Goal: Task Accomplishment & Management: Manage account settings

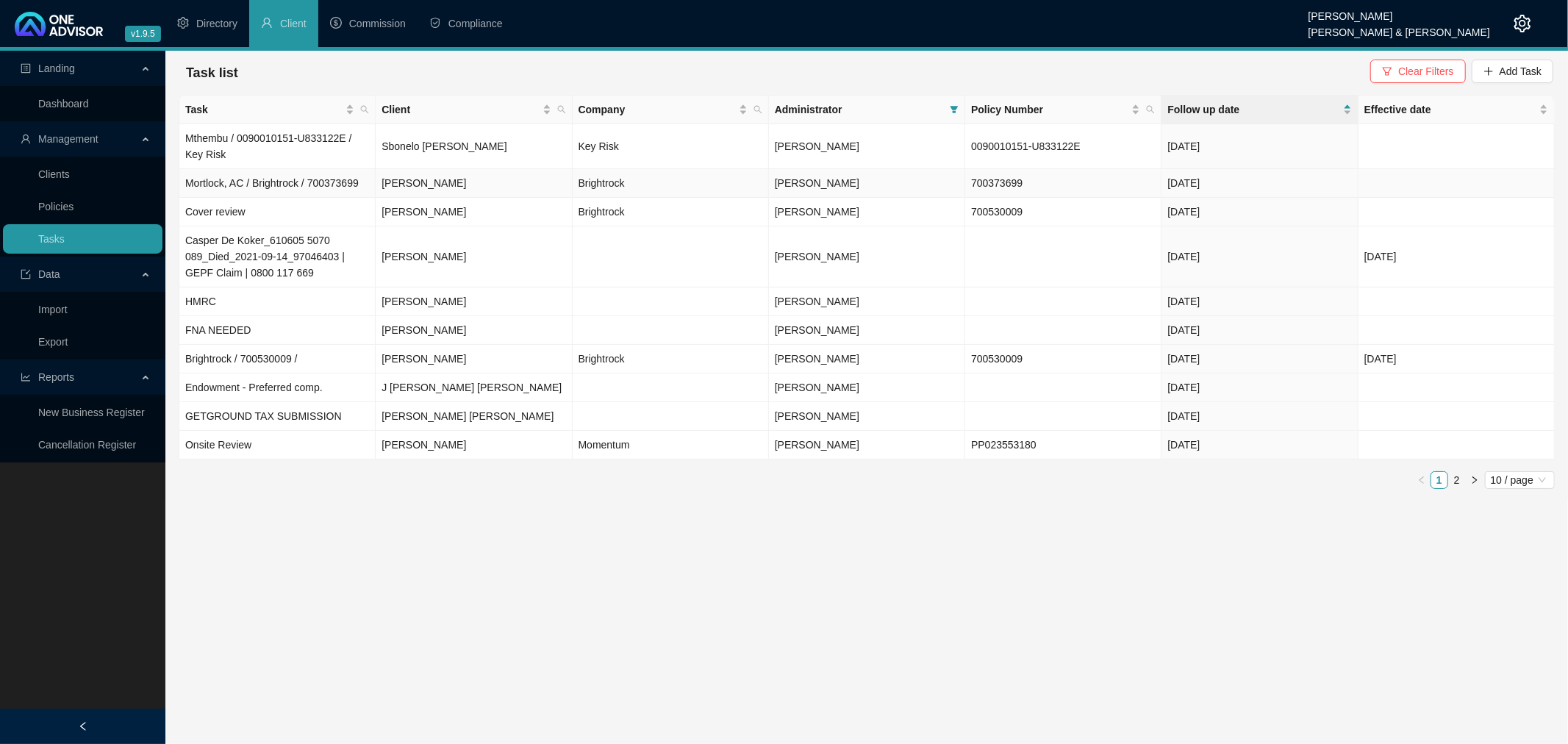
click at [726, 179] on td "Brightrock" at bounding box center [671, 183] width 196 height 29
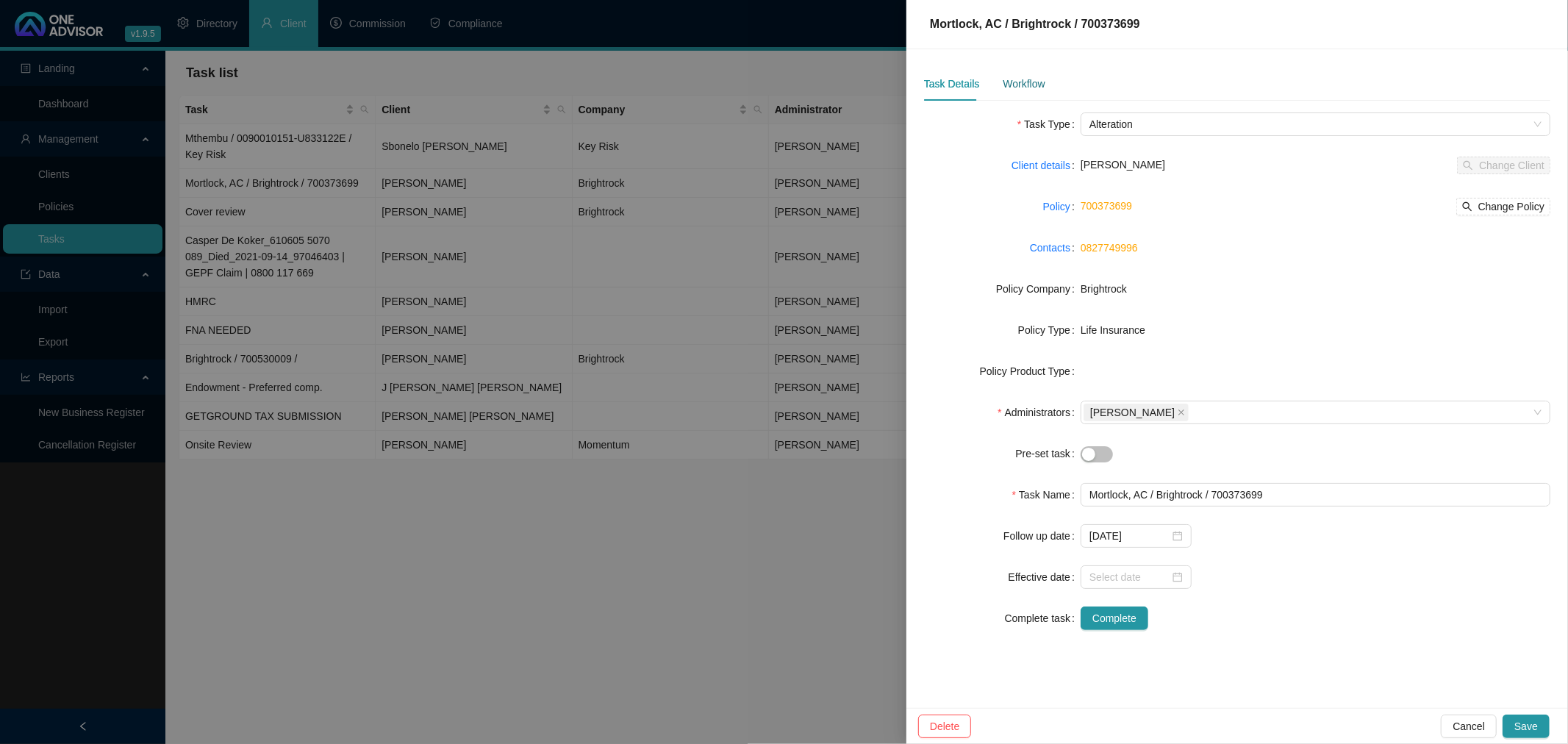
click at [1026, 81] on div "Workflow" at bounding box center [1023, 83] width 42 height 16
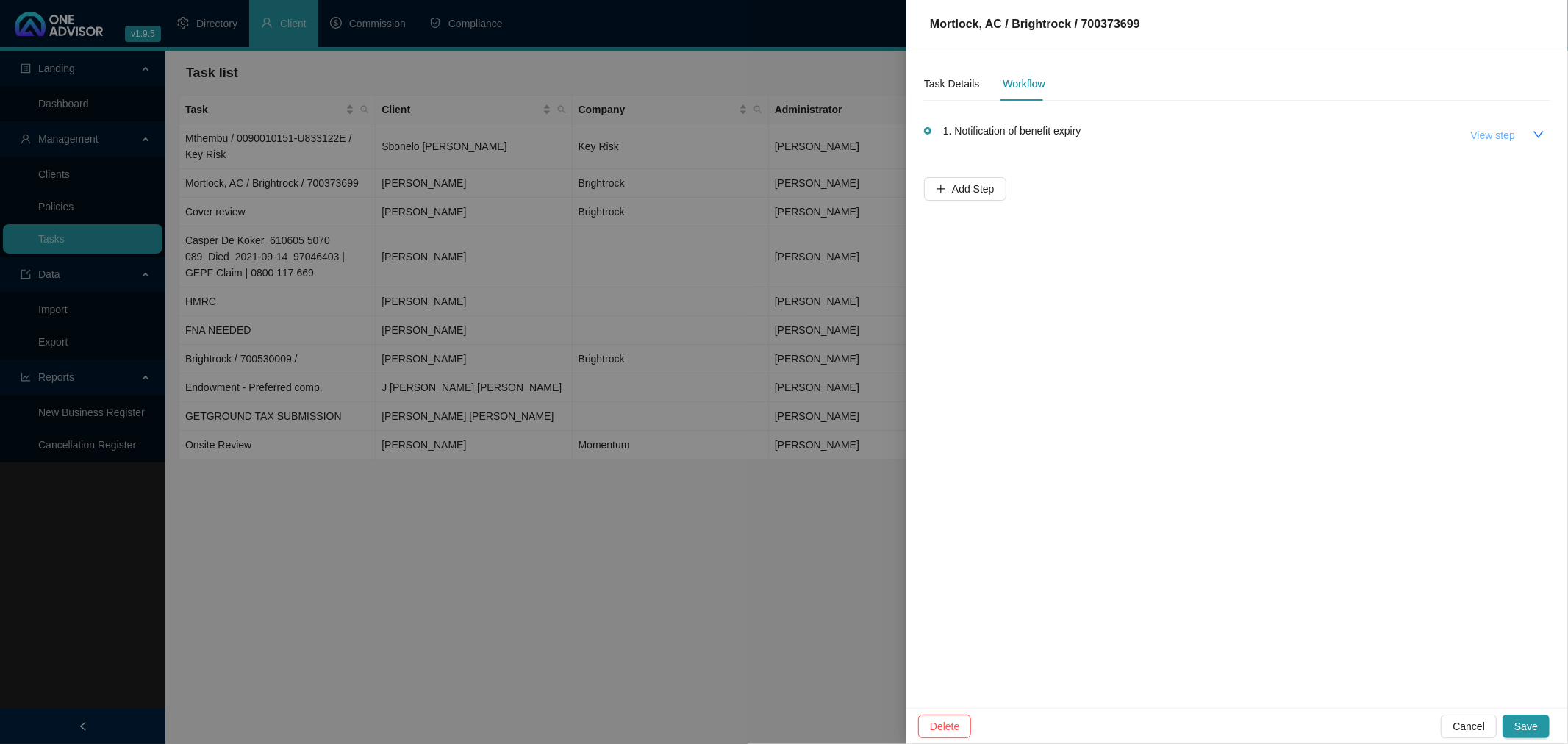
click at [1488, 133] on span "View step" at bounding box center [1492, 134] width 44 height 16
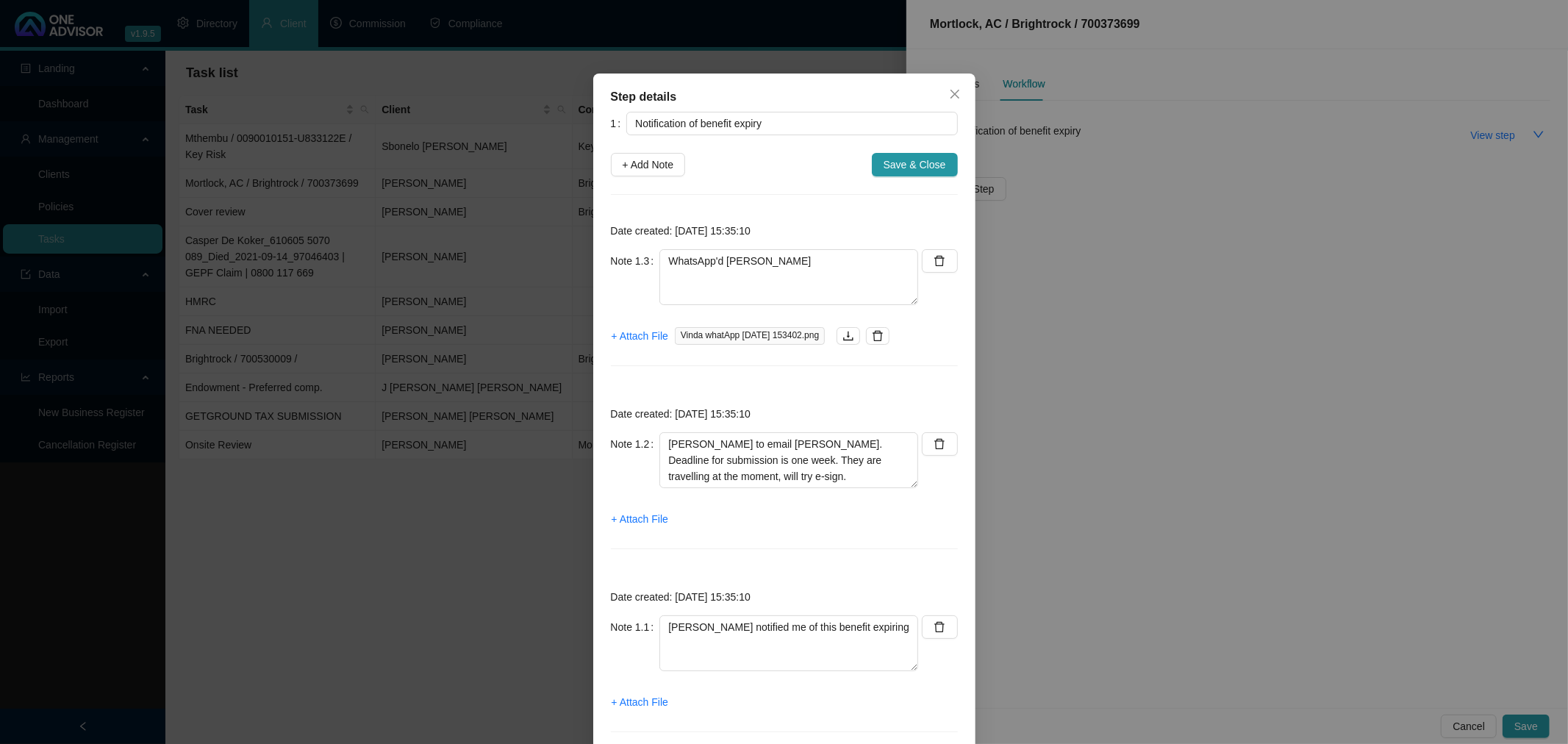
click at [1400, 196] on div "Step details 1 Notification of benefit expiry + Add Note Save & Close Date crea…" at bounding box center [784, 372] width 1568 height 744
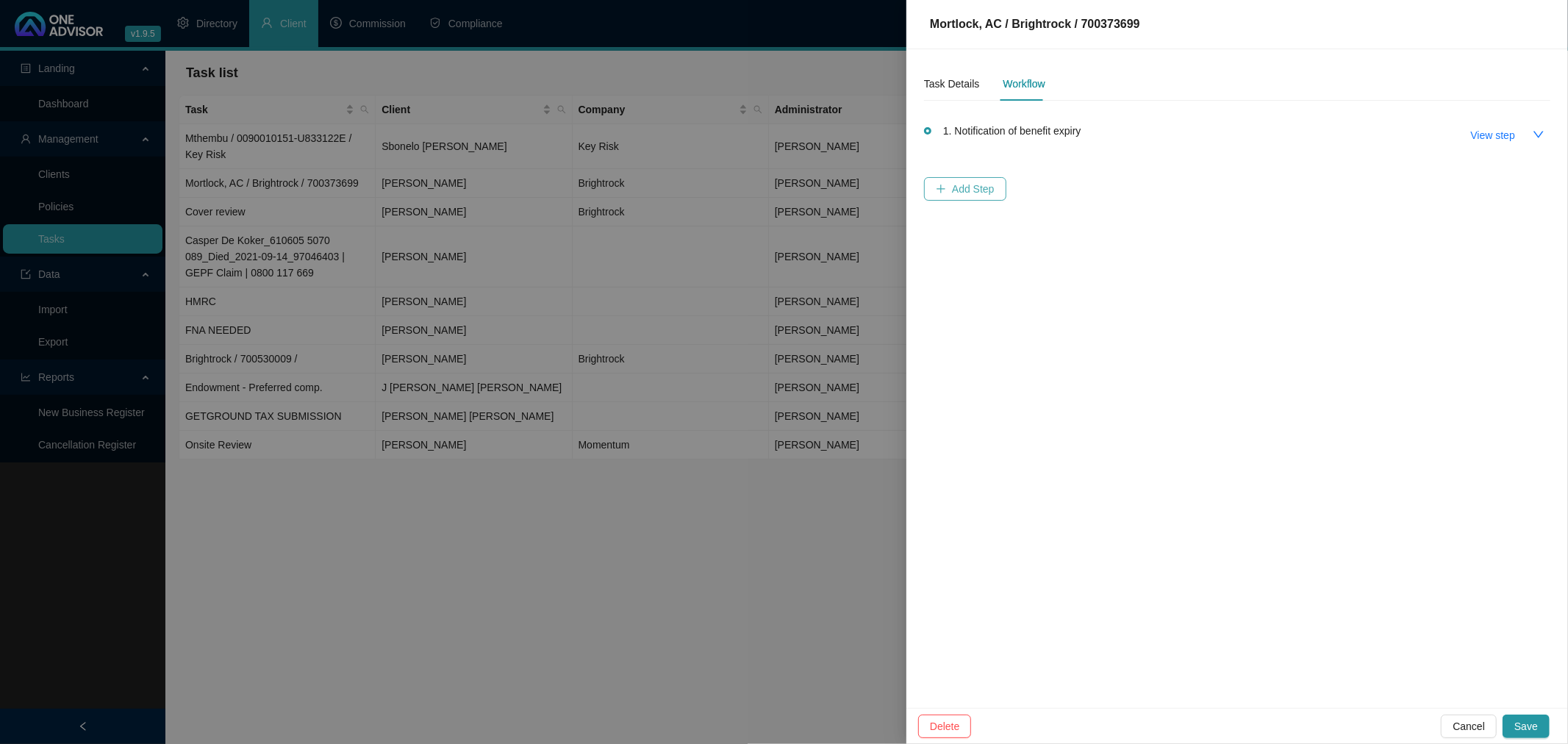
click at [976, 186] on span "Add Step" at bounding box center [973, 189] width 43 height 16
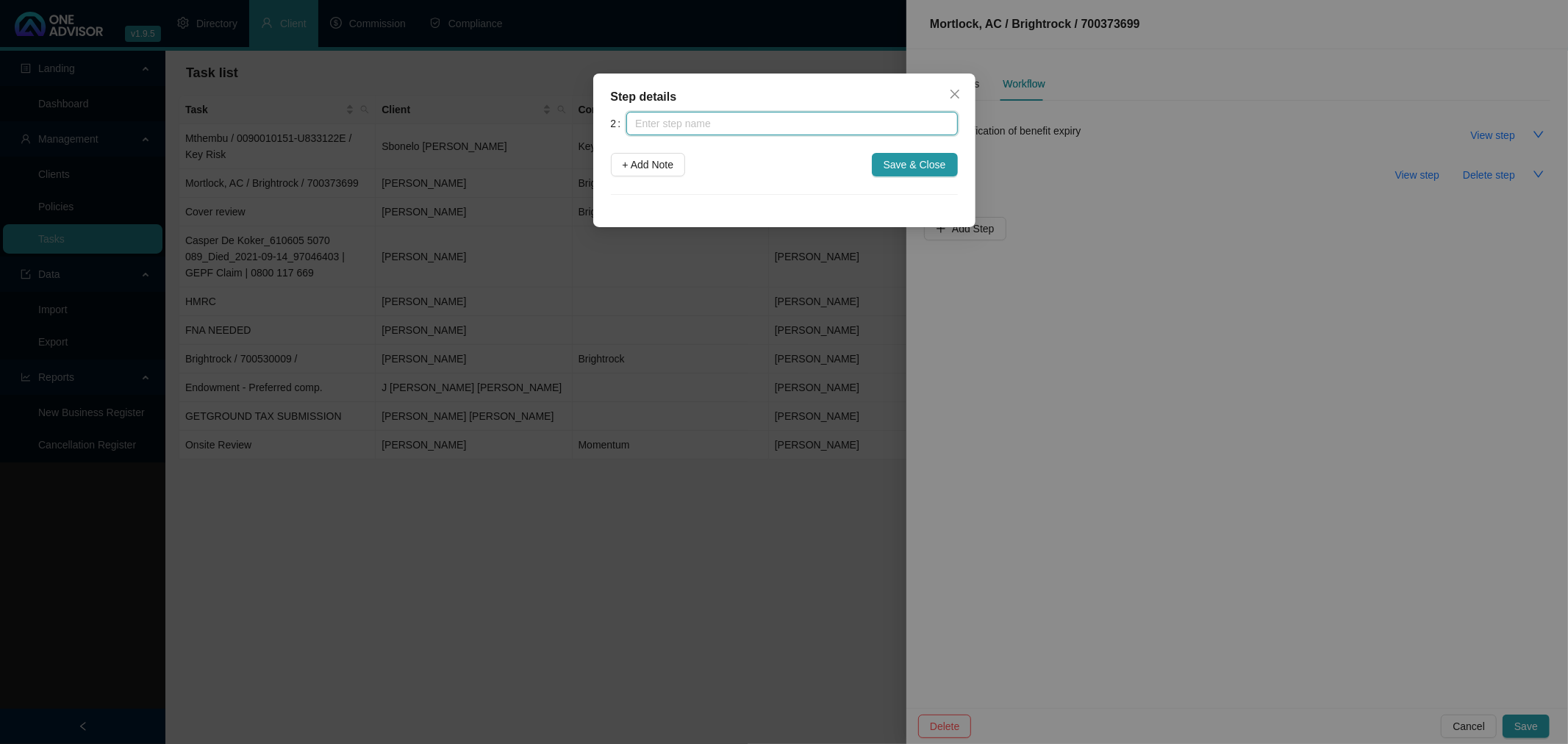
click at [684, 119] on input "text" at bounding box center [791, 123] width 330 height 23
type input "S"
type input "Sent Advice - decision data"
click at [651, 164] on span "+ Add Note" at bounding box center [648, 164] width 51 height 16
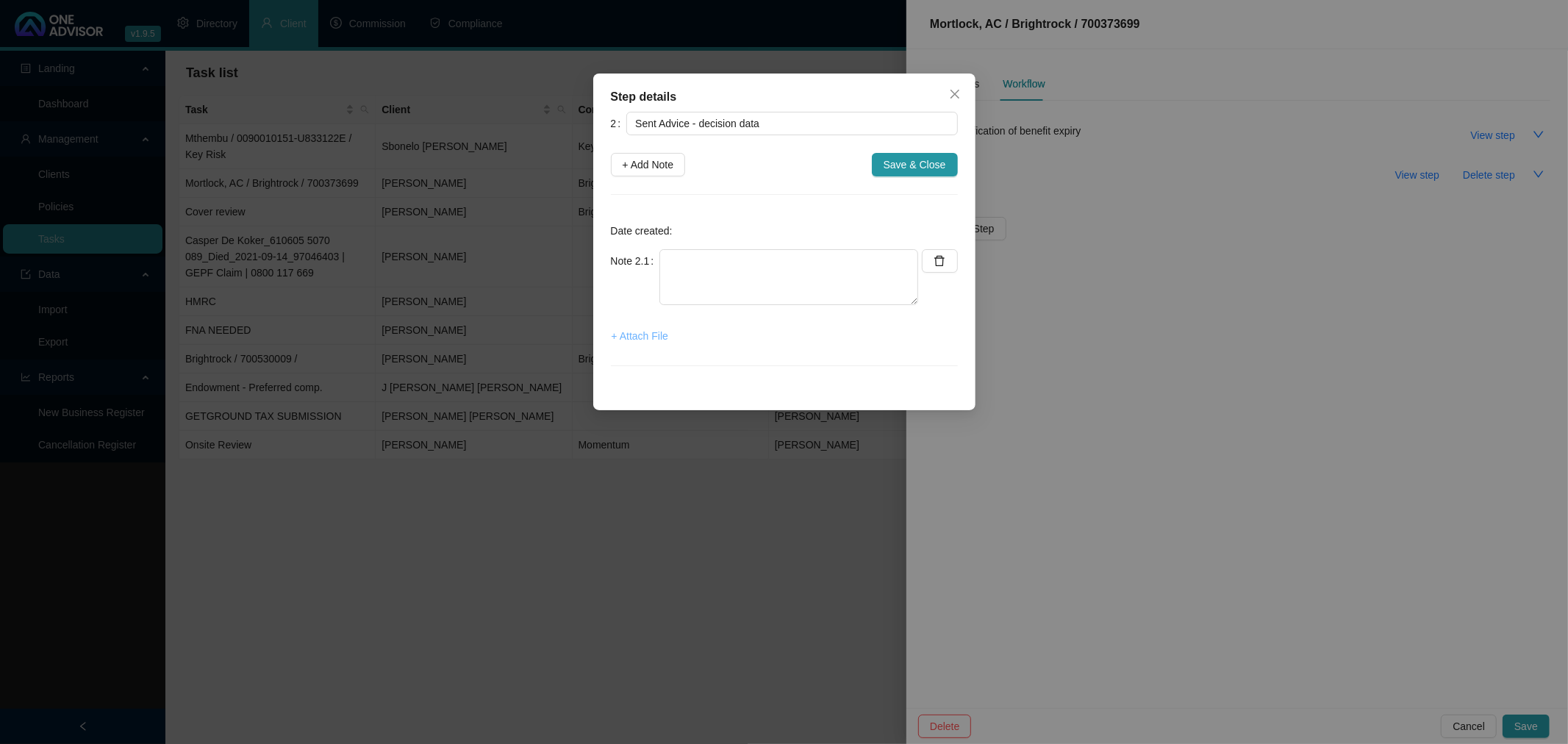
click at [639, 341] on span "+ Attach File" at bounding box center [639, 335] width 57 height 16
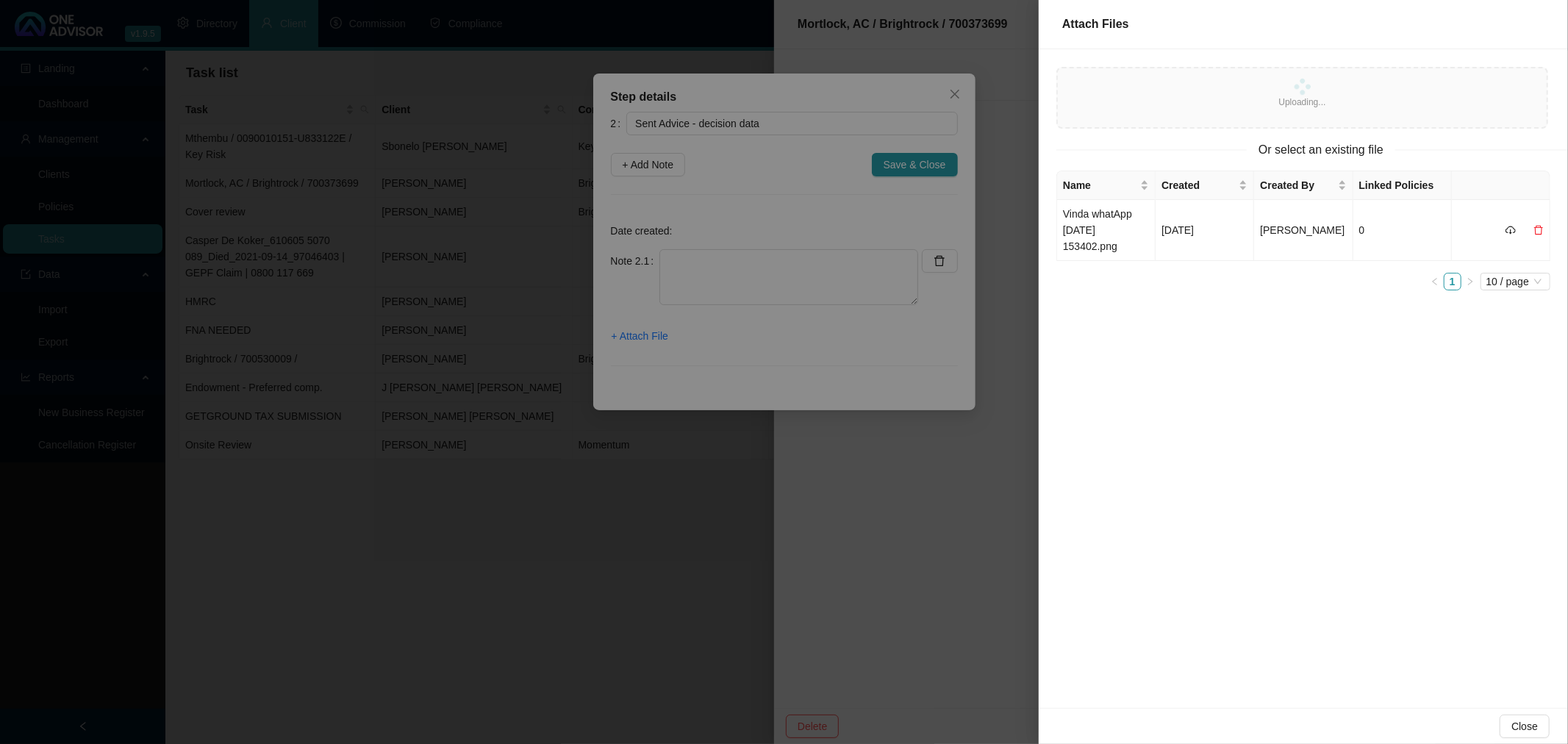
click at [706, 258] on div at bounding box center [784, 372] width 1568 height 744
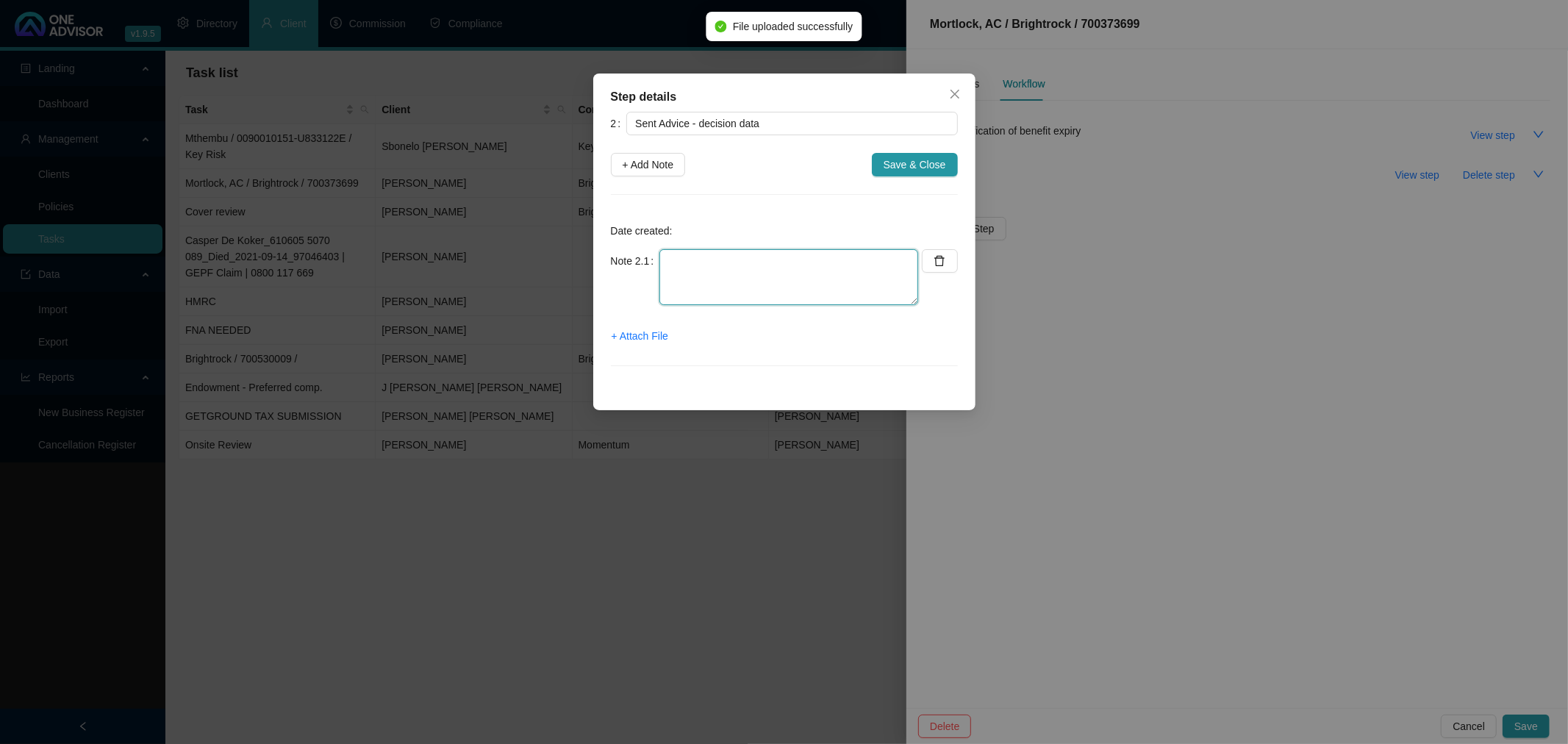
click at [706, 258] on textarea at bounding box center [788, 277] width 259 height 56
type textarea "Sent advice and tons of images on whats app to [PERSON_NAME]"
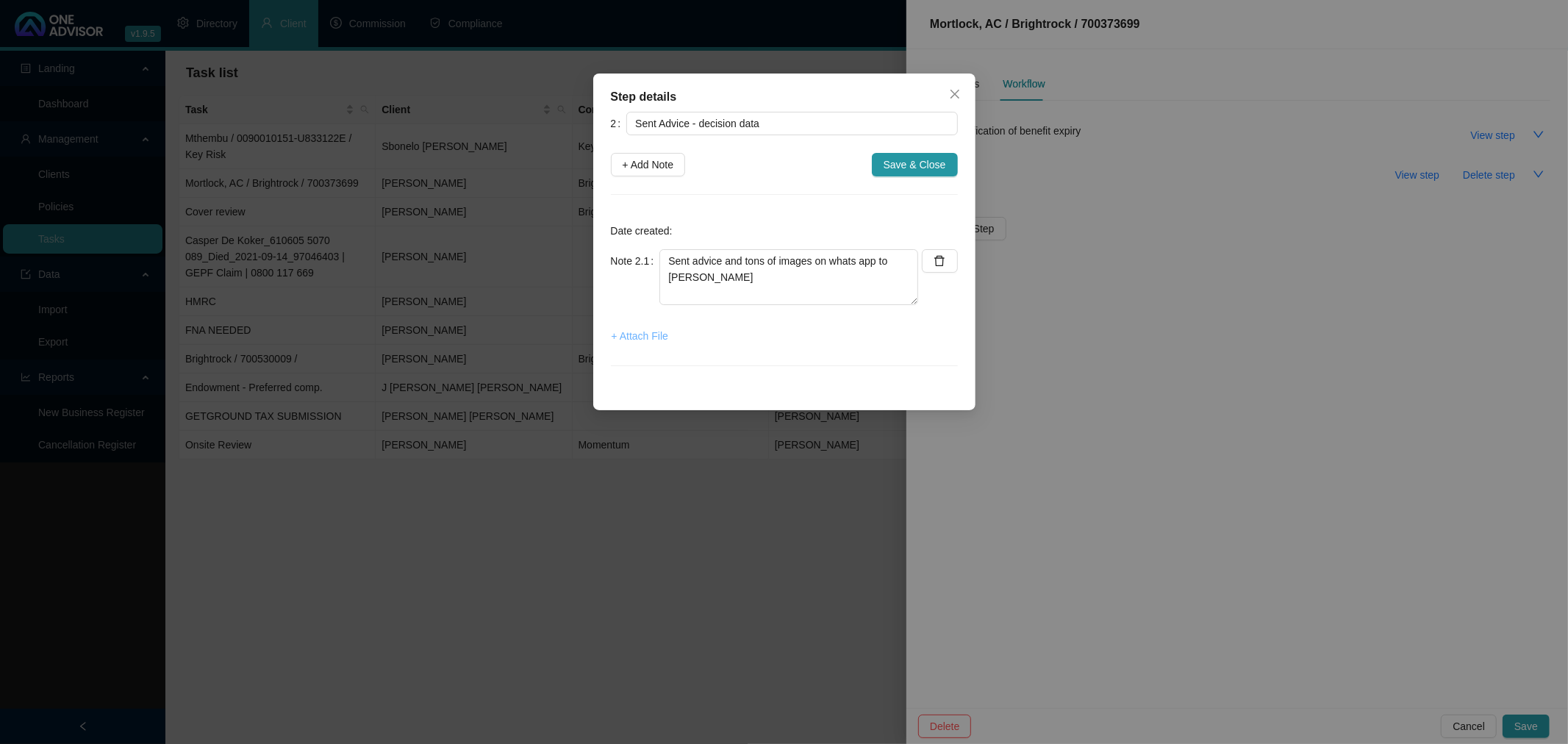
click at [623, 332] on span "+ Attach File" at bounding box center [639, 335] width 57 height 16
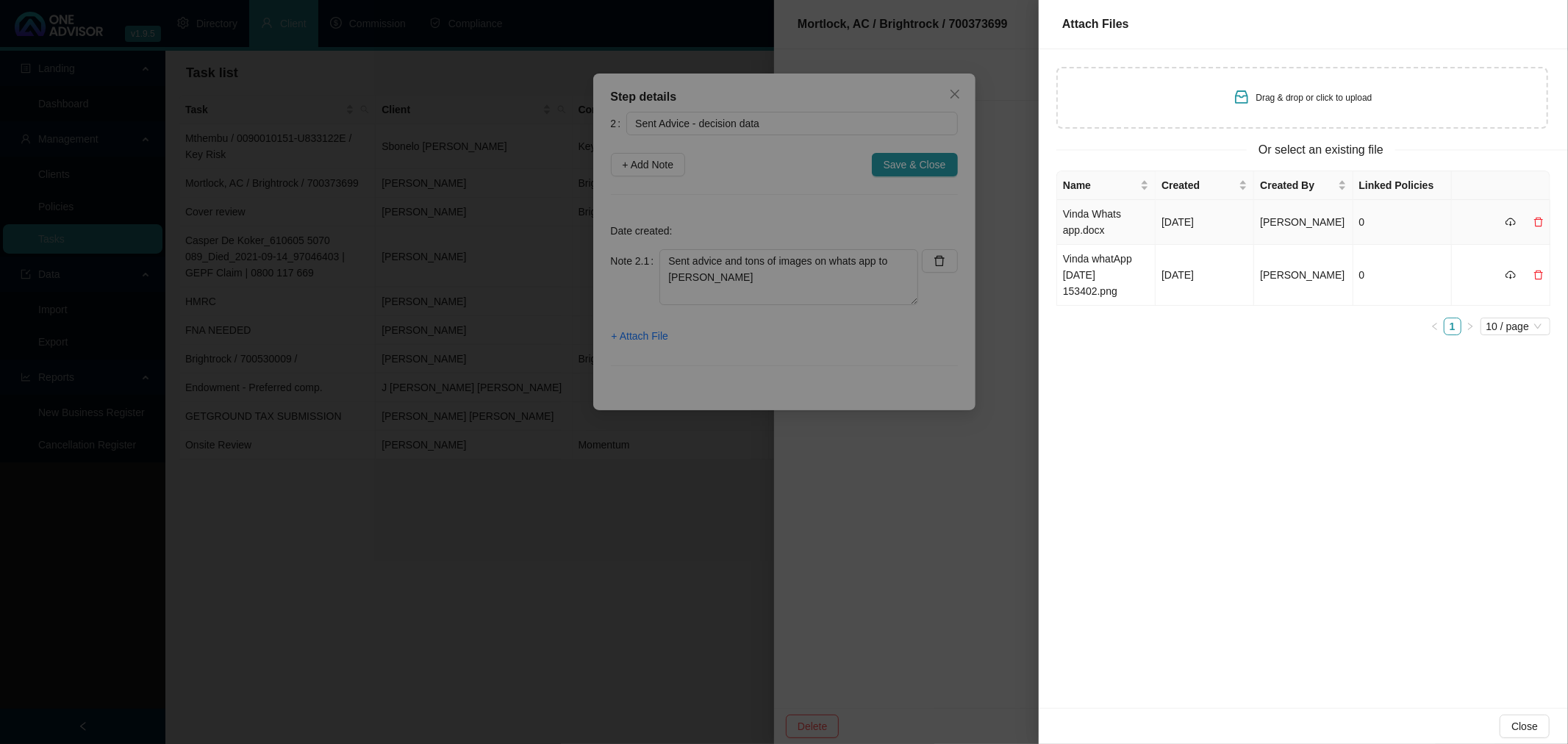
click at [1144, 214] on td "Vinda Whats app.docx" at bounding box center [1107, 222] width 99 height 45
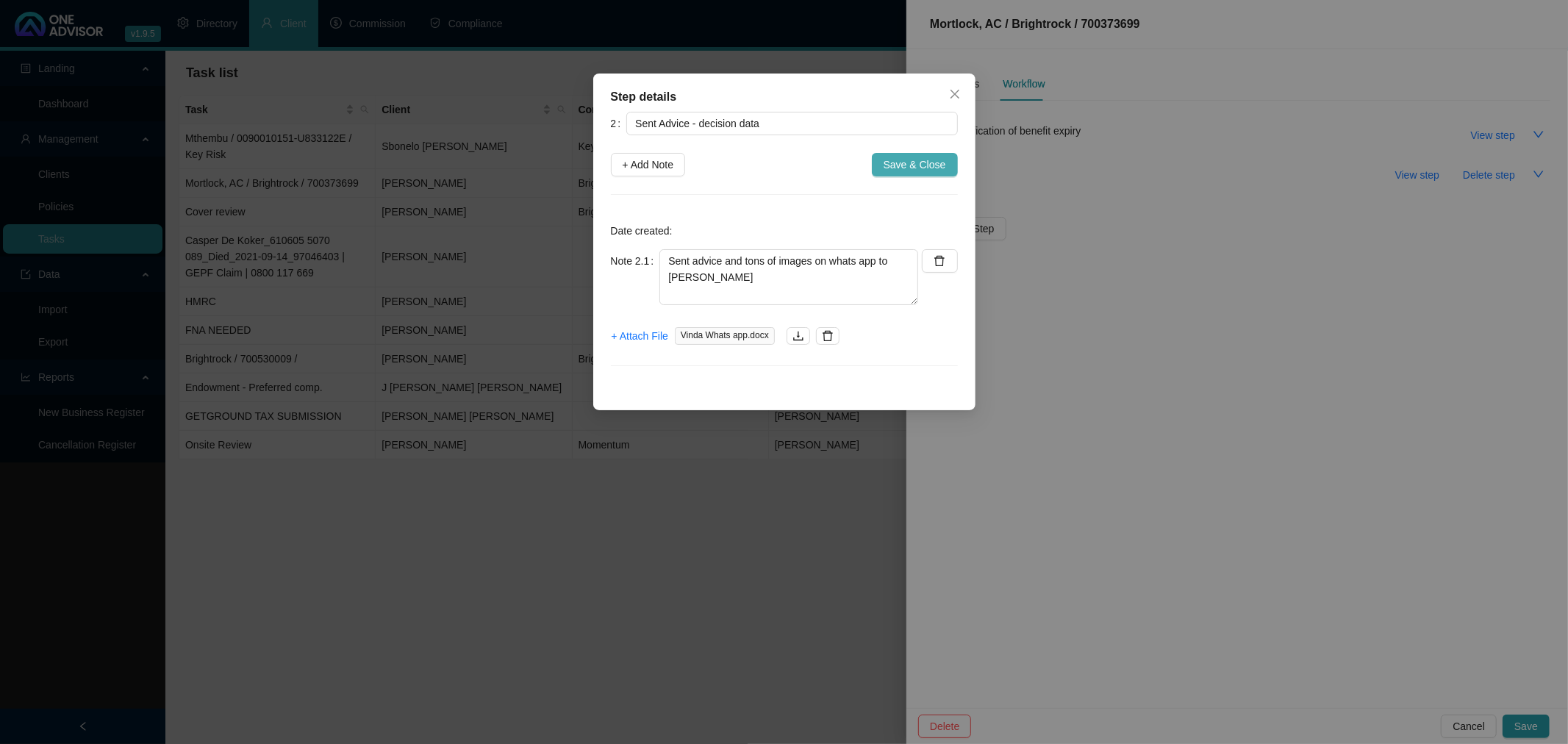
click at [916, 162] on span "Save & Close" at bounding box center [915, 164] width 63 height 16
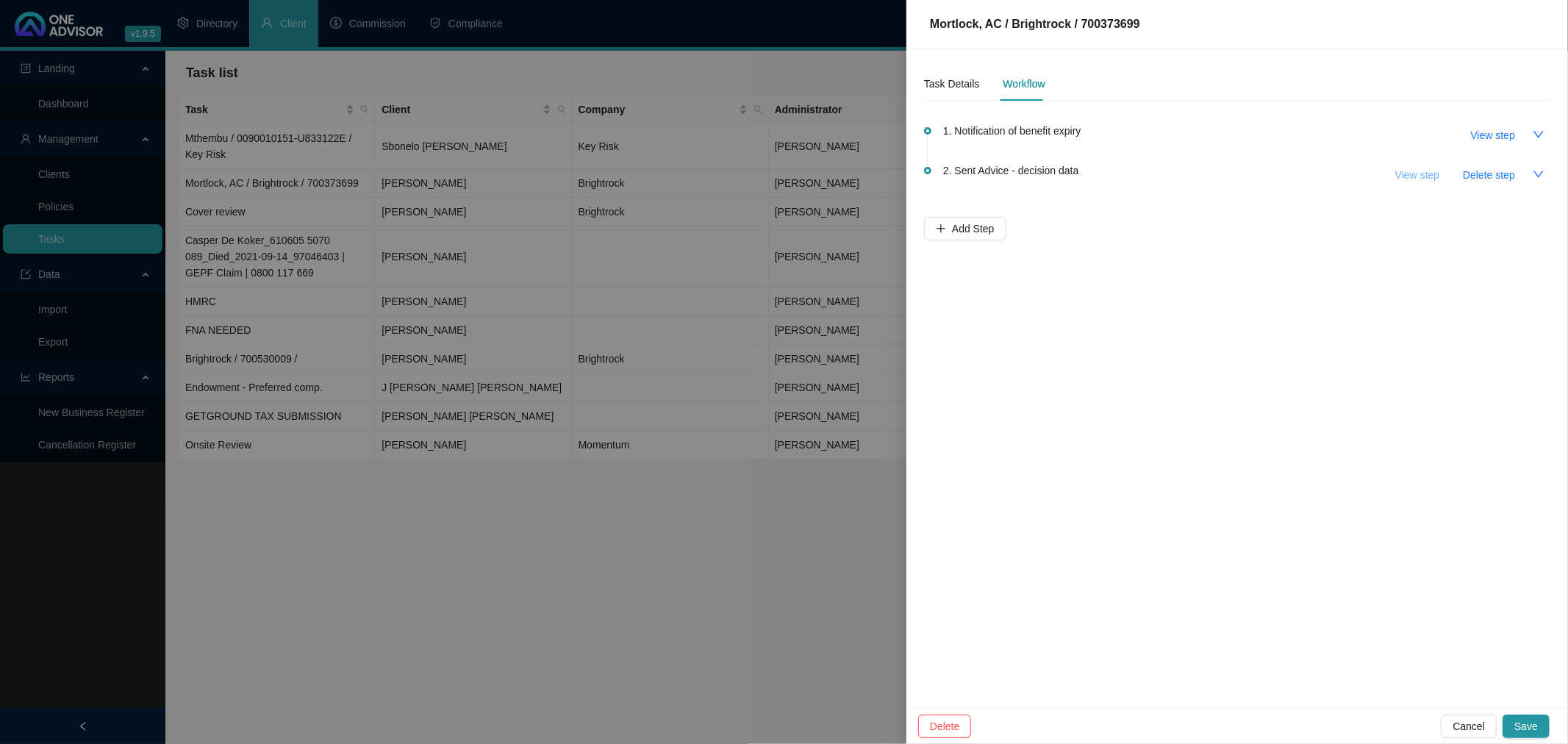
click at [1413, 172] on span "View step" at bounding box center [1417, 175] width 44 height 16
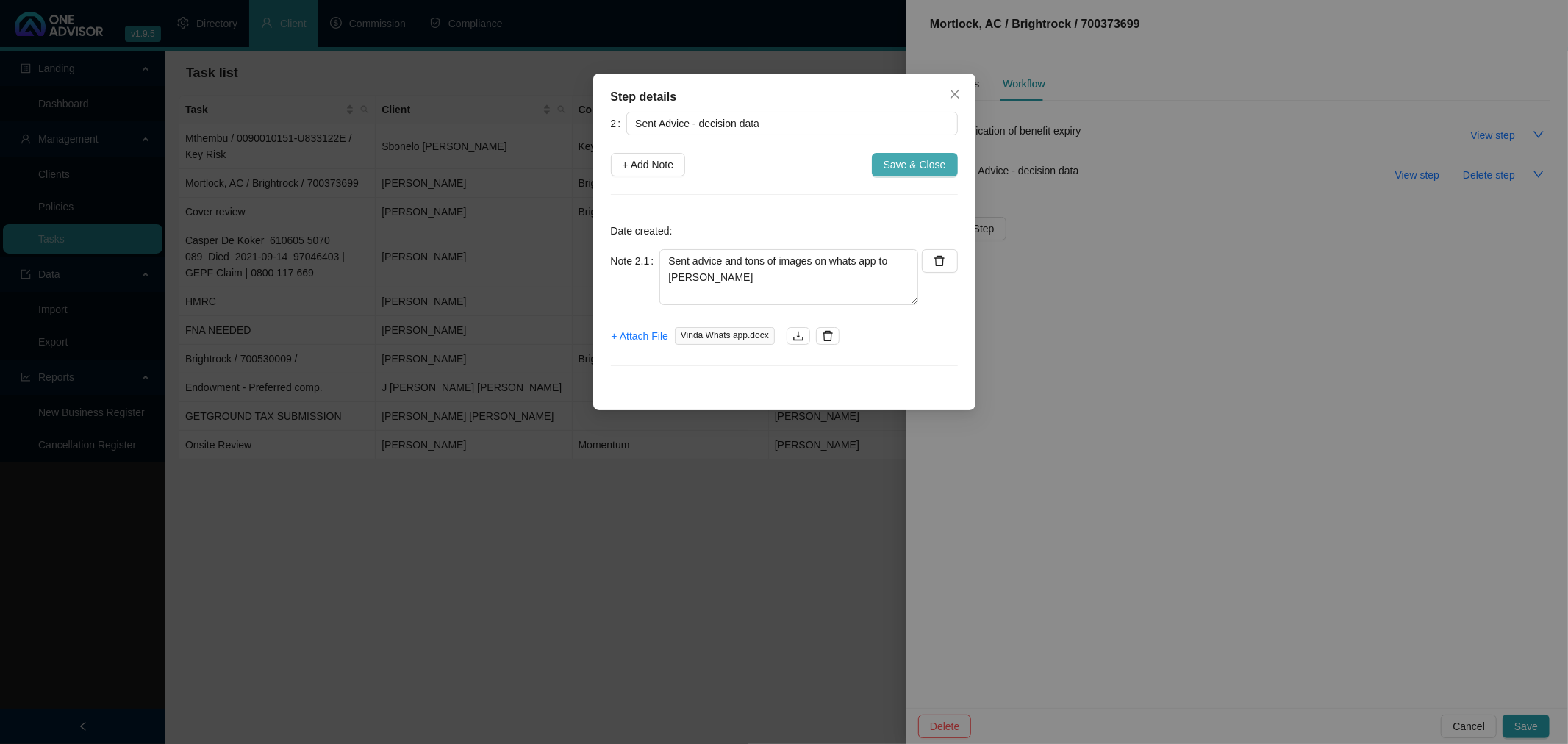
click at [903, 159] on span "Save & Close" at bounding box center [915, 164] width 63 height 16
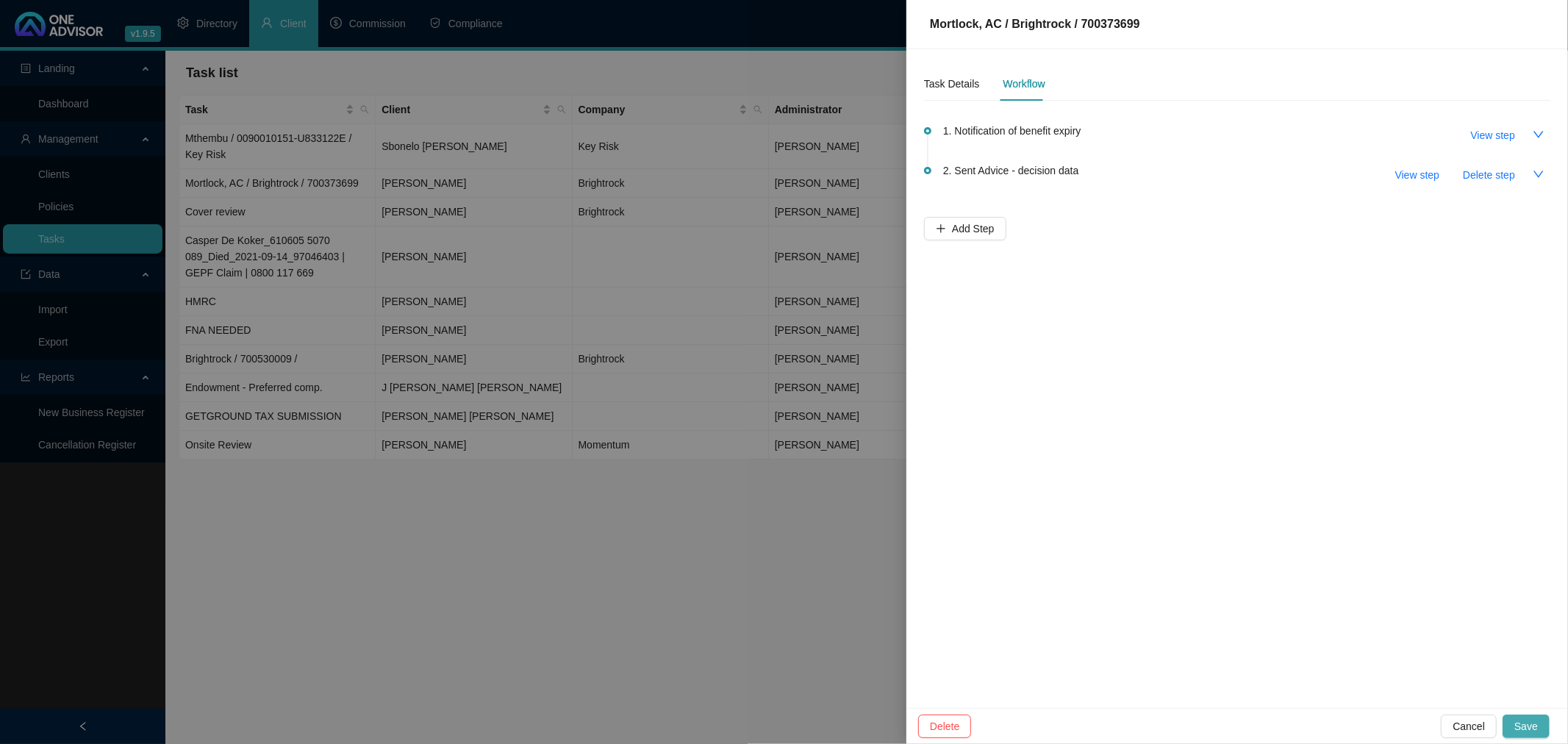
click at [1528, 725] on span "Save" at bounding box center [1525, 725] width 23 height 16
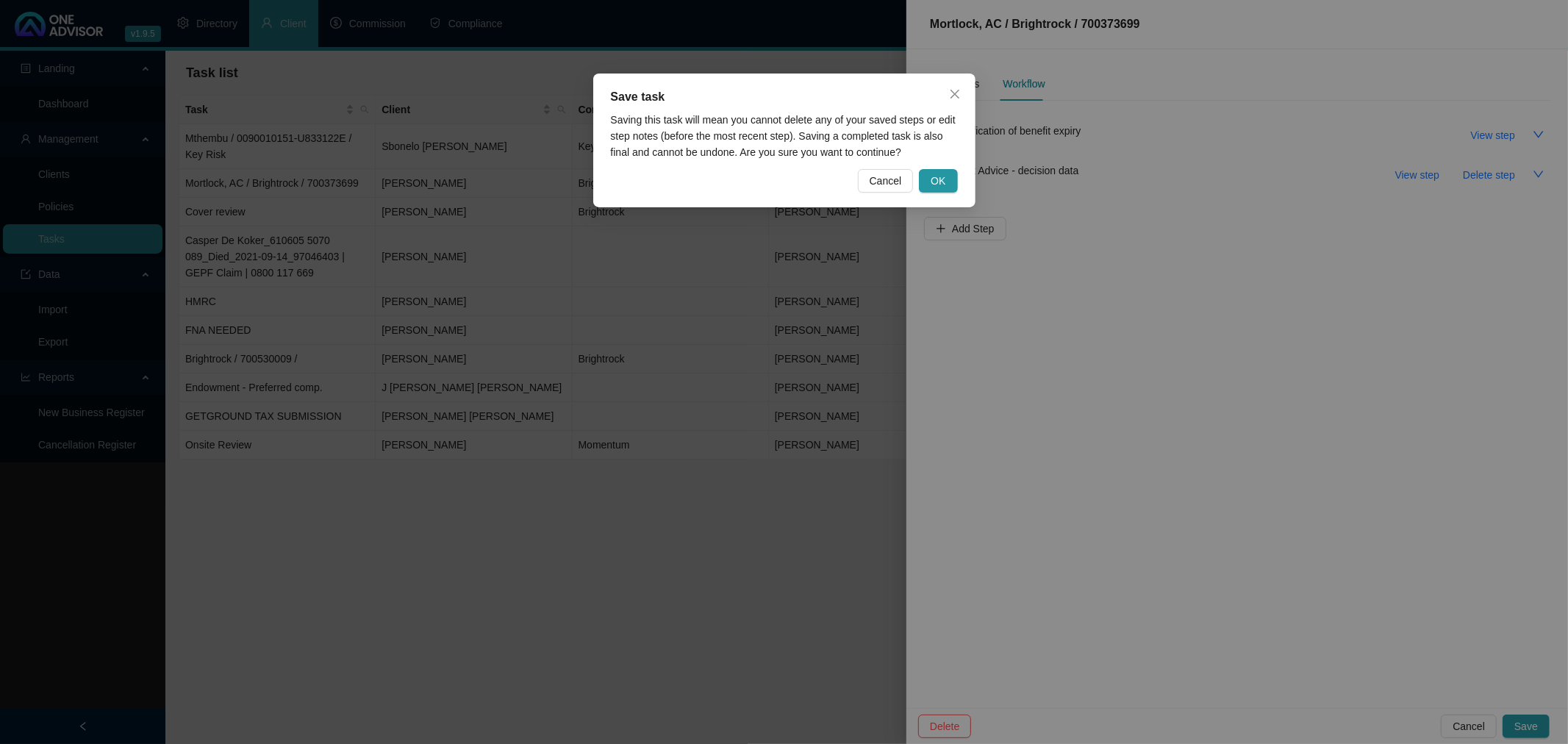
click at [1147, 211] on div "Save task Saving this task will mean you cannot delete any of your saved steps …" at bounding box center [784, 372] width 1568 height 744
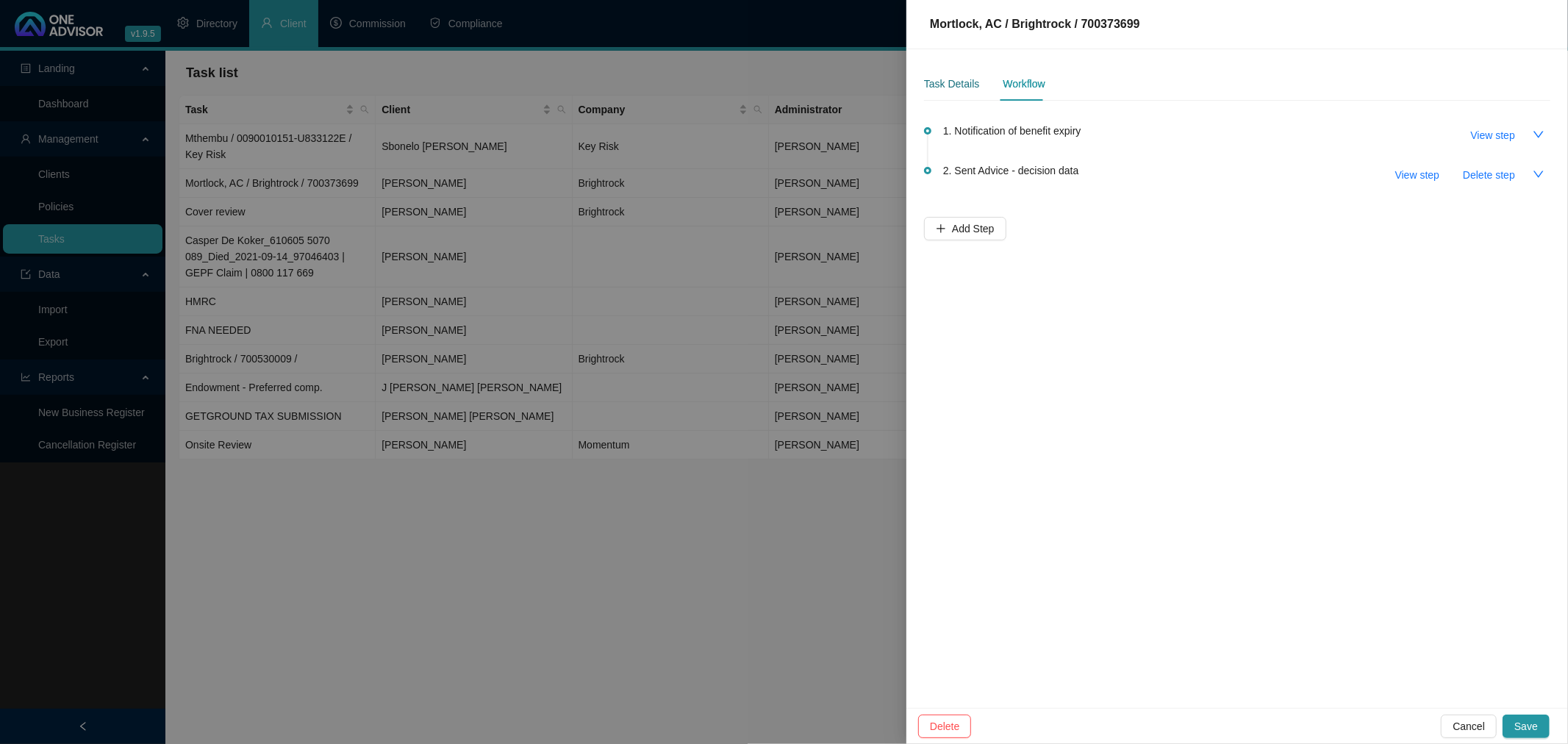
click at [953, 83] on div "Task Details" at bounding box center [951, 83] width 55 height 16
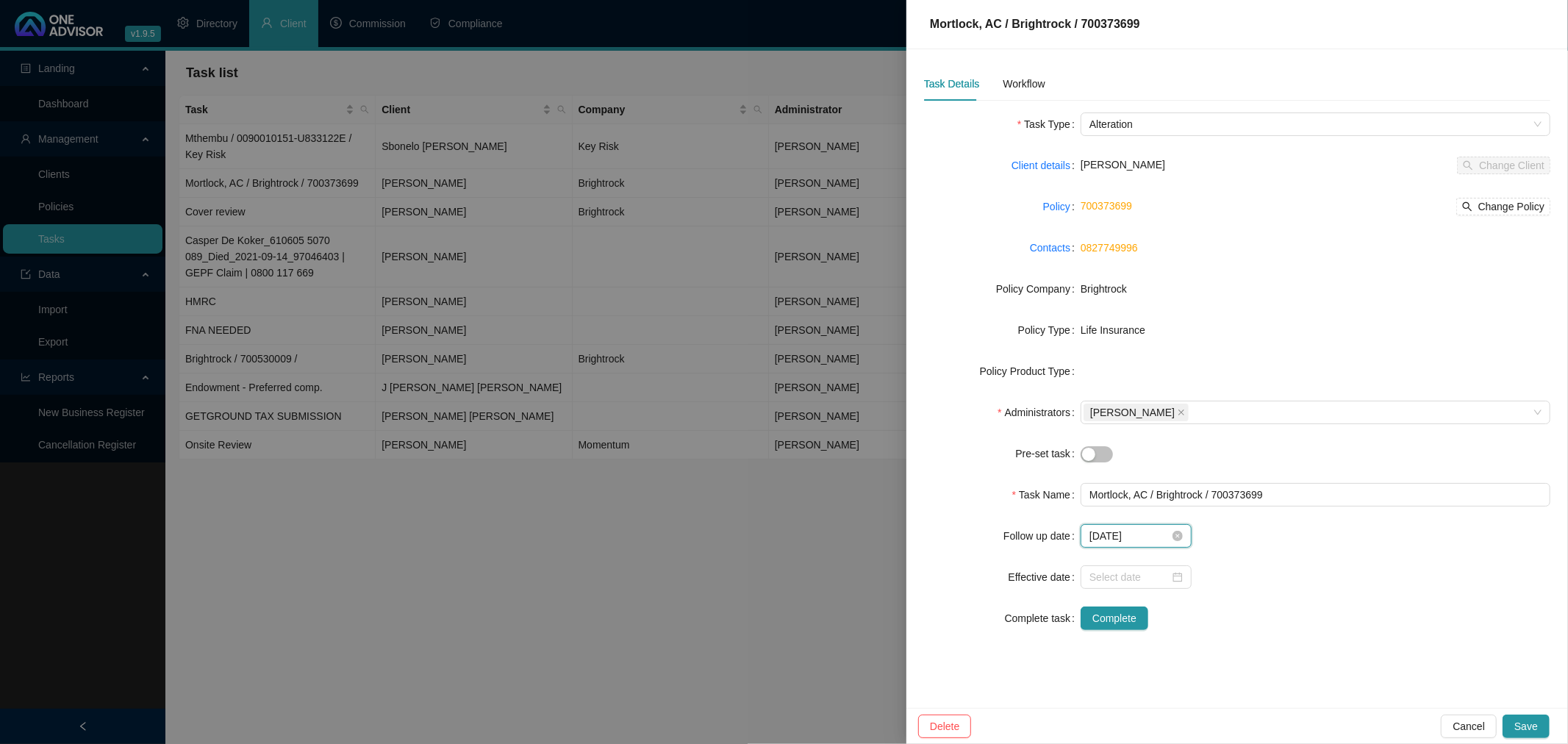
click at [1157, 535] on input "[DATE]" at bounding box center [1129, 535] width 80 height 16
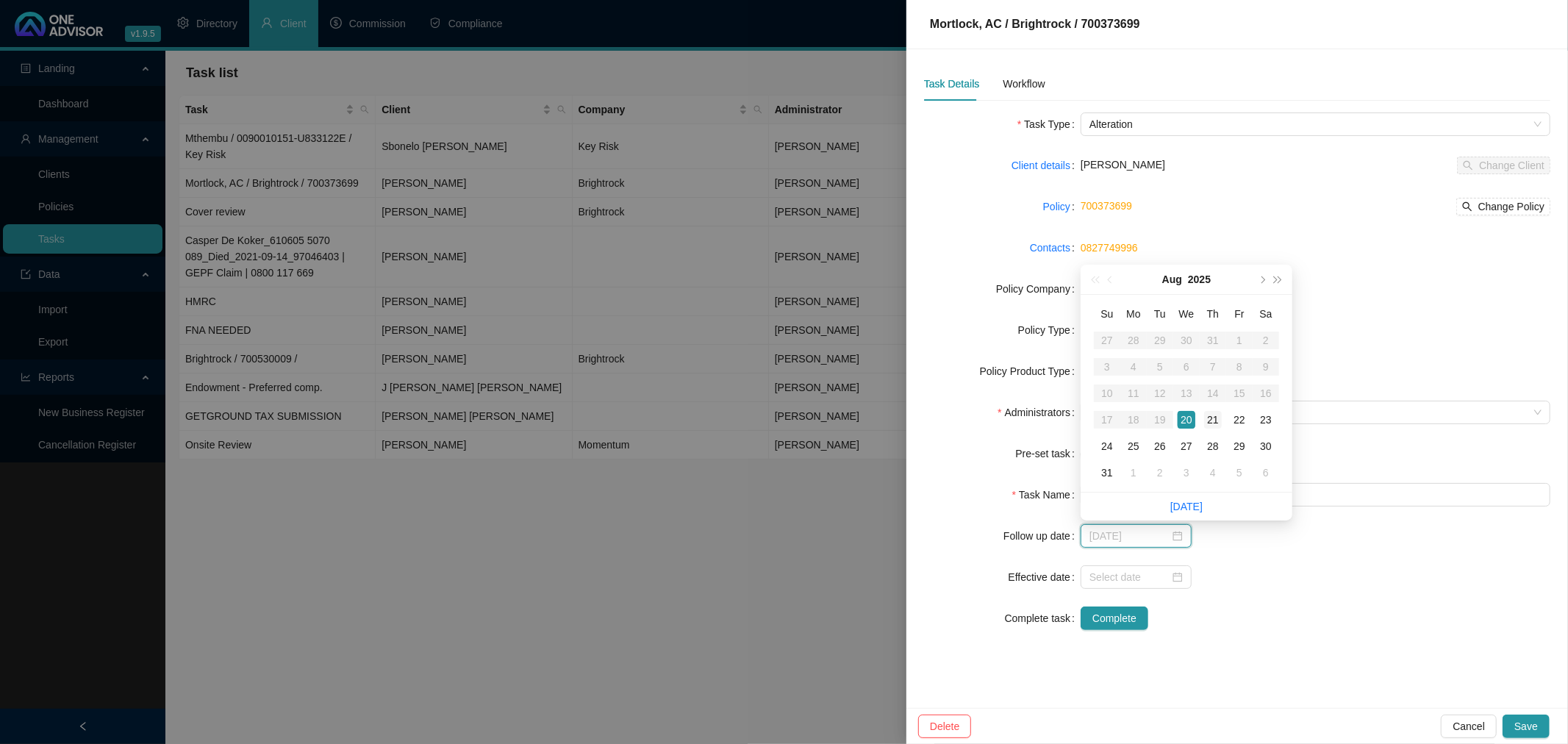
type input "[DATE]"
click at [1216, 420] on div "21" at bounding box center [1212, 419] width 18 height 18
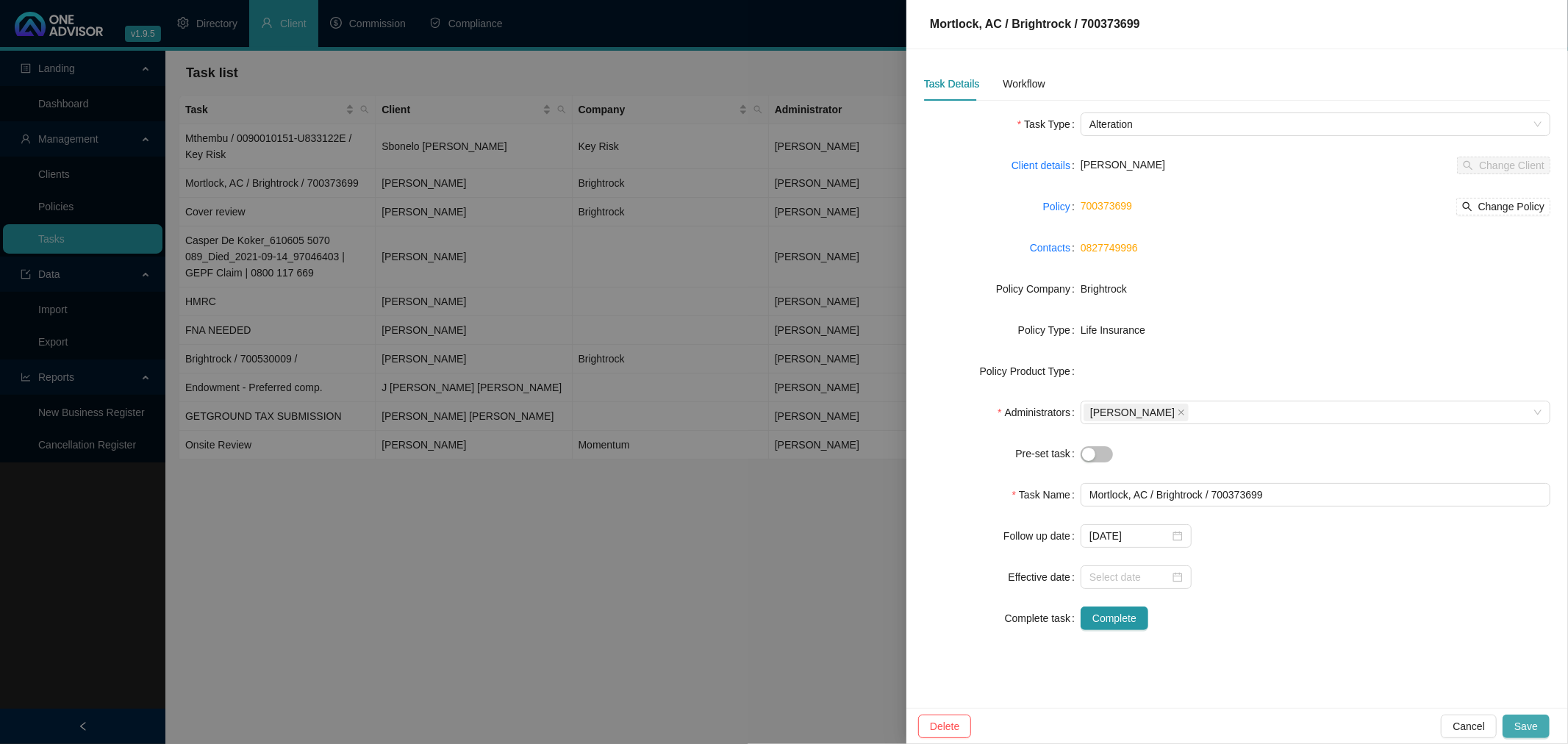
click at [1533, 722] on span "Save" at bounding box center [1525, 725] width 23 height 16
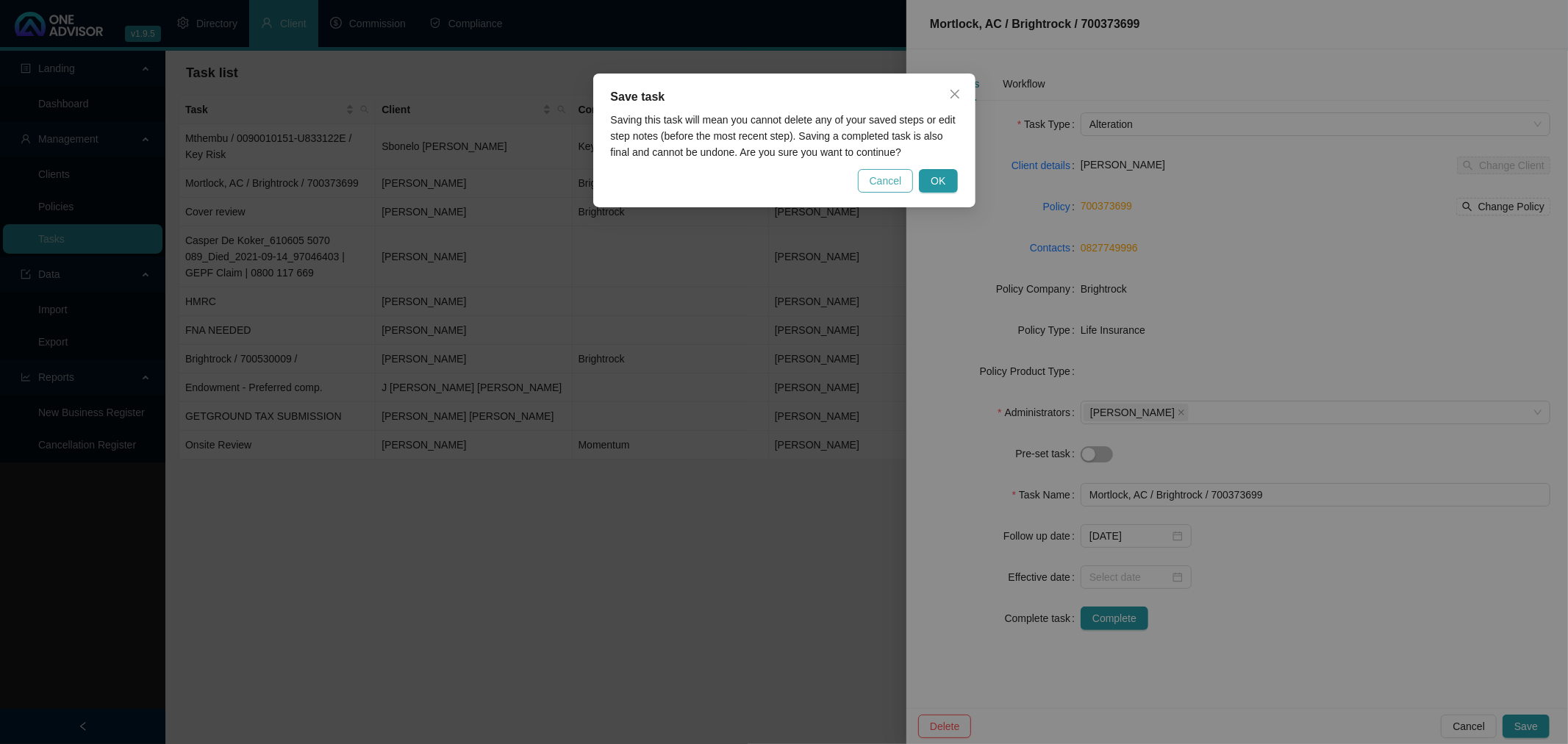
click at [882, 177] on span "Cancel" at bounding box center [886, 180] width 33 height 16
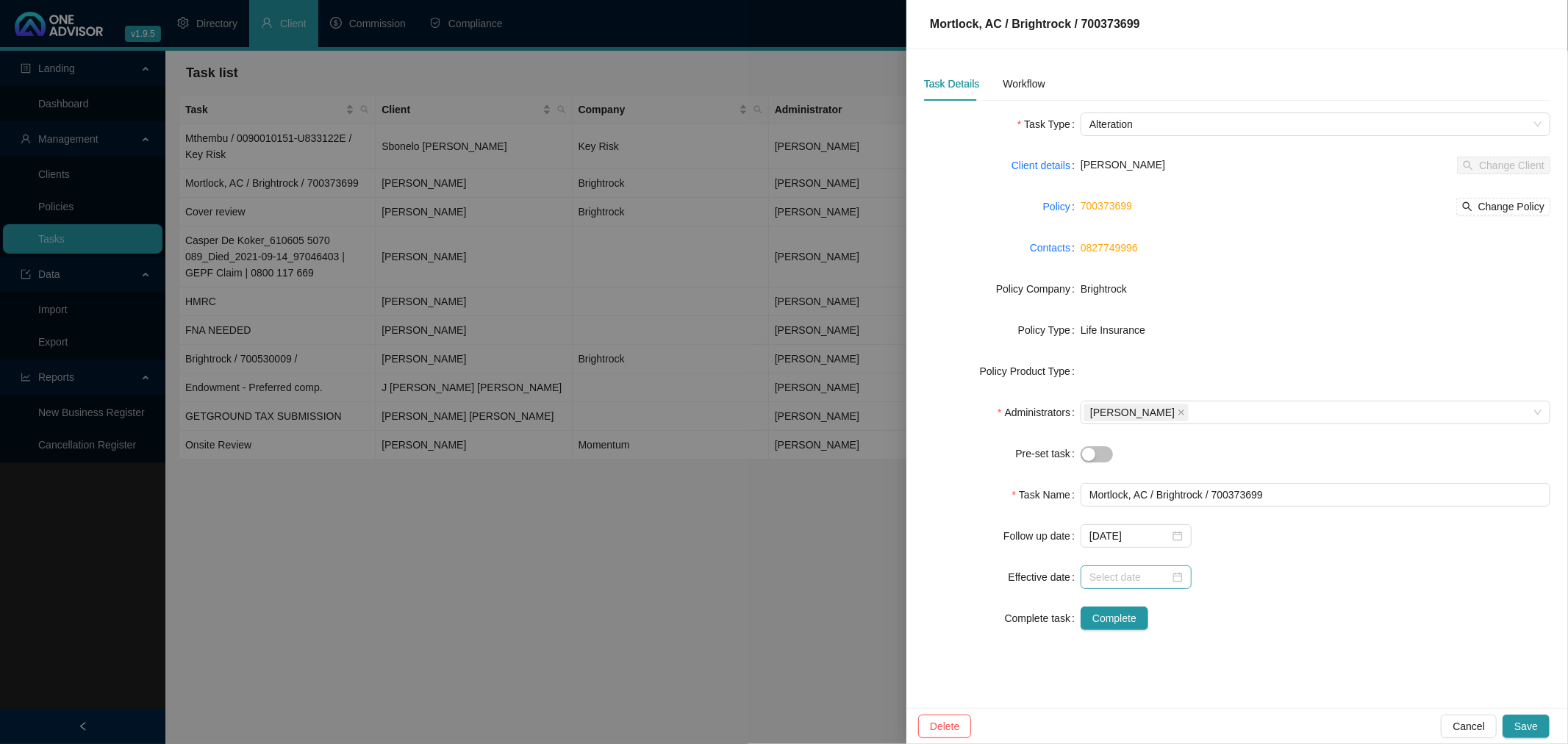
click at [1176, 577] on div at bounding box center [1136, 577] width 93 height 16
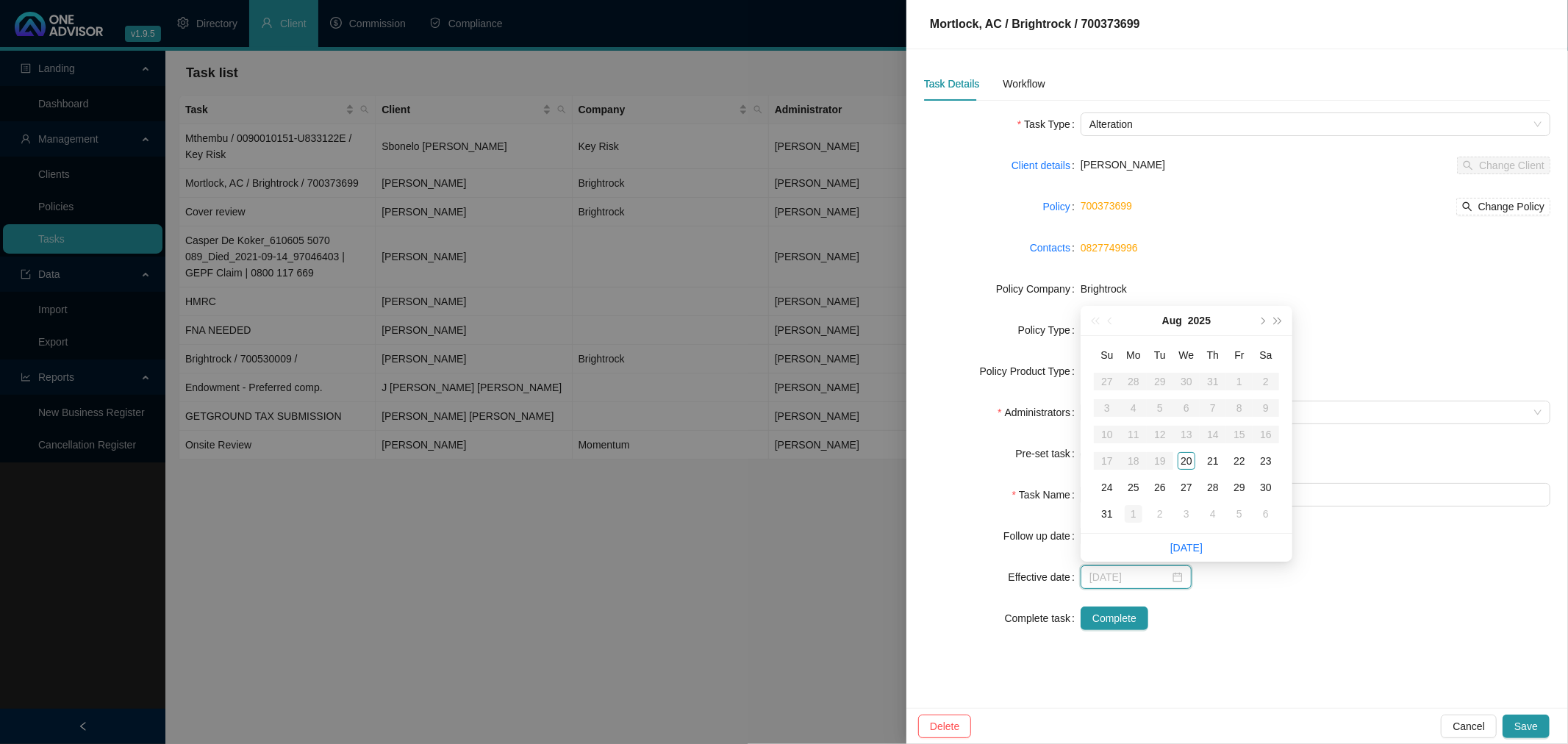
type input "[DATE]"
click at [1133, 512] on div "1" at bounding box center [1133, 513] width 18 height 18
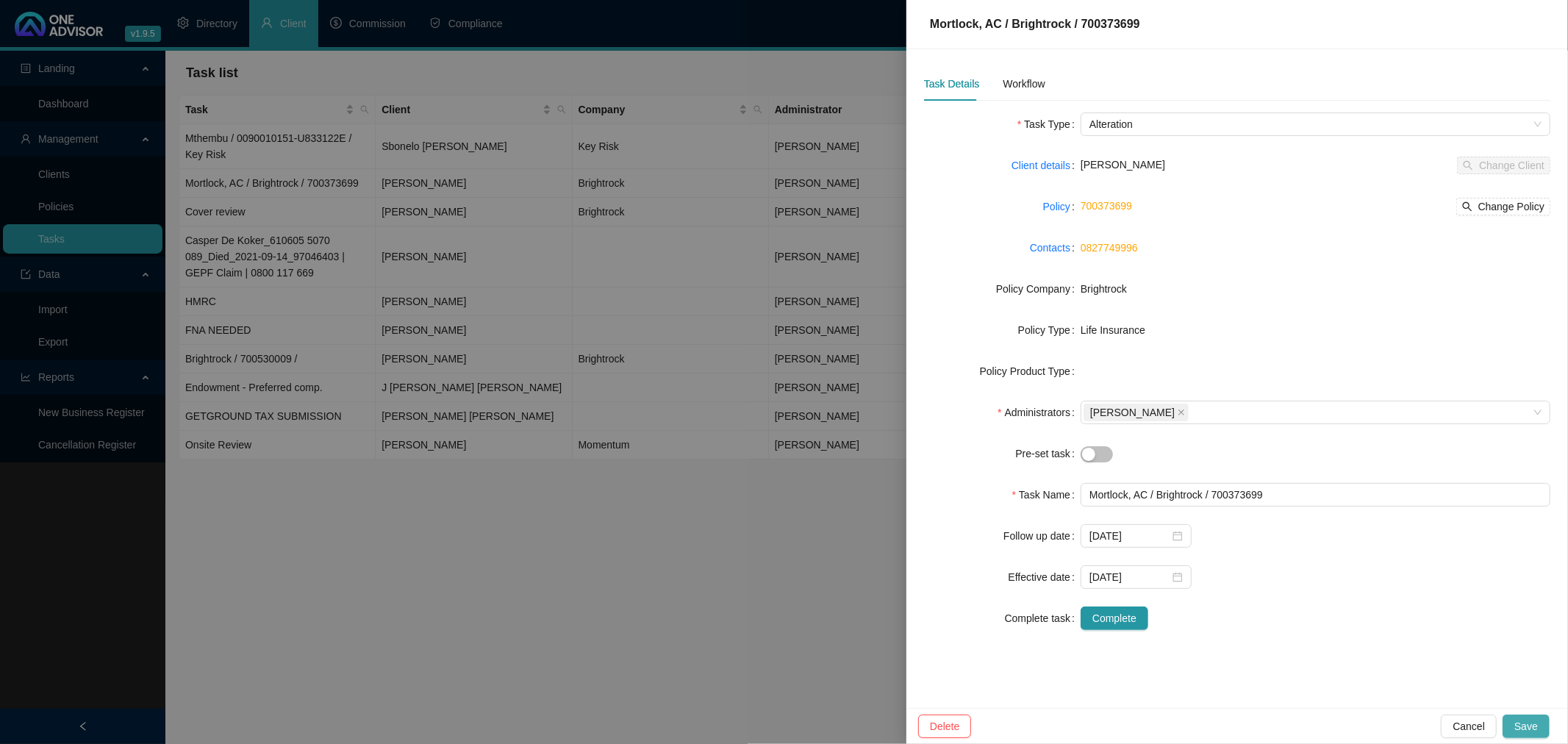
click at [1532, 725] on span "Save" at bounding box center [1525, 725] width 23 height 16
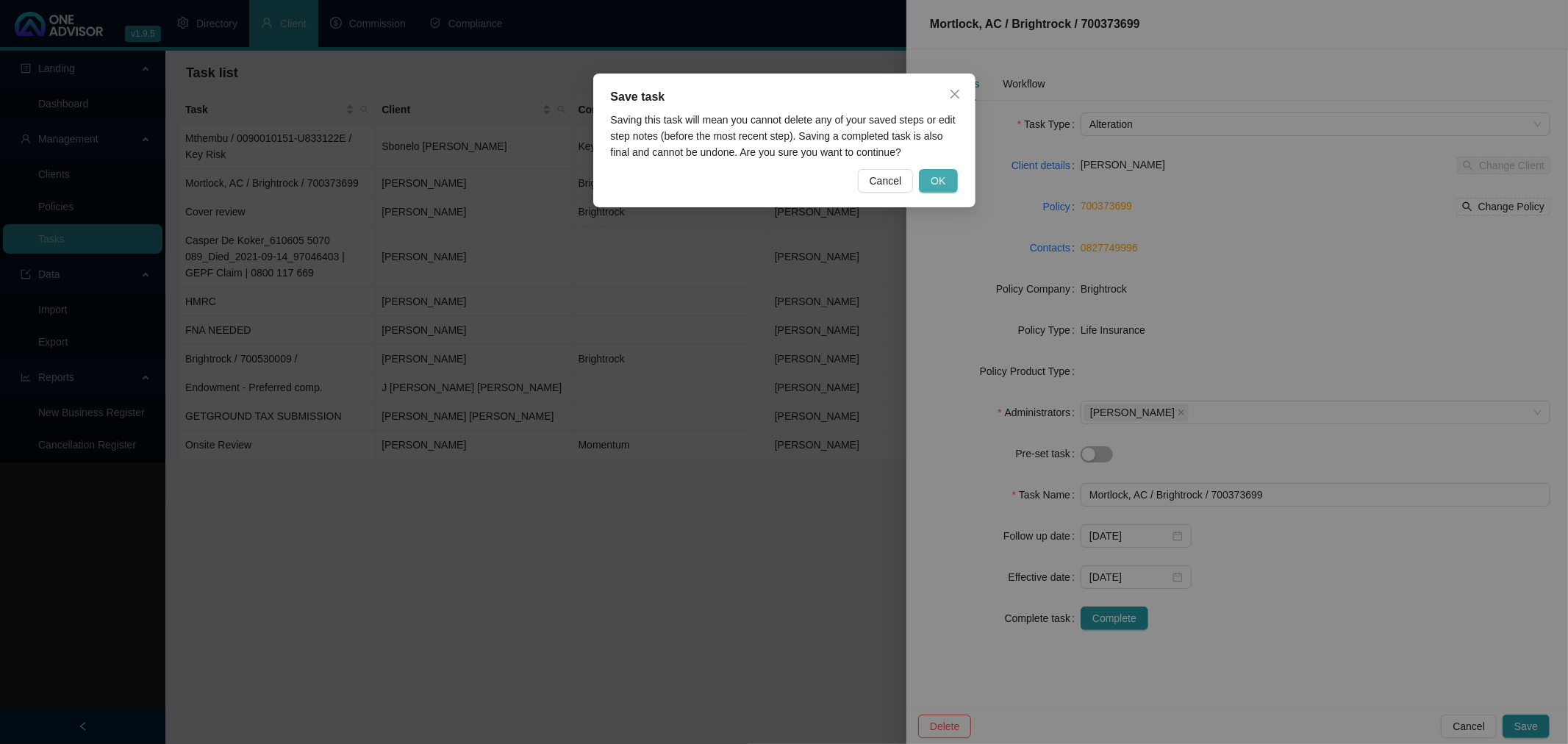
click at [937, 177] on span "OK" at bounding box center [938, 180] width 15 height 16
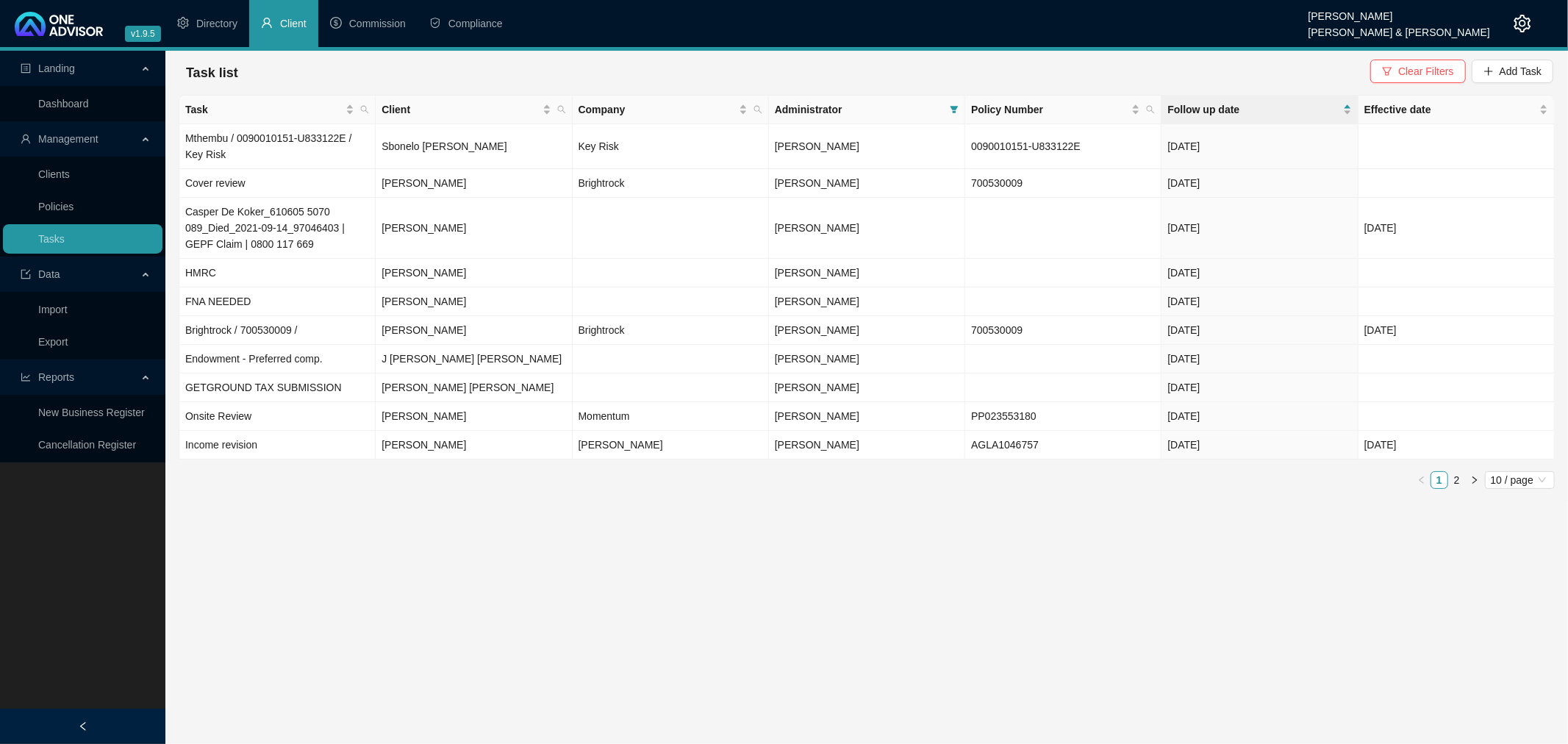
click at [290, 22] on span "Client" at bounding box center [293, 23] width 26 height 12
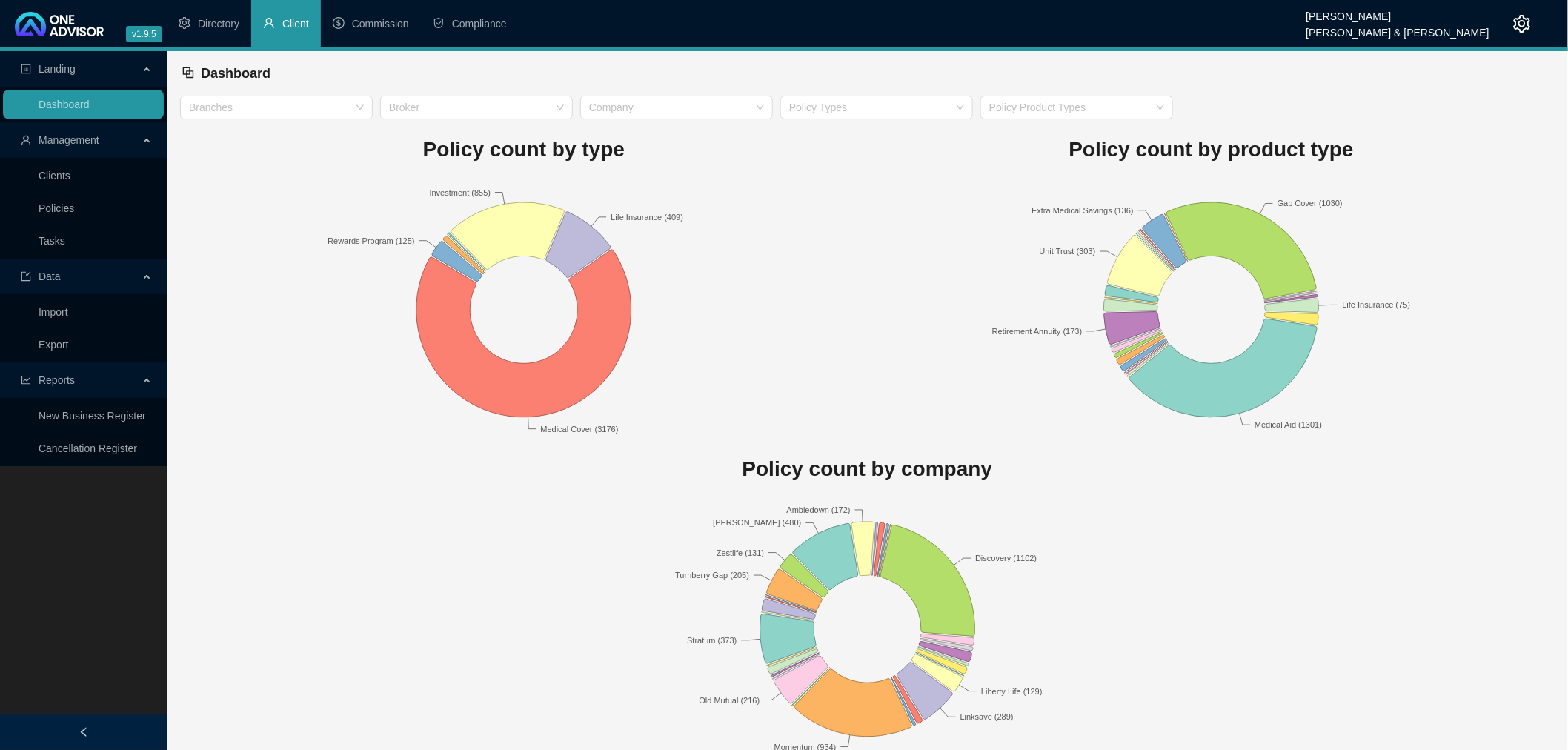
click at [57, 170] on link "Clients" at bounding box center [55, 175] width 32 height 12
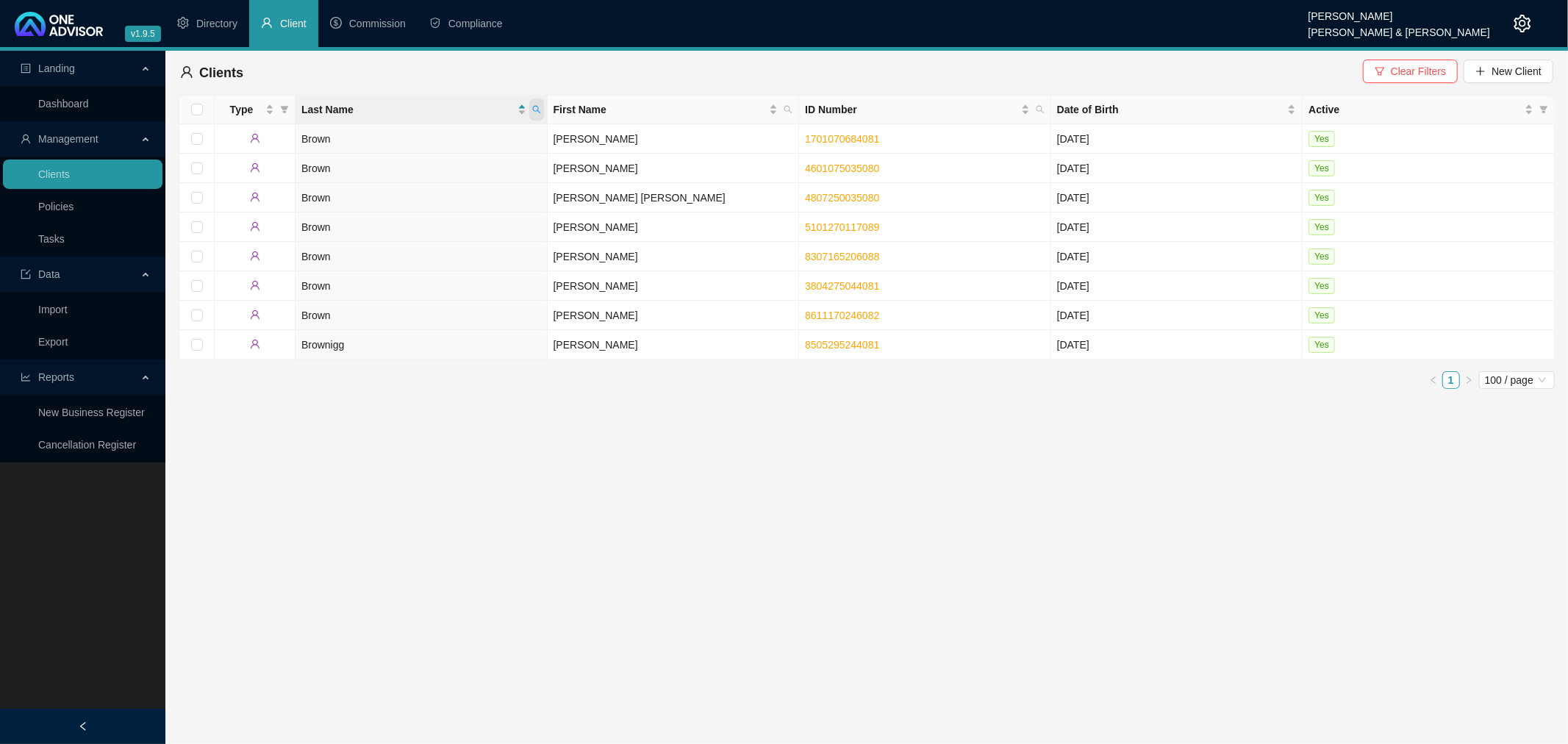
click at [537, 109] on icon "search" at bounding box center [536, 109] width 8 height 8
type input "[PERSON_NAME]"
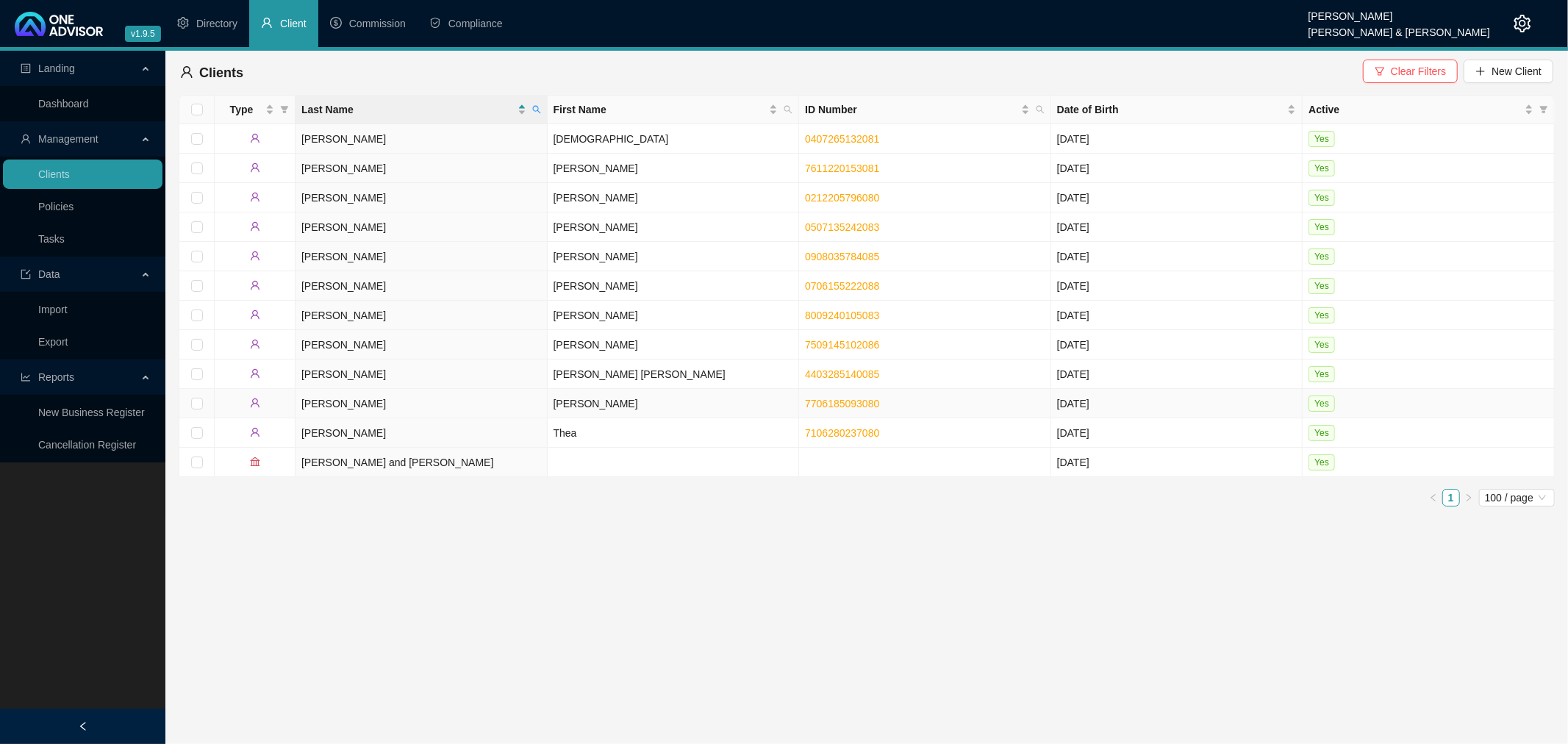
click at [618, 408] on td "[PERSON_NAME]" at bounding box center [674, 404] width 252 height 30
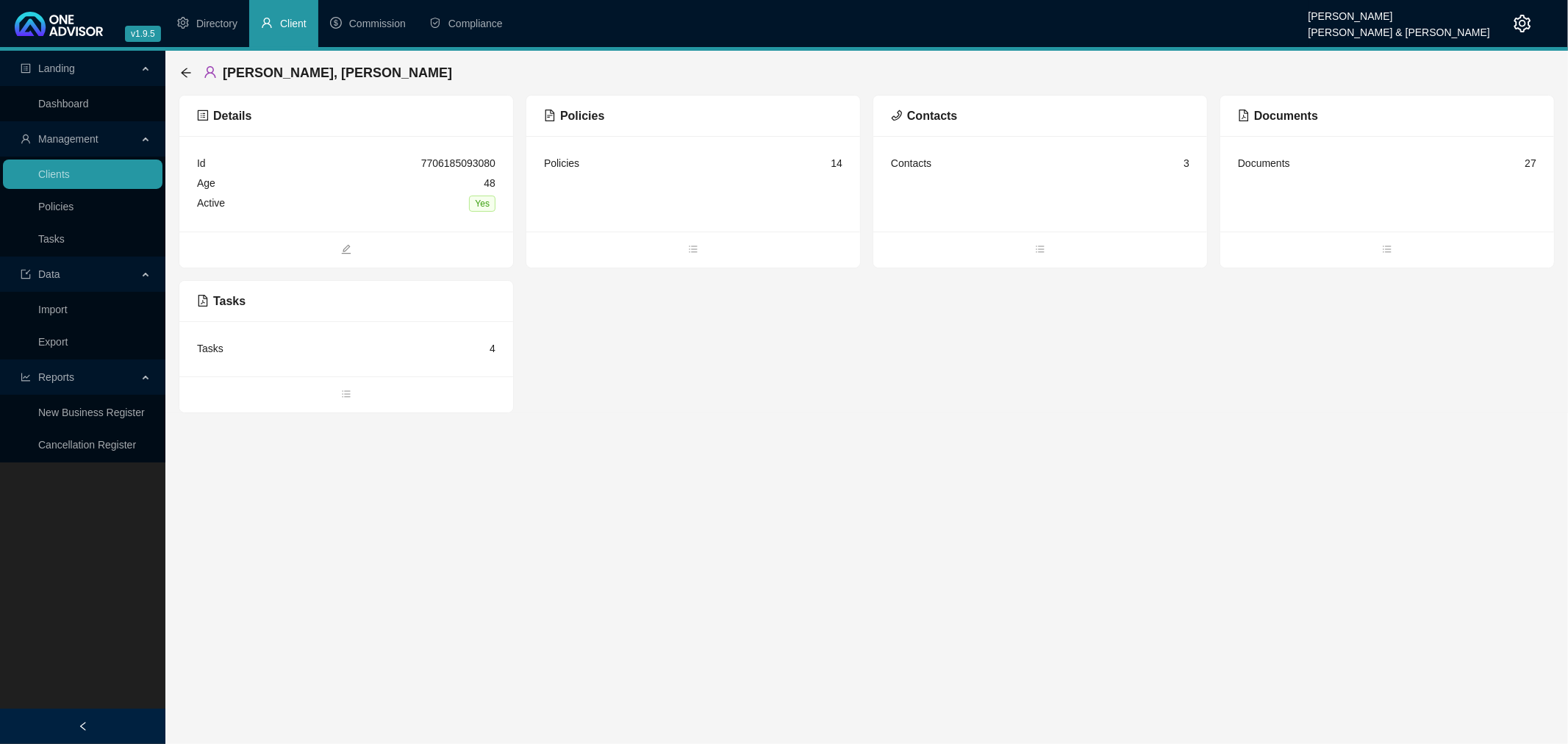
click at [332, 336] on div "Tasks 4" at bounding box center [346, 348] width 334 height 55
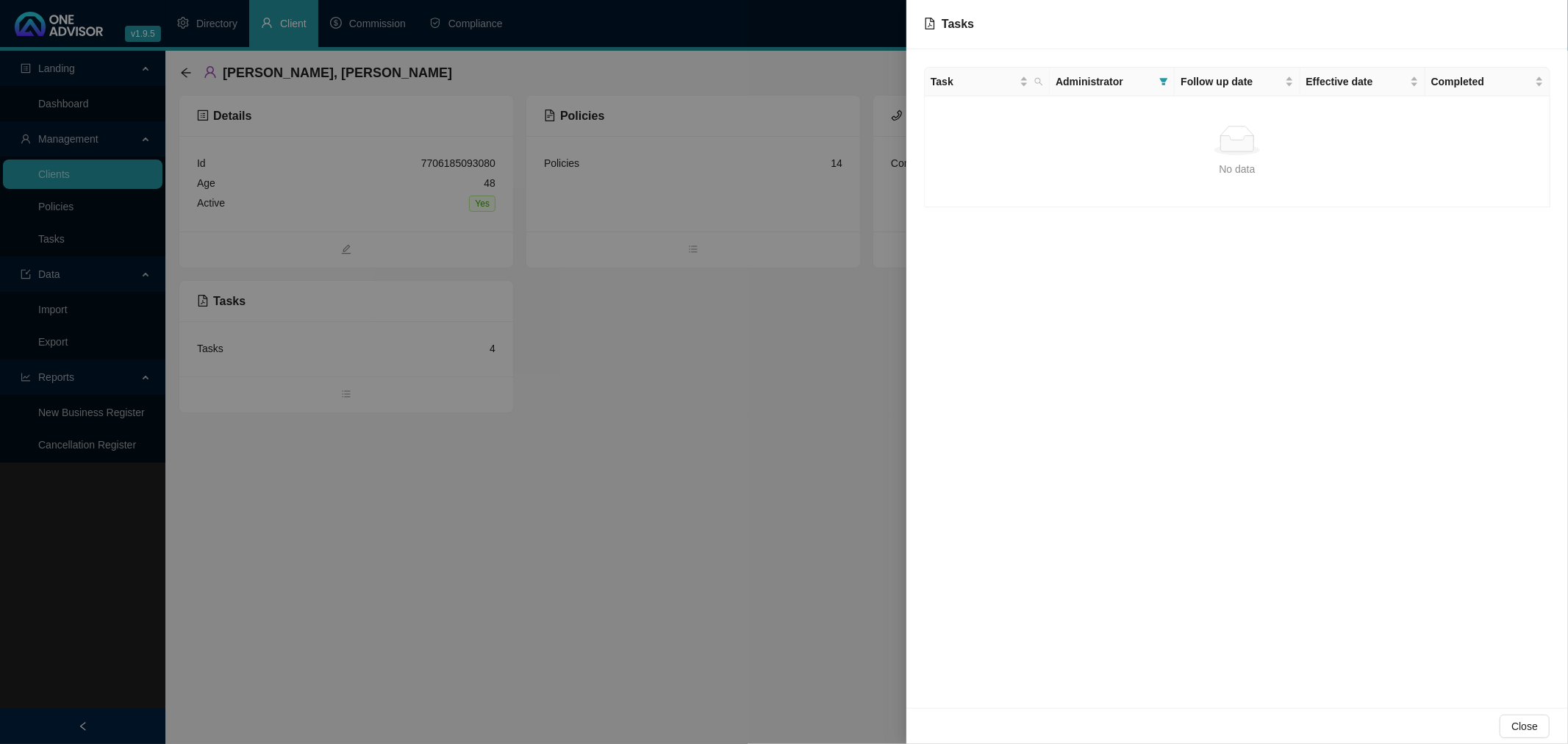
click at [1137, 77] on span "Administrator" at bounding box center [1104, 81] width 98 height 16
click at [1159, 78] on icon "filter" at bounding box center [1163, 81] width 8 height 8
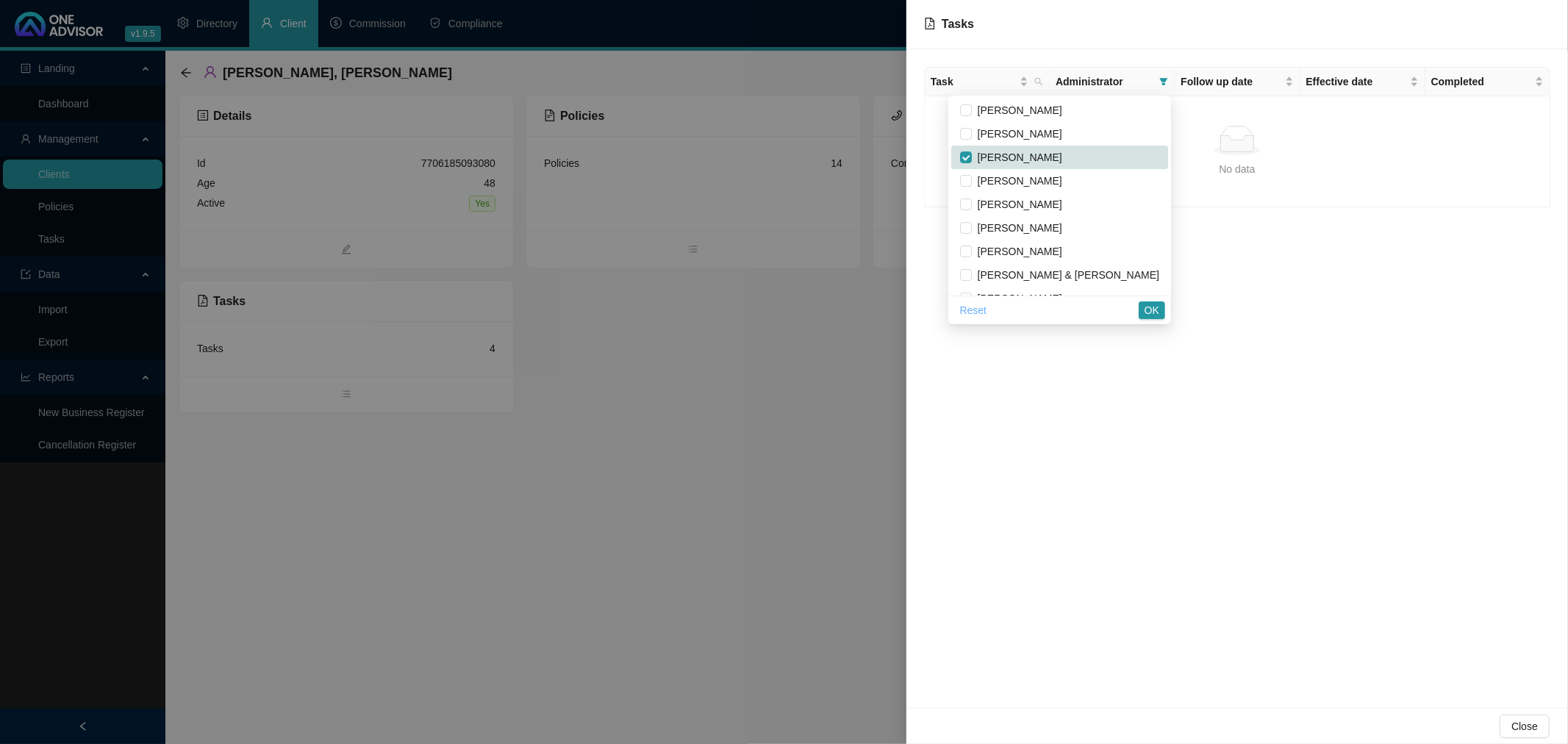
click at [987, 307] on span "Reset" at bounding box center [973, 310] width 27 height 16
checkbox input "false"
click at [1156, 311] on span "OK" at bounding box center [1152, 310] width 15 height 16
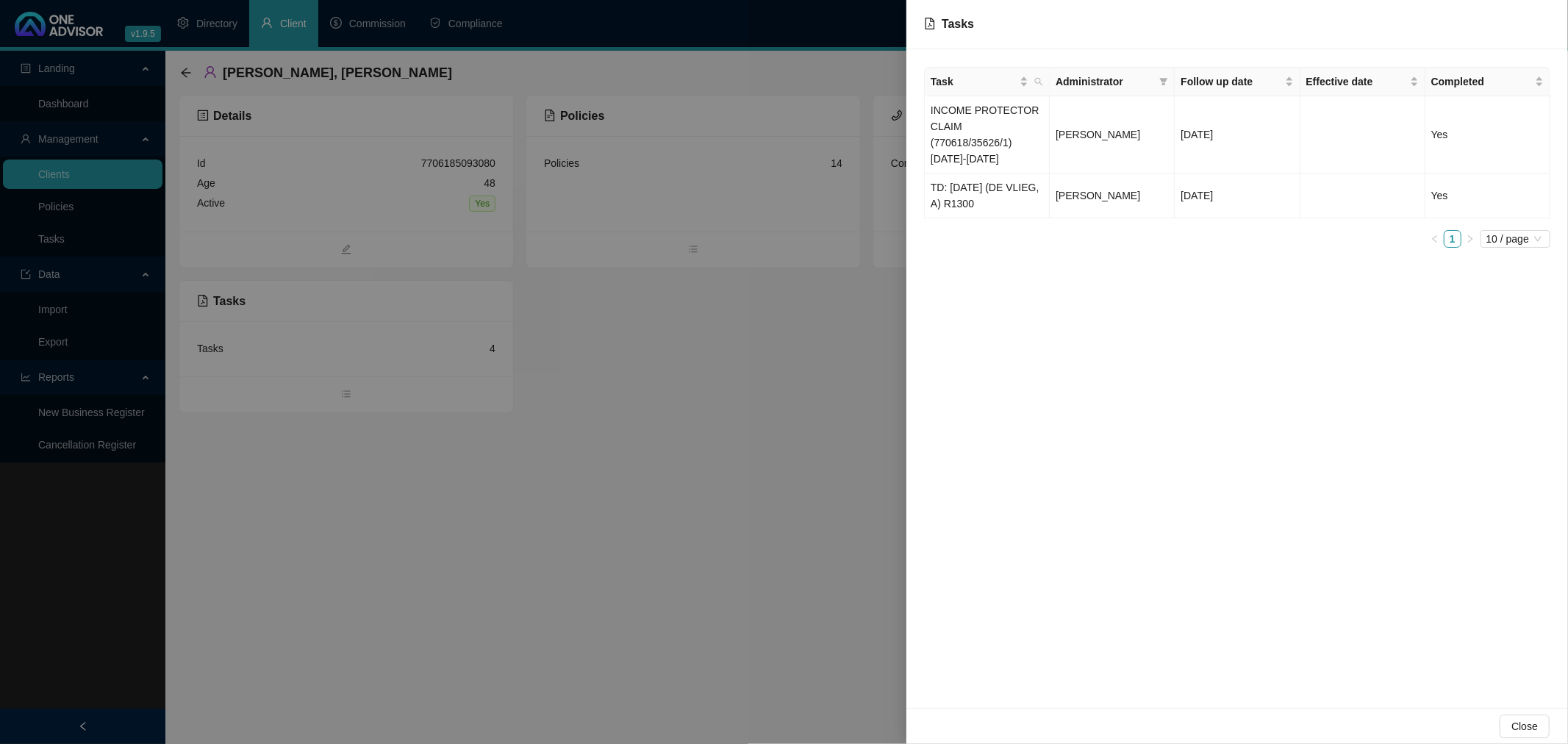
click at [609, 400] on div at bounding box center [784, 372] width 1568 height 744
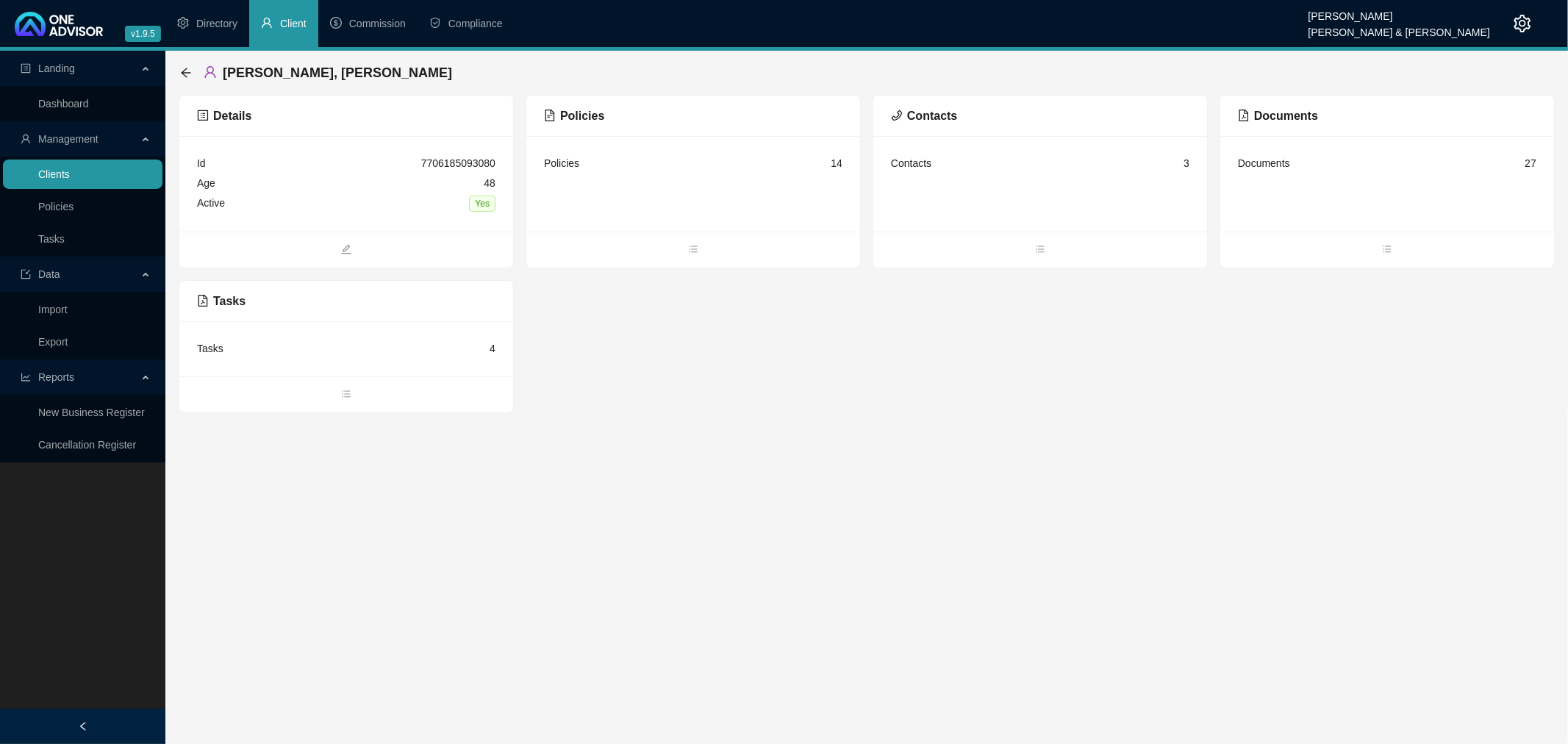
click at [70, 175] on link "Clients" at bounding box center [54, 174] width 32 height 12
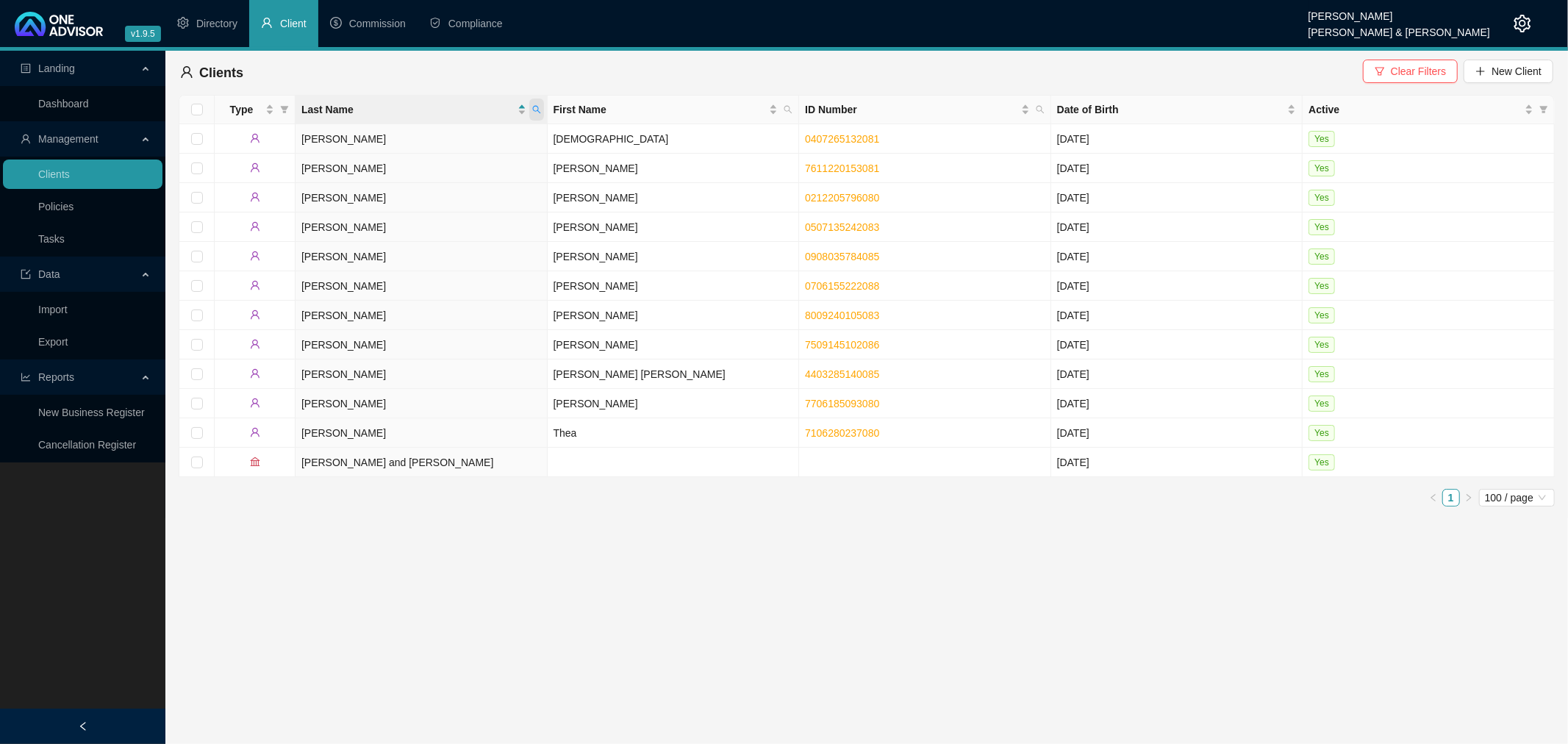
click at [539, 111] on icon "search" at bounding box center [536, 109] width 8 height 8
type input "[PERSON_NAME]"
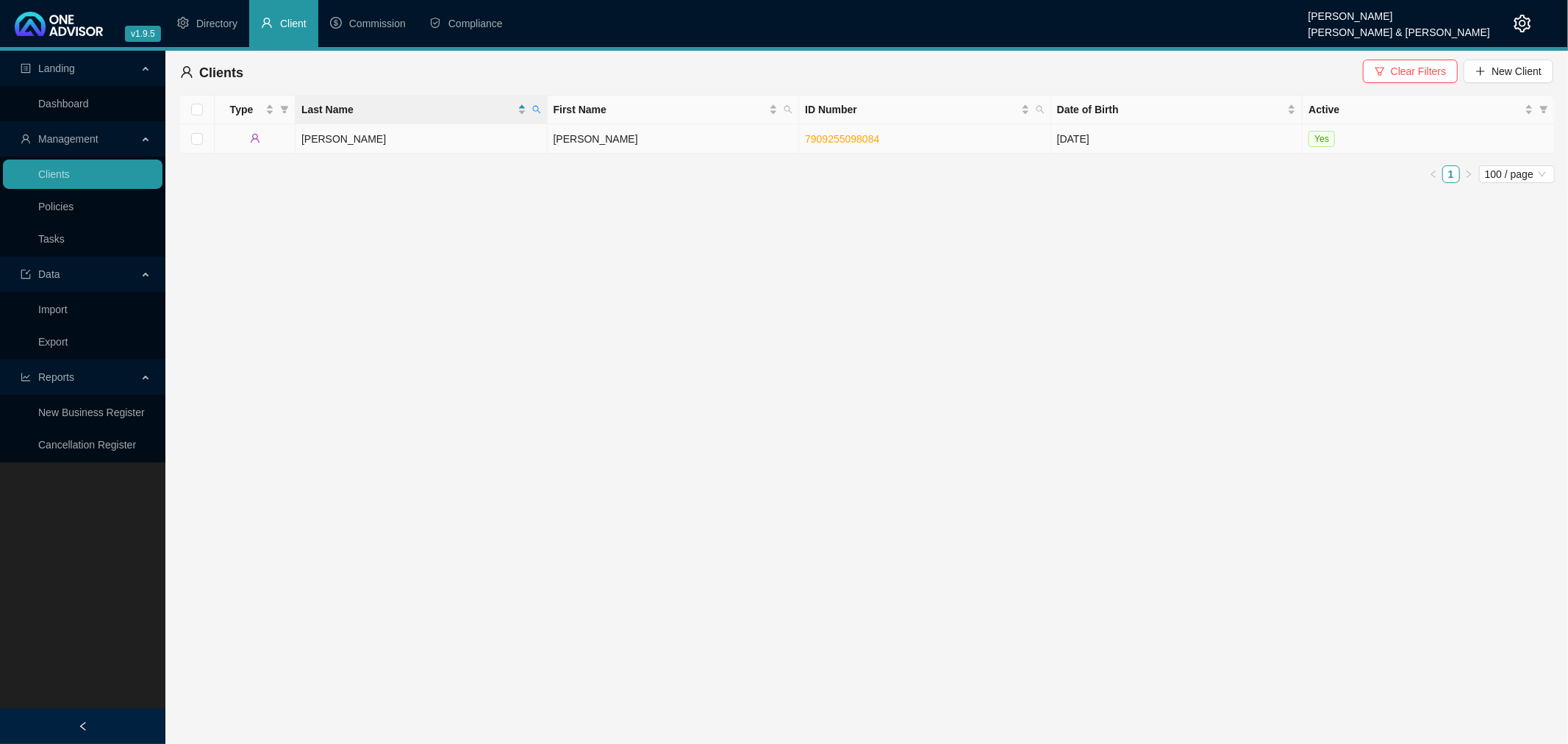
click at [500, 129] on td "[PERSON_NAME]" at bounding box center [422, 139] width 252 height 30
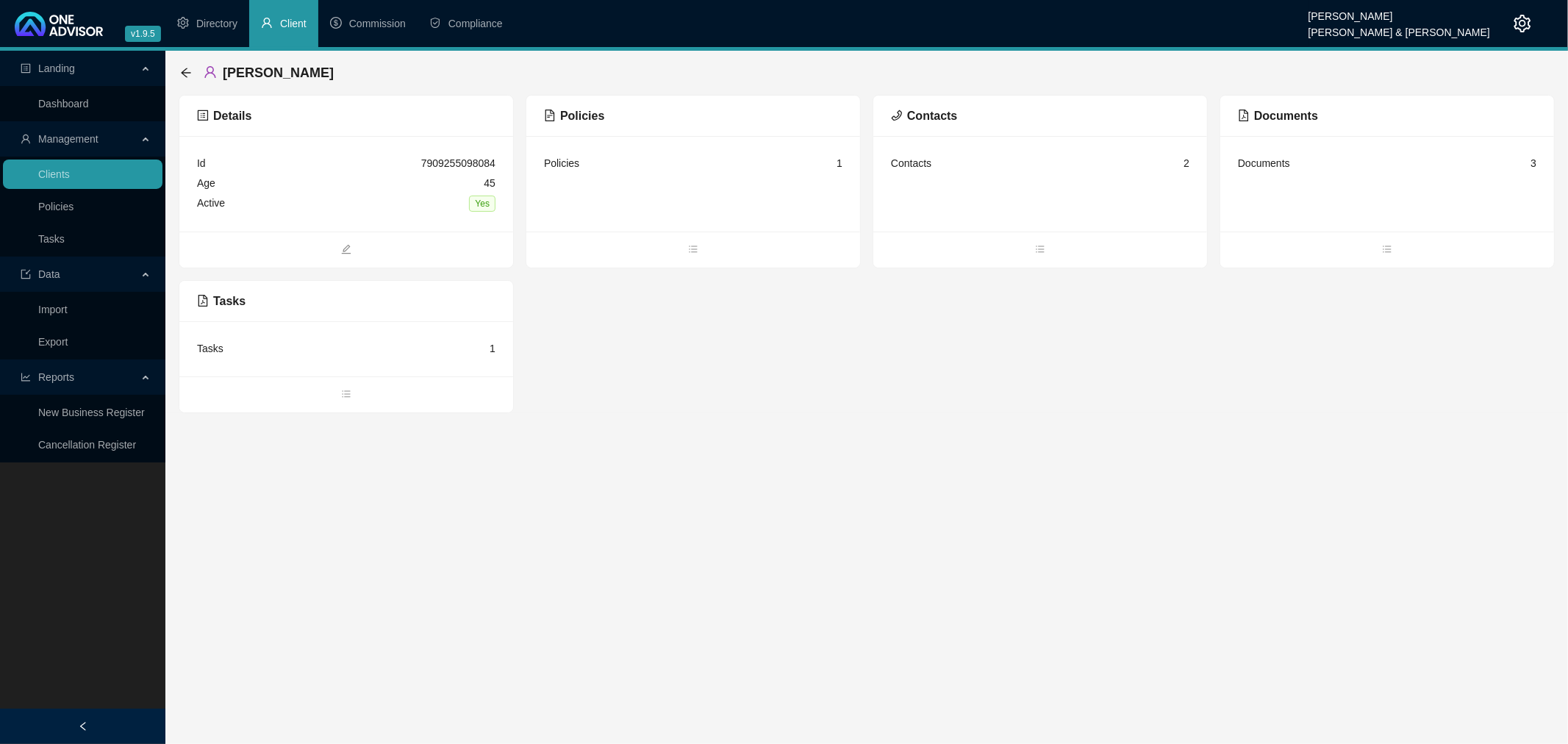
click at [340, 361] on div "Tasks 1" at bounding box center [346, 348] width 334 height 55
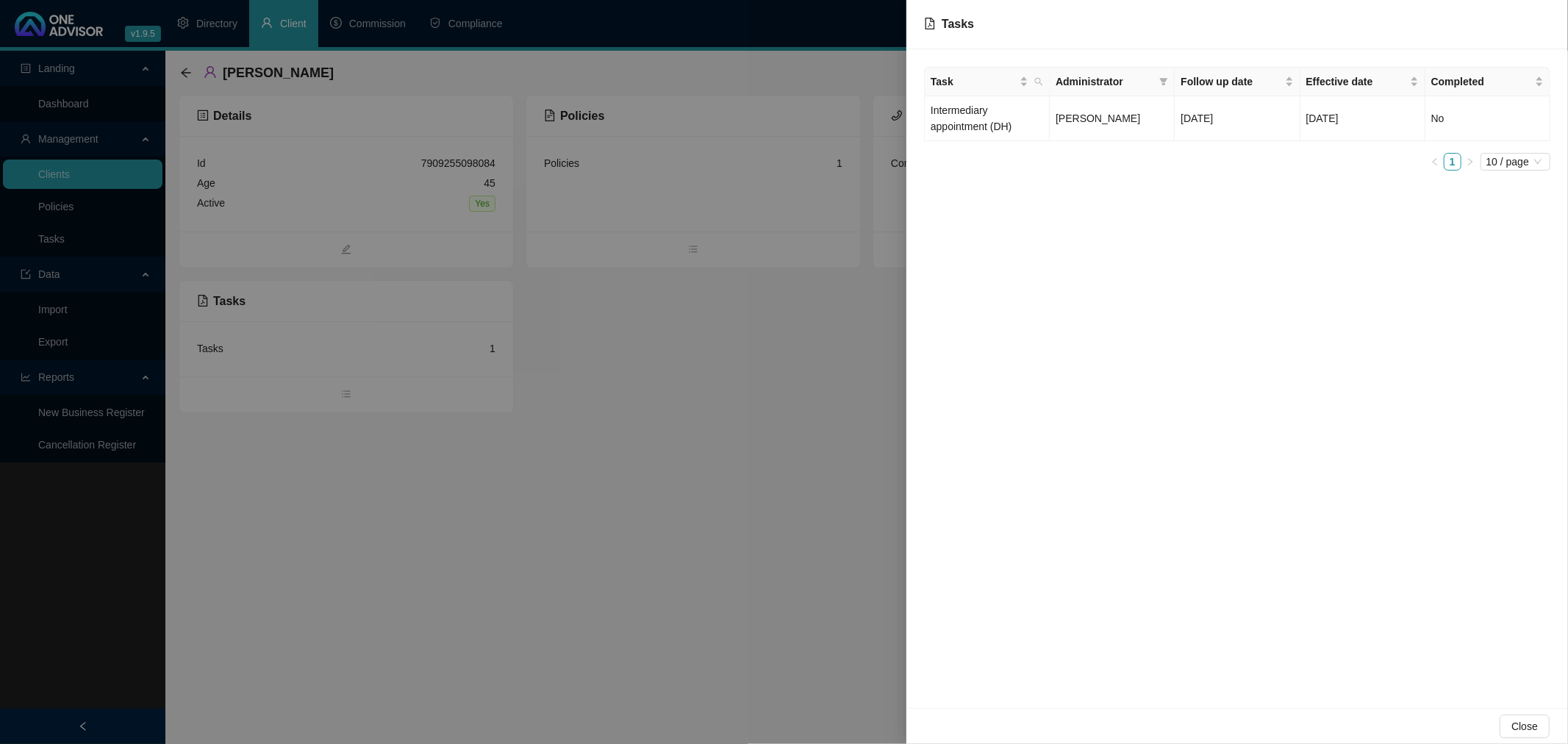
click at [846, 398] on div at bounding box center [784, 372] width 1568 height 744
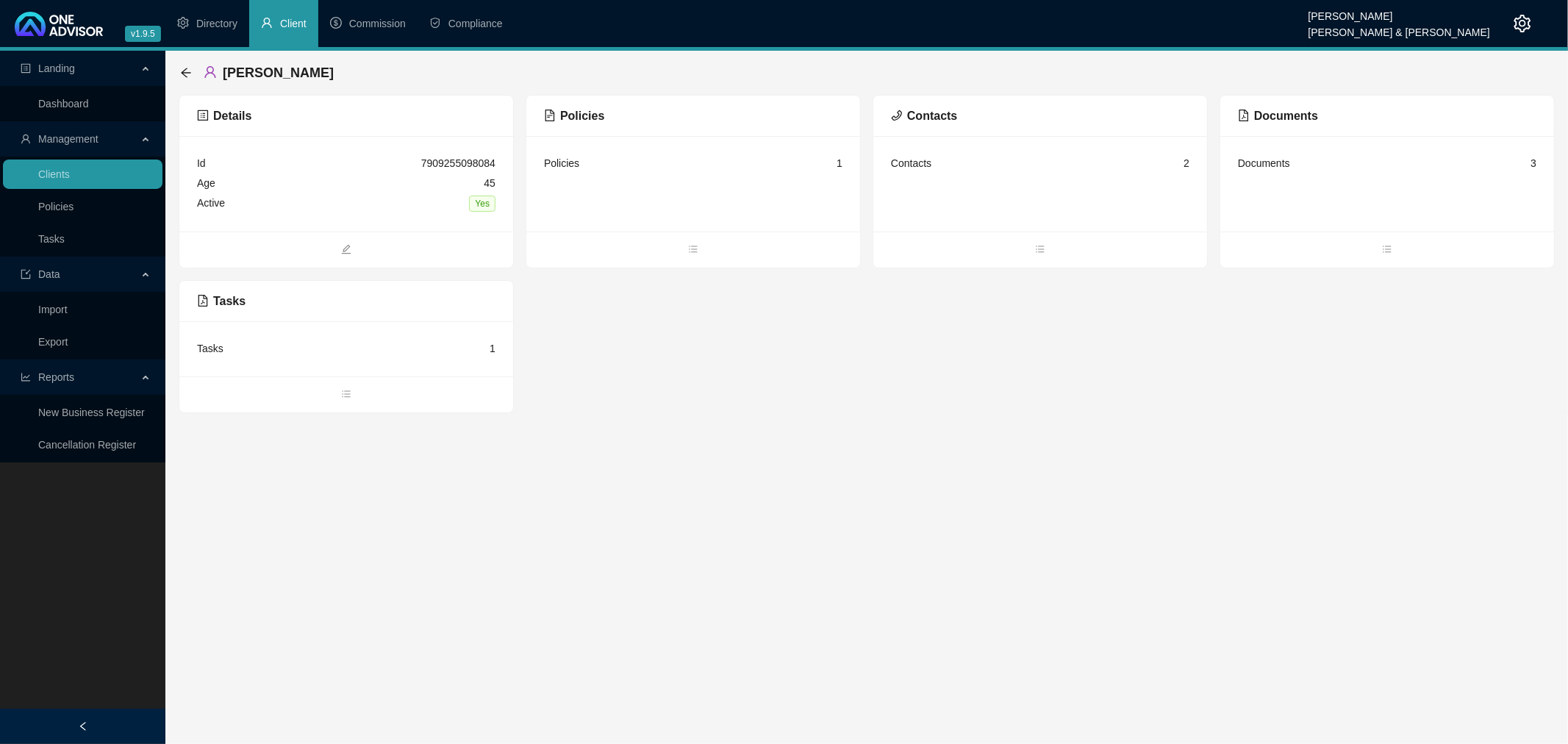
click at [332, 346] on div "Tasks 1" at bounding box center [346, 348] width 299 height 20
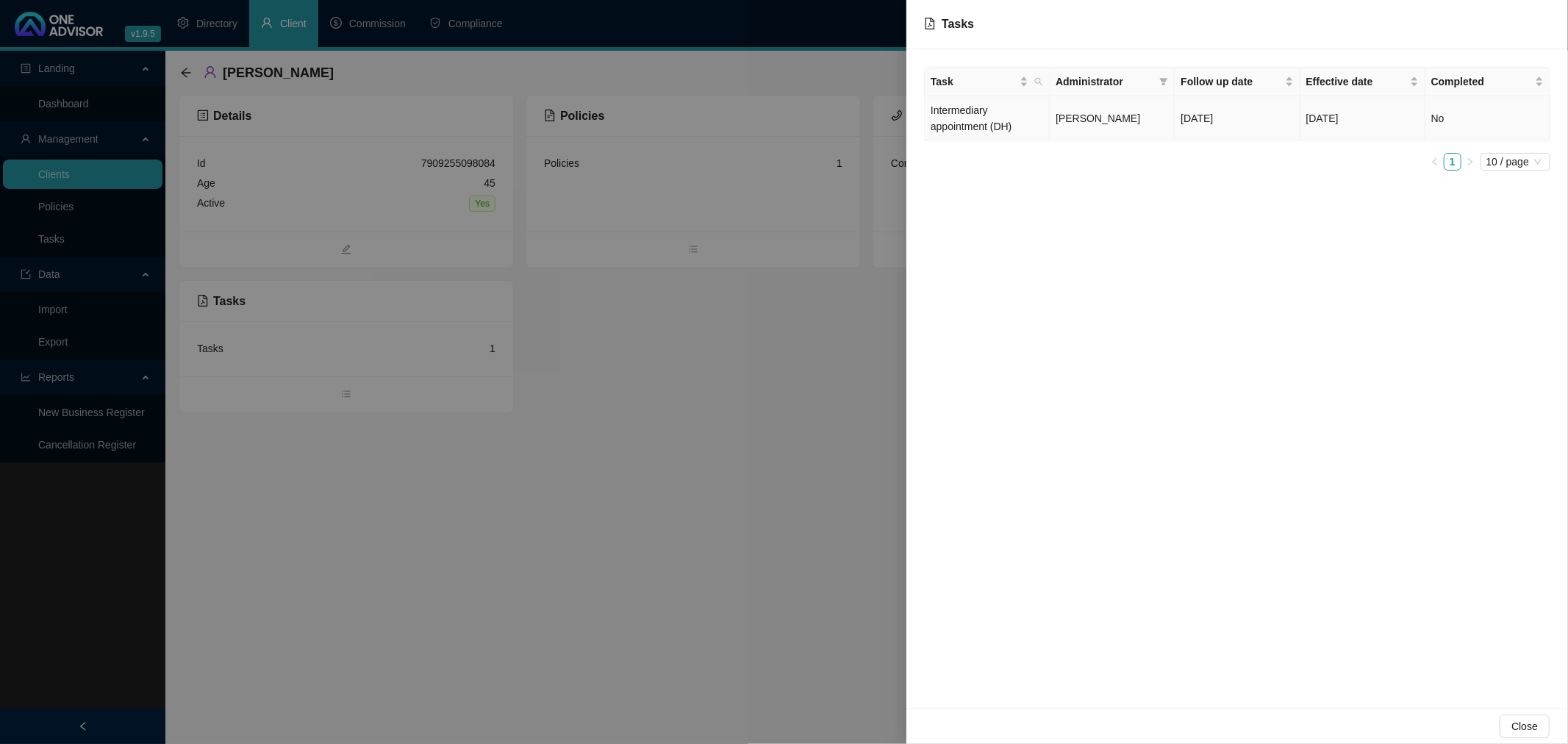
click at [1144, 123] on td "[PERSON_NAME]" at bounding box center [1113, 119] width 125 height 45
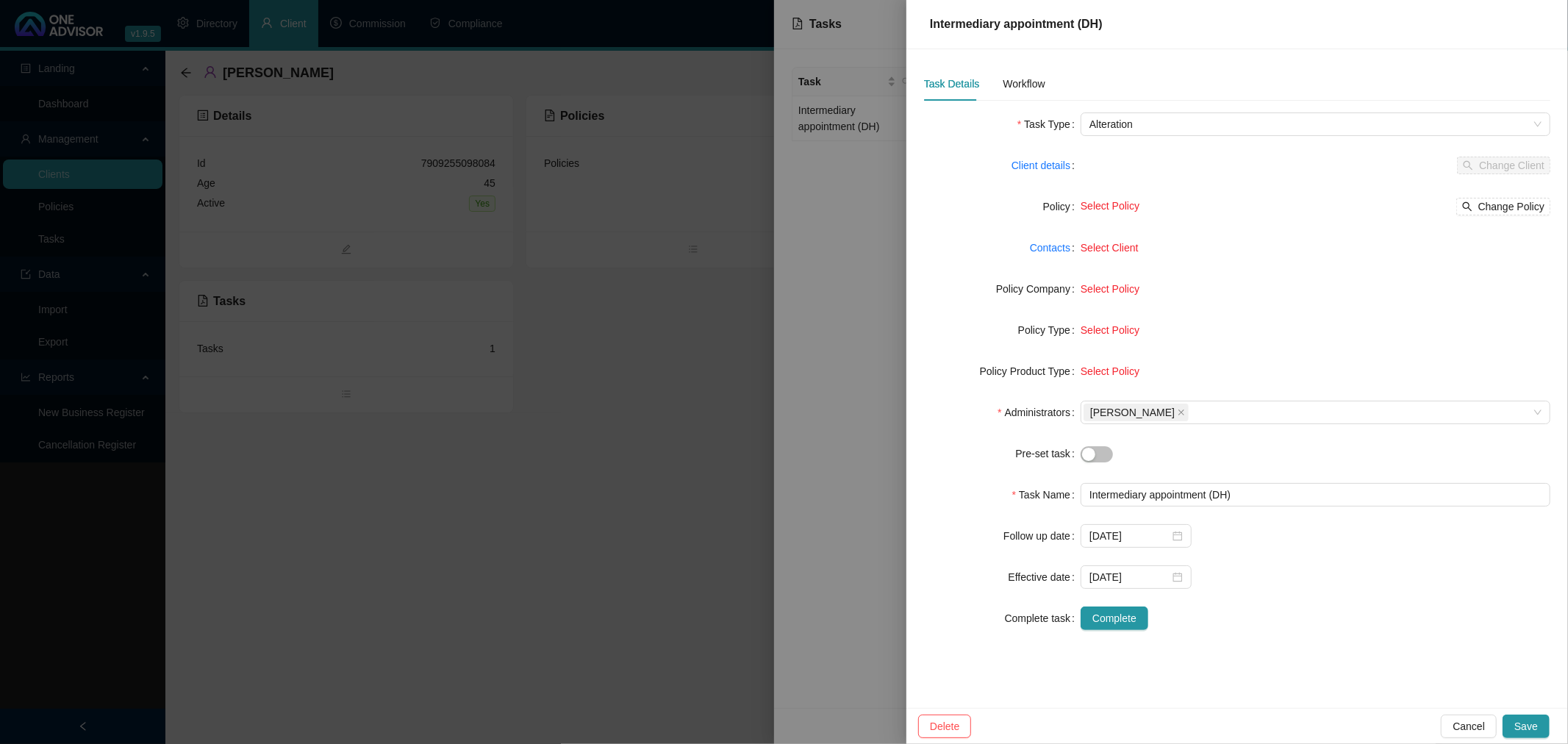
click at [1081, 121] on div "Task Type" at bounding box center [1002, 123] width 157 height 23
click at [645, 406] on div at bounding box center [784, 372] width 1568 height 744
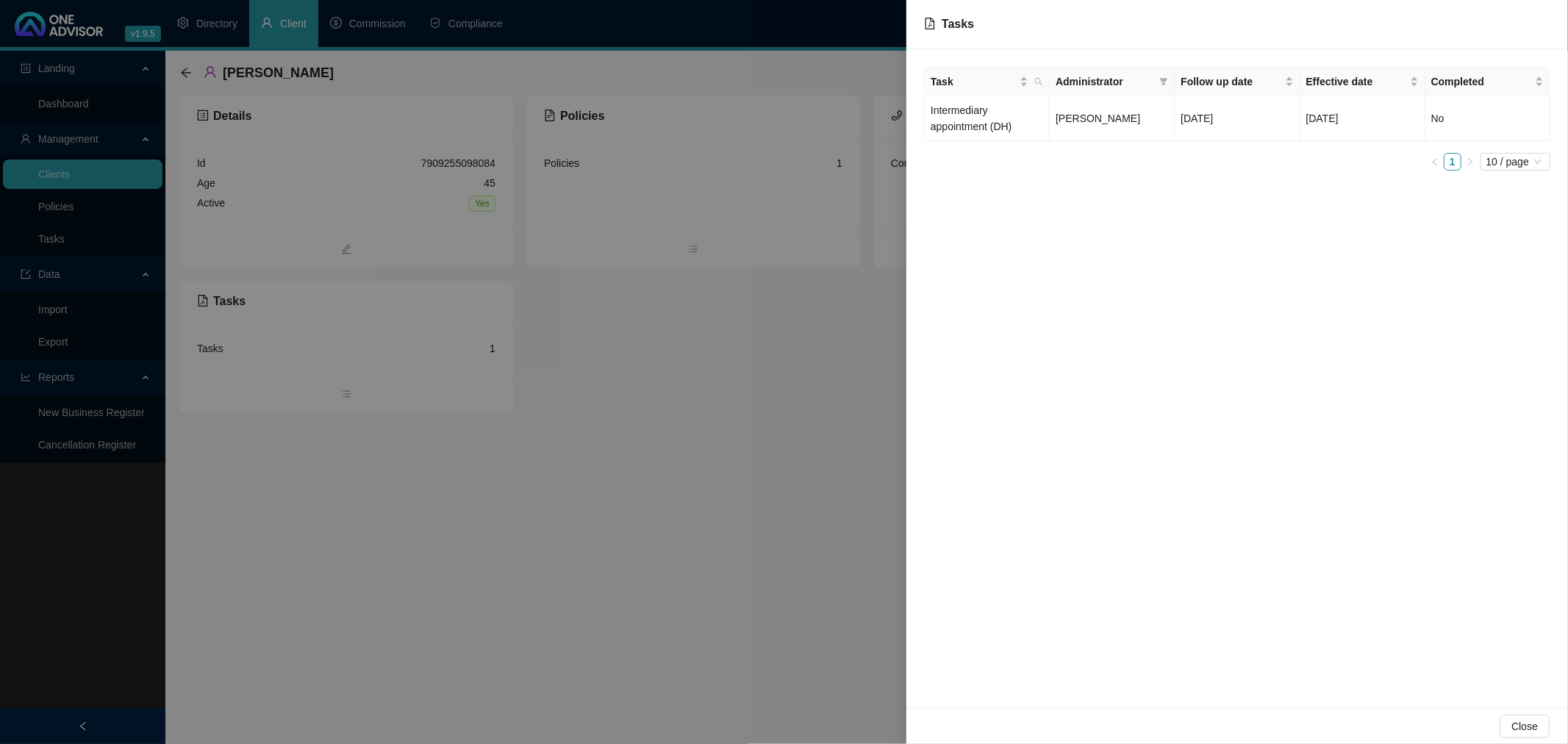
click at [791, 362] on div at bounding box center [784, 372] width 1568 height 744
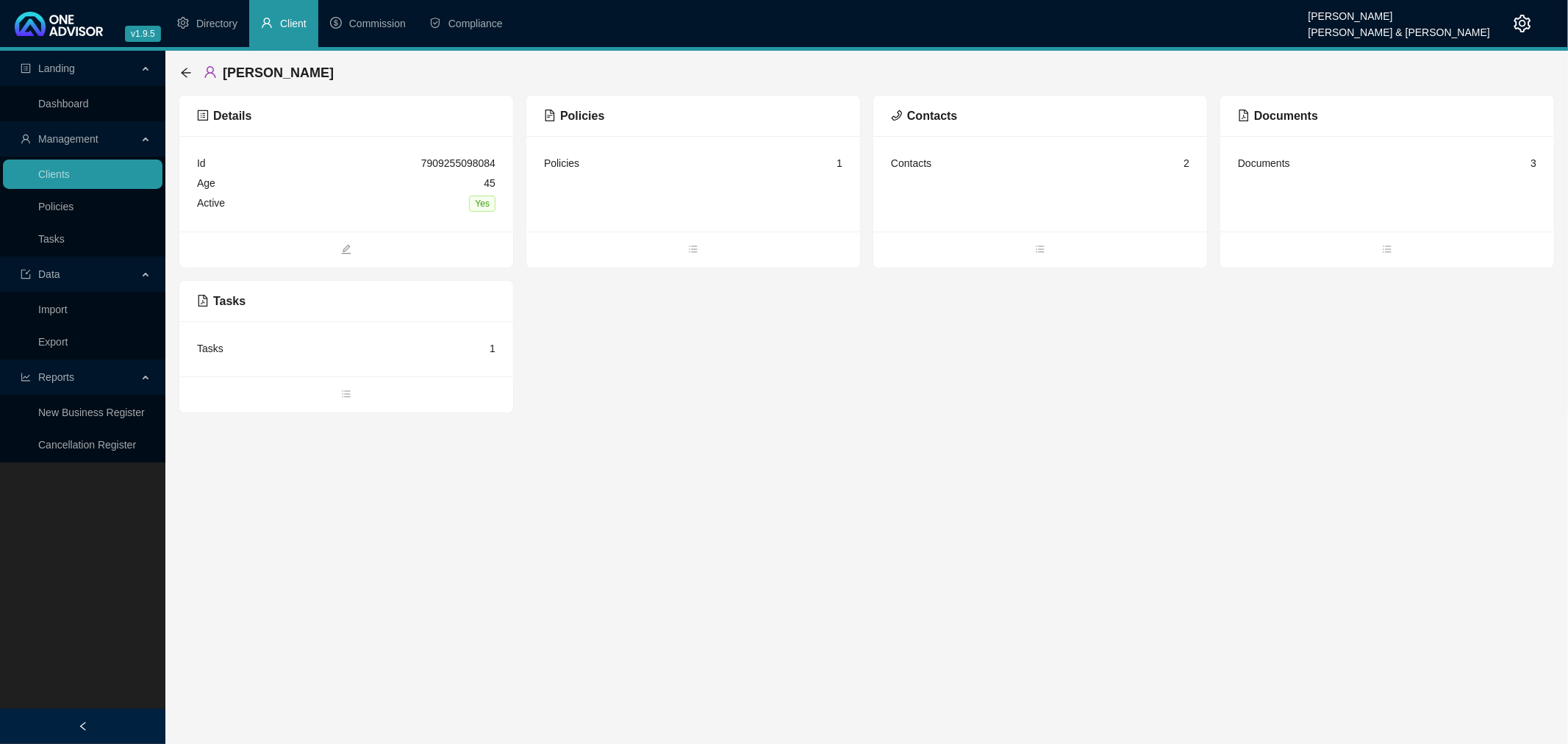
click at [327, 358] on div "Tasks 1" at bounding box center [346, 348] width 299 height 20
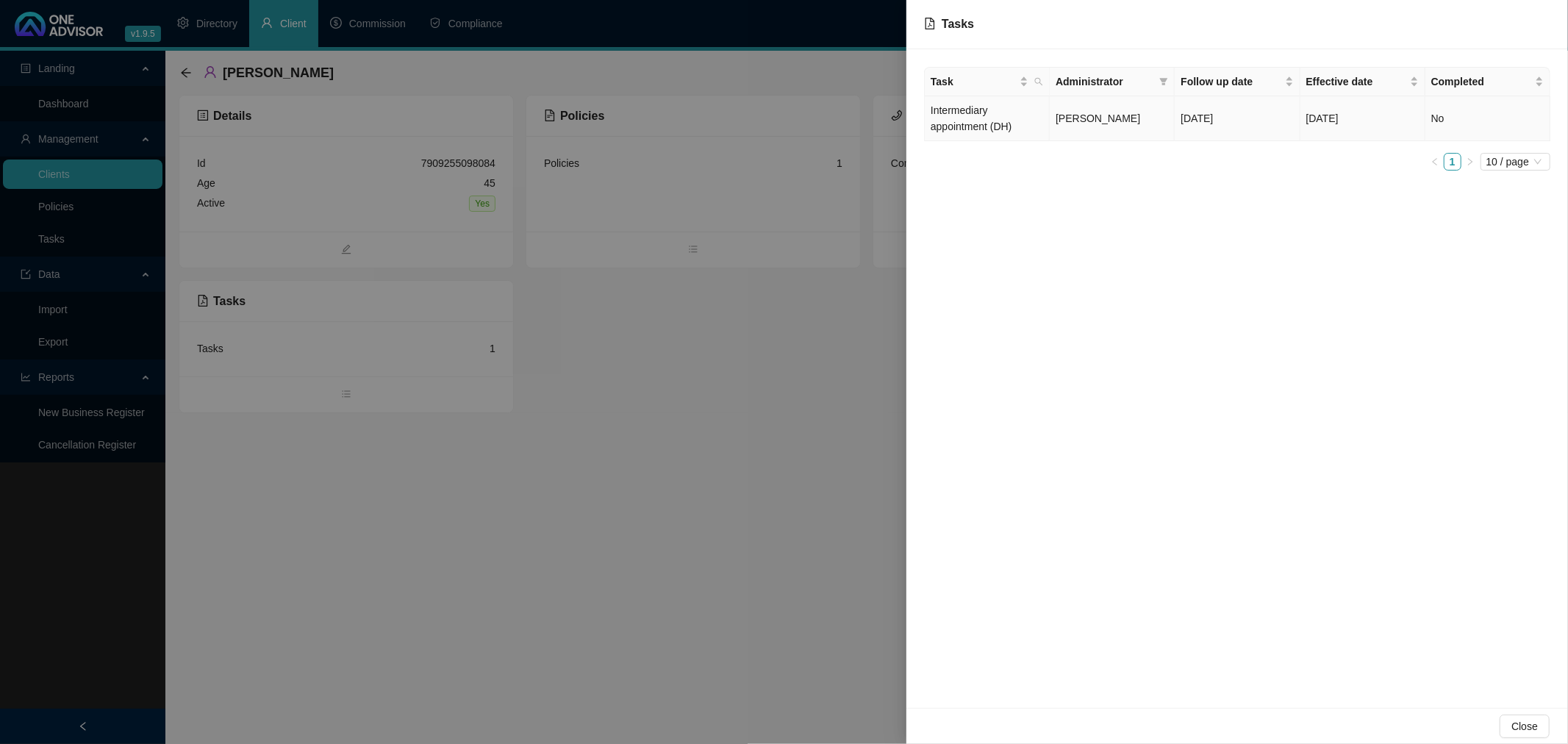
click at [1130, 112] on span "[PERSON_NAME]" at bounding box center [1098, 118] width 85 height 12
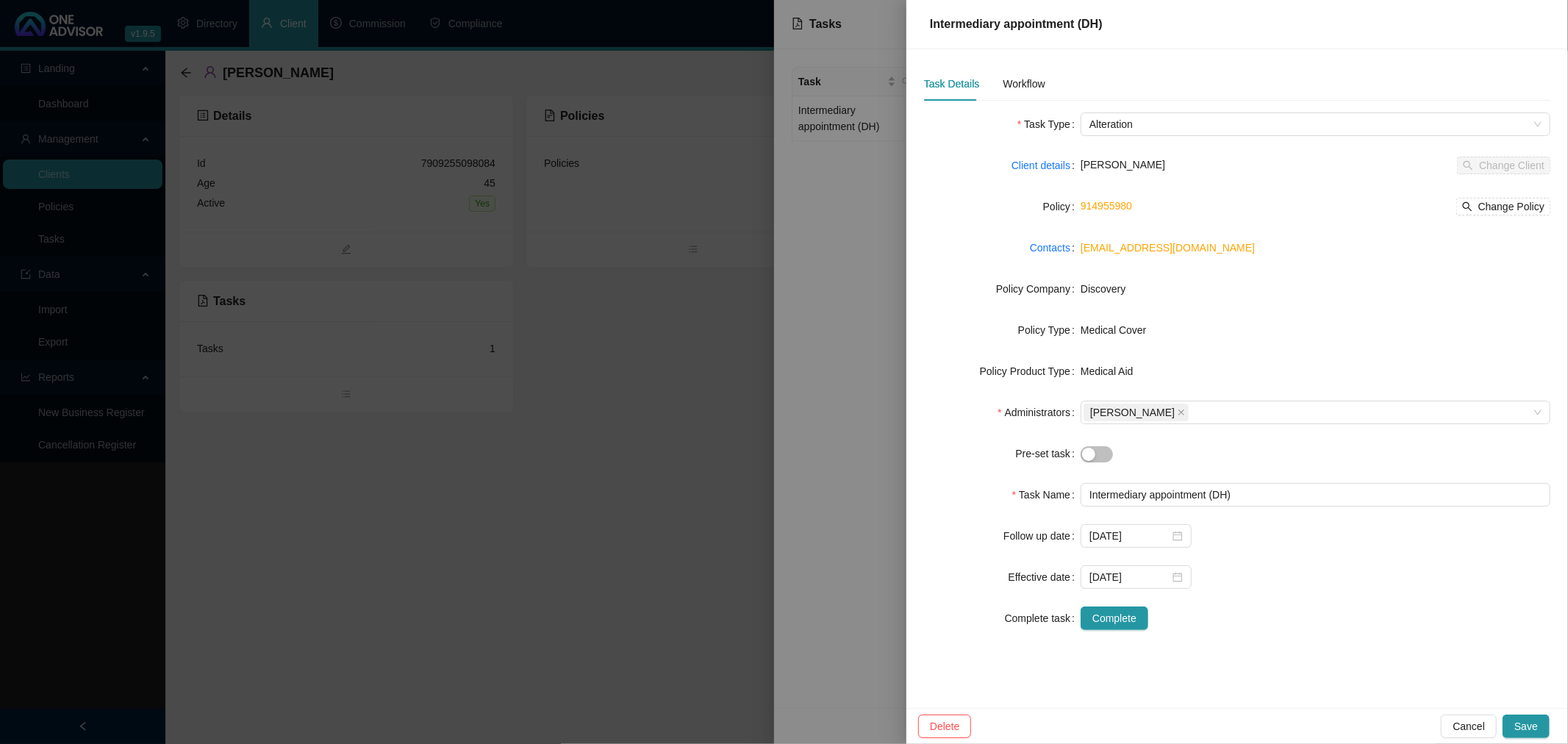
click at [545, 402] on div at bounding box center [784, 372] width 1568 height 744
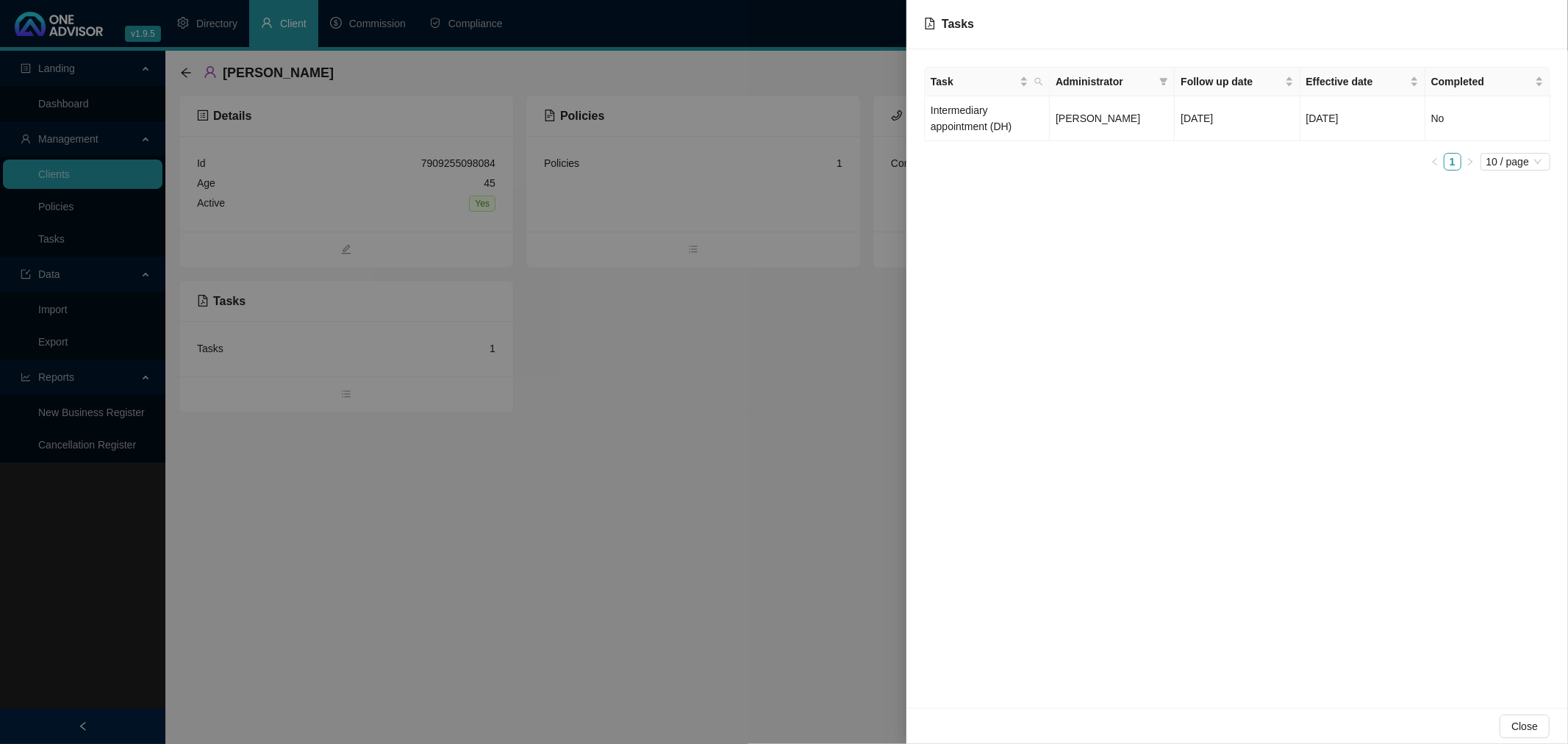
click at [708, 185] on div at bounding box center [784, 372] width 1568 height 744
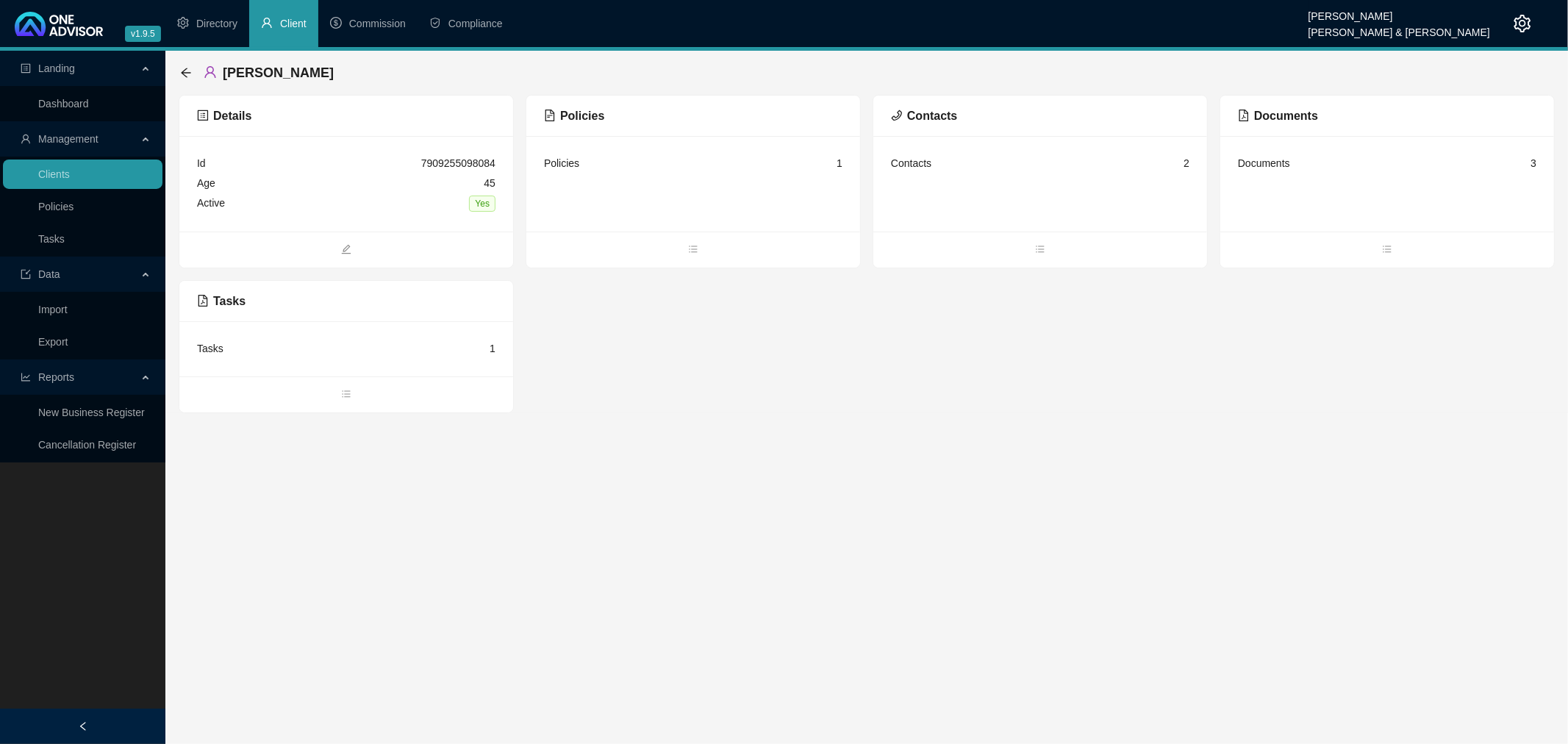
click at [710, 185] on div "Policies 1" at bounding box center [693, 184] width 334 height 95
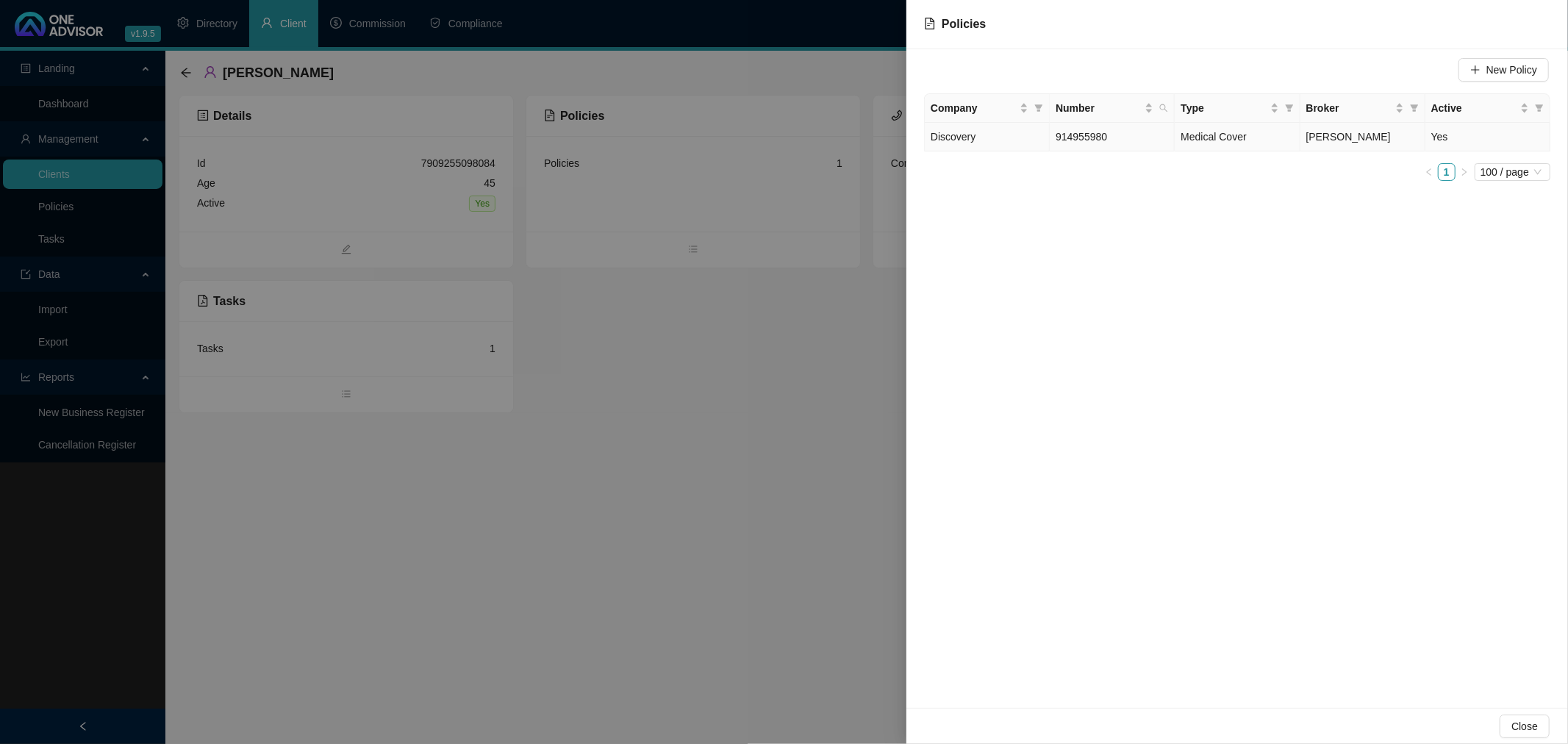
click at [1029, 136] on td "Discovery" at bounding box center [987, 137] width 125 height 29
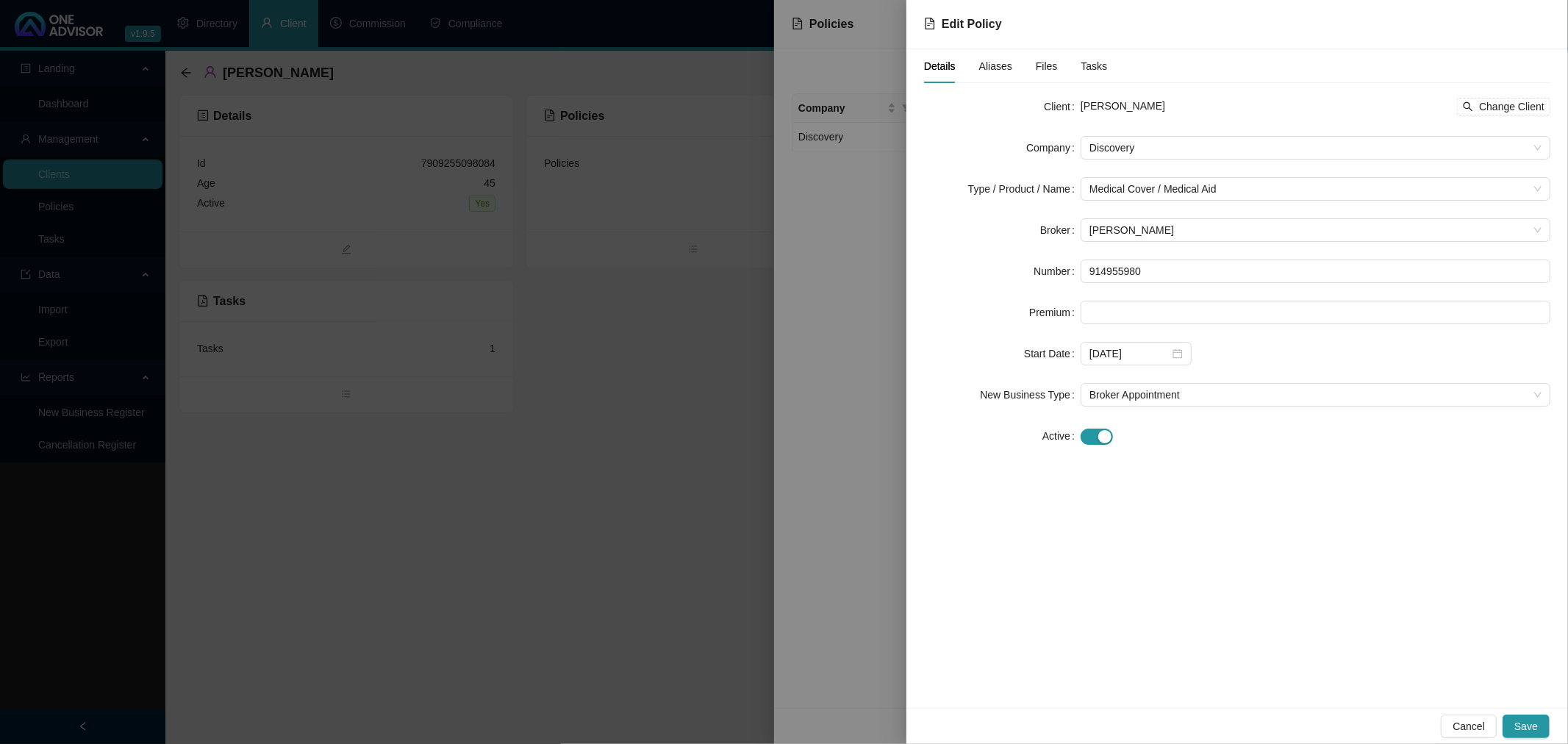
click at [1092, 64] on span "Tasks" at bounding box center [1095, 65] width 26 height 10
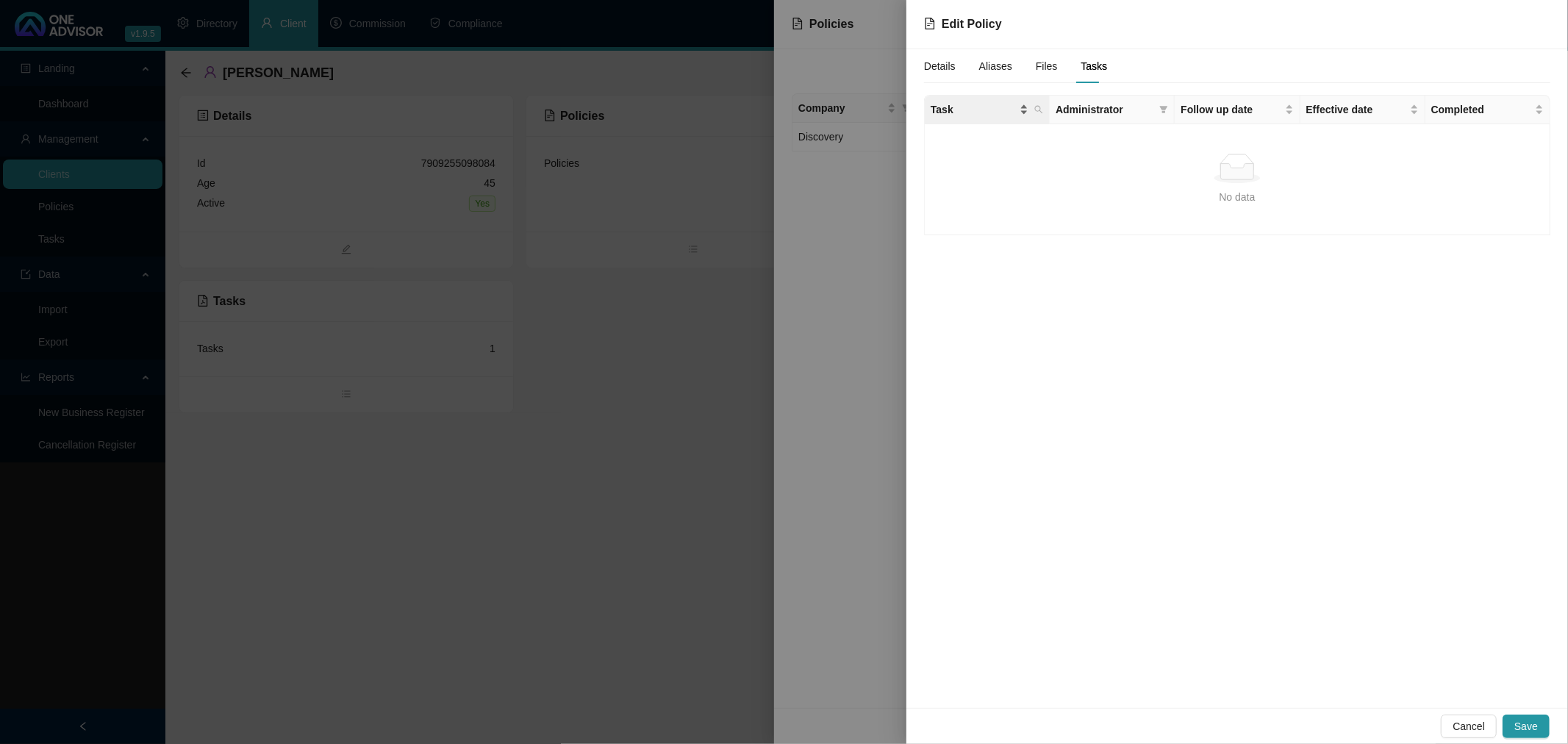
click at [964, 115] on span "Task" at bounding box center [973, 109] width 86 height 16
click at [1019, 150] on td "Intermediary appointment (DH)" at bounding box center [987, 147] width 125 height 45
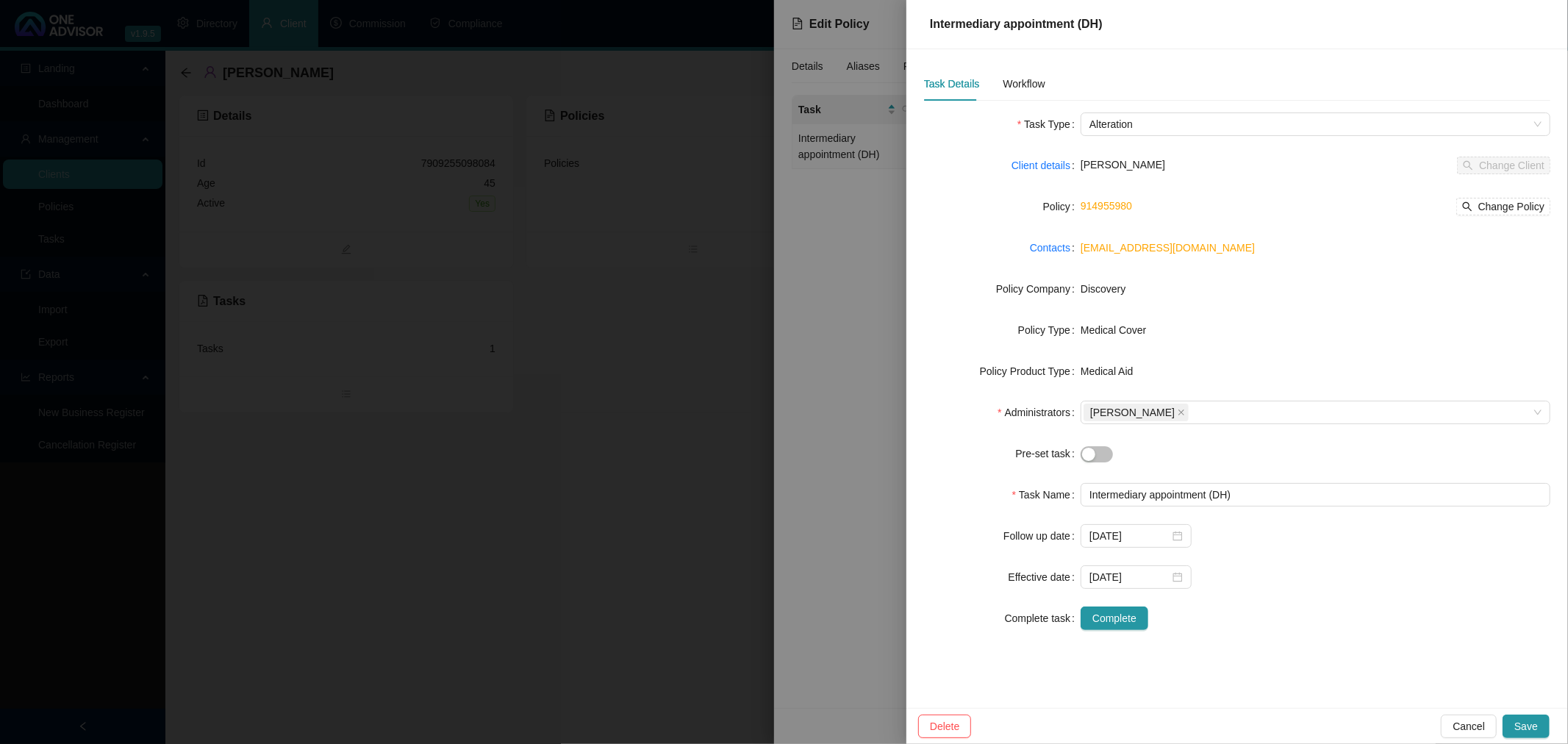
click at [833, 553] on div at bounding box center [784, 372] width 1568 height 744
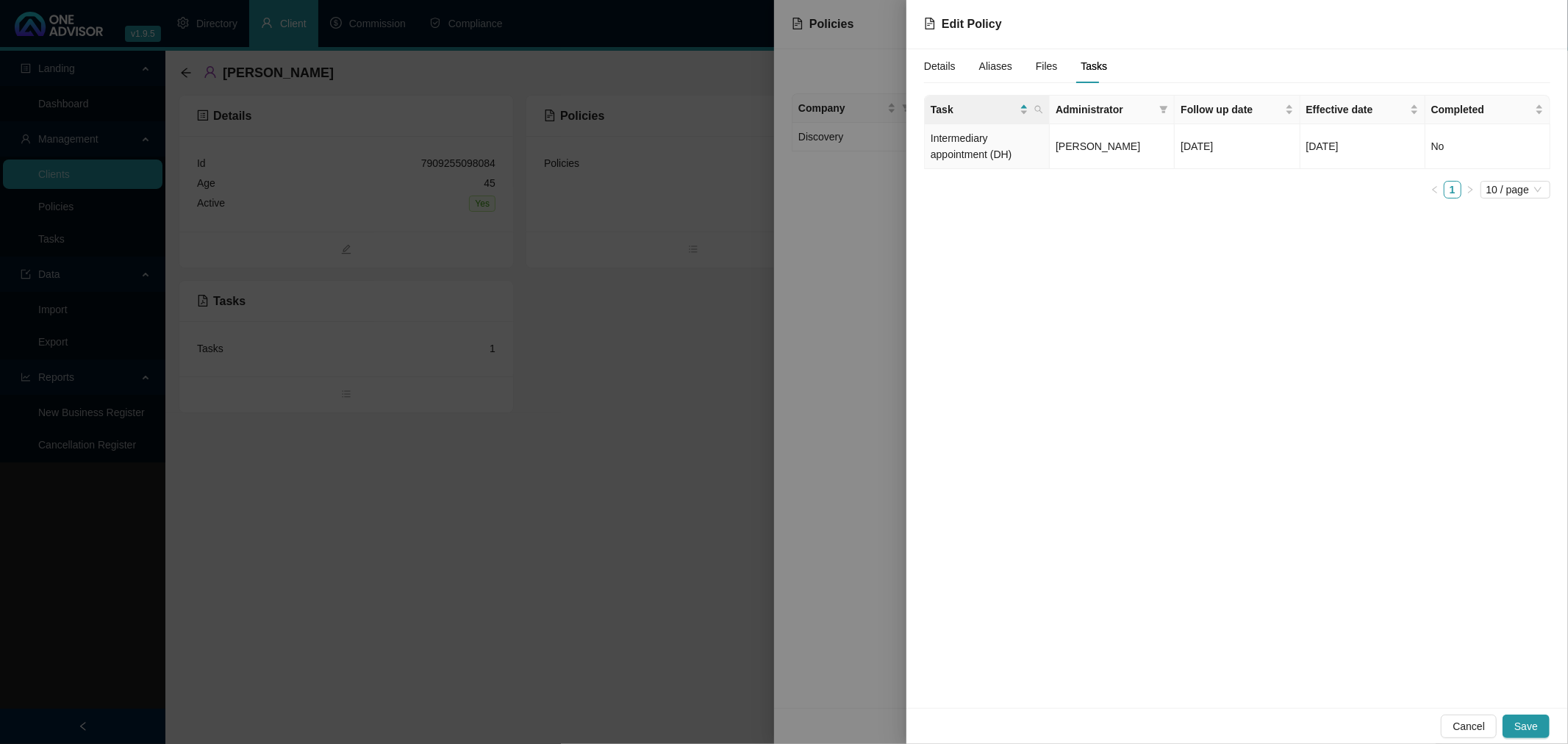
click at [664, 561] on div at bounding box center [784, 372] width 1568 height 744
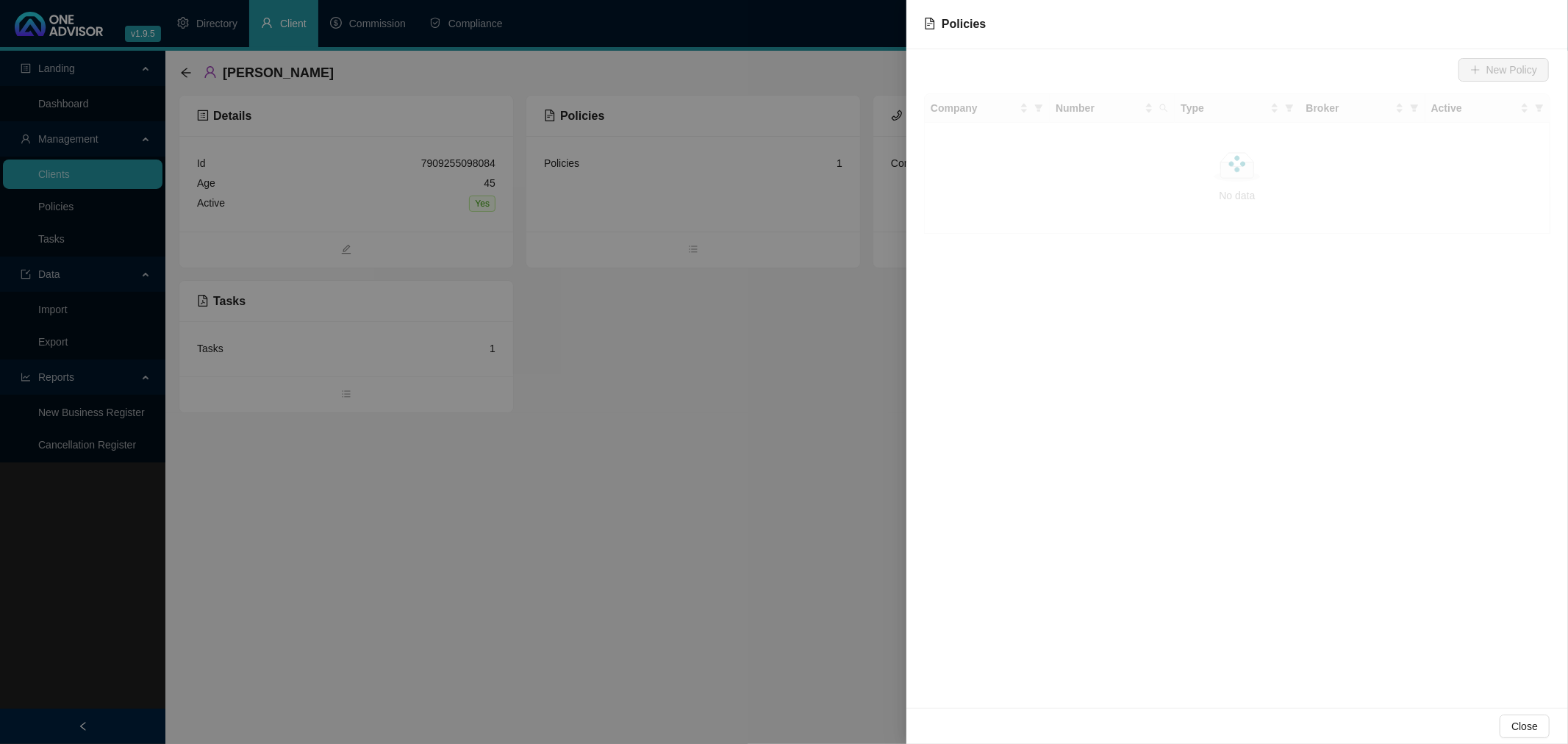
click at [491, 568] on div at bounding box center [784, 372] width 1568 height 744
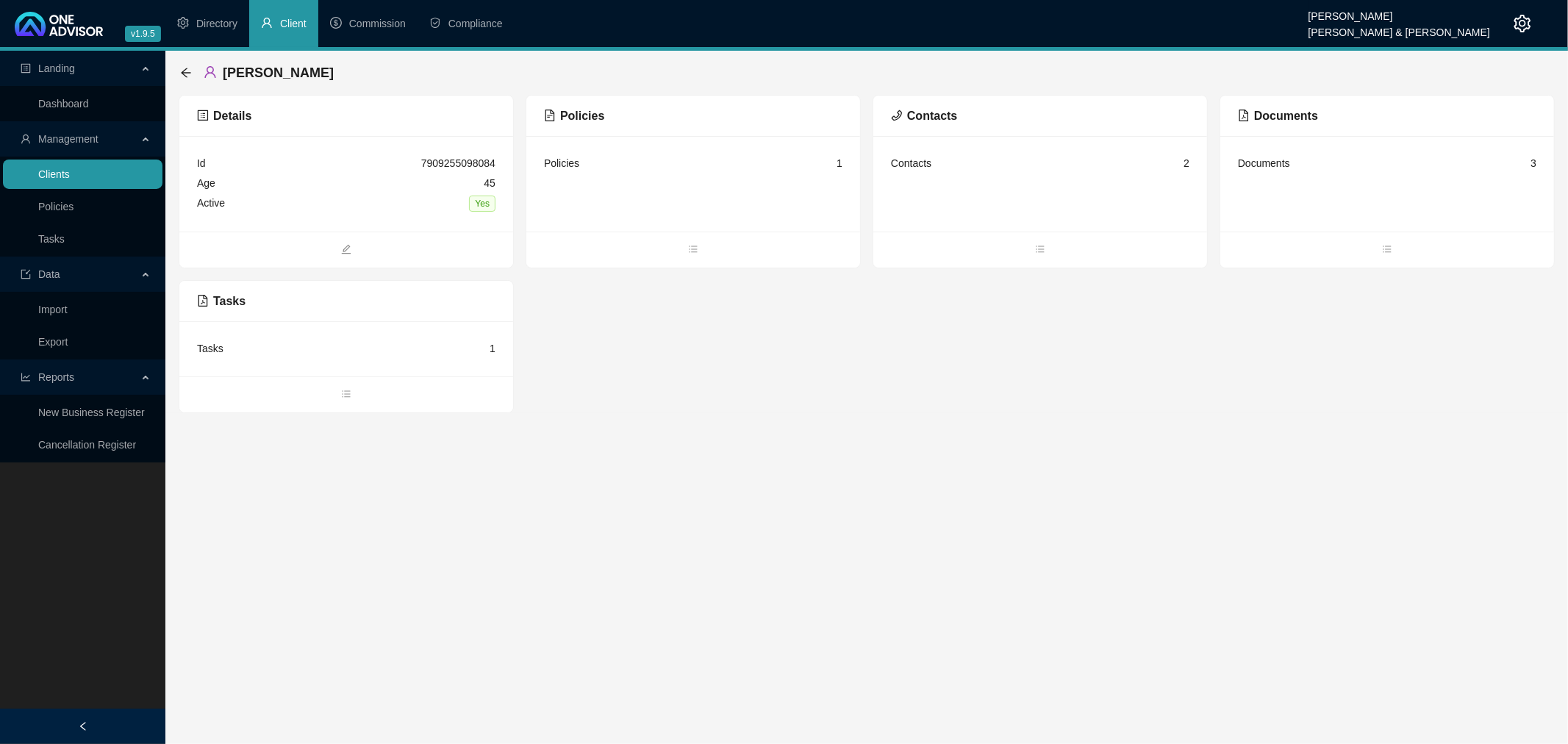
click at [50, 170] on link "Clients" at bounding box center [54, 174] width 32 height 12
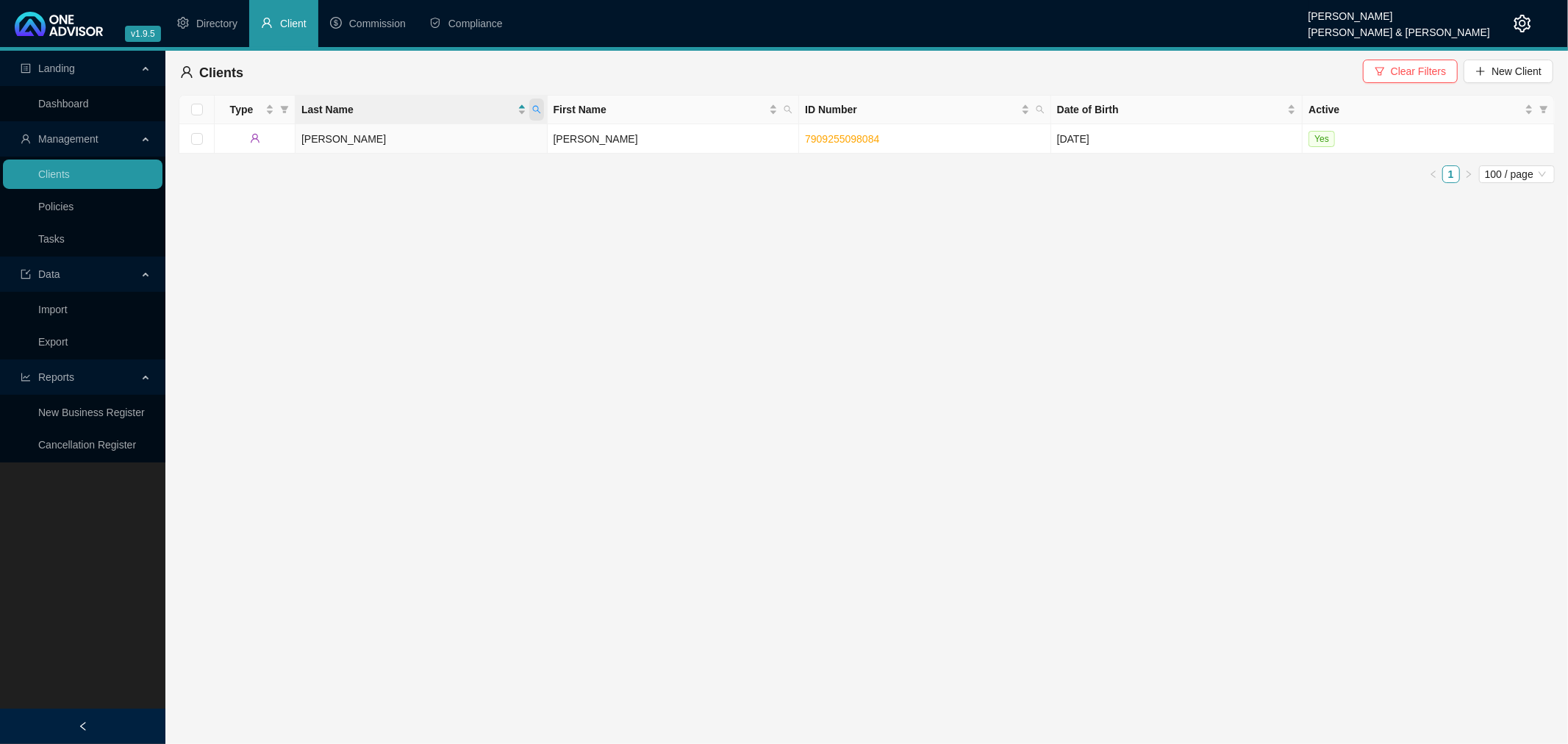
click at [537, 105] on icon "search" at bounding box center [536, 109] width 8 height 8
type input "[PERSON_NAME]"
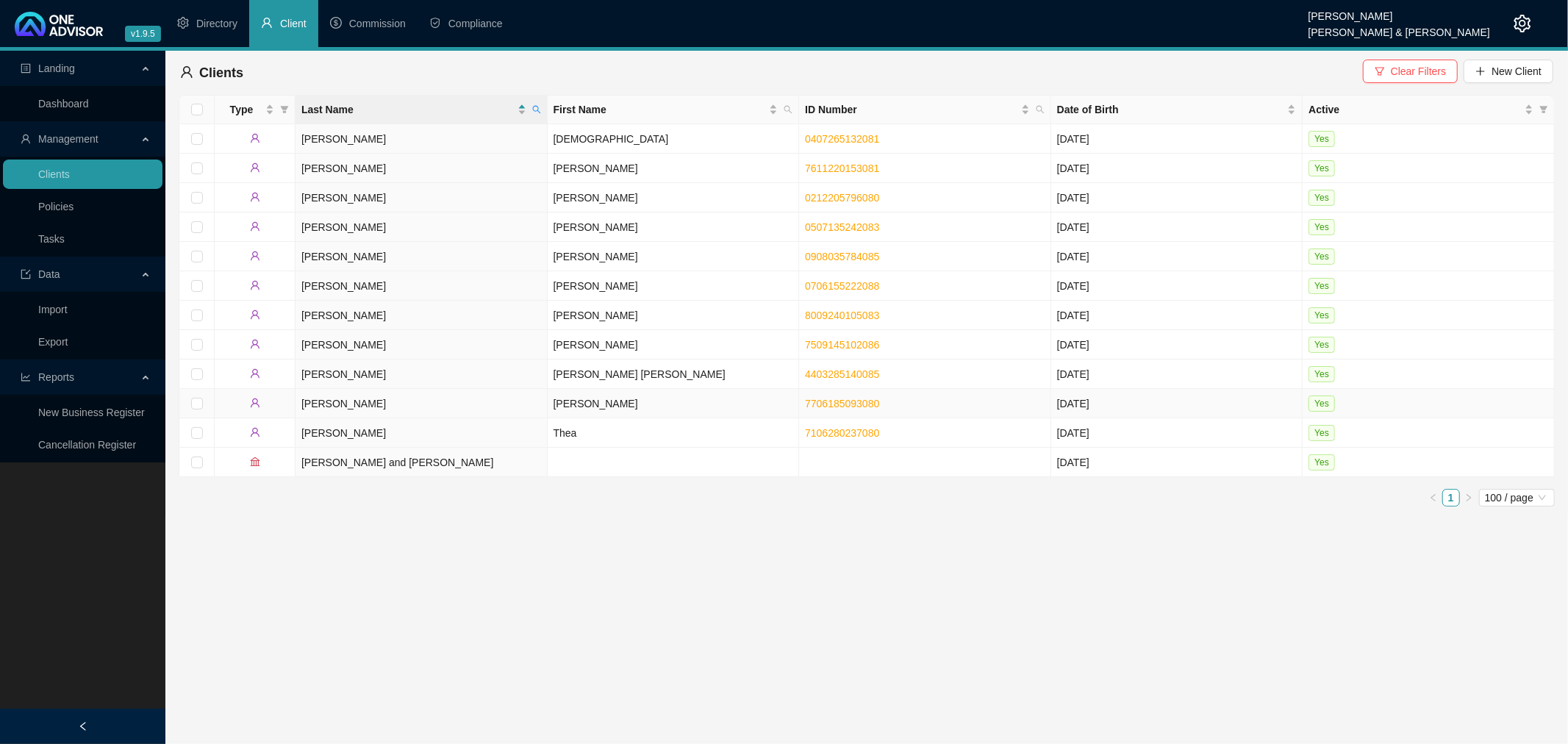
click at [588, 407] on td "[PERSON_NAME]" at bounding box center [674, 404] width 252 height 30
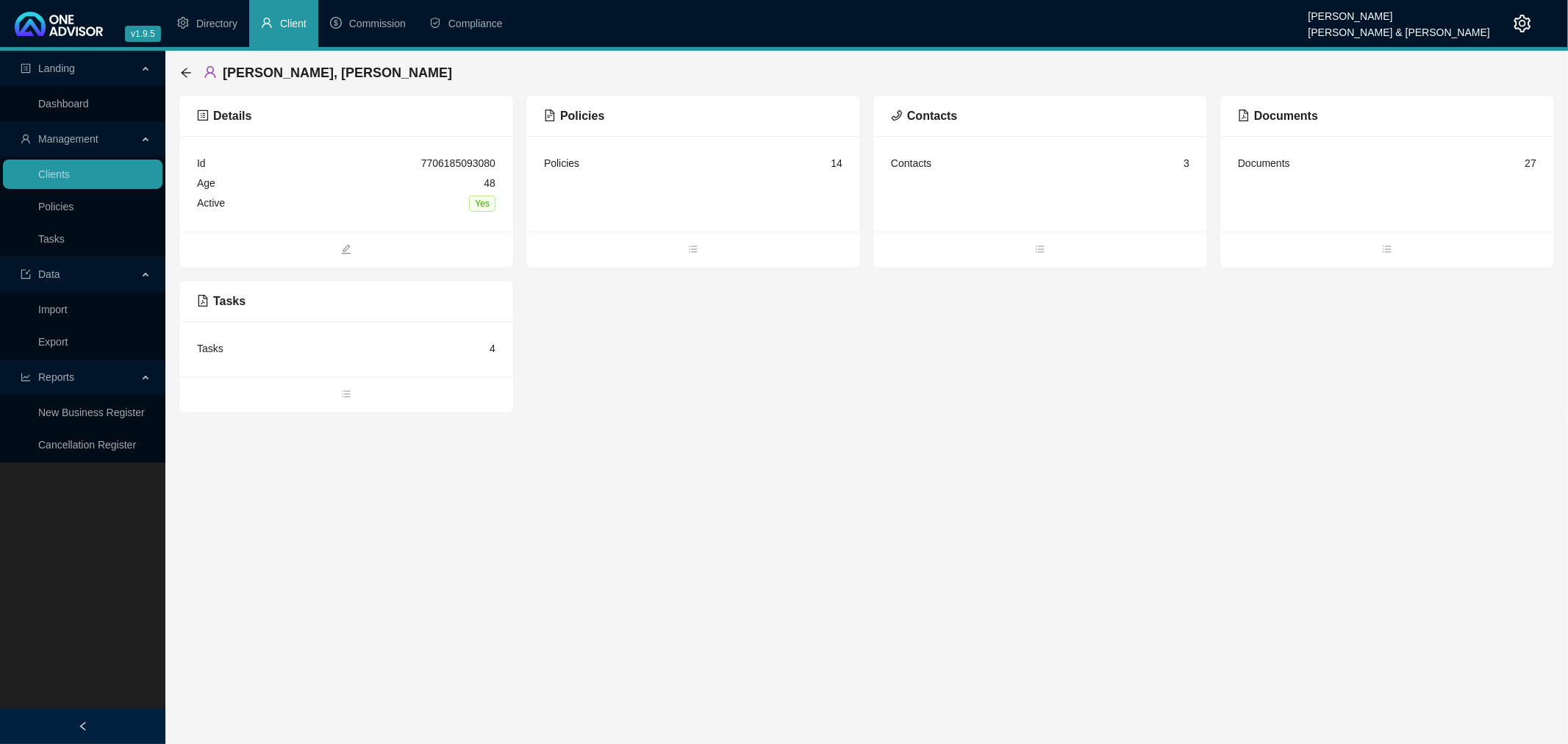
click at [346, 334] on div "Tasks 4" at bounding box center [346, 348] width 334 height 55
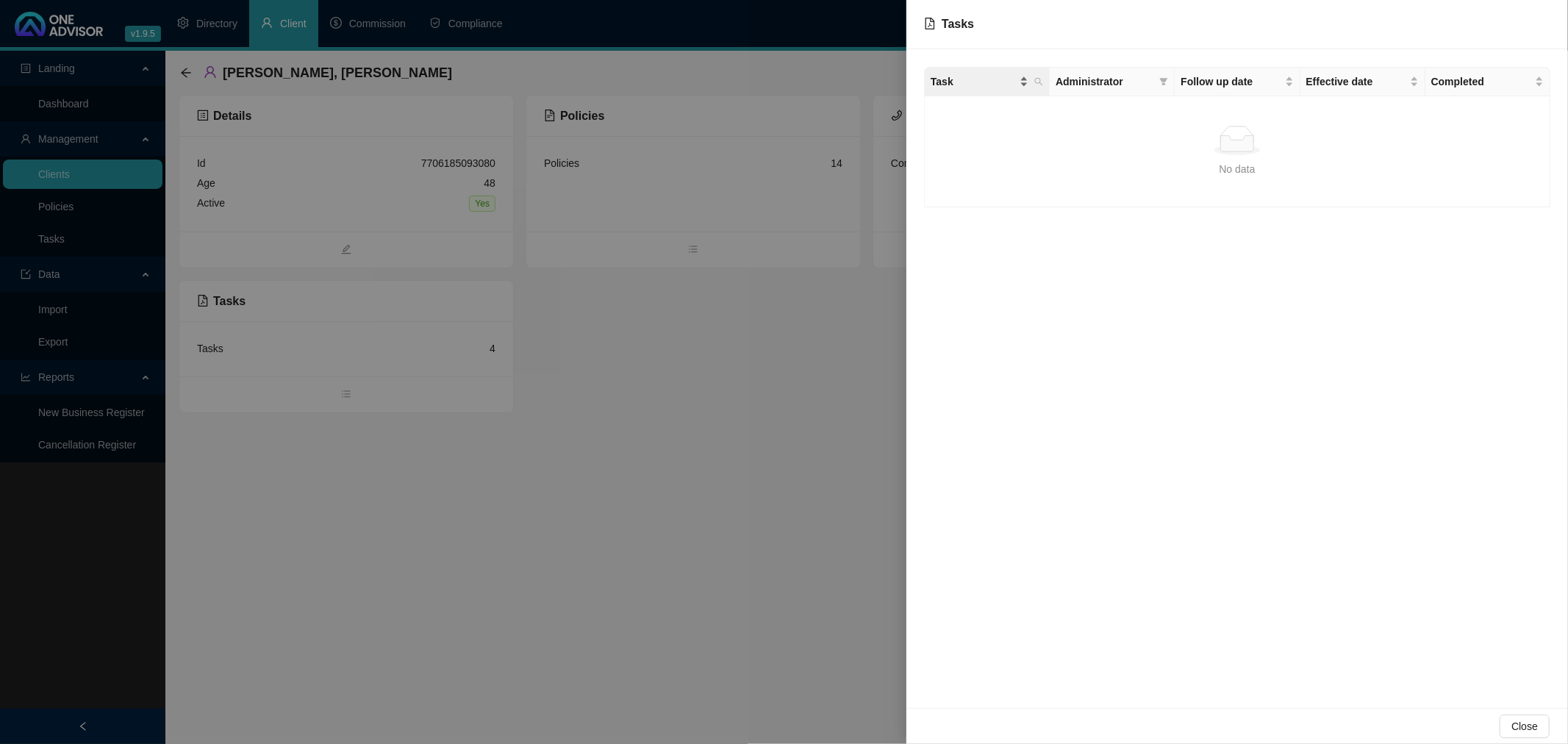
click at [974, 78] on span "Task" at bounding box center [973, 81] width 86 height 16
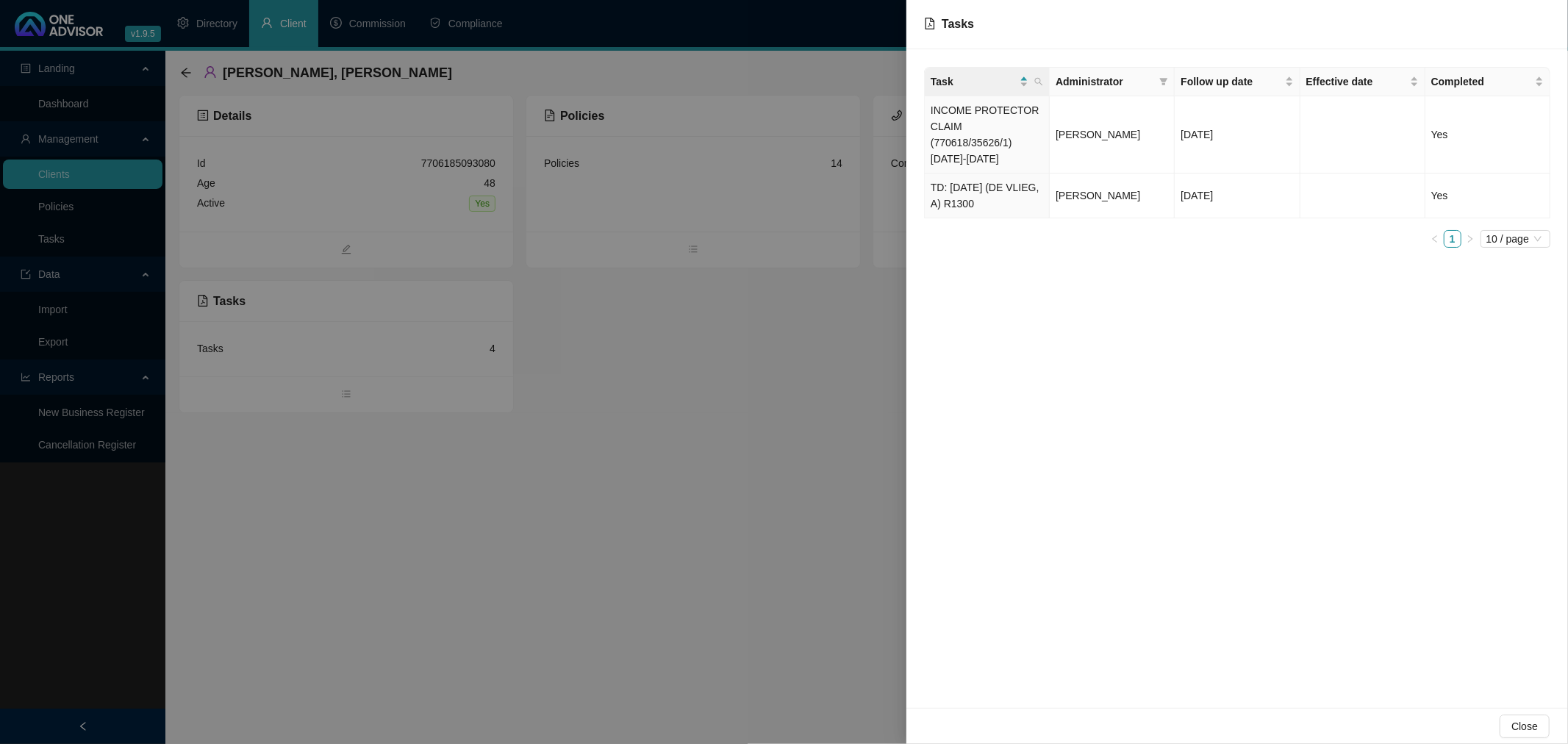
click at [53, 241] on div at bounding box center [784, 372] width 1568 height 744
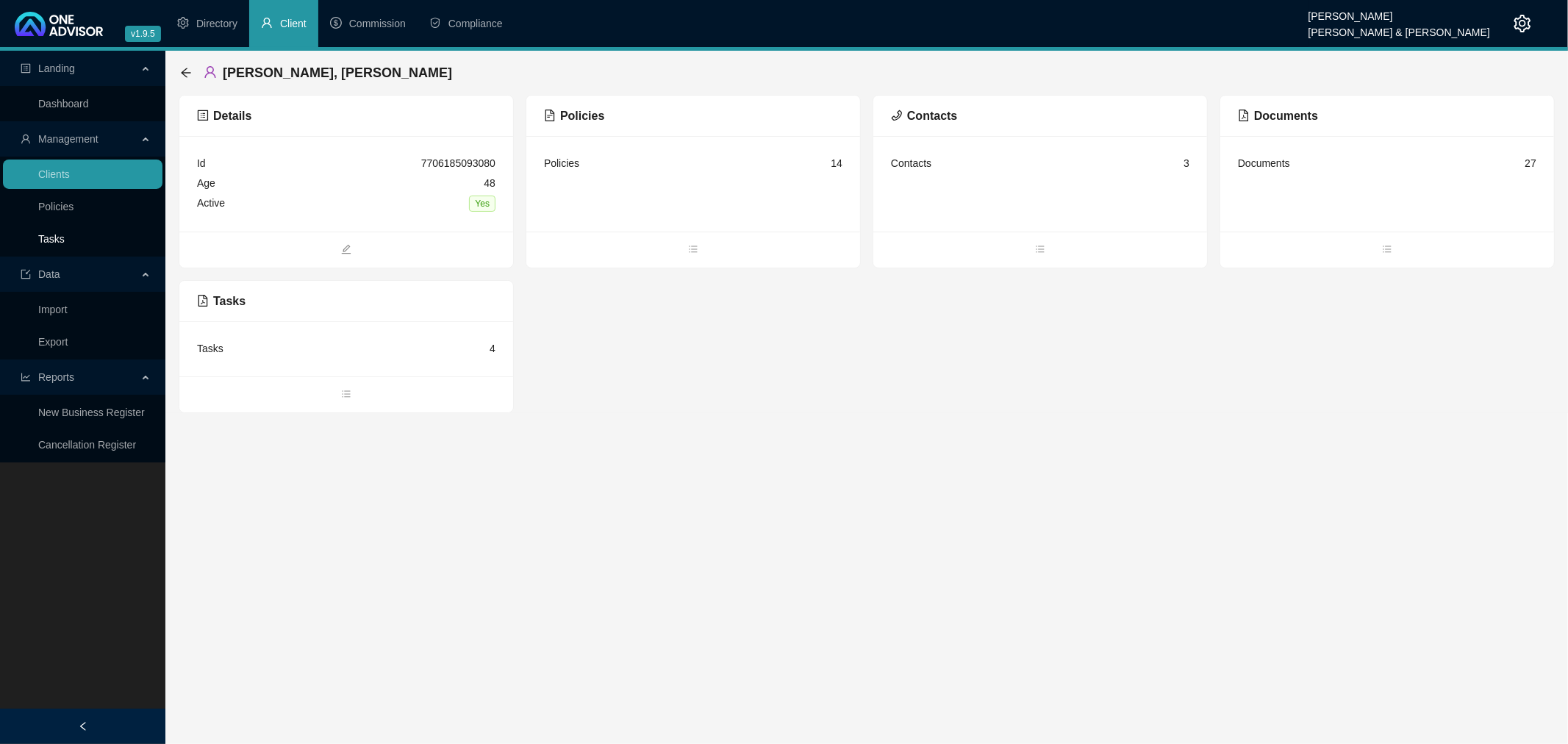
click at [51, 233] on link "Tasks" at bounding box center [51, 239] width 26 height 12
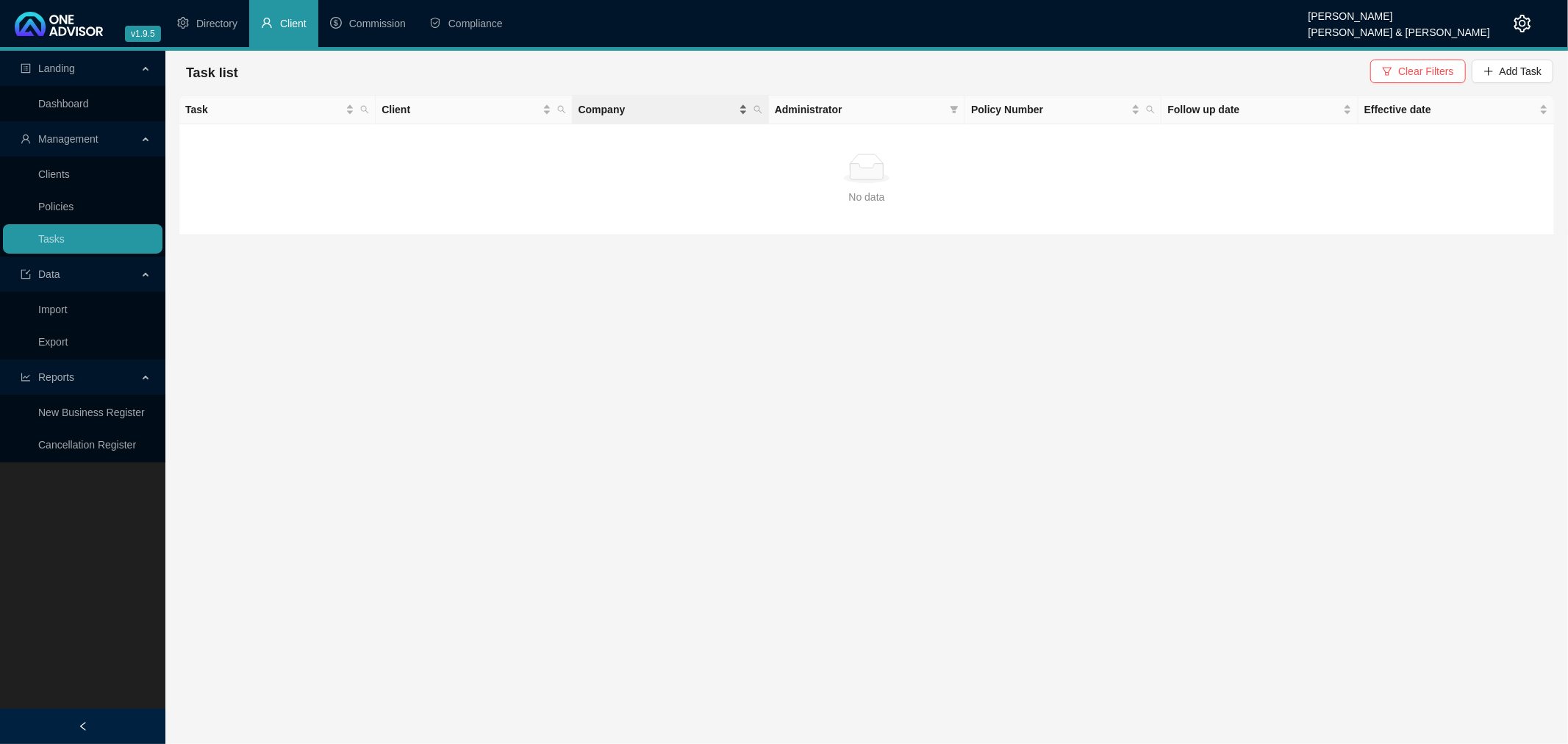
click at [688, 112] on span "Company" at bounding box center [657, 109] width 158 height 16
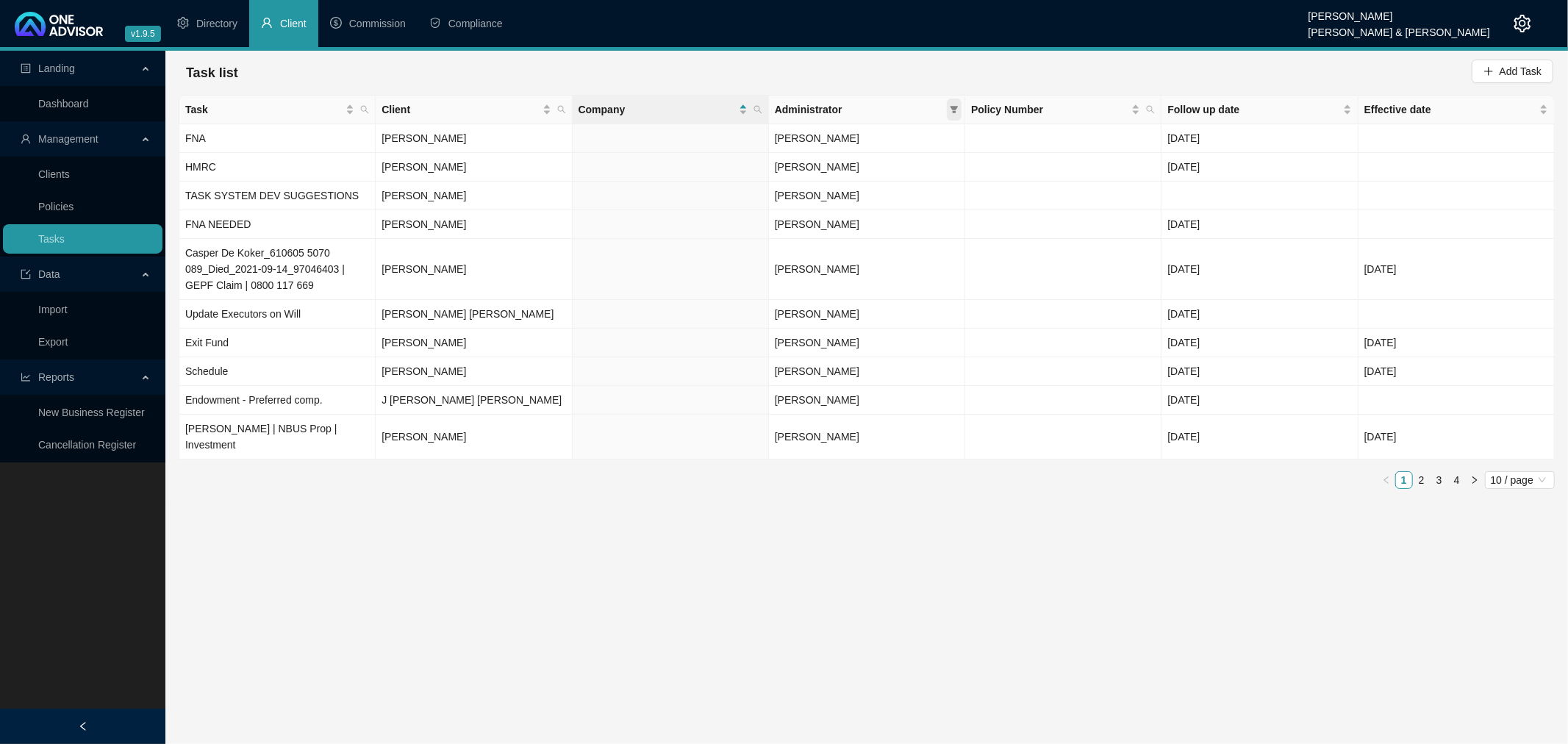
click at [952, 105] on icon "filter" at bounding box center [954, 109] width 8 height 7
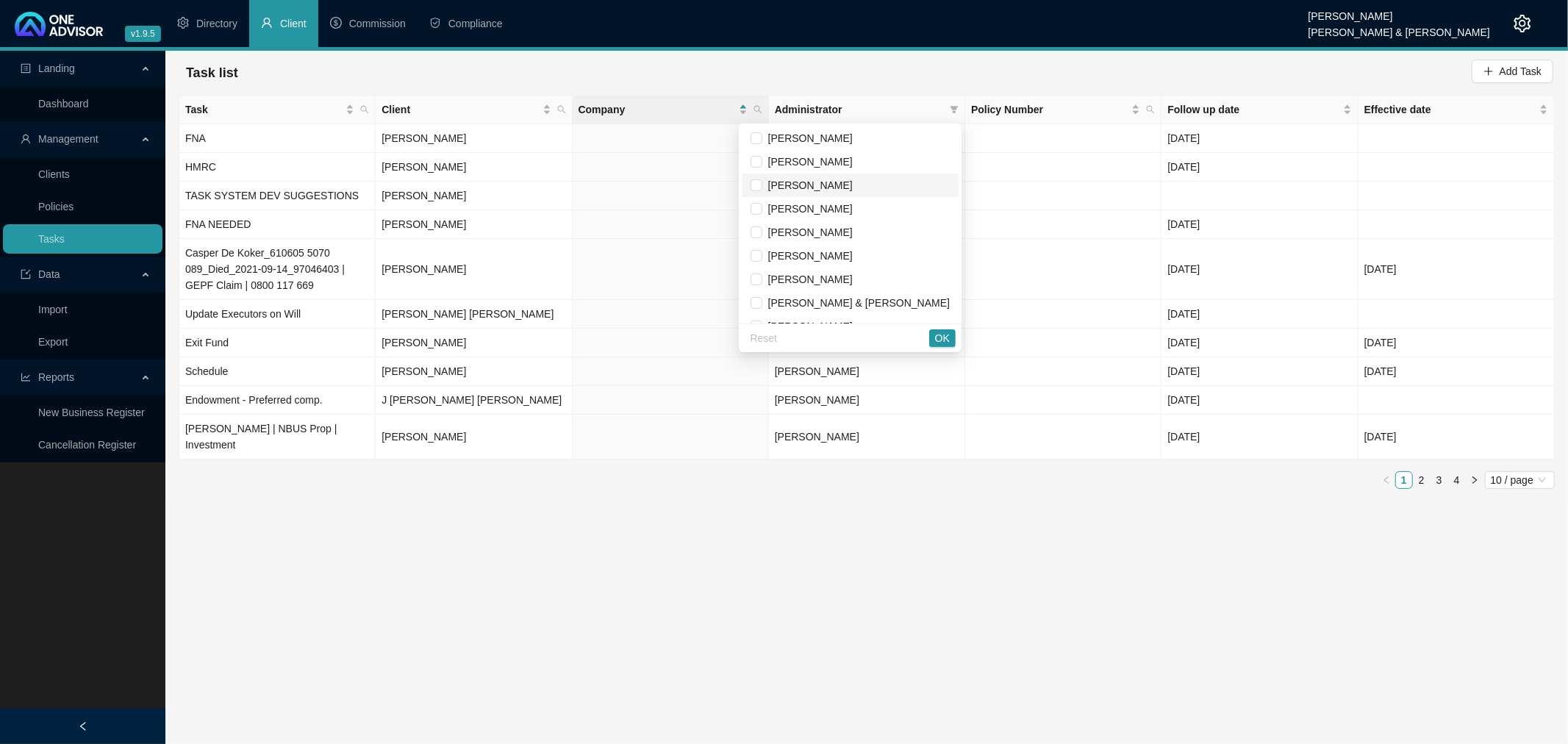
click at [833, 179] on span "[PERSON_NAME]" at bounding box center [807, 185] width 91 height 12
click at [945, 341] on span "OK" at bounding box center [943, 338] width 15 height 16
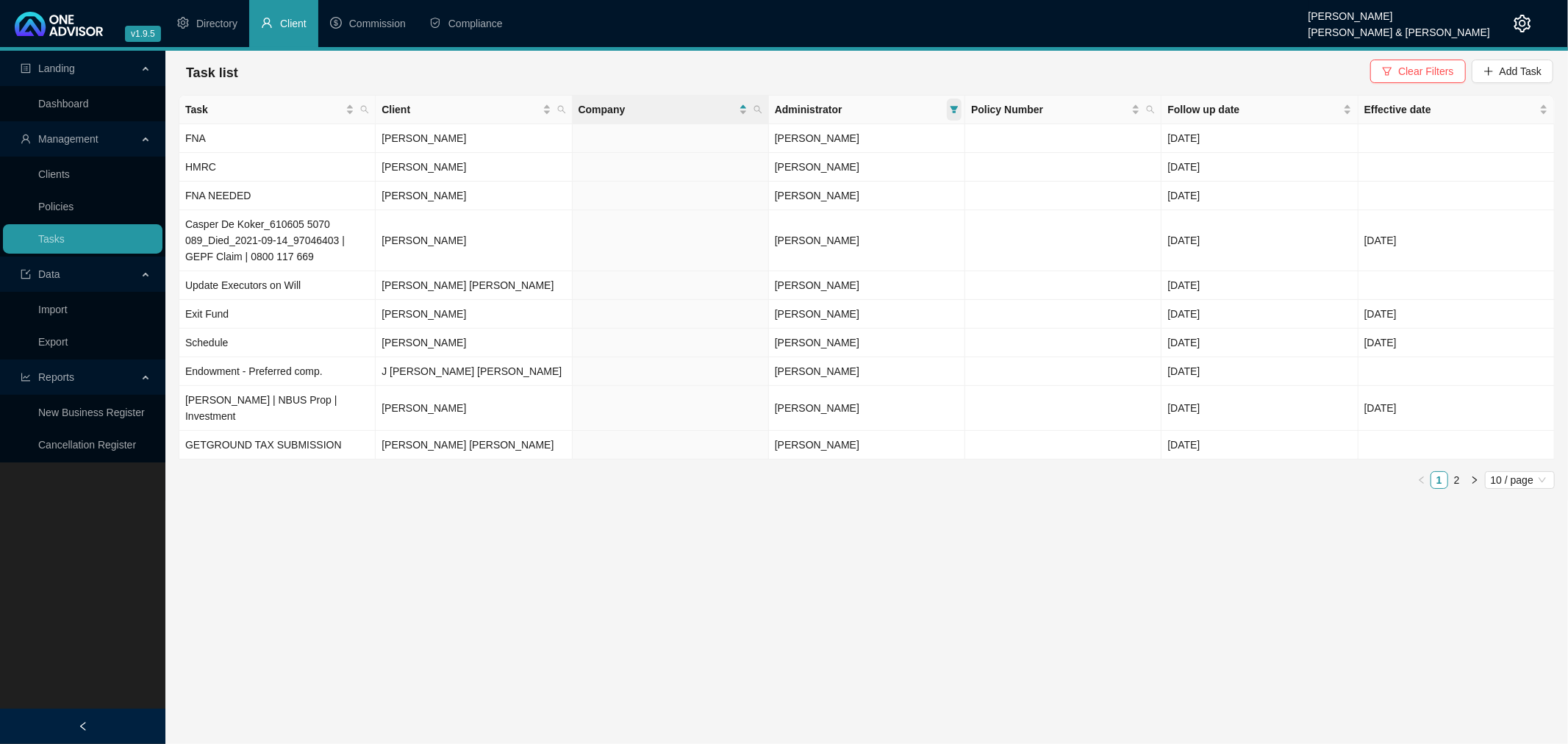
click at [953, 108] on icon "filter" at bounding box center [954, 109] width 8 height 7
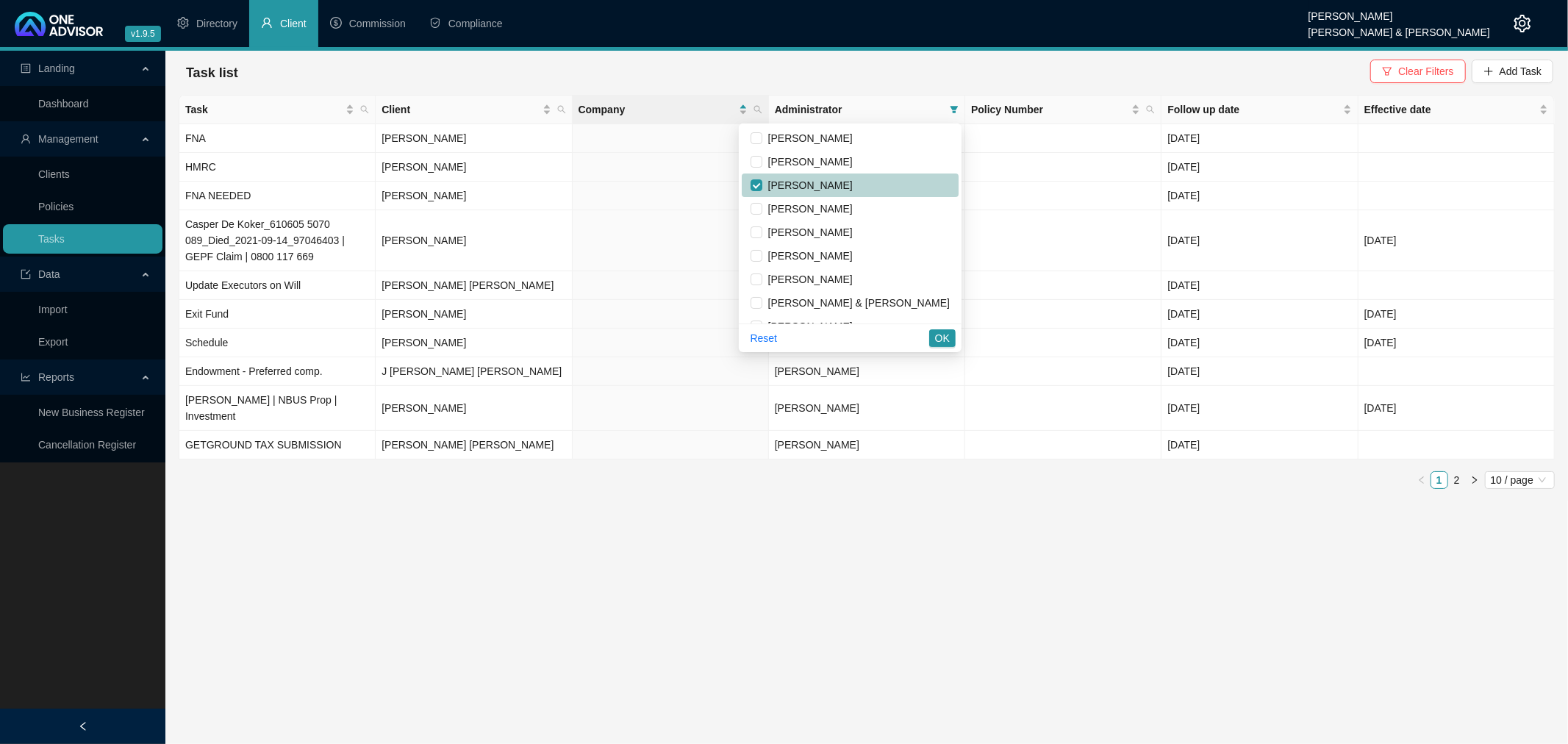
click at [853, 181] on span "[PERSON_NAME]" at bounding box center [807, 185] width 91 height 12
checkbox input "true"
click at [938, 334] on span "OK" at bounding box center [943, 338] width 15 height 16
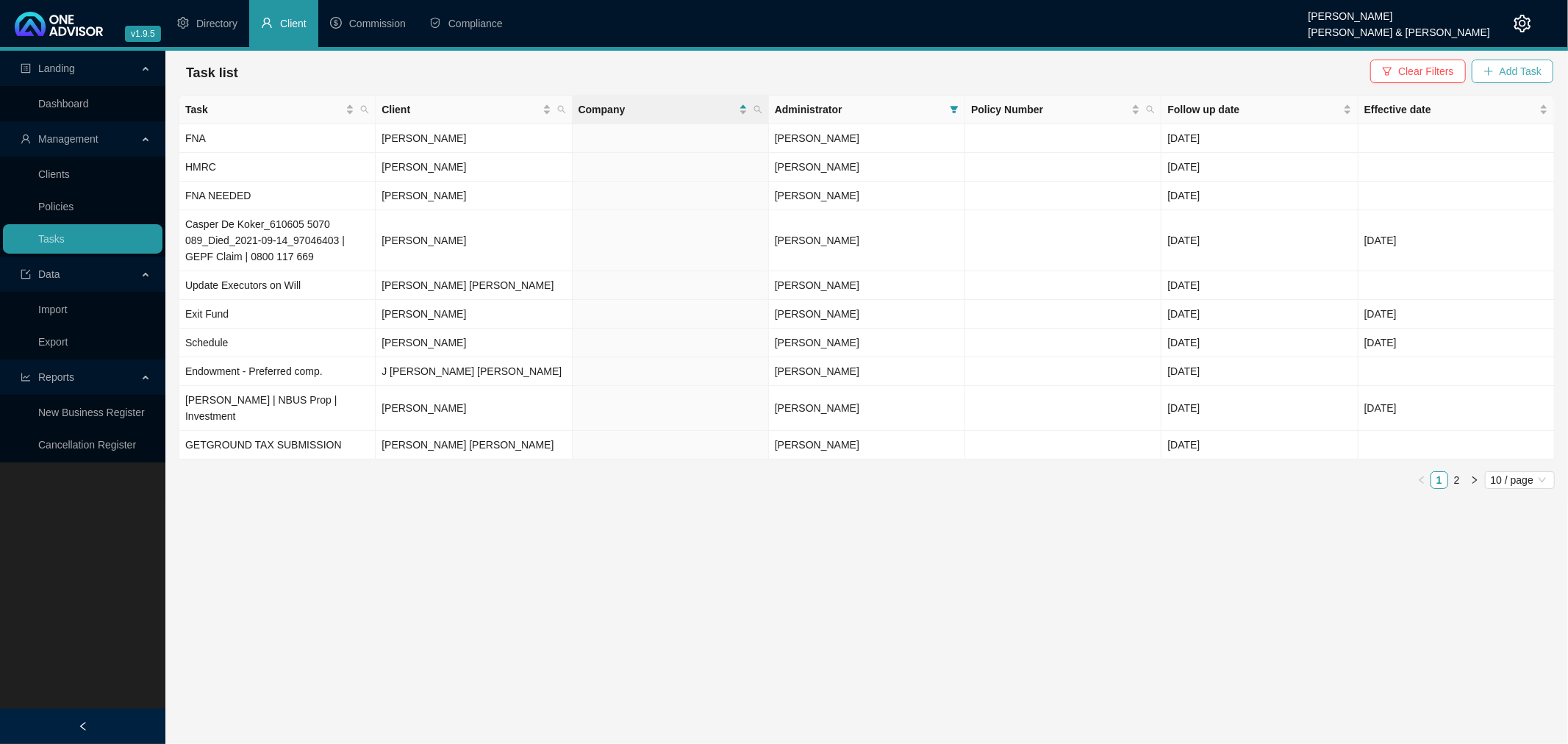
click at [1513, 69] on span "Add Task" at bounding box center [1520, 71] width 42 height 16
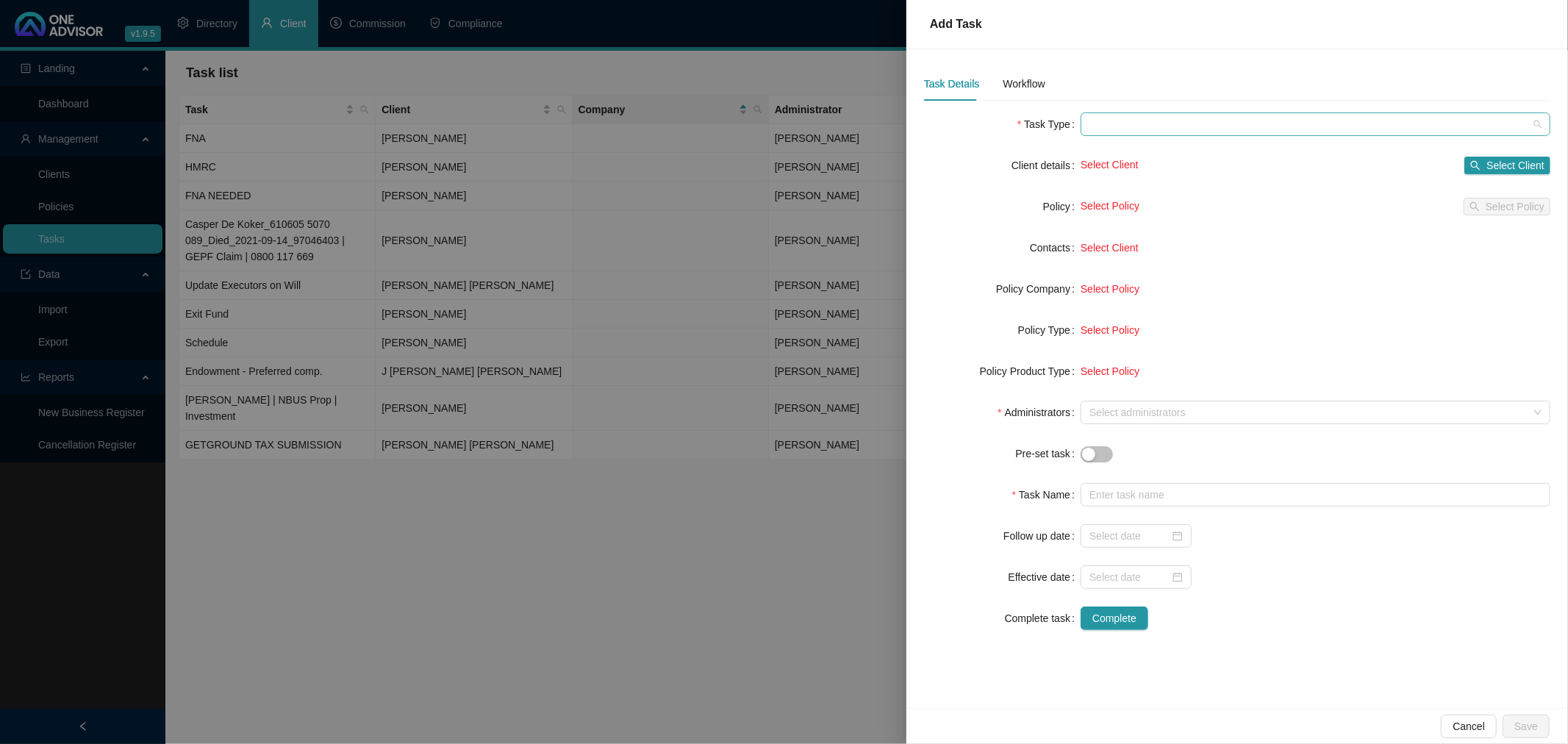
click at [1128, 126] on span at bounding box center [1315, 124] width 452 height 22
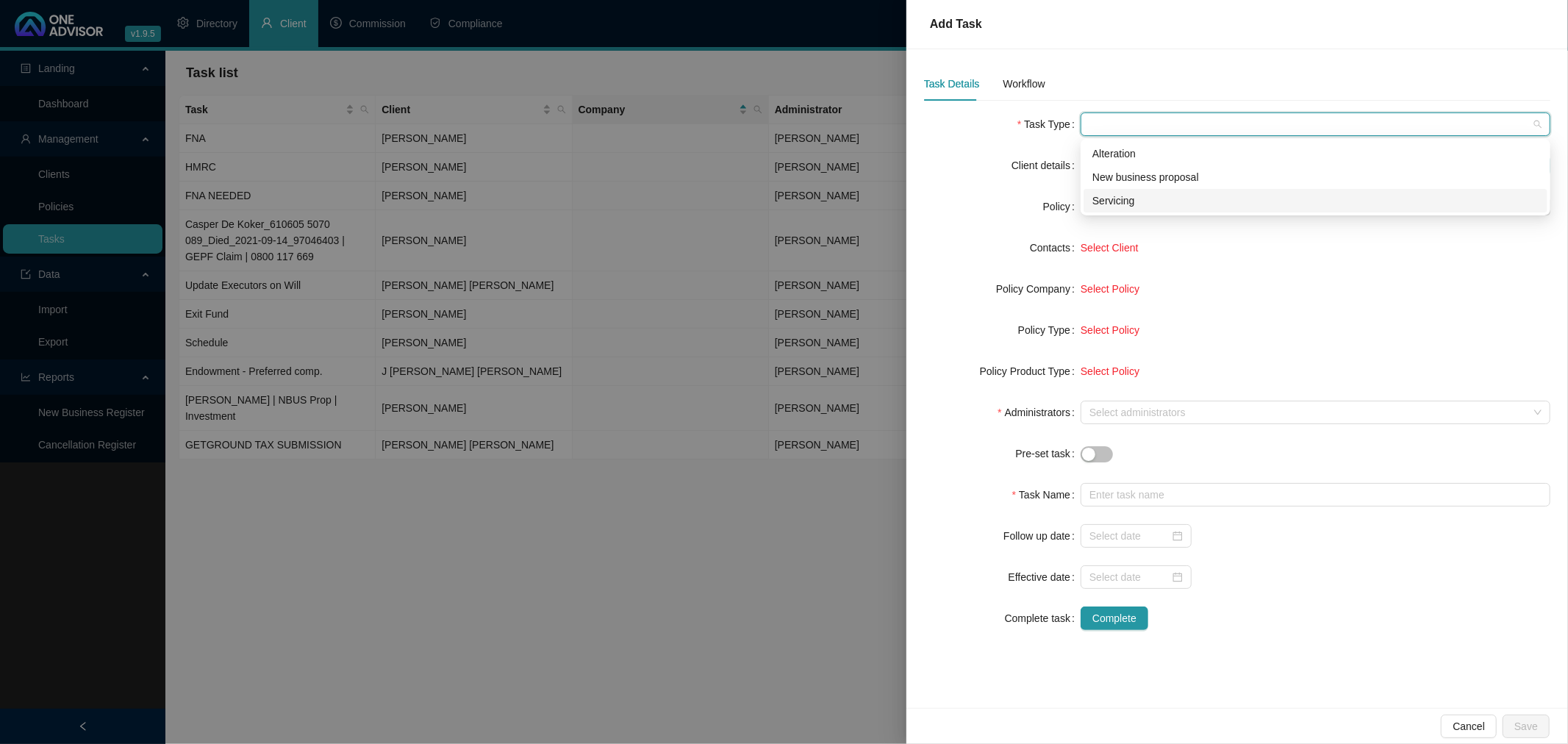
click at [1133, 200] on div "Servicing" at bounding box center [1315, 200] width 446 height 16
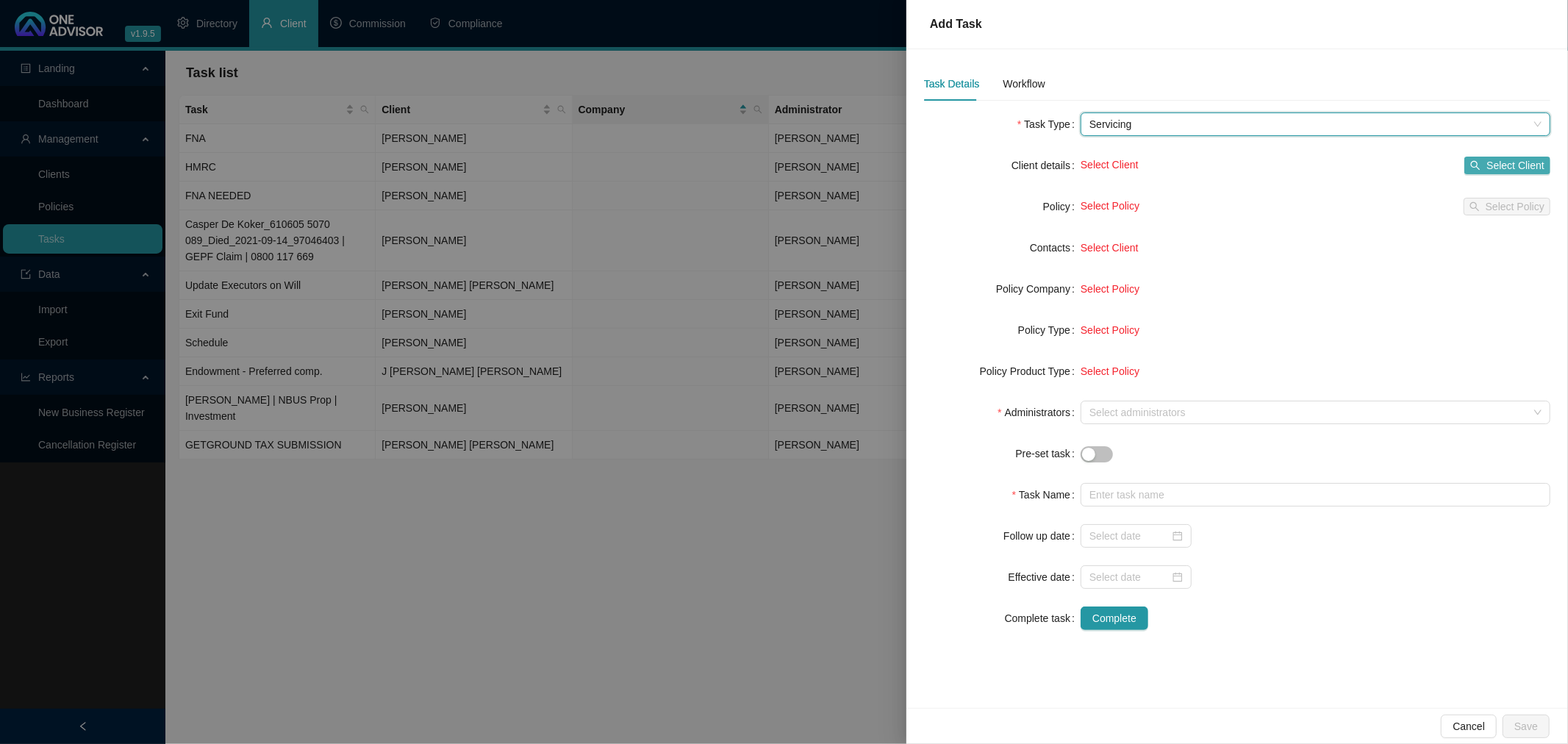
click at [1505, 166] on span "Select Client" at bounding box center [1515, 165] width 58 height 16
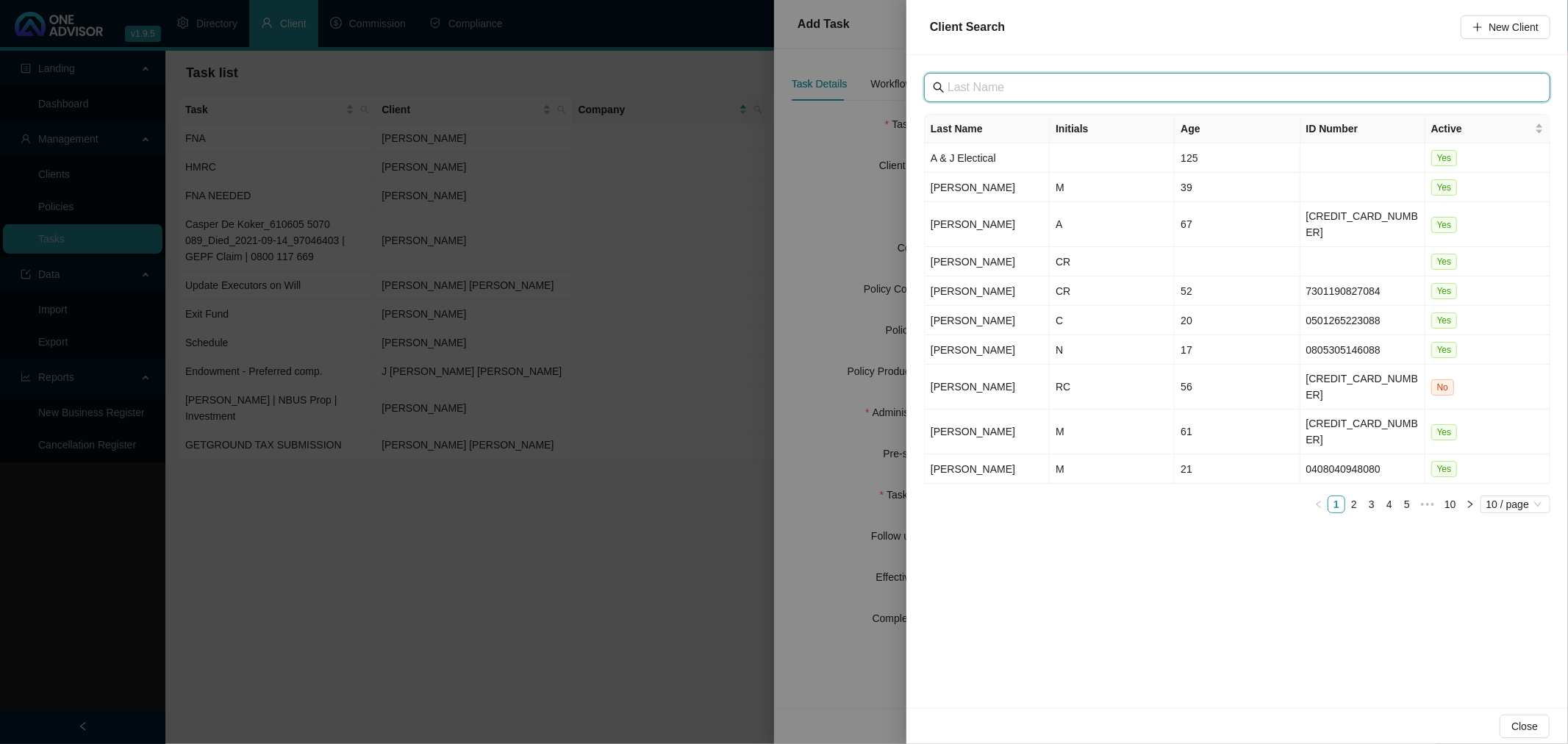
click at [1023, 85] on input "text" at bounding box center [1239, 87] width 582 height 18
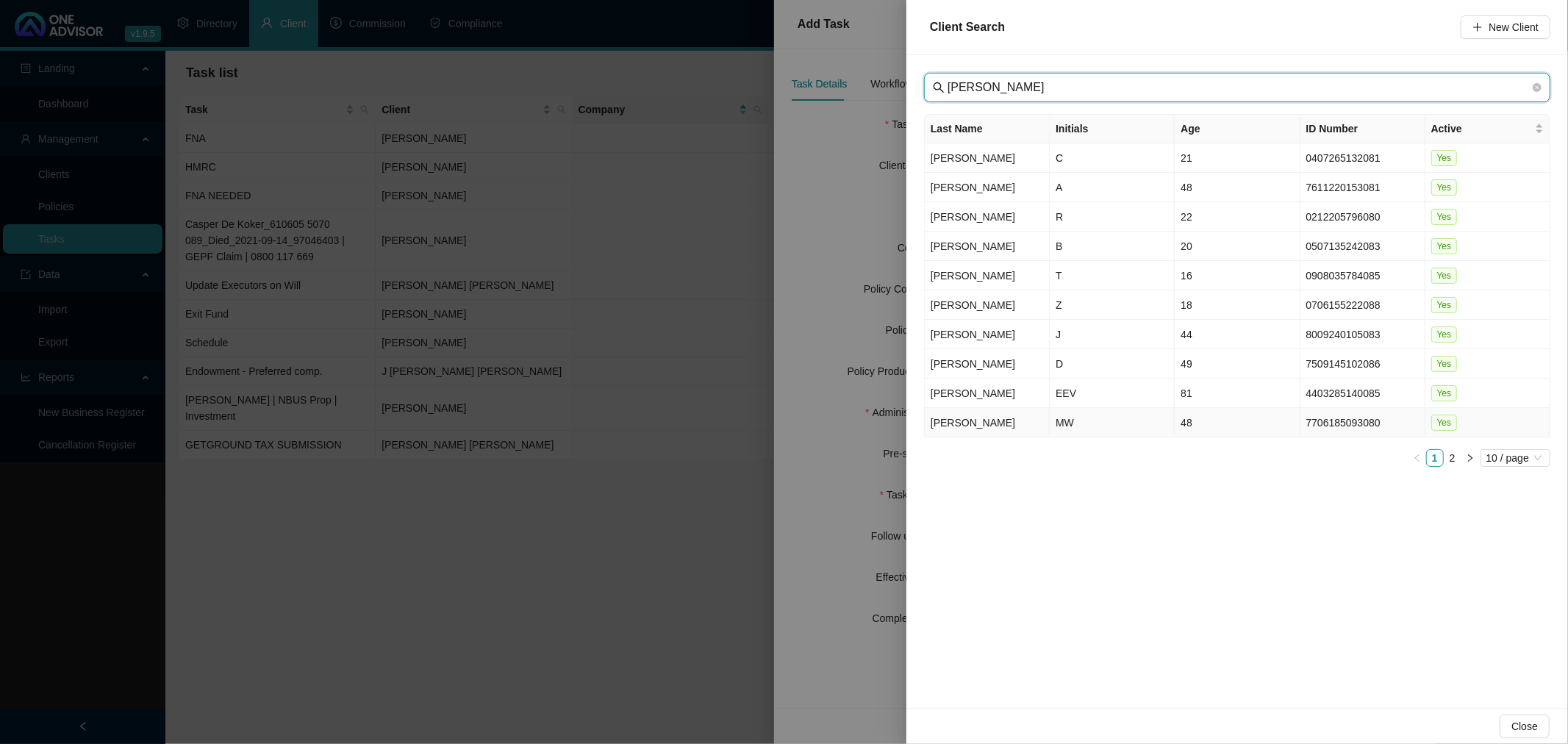
type input "[PERSON_NAME]"
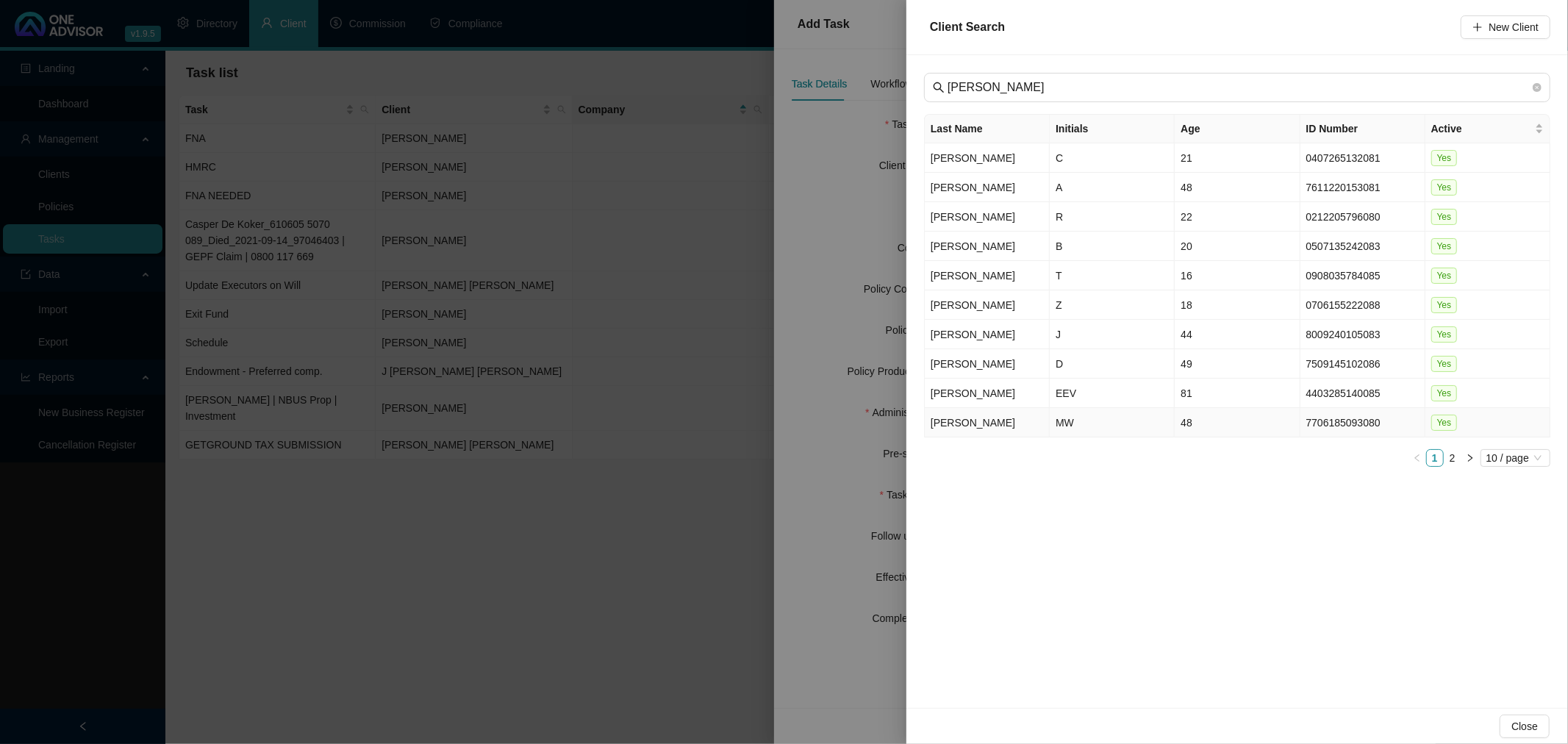
click at [1089, 424] on td "MW" at bounding box center [1113, 423] width 125 height 30
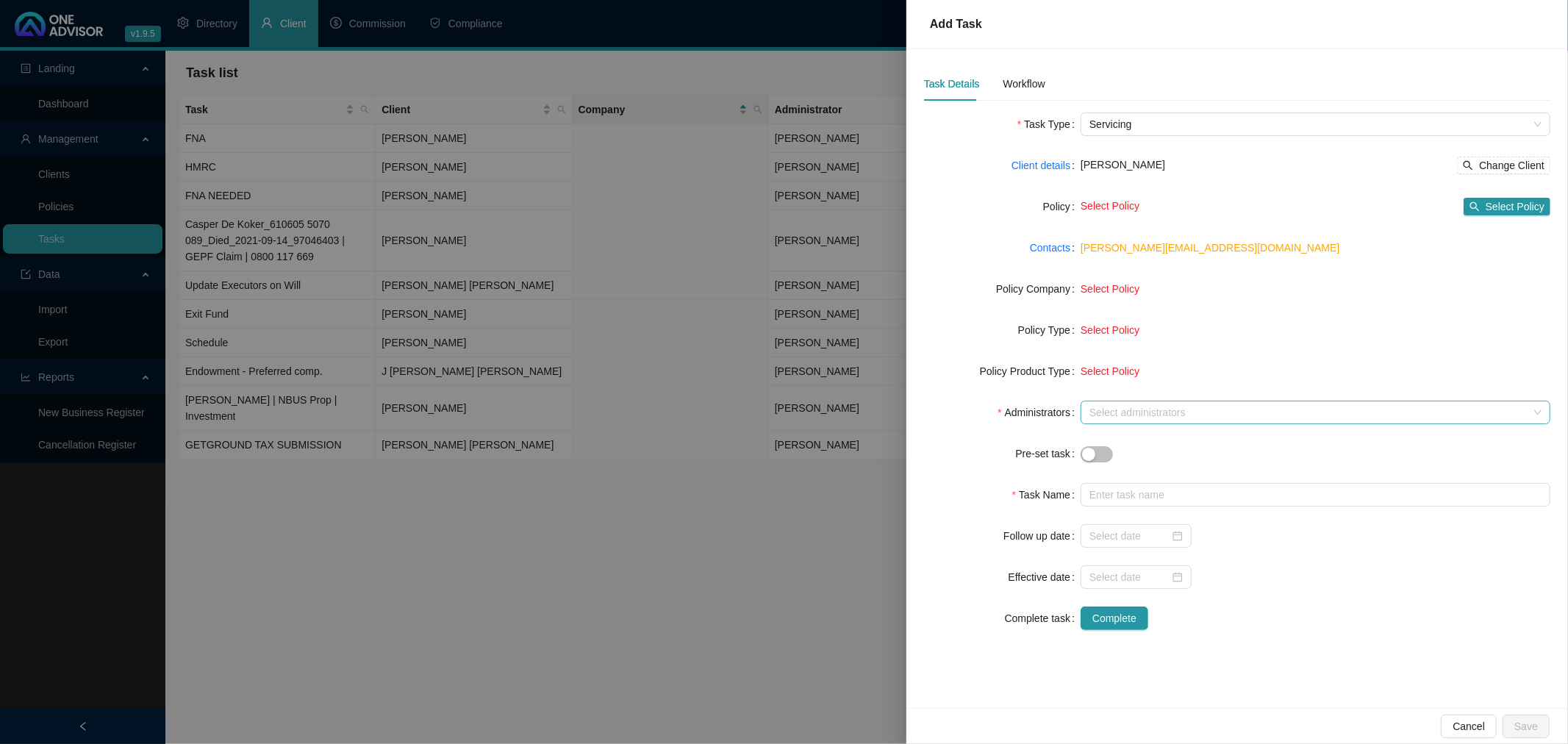
click at [1100, 410] on div at bounding box center [1308, 413] width 448 height 11
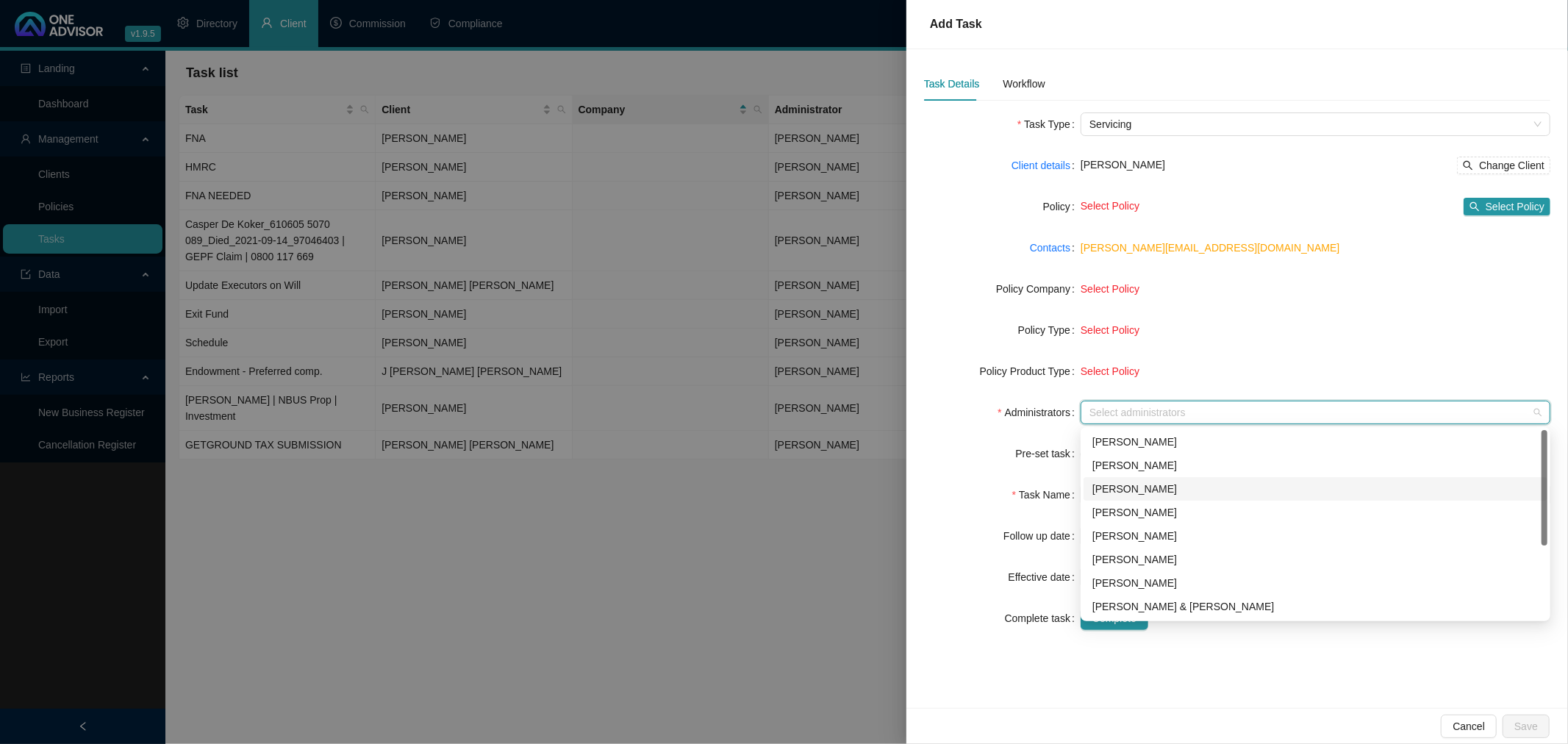
click at [1160, 486] on div "[PERSON_NAME]" at bounding box center [1315, 488] width 446 height 16
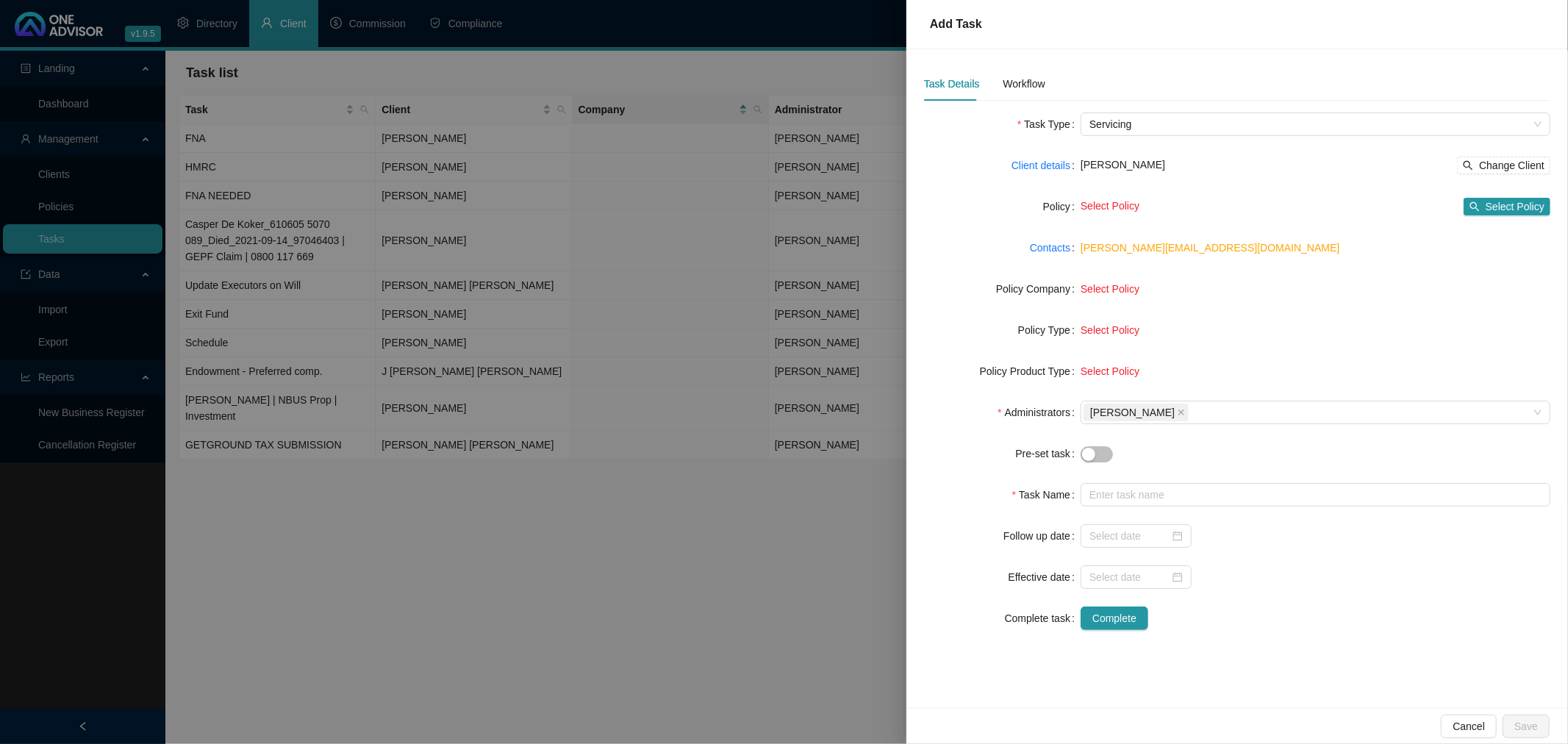
click at [960, 458] on div "Pre-set task" at bounding box center [1002, 453] width 157 height 23
click at [1134, 496] on input "text" at bounding box center [1315, 494] width 469 height 23
click at [1510, 196] on div "Select Policy Select Policy" at bounding box center [1315, 206] width 469 height 23
click at [1511, 207] on span "Select Policy" at bounding box center [1515, 206] width 59 height 16
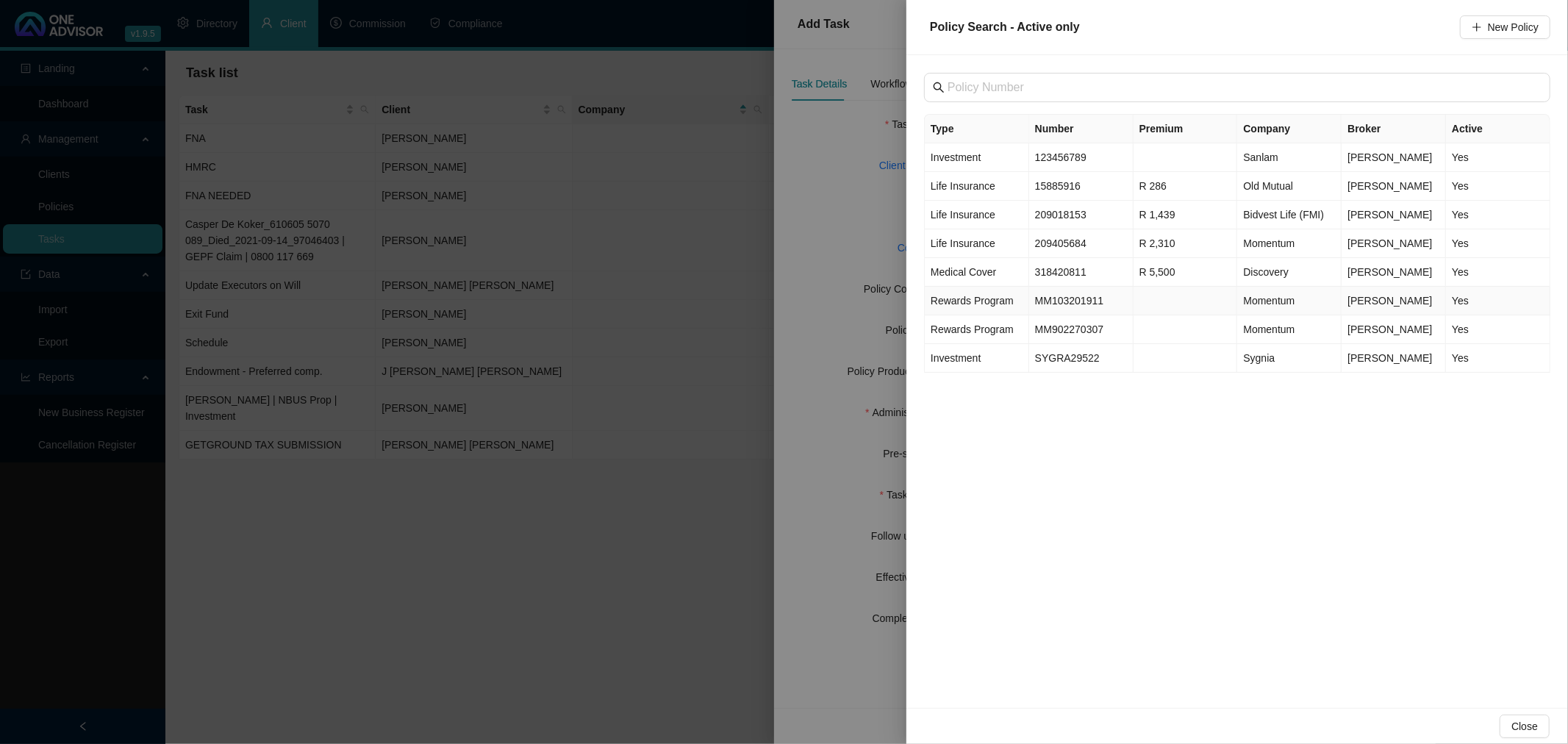
click at [1085, 294] on td "MM103201911" at bounding box center [1082, 301] width 105 height 29
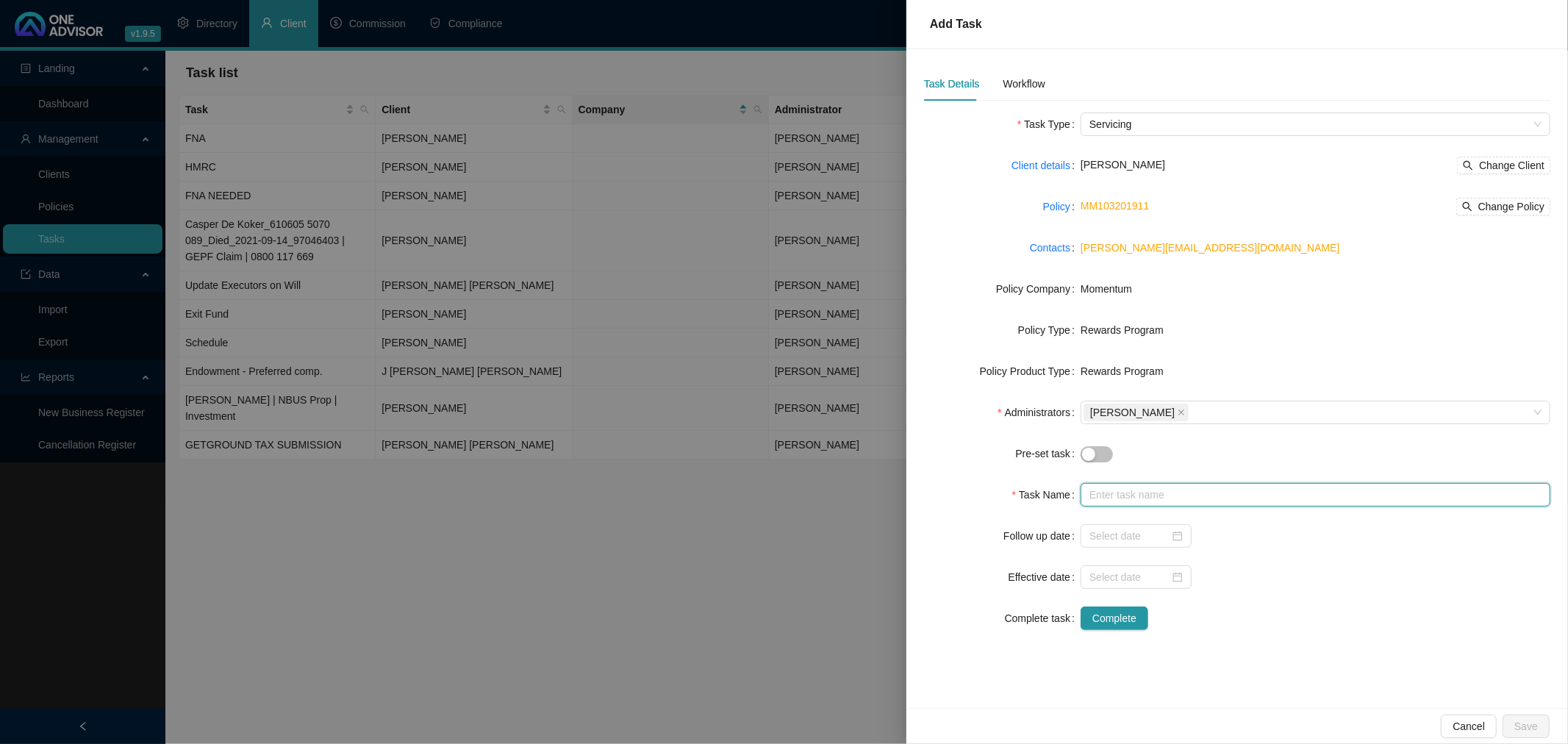
click at [1114, 493] on input "text" at bounding box center [1315, 494] width 469 height 23
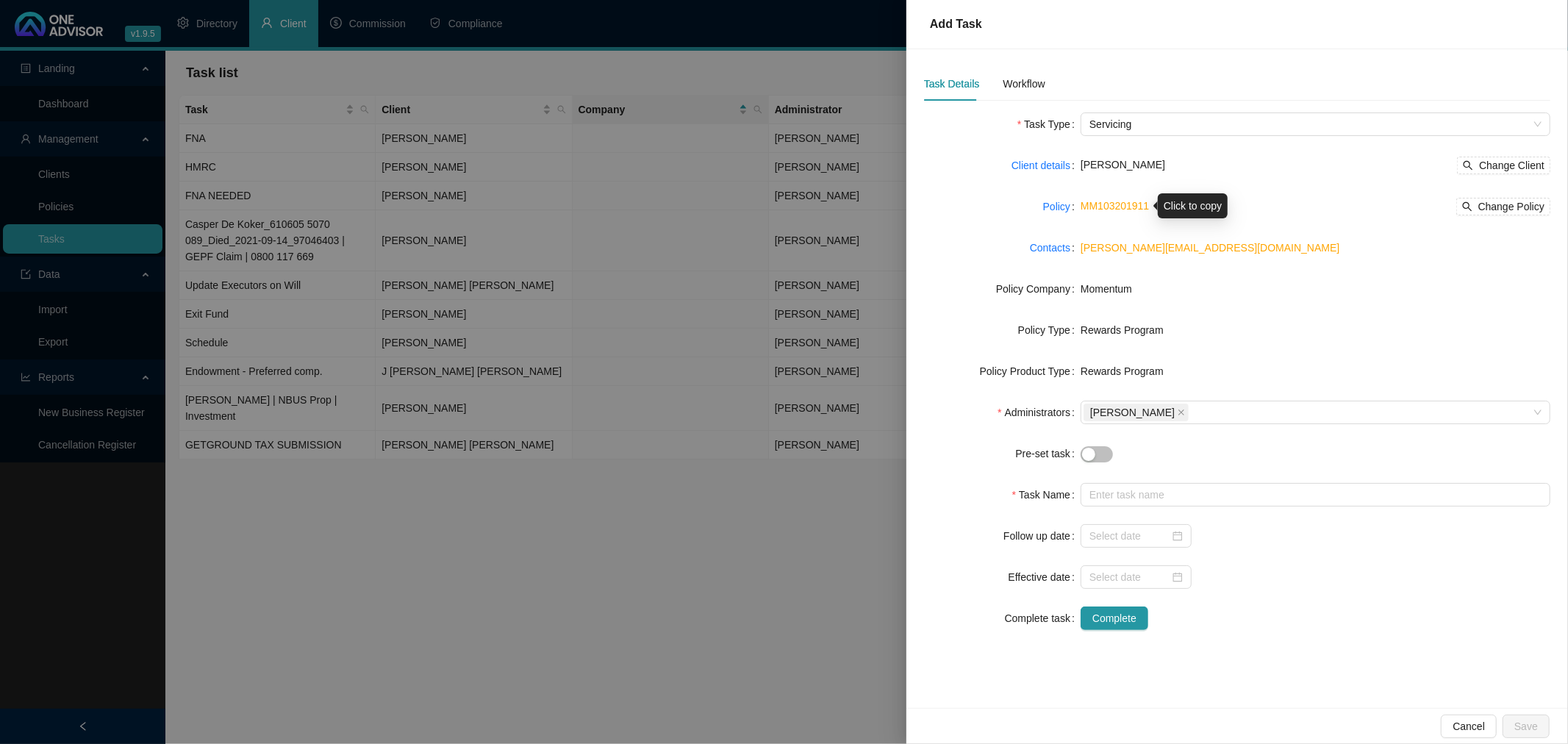
click at [1108, 204] on link "MM103201911" at bounding box center [1114, 205] width 68 height 12
click at [1108, 291] on span "Momentum" at bounding box center [1106, 288] width 51 height 12
copy span "Momentum"
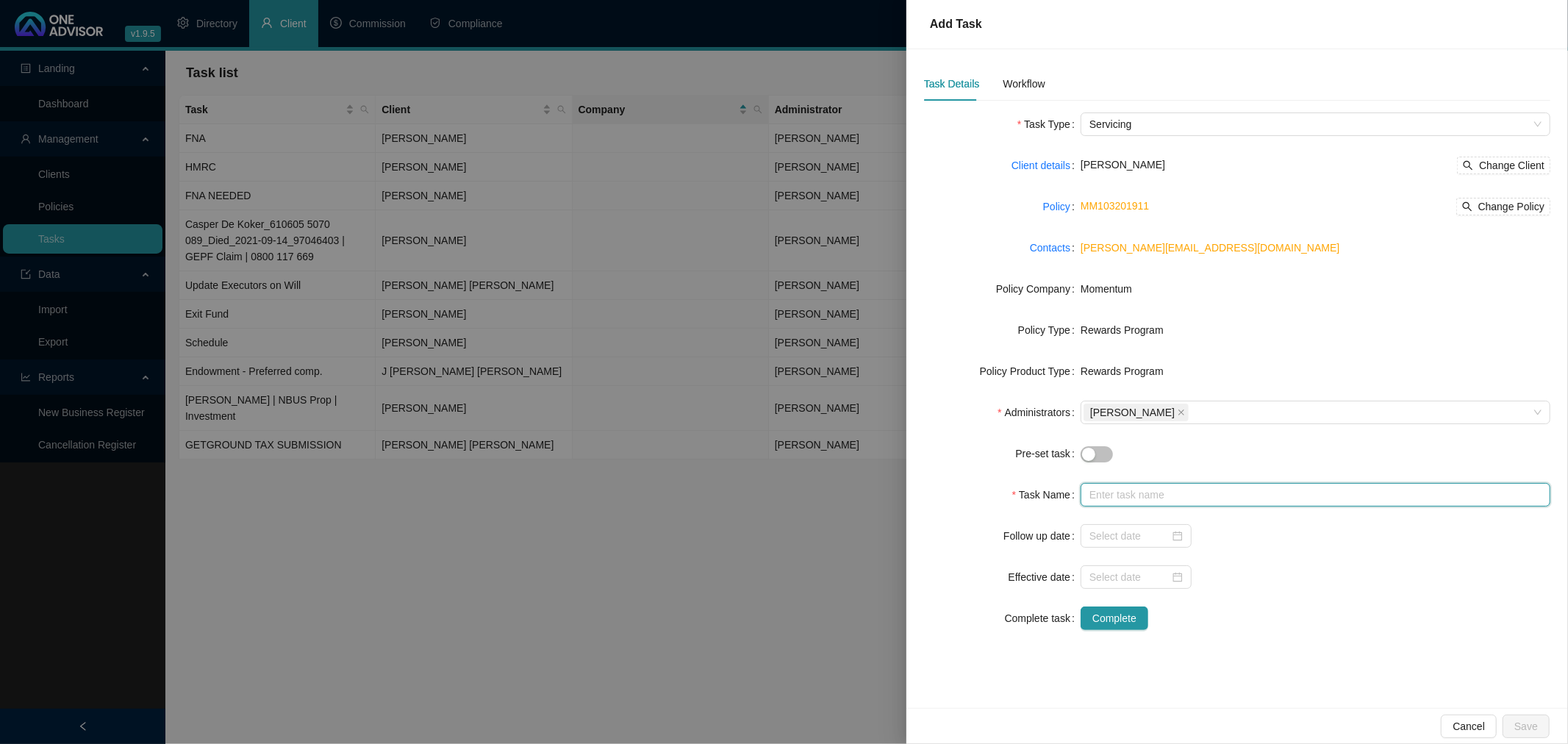
click at [1134, 489] on input "text" at bounding box center [1315, 494] width 469 height 23
paste input "Momentum"
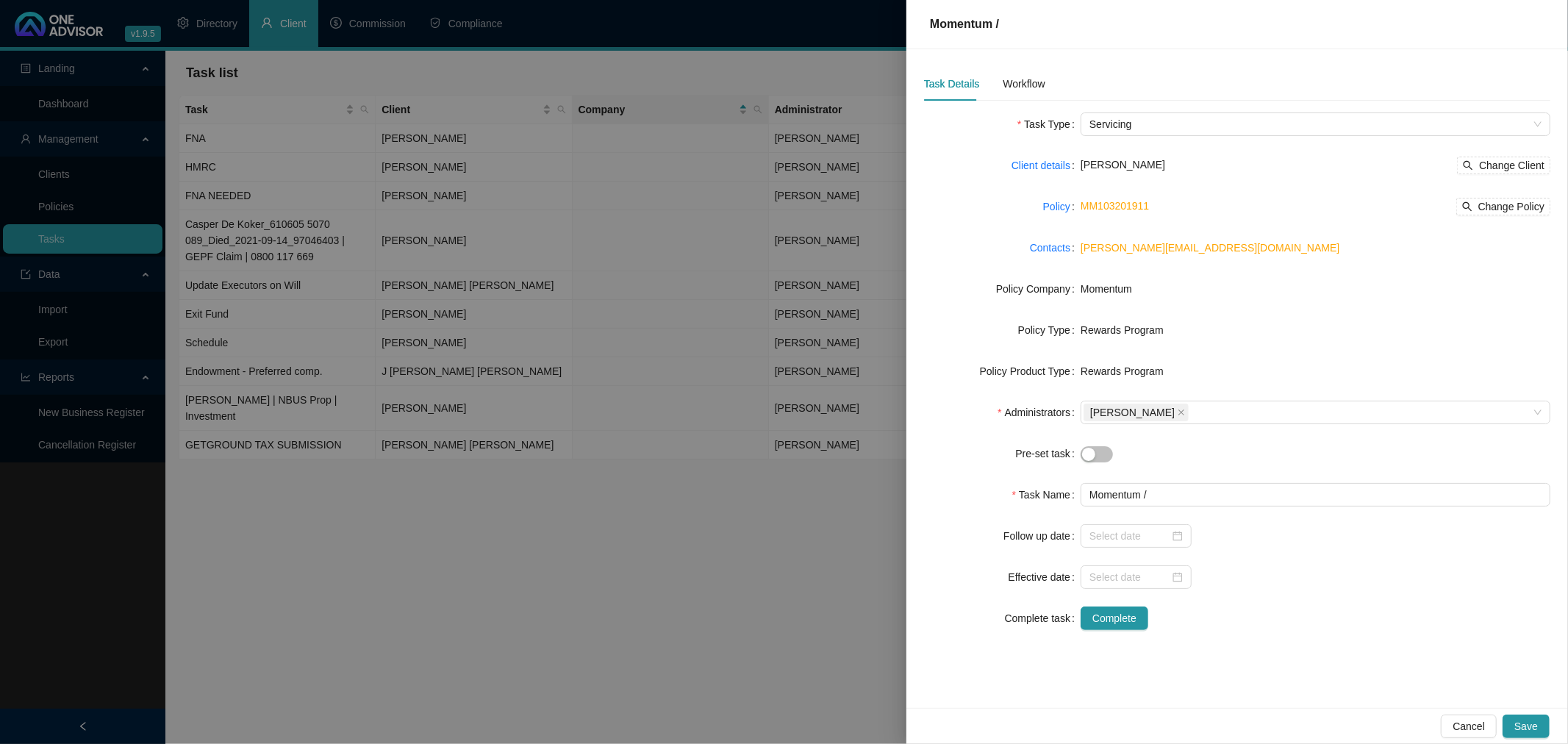
click at [1123, 203] on link "MM103201911" at bounding box center [1114, 205] width 68 height 12
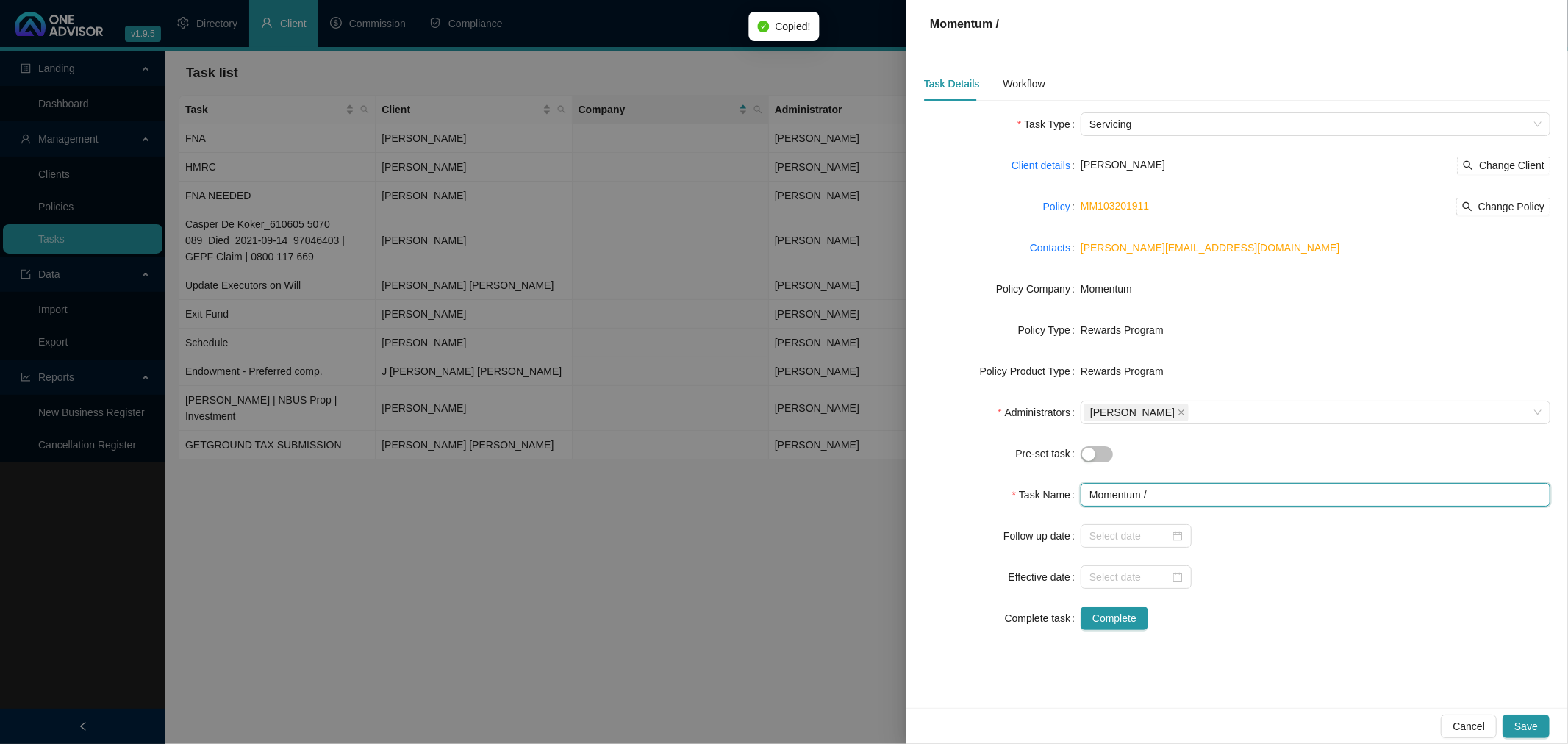
click at [1199, 496] on input "Momentum /" at bounding box center [1315, 494] width 469 height 23
paste input "MM103201911"
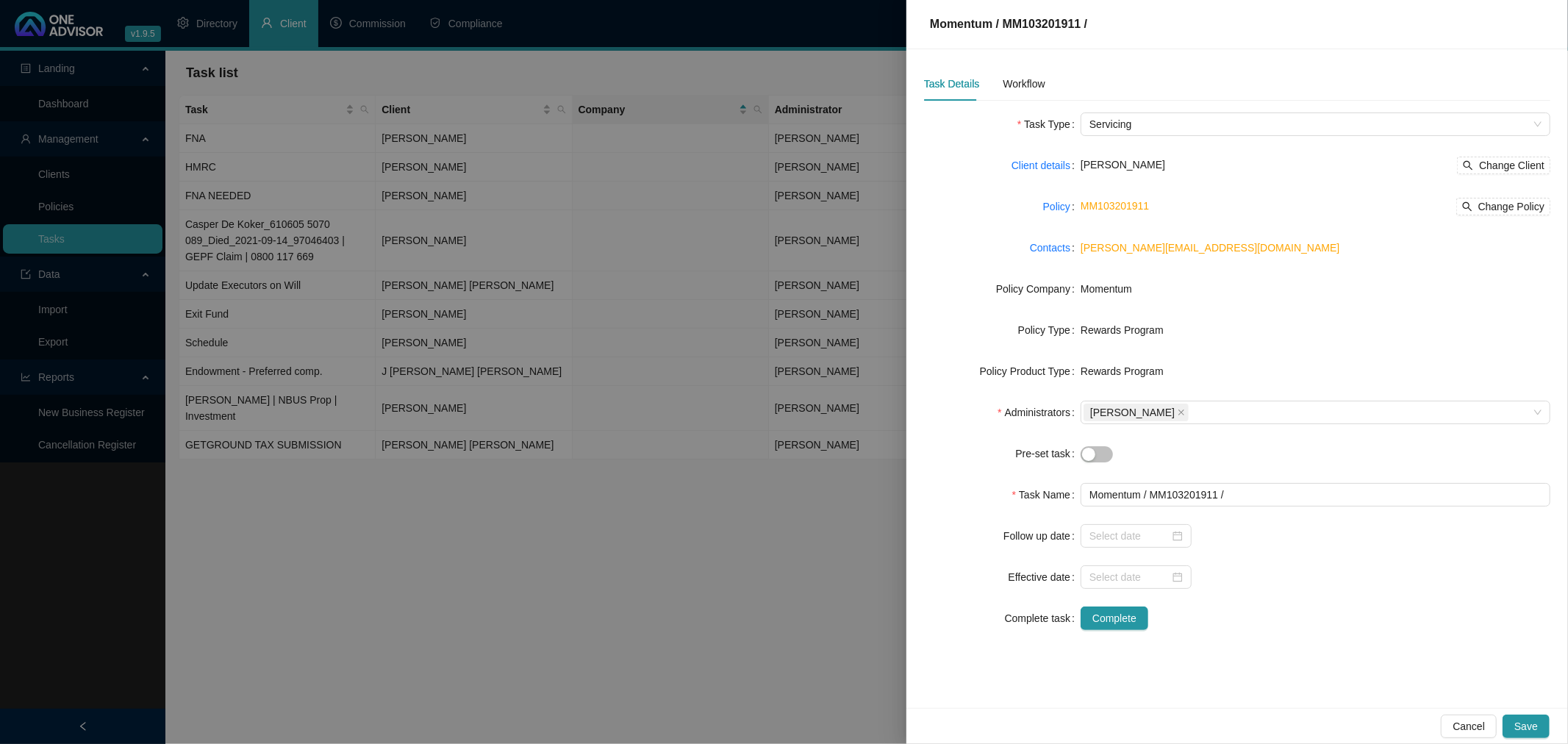
click at [1133, 332] on span "Rewards Program" at bounding box center [1122, 330] width 83 height 12
drag, startPoint x: 1166, startPoint y: 329, endPoint x: 1074, endPoint y: 336, distance: 92.3
click at [1074, 336] on div "Policy Type Rewards Program" at bounding box center [1237, 330] width 626 height 23
copy div "Rewards Program"
click at [1270, 490] on input "Momentum / MM103201911 /" at bounding box center [1315, 494] width 469 height 23
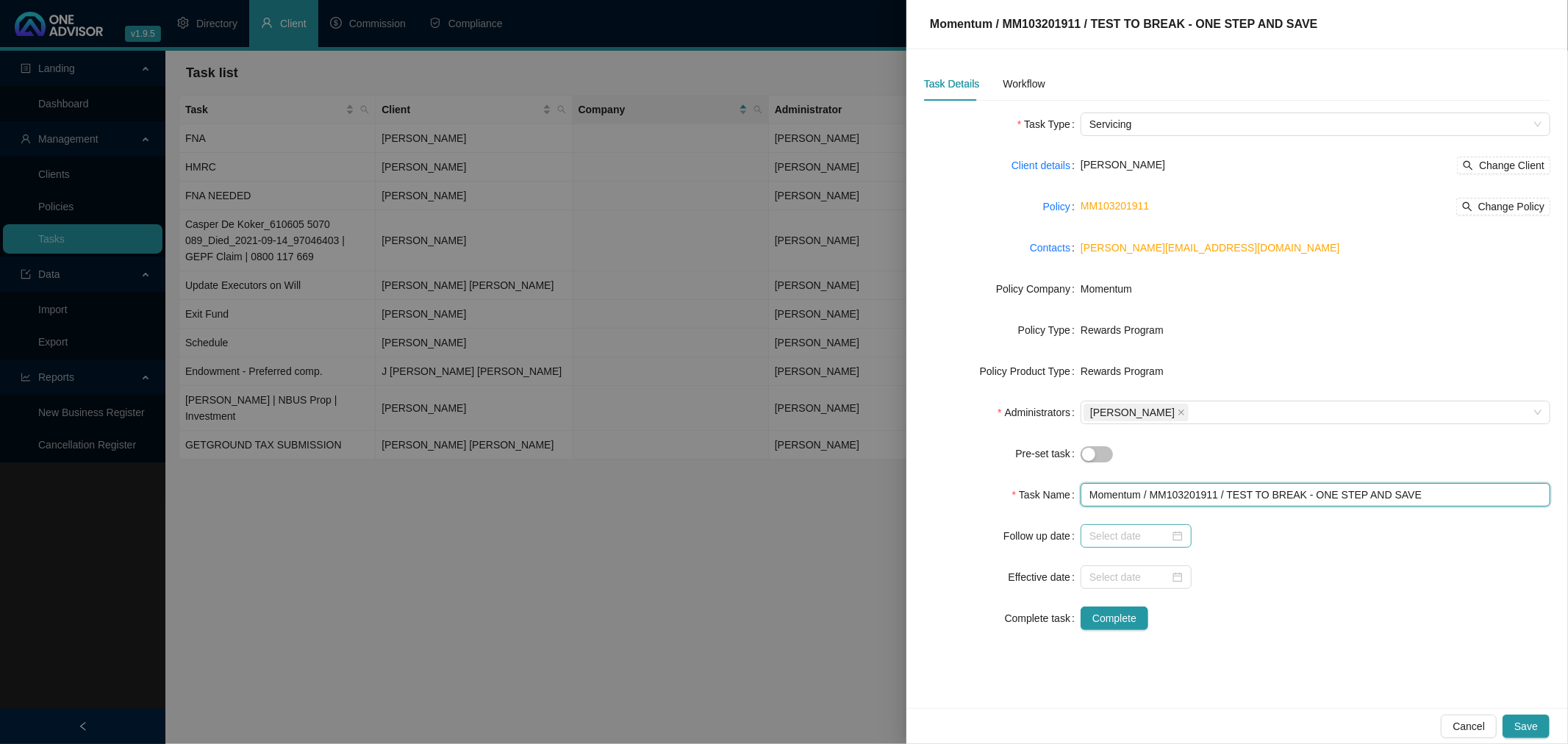
click at [1178, 535] on div at bounding box center [1136, 535] width 93 height 16
type input "Momentum / MM103201911 / TEST TO BREAK - ONE STEP AND SAVE"
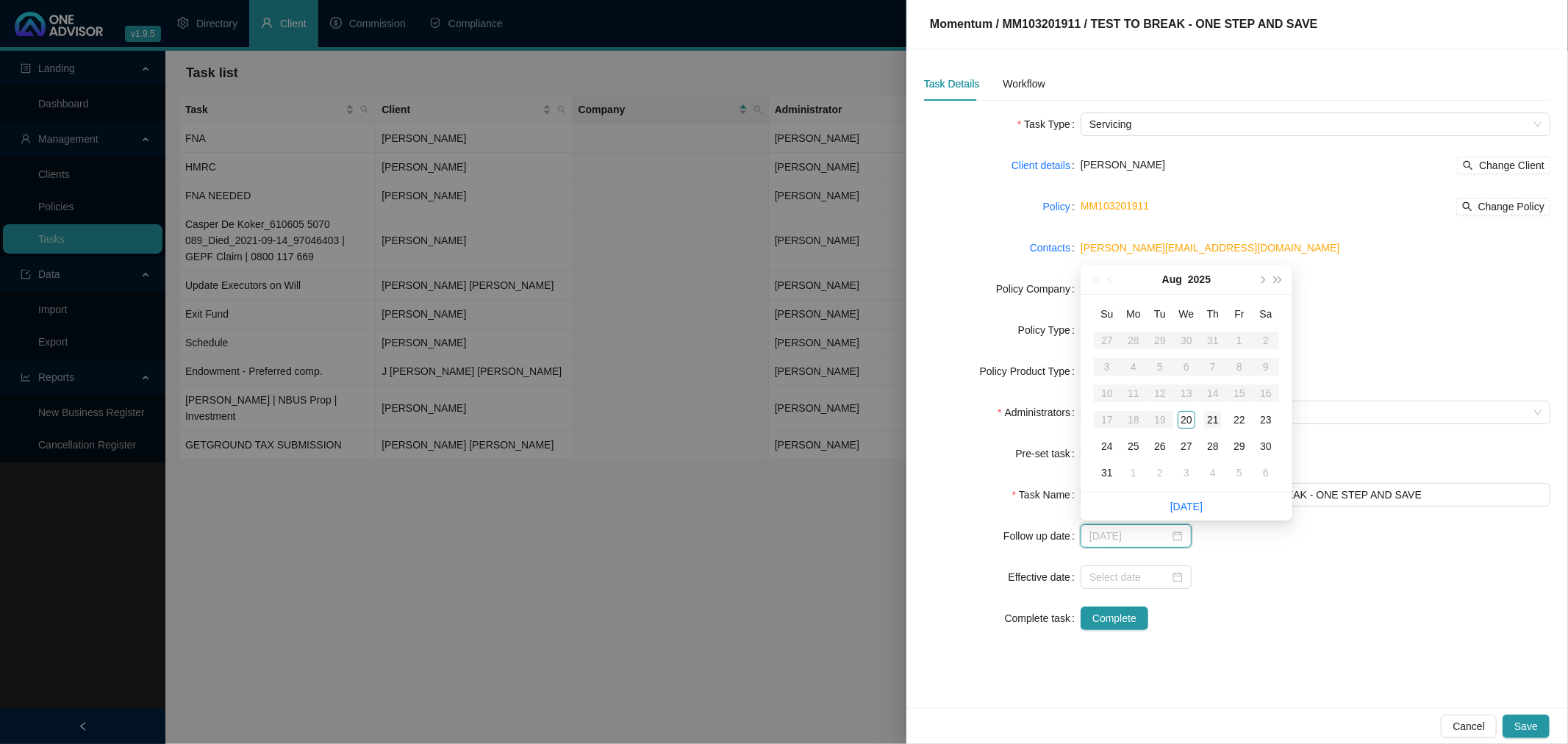
type input "[DATE]"
click at [1209, 417] on div "21" at bounding box center [1212, 419] width 18 height 18
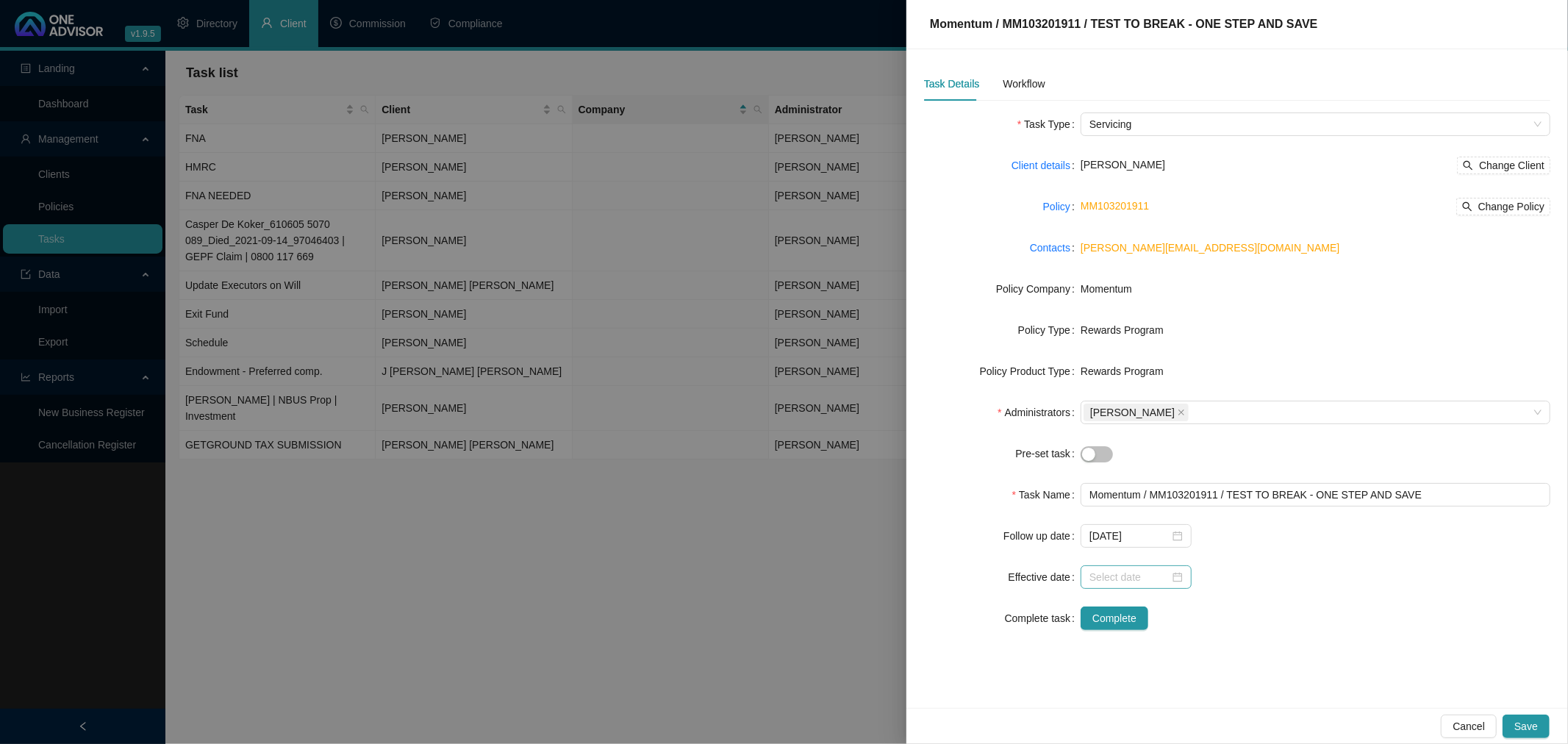
click at [1182, 575] on div at bounding box center [1136, 577] width 93 height 16
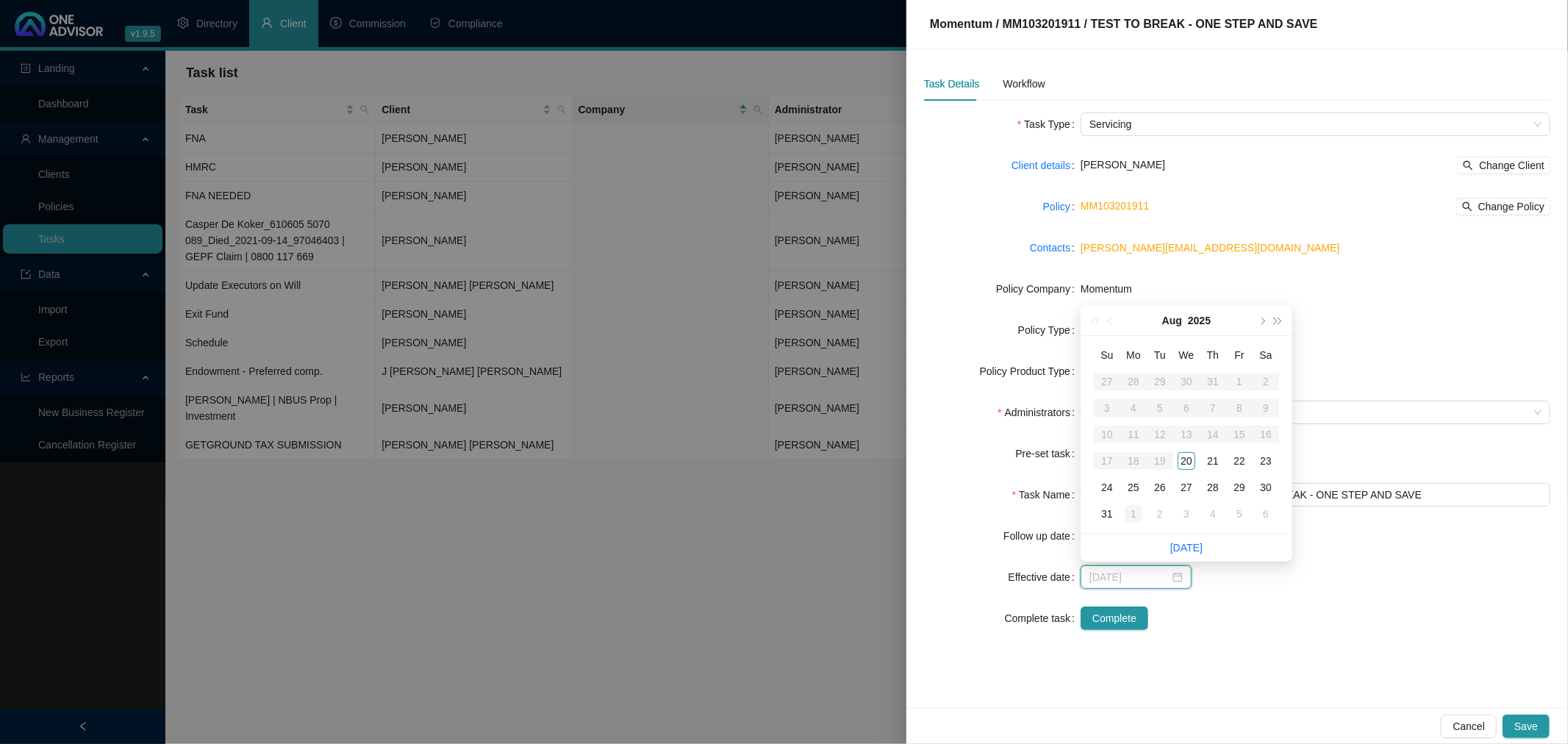
type input "[DATE]"
click at [1133, 509] on div "1" at bounding box center [1133, 513] width 18 height 18
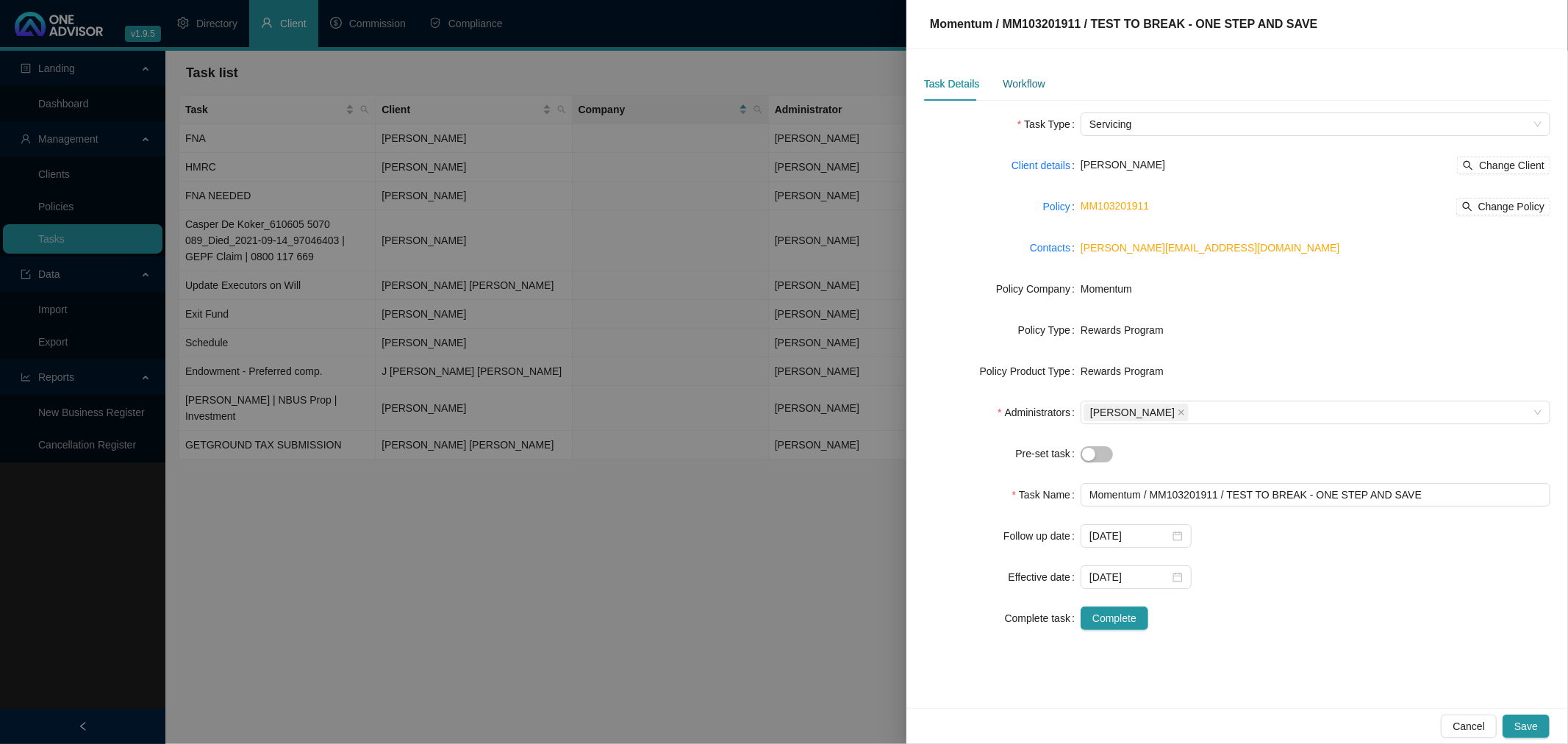
click at [1019, 79] on div "Workflow" at bounding box center [1023, 83] width 42 height 16
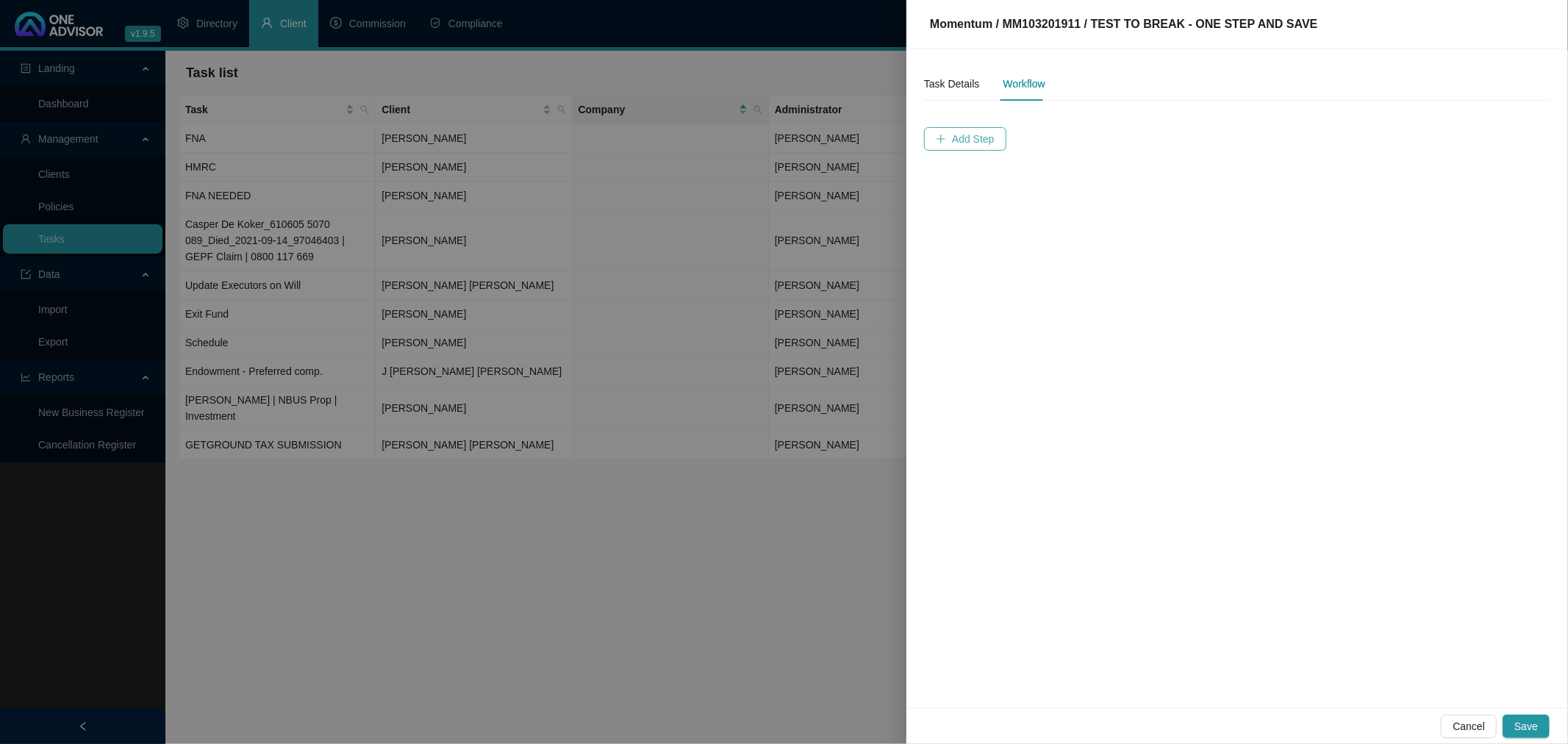
click at [973, 135] on span "Add Step" at bounding box center [973, 138] width 43 height 16
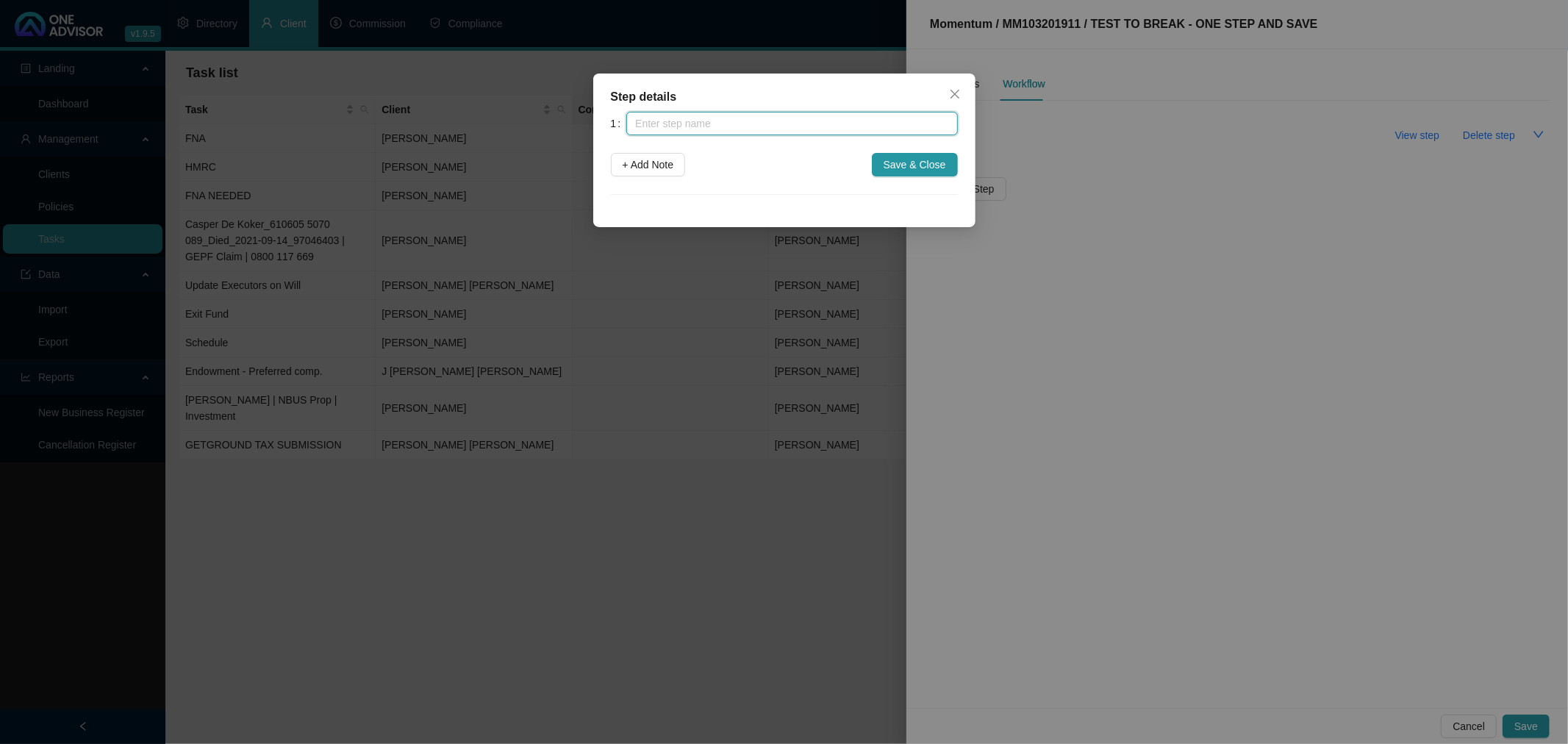
click at [701, 122] on input "text" at bounding box center [791, 123] width 330 height 23
type input "t"
type input "T"
type input "STEP 1 - TEST"
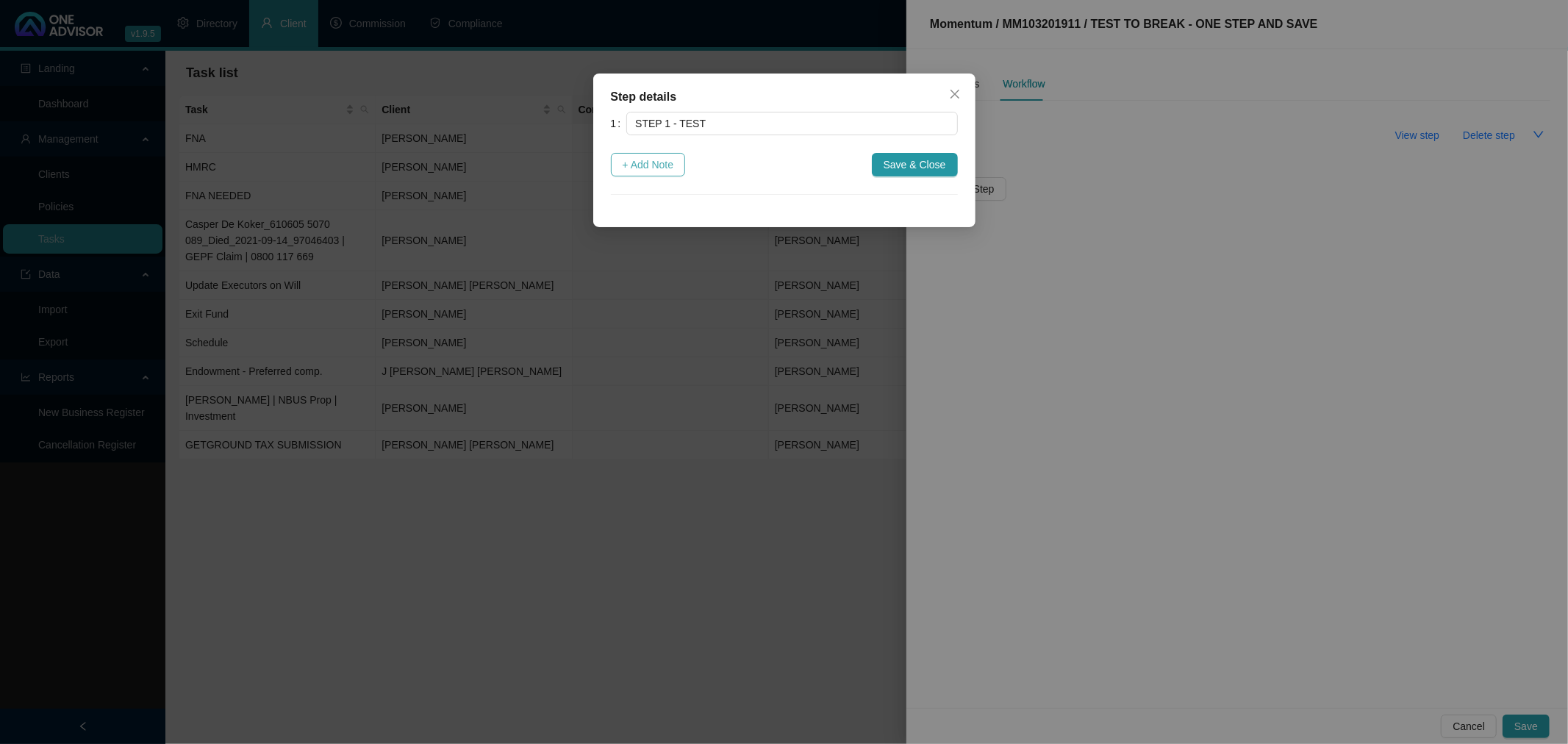
click at [637, 162] on span "+ Add Note" at bounding box center [648, 164] width 51 height 16
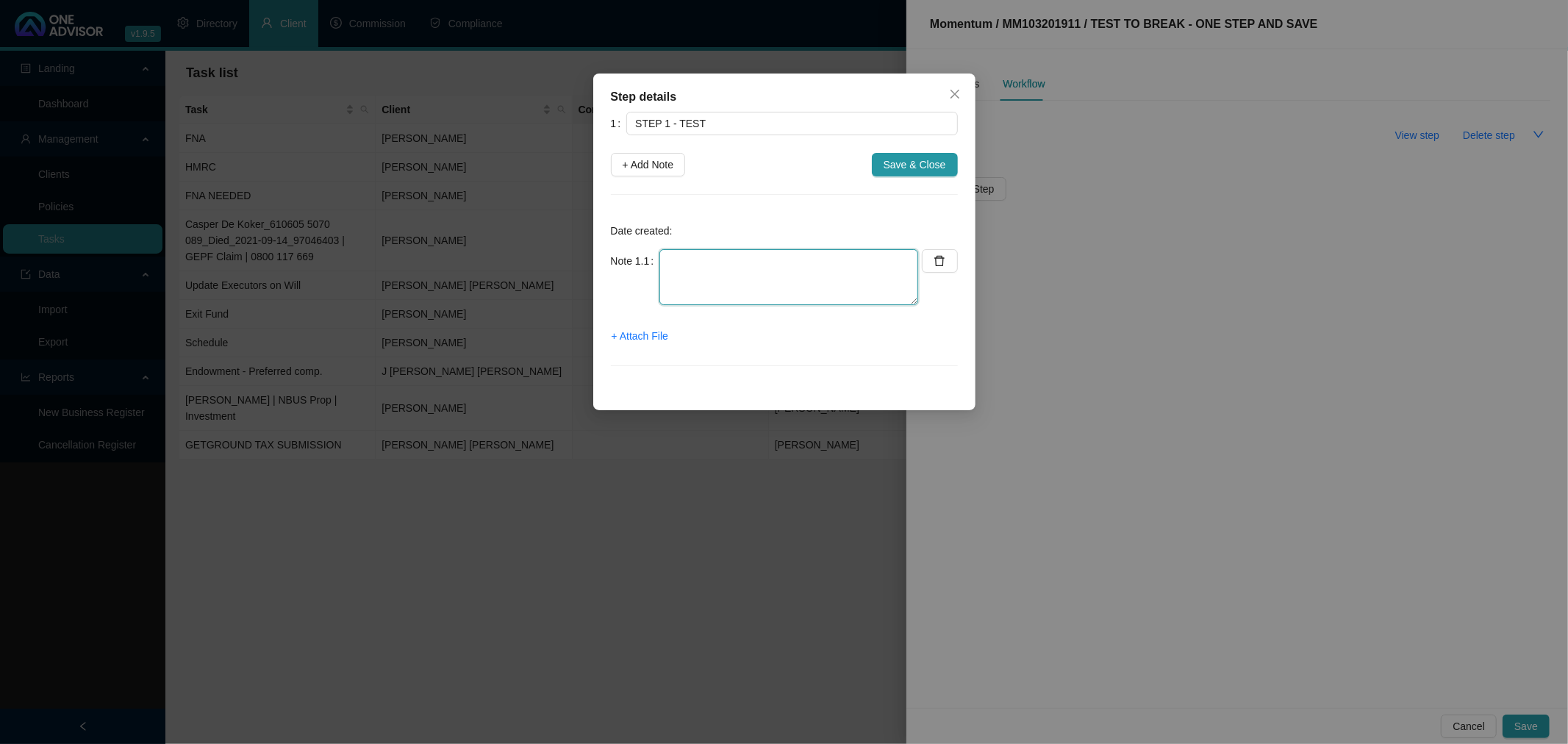
click at [700, 262] on textarea at bounding box center [788, 277] width 259 height 56
type textarea "ONE STEP AND ONE NOTE"
click at [904, 161] on span "Save & Close" at bounding box center [915, 164] width 63 height 16
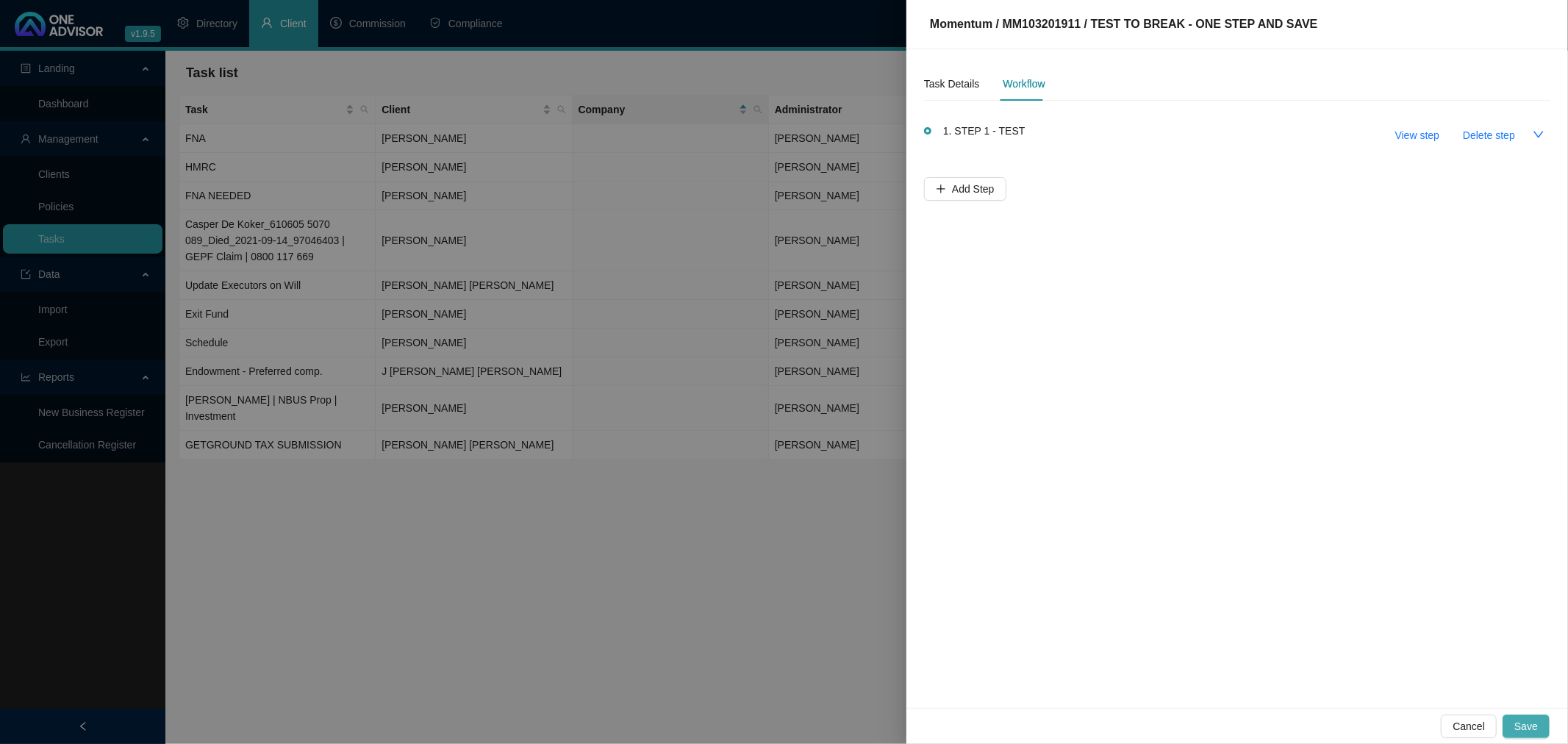
click at [1529, 725] on span "Save" at bounding box center [1525, 725] width 23 height 16
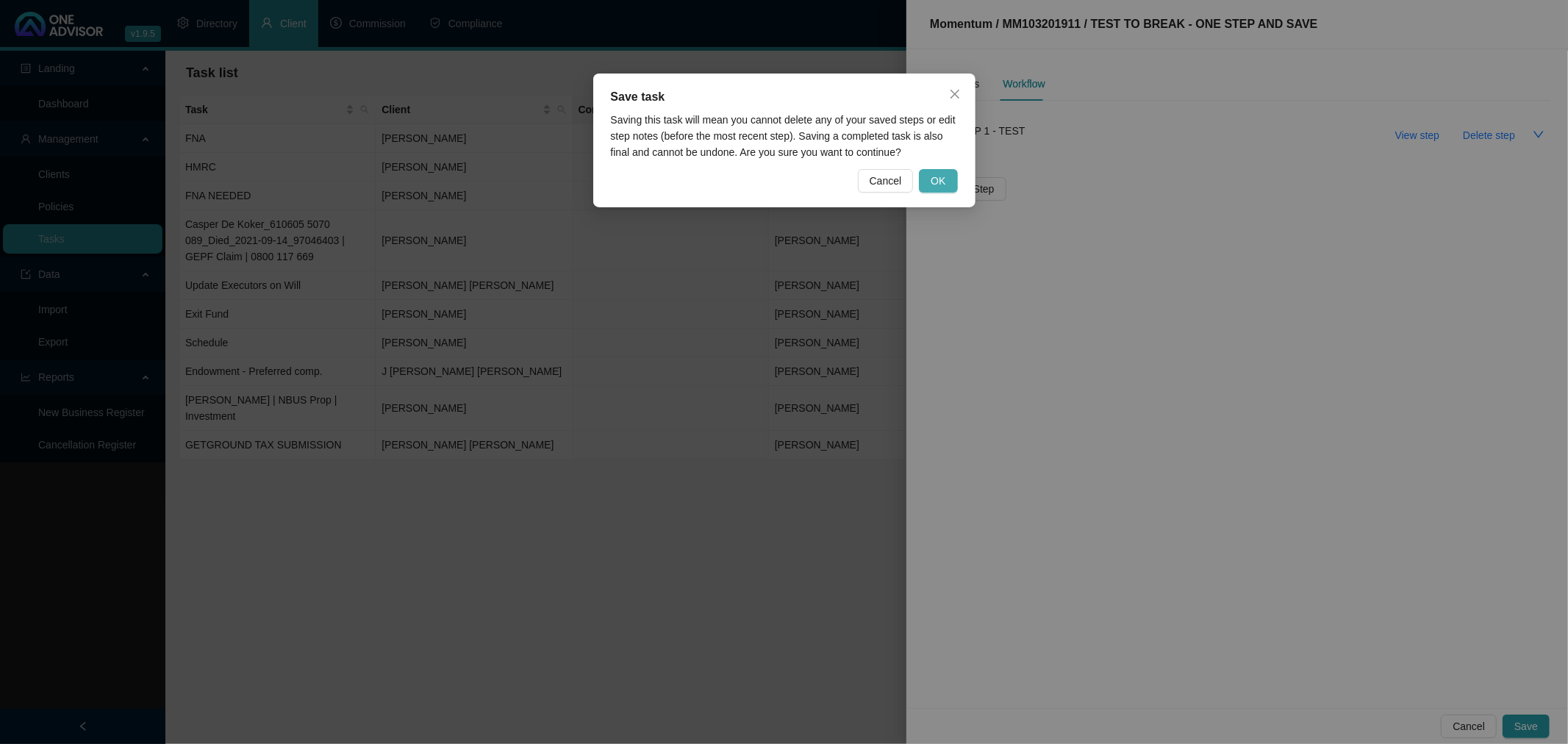
click at [940, 178] on span "OK" at bounding box center [938, 180] width 15 height 16
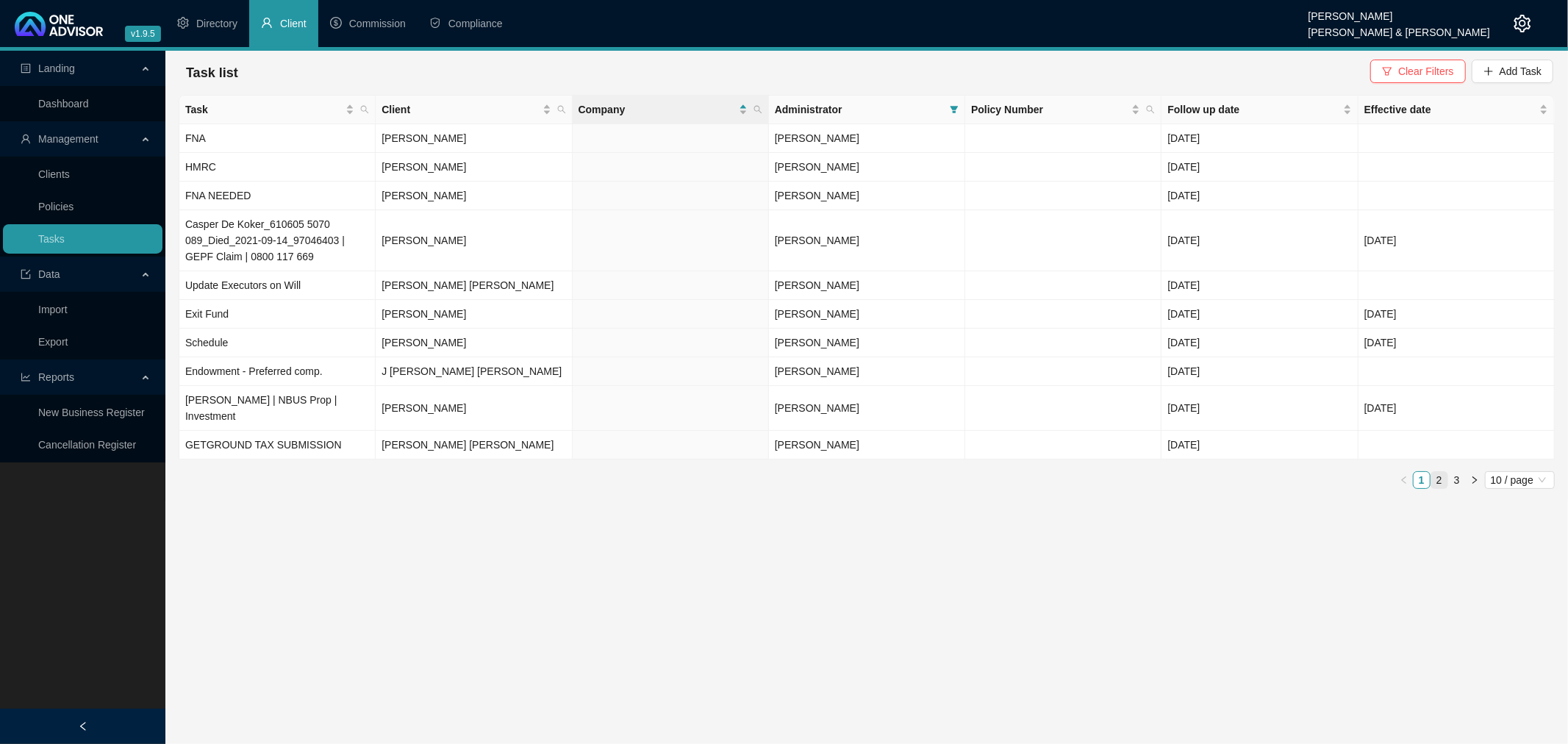
click at [1439, 472] on link "2" at bounding box center [1438, 480] width 16 height 16
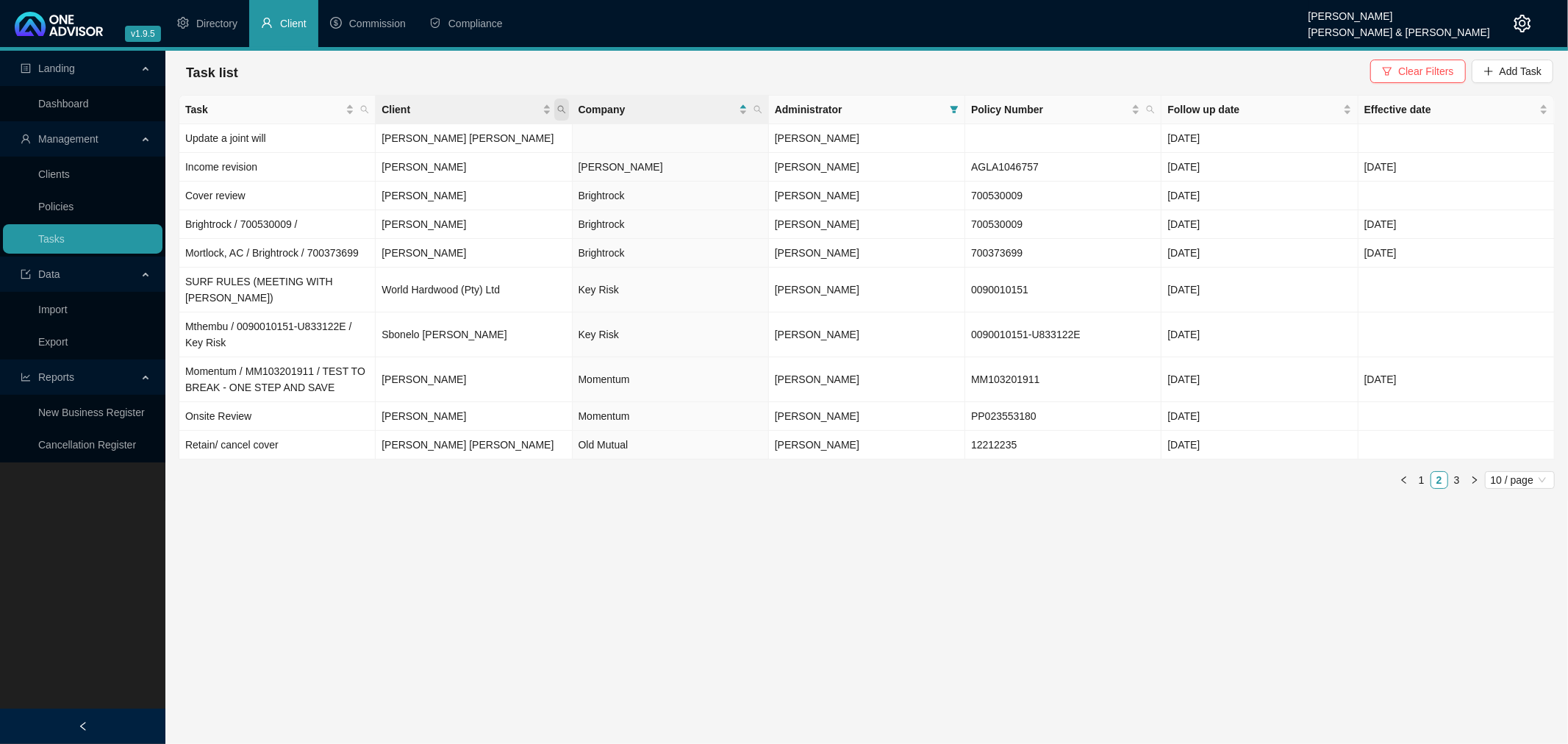
click at [560, 108] on icon "search" at bounding box center [561, 109] width 8 height 8
type input "BORM"
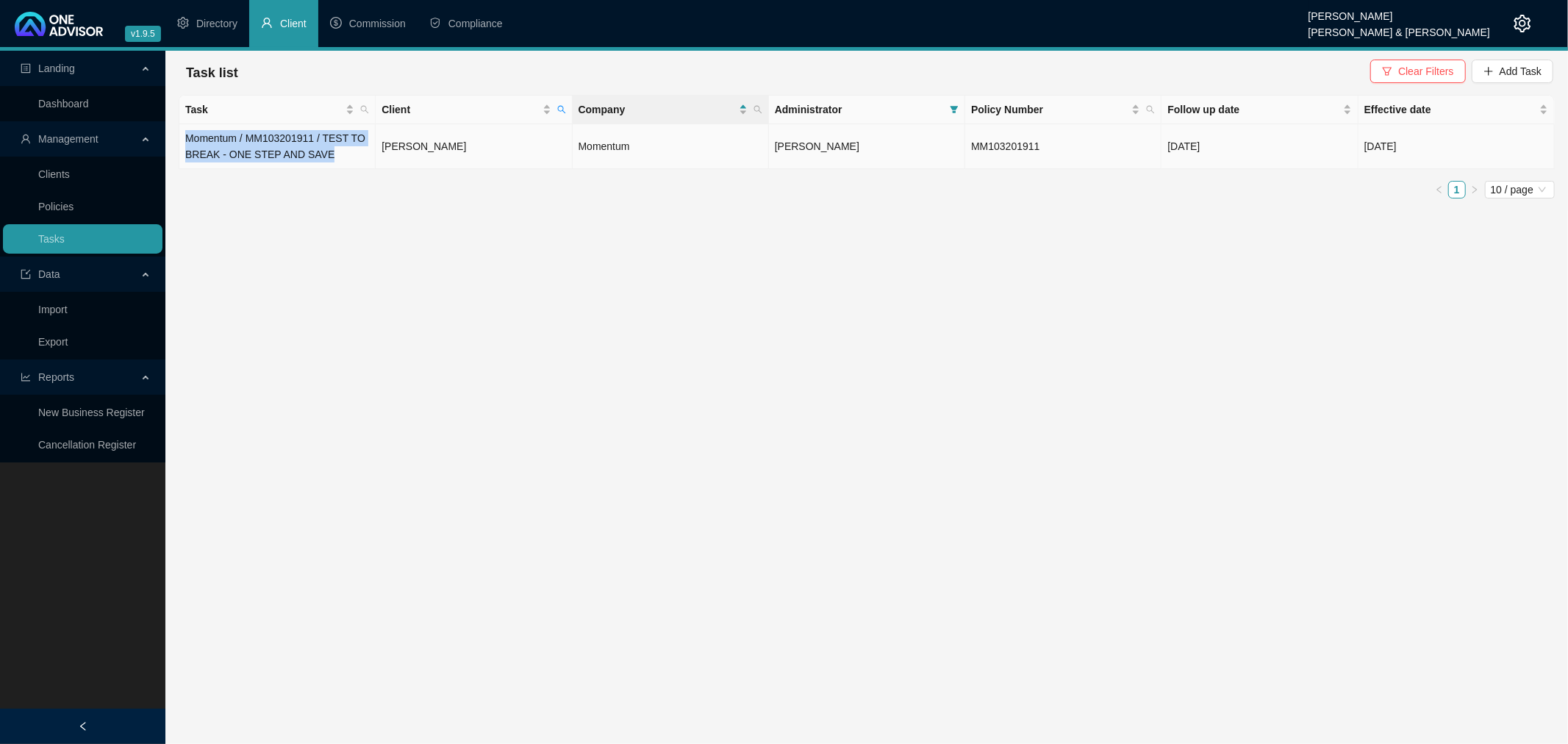
drag, startPoint x: 326, startPoint y: 157, endPoint x: 185, endPoint y: 136, distance: 142.6
click at [185, 136] on td "Momentum / MM103201911 / TEST TO BREAK - ONE STEP AND SAVE" at bounding box center [277, 147] width 196 height 45
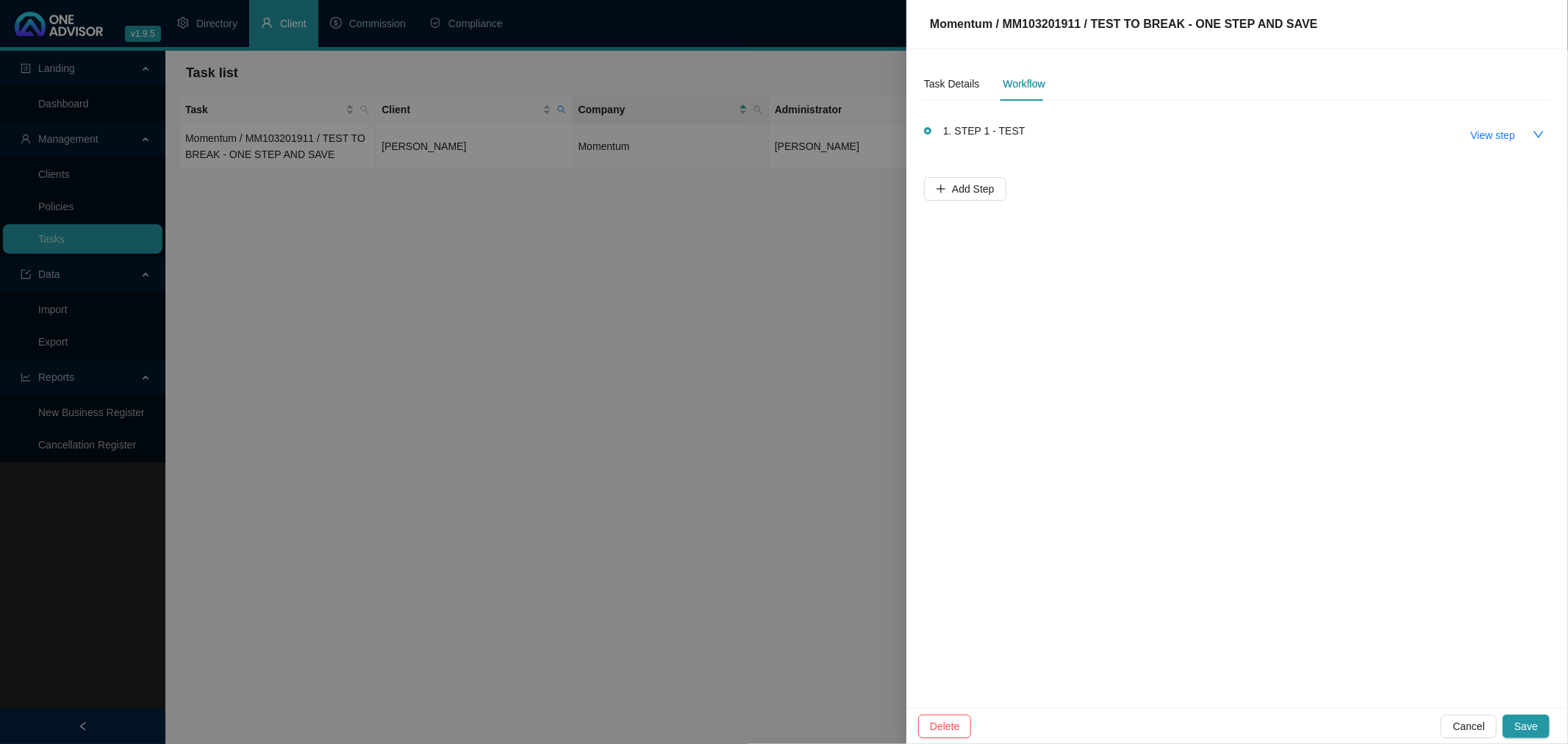
drag, startPoint x: 213, startPoint y: 138, endPoint x: 516, endPoint y: 244, distance: 321.0
click at [516, 244] on div at bounding box center [784, 372] width 1568 height 744
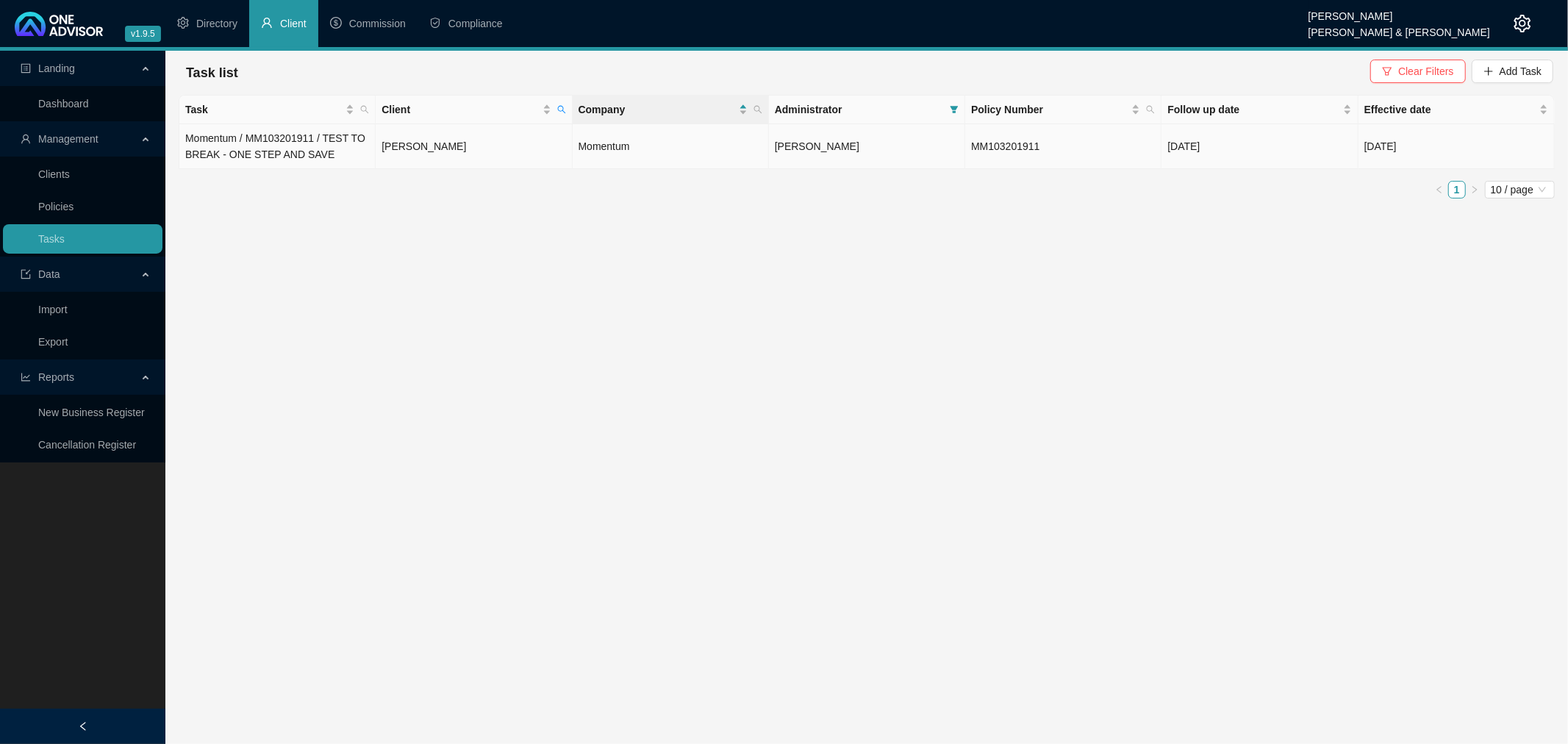
click at [268, 138] on td "Momentum / MM103201911 / TEST TO BREAK - ONE STEP AND SAVE" at bounding box center [277, 147] width 196 height 45
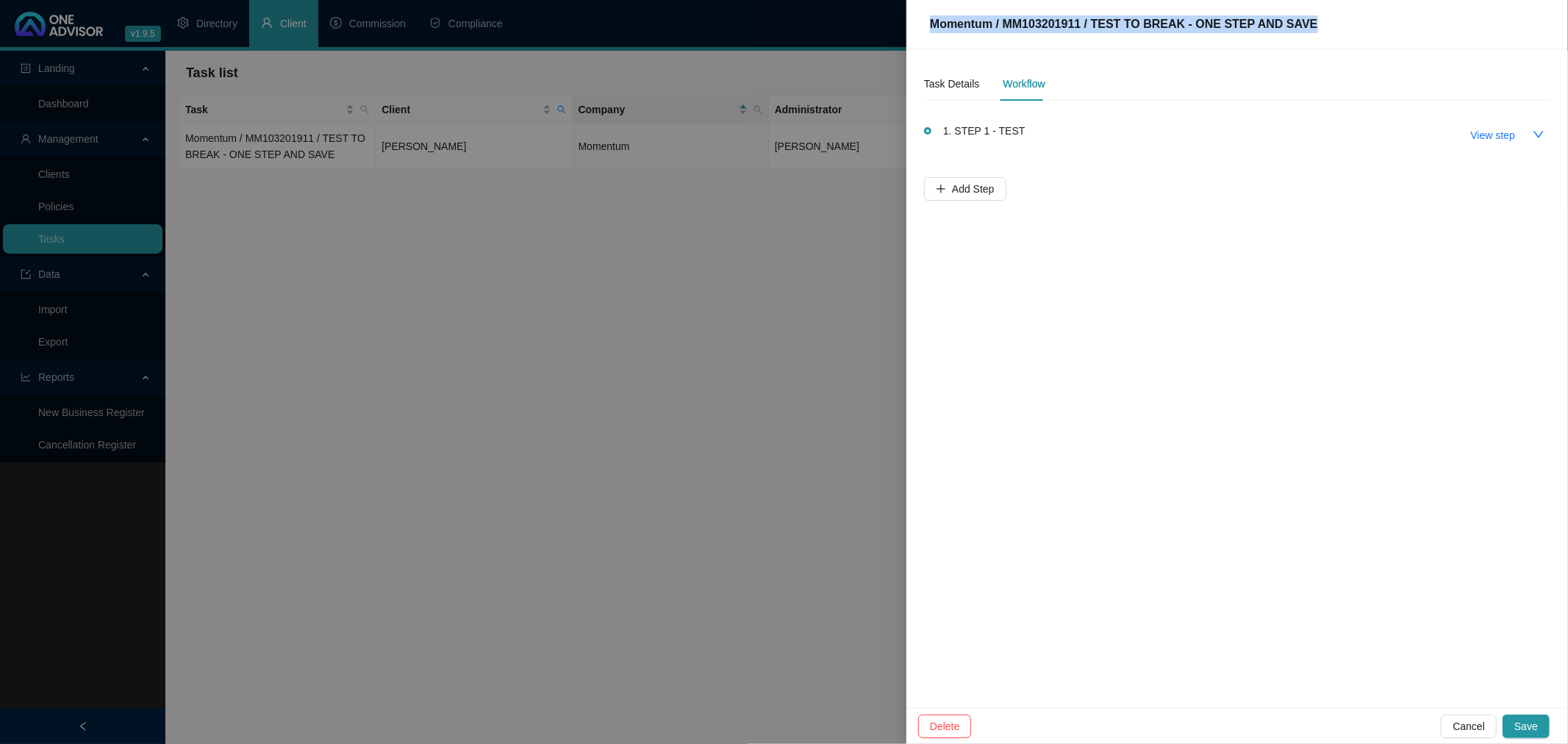
drag, startPoint x: 1331, startPoint y: 26, endPoint x: 916, endPoint y: 30, distance: 415.0
click at [916, 30] on div "Momentum / MM103201911 / TEST TO BREAK - ONE STEP AND SAVE" at bounding box center [1237, 24] width 662 height 49
copy span "Momentum / MM103201911 / TEST TO BREAK - ONE STEP AND SAVE"
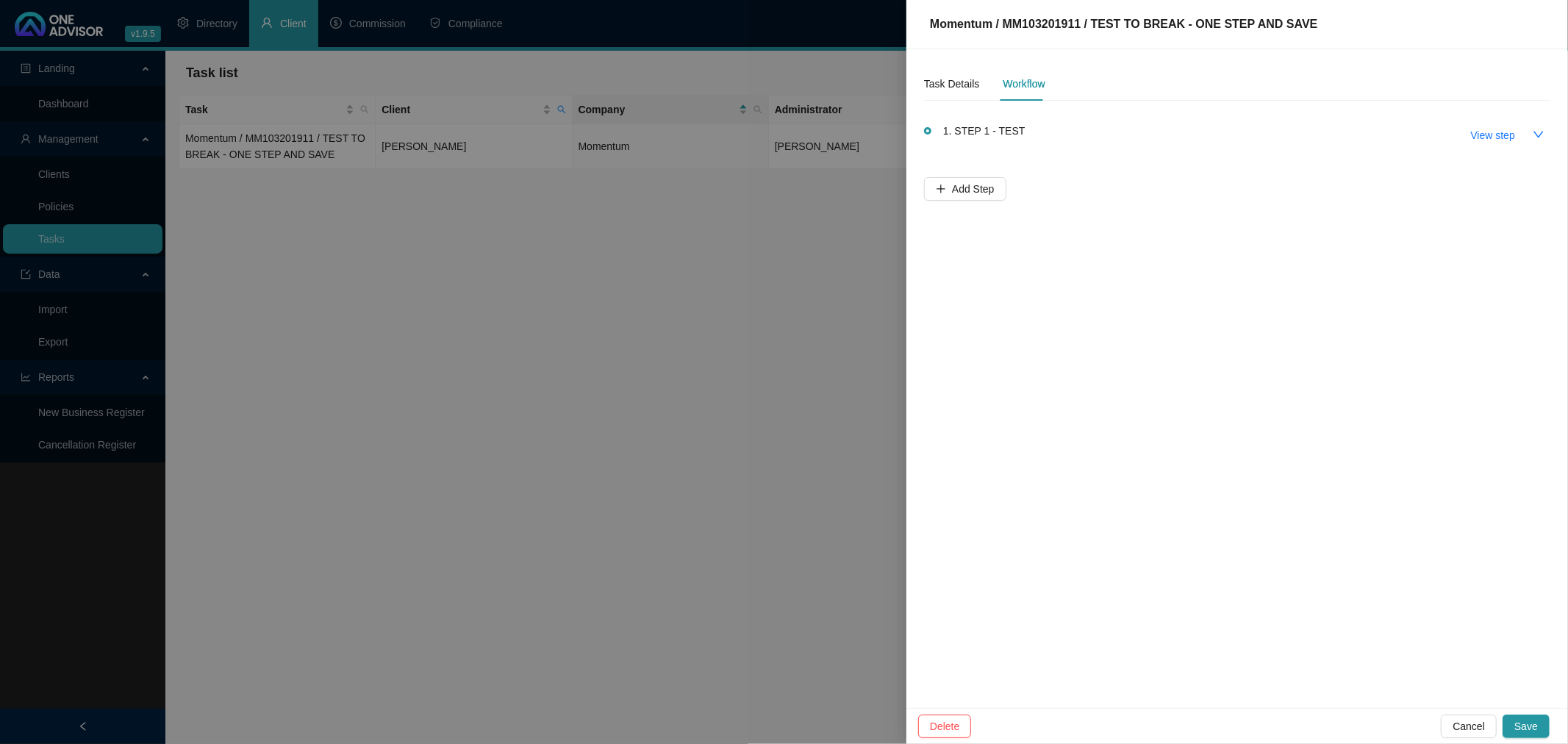
drag, startPoint x: 361, startPoint y: 520, endPoint x: 361, endPoint y: 508, distance: 12.0
click at [361, 519] on div at bounding box center [784, 372] width 1568 height 744
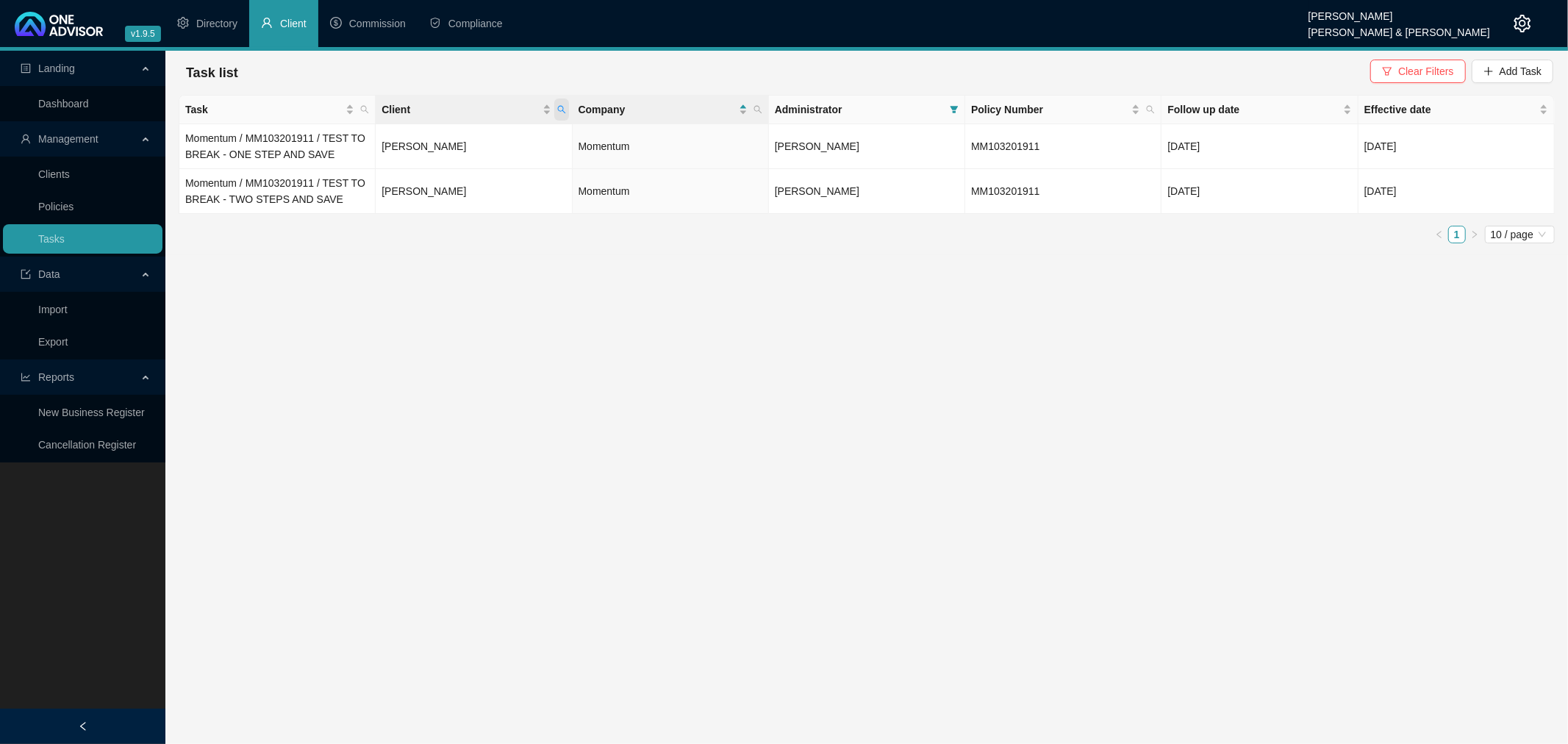
click at [567, 105] on span "Client" at bounding box center [562, 110] width 15 height 22
click at [531, 164] on span "Reset" at bounding box center [529, 167] width 27 height 16
click at [451, 166] on span "Search" at bounding box center [465, 167] width 33 height 16
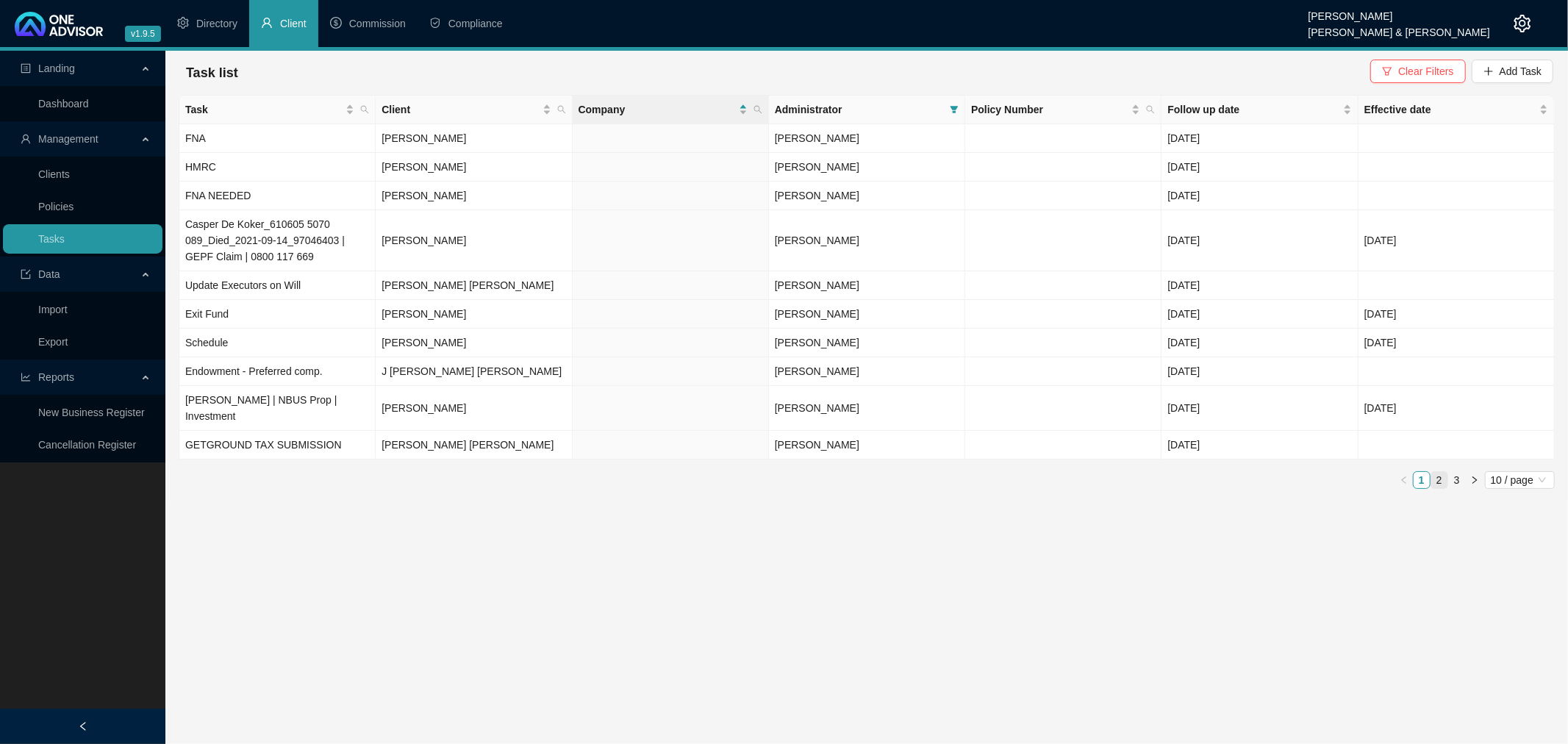
click at [1438, 472] on link "2" at bounding box center [1438, 480] width 16 height 16
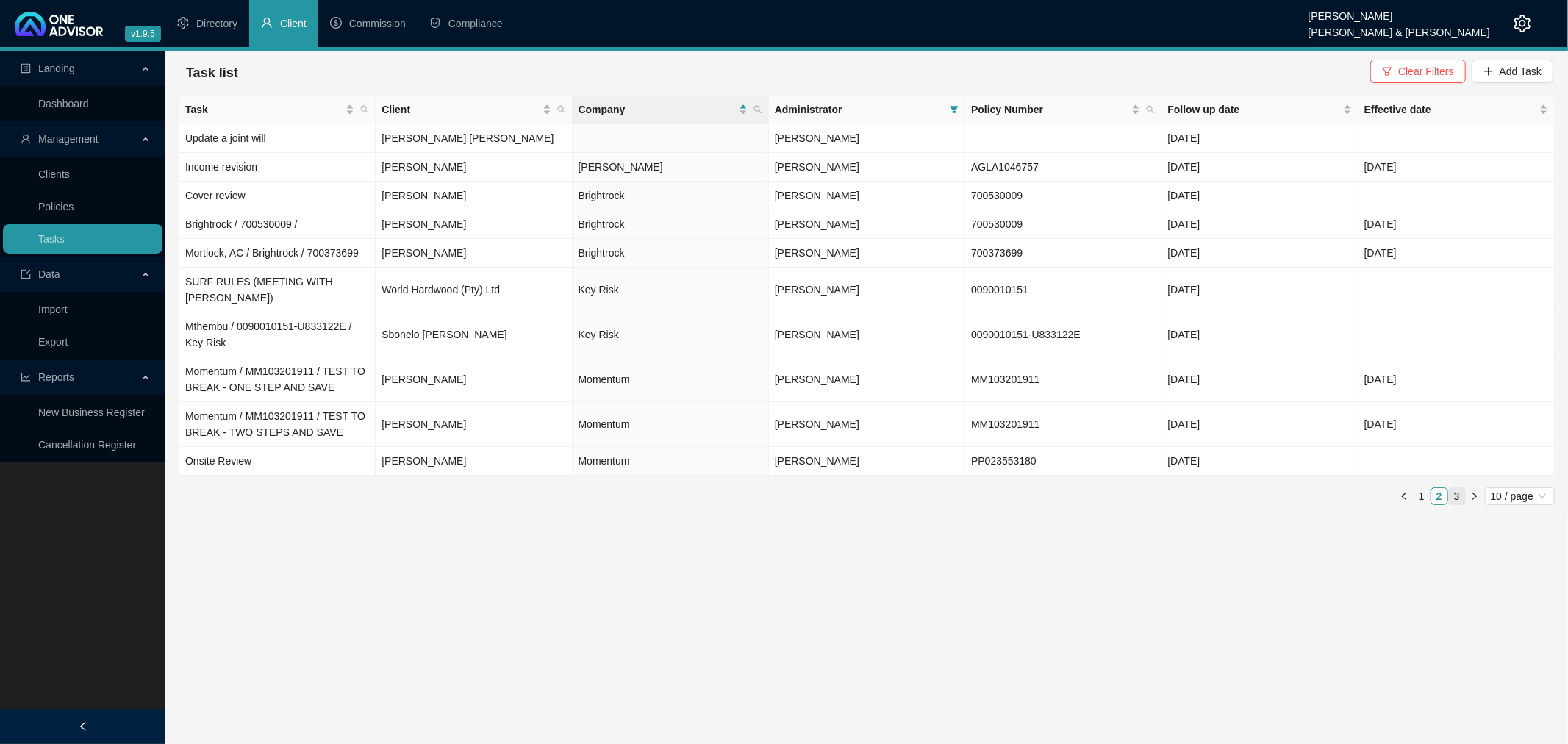
click at [1453, 488] on link "3" at bounding box center [1456, 496] width 16 height 16
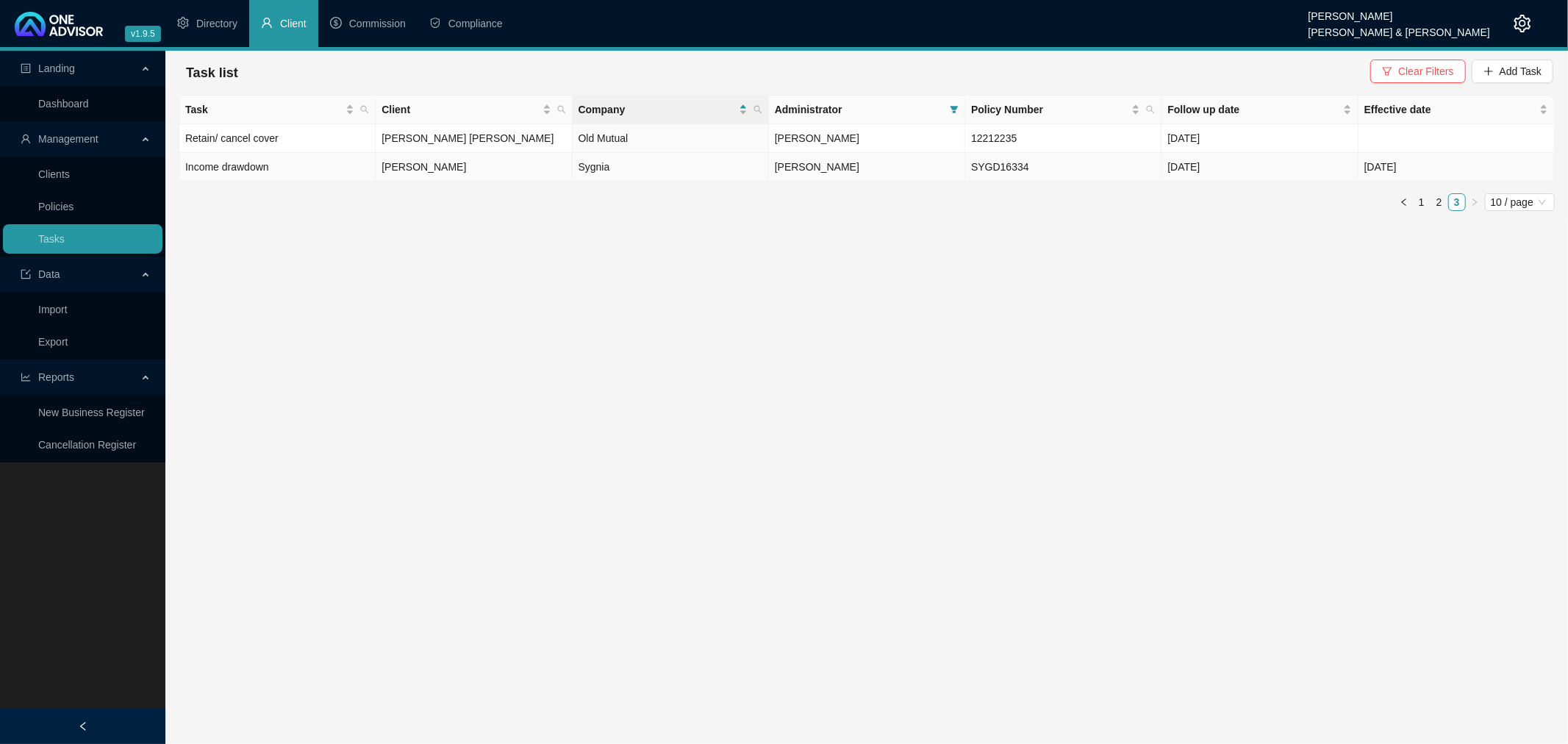
click at [289, 169] on td "Income drawdown" at bounding box center [277, 167] width 196 height 29
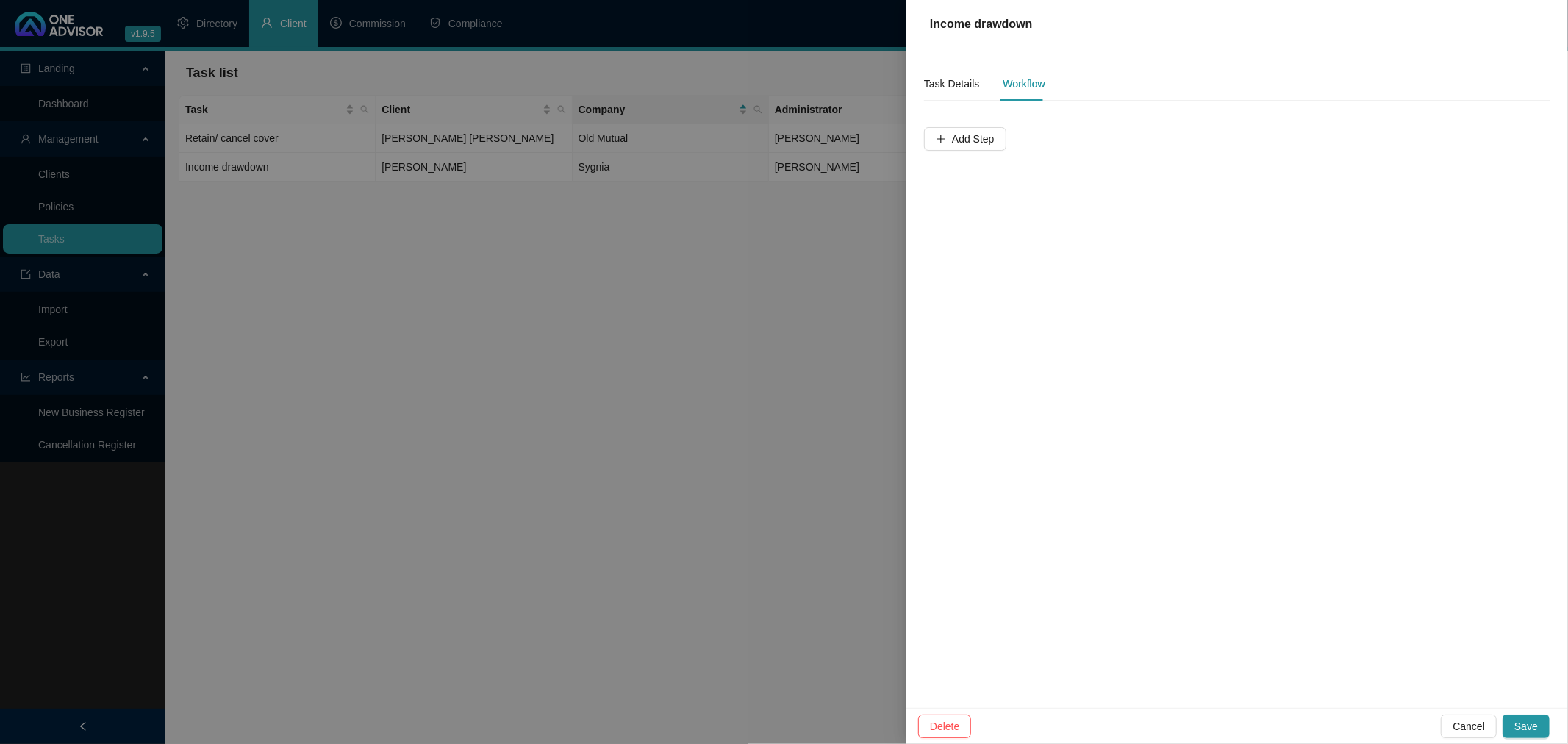
click at [1013, 85] on div "Workflow" at bounding box center [1023, 83] width 42 height 16
click at [1028, 81] on div "Workflow" at bounding box center [1023, 83] width 42 height 16
click at [936, 78] on div "Task Details" at bounding box center [951, 83] width 55 height 16
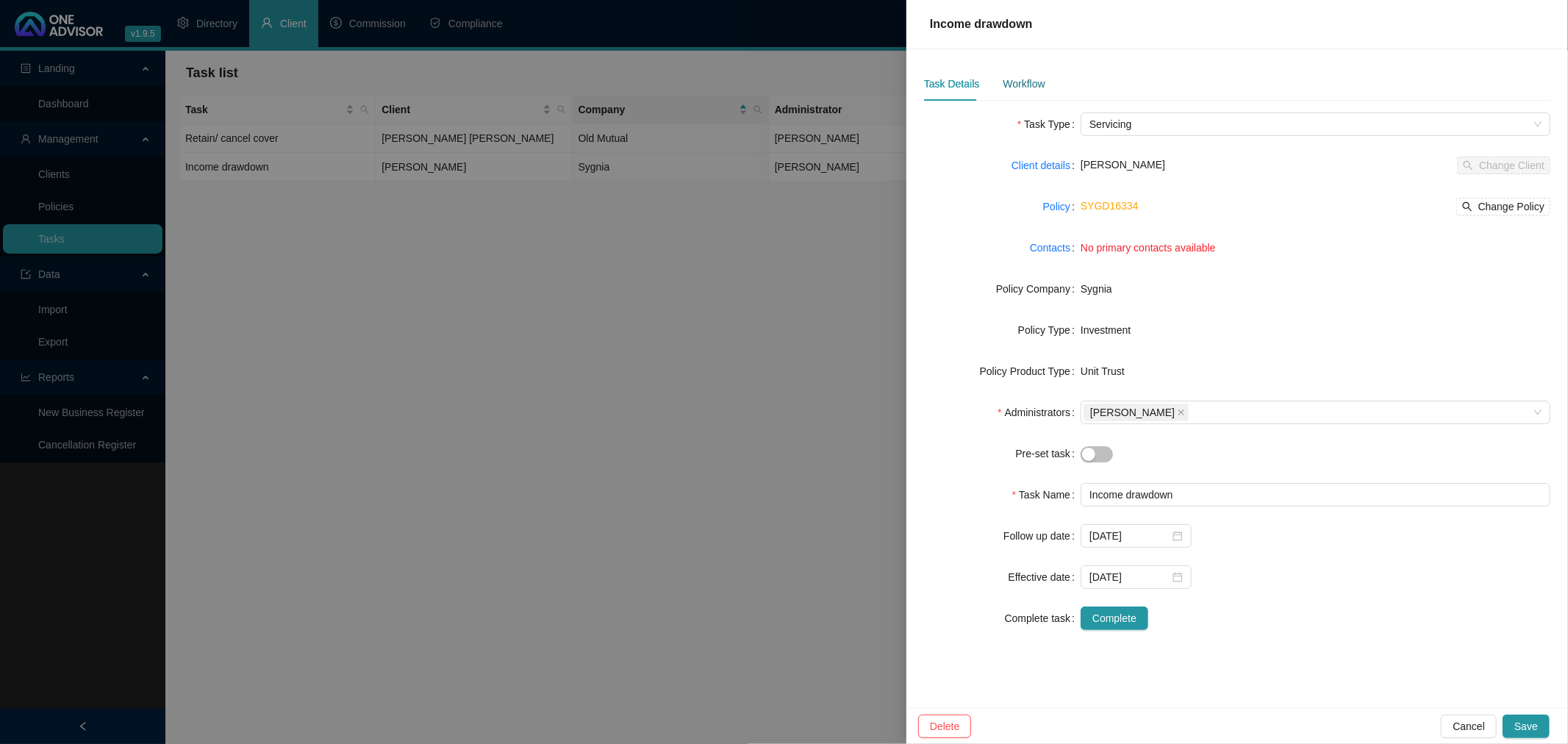
click at [1022, 85] on div "Workflow" at bounding box center [1023, 83] width 42 height 16
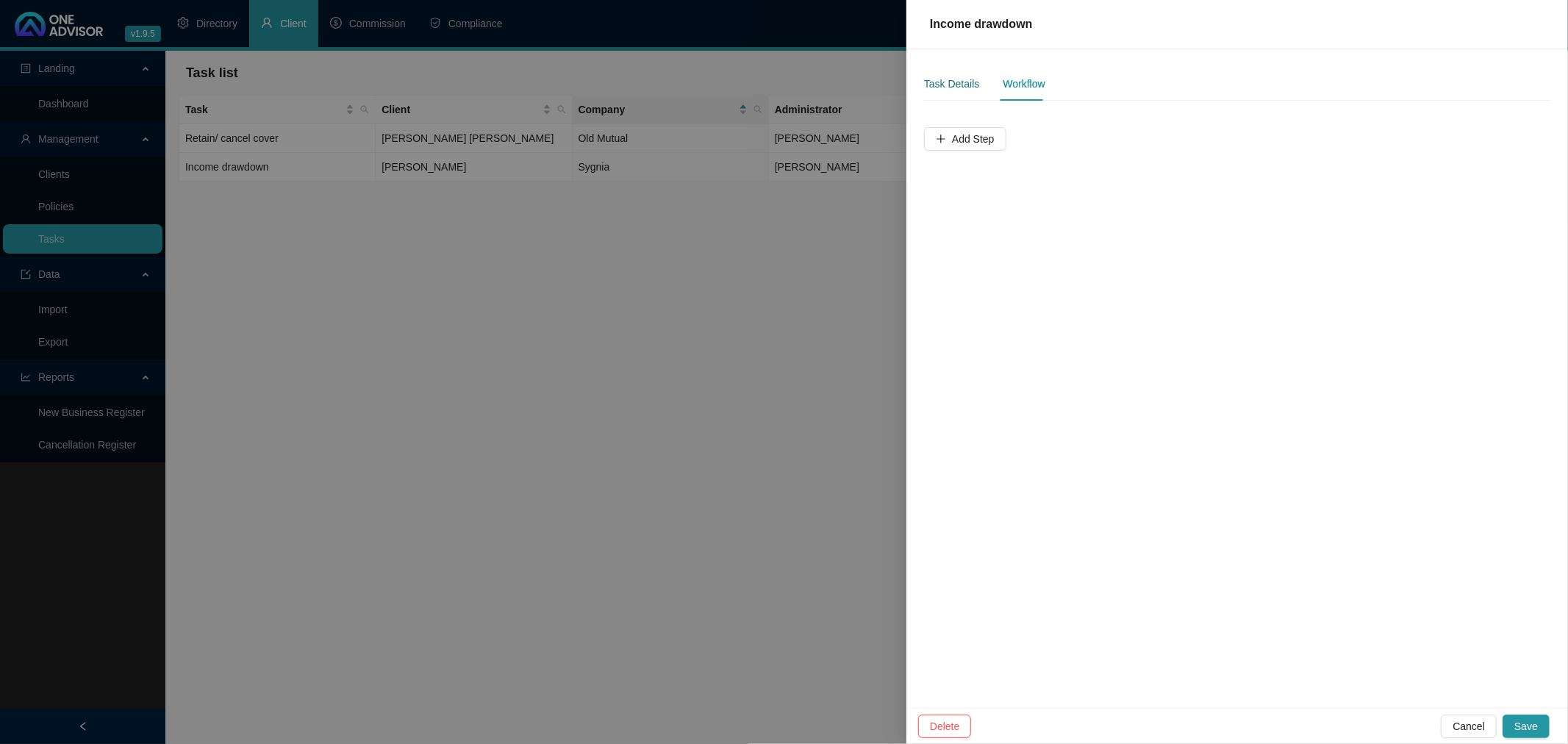
click at [954, 81] on div "Task Details" at bounding box center [951, 83] width 55 height 16
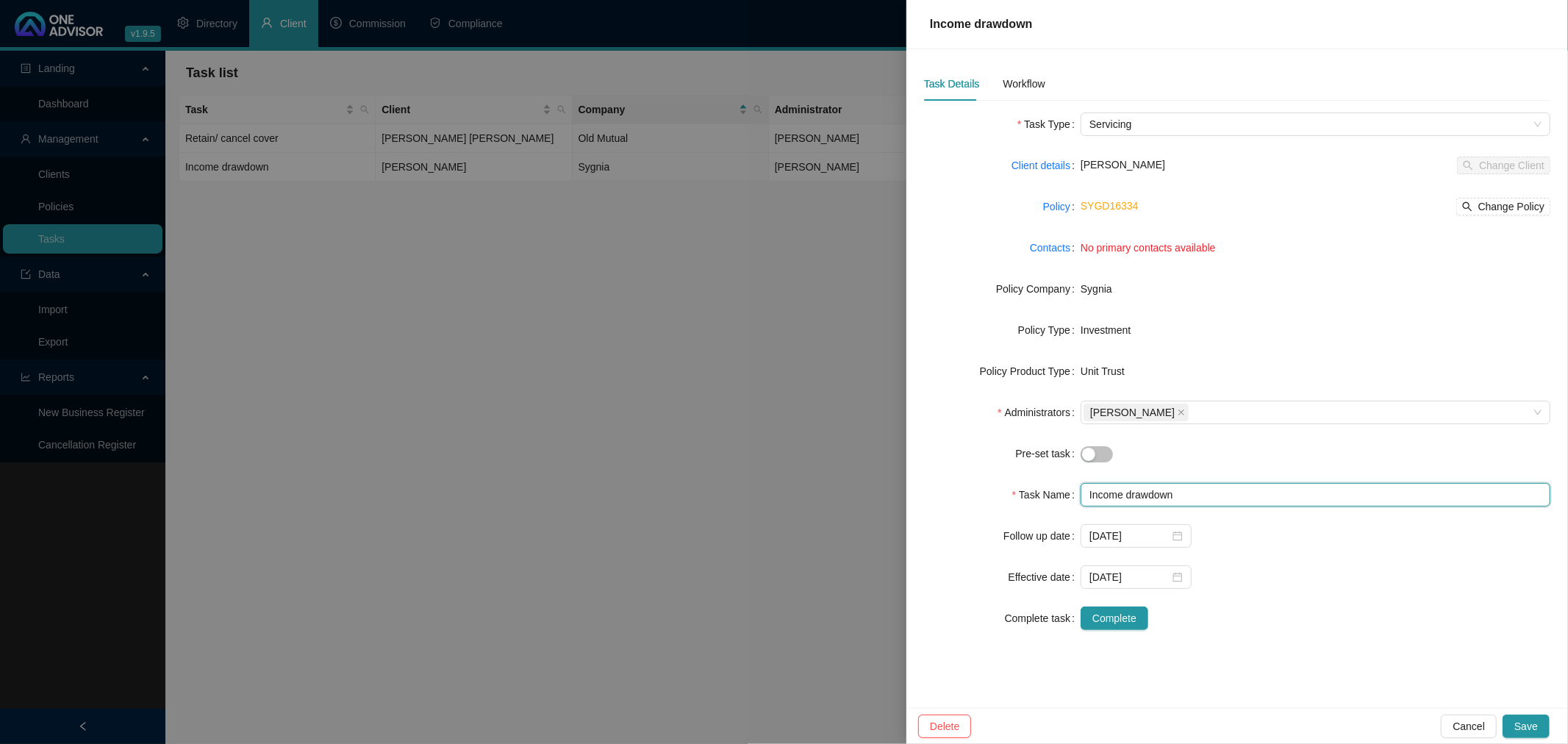
click at [1086, 497] on input "Income drawdown" at bounding box center [1315, 494] width 469 height 23
type input "BROKEN - Income drawdown"
click at [533, 438] on div at bounding box center [784, 372] width 1568 height 744
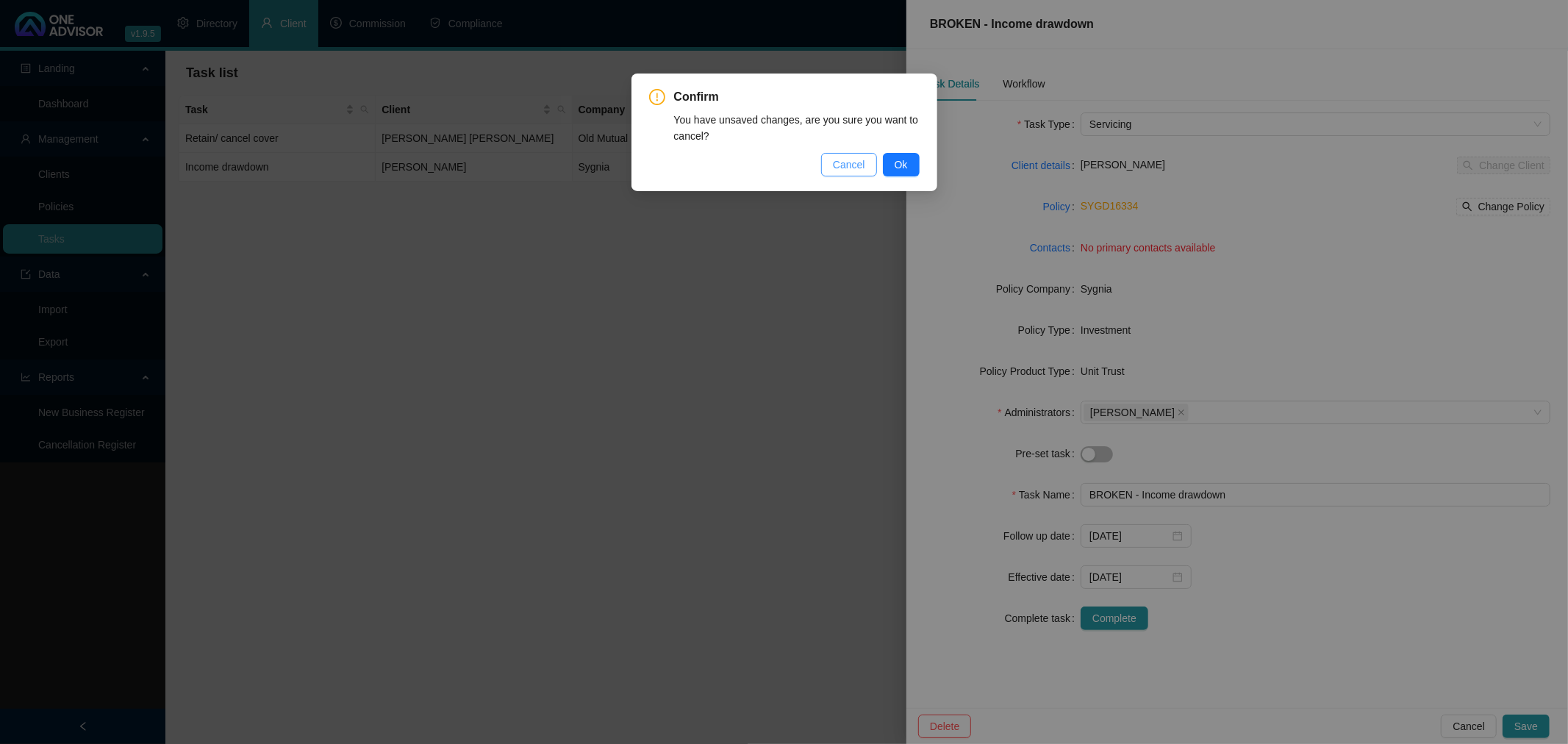
click at [857, 164] on span "Cancel" at bounding box center [848, 164] width 33 height 16
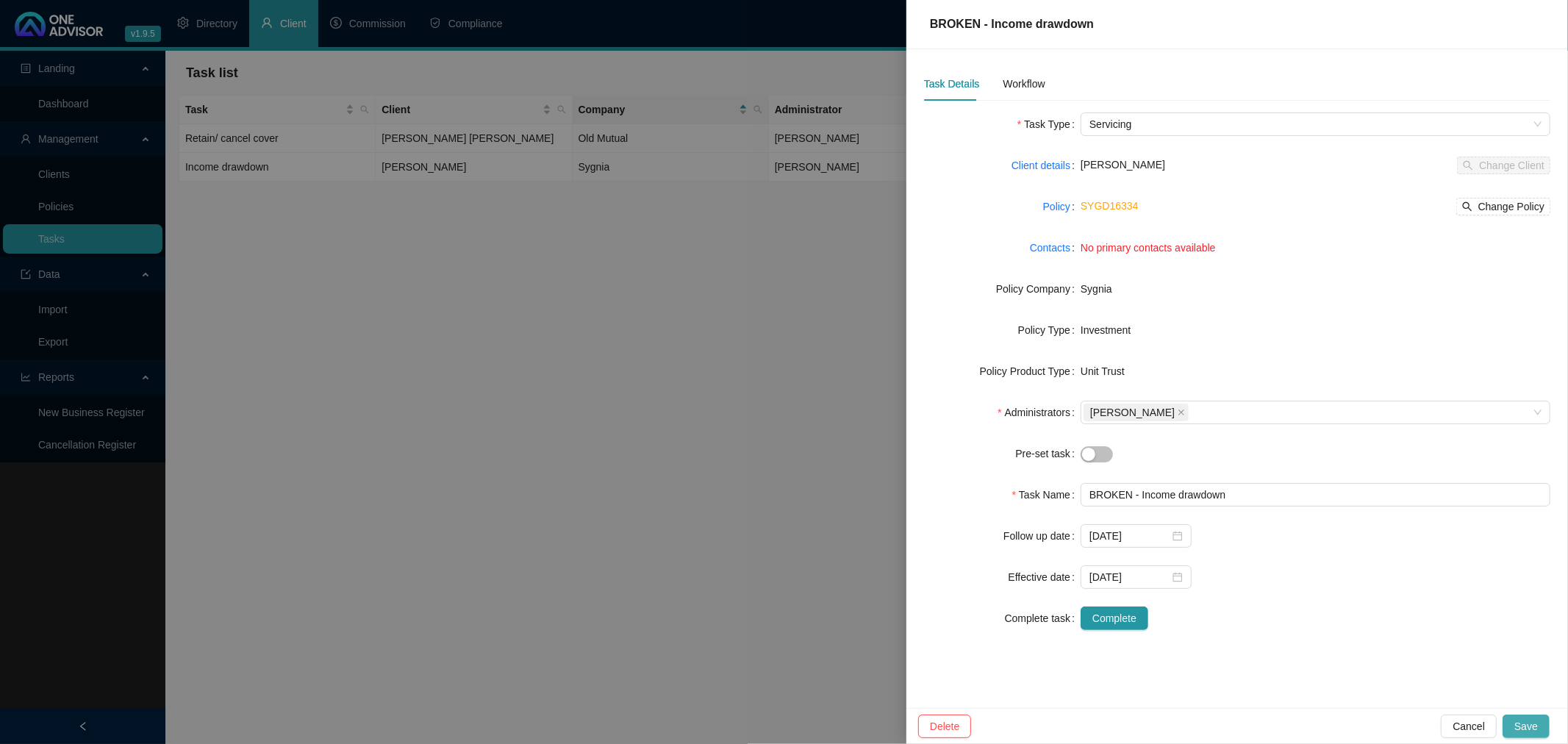
click at [1525, 723] on span "Save" at bounding box center [1525, 725] width 23 height 16
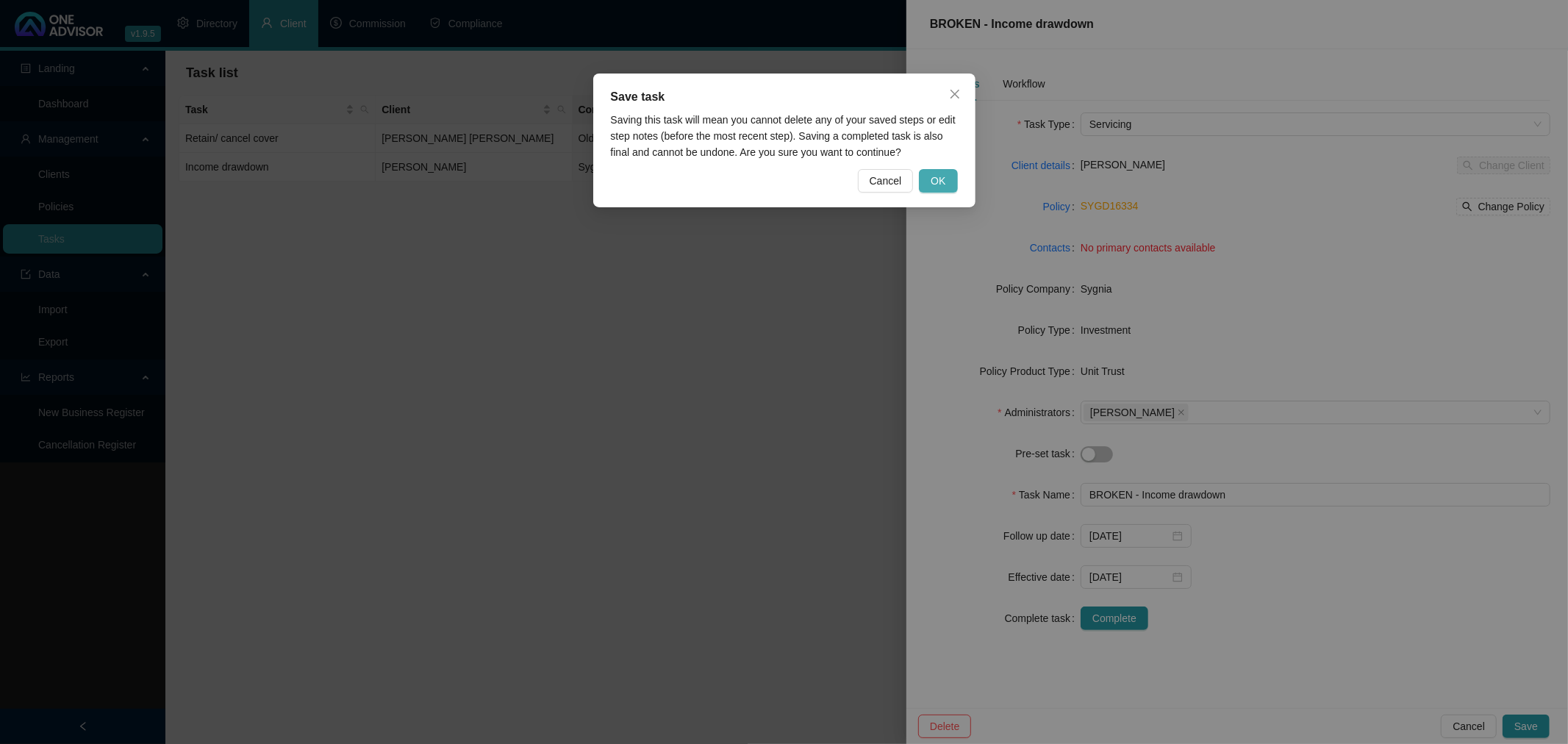
click at [935, 178] on span "OK" at bounding box center [938, 180] width 15 height 16
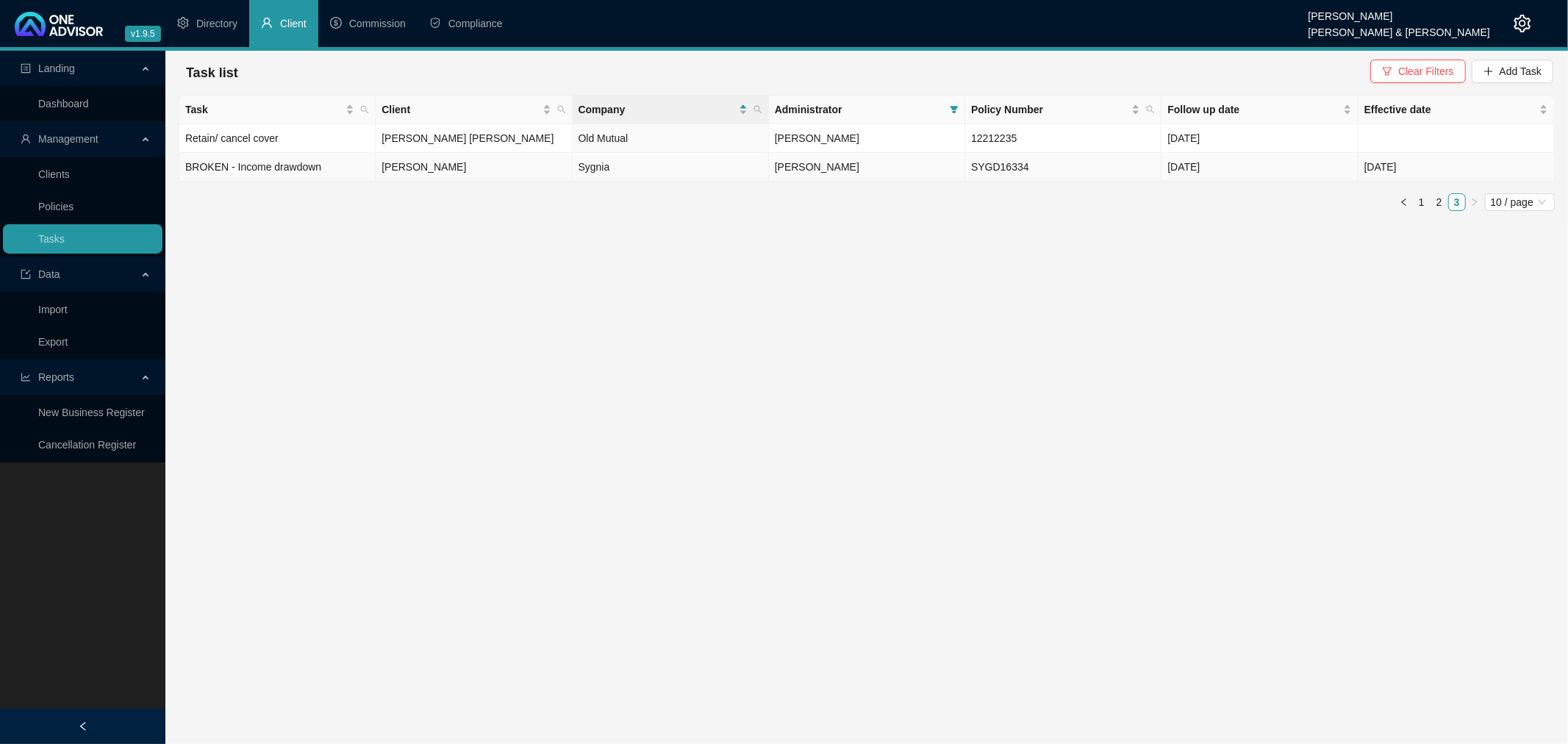
click at [679, 164] on td "Sygnia" at bounding box center [671, 167] width 196 height 29
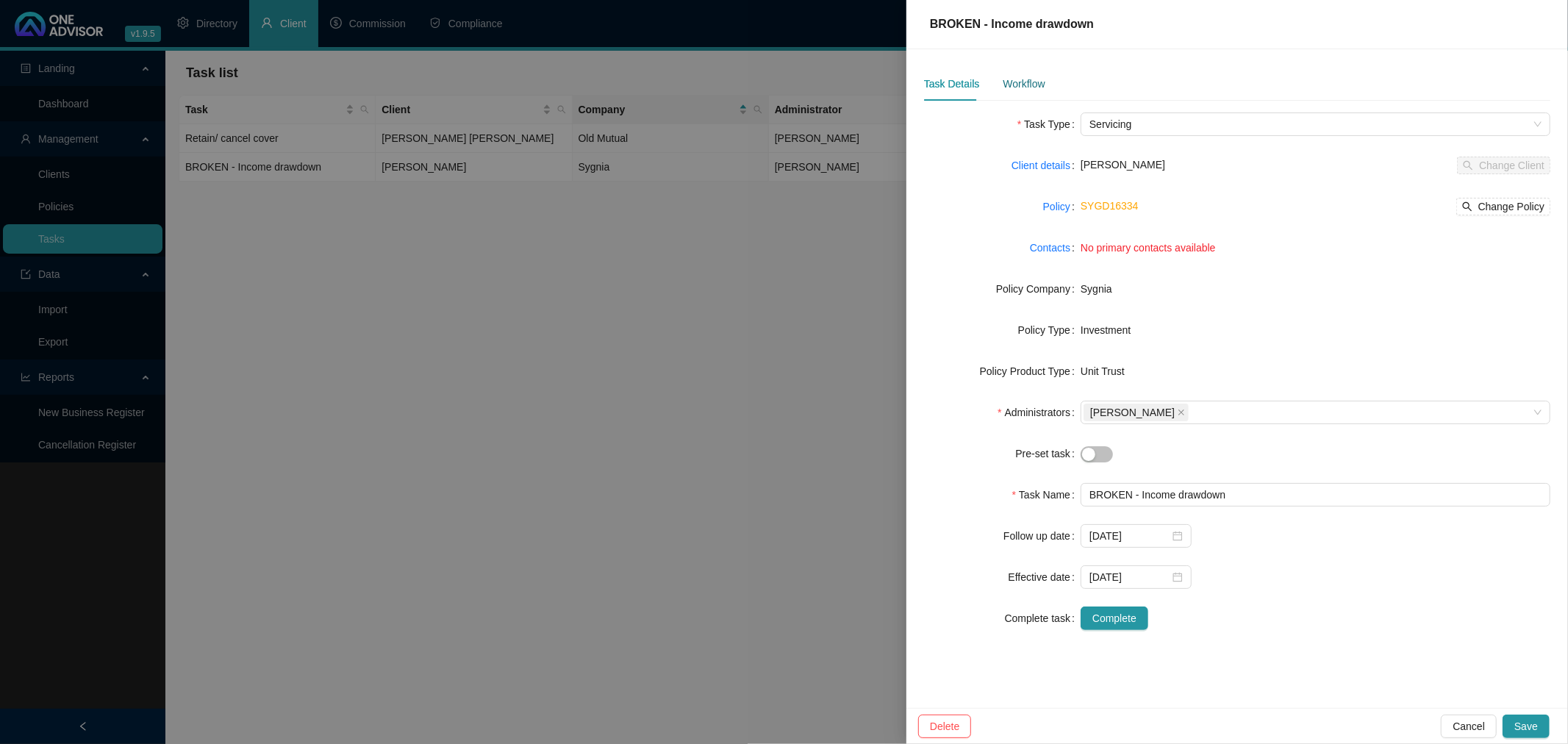
click at [1025, 79] on div "Workflow" at bounding box center [1023, 83] width 42 height 16
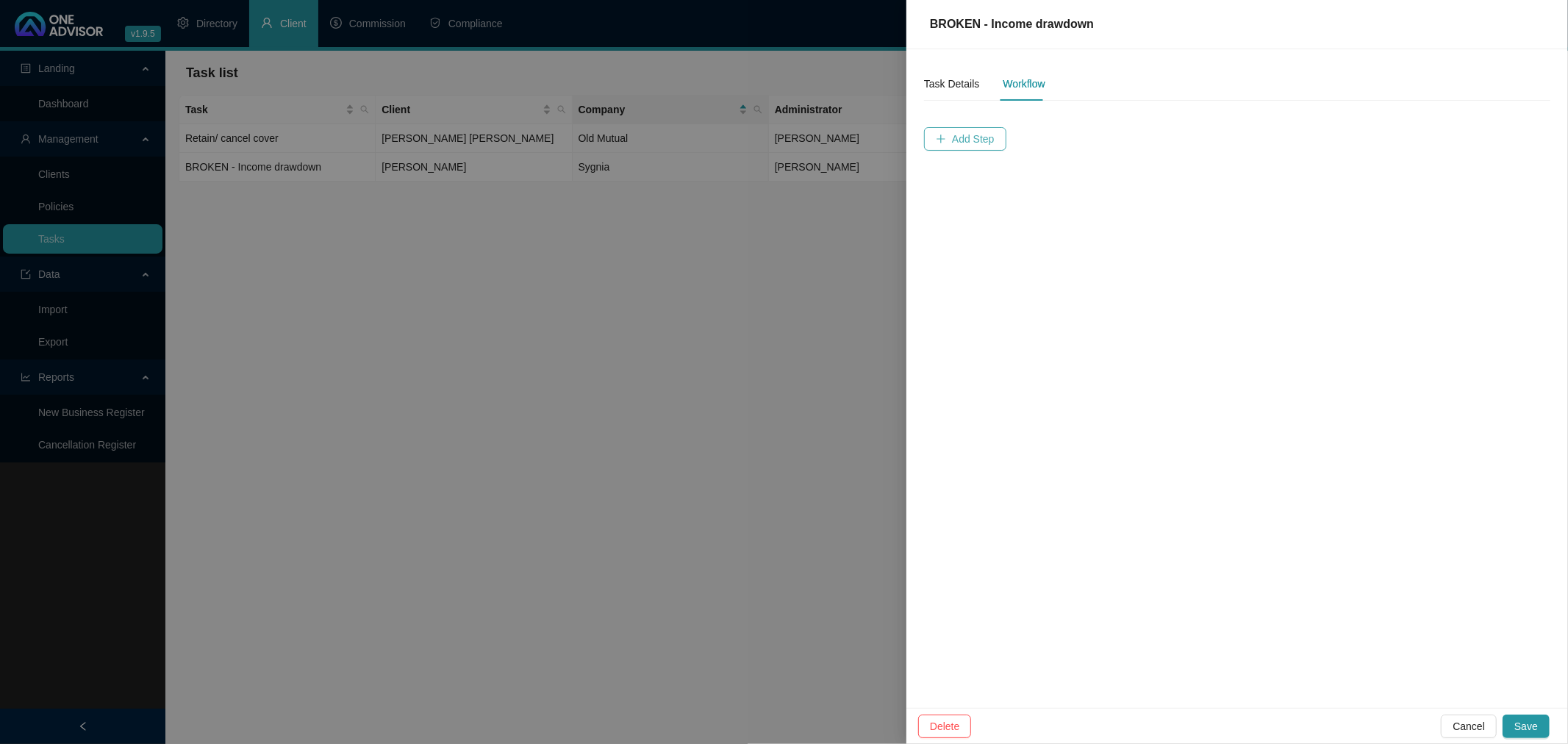
click at [965, 135] on span "Add Step" at bounding box center [973, 138] width 43 height 16
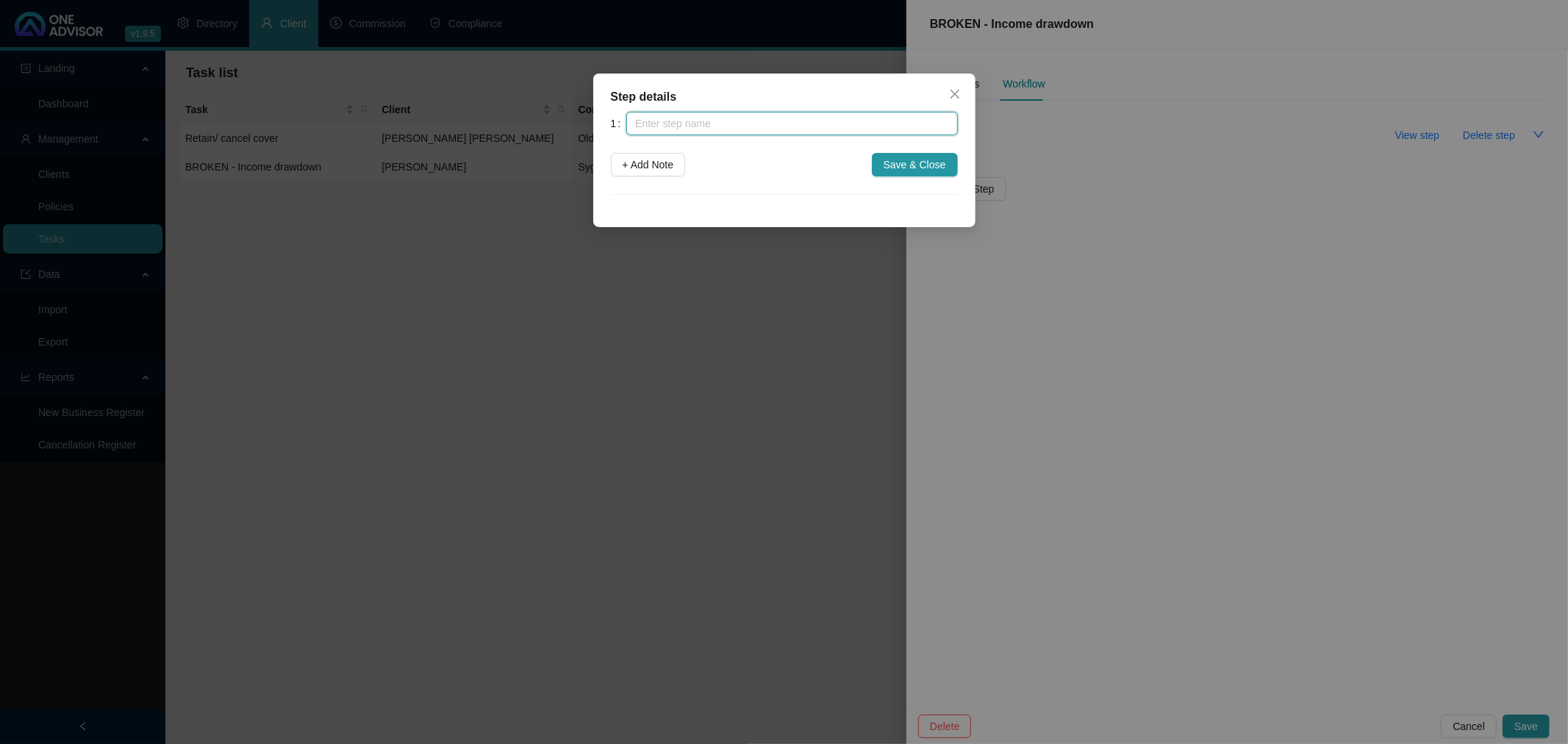
click at [677, 122] on input "text" at bounding box center [791, 123] width 330 height 23
type input "[PERSON_NAME] REQUESTED DRAWDOWN START"
click at [651, 164] on span "+ Add Note" at bounding box center [648, 164] width 51 height 16
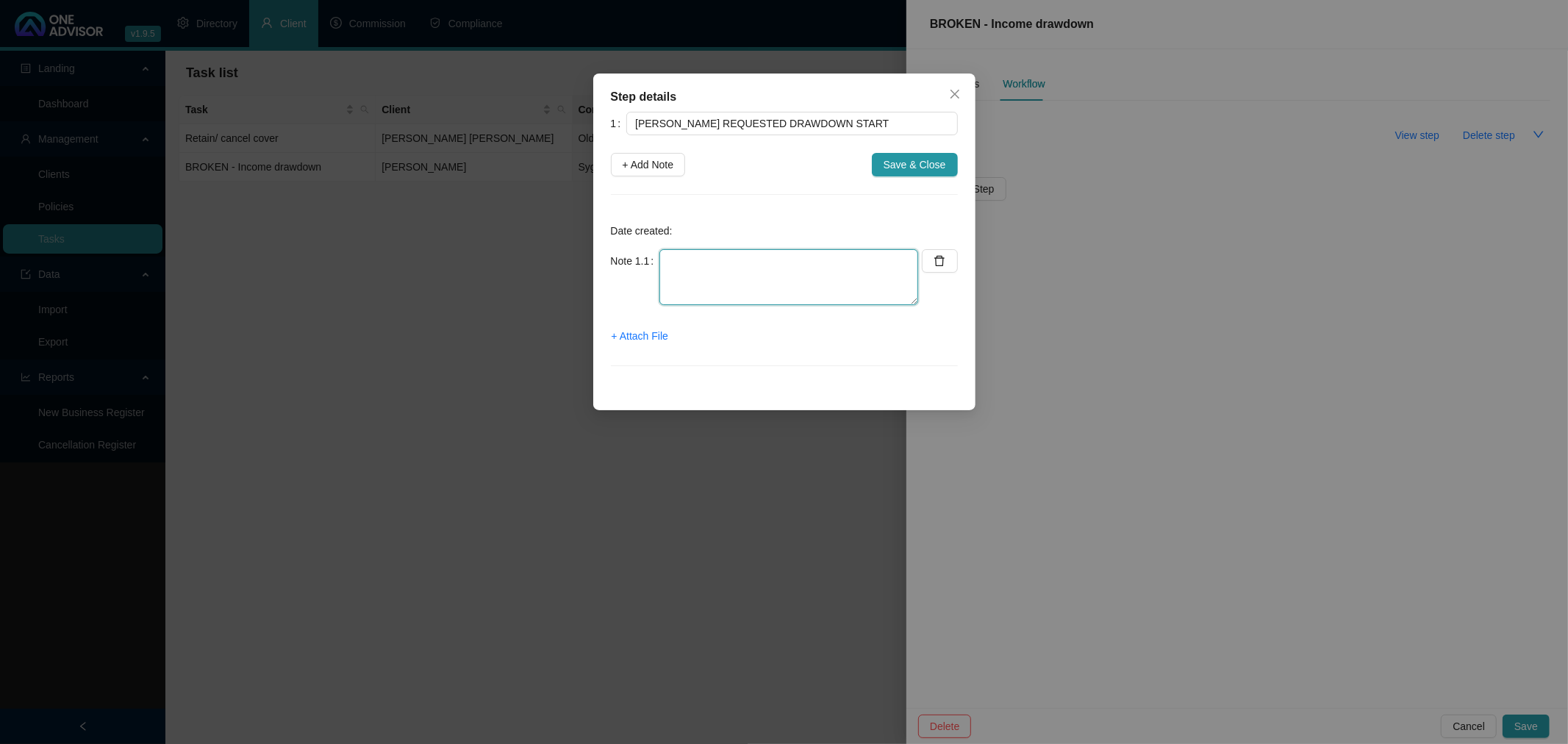
click at [680, 266] on textarea at bounding box center [788, 277] width 259 height 56
type textarea "RECIEVED WHATSAPP FROM [PERSON_NAME] REQUESTING WE START THE DRAWDOWN"
click at [913, 161] on span "Save & Close" at bounding box center [915, 164] width 63 height 16
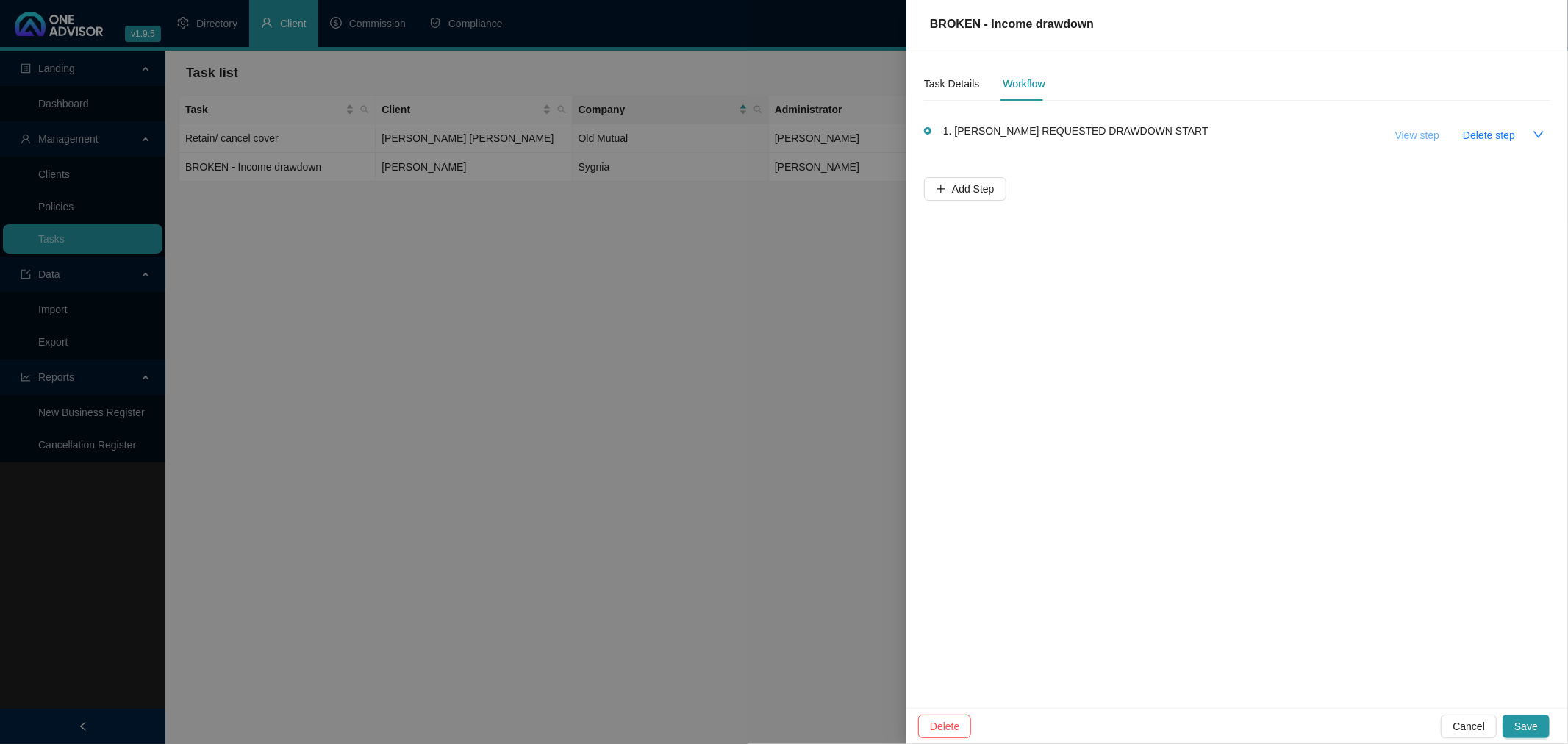
click at [1426, 133] on span "View step" at bounding box center [1417, 134] width 44 height 16
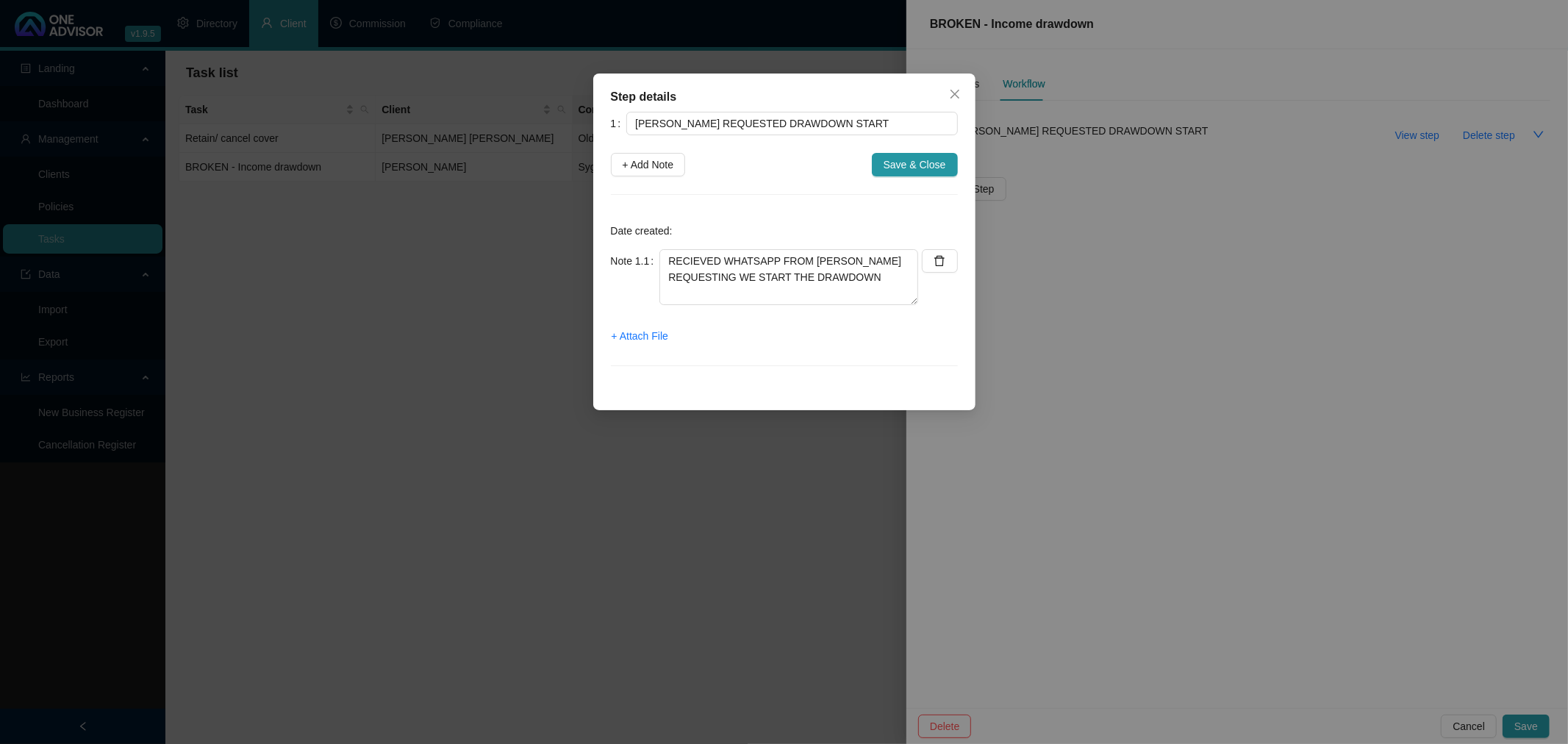
click at [1110, 479] on div "Step details 1 [PERSON_NAME] REQUESTED DRAWDOWN START + Add Note Save & Close D…" at bounding box center [784, 372] width 1568 height 744
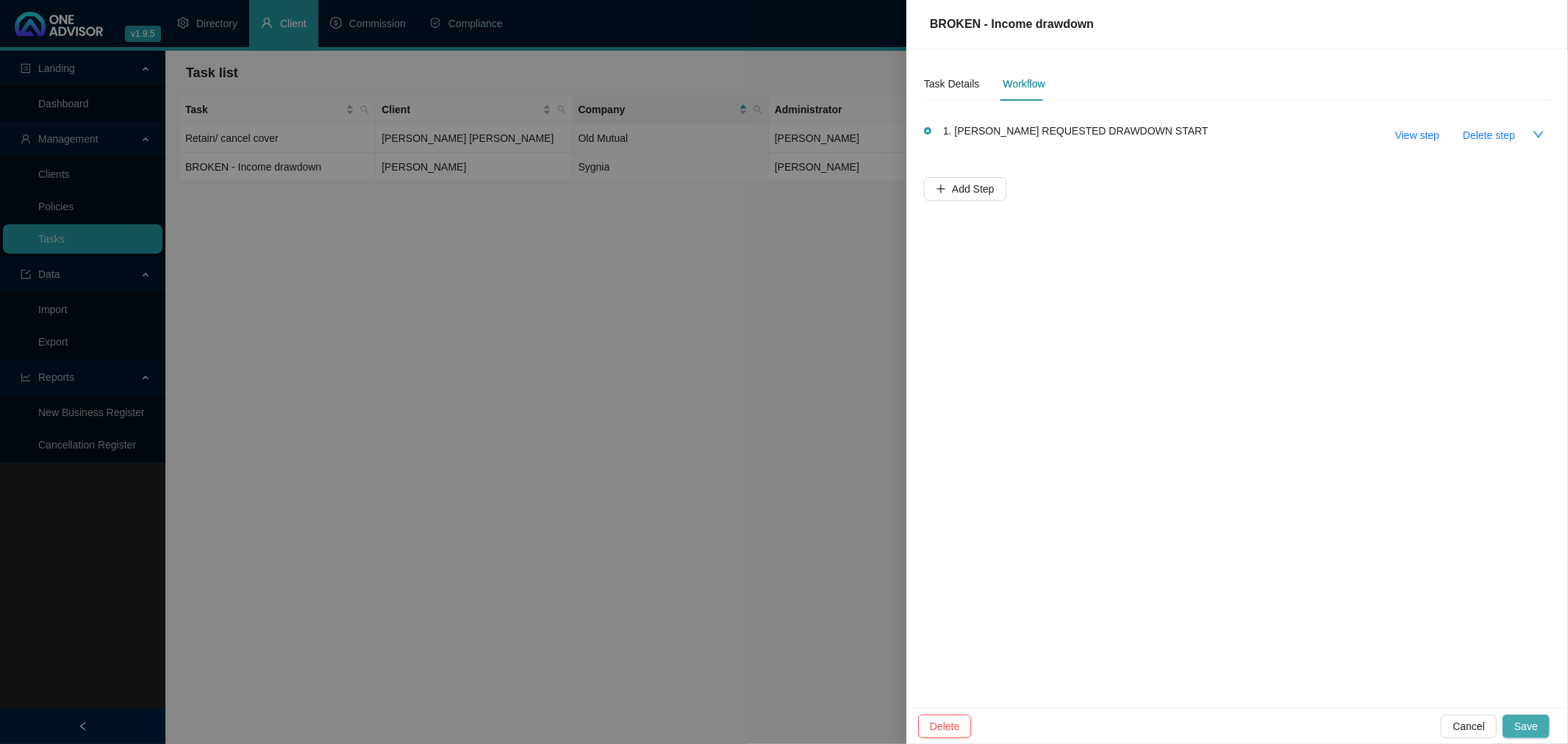
click at [1530, 724] on span "Save" at bounding box center [1525, 725] width 23 height 16
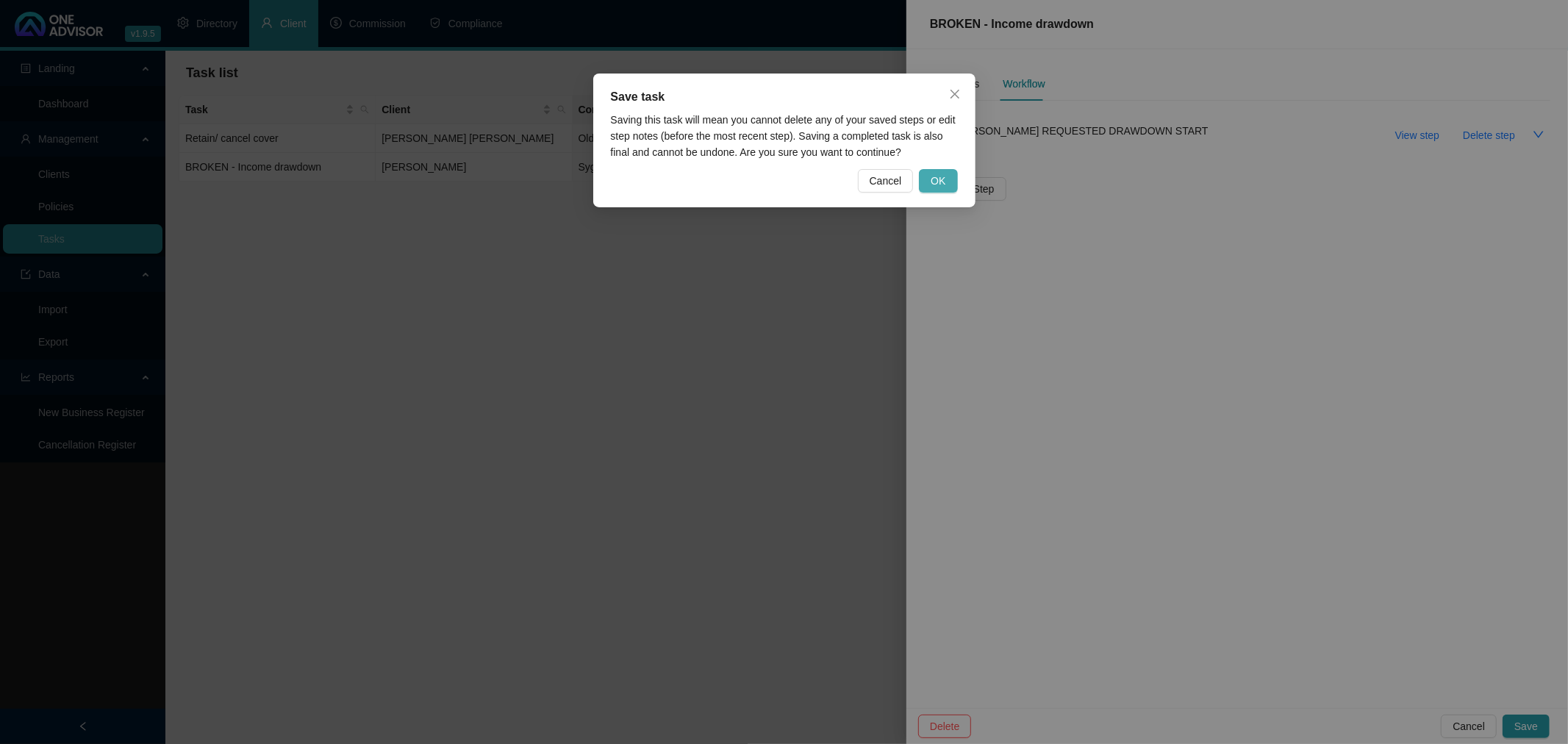
click at [938, 182] on span "OK" at bounding box center [938, 180] width 15 height 16
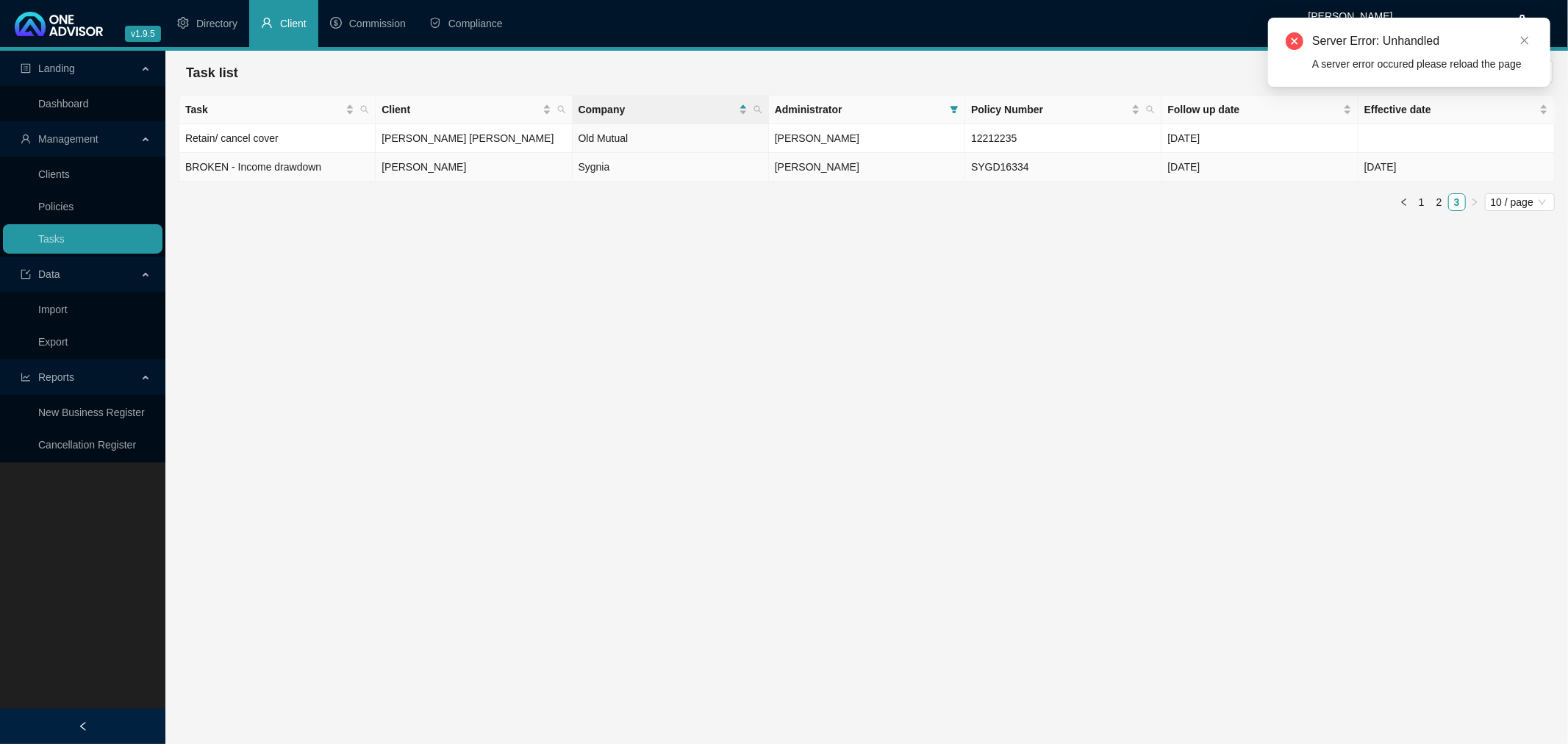
click at [334, 164] on td "BROKEN - Income drawdown" at bounding box center [277, 167] width 196 height 29
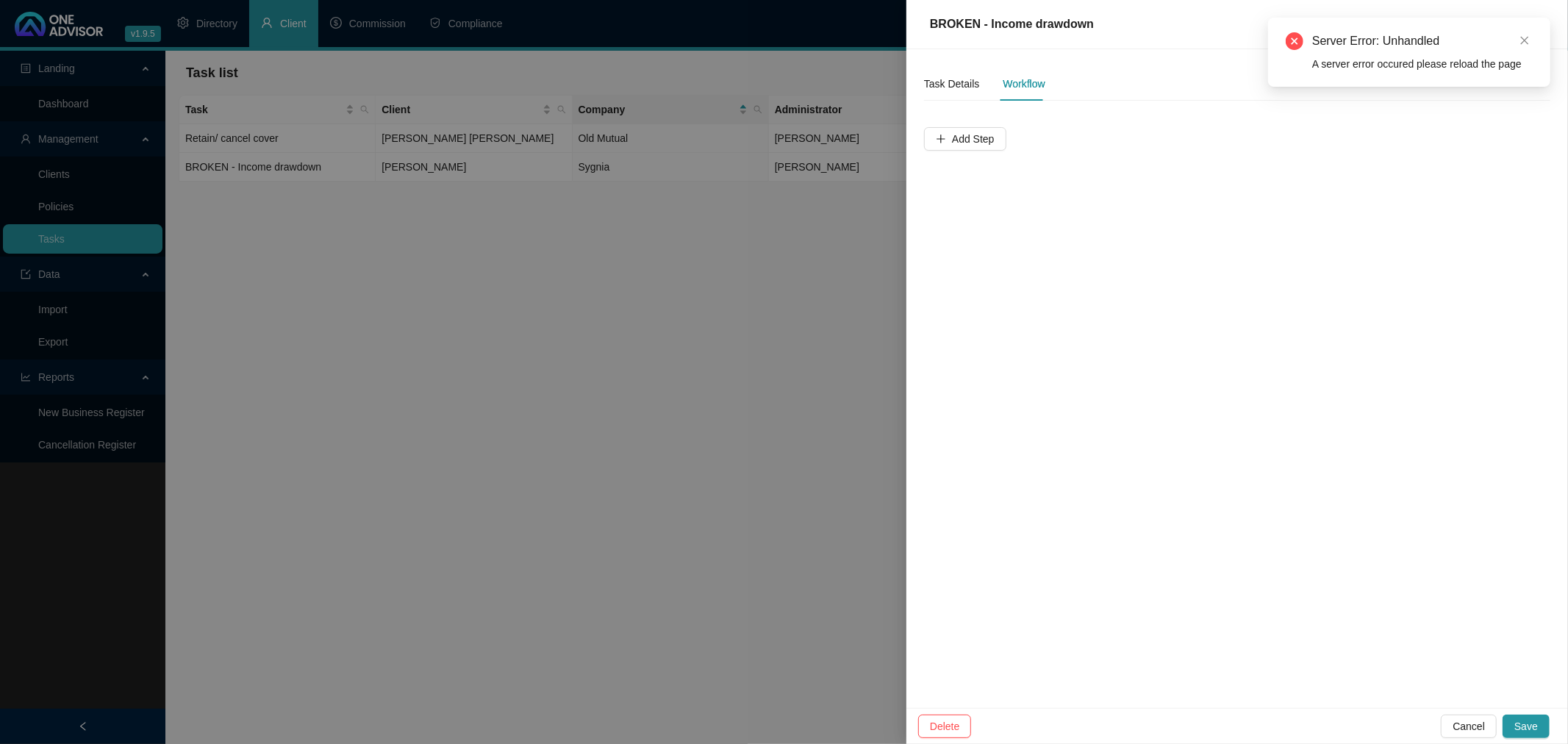
click at [417, 307] on div at bounding box center [784, 372] width 1568 height 744
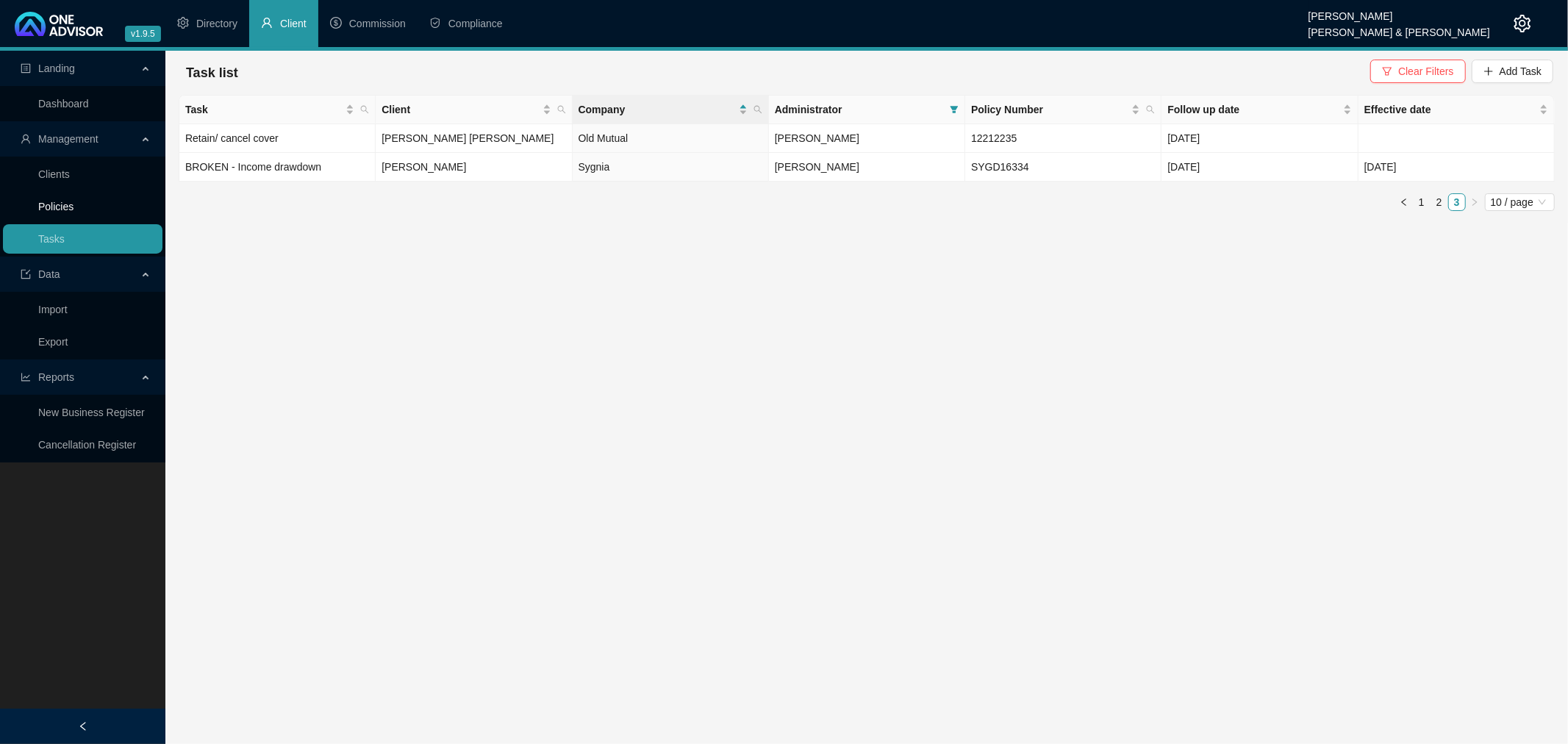
click at [60, 206] on link "Policies" at bounding box center [56, 206] width 35 height 12
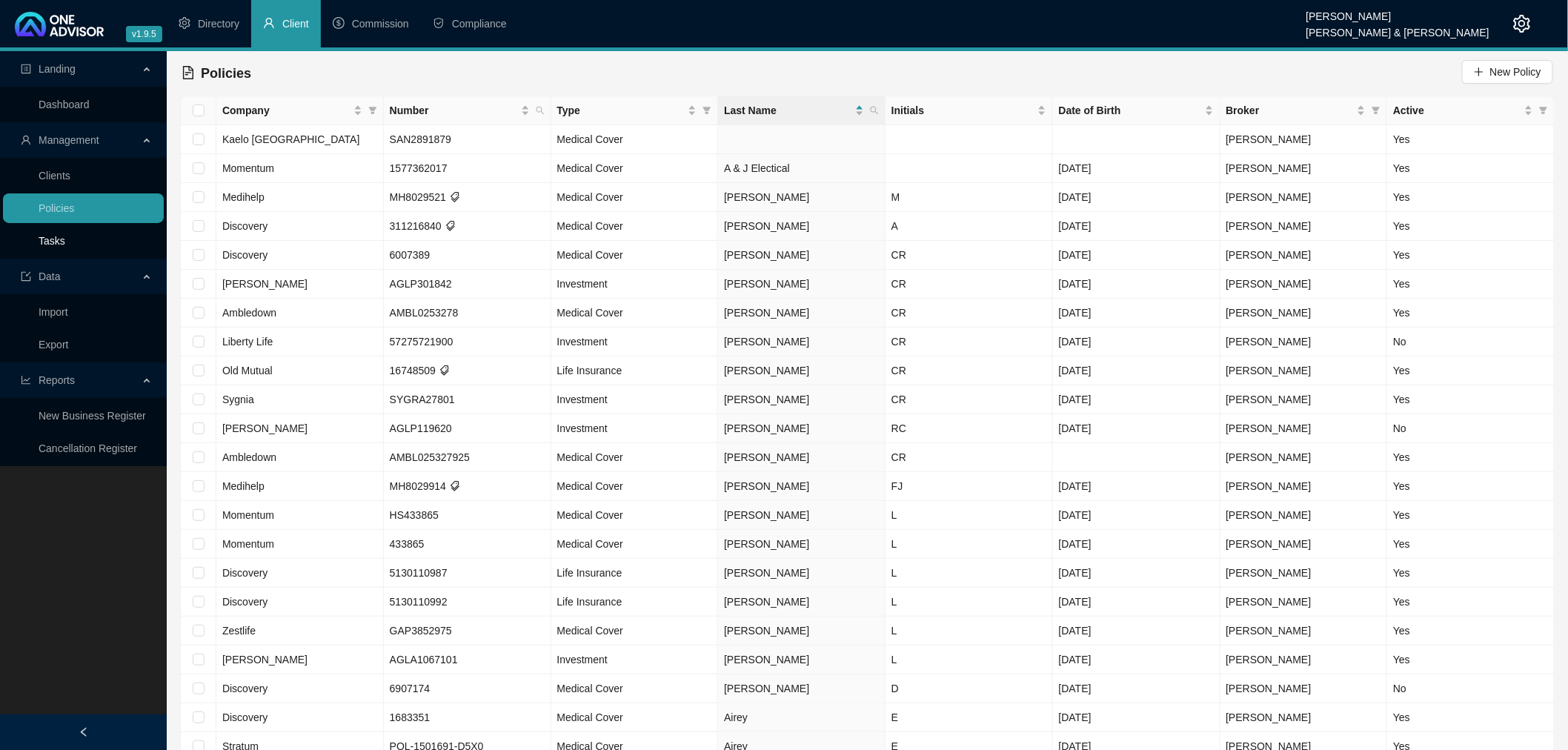
click at [62, 239] on link "Tasks" at bounding box center [52, 241] width 26 height 12
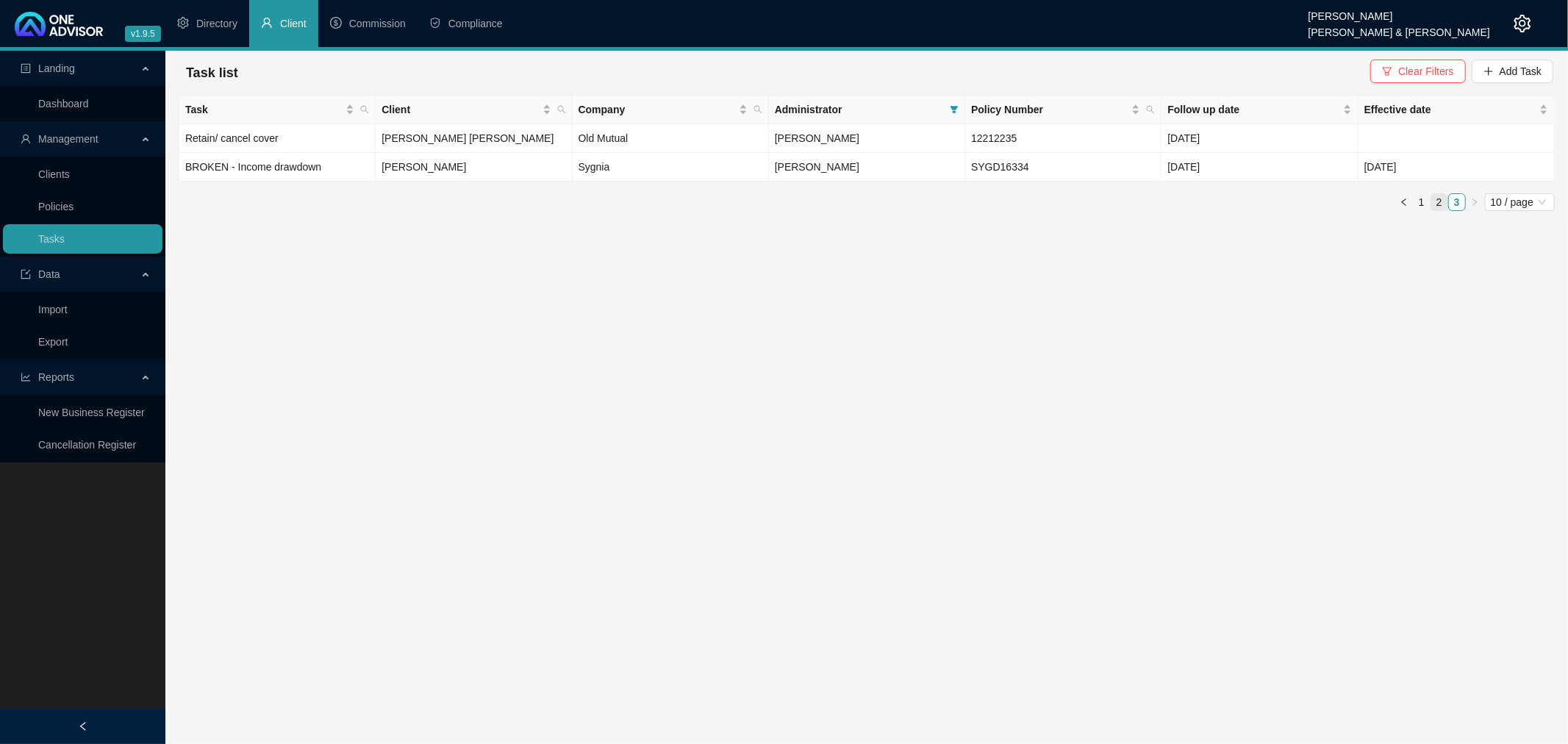
click at [1437, 199] on link "2" at bounding box center [1438, 202] width 16 height 16
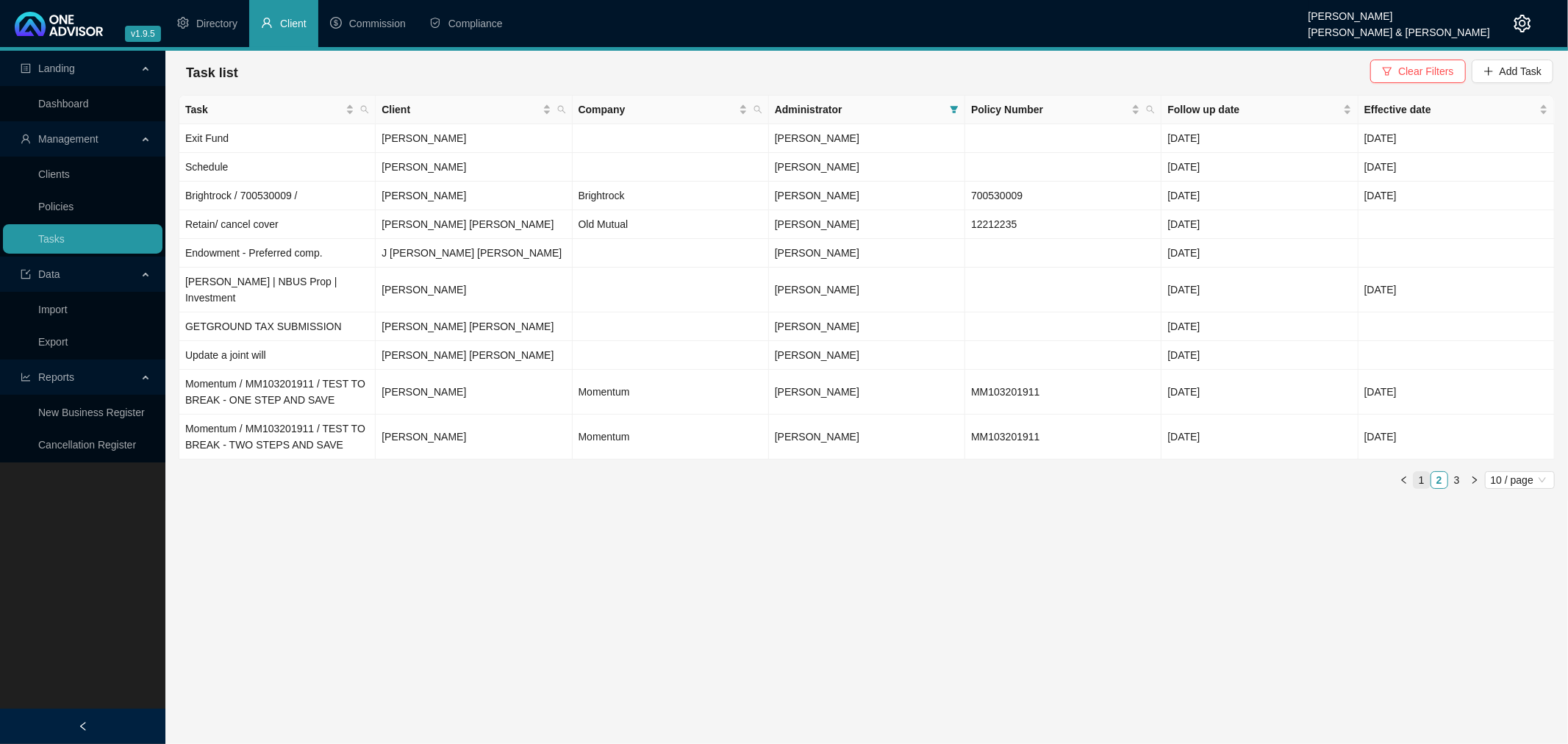
click at [1422, 472] on link "1" at bounding box center [1421, 480] width 16 height 16
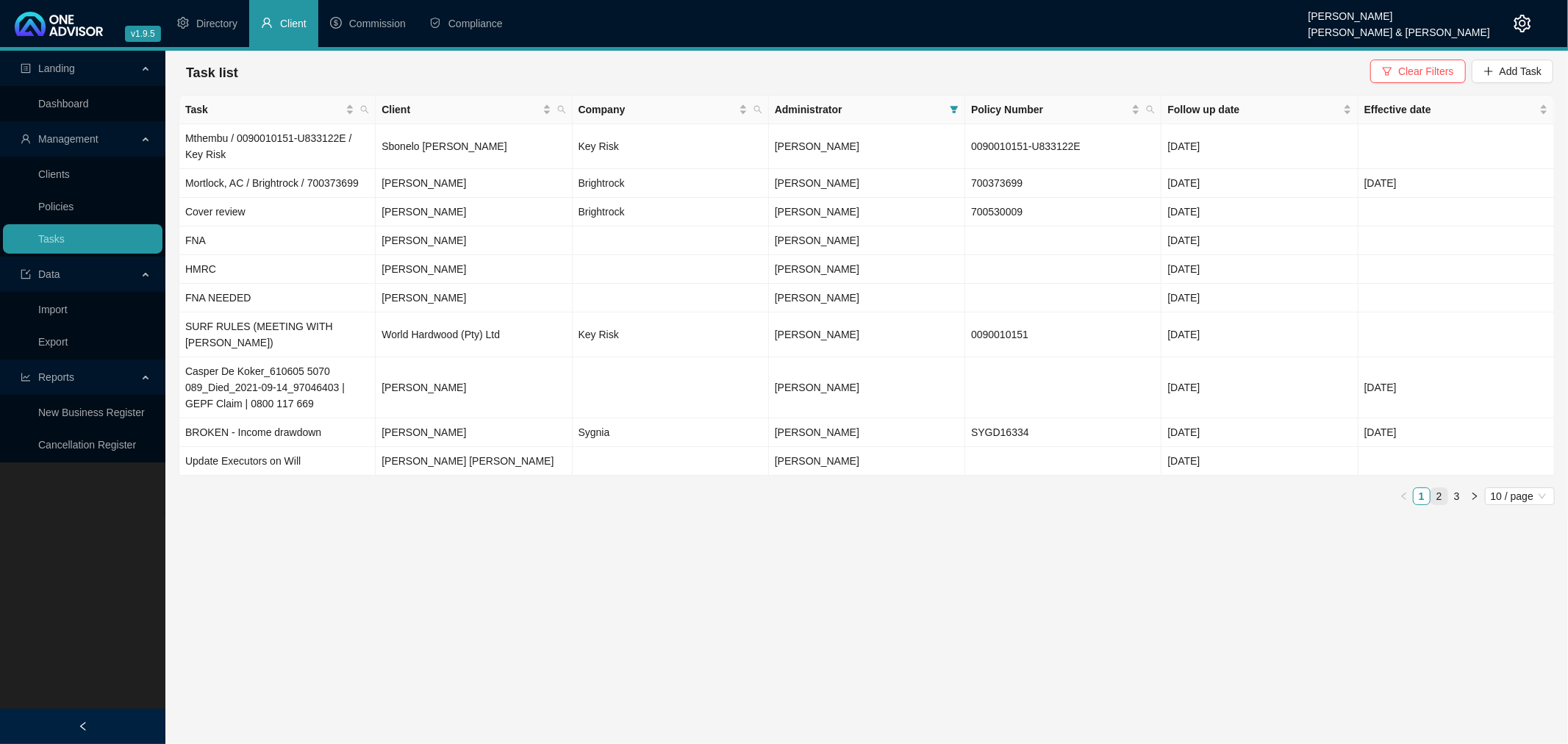
click at [1439, 488] on link "2" at bounding box center [1438, 496] width 16 height 16
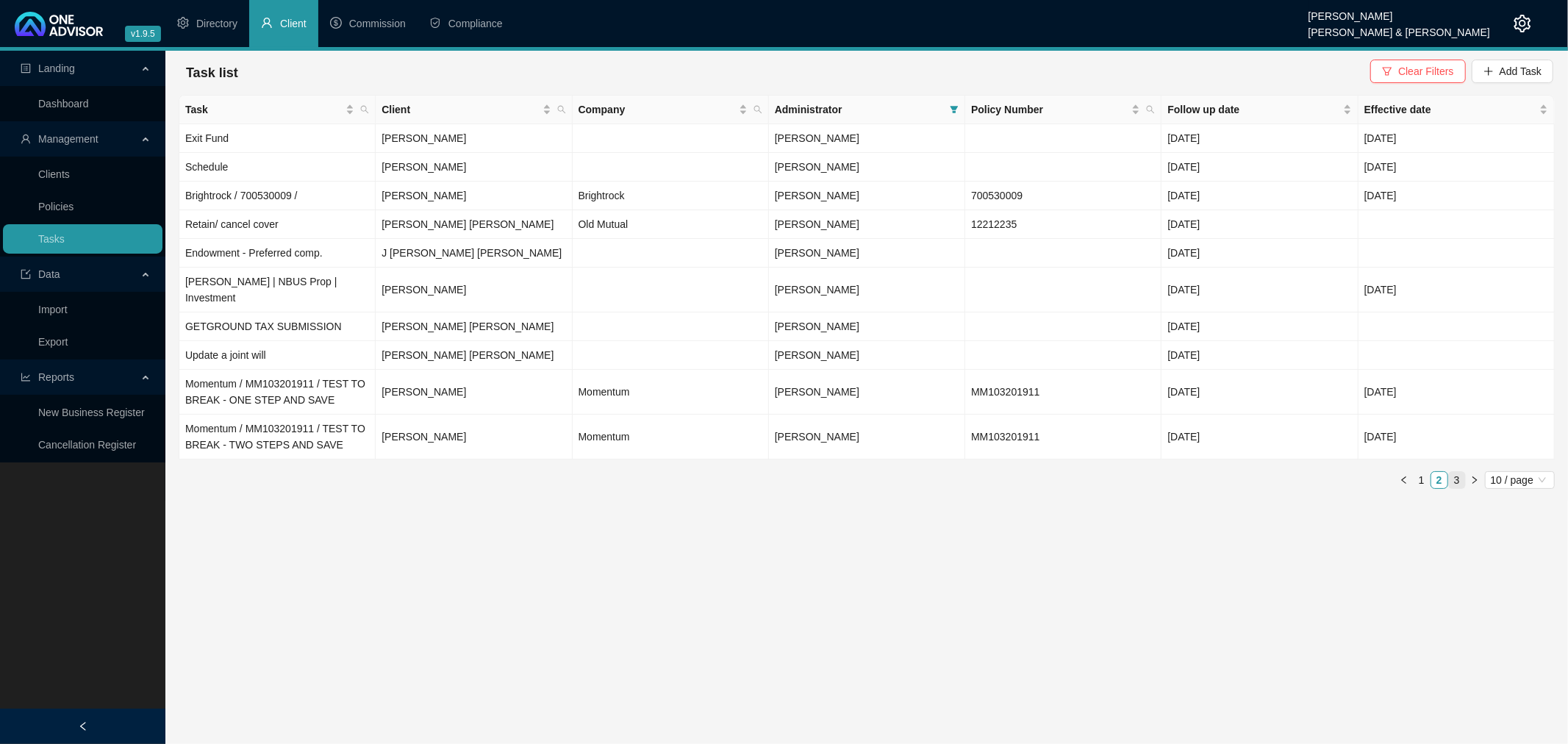
click at [1459, 472] on link "3" at bounding box center [1456, 480] width 16 height 16
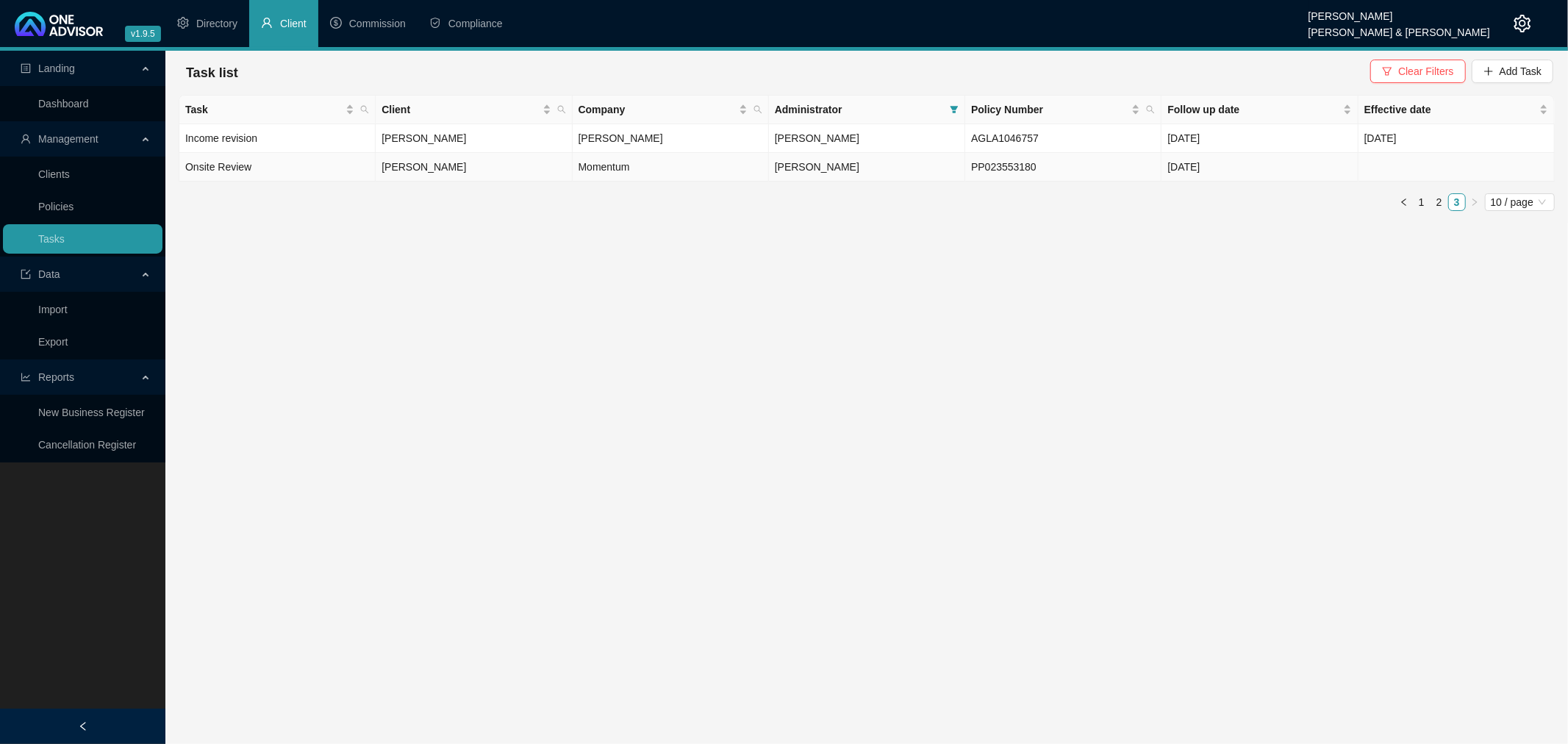
click at [546, 163] on td "[PERSON_NAME]" at bounding box center [473, 167] width 196 height 29
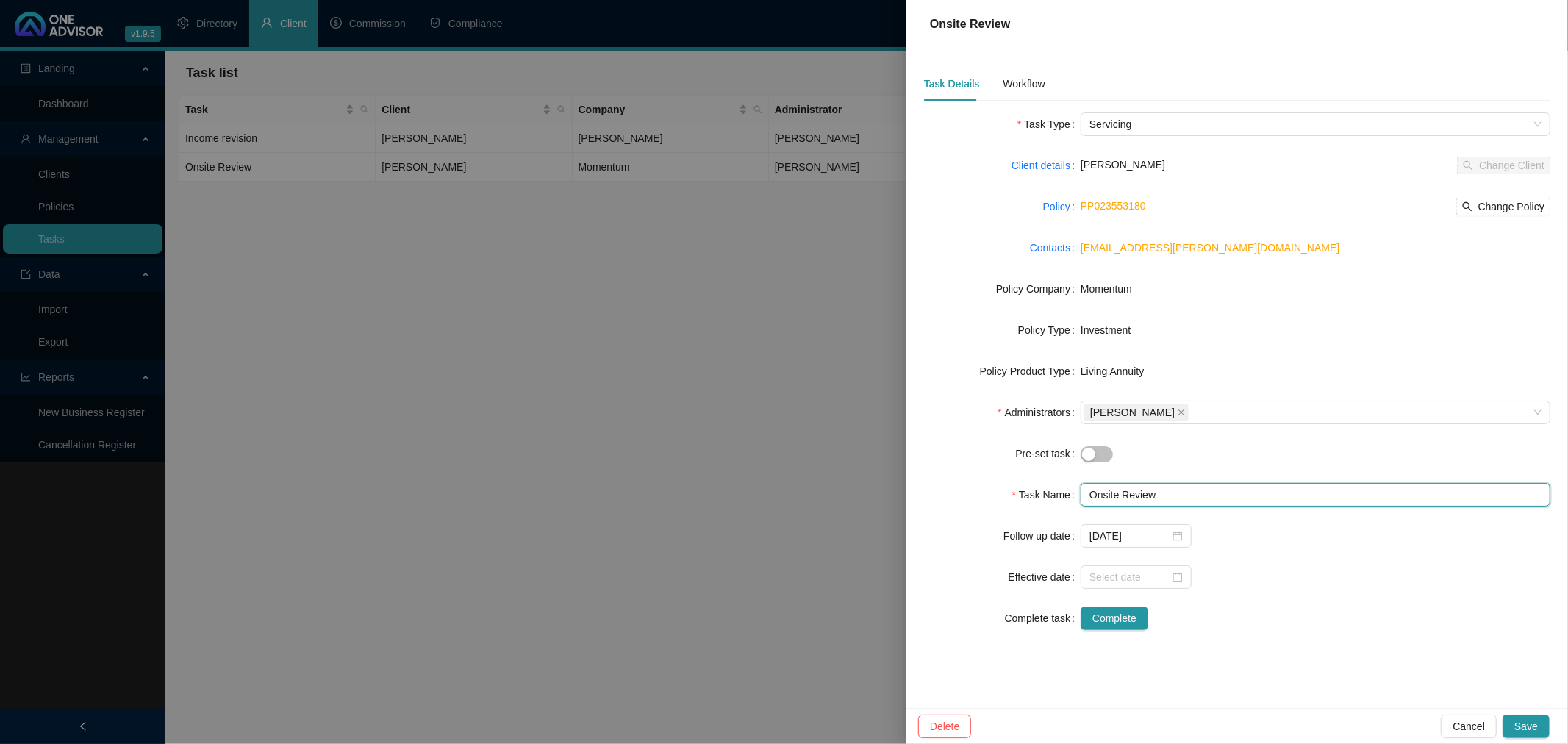
click at [1089, 494] on input "Onsite Review" at bounding box center [1315, 494] width 469 height 23
type input "BROKEN Onsite Review"
click at [1019, 77] on div "Workflow" at bounding box center [1023, 83] width 42 height 16
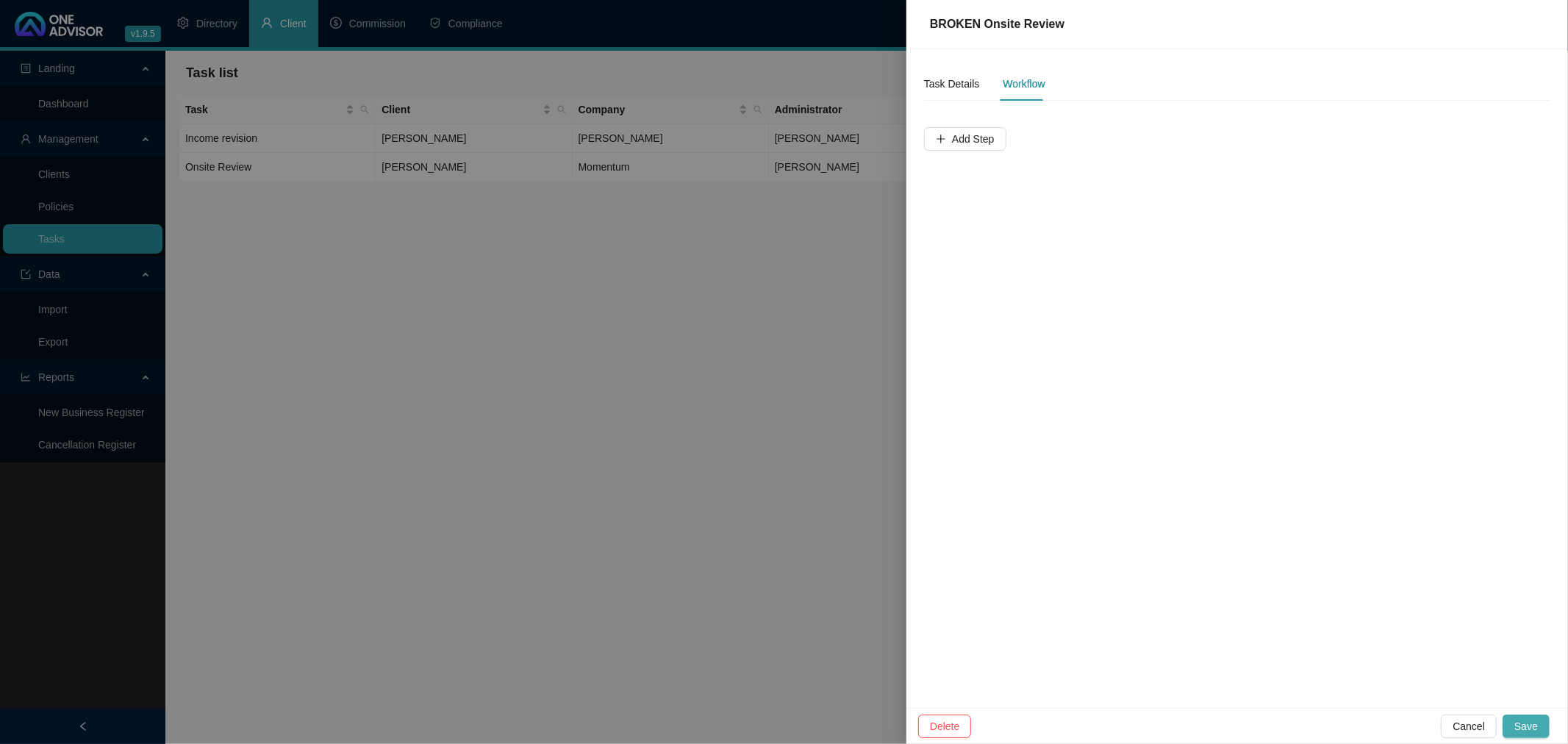
click at [1526, 723] on span "Save" at bounding box center [1525, 725] width 23 height 16
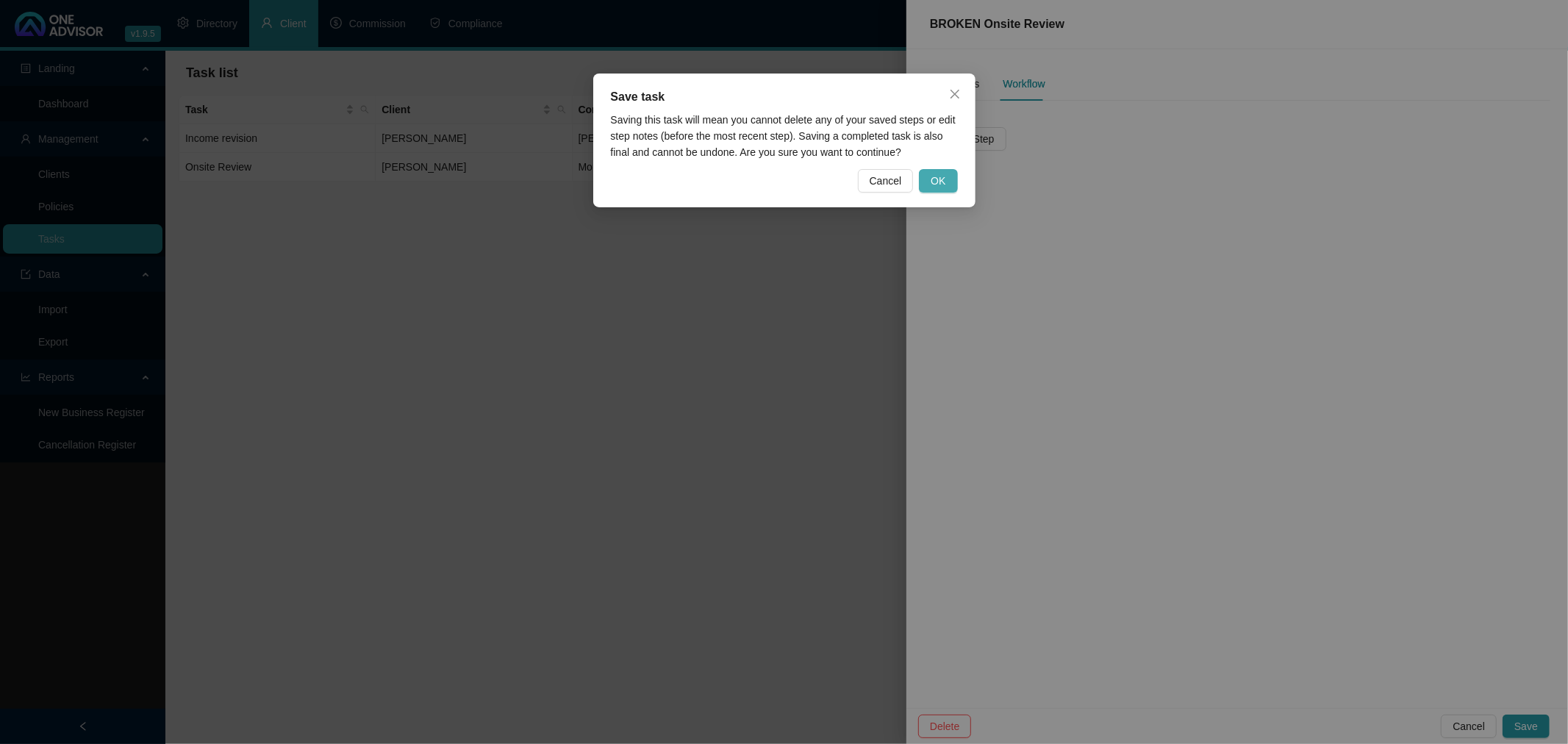
click at [939, 178] on span "OK" at bounding box center [938, 180] width 15 height 16
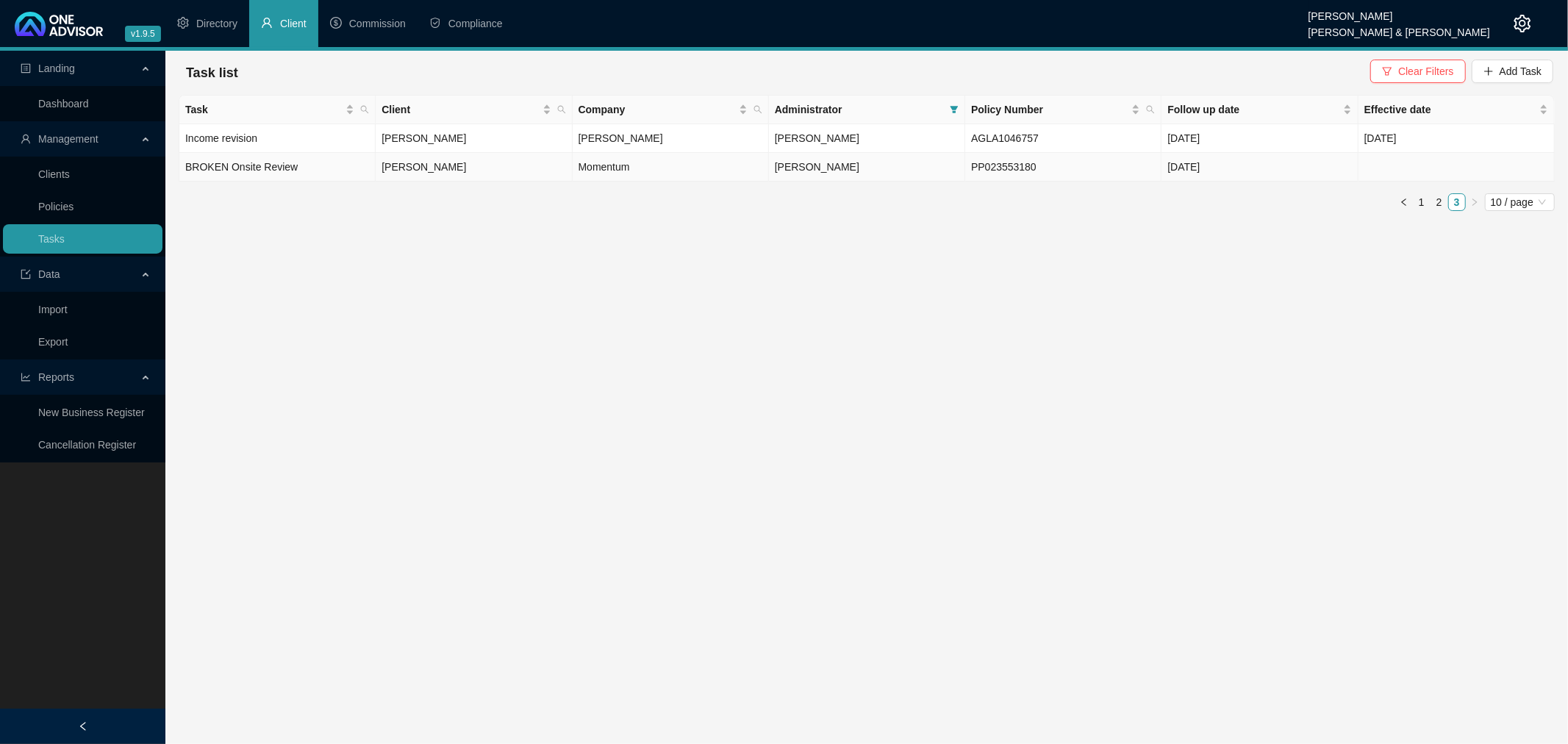
click at [327, 162] on td "BROKEN Onsite Review" at bounding box center [277, 167] width 196 height 29
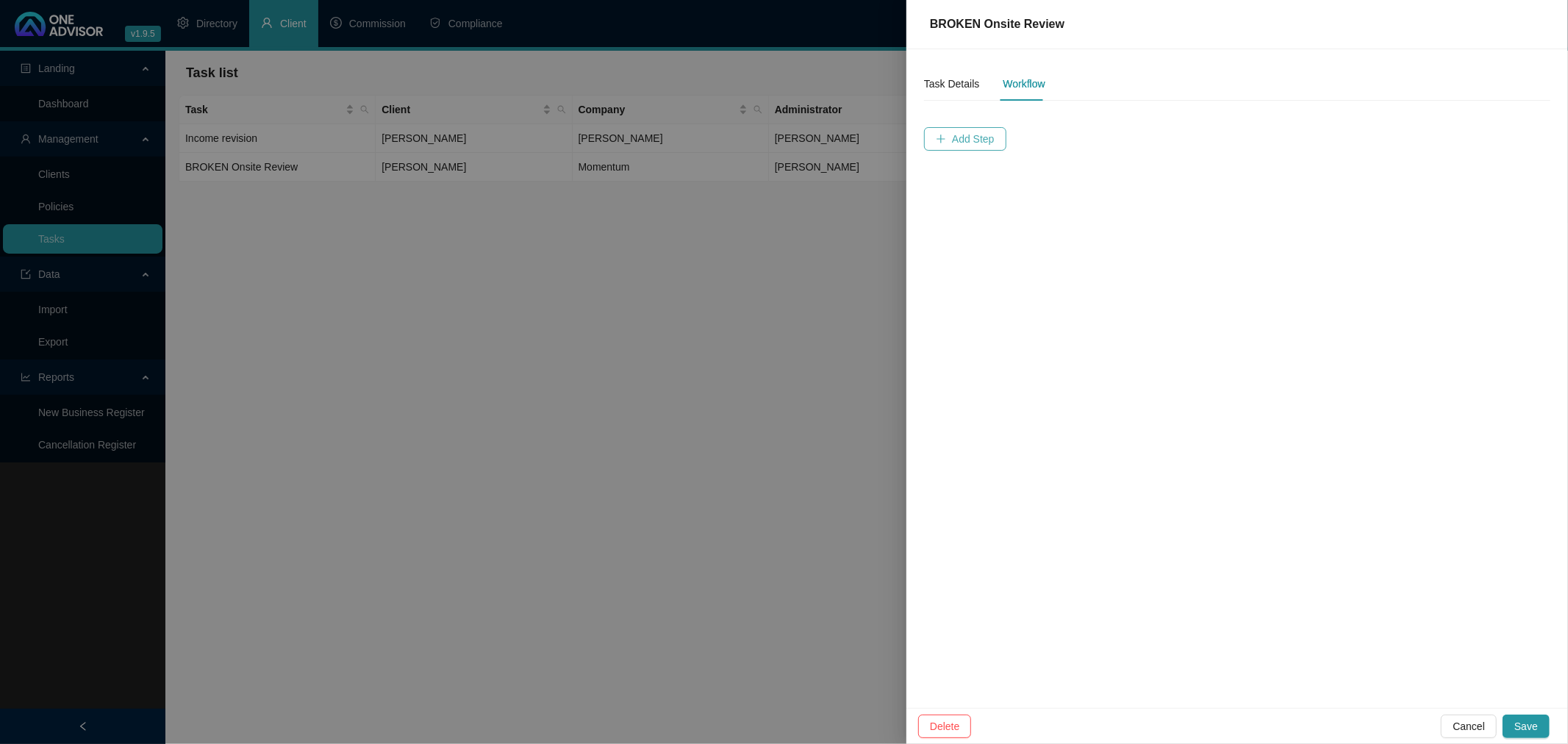
click at [973, 135] on span "Add Step" at bounding box center [973, 138] width 43 height 16
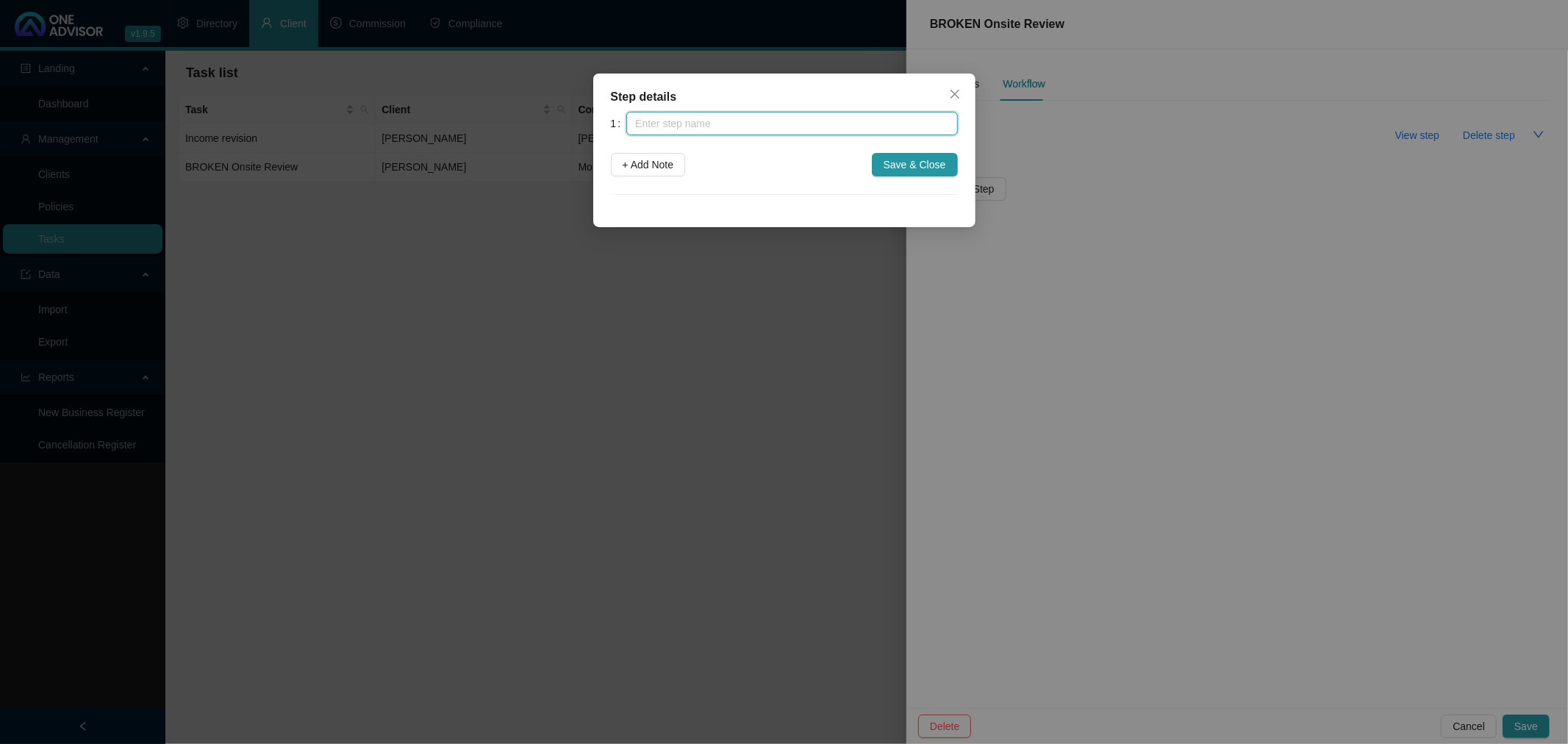
click at [704, 123] on input "text" at bounding box center [791, 123] width 330 height 23
type input "RECIVED MESAGE FROM [PERSON_NAME]"
click at [654, 162] on span "+ Add Note" at bounding box center [648, 164] width 51 height 16
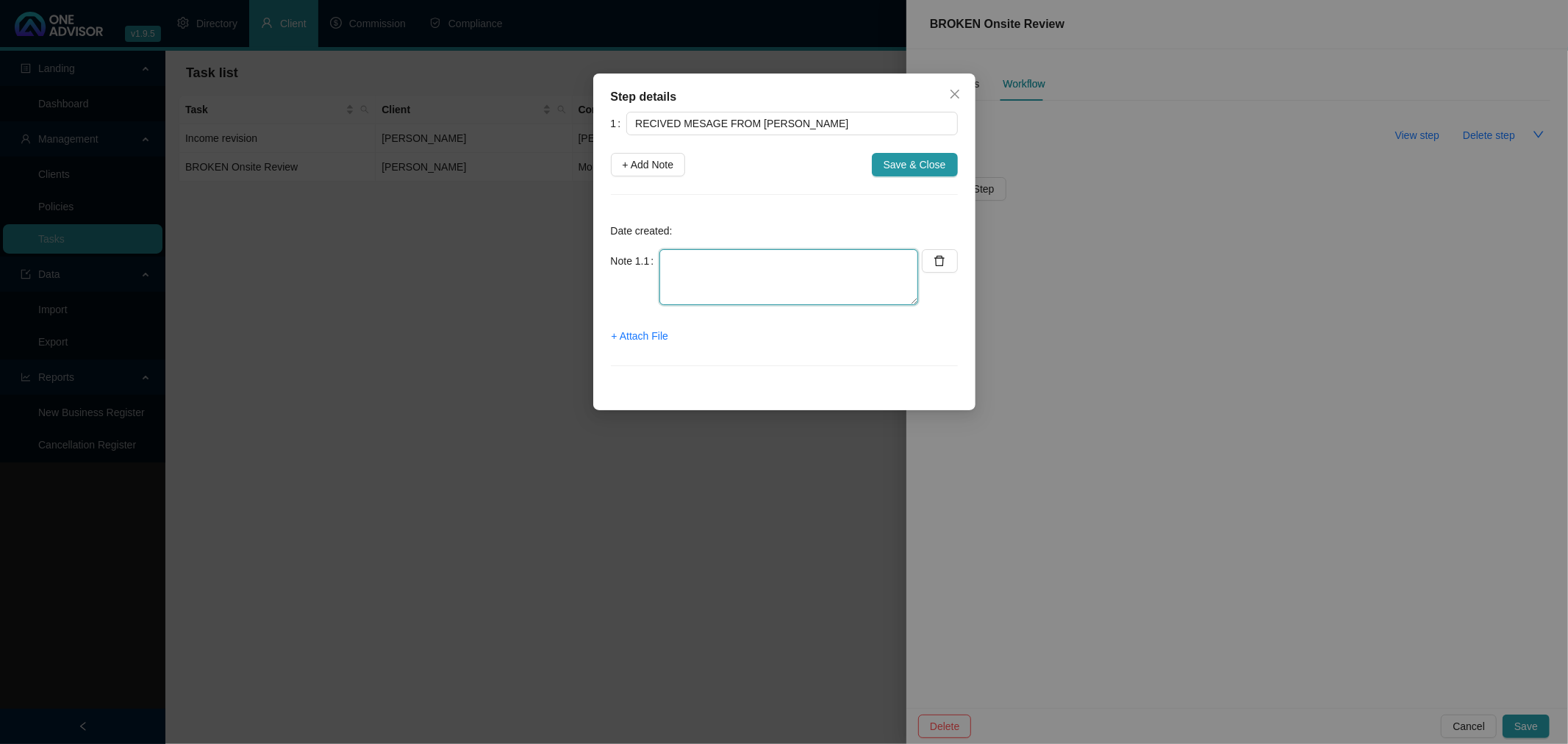
click at [719, 260] on textarea at bounding box center [788, 277] width 259 height 56
type textarea "MEETING REQUESTED ON WHATS APP"
click at [917, 161] on span "Save & Close" at bounding box center [915, 164] width 63 height 16
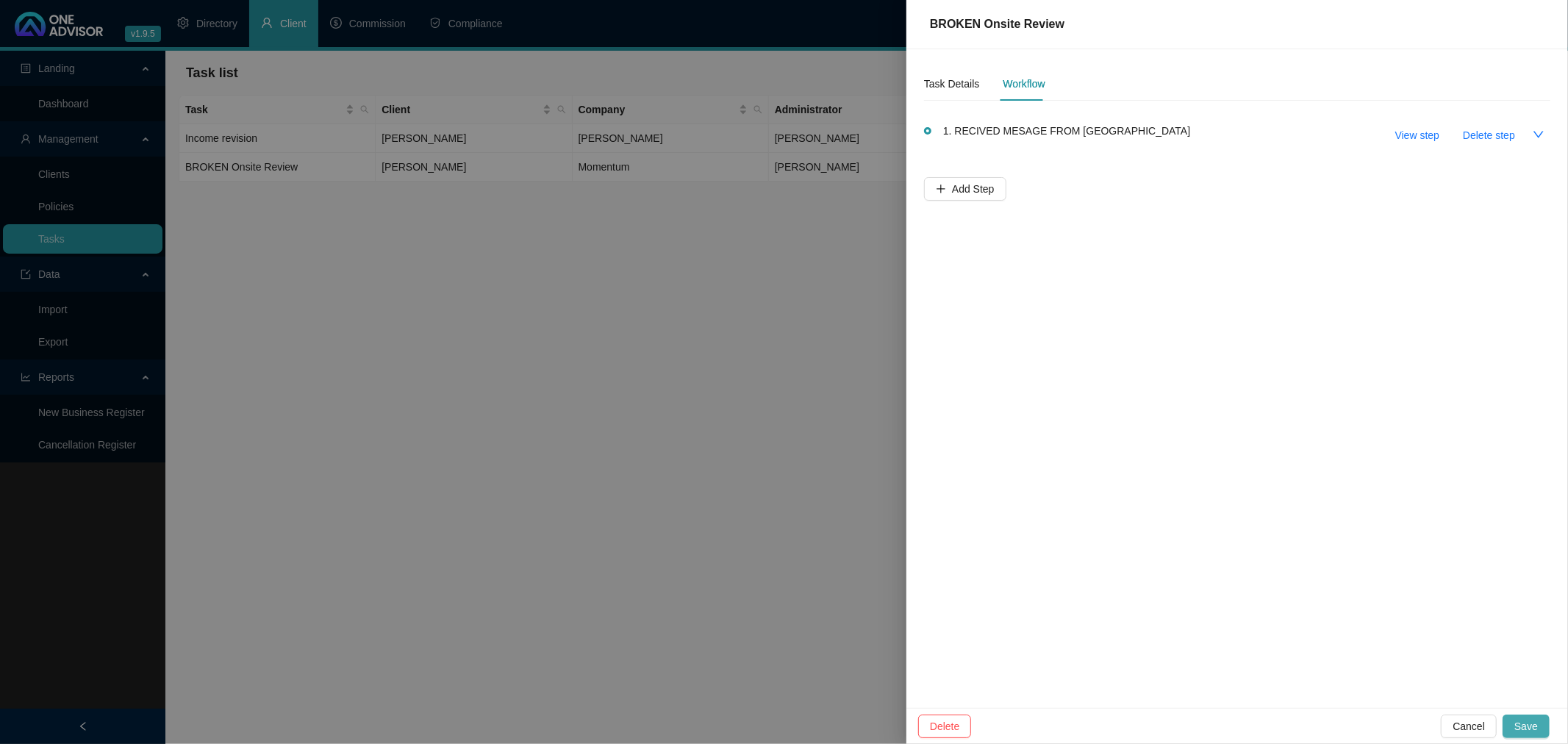
click at [1530, 723] on span "Save" at bounding box center [1525, 725] width 23 height 16
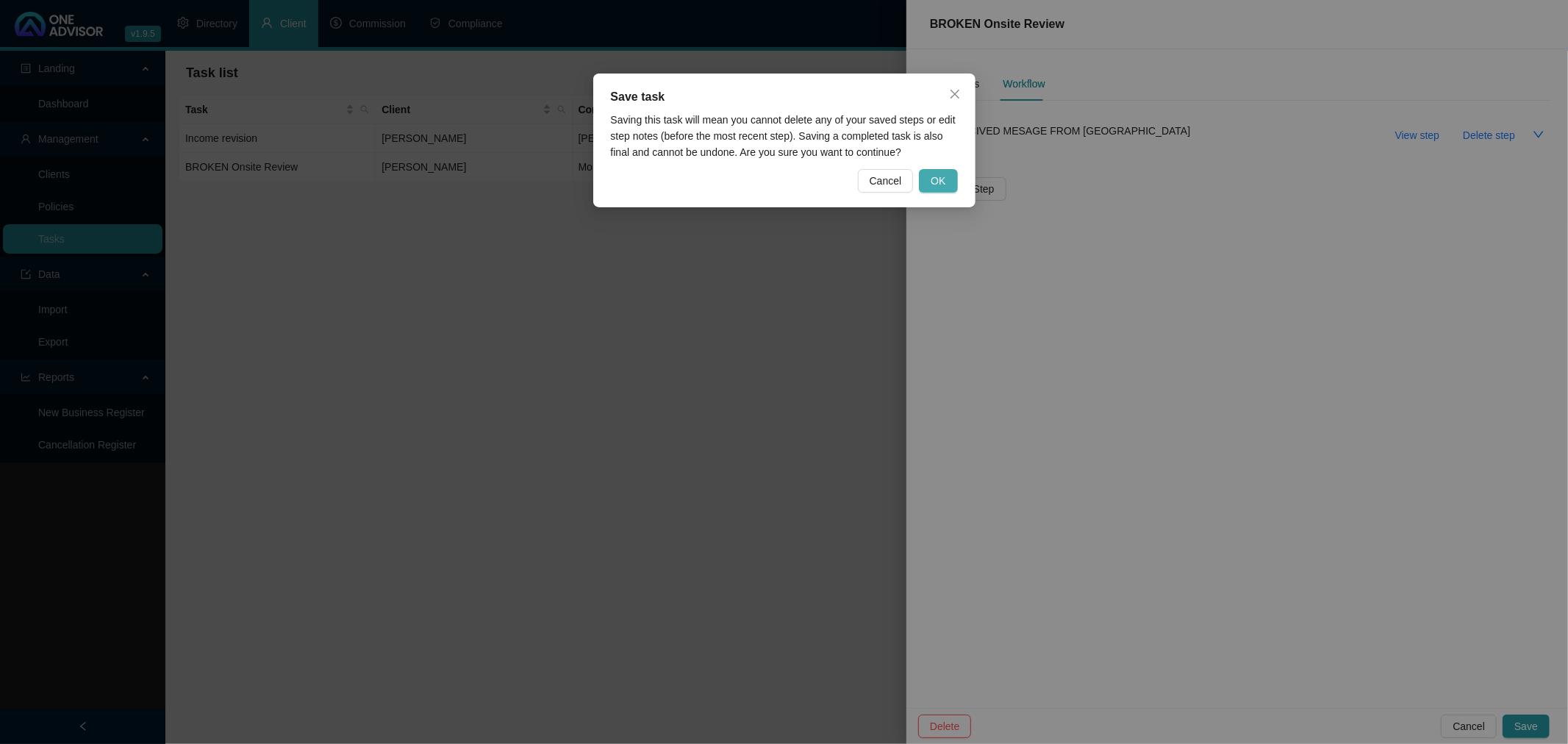
click at [942, 178] on span "OK" at bounding box center [938, 180] width 15 height 16
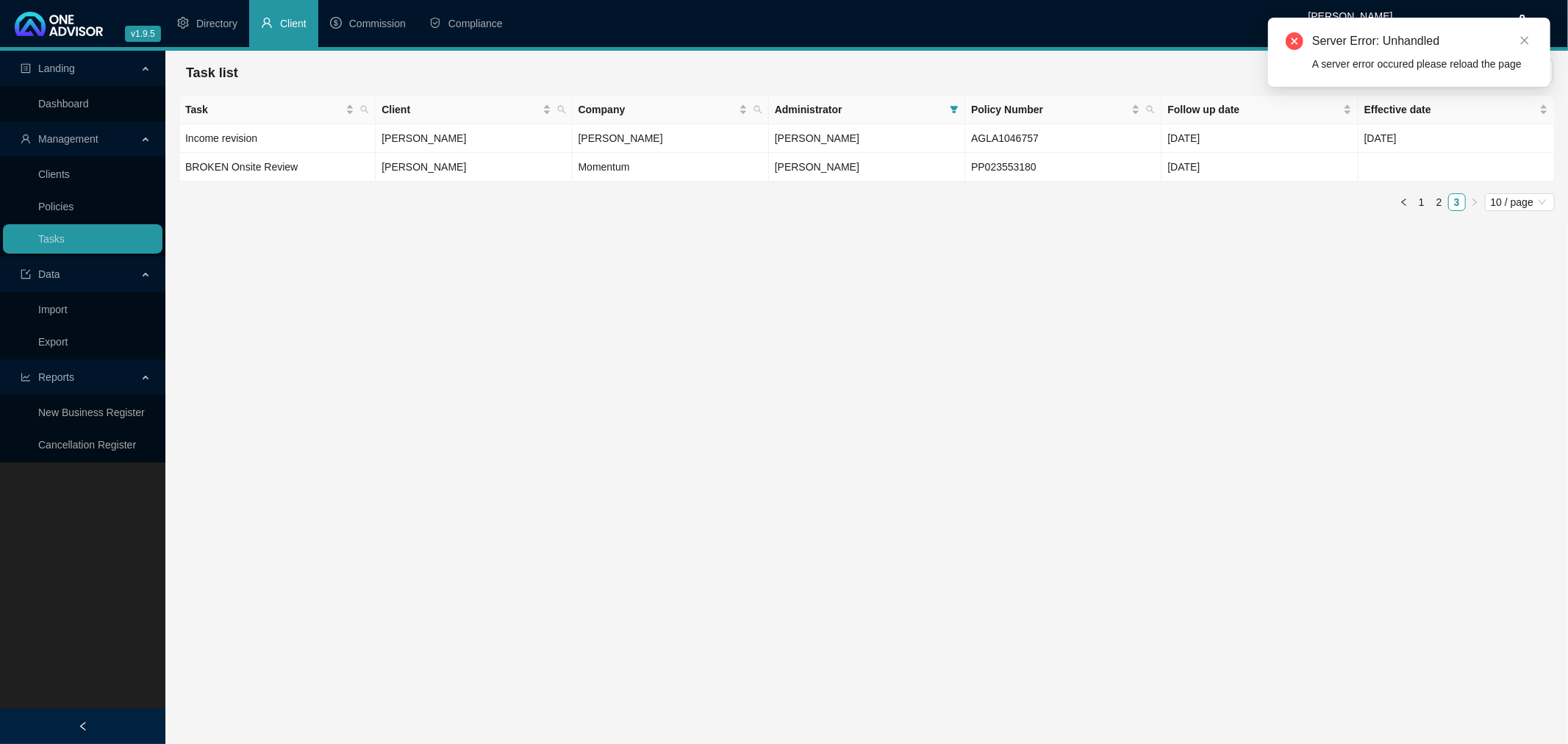
click at [704, 266] on main "Landing Dashboard Management Clients Policies Tasks Data Import Export Reports …" at bounding box center [784, 397] width 1568 height 694
click at [1400, 196] on button "button" at bounding box center [1404, 202] width 18 height 18
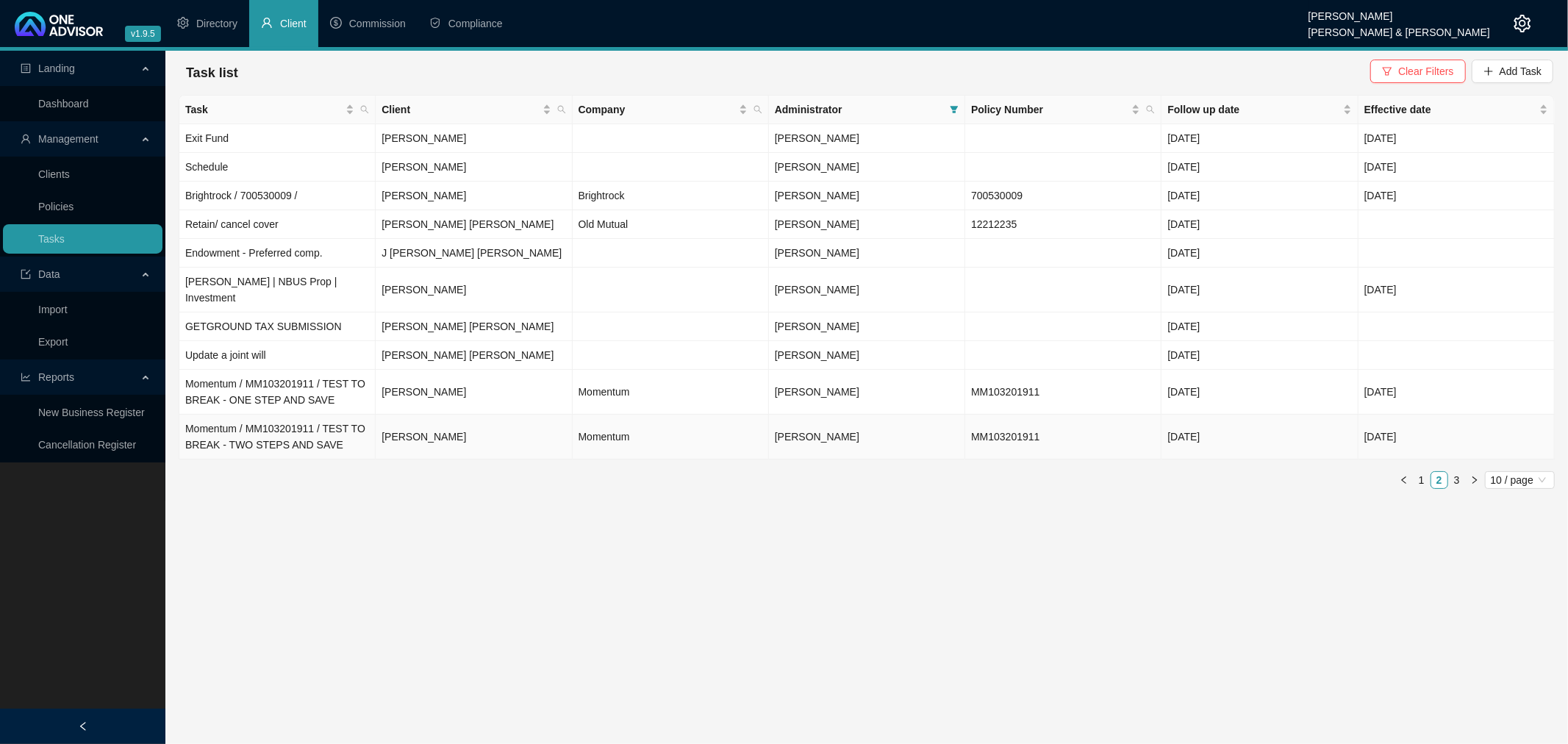
click at [313, 424] on td "Momentum / MM103201911 / TEST TO BREAK - TWO STEPS AND SAVE" at bounding box center [277, 437] width 196 height 45
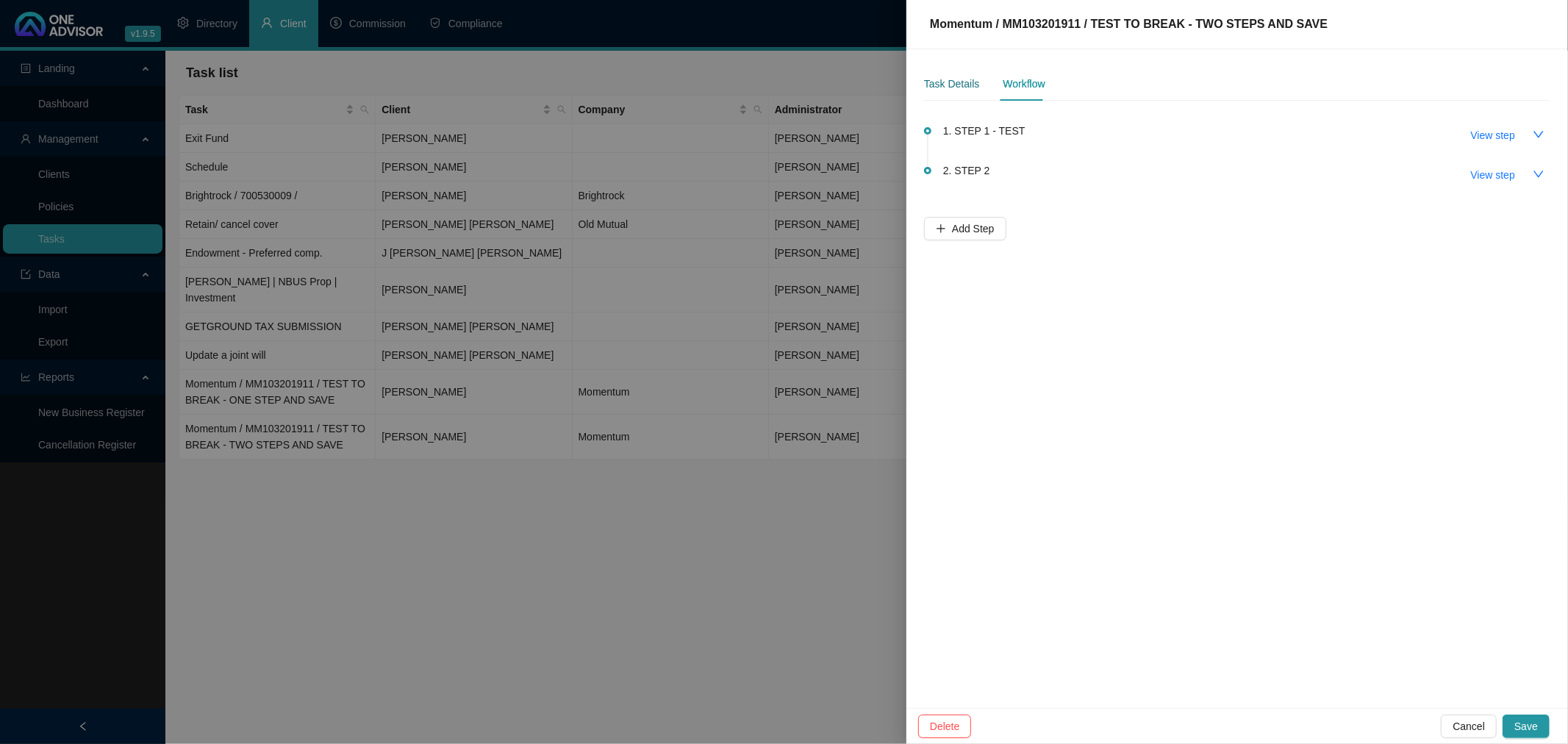
click at [964, 82] on div "Task Details" at bounding box center [951, 83] width 55 height 16
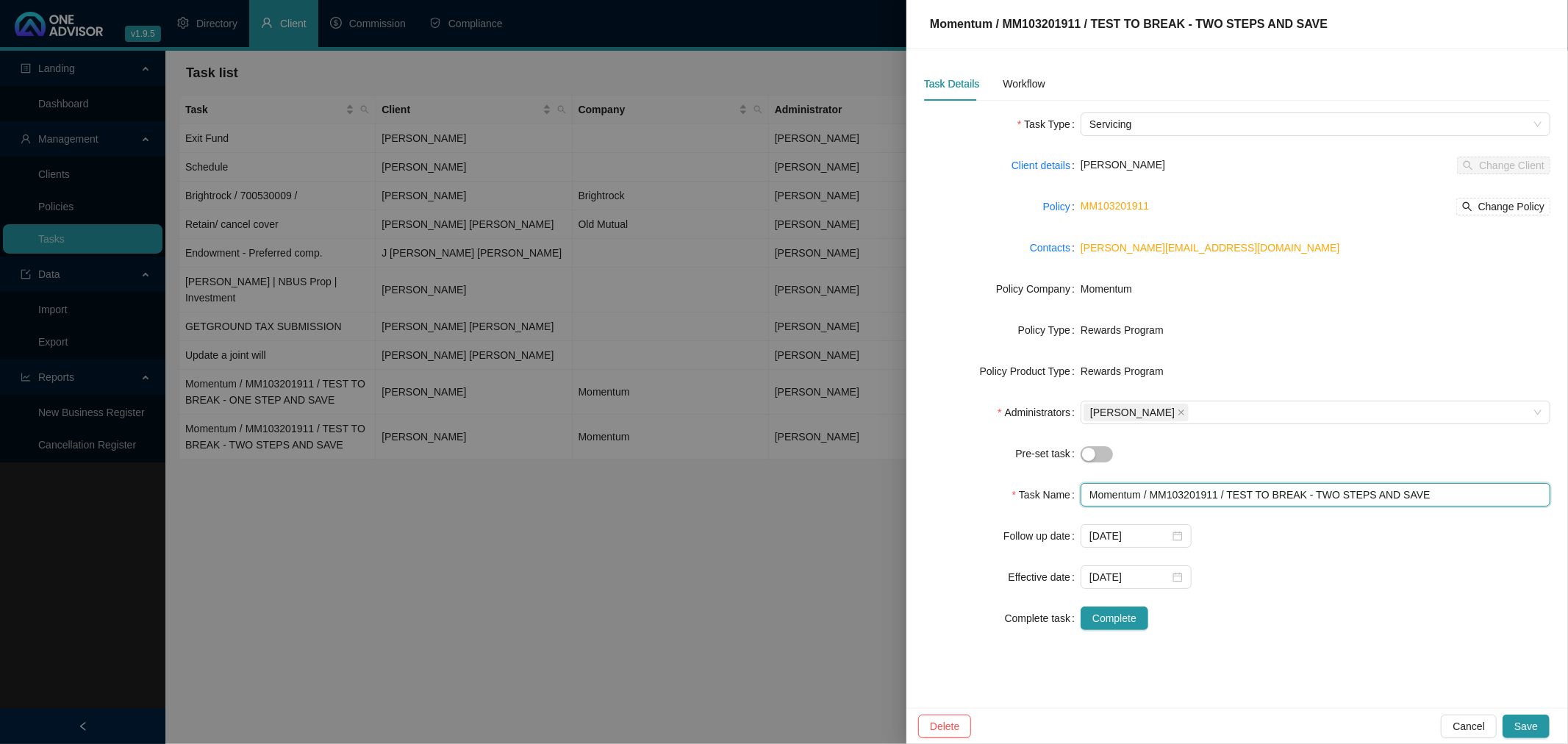
drag, startPoint x: 1318, startPoint y: 493, endPoint x: 1057, endPoint y: 490, distance: 261.0
click at [1057, 490] on div "Task Name Momentum / MM103201911 / TEST TO BREAK - TWO STEPS AND SAVE" at bounding box center [1237, 494] width 626 height 23
click at [406, 526] on div at bounding box center [784, 372] width 1568 height 744
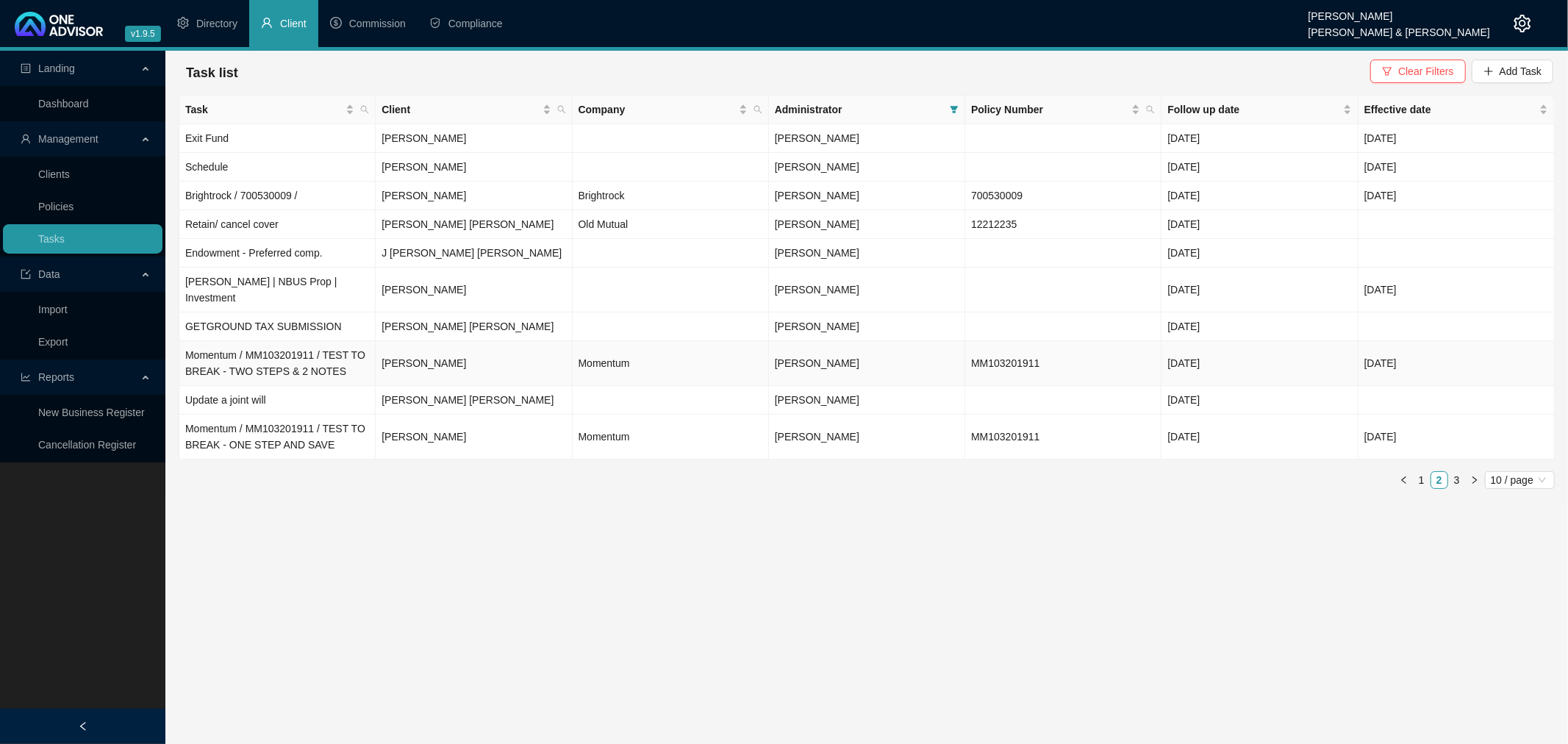
click at [324, 354] on td "Momentum / MM103201911 / TEST TO BREAK - TWO STEPS & 2 NOTES" at bounding box center [277, 363] width 196 height 45
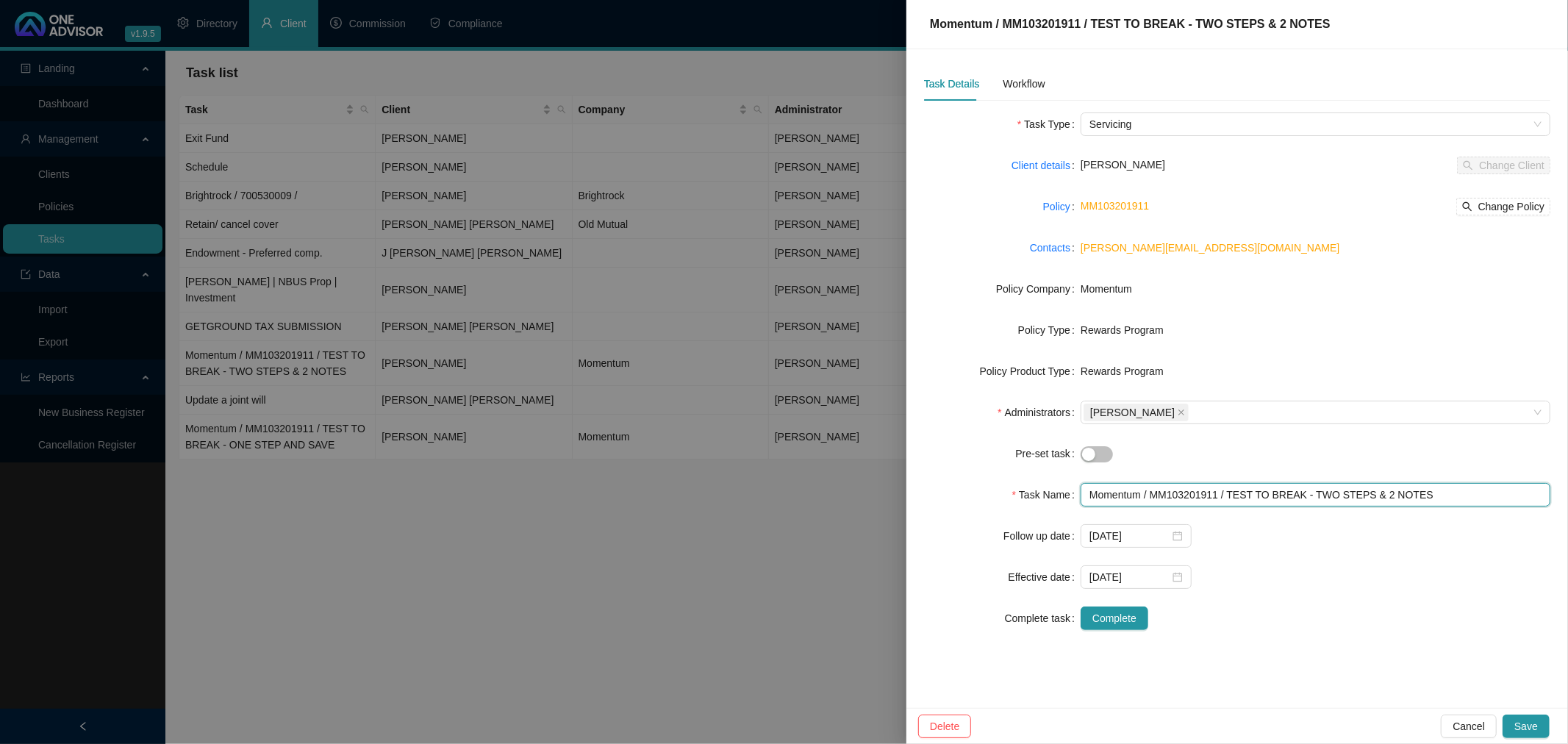
drag, startPoint x: 1454, startPoint y: 493, endPoint x: 1063, endPoint y: 496, distance: 391.0
click at [1063, 496] on div "Task Name Momentum / MM103201911 / TEST TO BREAK - TWO STEPS & 2 NOTES" at bounding box center [1237, 494] width 626 height 23
click at [735, 614] on div at bounding box center [784, 372] width 1568 height 744
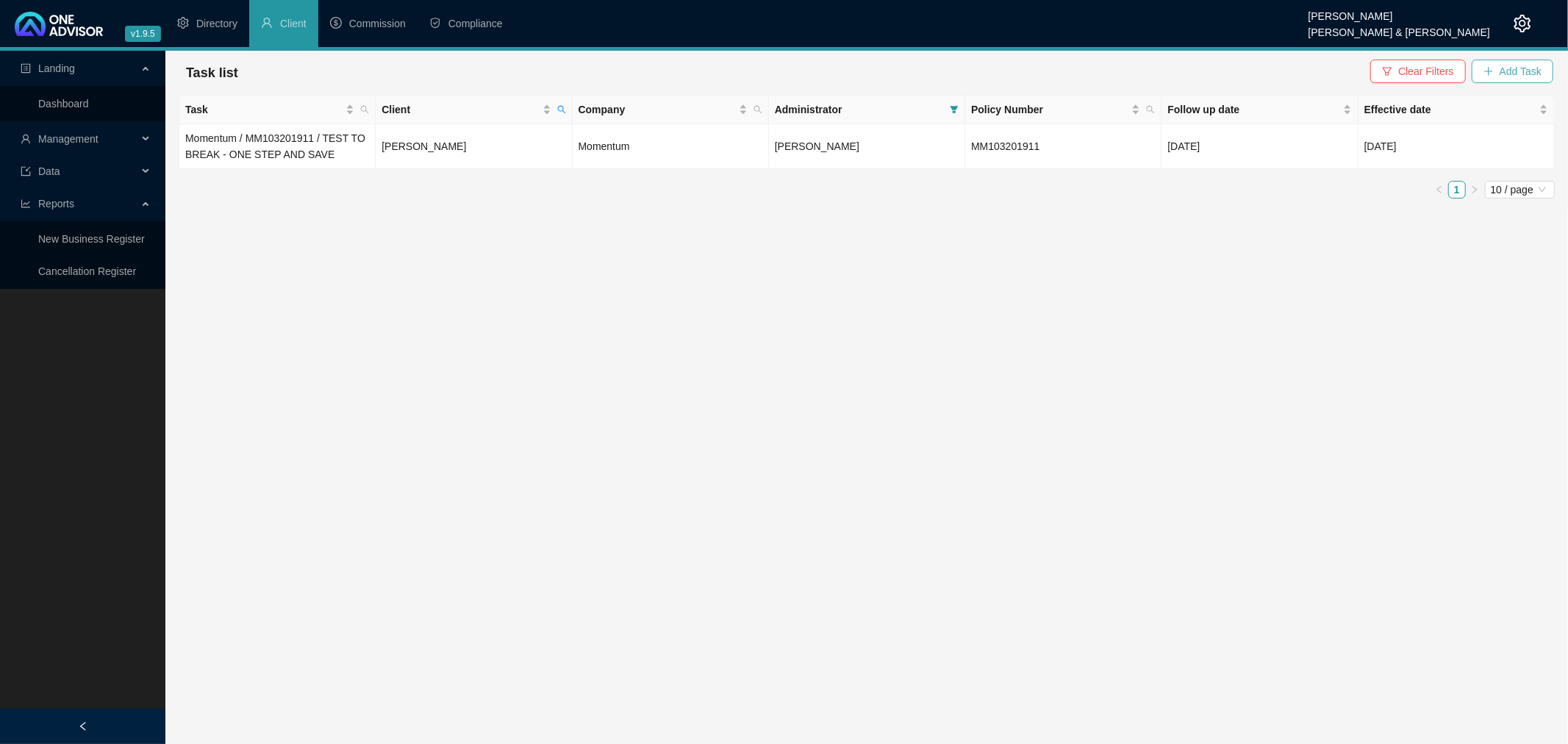
click at [1512, 69] on span "Add Task" at bounding box center [1520, 71] width 42 height 16
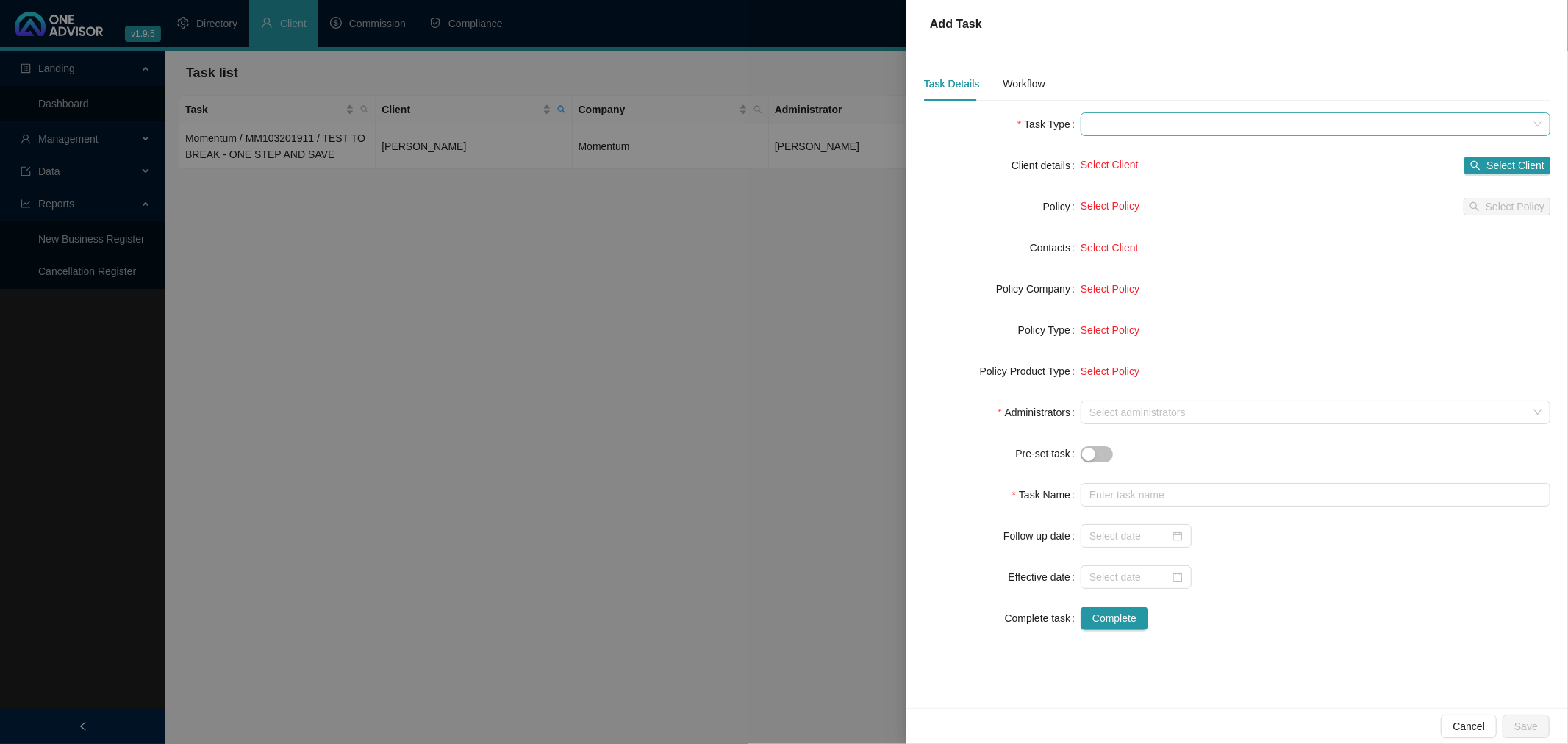
click at [1141, 122] on span at bounding box center [1315, 124] width 452 height 22
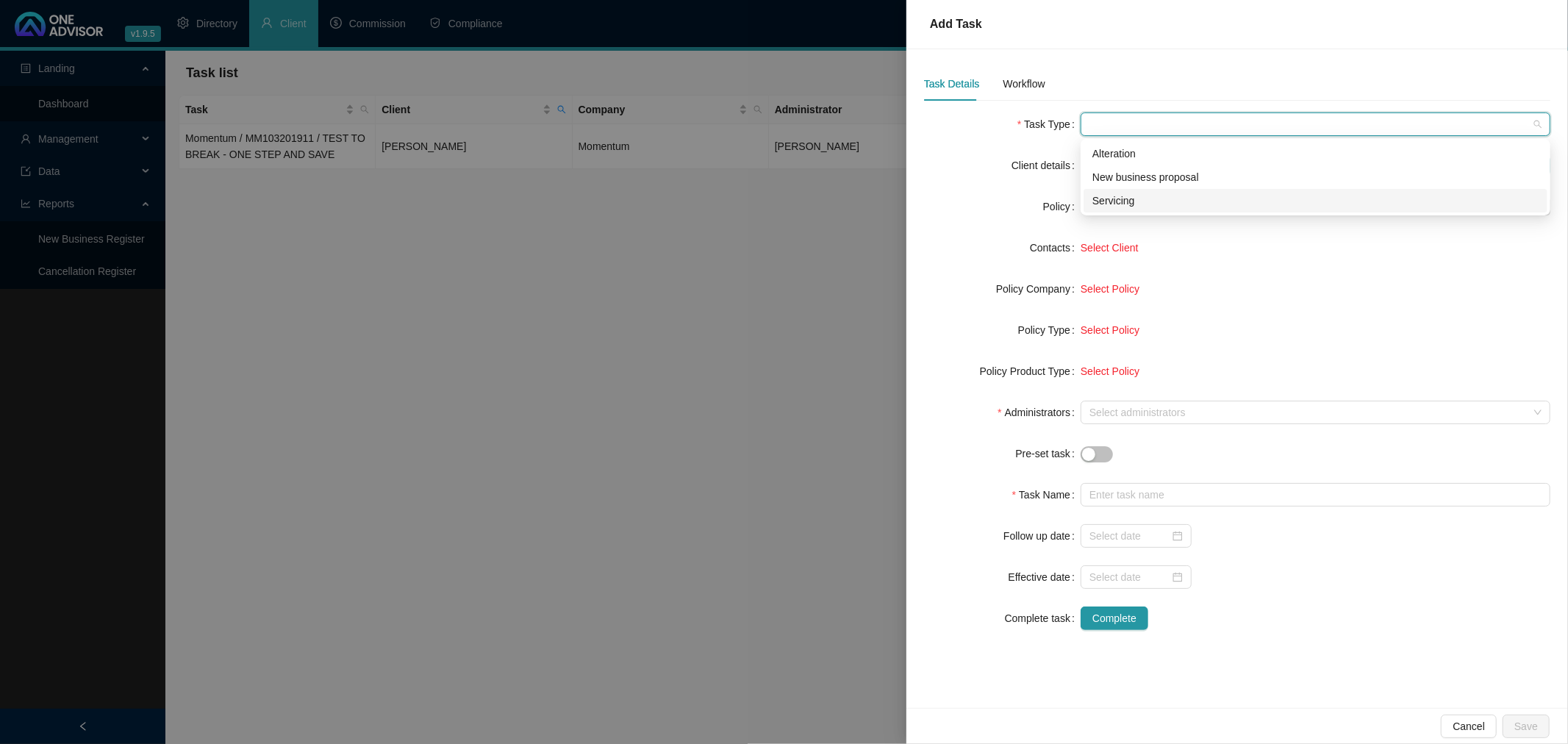
click at [1122, 203] on div "Servicing" at bounding box center [1315, 200] width 446 height 16
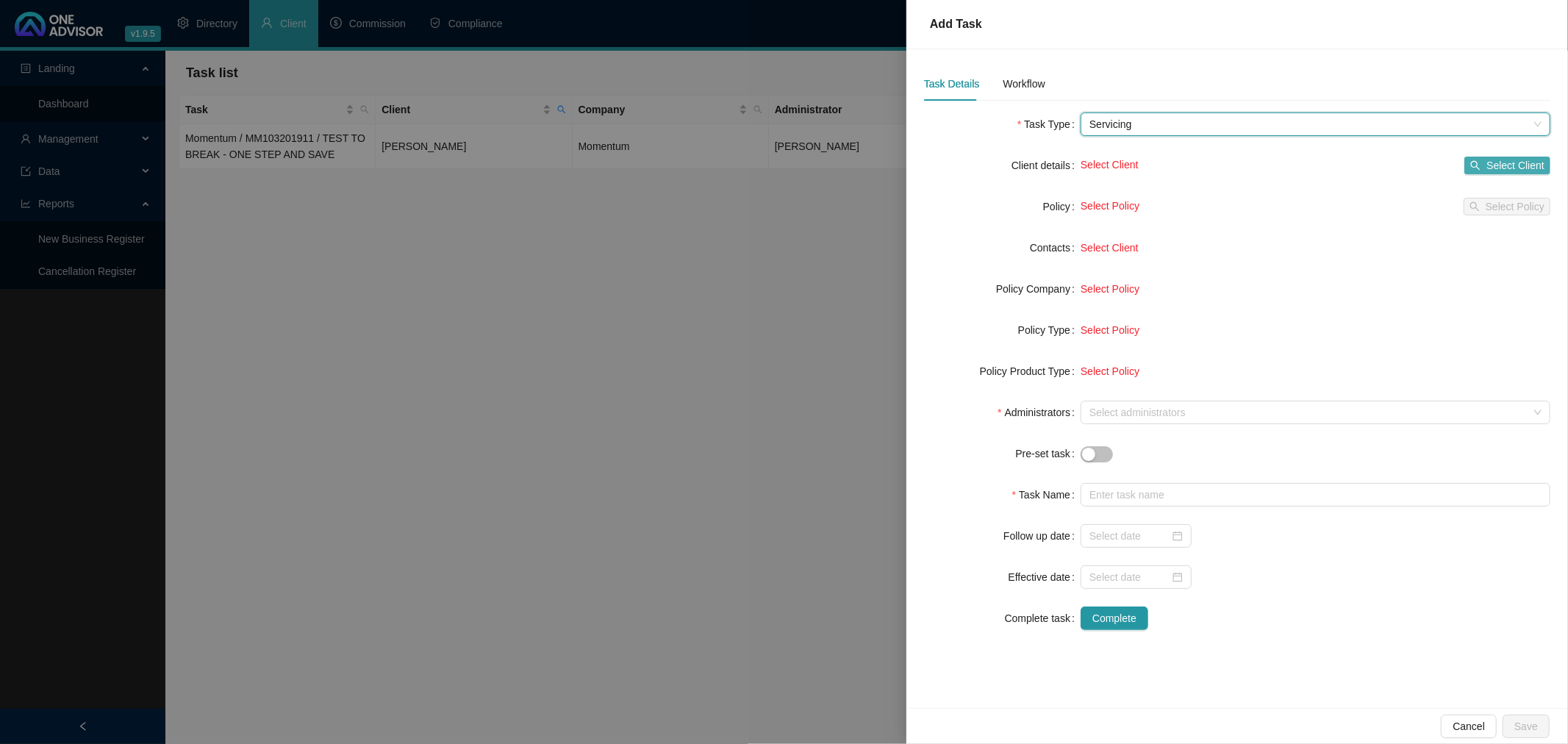
click at [1504, 166] on span "Select Client" at bounding box center [1515, 165] width 58 height 16
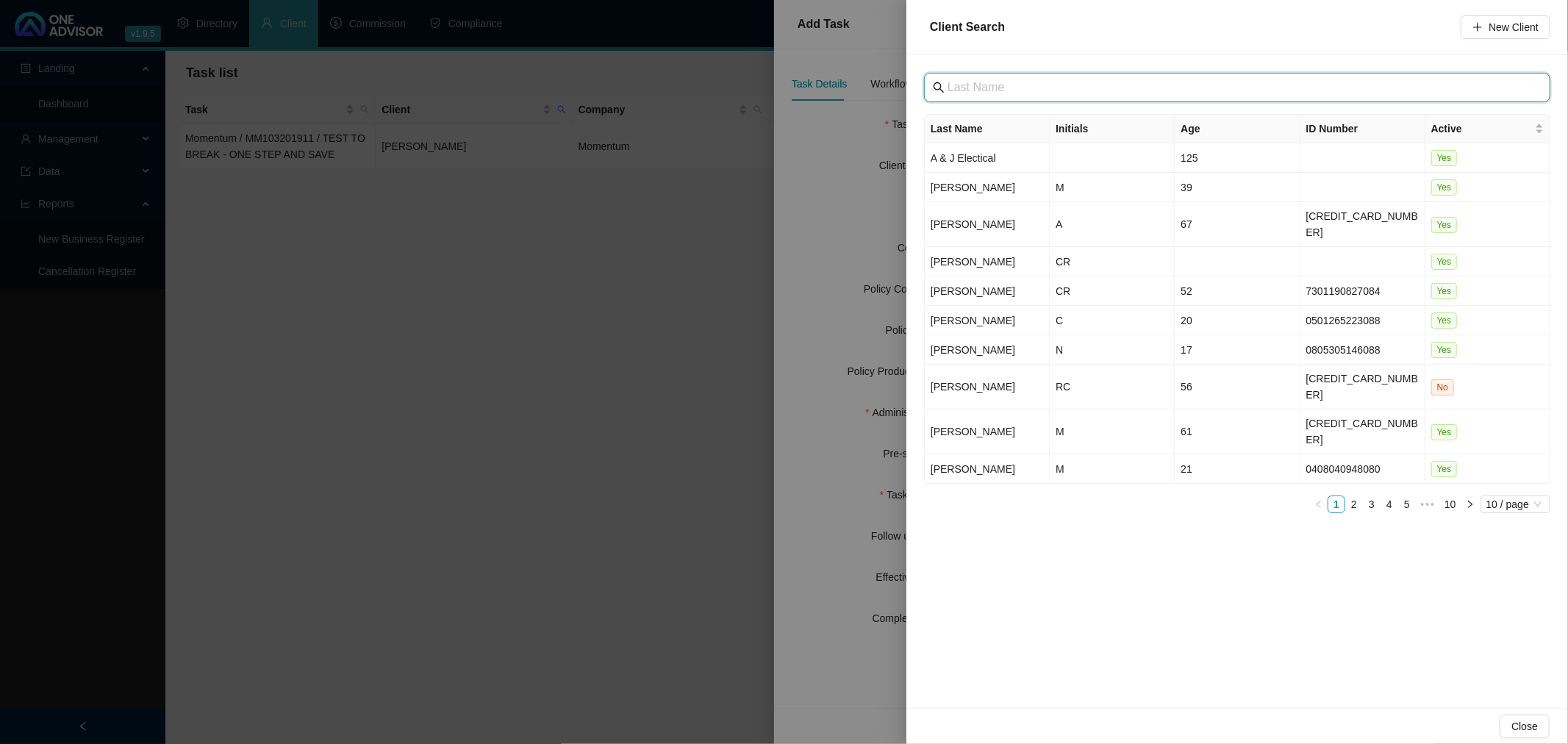
click at [1046, 95] on input "text" at bounding box center [1239, 87] width 582 height 18
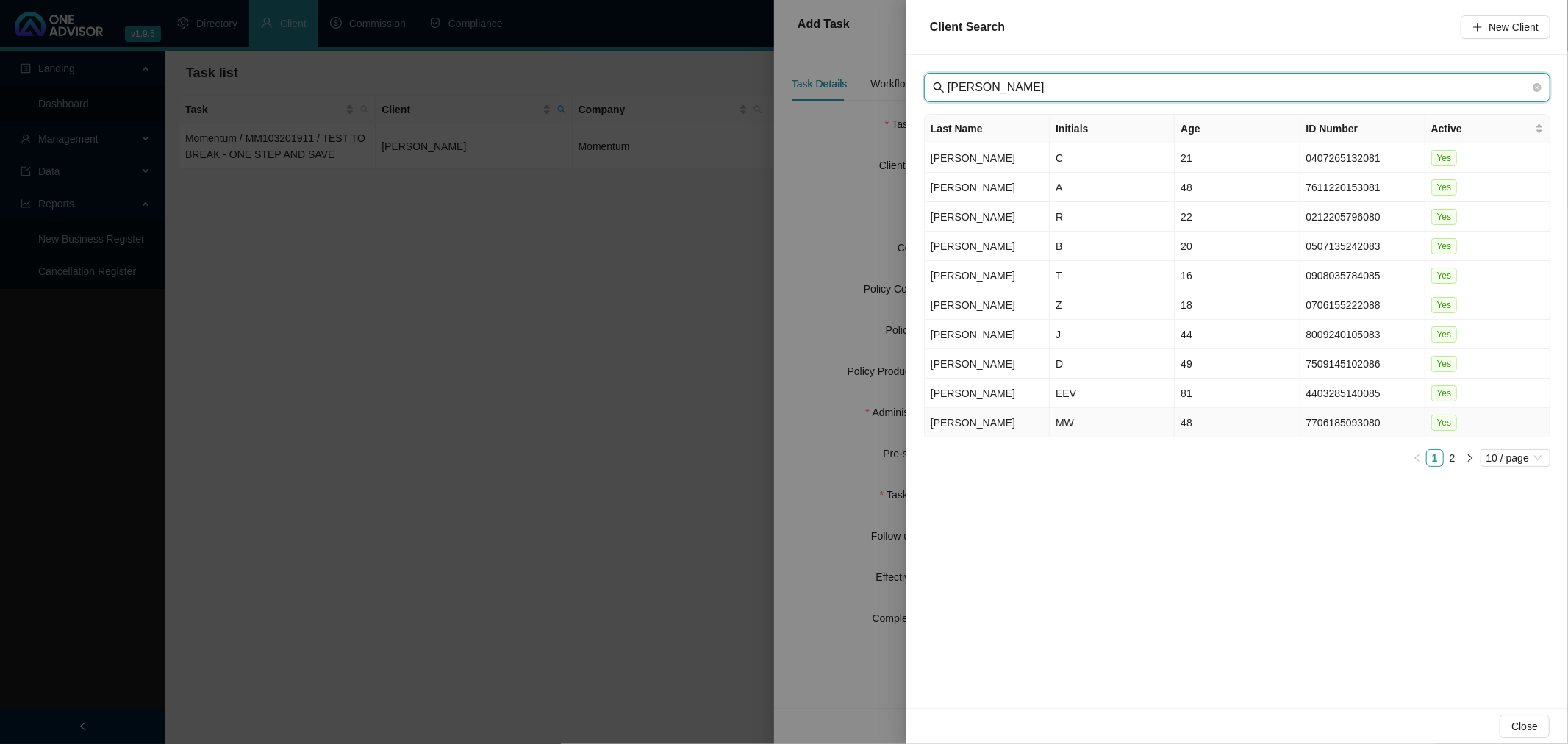
type input "BORMANN"
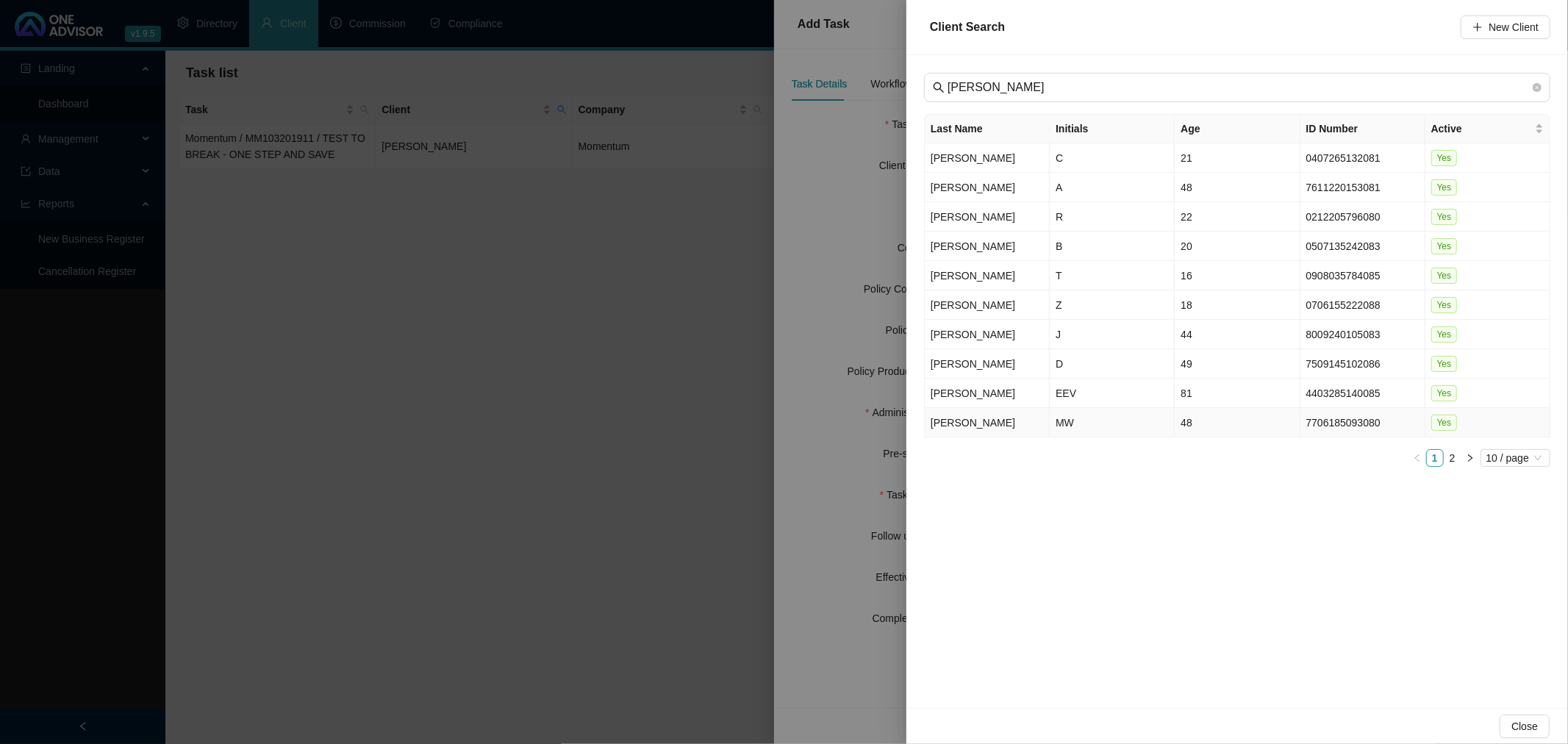
click at [1213, 417] on td "48" at bounding box center [1238, 423] width 125 height 30
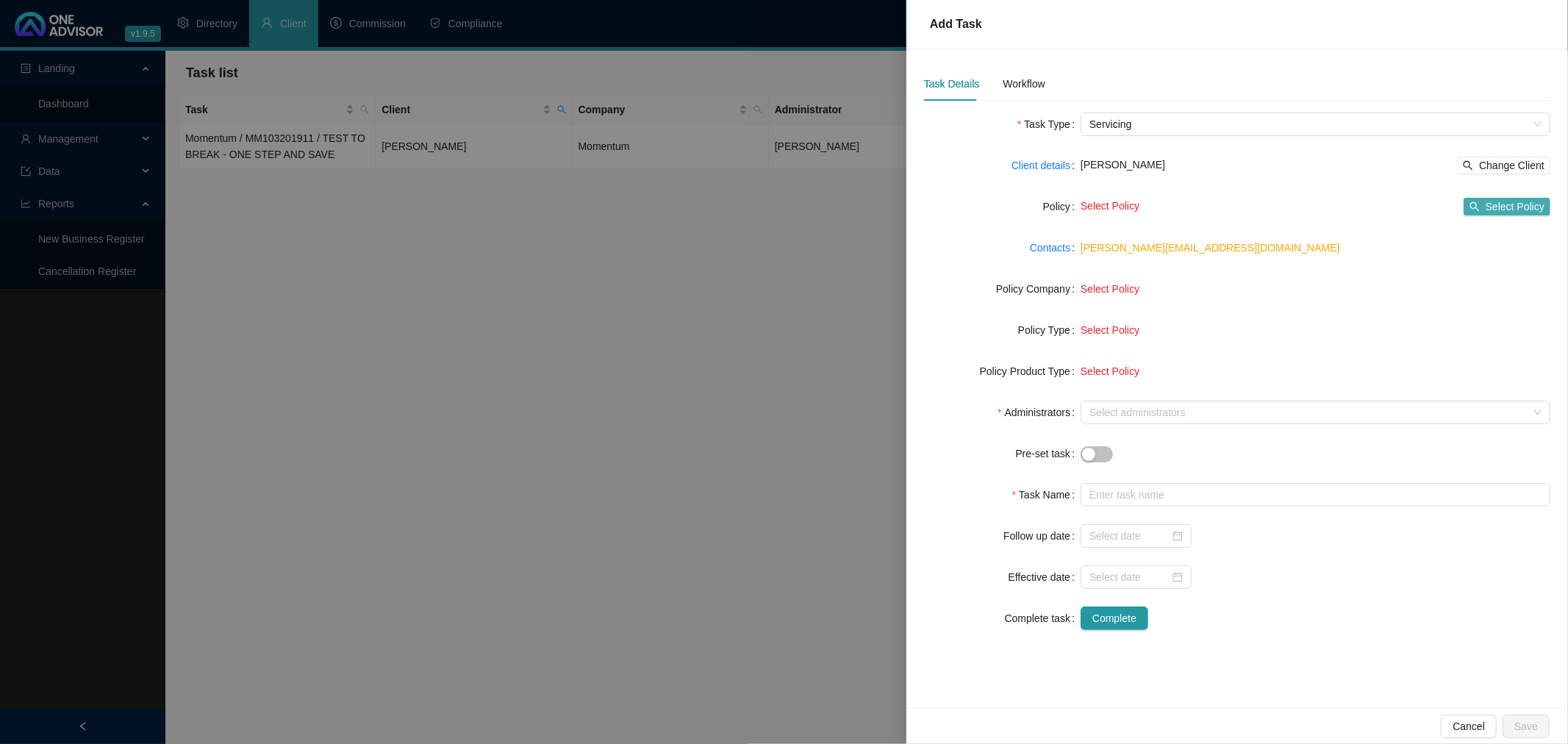
click at [1505, 204] on span "Select Policy" at bounding box center [1515, 206] width 59 height 16
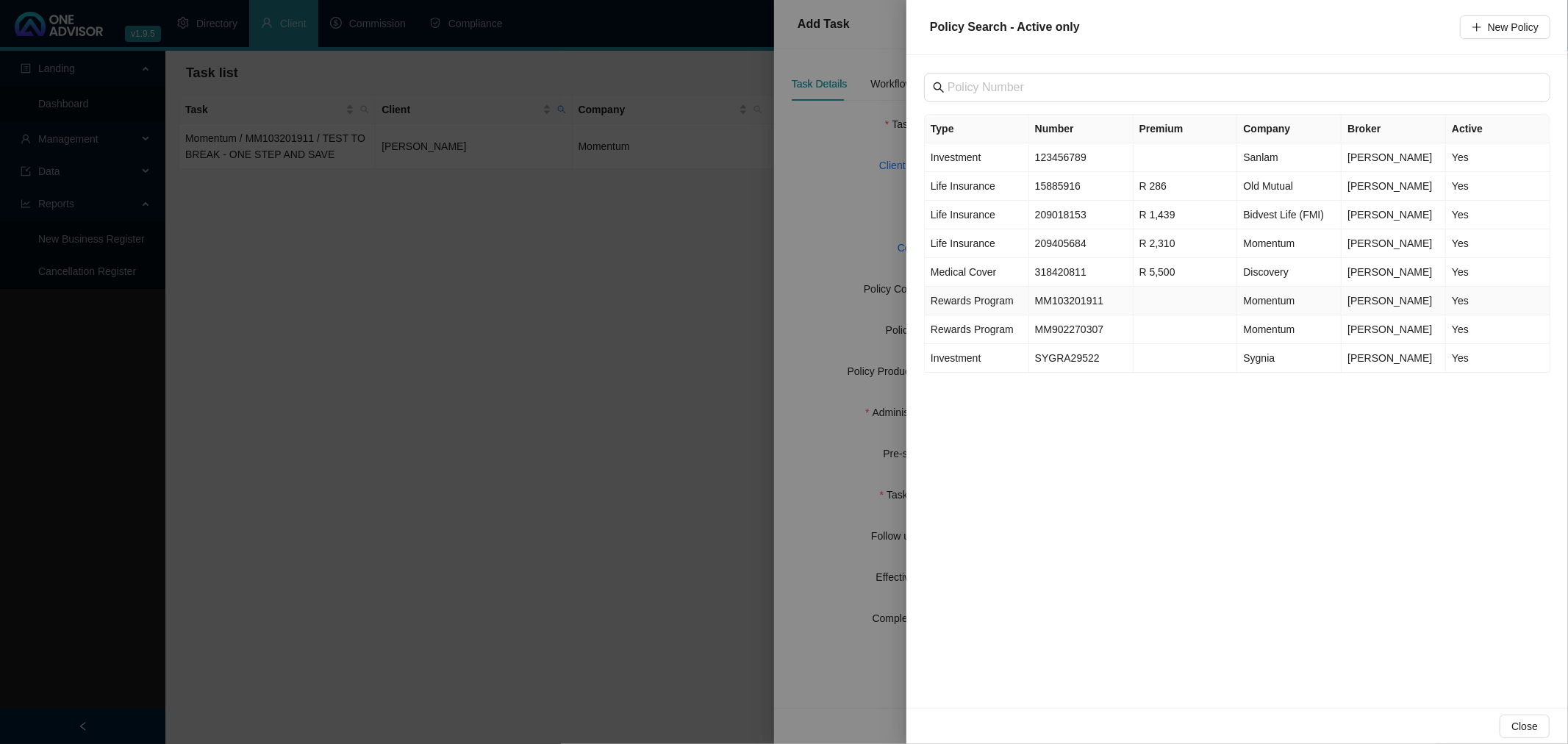
click at [1111, 302] on td "MM103201911" at bounding box center [1082, 301] width 105 height 29
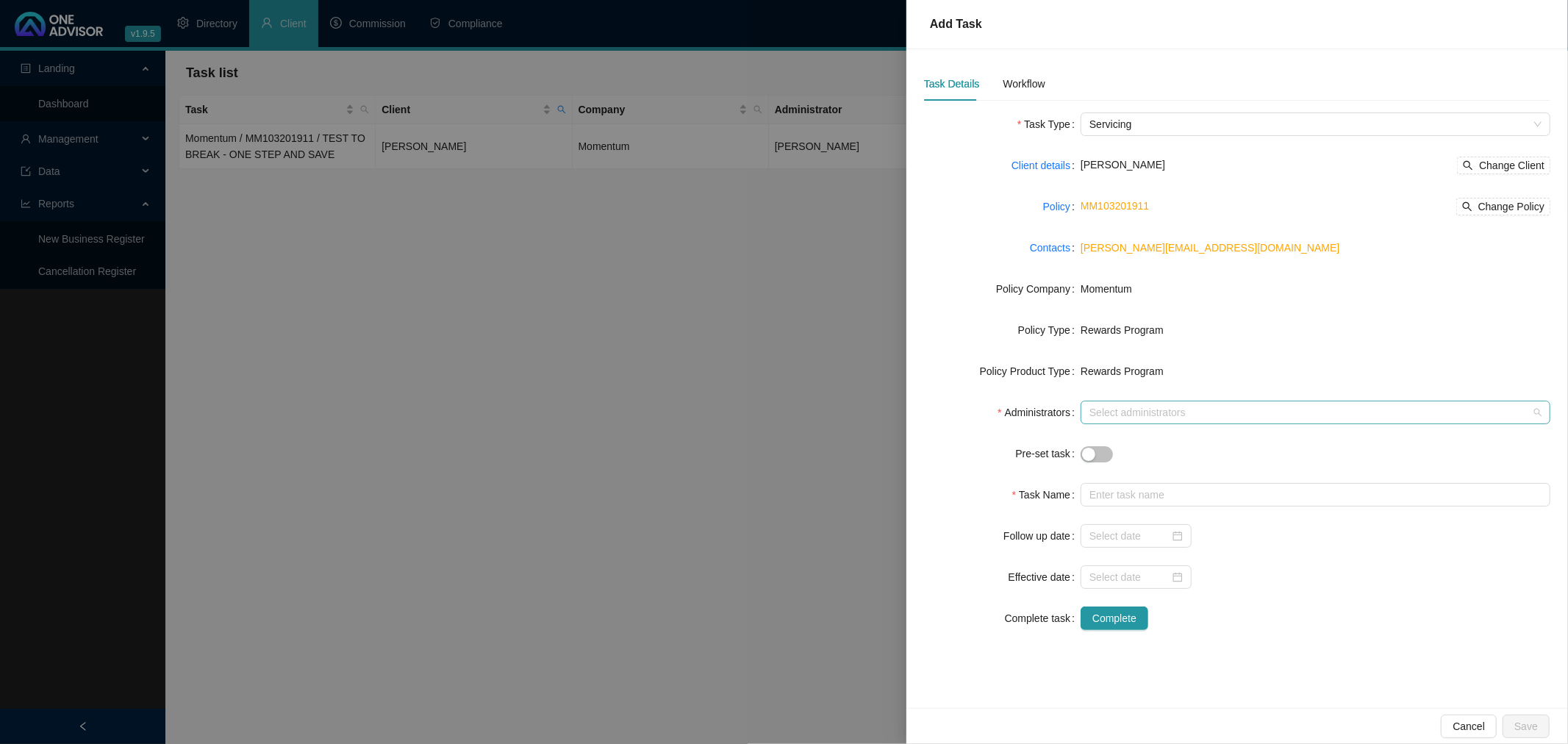
click at [1117, 408] on div at bounding box center [1308, 413] width 448 height 11
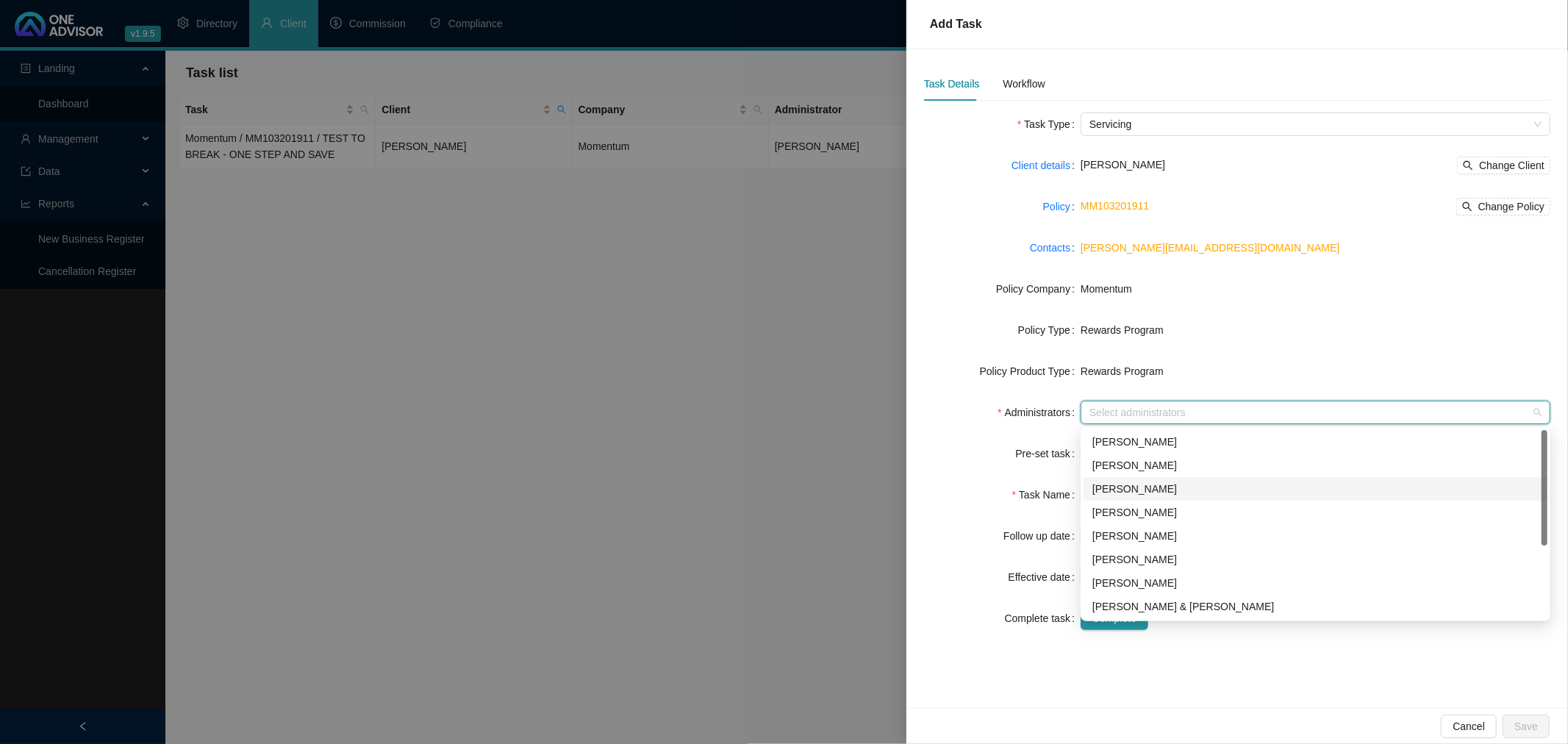
click at [1145, 487] on div "[PERSON_NAME]" at bounding box center [1315, 488] width 446 height 16
click at [1045, 485] on label "Task Name" at bounding box center [1045, 494] width 68 height 23
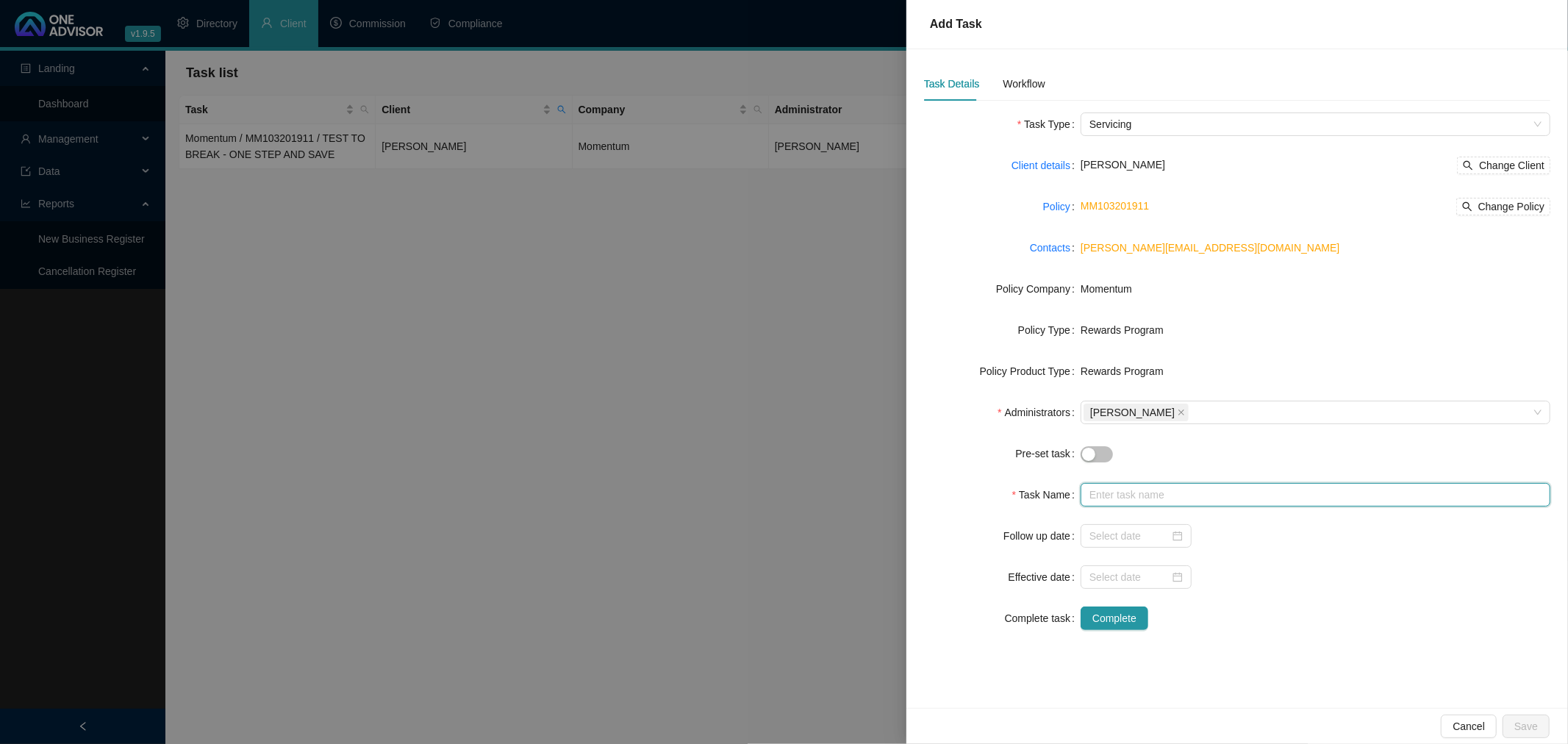
click at [1117, 493] on input "text" at bounding box center [1315, 494] width 469 height 23
paste input "Momentum / MM103201911 / TEST TO BREAK - ONE STEP AND SAVE"
click at [1331, 495] on input "Momentum / MM103201911 / TEST TO BREAK - ONE STEP AND SAVE" at bounding box center [1315, 494] width 469 height 23
click at [1357, 494] on input "Momentum / MM103201911 / TEST TO BREAK - TWO STEP AND SAVE" at bounding box center [1315, 494] width 469 height 23
click at [1438, 494] on input "Momentum / MM103201911 / TEST TO BREAK - TWO STEPS AND SAVE" at bounding box center [1315, 494] width 469 height 23
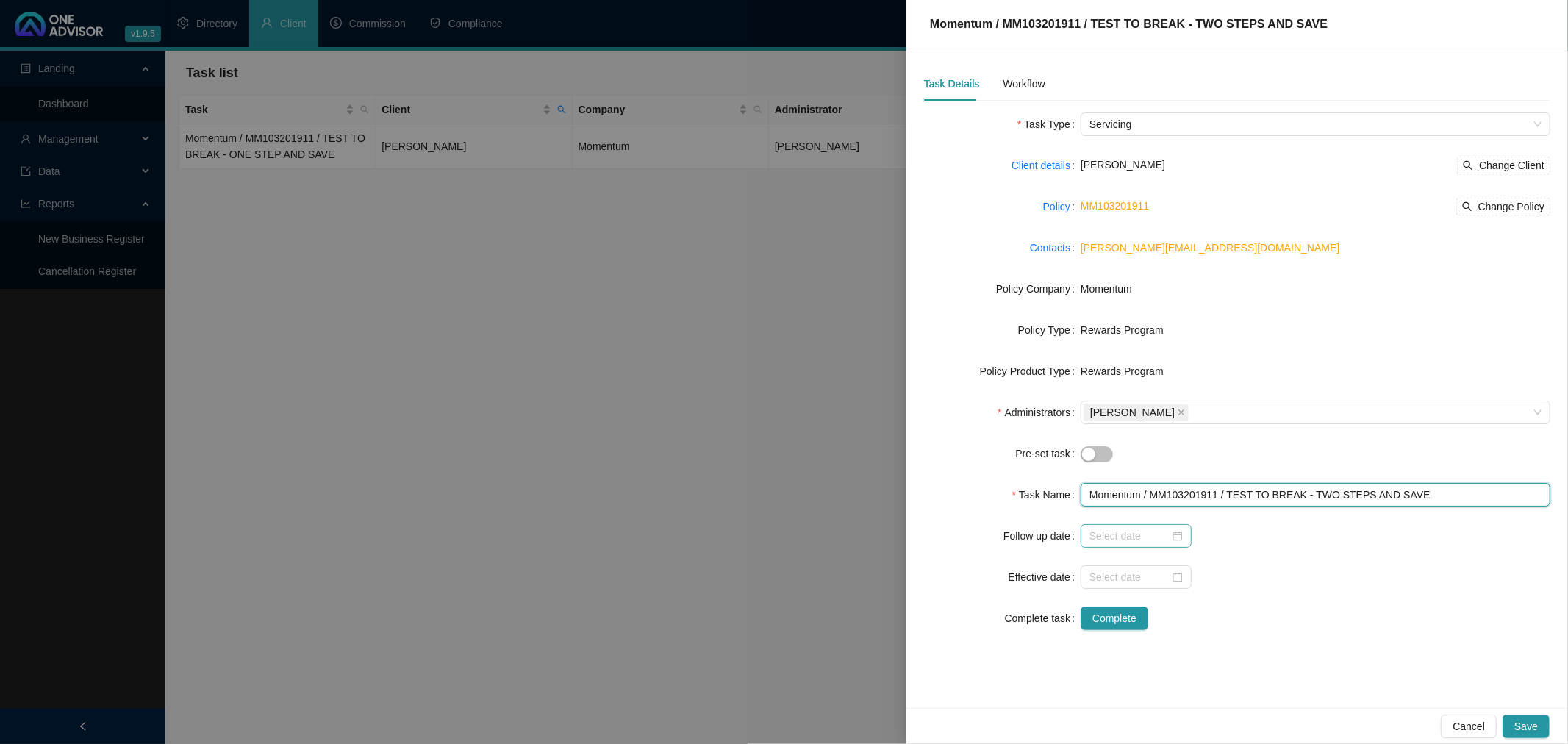
click at [1179, 534] on div at bounding box center [1136, 535] width 93 height 16
type input "Momentum / MM103201911 / TEST TO BREAK - TWO STEPS AND SAVE"
click at [1177, 538] on div at bounding box center [1136, 535] width 93 height 16
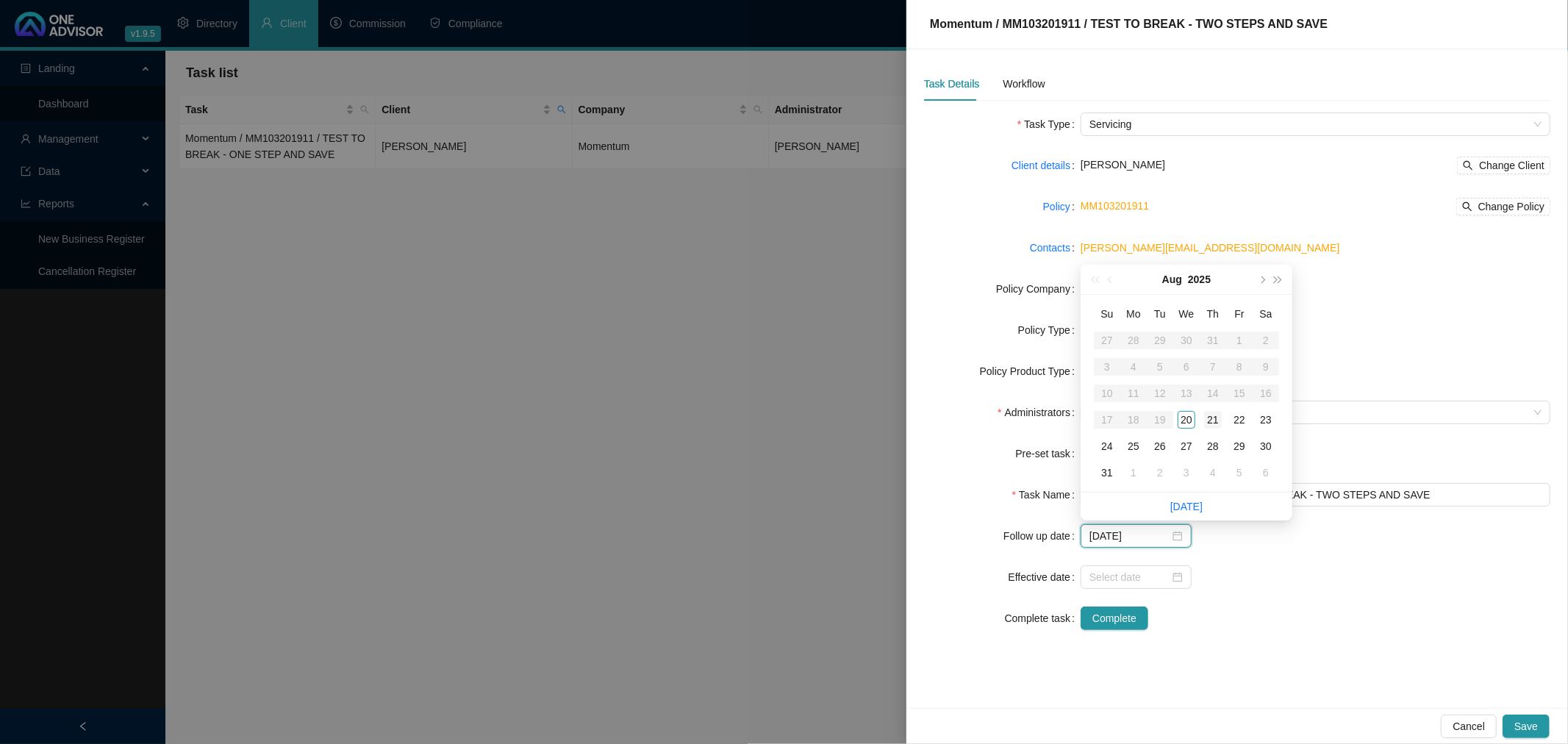
type input "[DATE]"
click at [1211, 419] on div "21" at bounding box center [1212, 419] width 18 height 18
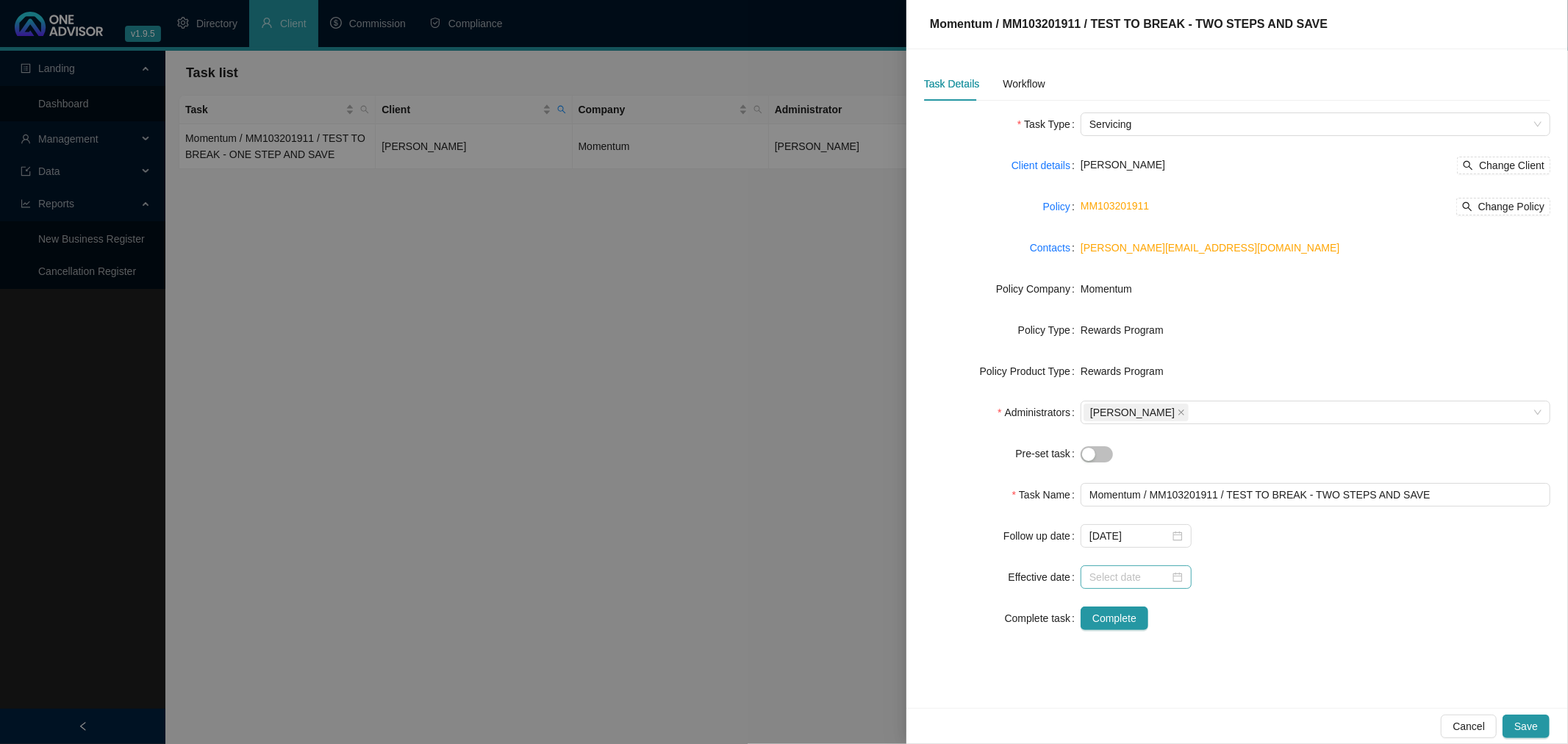
click at [1178, 577] on div at bounding box center [1136, 577] width 93 height 16
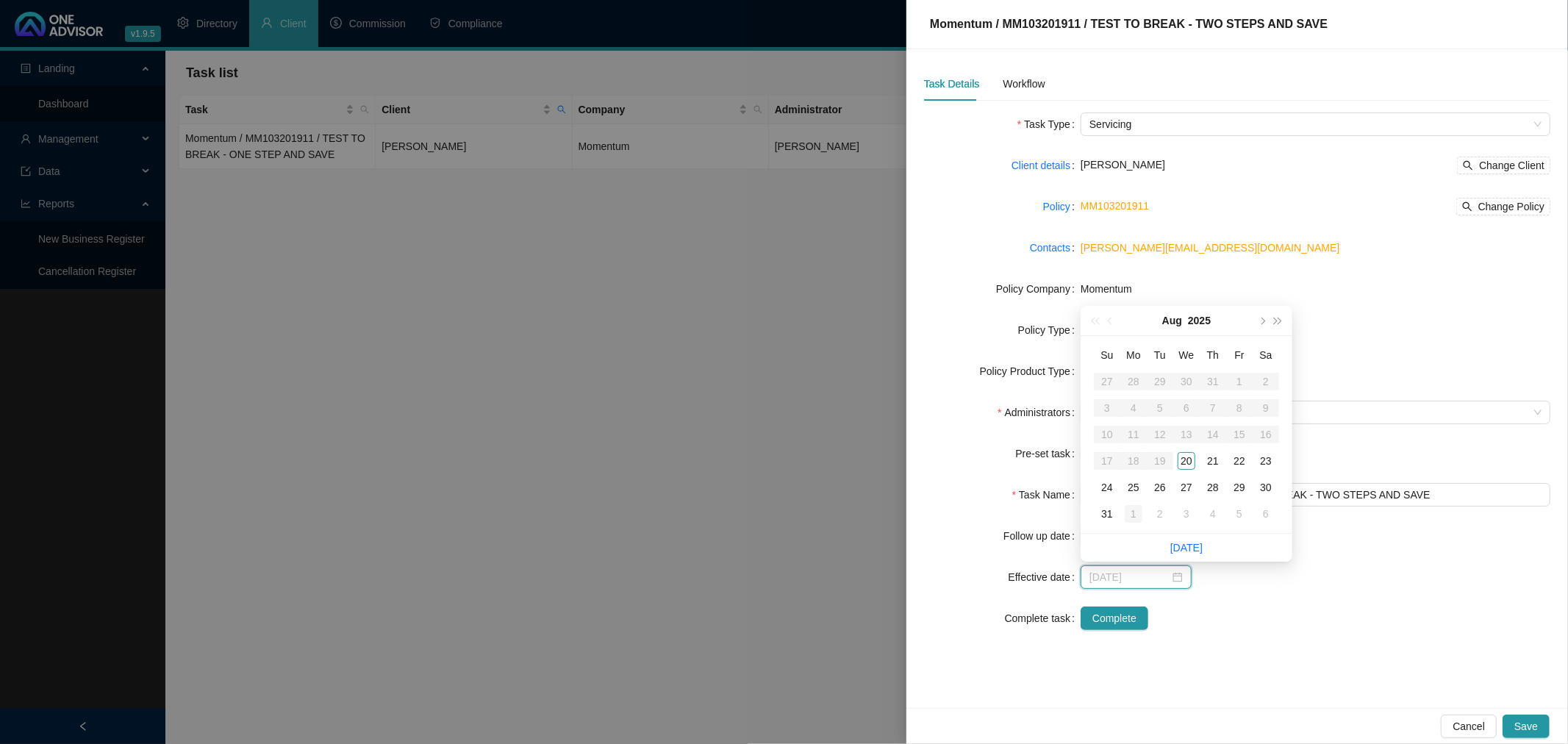
type input "[DATE]"
click at [1135, 511] on div "1" at bounding box center [1133, 513] width 18 height 18
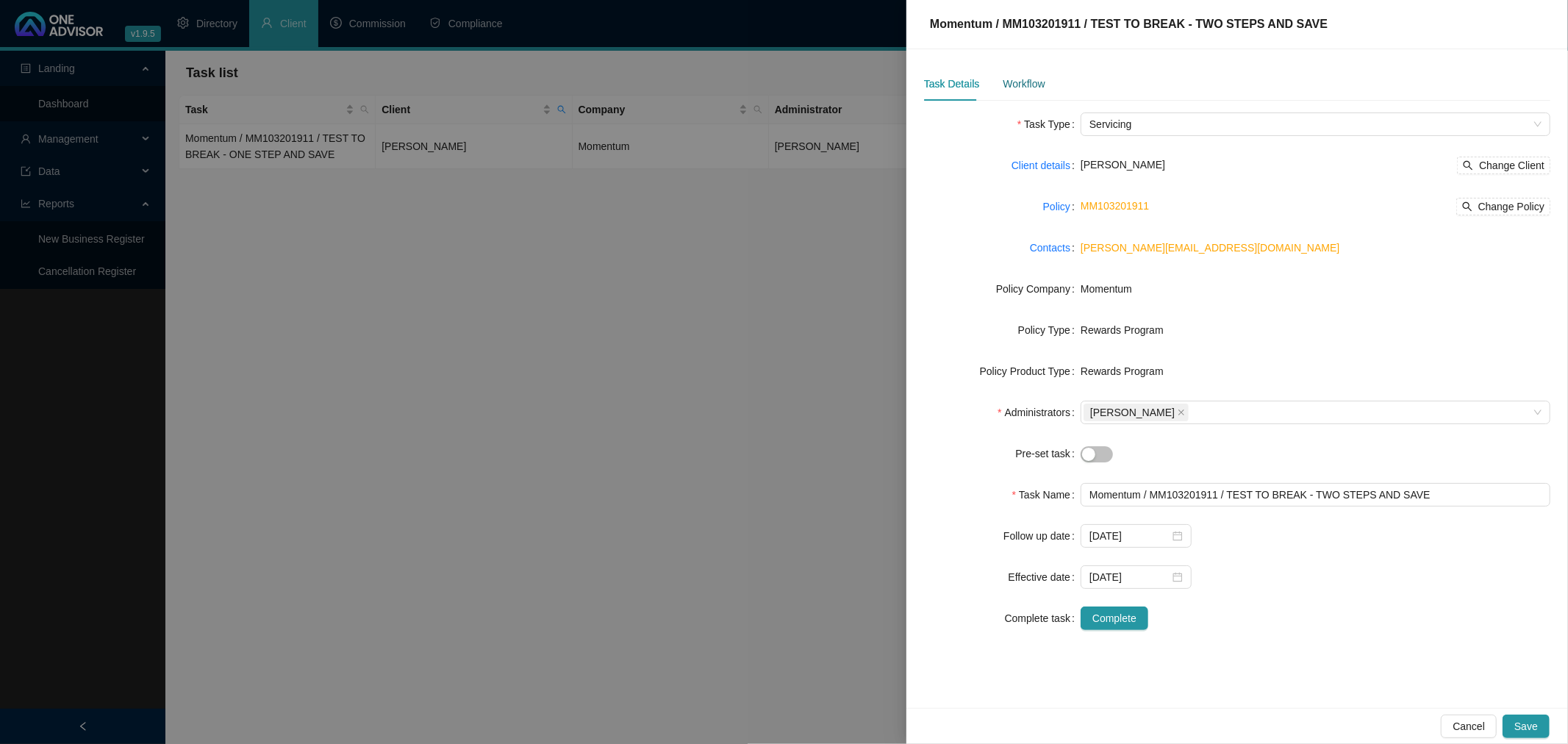
click at [1027, 78] on div "Workflow" at bounding box center [1023, 83] width 42 height 16
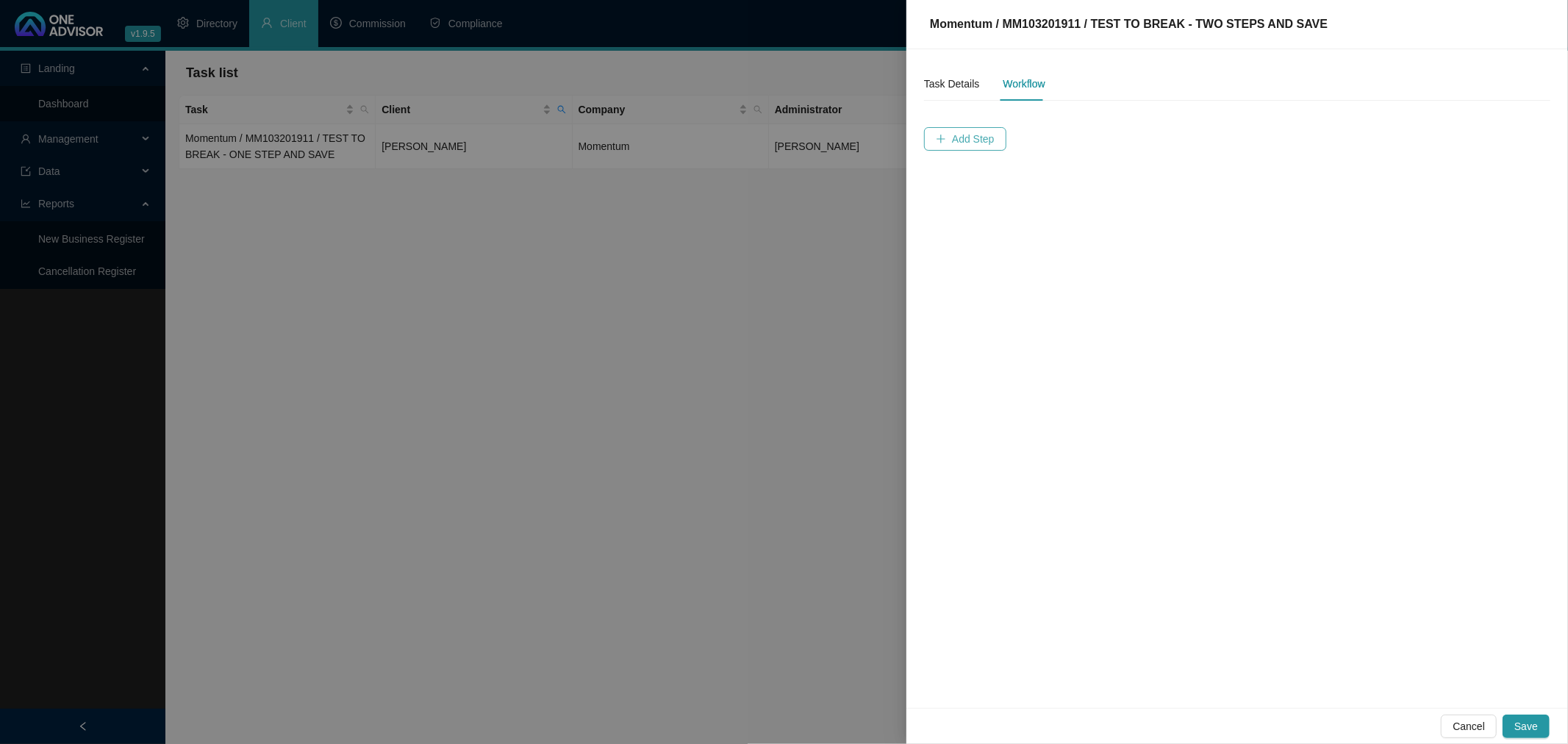
click at [972, 131] on span "Add Step" at bounding box center [973, 138] width 43 height 16
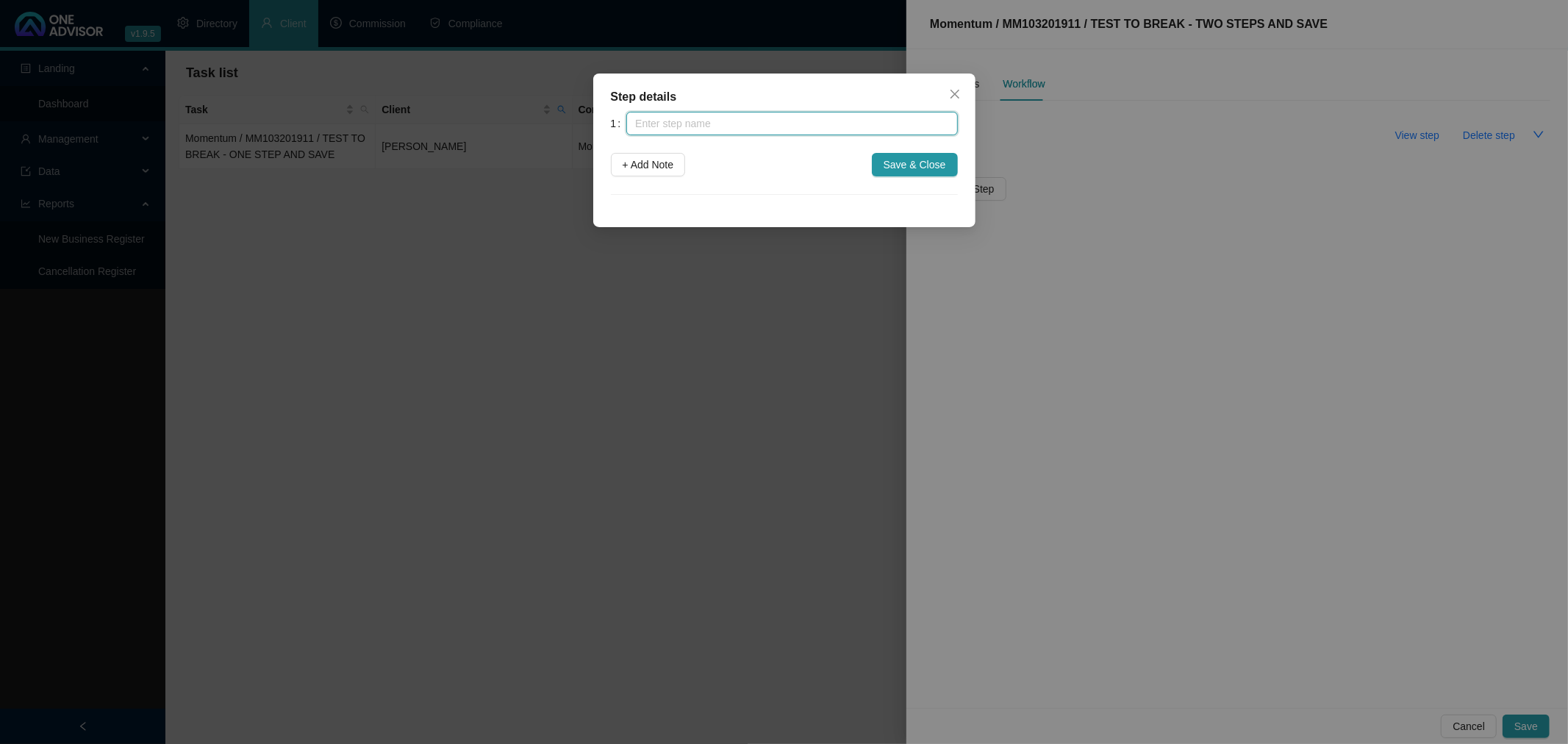
click at [770, 116] on input "text" at bounding box center [791, 123] width 330 height 23
type input "STEP 1 - TEST"
click at [657, 157] on span "+ Add Note" at bounding box center [648, 164] width 51 height 16
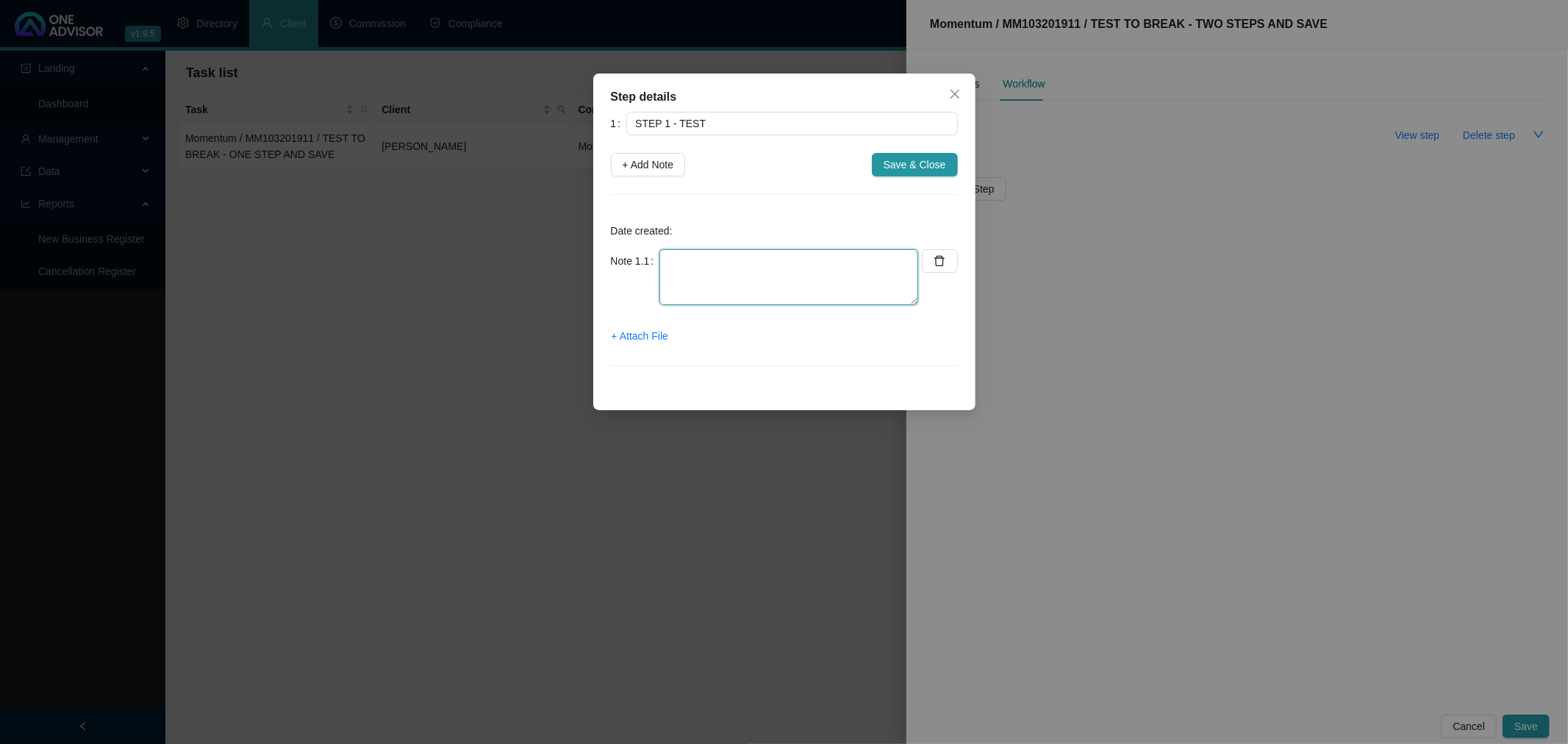
click at [696, 266] on textarea at bounding box center [788, 277] width 259 height 56
type textarea "NOTE 1 OF TEST 2"
click at [917, 164] on span "Save & Close" at bounding box center [915, 164] width 63 height 16
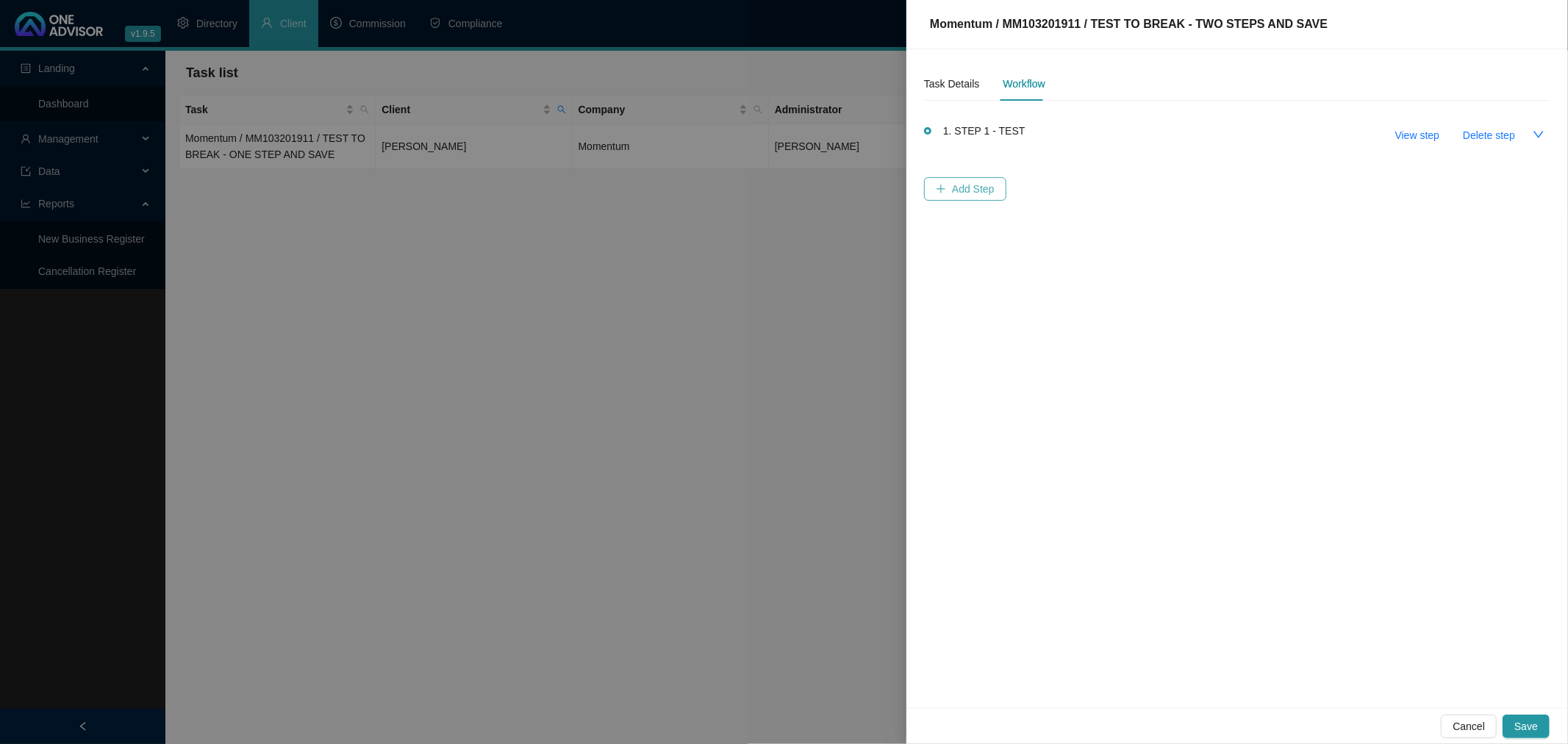
click at [959, 185] on span "Add Step" at bounding box center [973, 189] width 43 height 16
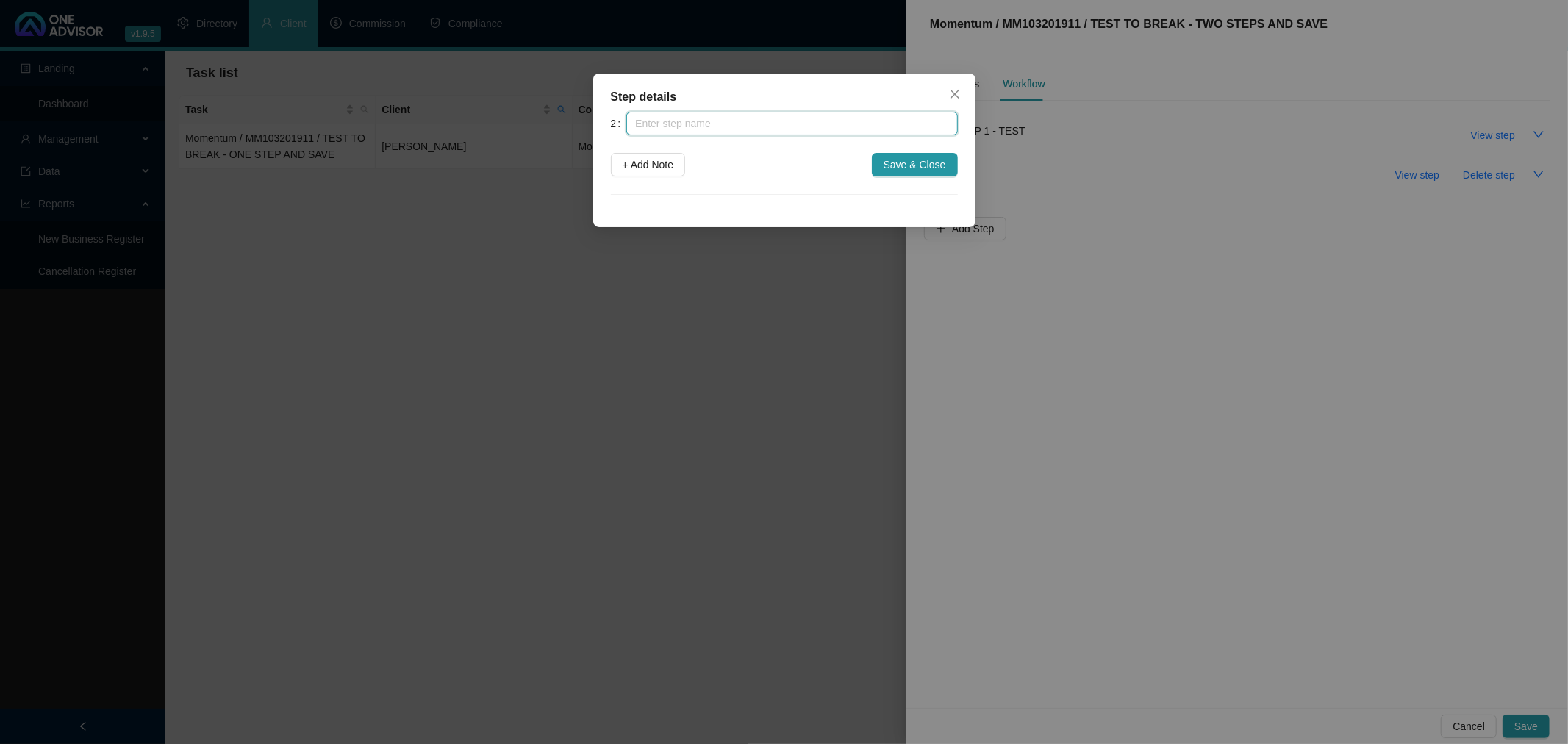
click at [670, 122] on input "text" at bounding box center [791, 123] width 330 height 23
type input "STEP 2"
click at [666, 159] on span "+ Add Note" at bounding box center [648, 164] width 51 height 16
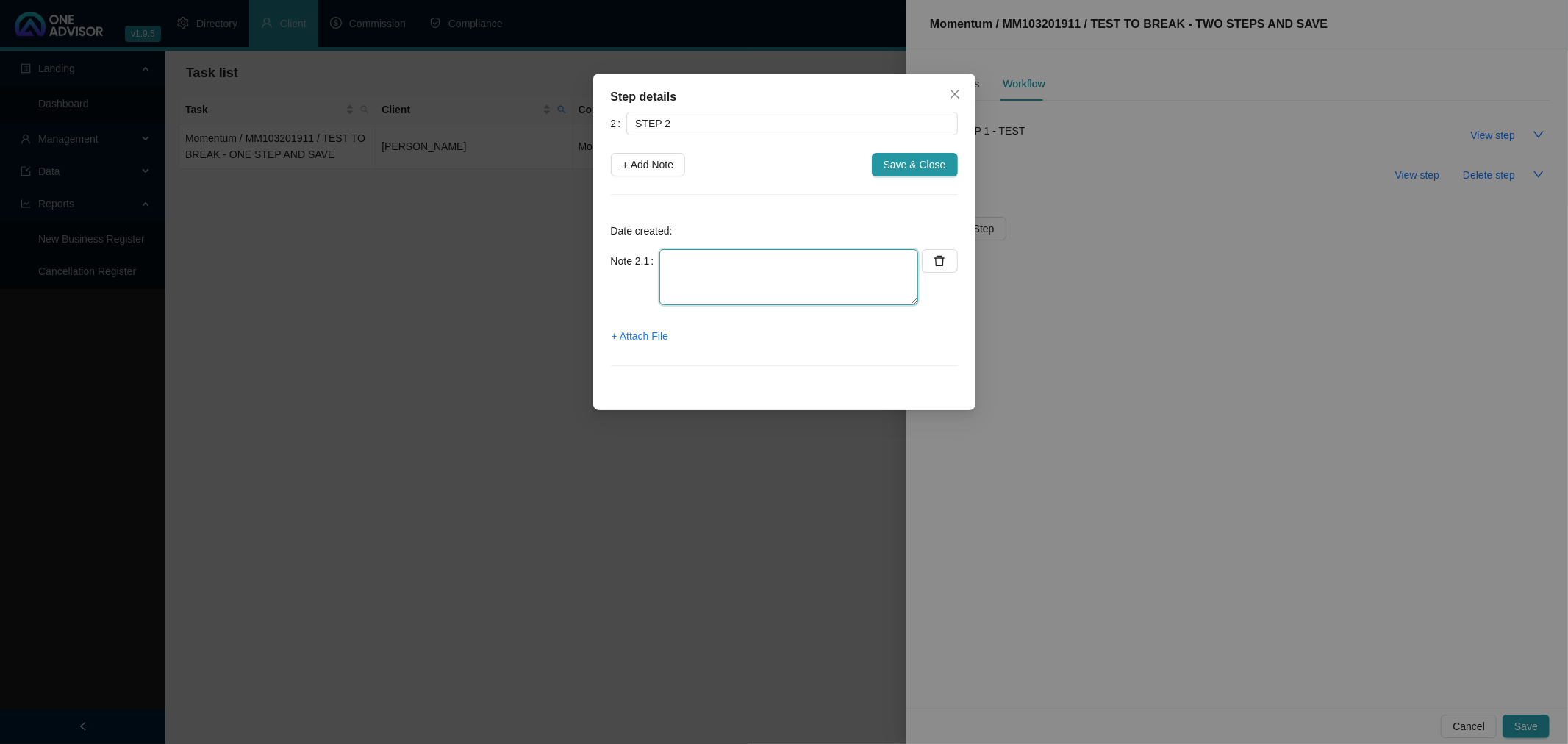
click at [689, 258] on textarea at bounding box center [788, 277] width 259 height 56
click at [770, 260] on textarea "NOTE ON 2ND TEST 9TWO STEPS)" at bounding box center [788, 277] width 259 height 56
type textarea "NOTE ON 2ND TEST (TWO STEPS)"
click at [908, 165] on span "Save & Close" at bounding box center [915, 164] width 63 height 16
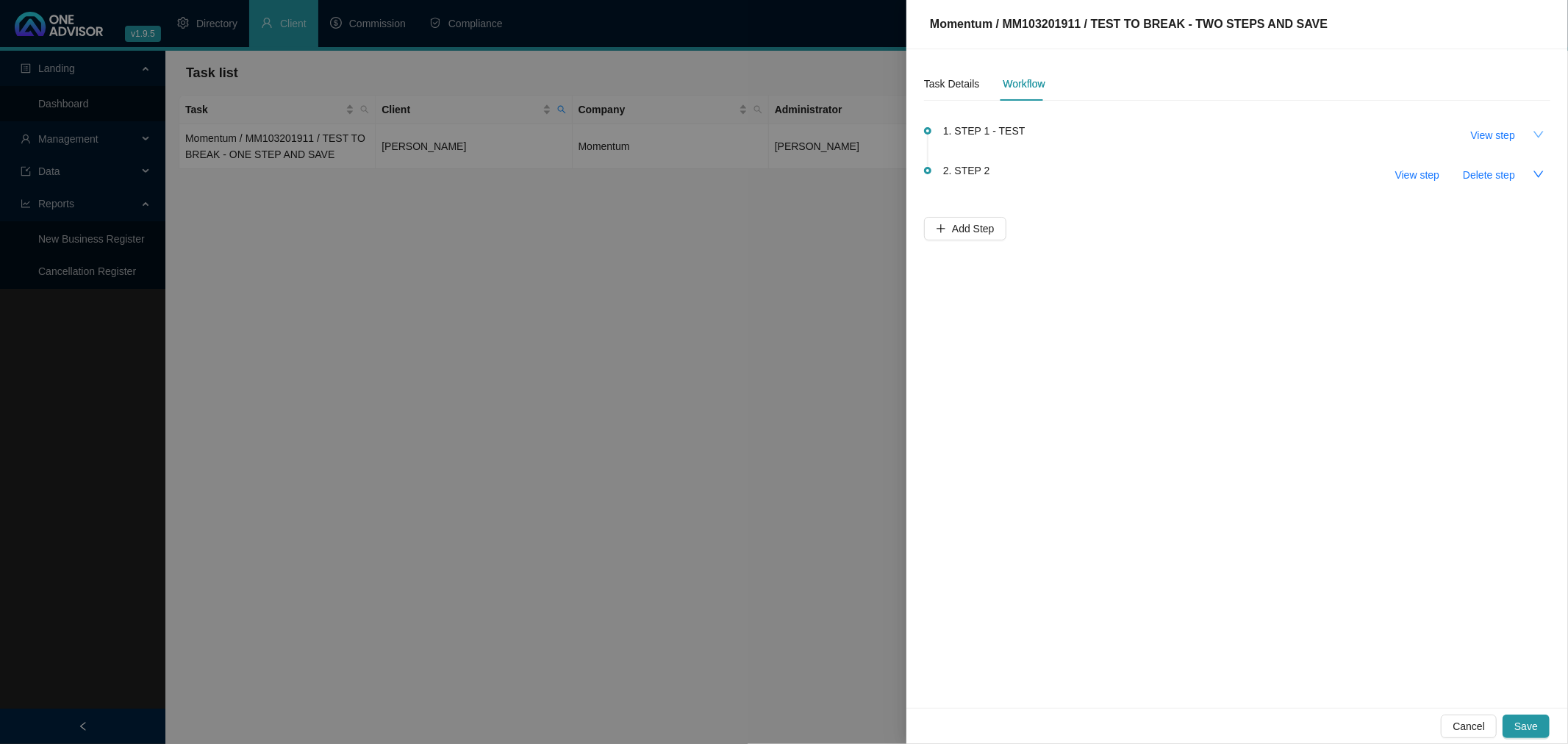
click at [1538, 133] on icon "down" at bounding box center [1538, 134] width 12 height 12
click at [1542, 262] on icon "down" at bounding box center [1538, 263] width 12 height 12
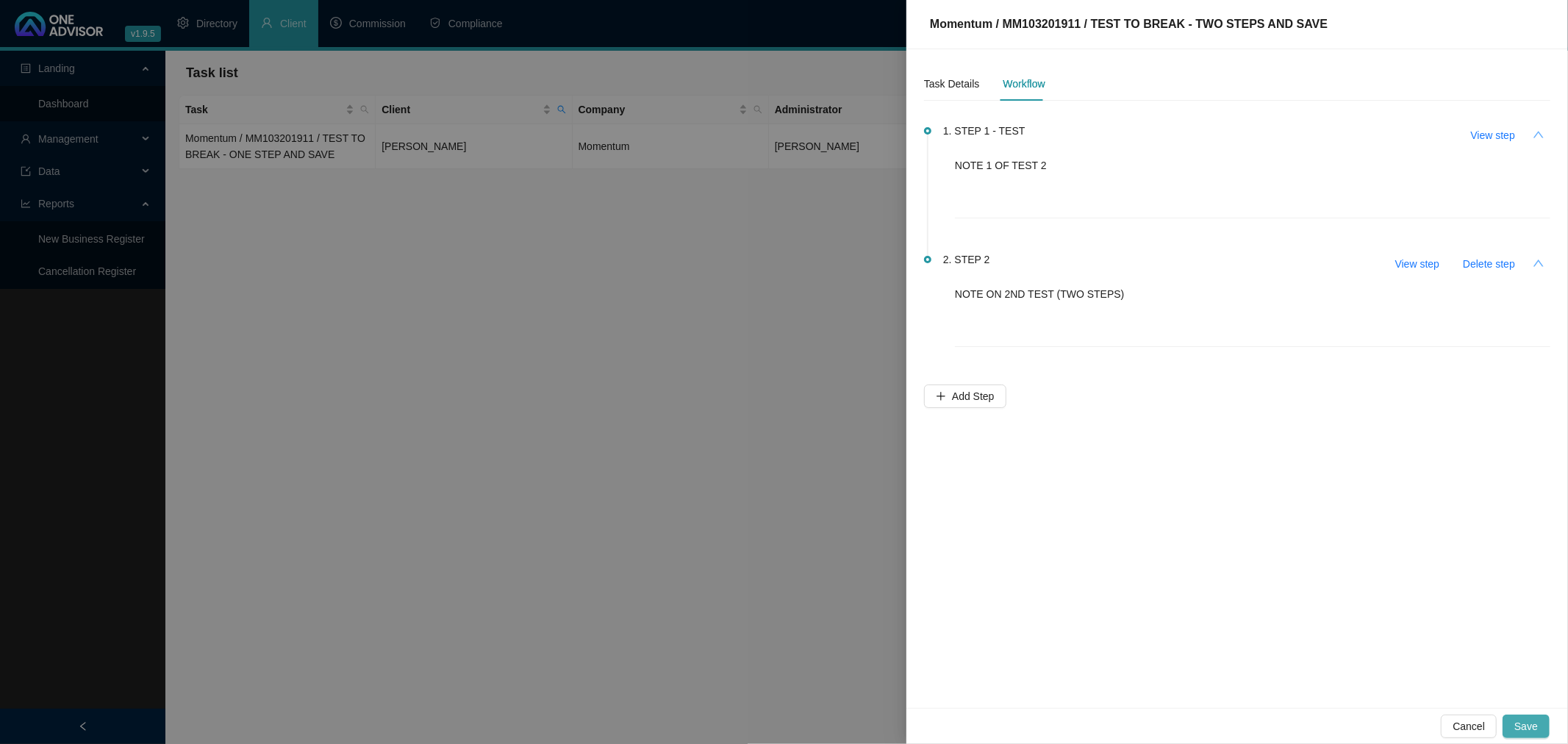
click at [1533, 728] on span "Save" at bounding box center [1525, 725] width 23 height 16
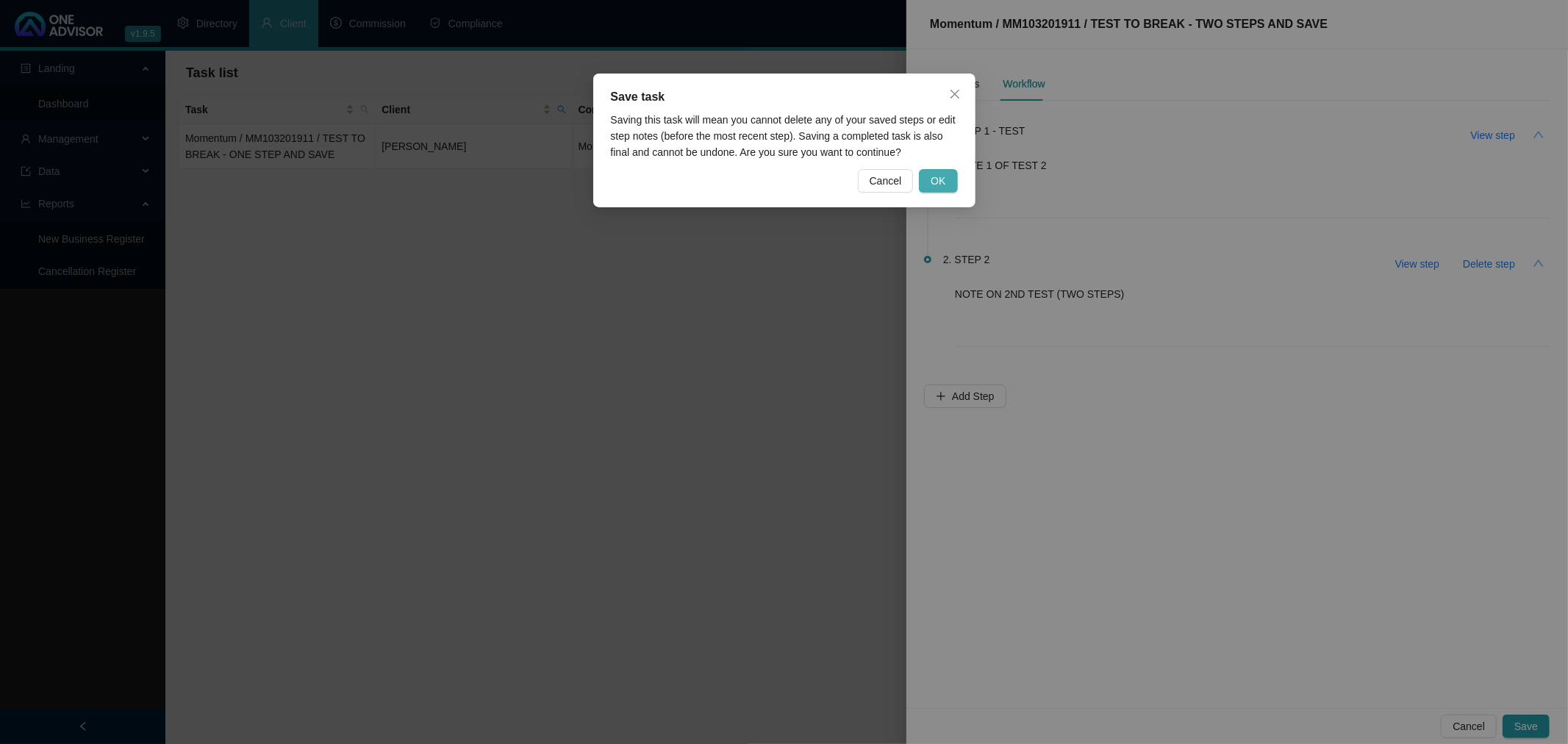
click at [938, 180] on span "OK" at bounding box center [938, 180] width 15 height 16
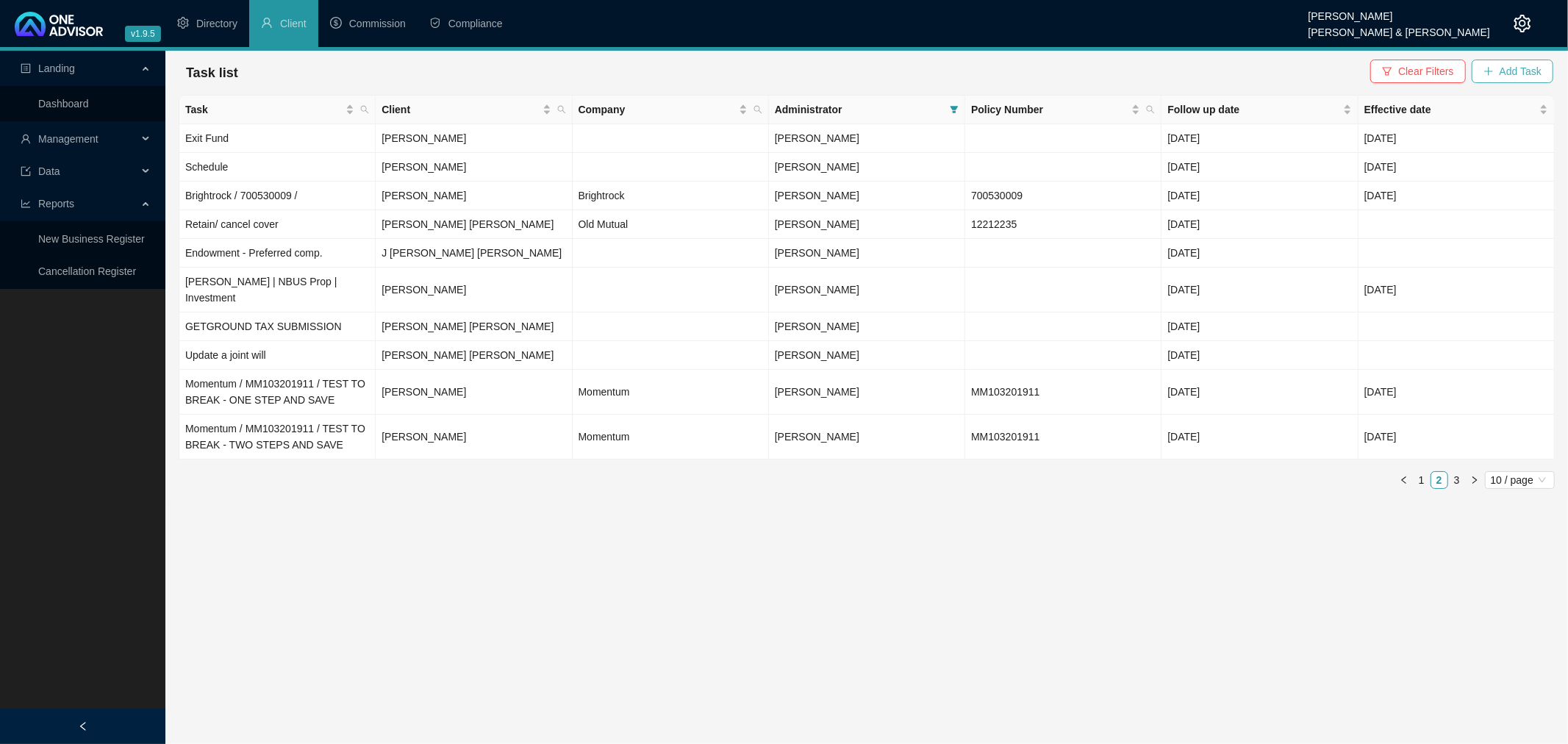
click at [1520, 68] on span "Add Task" at bounding box center [1520, 71] width 42 height 16
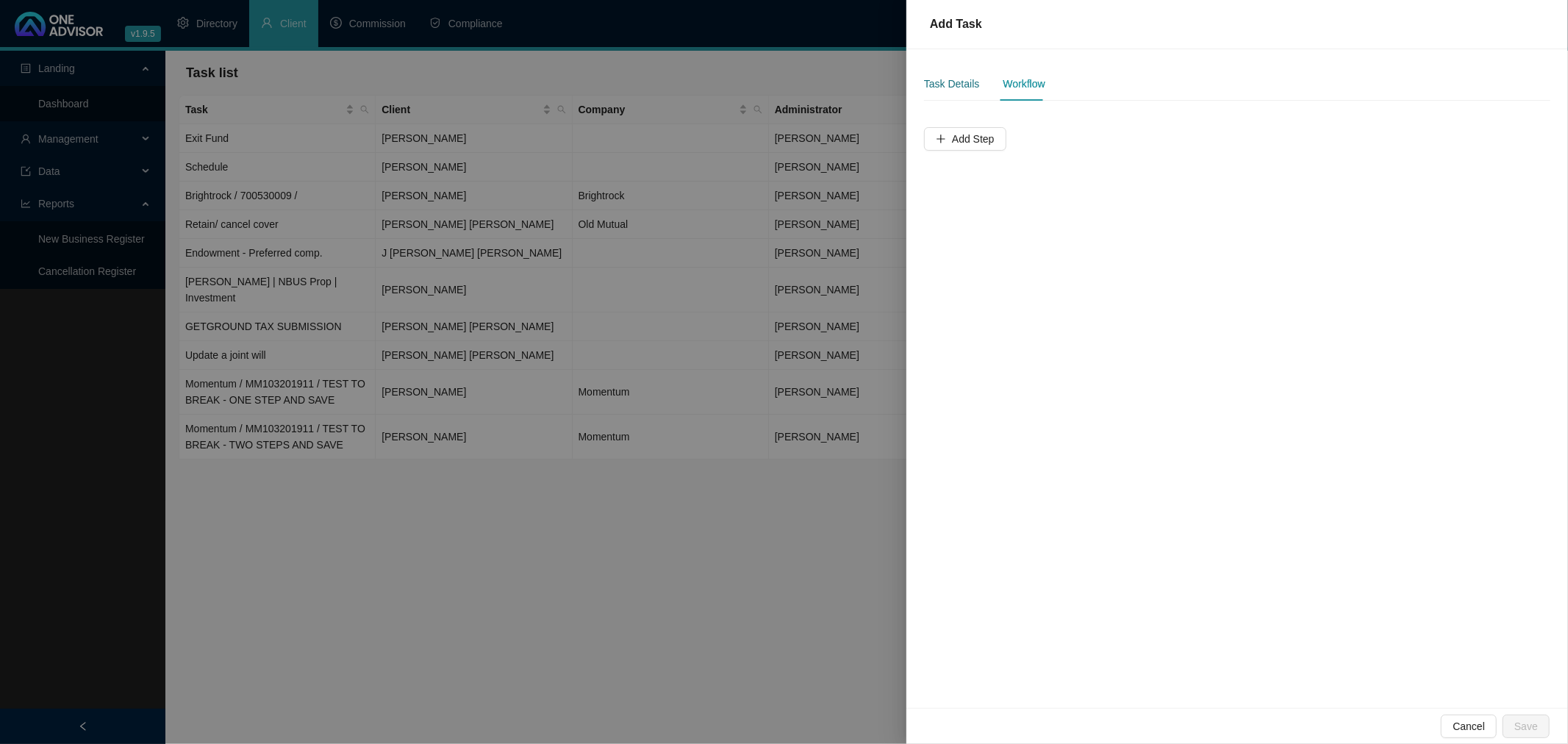
click at [945, 85] on div "Task Details" at bounding box center [951, 83] width 55 height 16
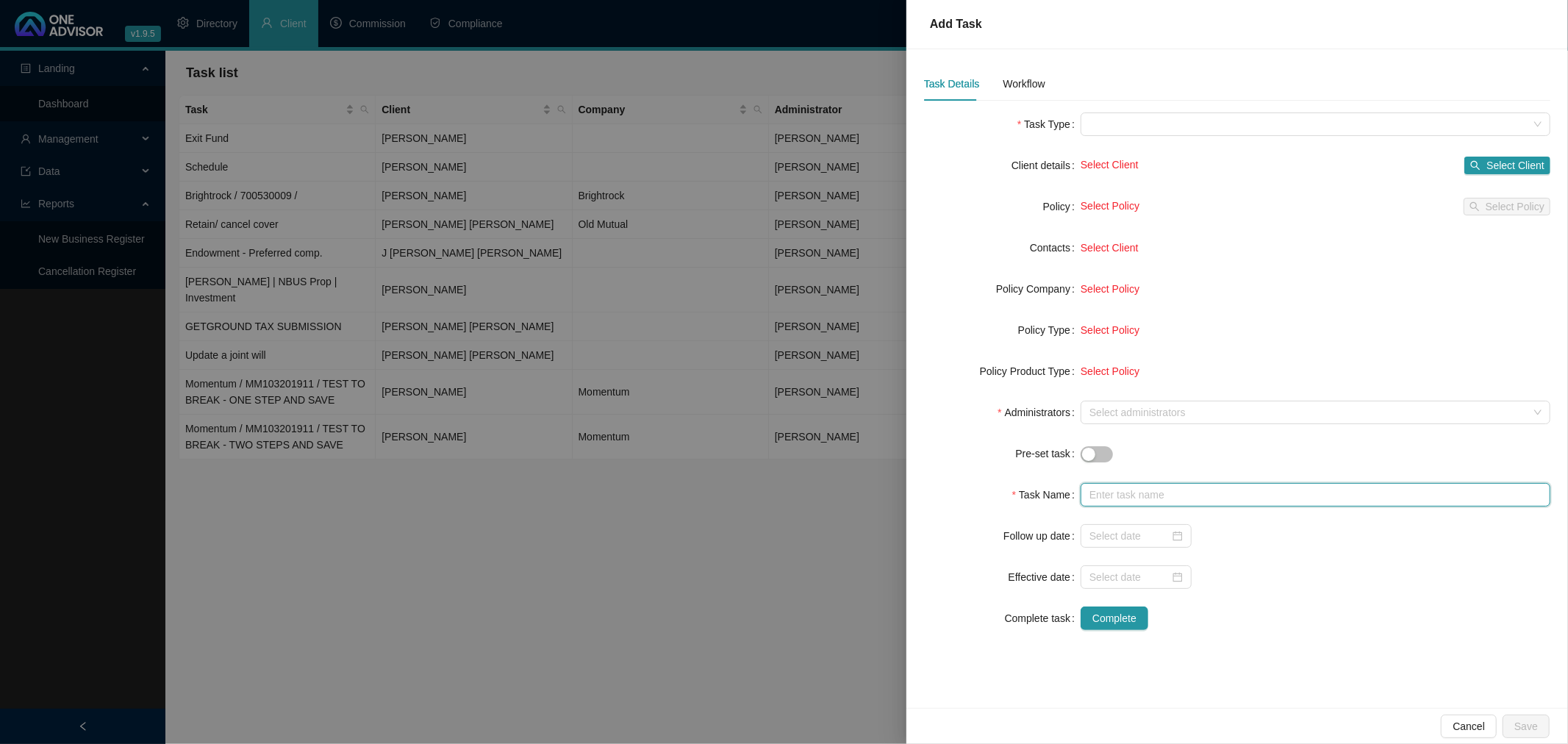
click at [1137, 490] on input "text" at bounding box center [1315, 494] width 469 height 23
paste input "Momentum / MM103201911 / TEST TO BREAK - TWO STEPS AND SAVE"
drag, startPoint x: 1438, startPoint y: 495, endPoint x: 1368, endPoint y: 490, distance: 70.2
click at [1368, 490] on input "Momentum / MM103201911 / TEST TO BREAK - TWO STEPS AND SAVE" at bounding box center [1315, 494] width 469 height 23
click at [1177, 535] on div at bounding box center [1136, 535] width 93 height 16
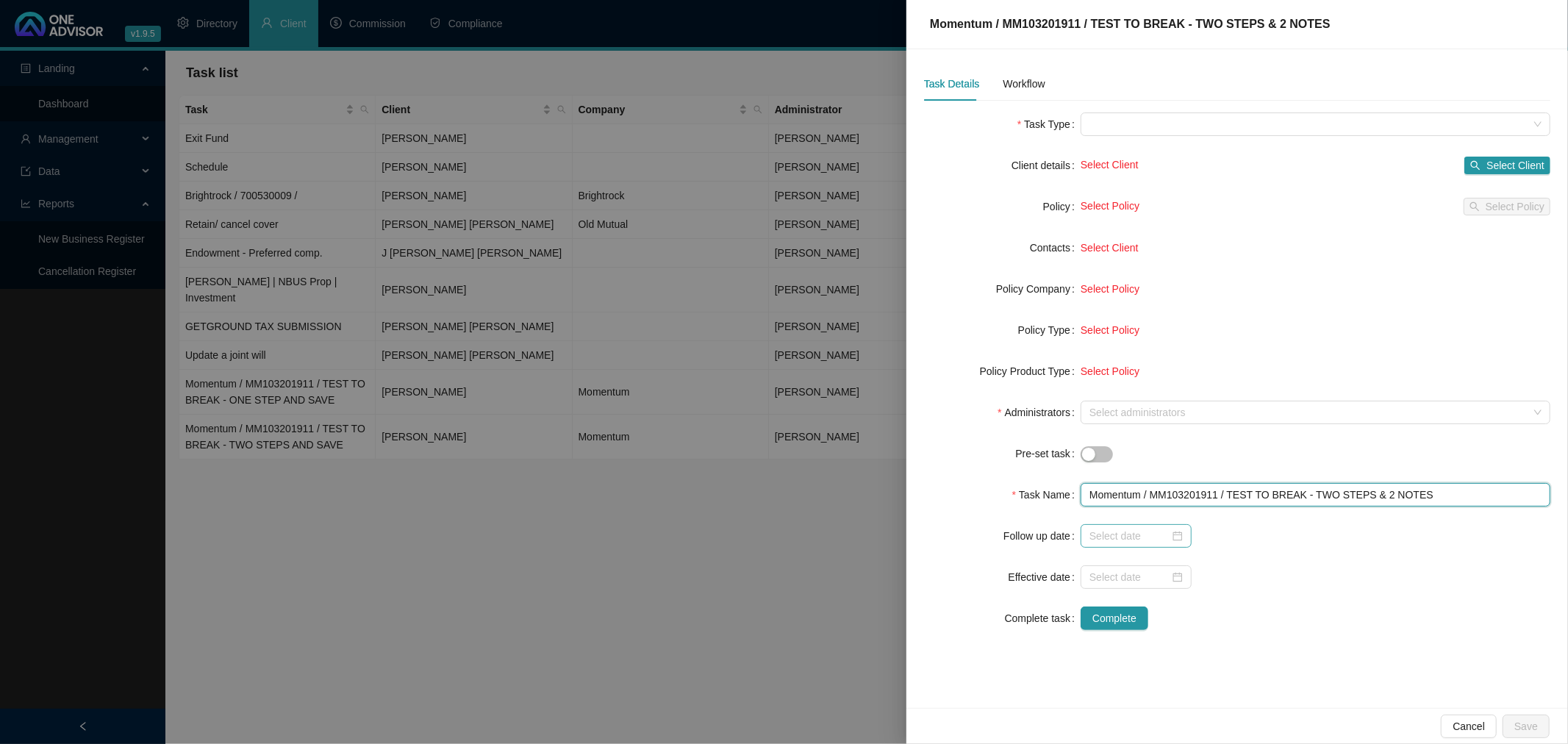
type input "Momentum / MM103201911 / TEST TO BREAK - TWO STEPS & 2 NOTES"
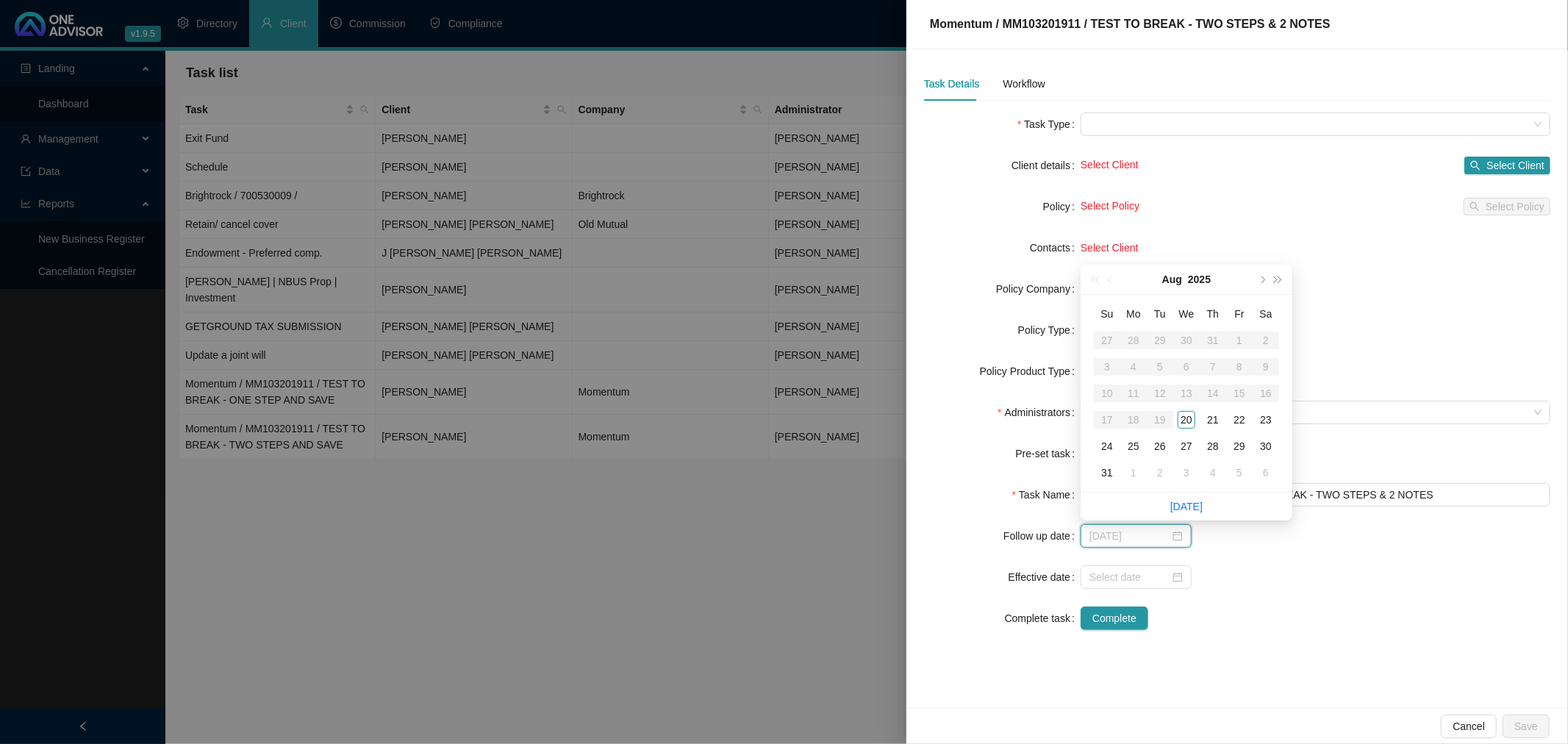
type input "[DATE]"
click at [1216, 417] on div "21" at bounding box center [1212, 419] width 18 height 18
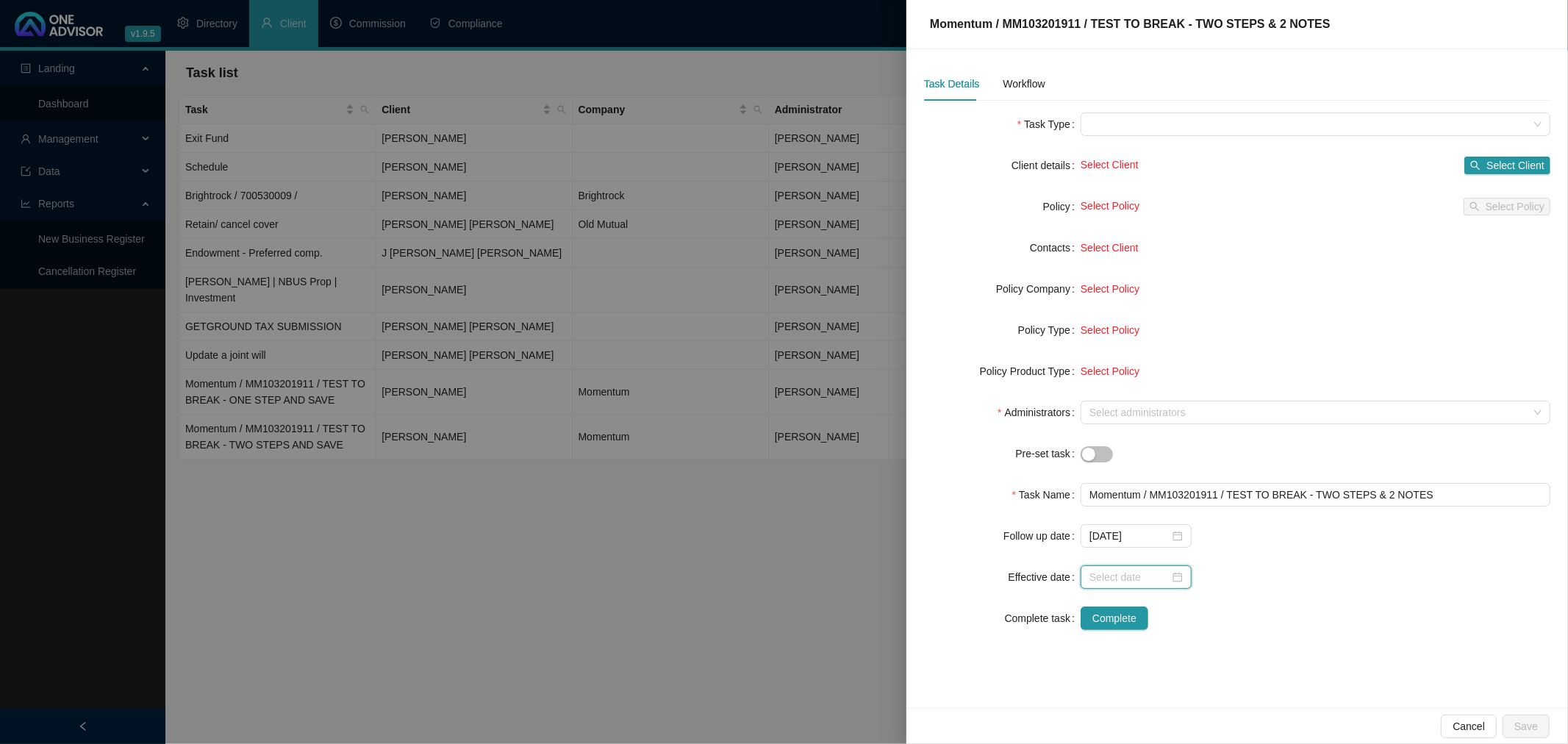
click at [1157, 575] on input at bounding box center [1129, 577] width 80 height 16
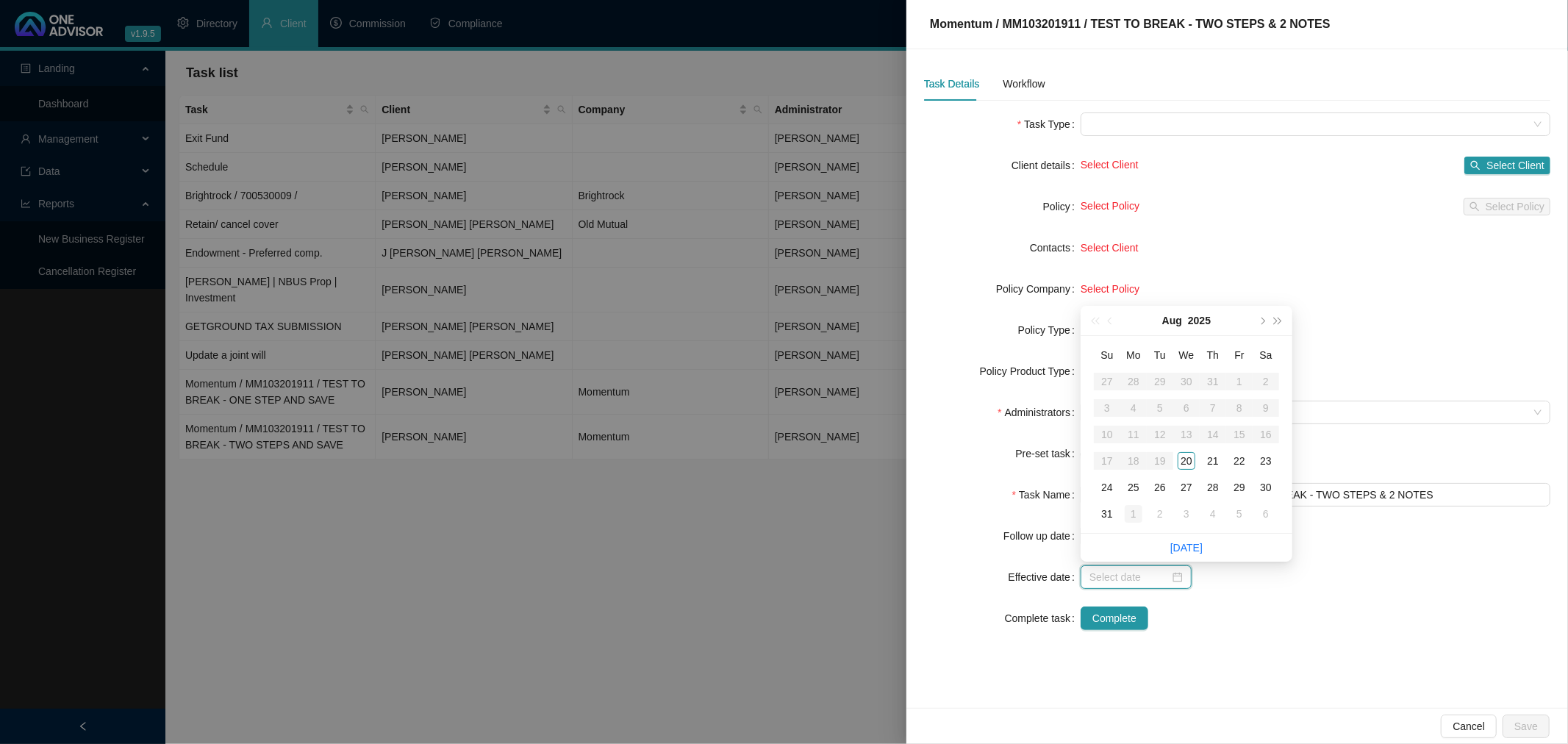
type input "[DATE]"
click at [1130, 517] on div "1" at bounding box center [1133, 513] width 18 height 18
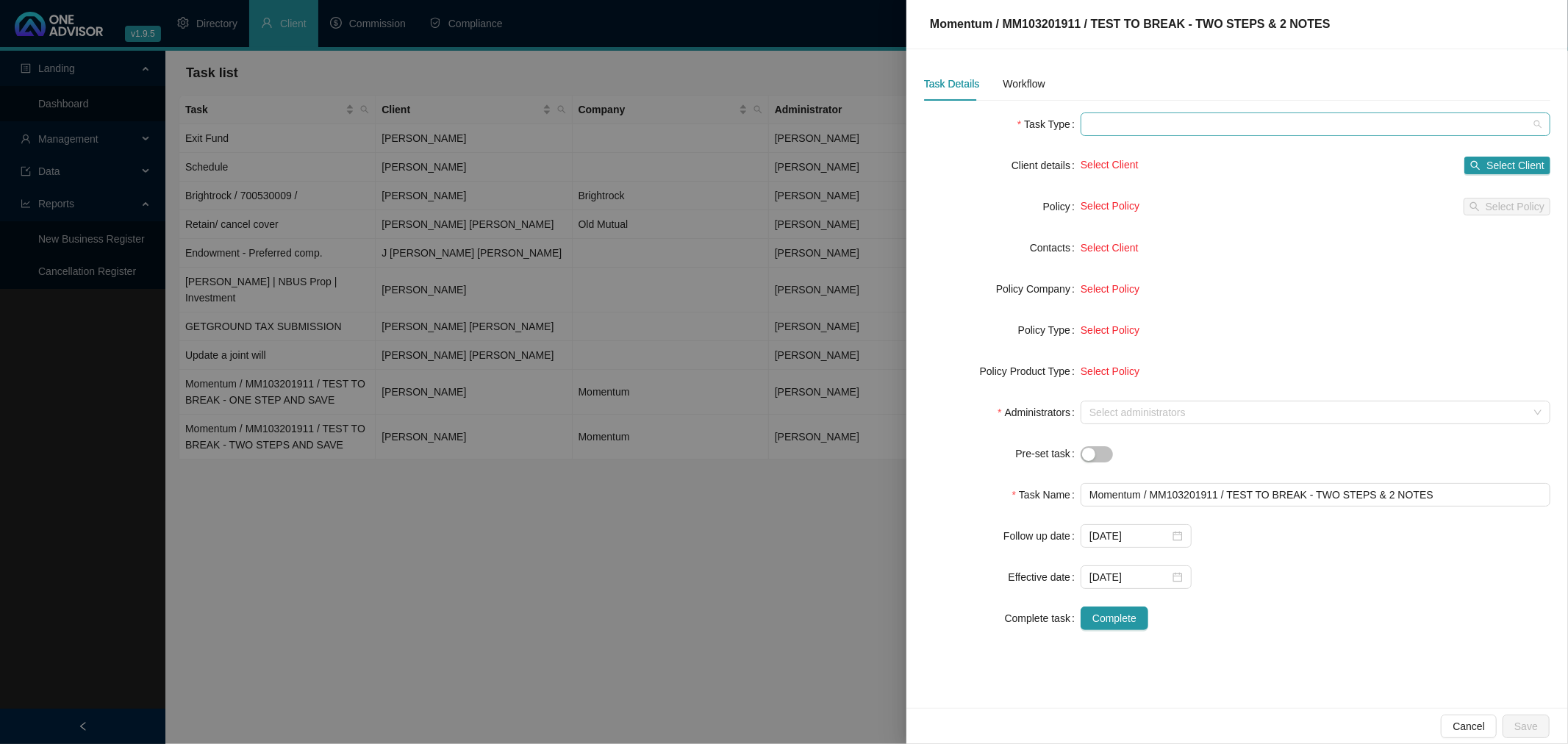
click at [1091, 128] on span at bounding box center [1315, 124] width 452 height 22
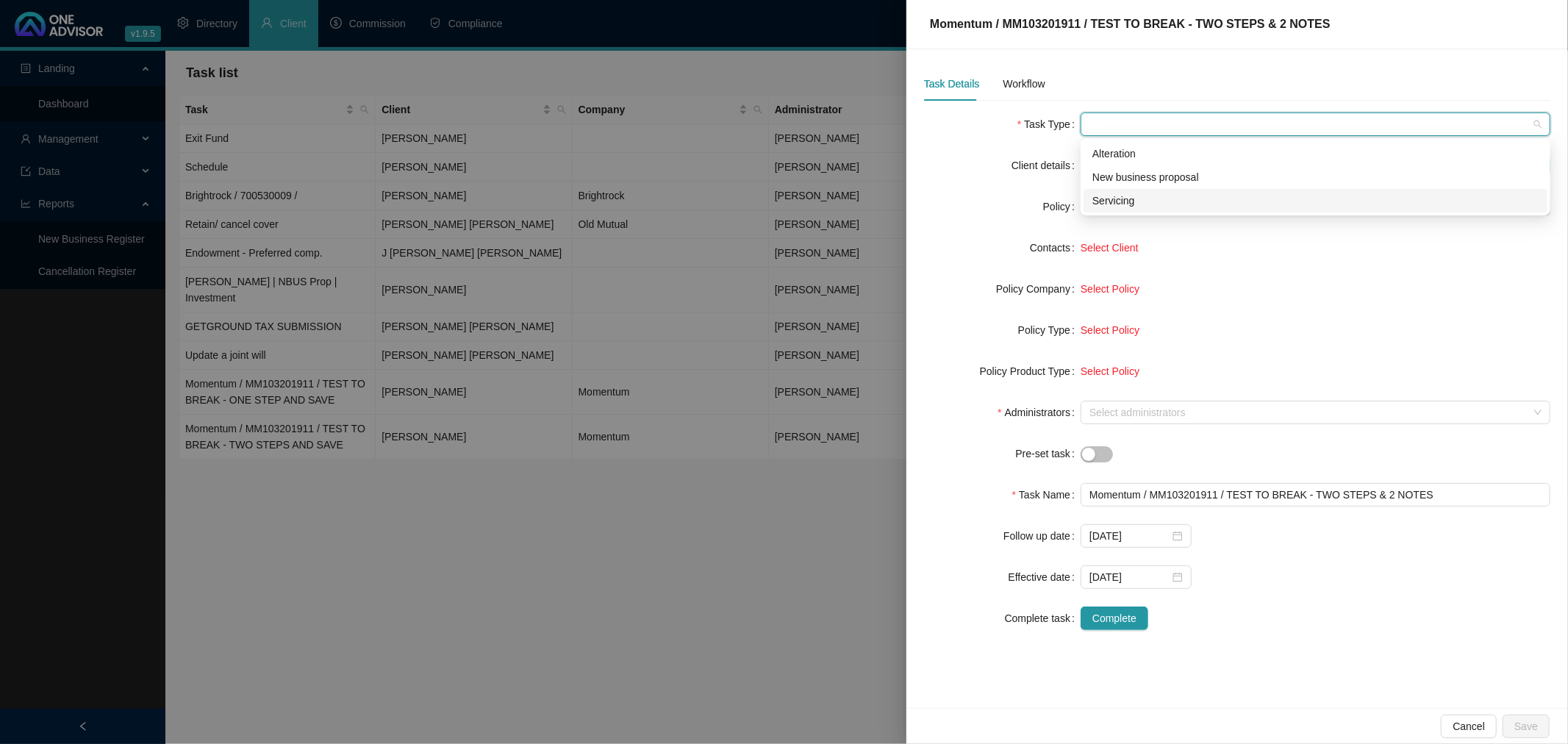
click at [1119, 203] on div "Servicing" at bounding box center [1315, 200] width 446 height 16
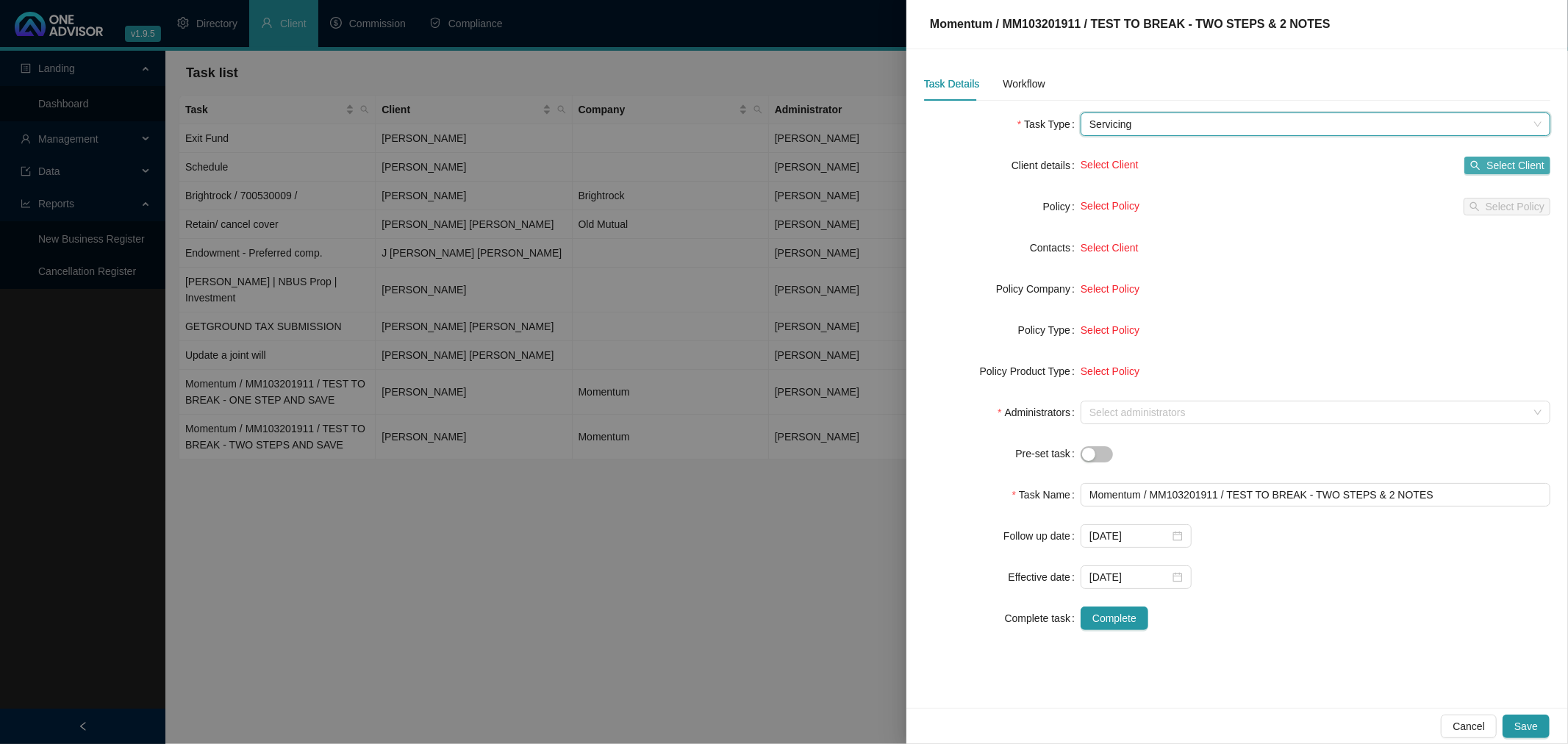
click at [1504, 161] on span "Select Client" at bounding box center [1515, 165] width 58 height 16
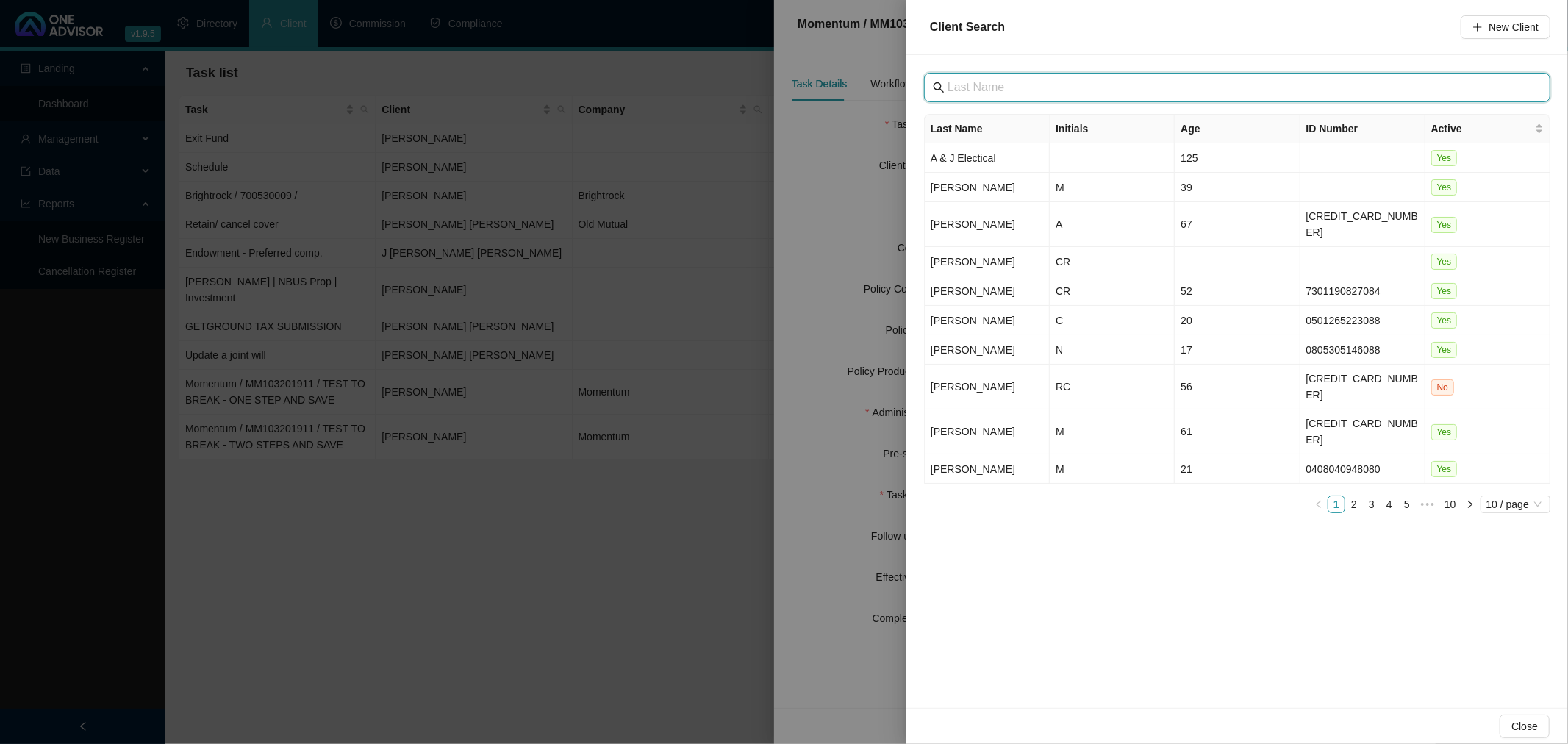
click at [990, 85] on input "text" at bounding box center [1239, 87] width 582 height 18
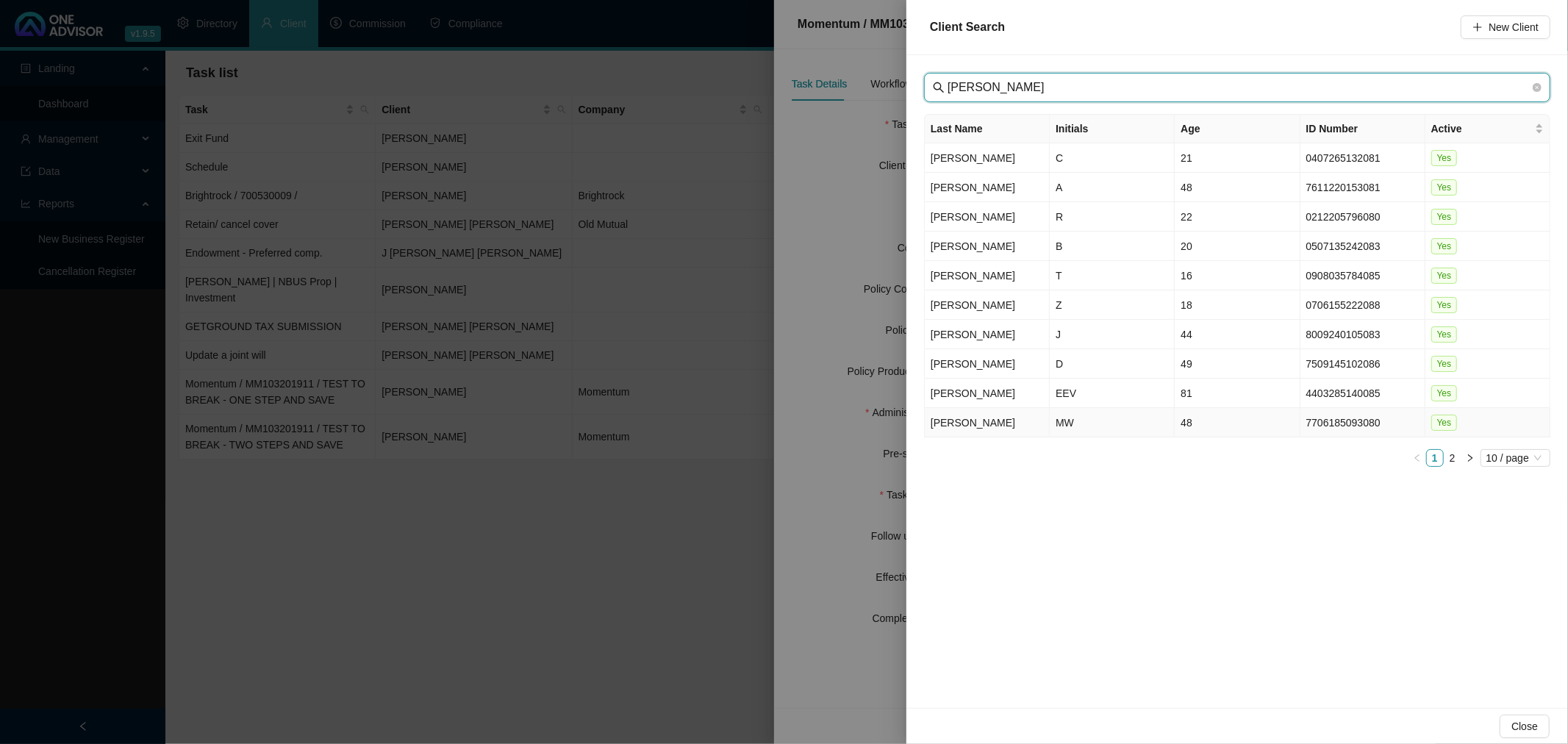
type input "BORMANN"
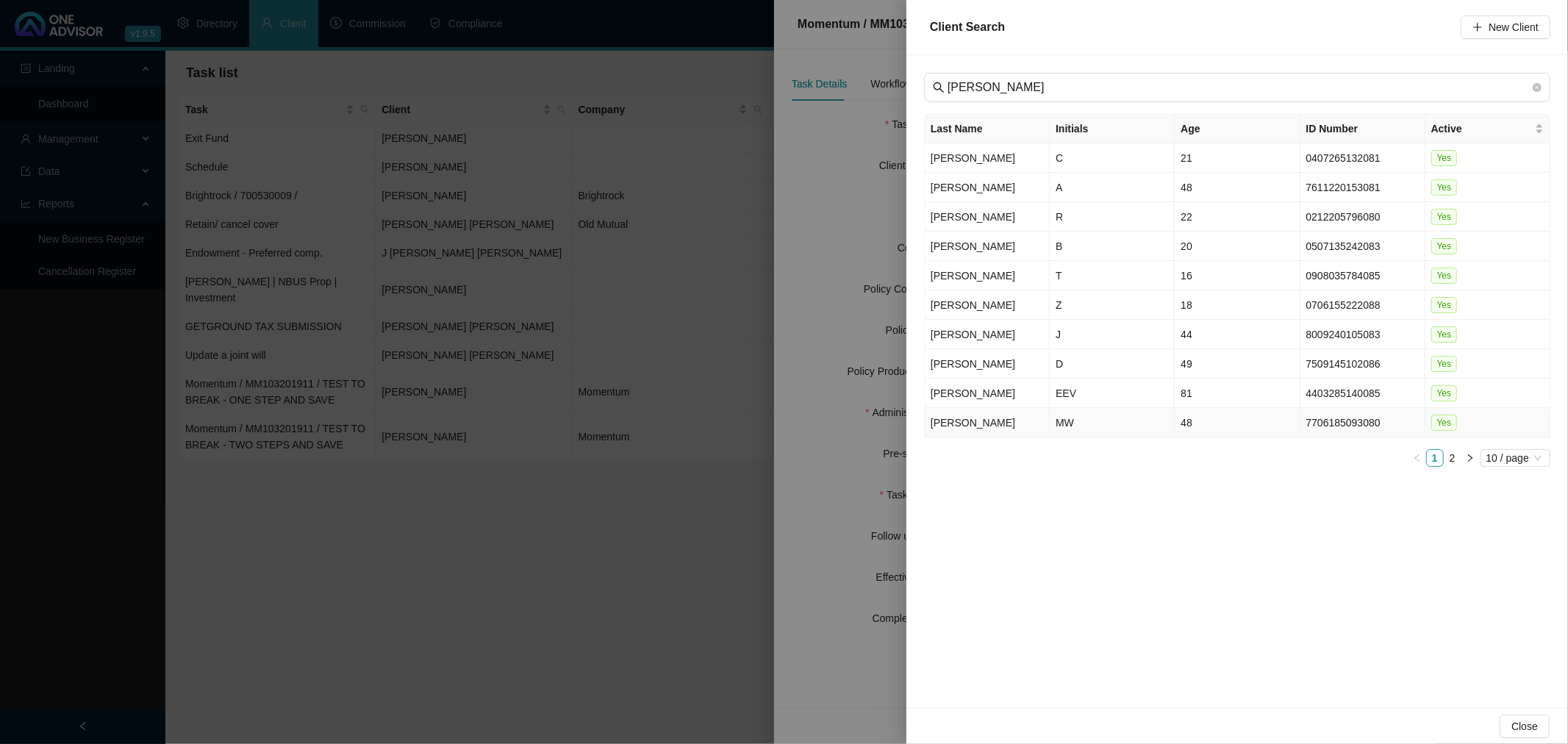
click at [1108, 424] on td "MW" at bounding box center [1113, 423] width 125 height 30
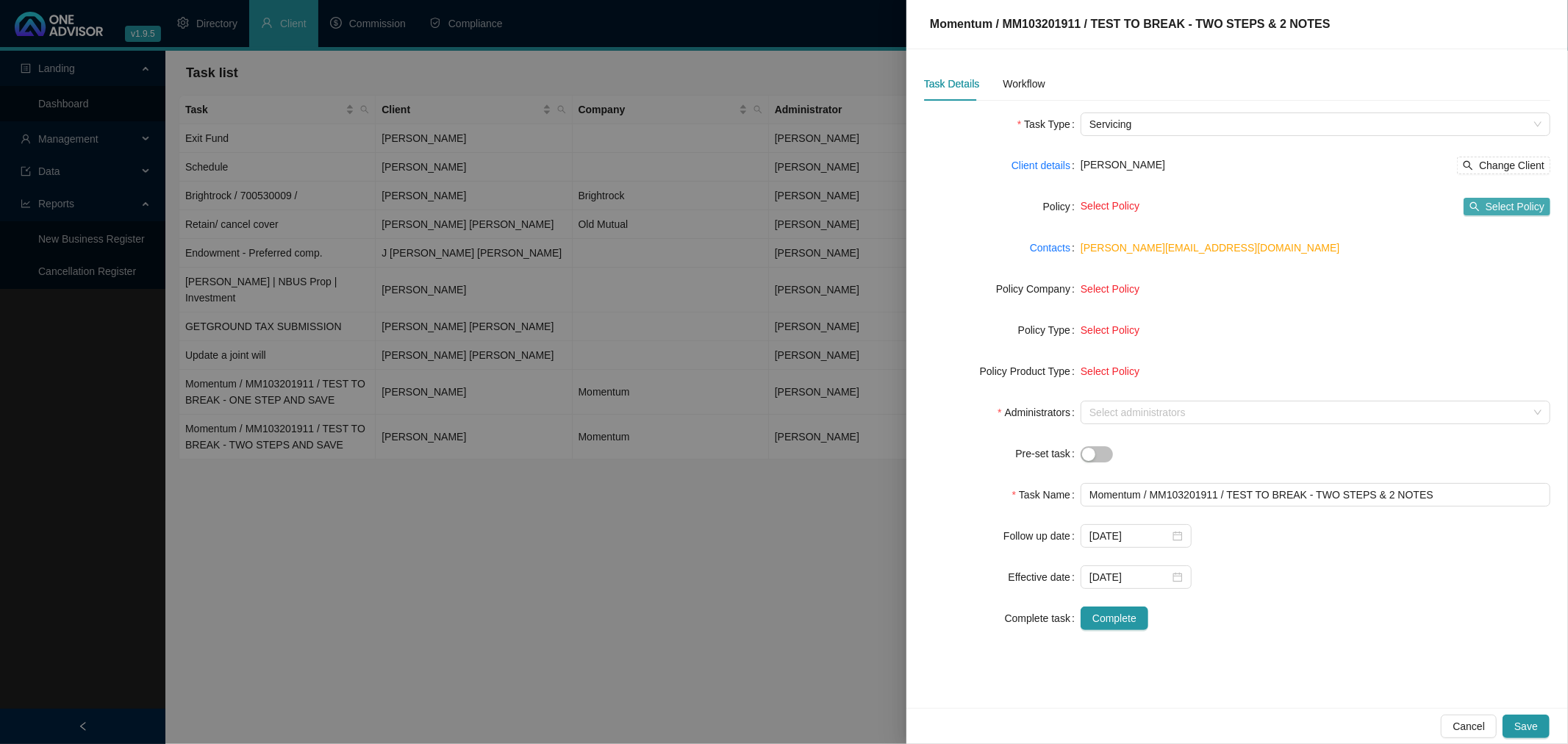
click at [1519, 203] on span "Select Policy" at bounding box center [1515, 206] width 59 height 16
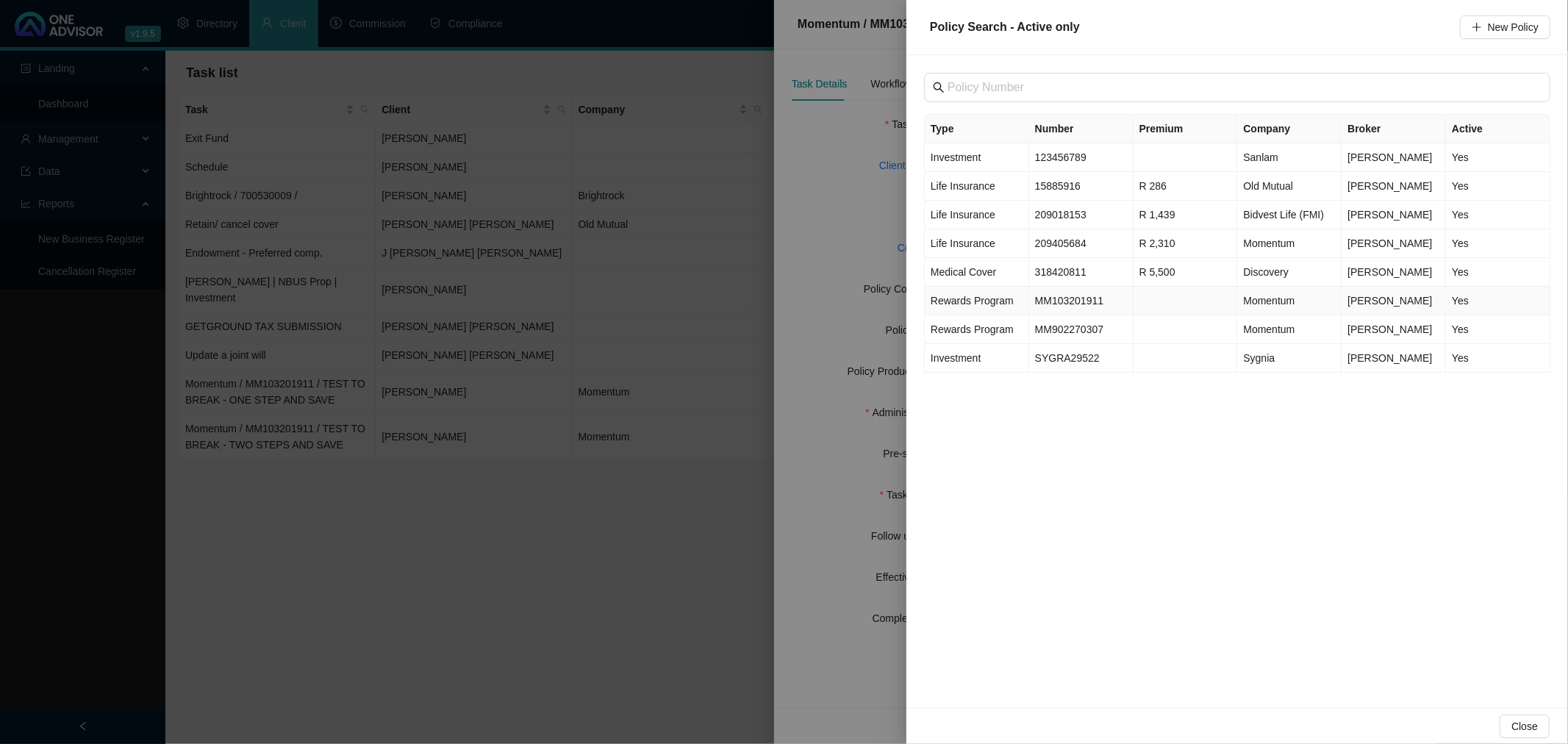
click at [1097, 300] on td "MM103201911" at bounding box center [1082, 301] width 105 height 29
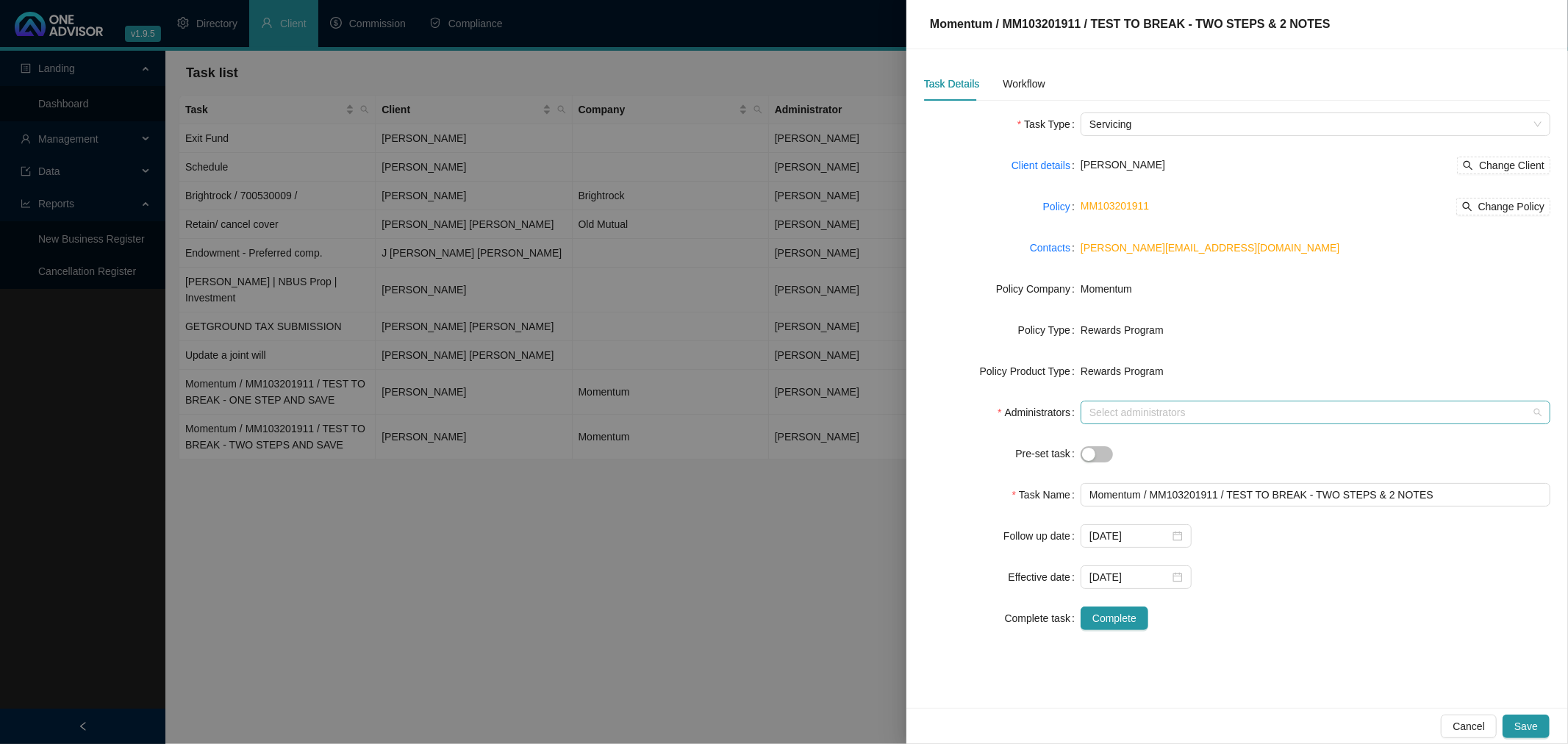
click at [1132, 410] on div at bounding box center [1308, 413] width 448 height 11
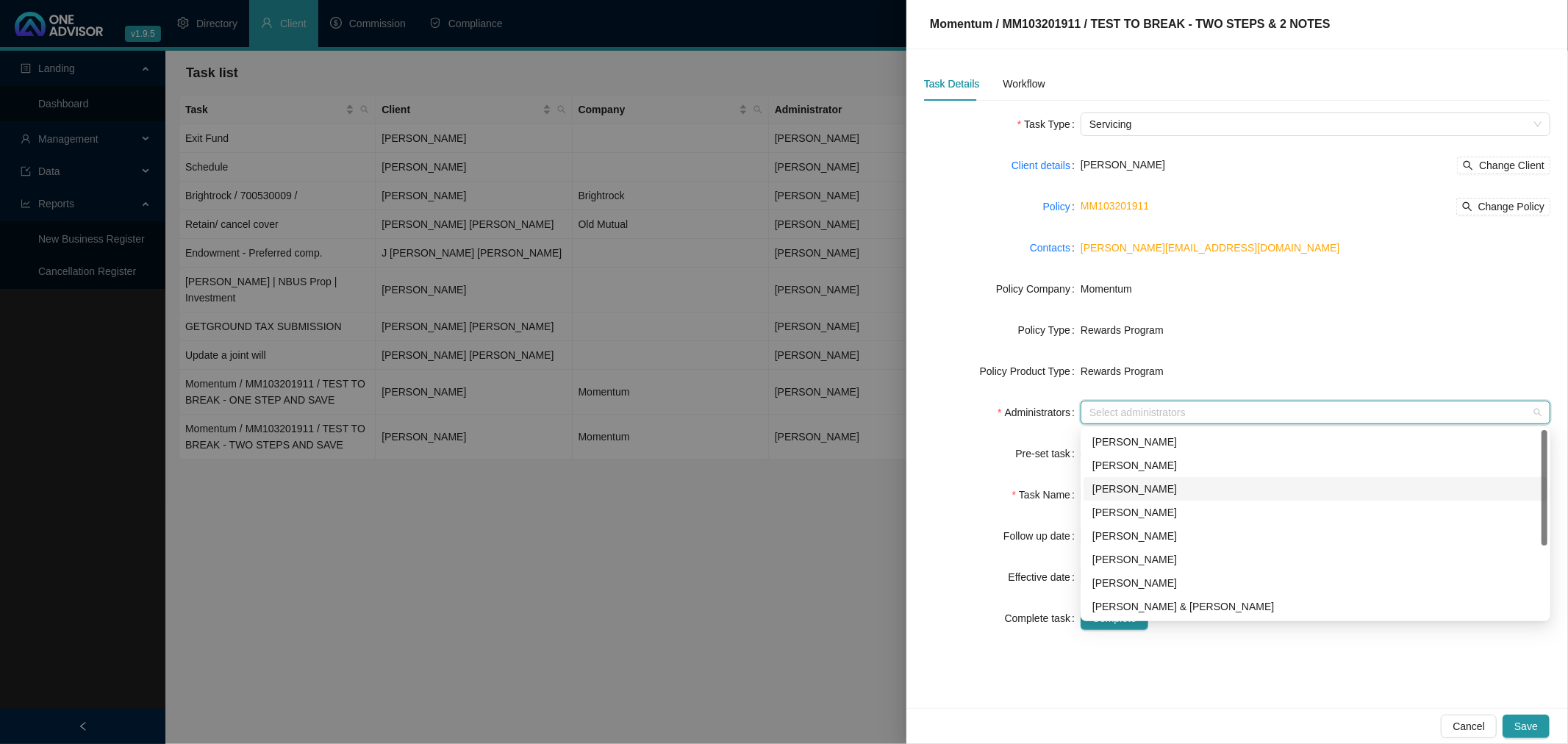
click at [1144, 490] on div "[PERSON_NAME]" at bounding box center [1315, 488] width 446 height 16
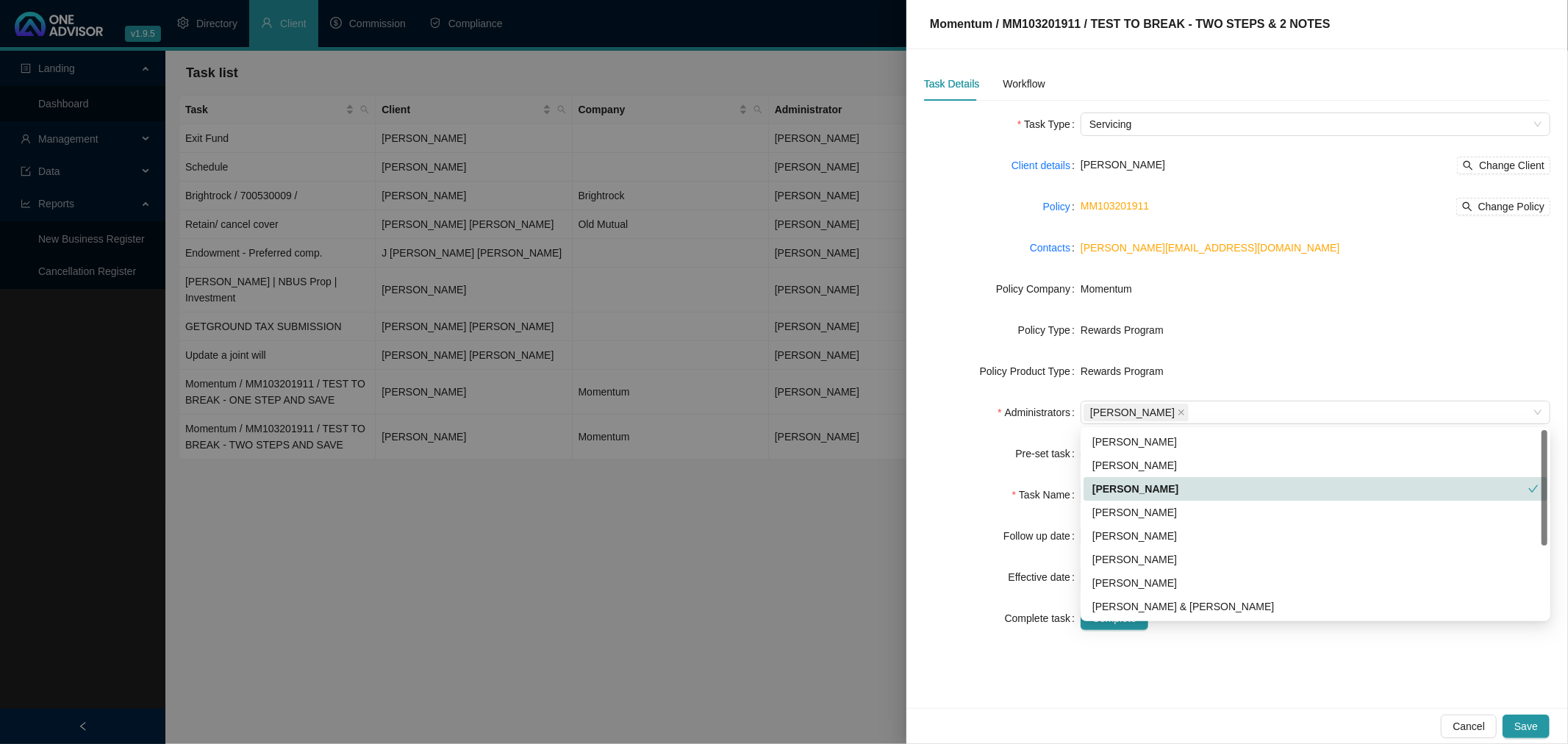
click at [964, 460] on div "Pre-set task" at bounding box center [1002, 453] width 157 height 23
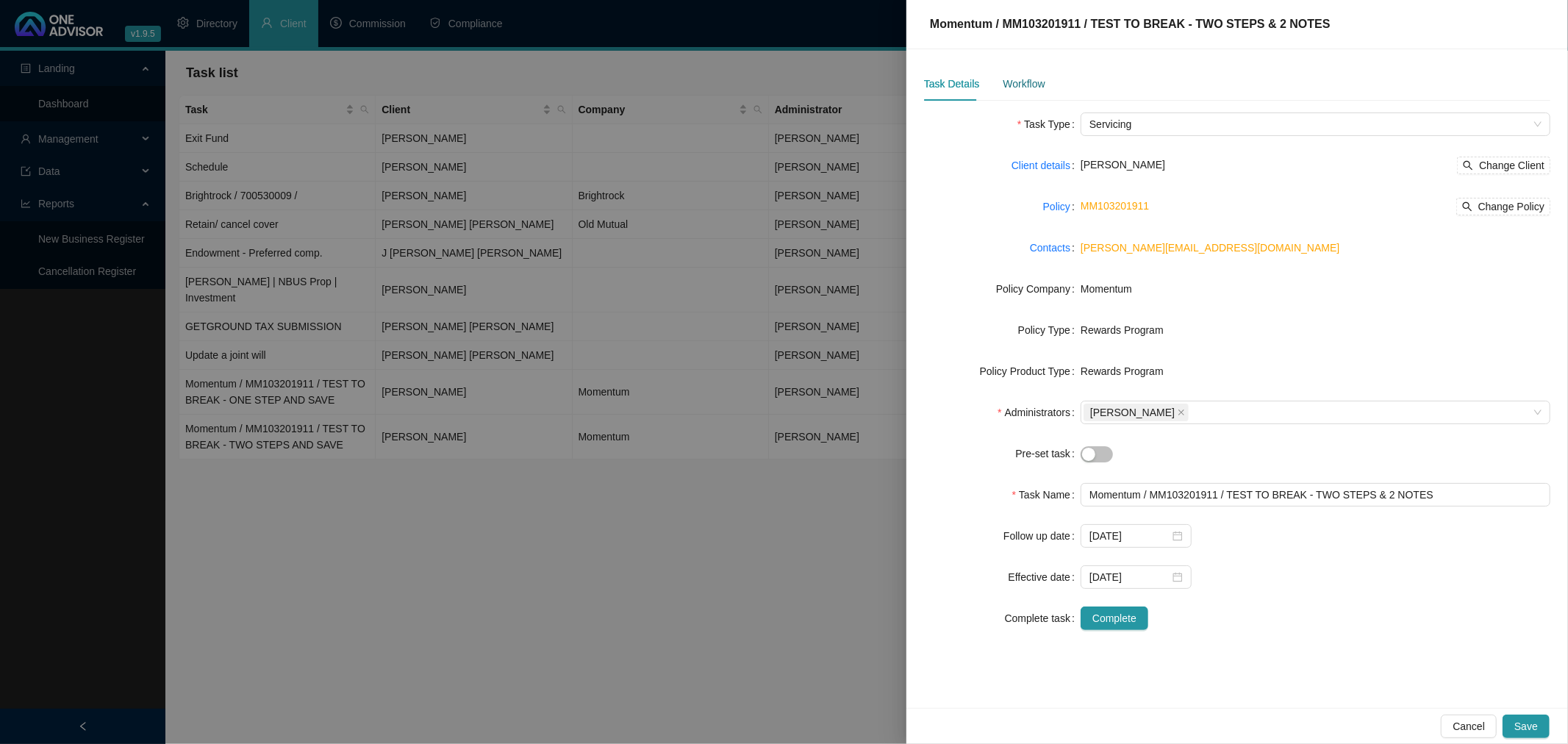
click at [1011, 81] on div "Workflow" at bounding box center [1023, 83] width 42 height 16
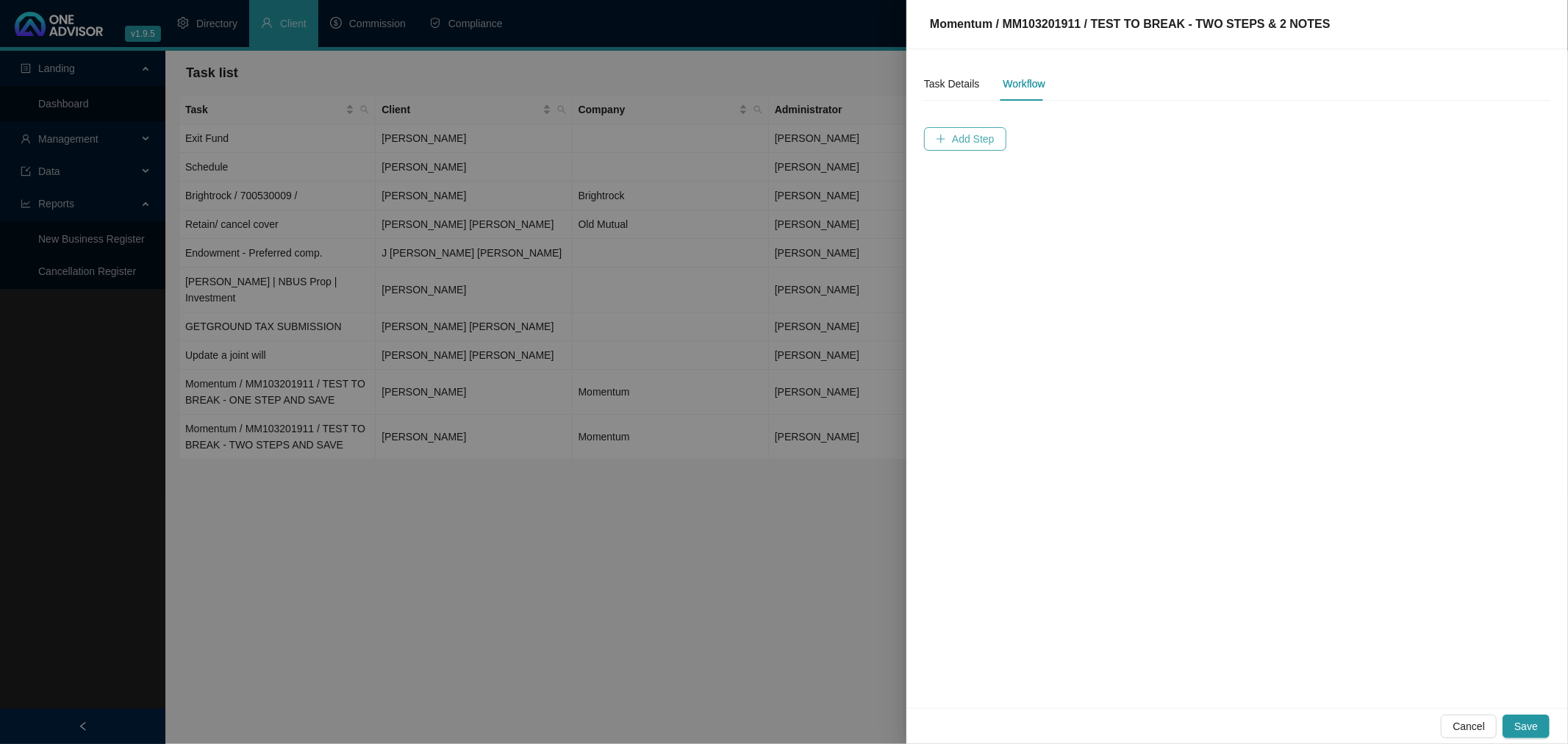
click at [984, 138] on span "Add Step" at bounding box center [973, 138] width 43 height 16
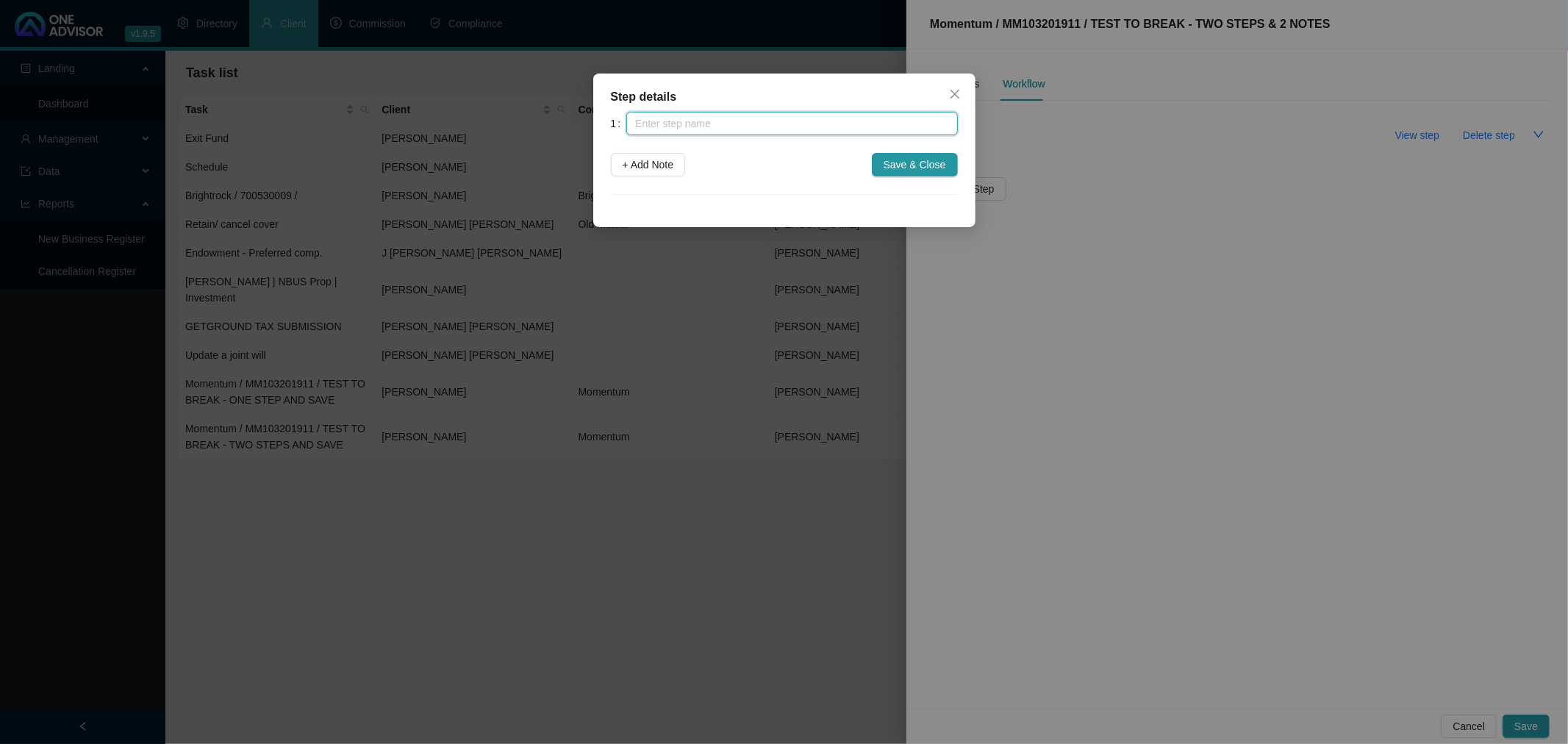
click at [734, 119] on input "text" at bounding box center [791, 123] width 330 height 23
type input "STEP1 - TEST 3"
click at [662, 160] on span "+ Add Note" at bounding box center [648, 164] width 51 height 16
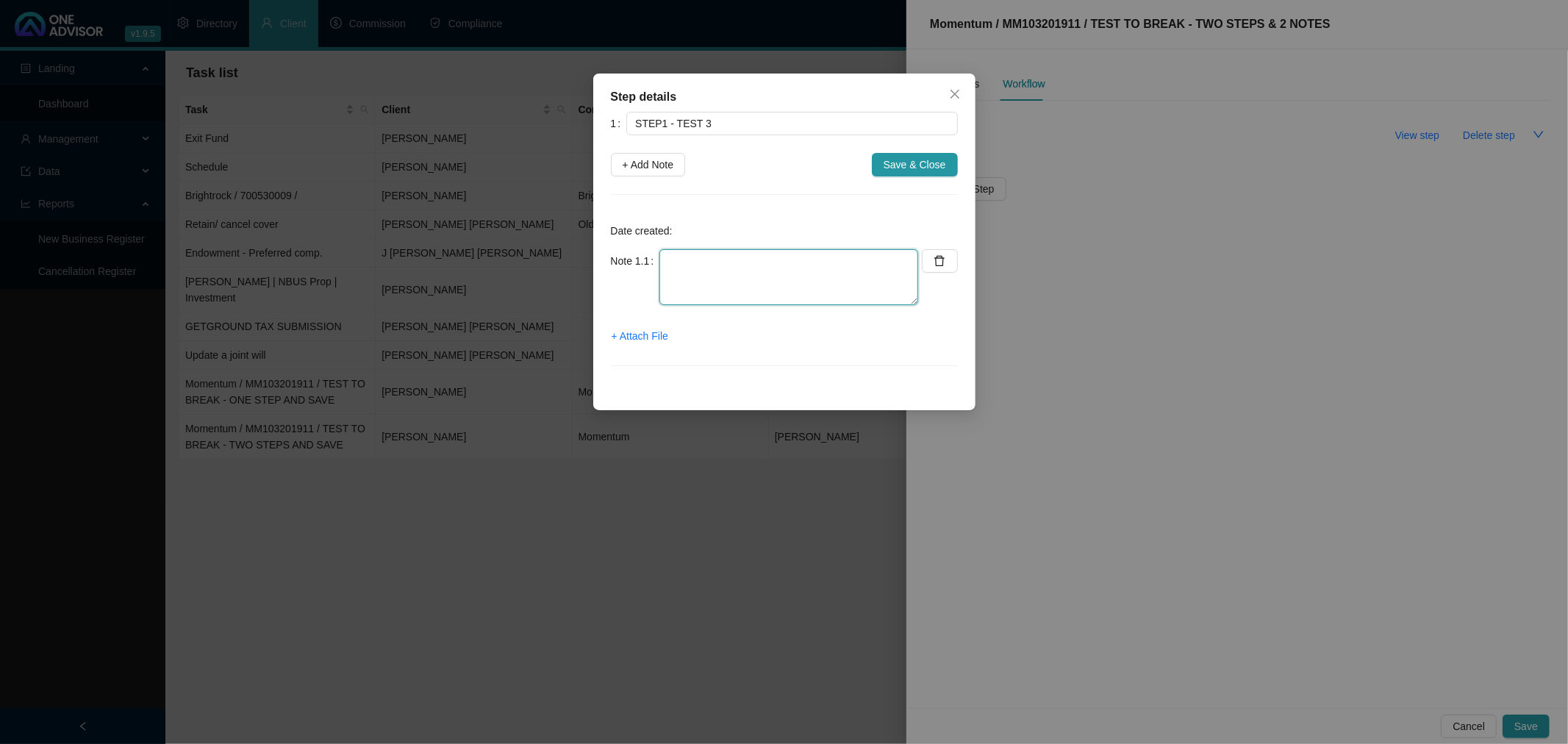
click at [680, 267] on textarea at bounding box center [788, 277] width 259 height 56
type textarea "NOTE 1 TEST 3"
click at [927, 163] on span "Save & Close" at bounding box center [915, 164] width 63 height 16
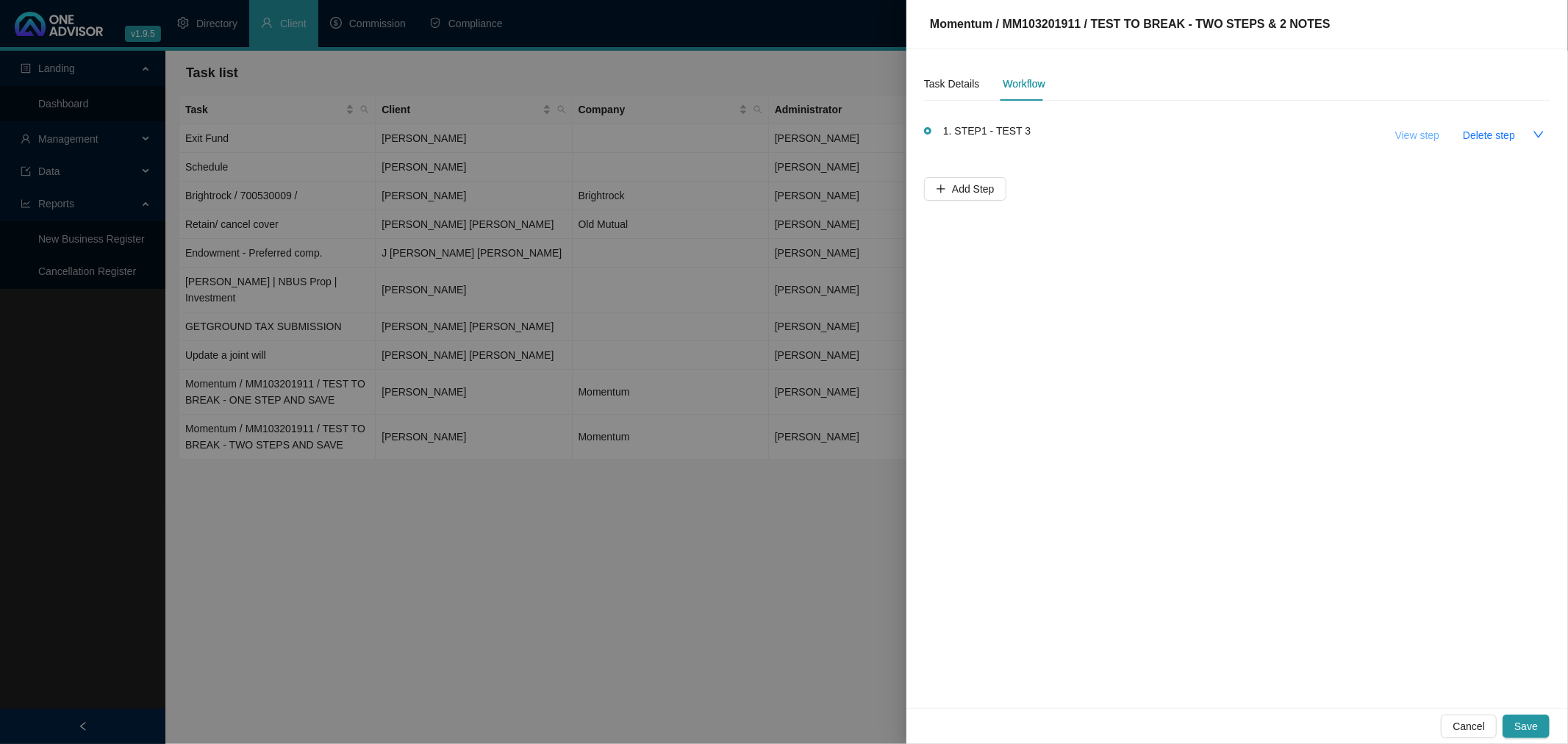
click at [1417, 133] on span "View step" at bounding box center [1417, 134] width 44 height 16
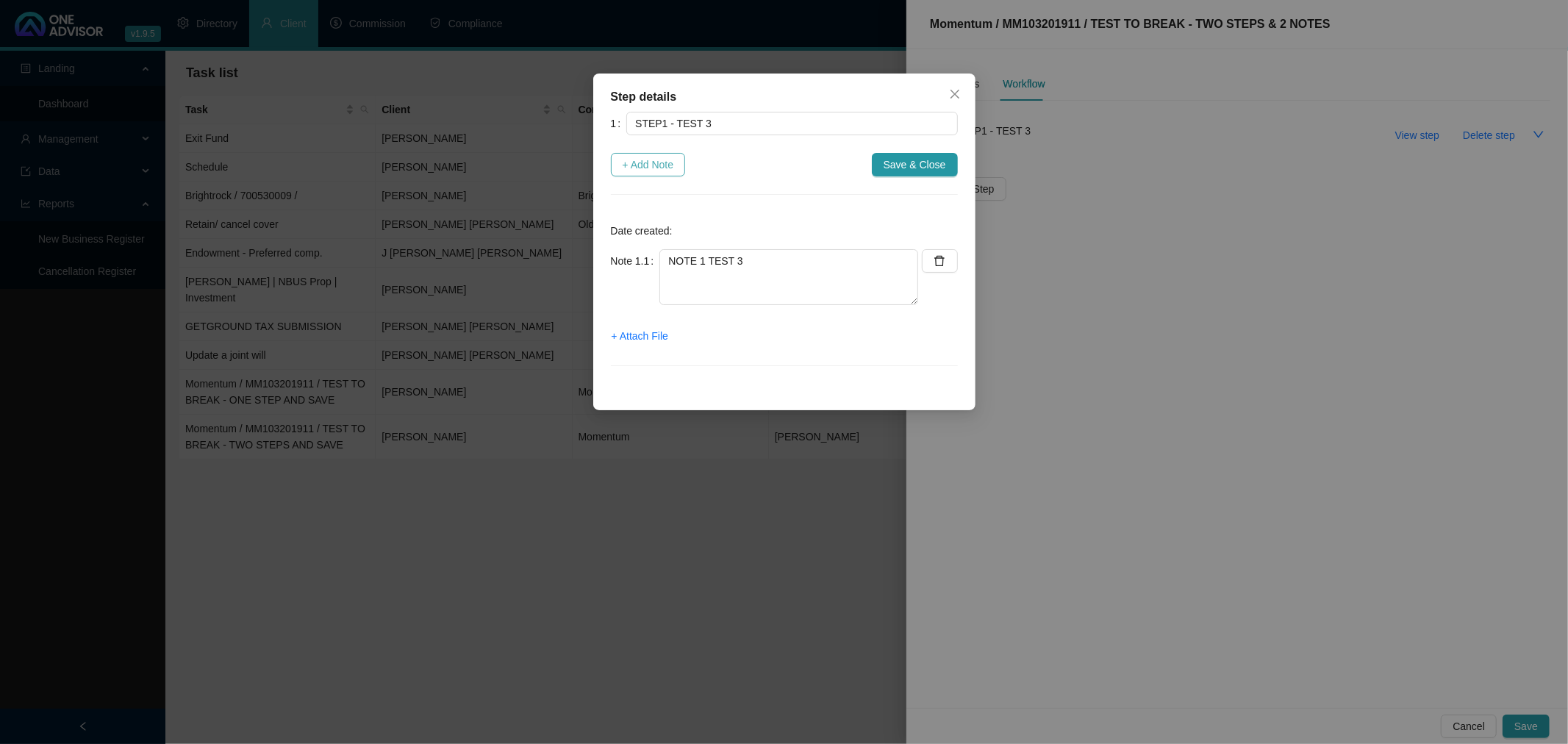
click at [654, 168] on span "+ Add Note" at bounding box center [648, 164] width 51 height 16
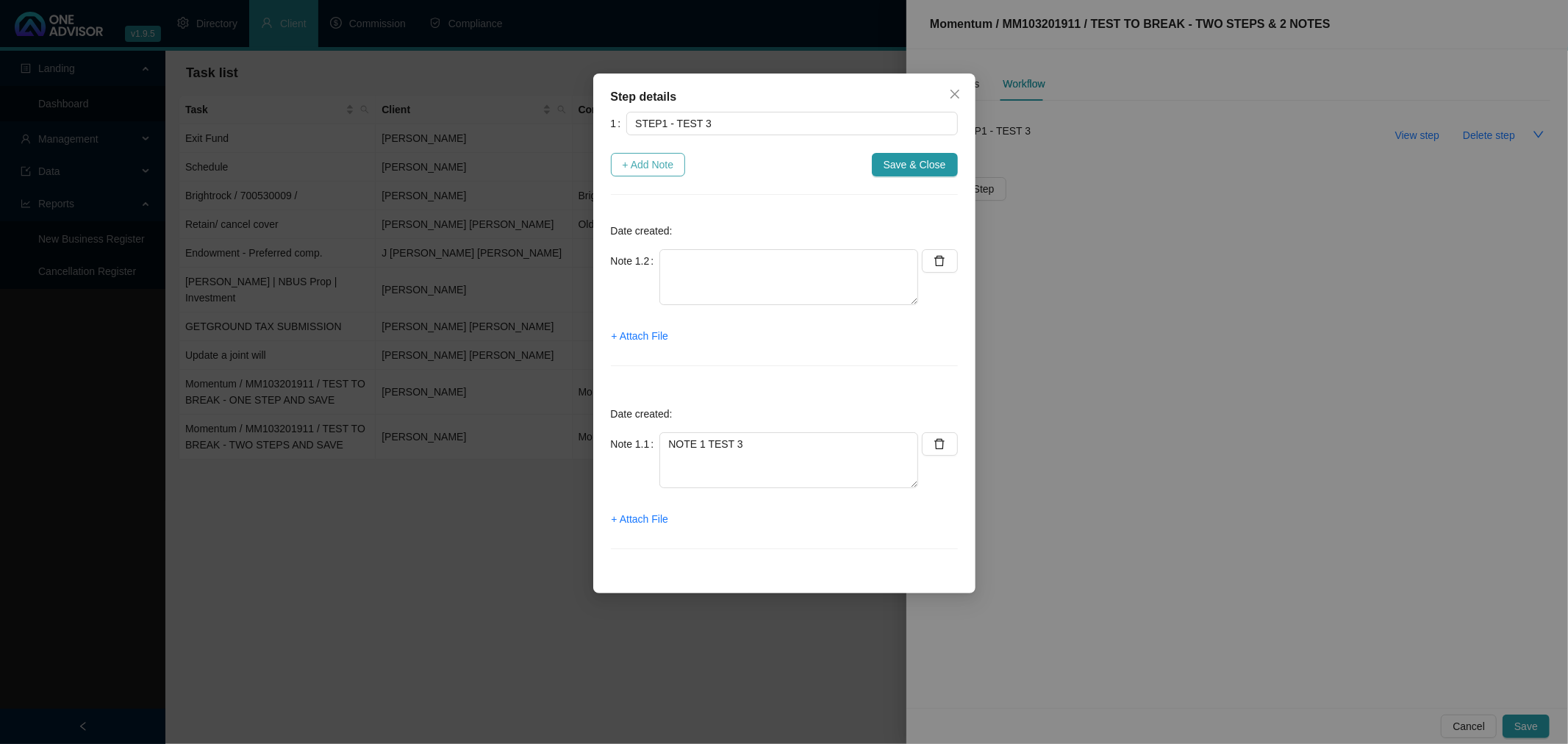
click at [610, 153] on button "+ Add Note" at bounding box center [648, 164] width 75 height 23
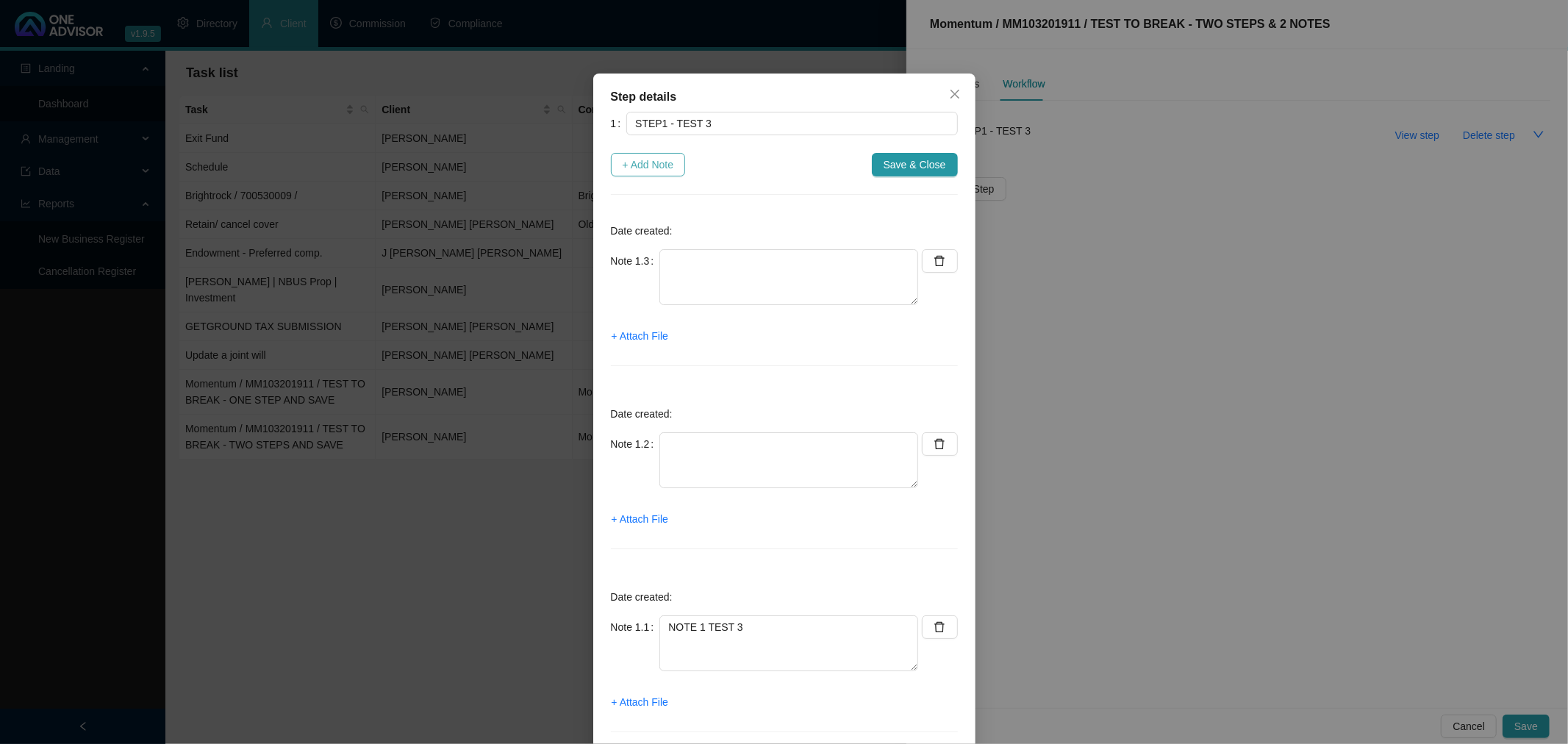
click at [610, 153] on button "+ Add Note" at bounding box center [648, 164] width 75 height 23
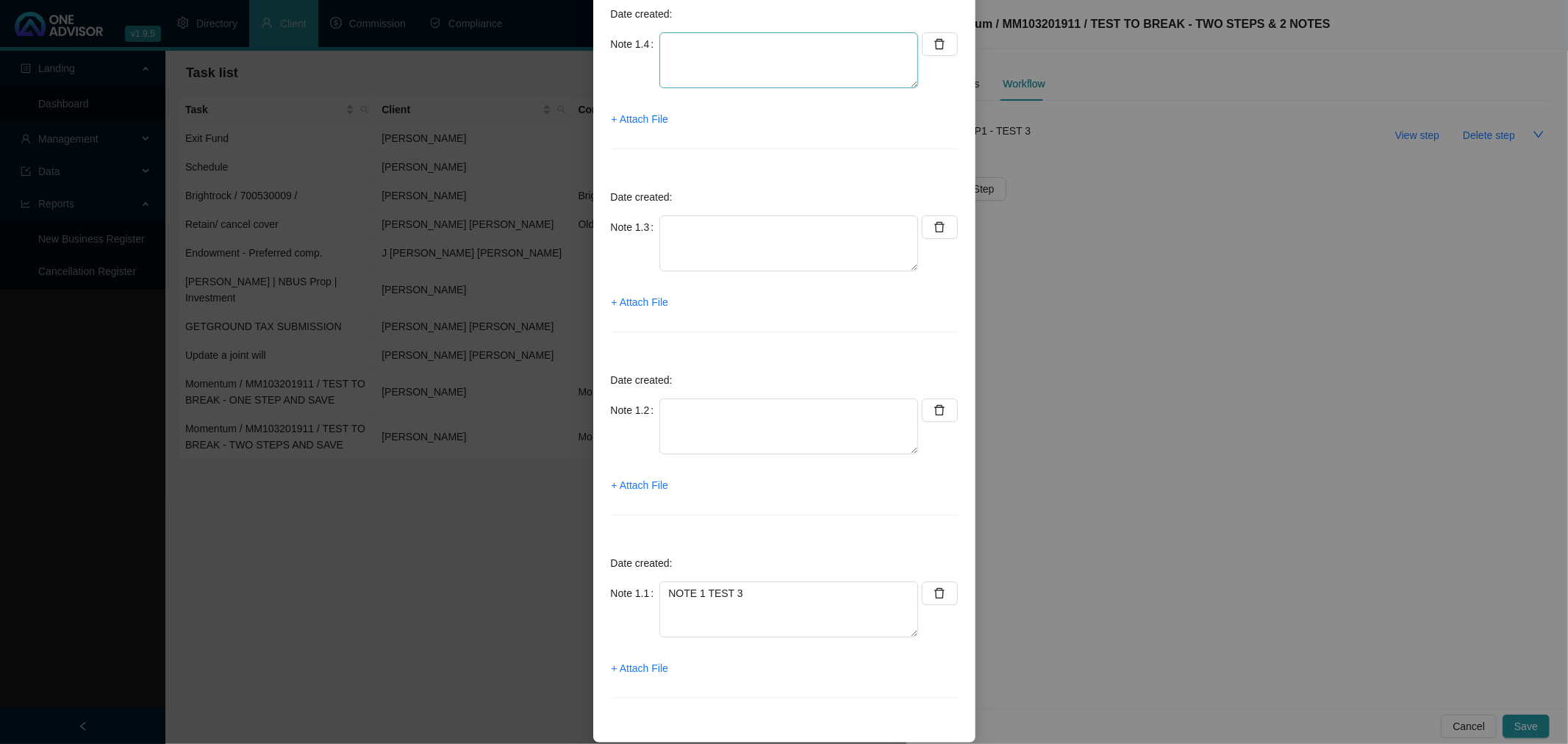
scroll to position [233, 0]
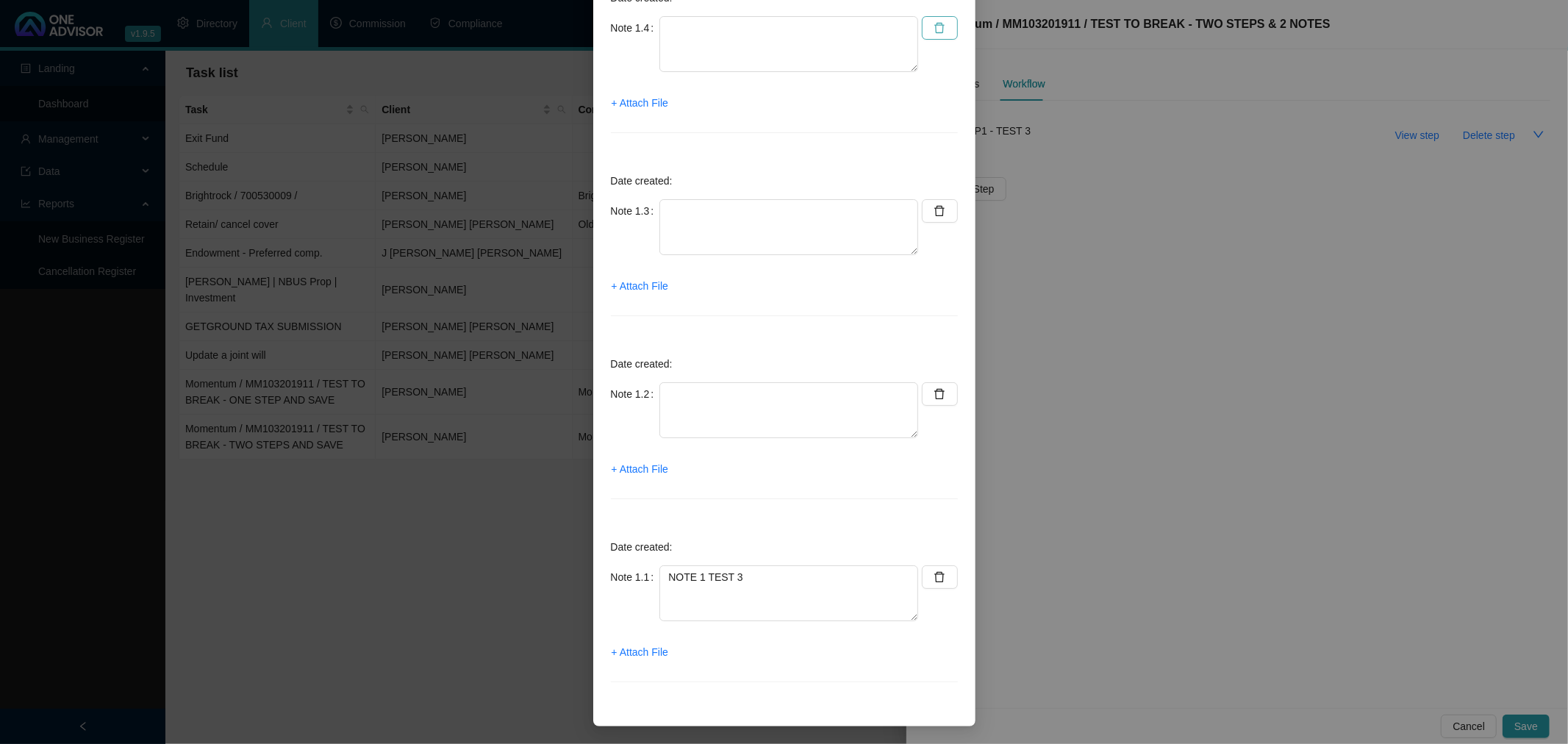
click at [933, 23] on icon "delete" at bounding box center [939, 28] width 12 height 12
type textarea "NOTE 1 TEST 3"
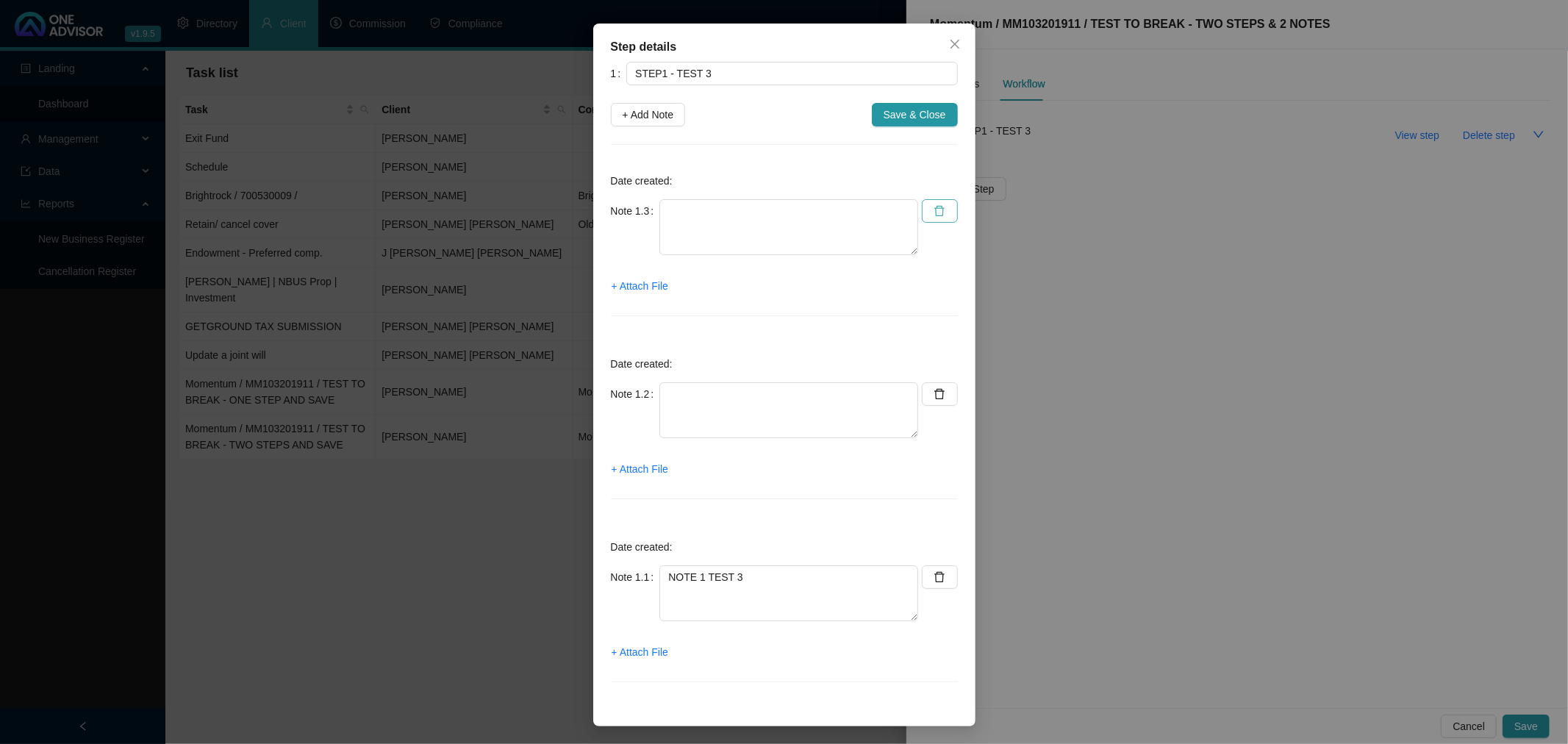
scroll to position [50, 0]
click at [937, 211] on icon "delete" at bounding box center [939, 211] width 12 height 12
type textarea "NOTE 1 TEST 3"
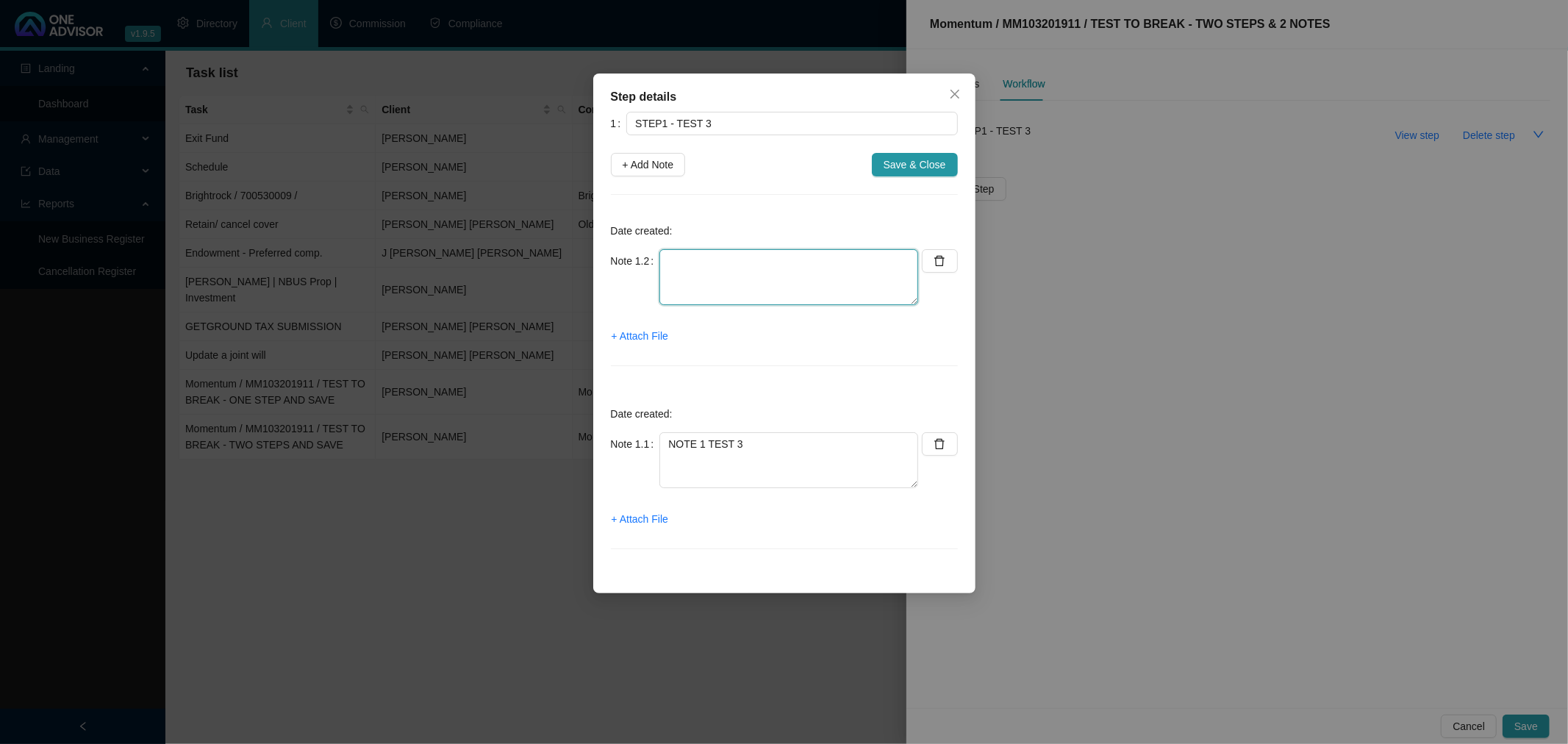
click at [707, 266] on textarea at bounding box center [788, 277] width 259 height 56
type textarea "NOTE 2 TEST 3"
click at [618, 164] on button "+ Add Note" at bounding box center [648, 164] width 75 height 23
type textarea "NOTE 2 TEST 3"
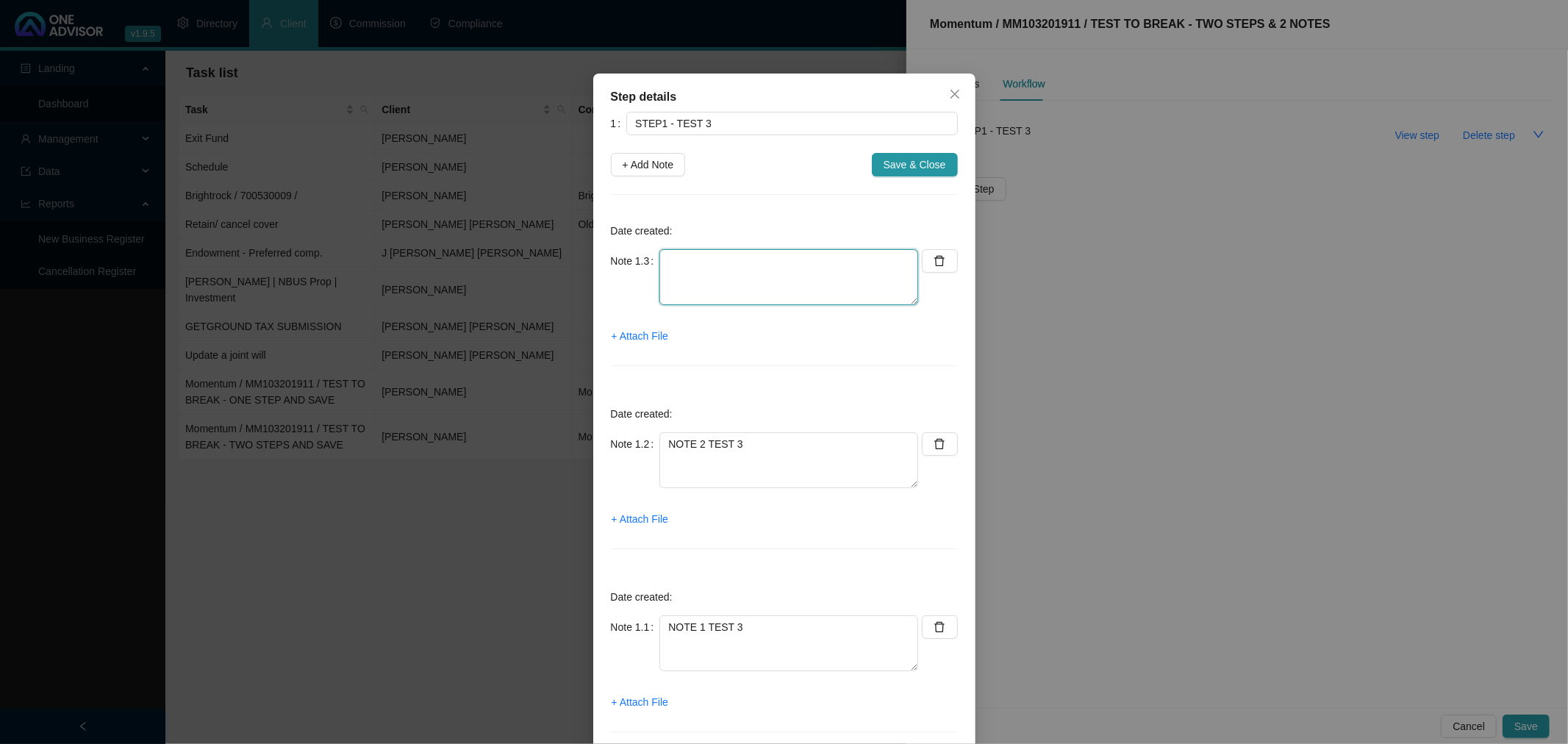
click at [679, 258] on textarea at bounding box center [788, 277] width 259 height 56
type textarea "NOTE 3 TEST 3"
click at [909, 165] on span "Save & Close" at bounding box center [915, 164] width 63 height 16
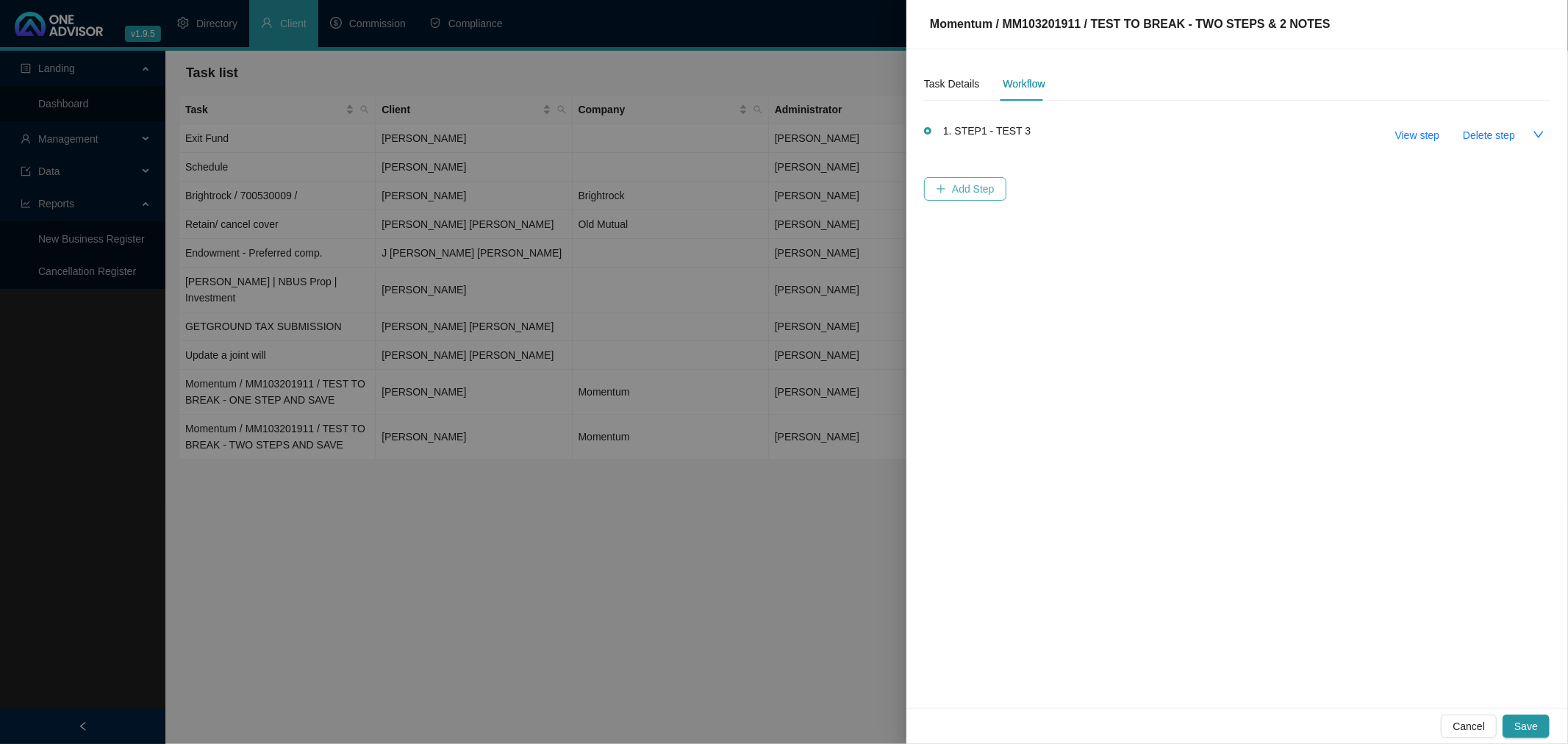
click at [972, 182] on span "Add Step" at bounding box center [973, 189] width 43 height 16
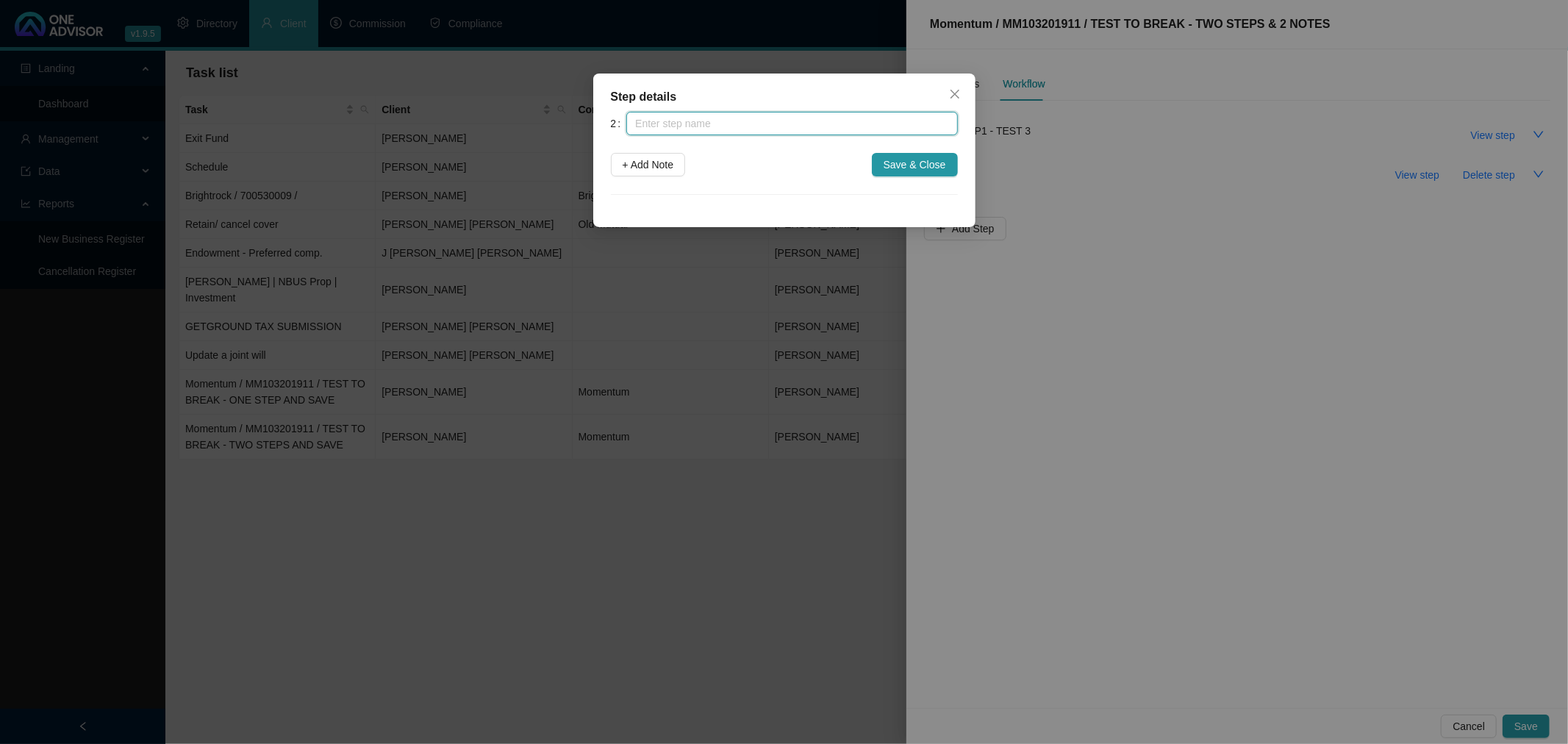
click at [701, 129] on input "text" at bounding box center [791, 123] width 330 height 23
type input "STEP 2 TEST 3"
click at [645, 160] on span "+ Add Note" at bounding box center [648, 164] width 51 height 16
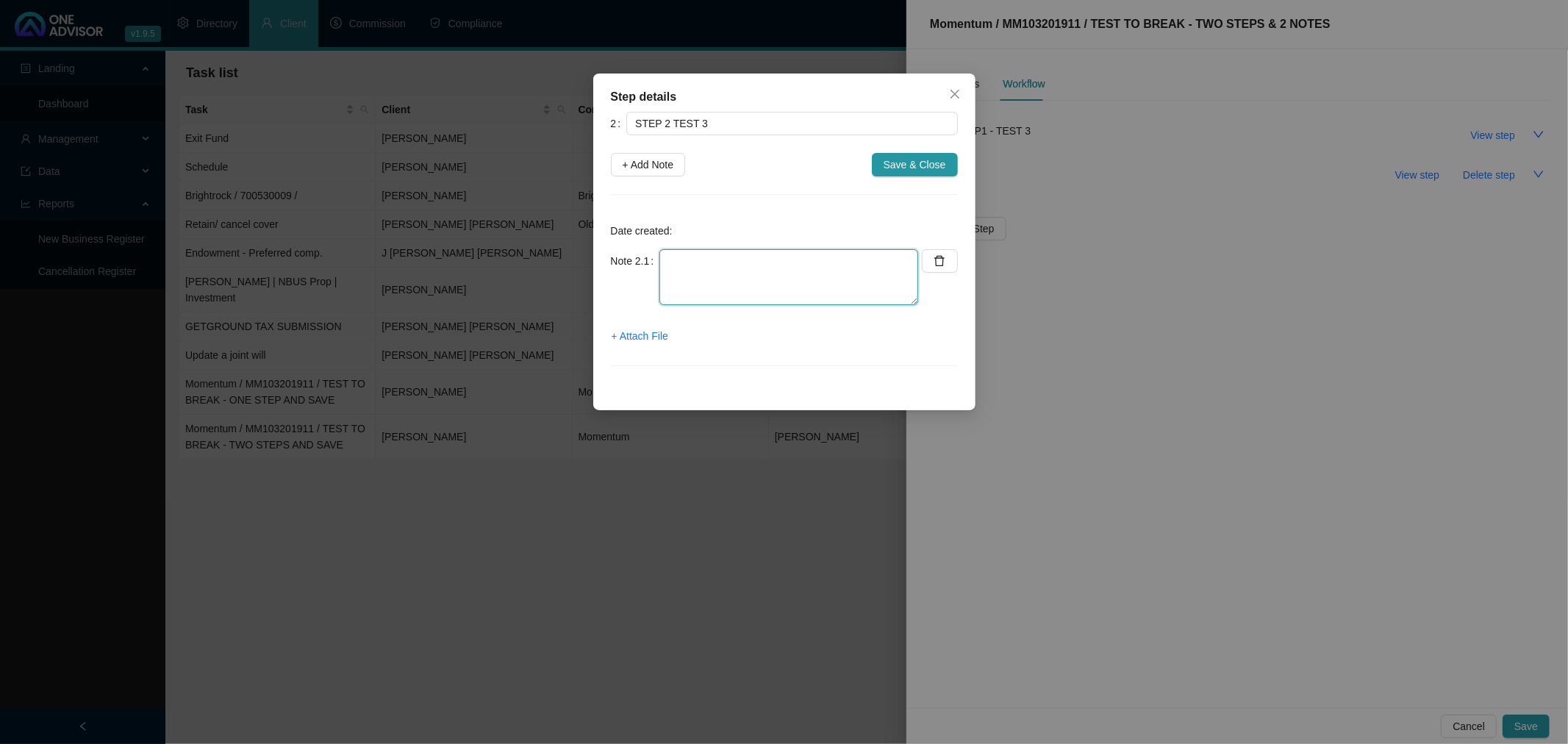
click at [679, 260] on textarea at bounding box center [788, 277] width 259 height 56
type textarea "NOTE 4 TEST 3"
click at [657, 160] on span "+ Add Note" at bounding box center [648, 164] width 51 height 16
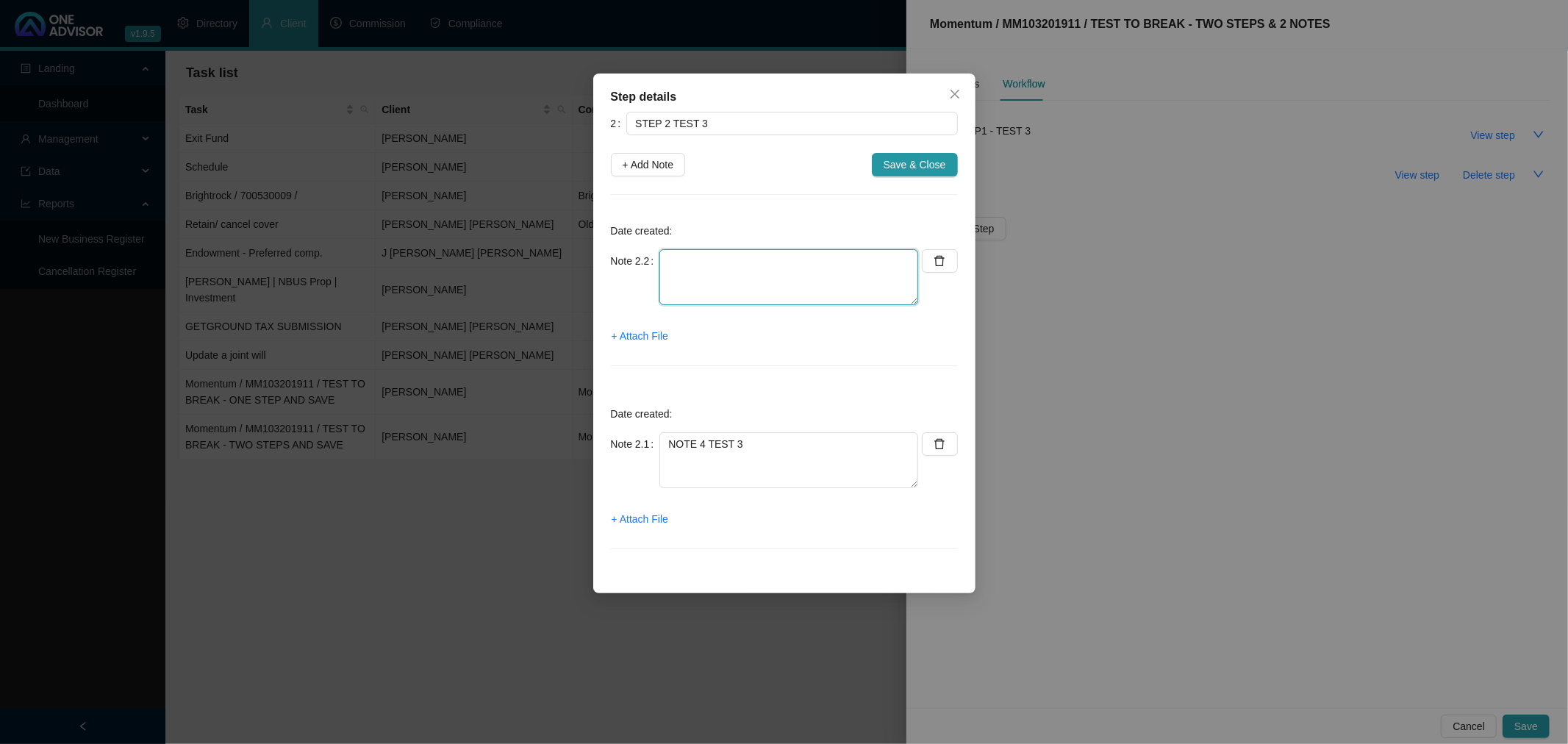
click at [711, 260] on textarea at bounding box center [788, 277] width 259 height 56
type textarea "NOTE 5 TEST 3"
click at [641, 165] on span "+ Add Note" at bounding box center [648, 164] width 51 height 16
type textarea "NOTE 5 TEST 3"
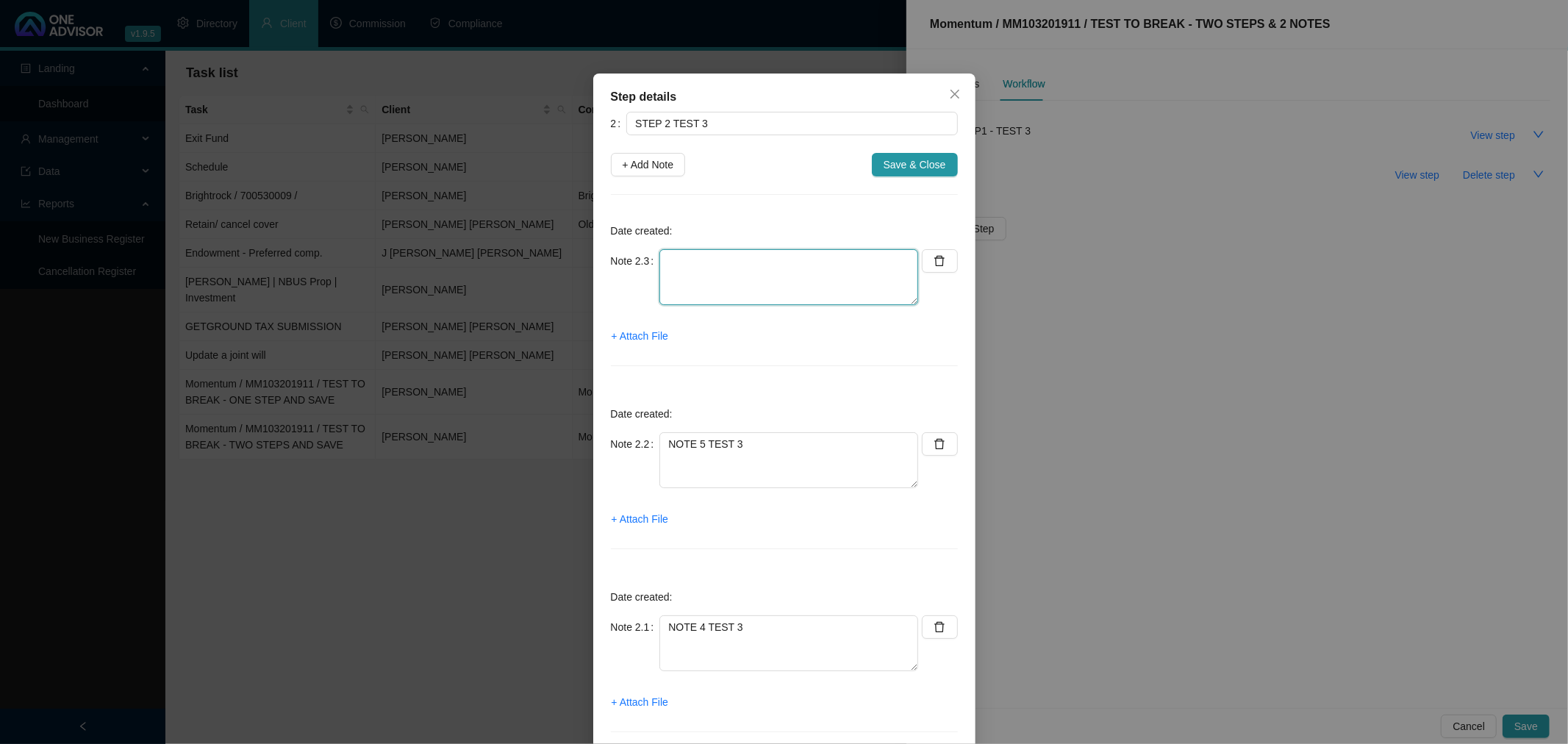
click at [694, 266] on textarea at bounding box center [788, 277] width 259 height 56
type textarea "NOTE 6 TEST 3"
click at [912, 166] on span "Save & Close" at bounding box center [915, 164] width 63 height 16
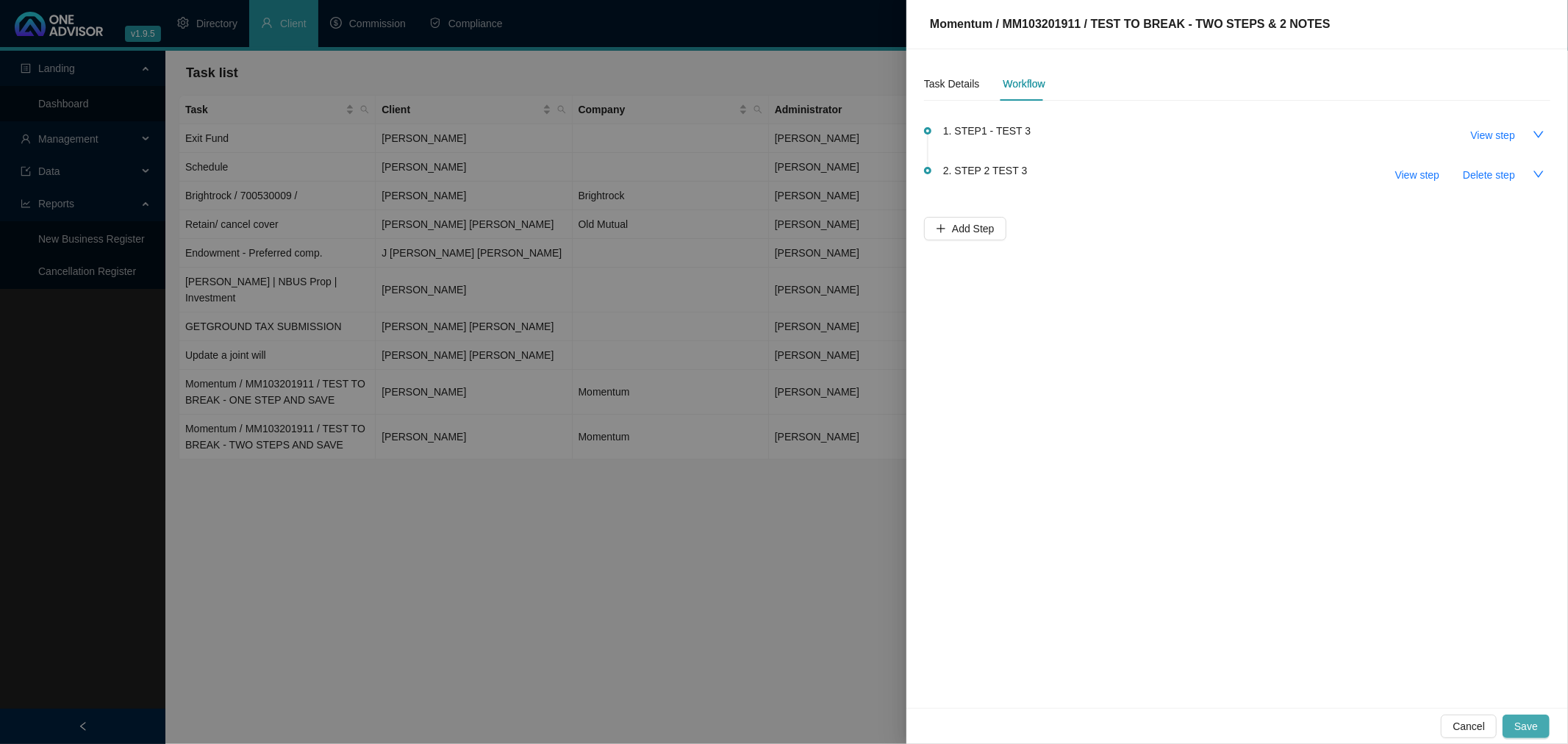
click at [1533, 729] on span "Save" at bounding box center [1525, 725] width 23 height 16
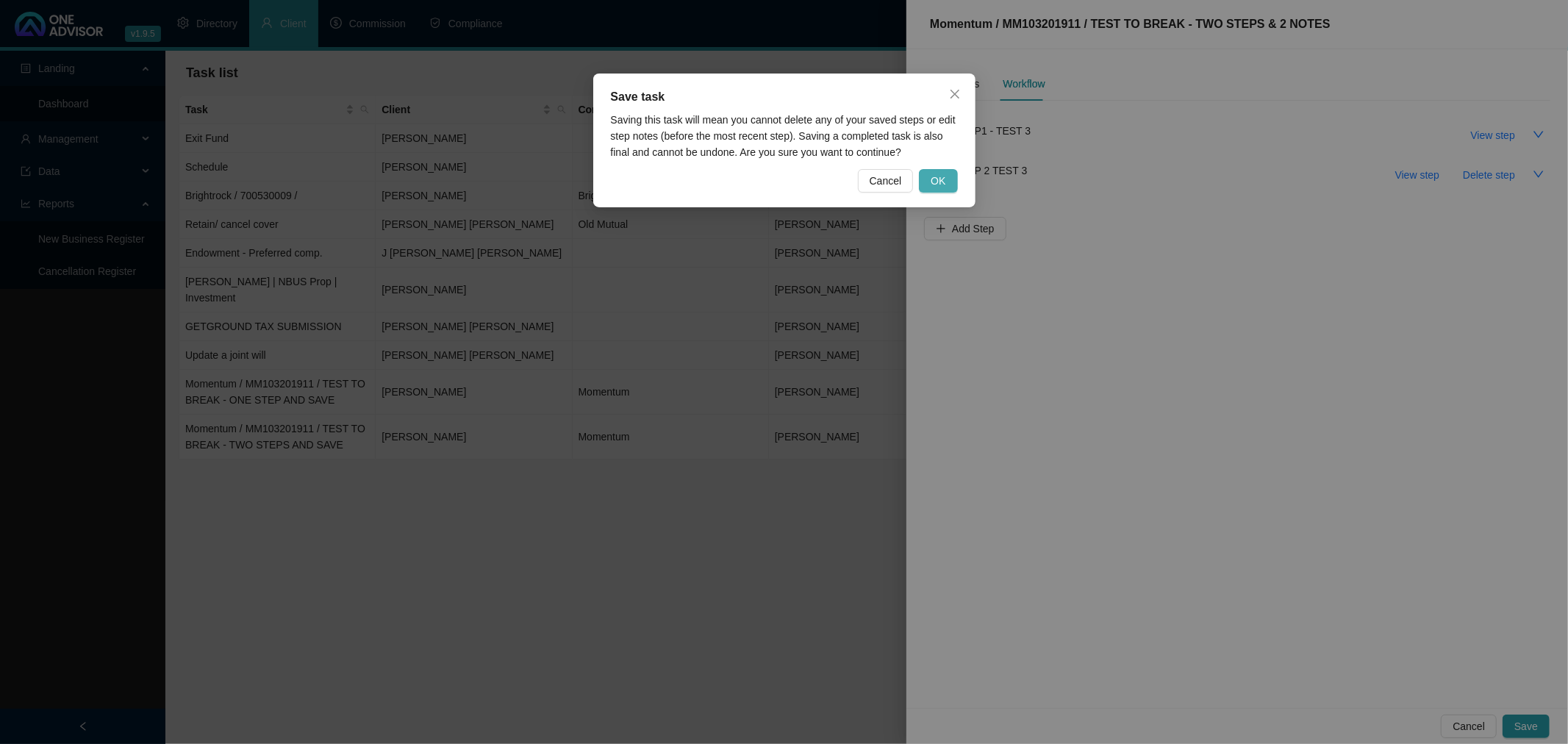
click at [943, 181] on span "OK" at bounding box center [938, 180] width 15 height 16
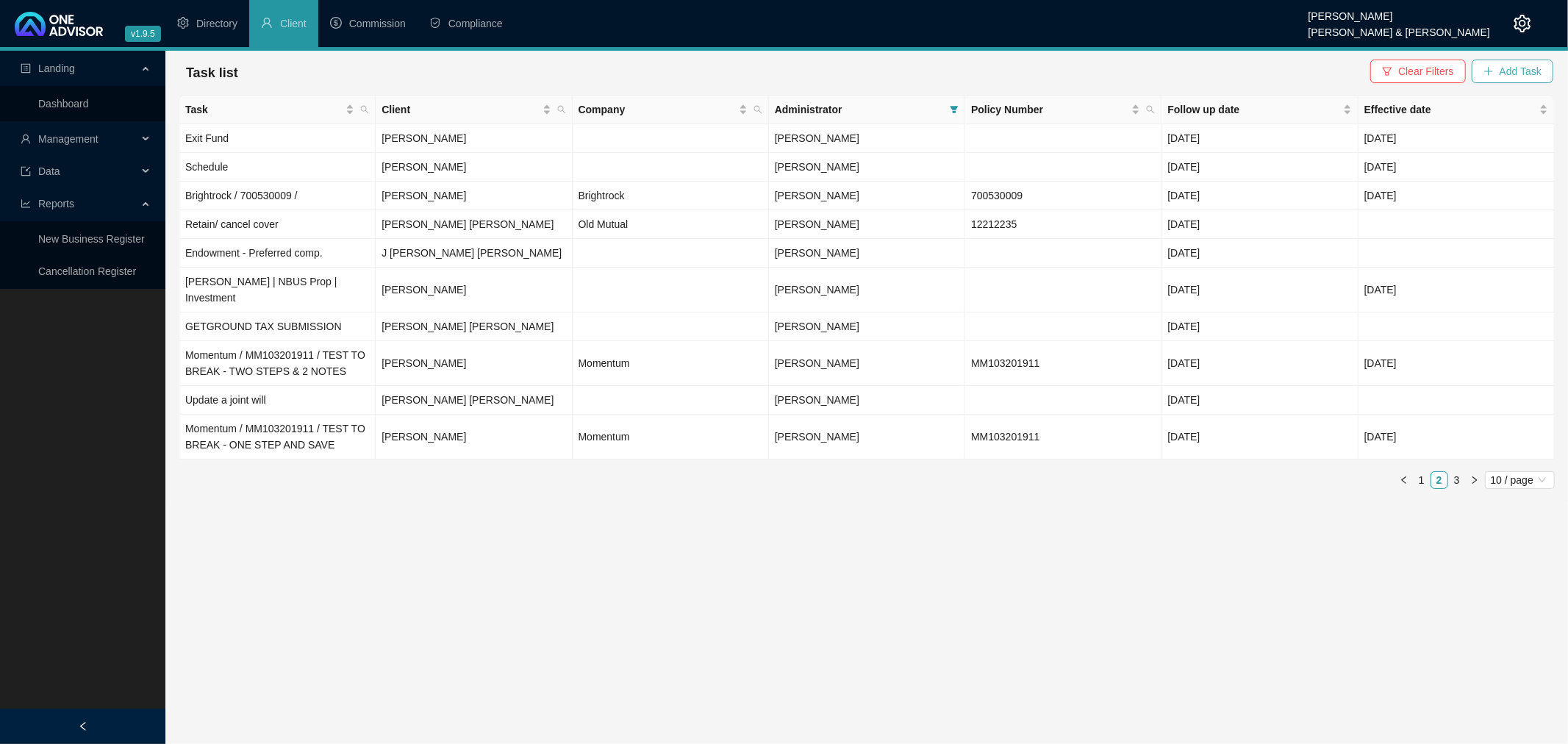
click at [1524, 70] on span "Add Task" at bounding box center [1520, 71] width 42 height 16
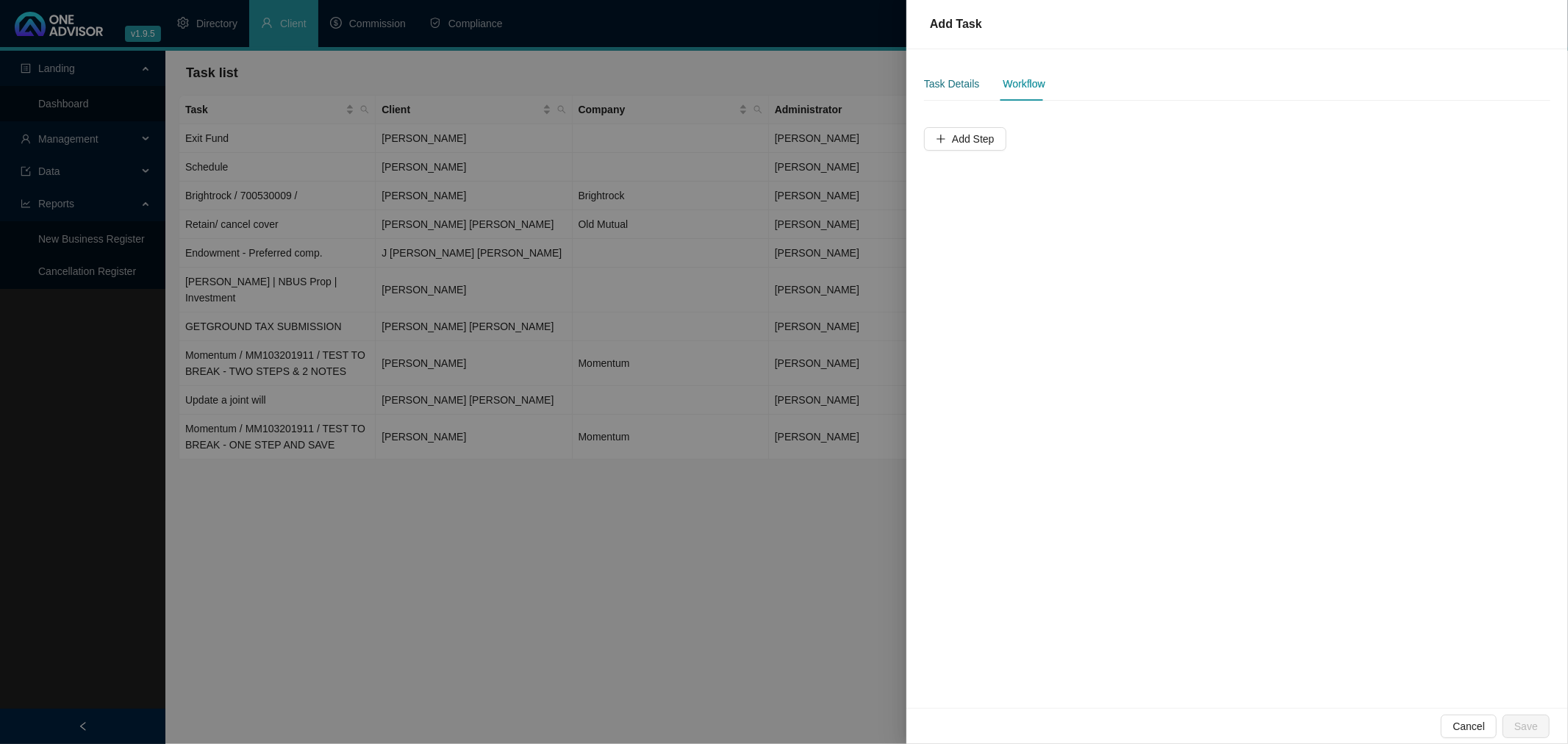
click at [950, 81] on div "Task Details" at bounding box center [951, 83] width 55 height 16
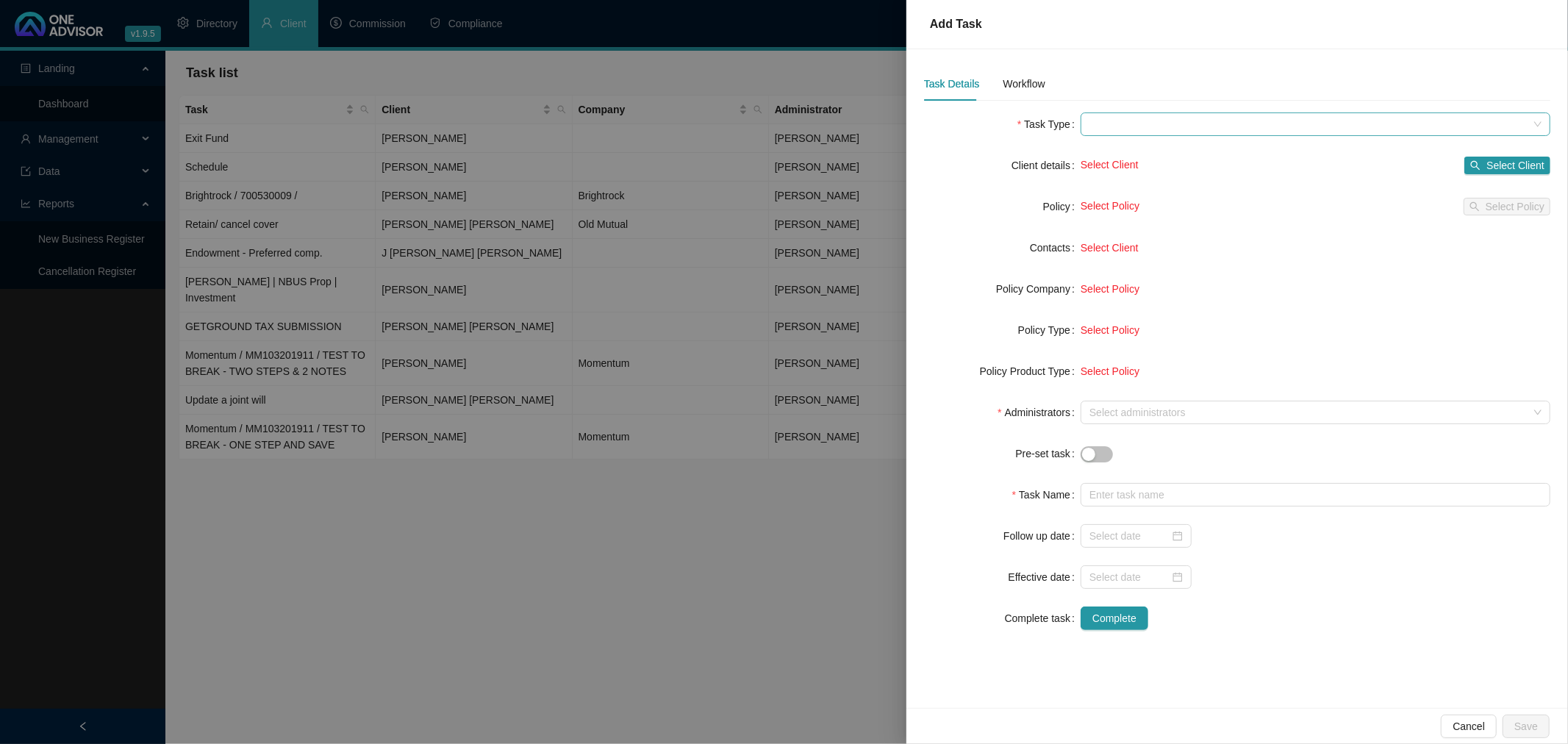
click at [1137, 119] on span at bounding box center [1315, 124] width 452 height 22
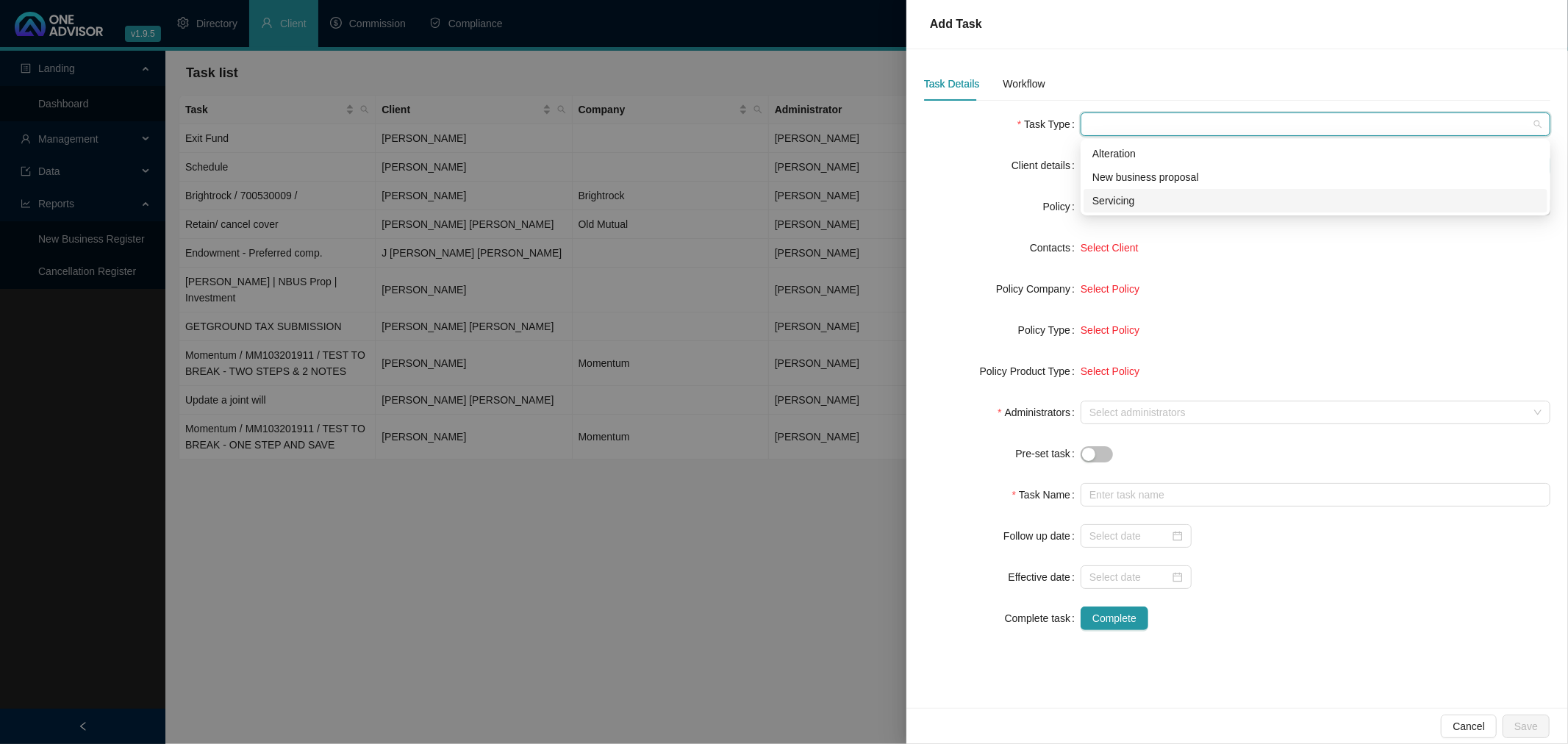
click at [1127, 197] on div "Servicing" at bounding box center [1315, 200] width 446 height 16
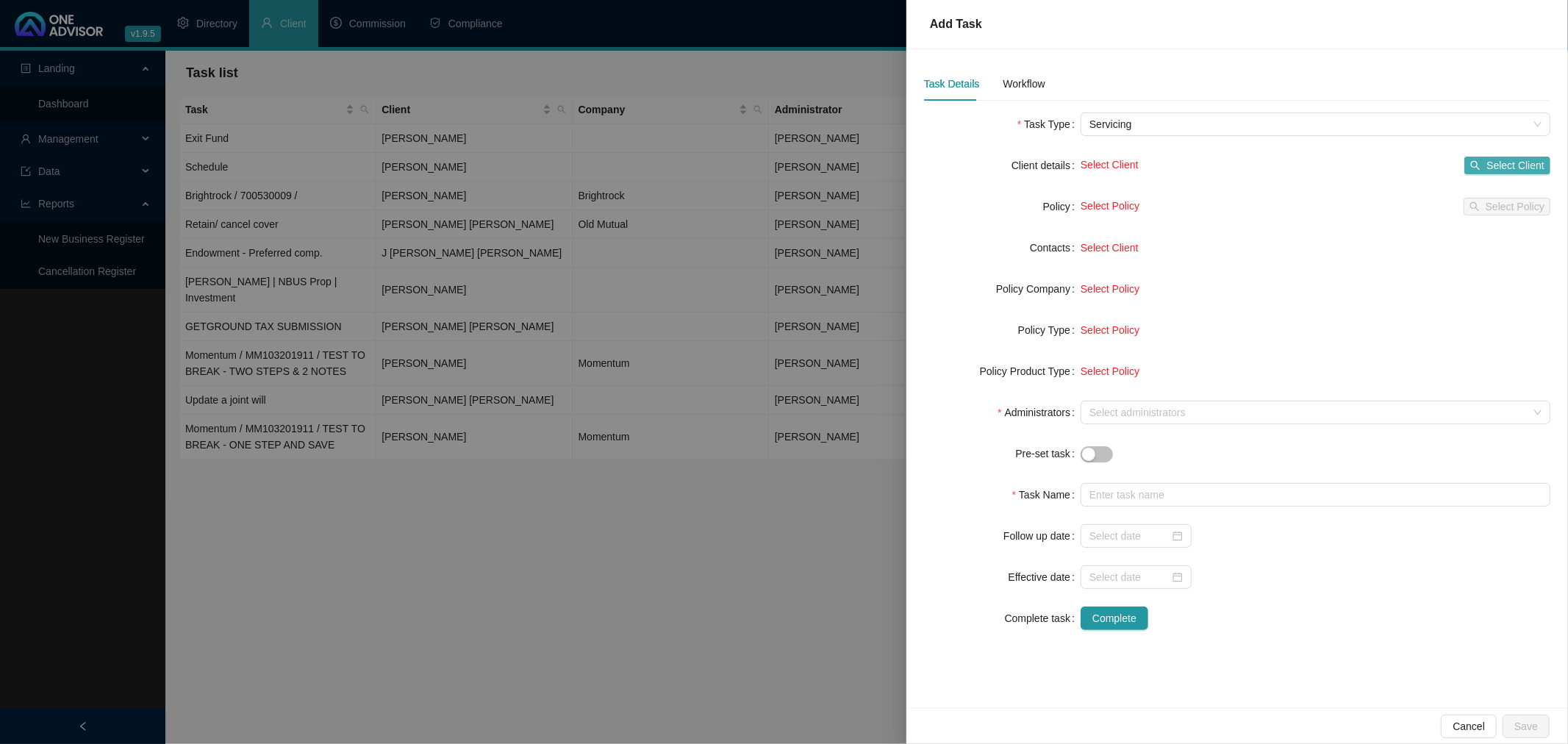
click at [1486, 162] on button "Select Client" at bounding box center [1507, 165] width 86 height 18
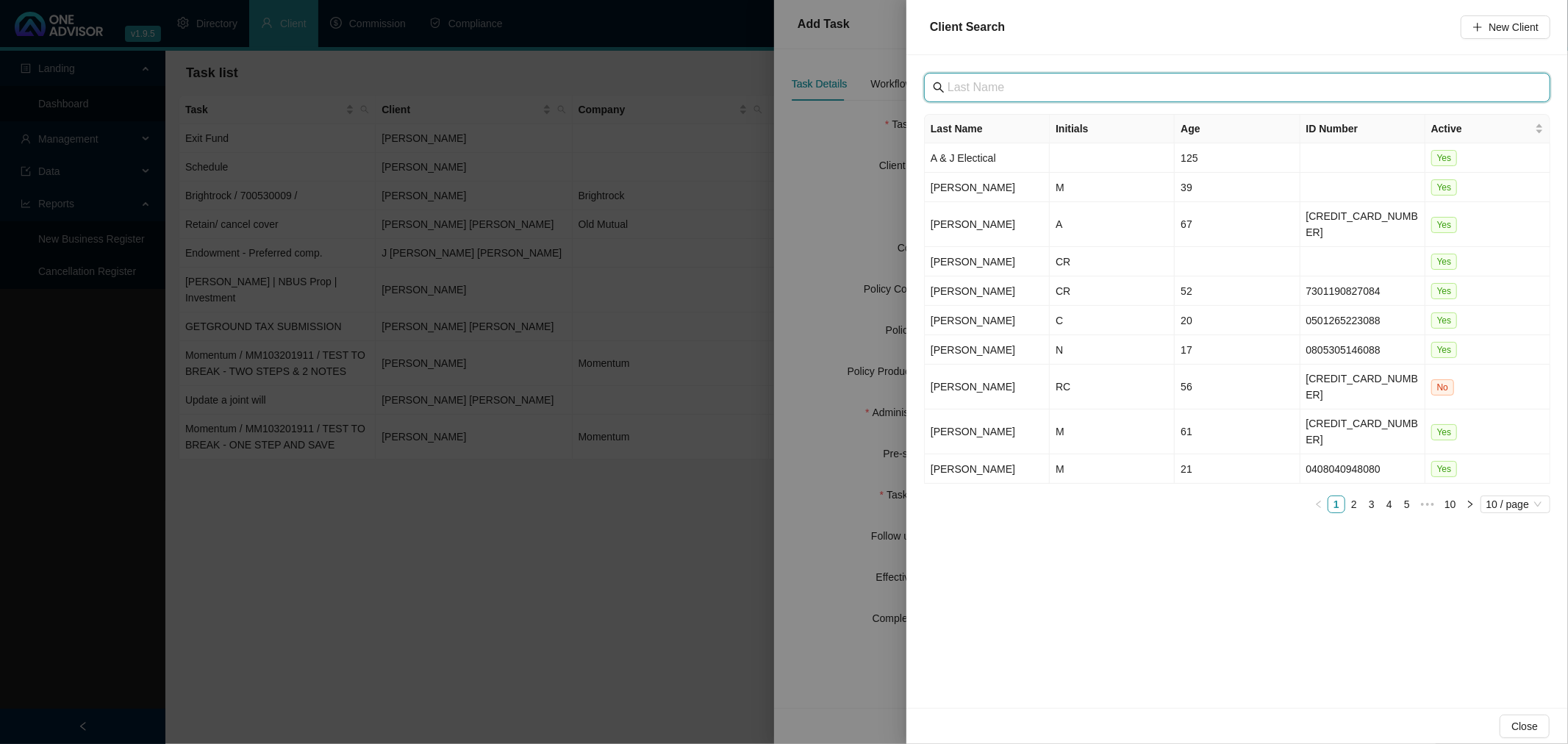
click at [1019, 90] on input "text" at bounding box center [1239, 87] width 582 height 18
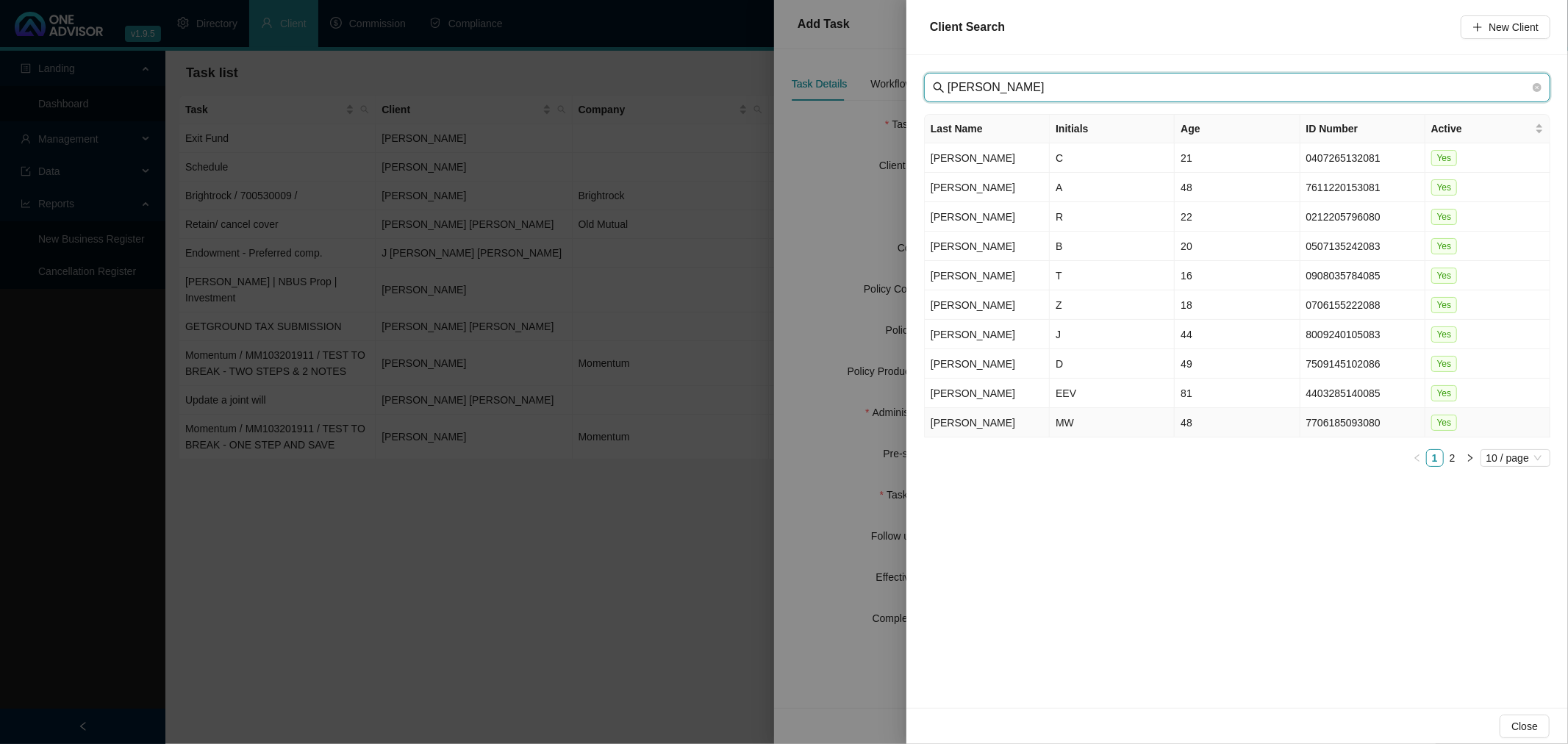
type input "BORMANN"
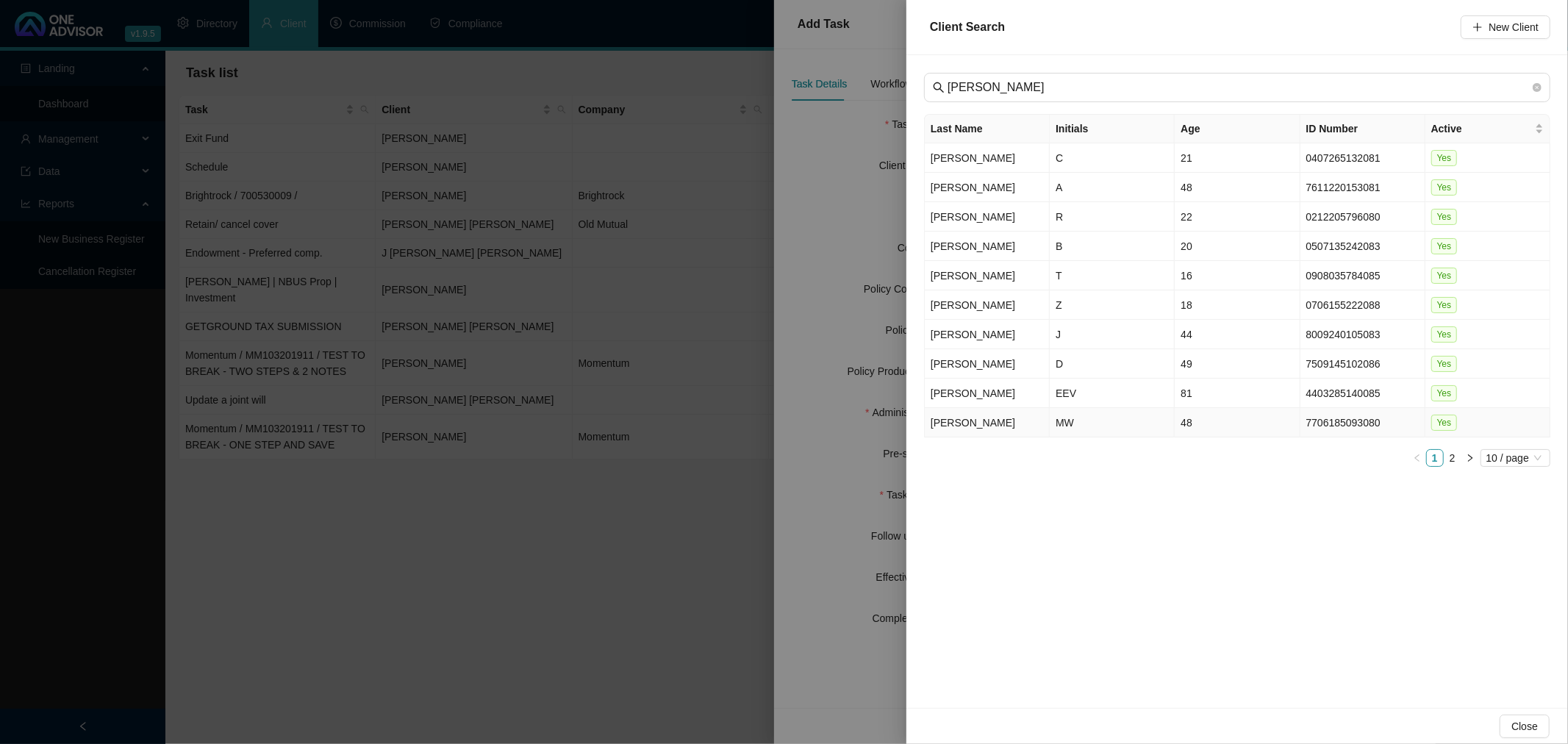
click at [1092, 424] on td "MW" at bounding box center [1113, 423] width 125 height 30
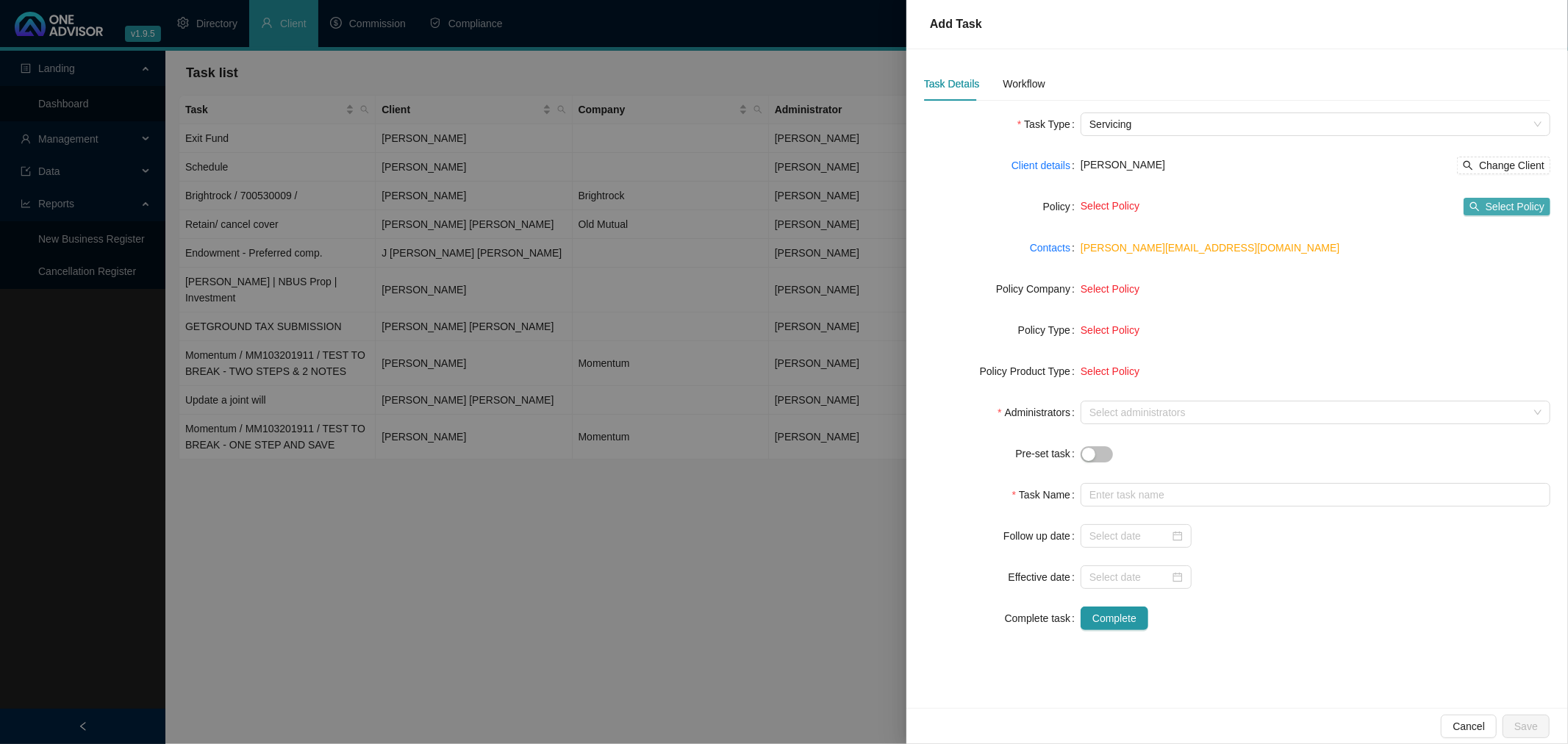
click at [1536, 201] on span "Select Policy" at bounding box center [1515, 206] width 59 height 16
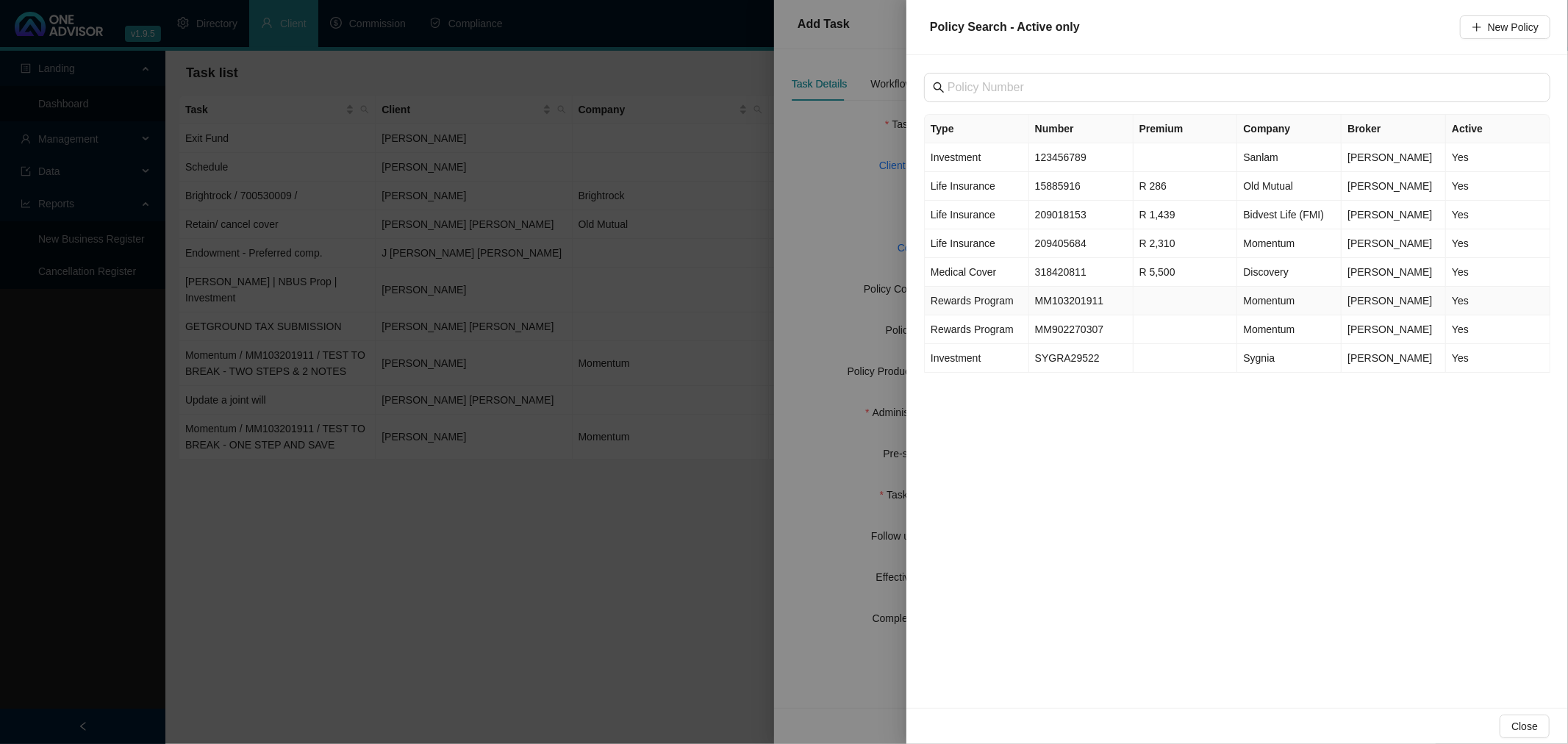
click at [1085, 297] on td "MM103201911" at bounding box center [1082, 301] width 105 height 29
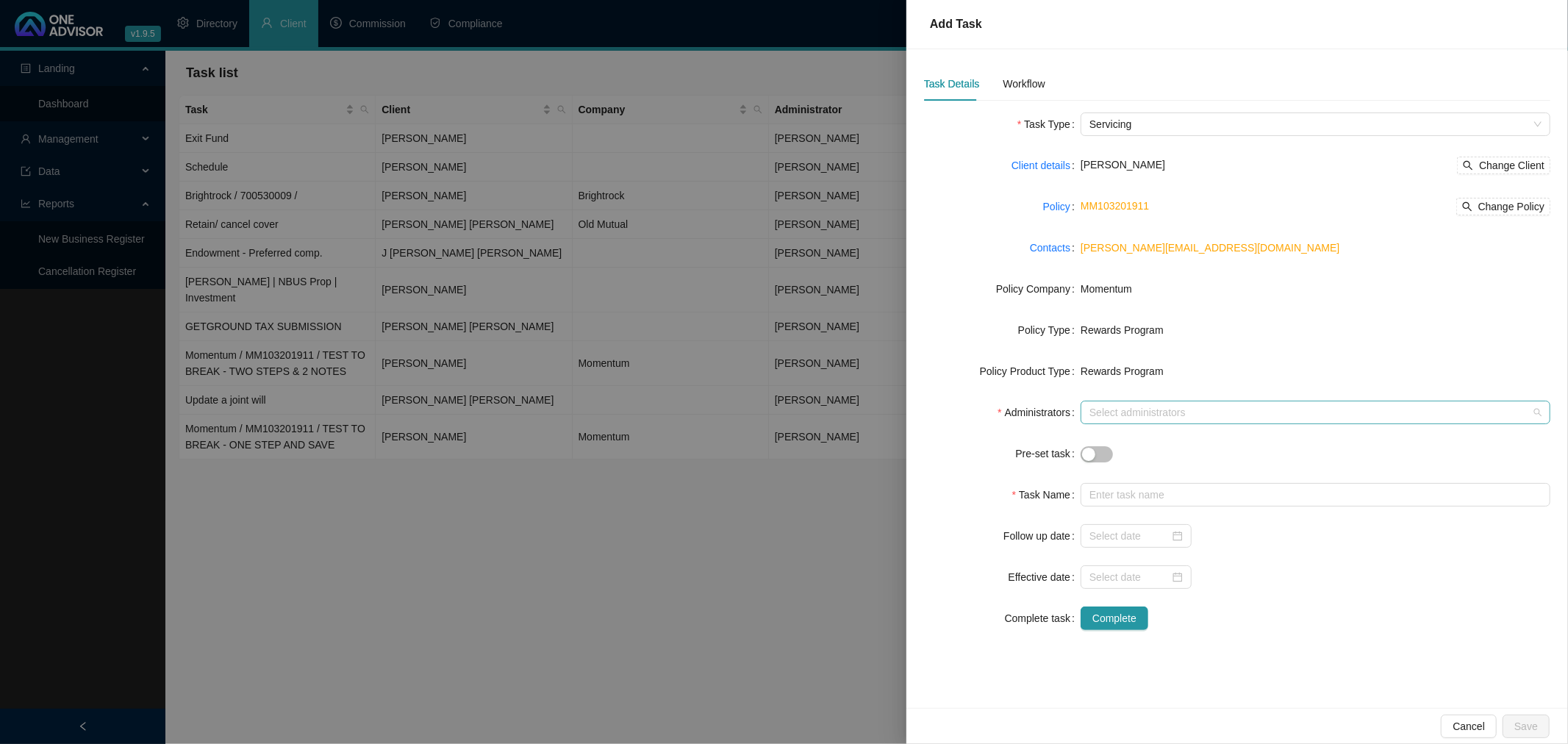
click at [1113, 404] on div "Select administrators" at bounding box center [1315, 412] width 469 height 23
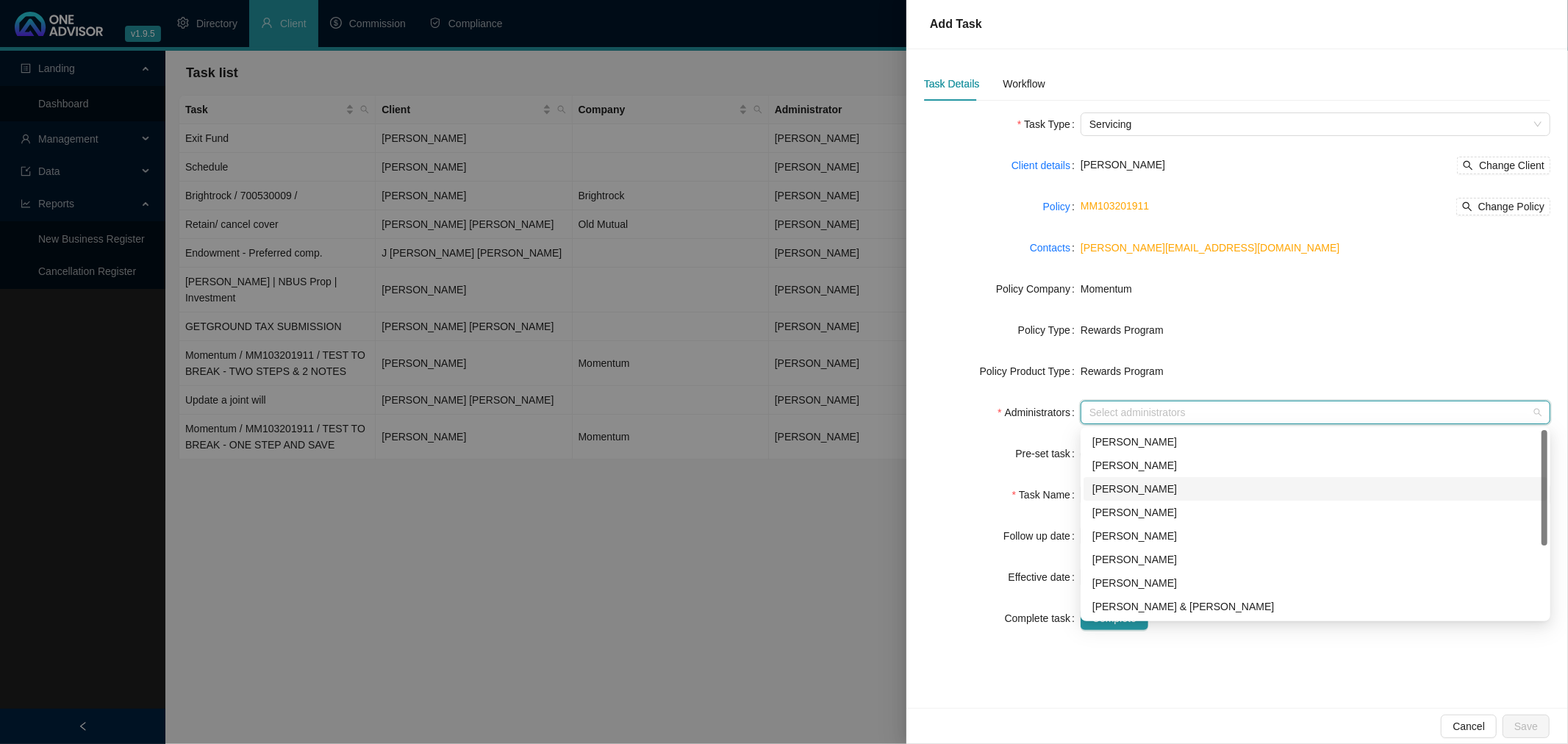
click at [1150, 494] on div "[PERSON_NAME]" at bounding box center [1315, 488] width 446 height 16
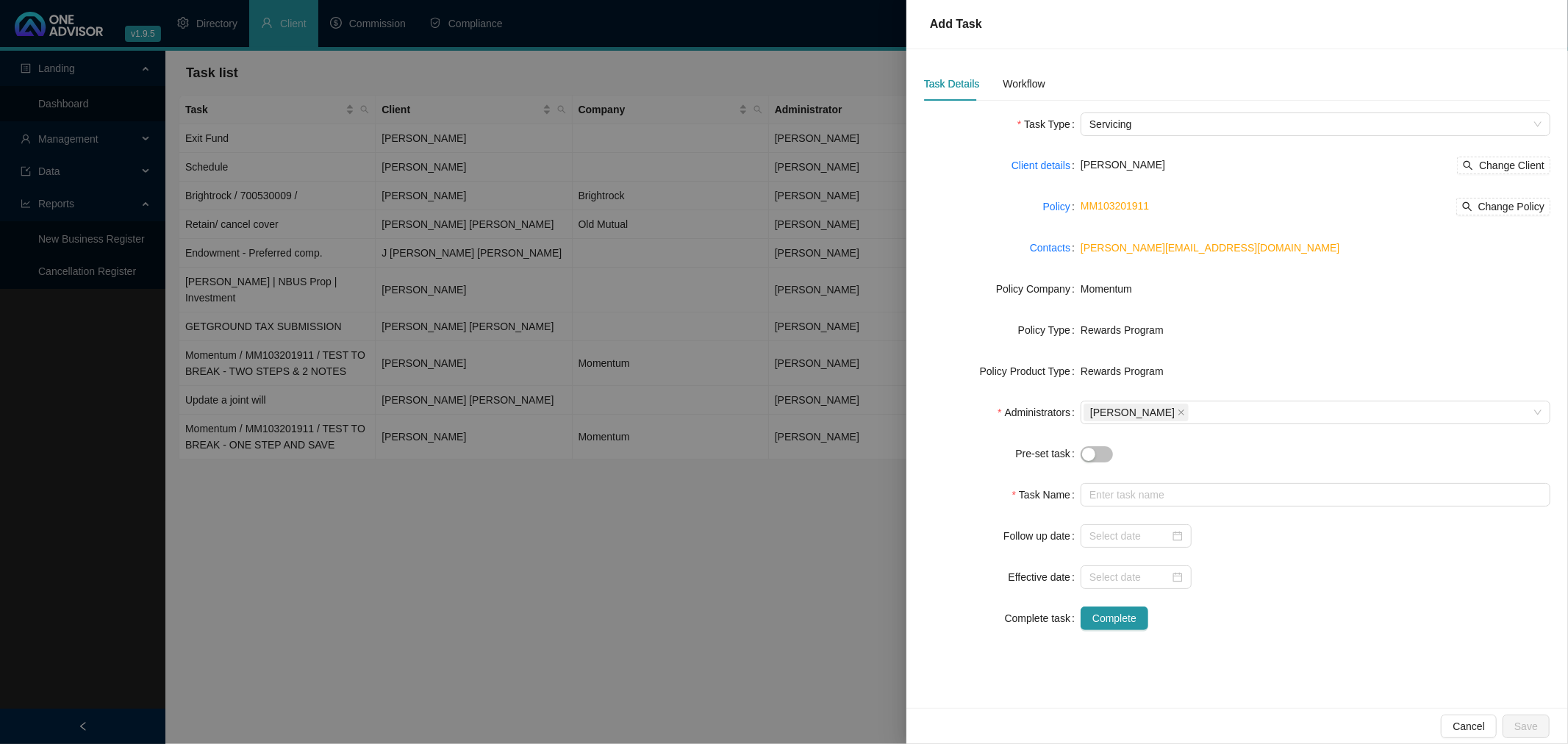
click at [1048, 472] on form "Task Type Servicing Client details [PERSON_NAME] Change Client Policy MM1032019…" at bounding box center [1237, 371] width 626 height 517
click at [1118, 495] on input "text" at bounding box center [1315, 494] width 469 height 23
paste input "Momentum / MM103201911 / TEST TO BREAK - TWO STEPS & 2 NOTES"
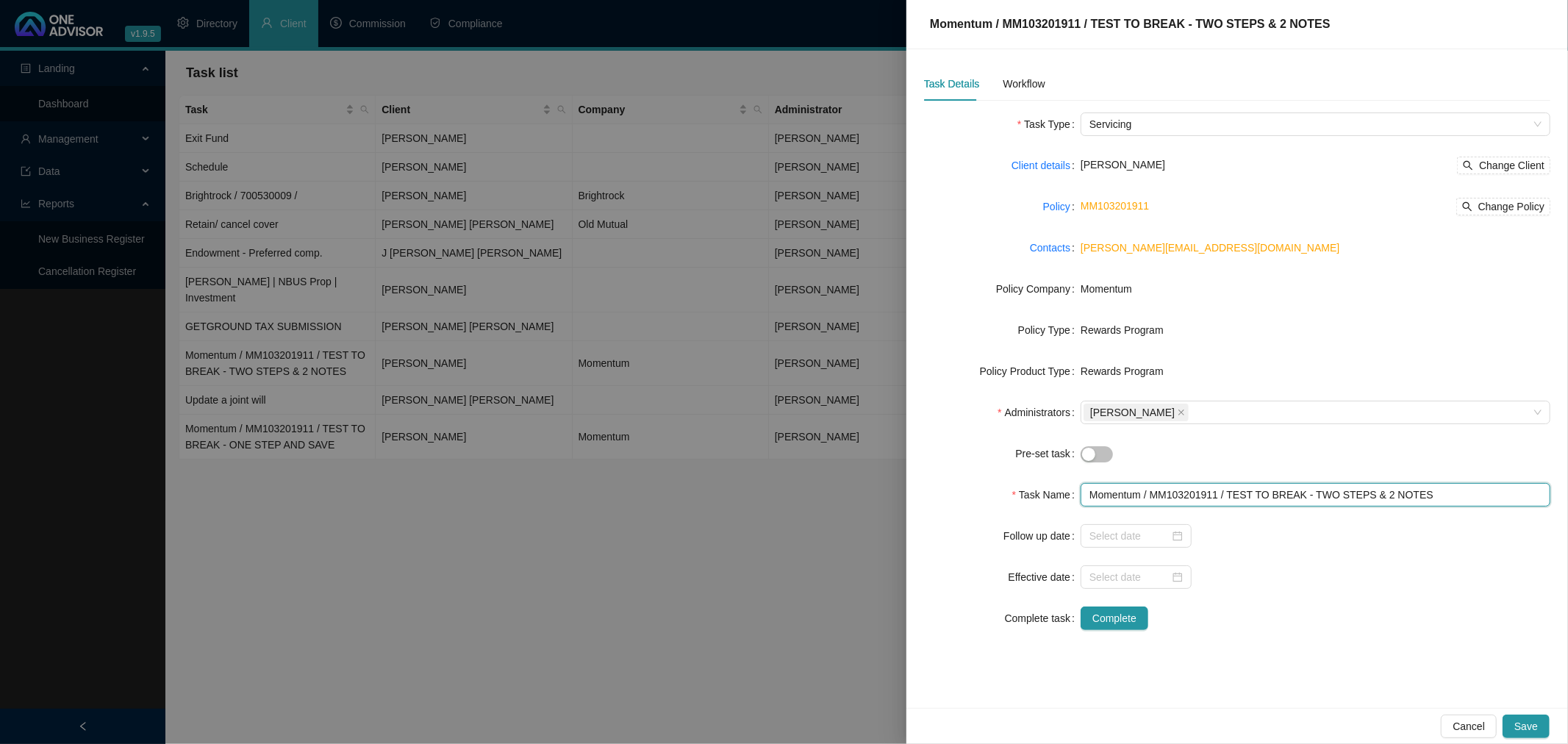
drag, startPoint x: 1332, startPoint y: 495, endPoint x: 1310, endPoint y: 496, distance: 22.0
click at [1310, 496] on input "Momentum / MM103201911 / TEST TO BREAK - TWO STEPS & 2 NOTES" at bounding box center [1315, 494] width 469 height 23
drag, startPoint x: 1412, startPoint y: 503, endPoint x: 1362, endPoint y: 496, distance: 50.5
click at [1362, 496] on input "Momentum / MM103201911 / TEST TO BREAK - 3 STEPS & 2 NOTES" at bounding box center [1315, 494] width 469 height 23
type input "Momentum / MM103201911 / TEST TO BREAK - 3 STEPS & MULTIPLE NOTES"
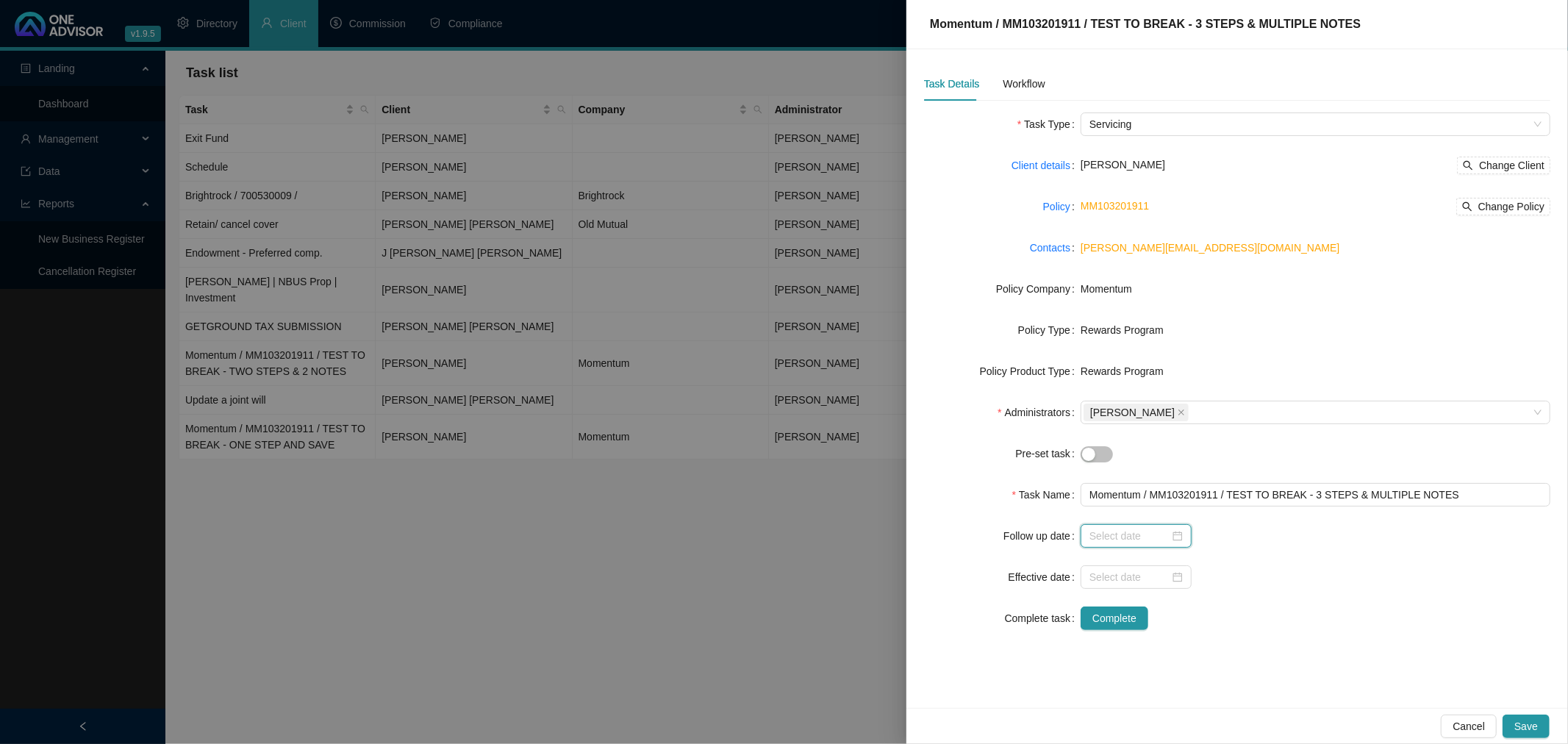
click at [1136, 531] on input at bounding box center [1129, 535] width 80 height 16
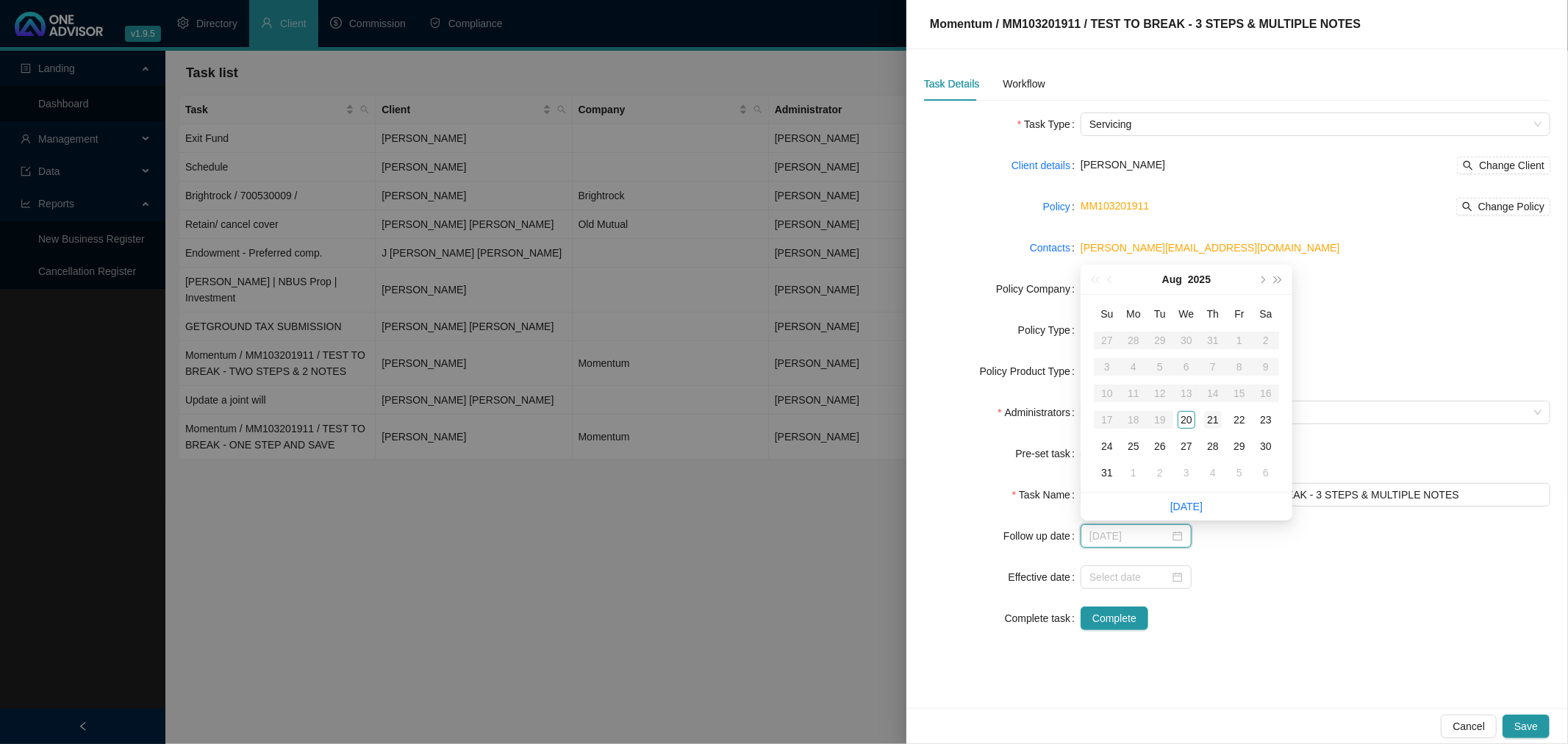
type input "[DATE]"
click at [1210, 416] on div "21" at bounding box center [1212, 419] width 18 height 18
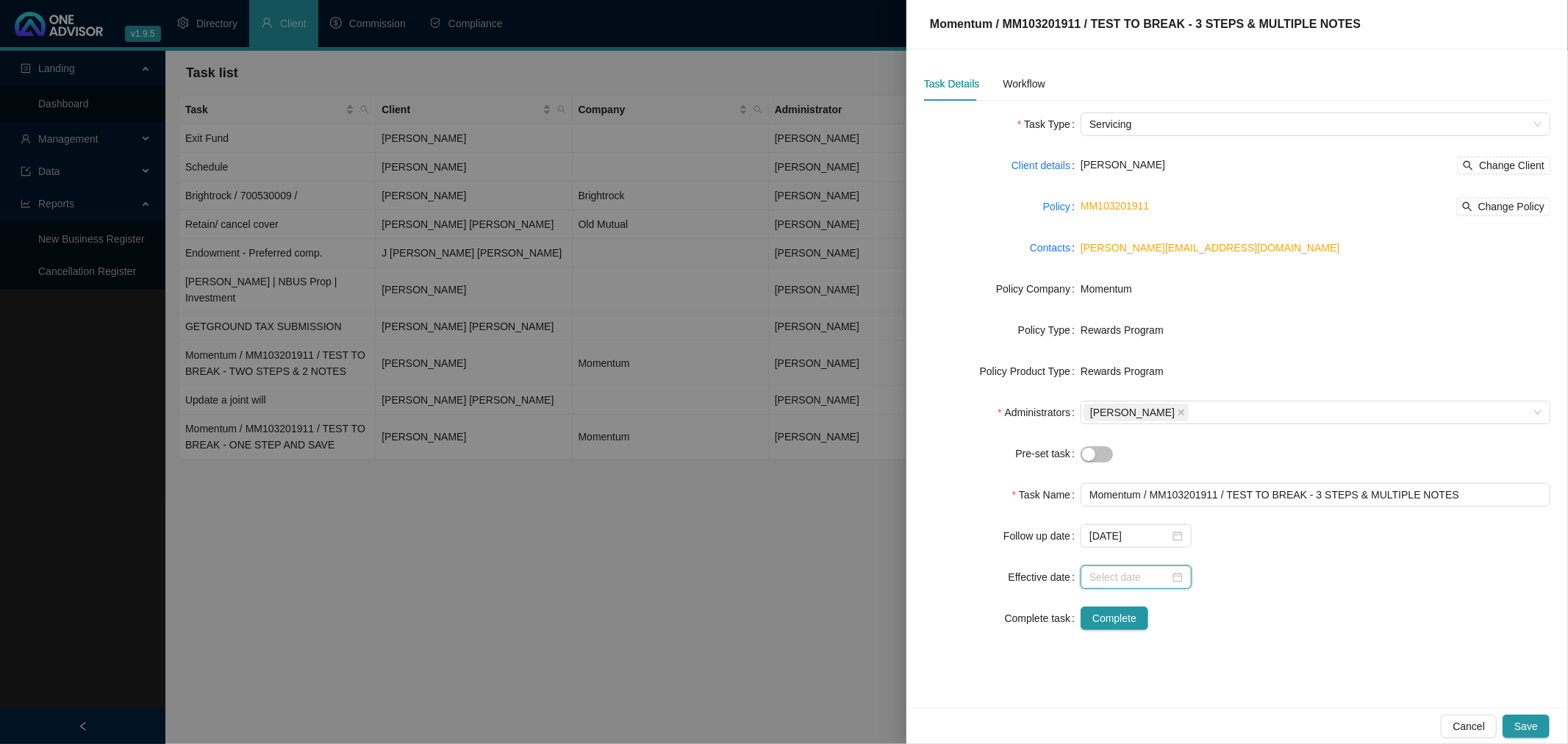
click at [1151, 576] on input at bounding box center [1129, 577] width 80 height 16
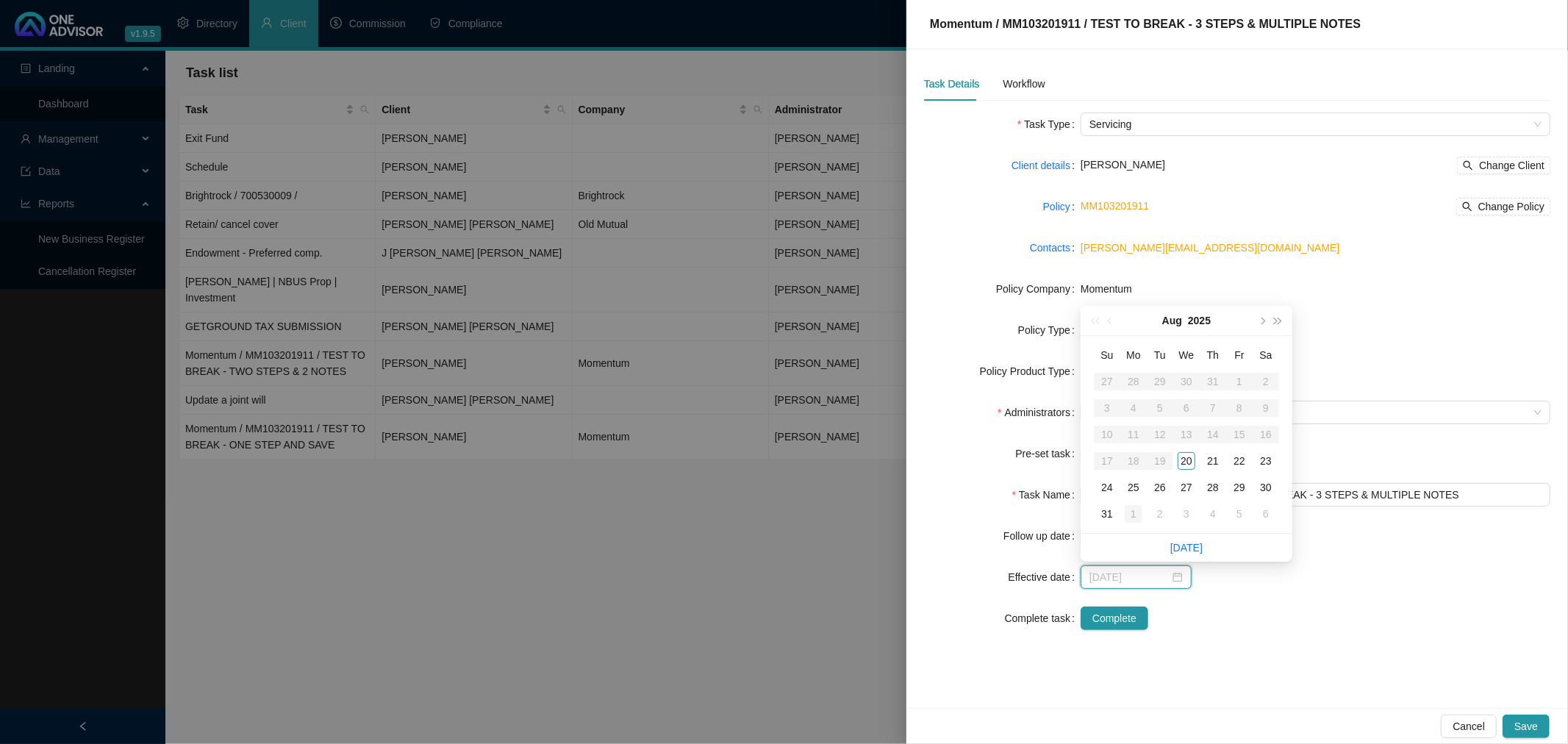
type input "[DATE]"
click at [1130, 512] on div "1" at bounding box center [1133, 513] width 18 height 18
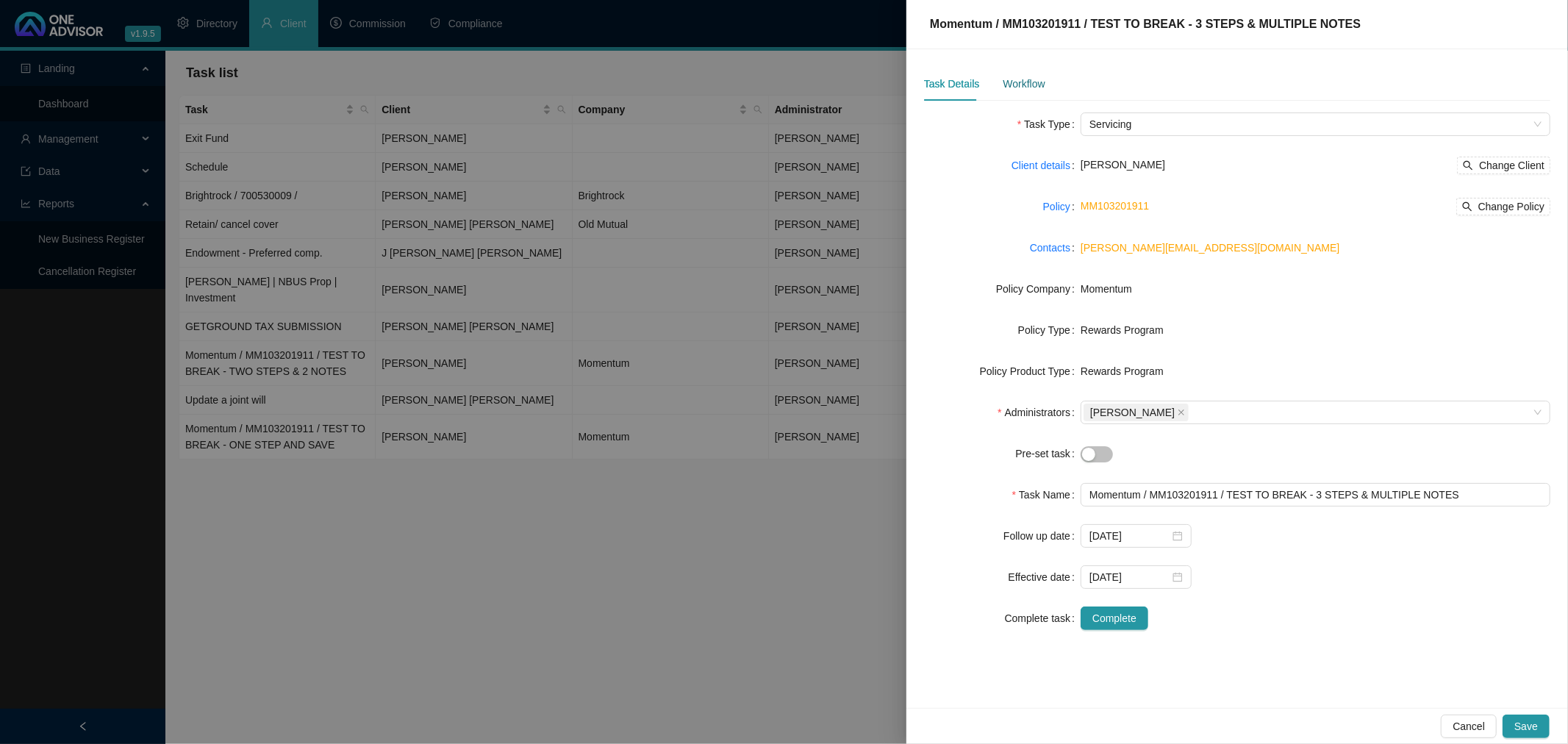
click at [1015, 77] on div "Workflow" at bounding box center [1023, 83] width 42 height 16
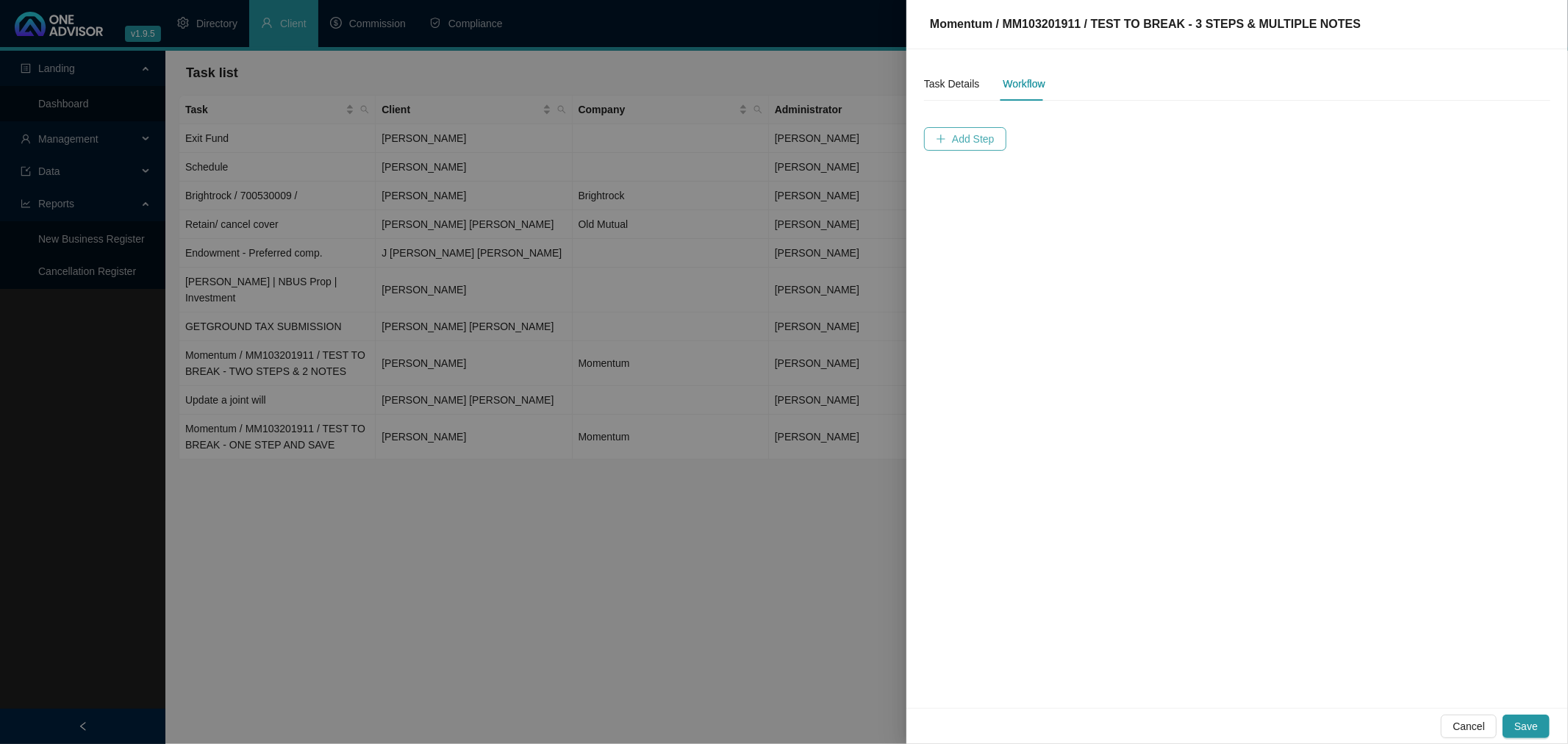
click at [959, 136] on span "Add Step" at bounding box center [973, 138] width 43 height 16
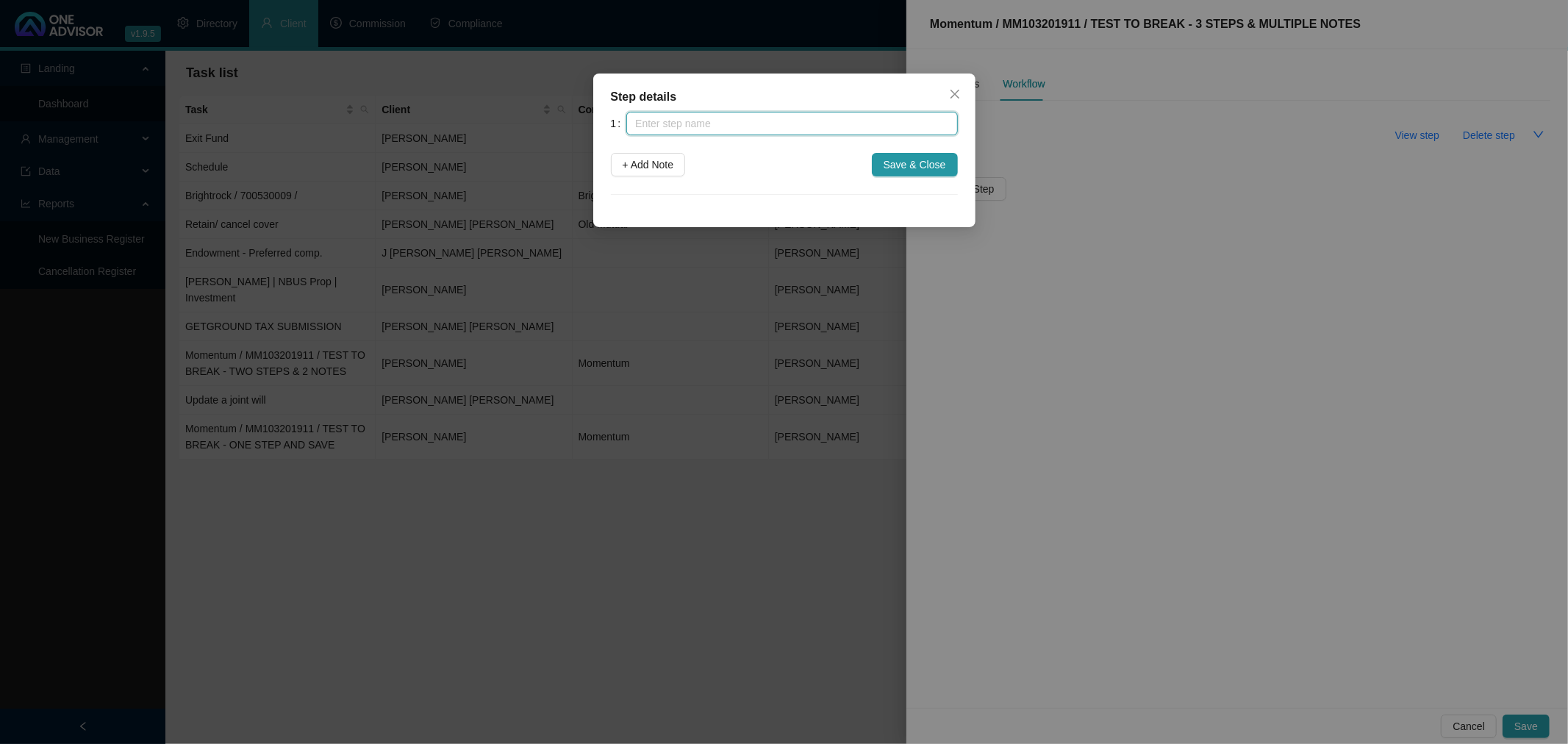
click at [736, 121] on input "text" at bounding box center [791, 123] width 330 height 23
click at [651, 172] on span "+ Add Note" at bounding box center [648, 164] width 51 height 16
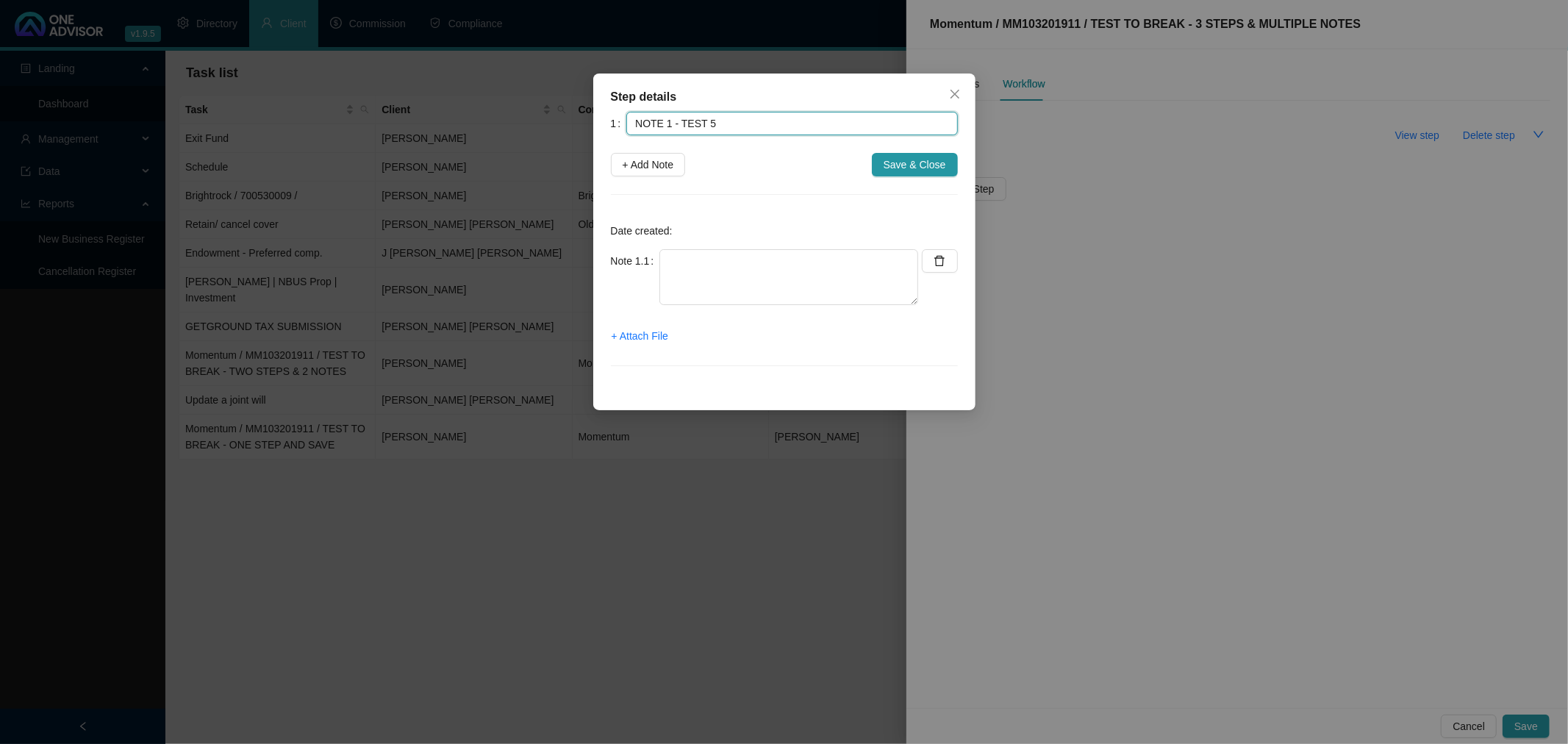
drag, startPoint x: 659, startPoint y: 119, endPoint x: 593, endPoint y: 119, distance: 66.0
click at [594, 119] on div "Step details 1 NOTE 1 - TEST 5 + Add Note Save & Close Date created: Note 1.1 +…" at bounding box center [785, 242] width 383 height 337
type input "STEP 1 - TEST 5"
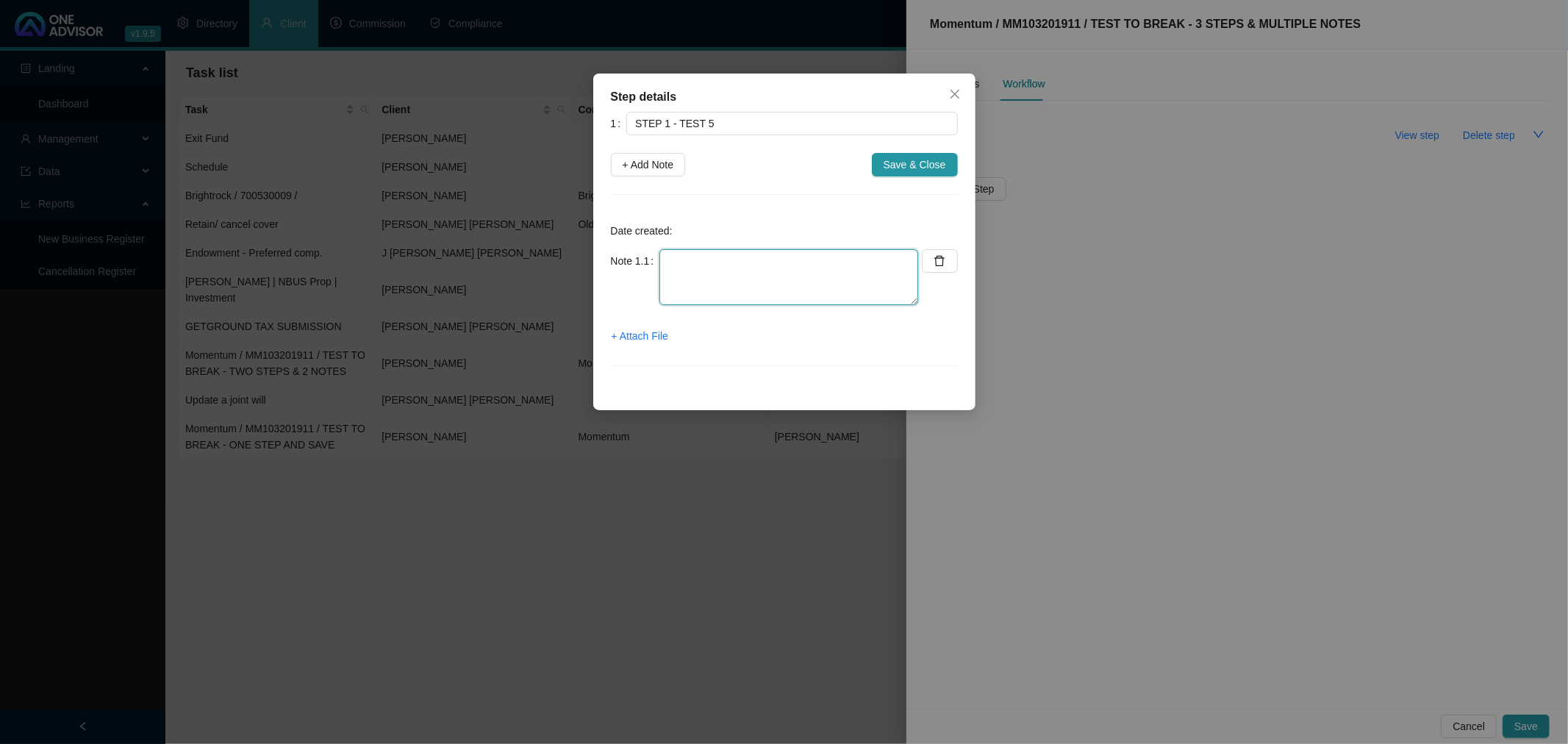
click at [715, 260] on textarea at bounding box center [788, 277] width 259 height 56
type textarea "NOTE 1"
click at [651, 167] on span "+ Add Note" at bounding box center [648, 164] width 51 height 16
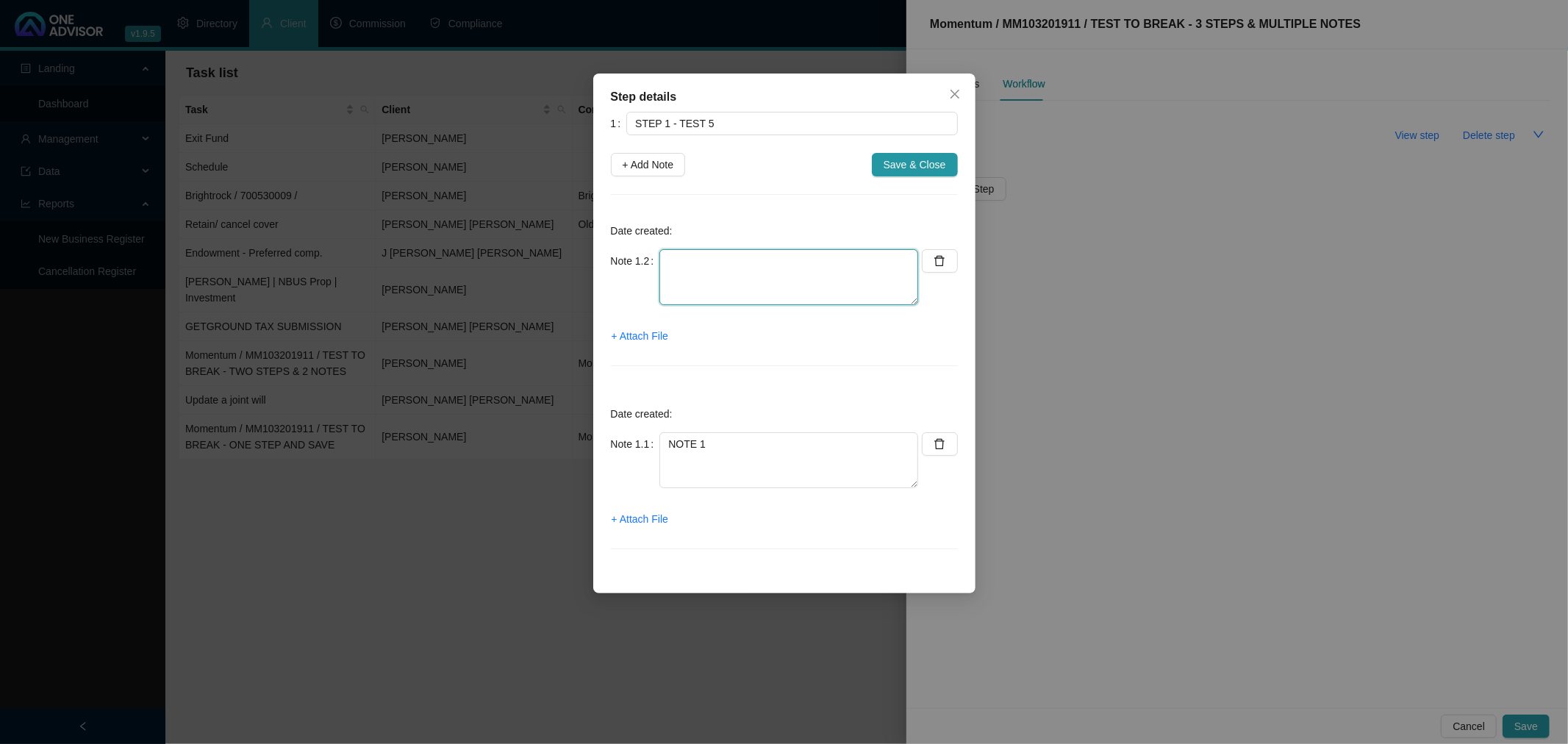
click at [683, 274] on textarea at bounding box center [788, 277] width 259 height 56
type textarea "NOTE 2"
click at [638, 157] on span "+ Add Note" at bounding box center [648, 164] width 51 height 16
type textarea "NOTE 2"
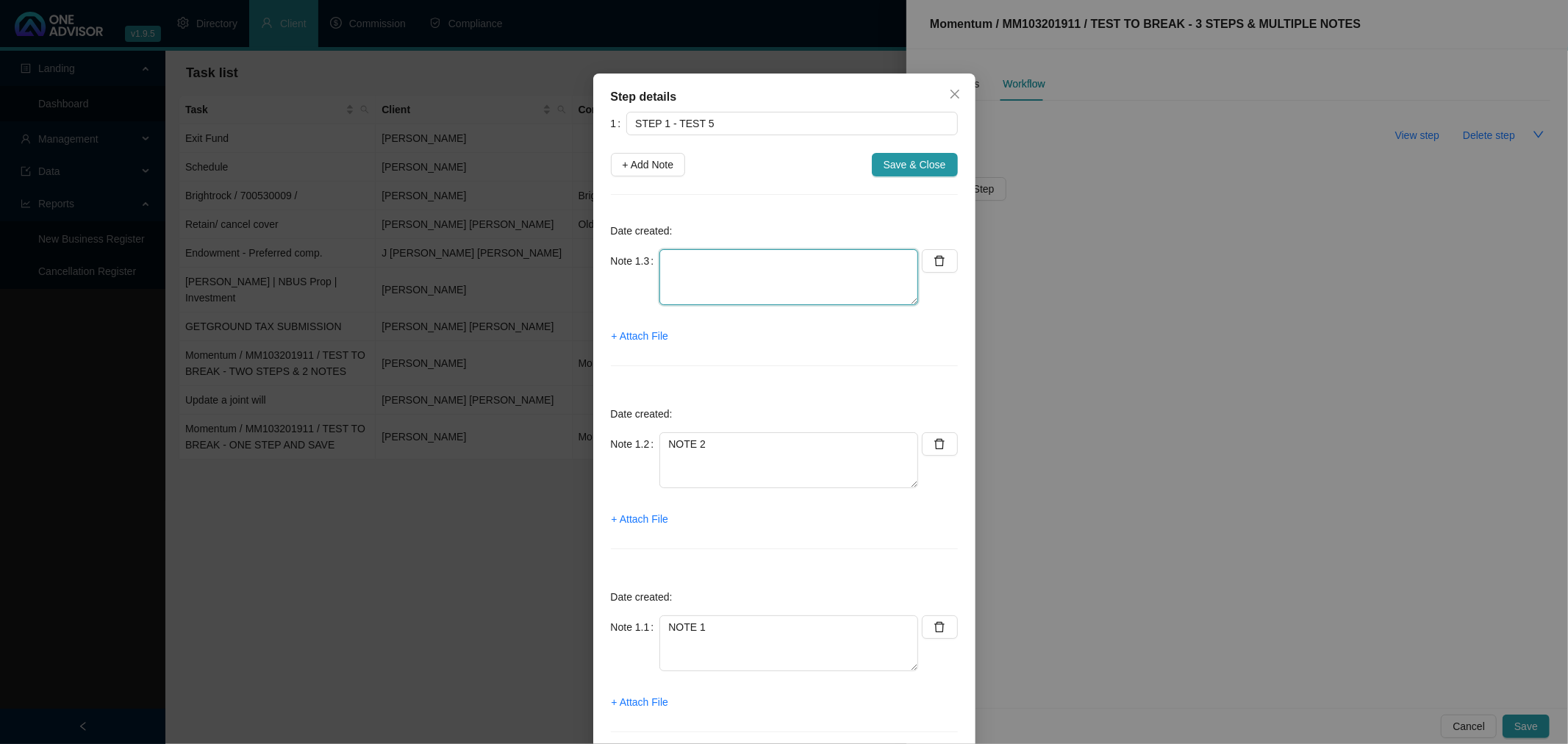
click at [664, 255] on textarea at bounding box center [788, 277] width 259 height 56
type textarea "NOTE 3"
click at [663, 164] on span "+ Add Note" at bounding box center [648, 164] width 51 height 16
type textarea "NOTE 3"
type textarea "NOTE 2"
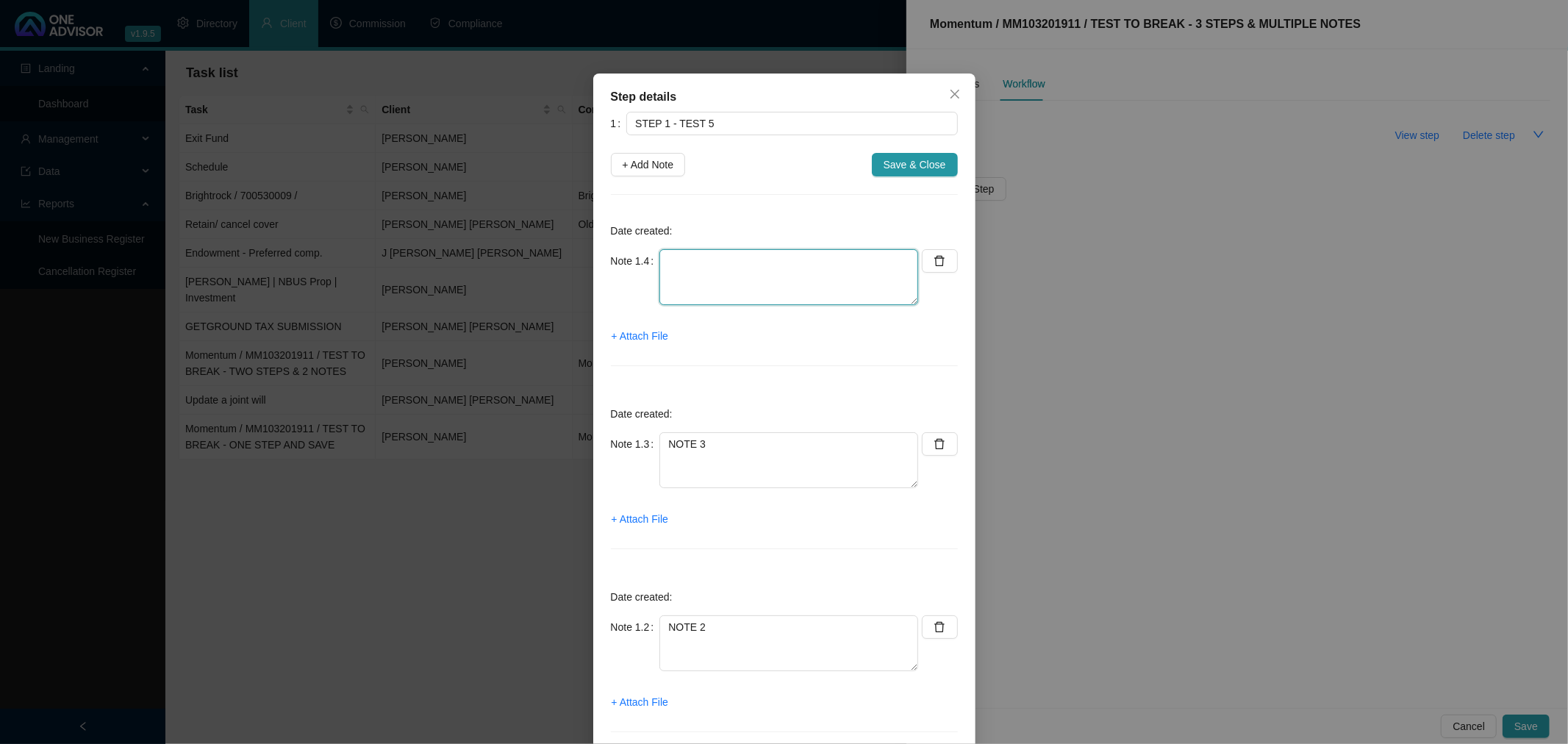
click at [670, 268] on textarea at bounding box center [788, 277] width 259 height 56
type textarea "NOTE 4"
click at [637, 161] on span "+ Add Note" at bounding box center [648, 164] width 51 height 16
type textarea "NOTE 4"
type textarea "NOTE 3"
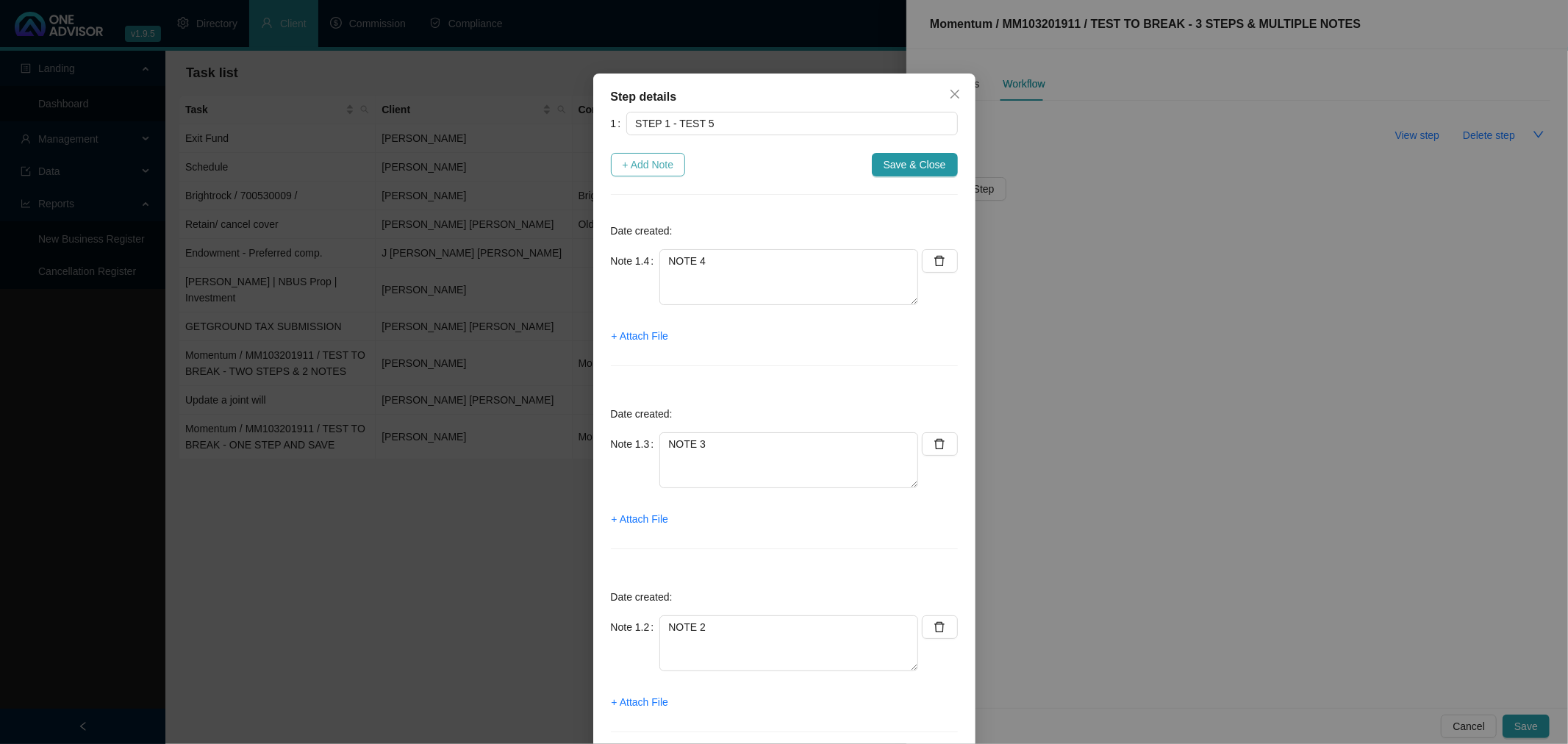
type textarea "NOTE 2"
click at [680, 256] on textarea at bounding box center [788, 277] width 259 height 56
type textarea "NOTE 5"
click at [916, 163] on span "Save & Close" at bounding box center [915, 164] width 63 height 16
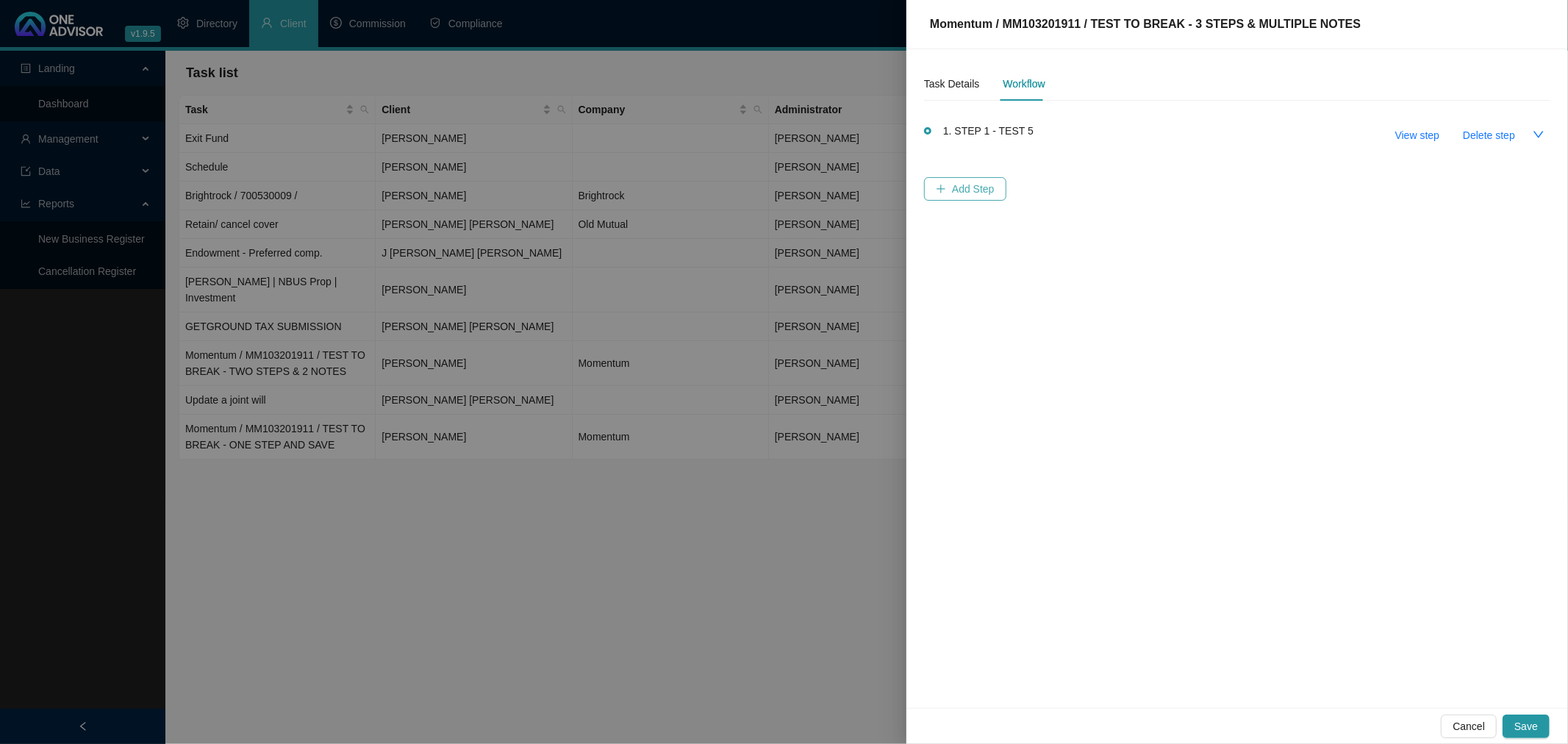
click at [957, 191] on span "Add Step" at bounding box center [973, 189] width 43 height 16
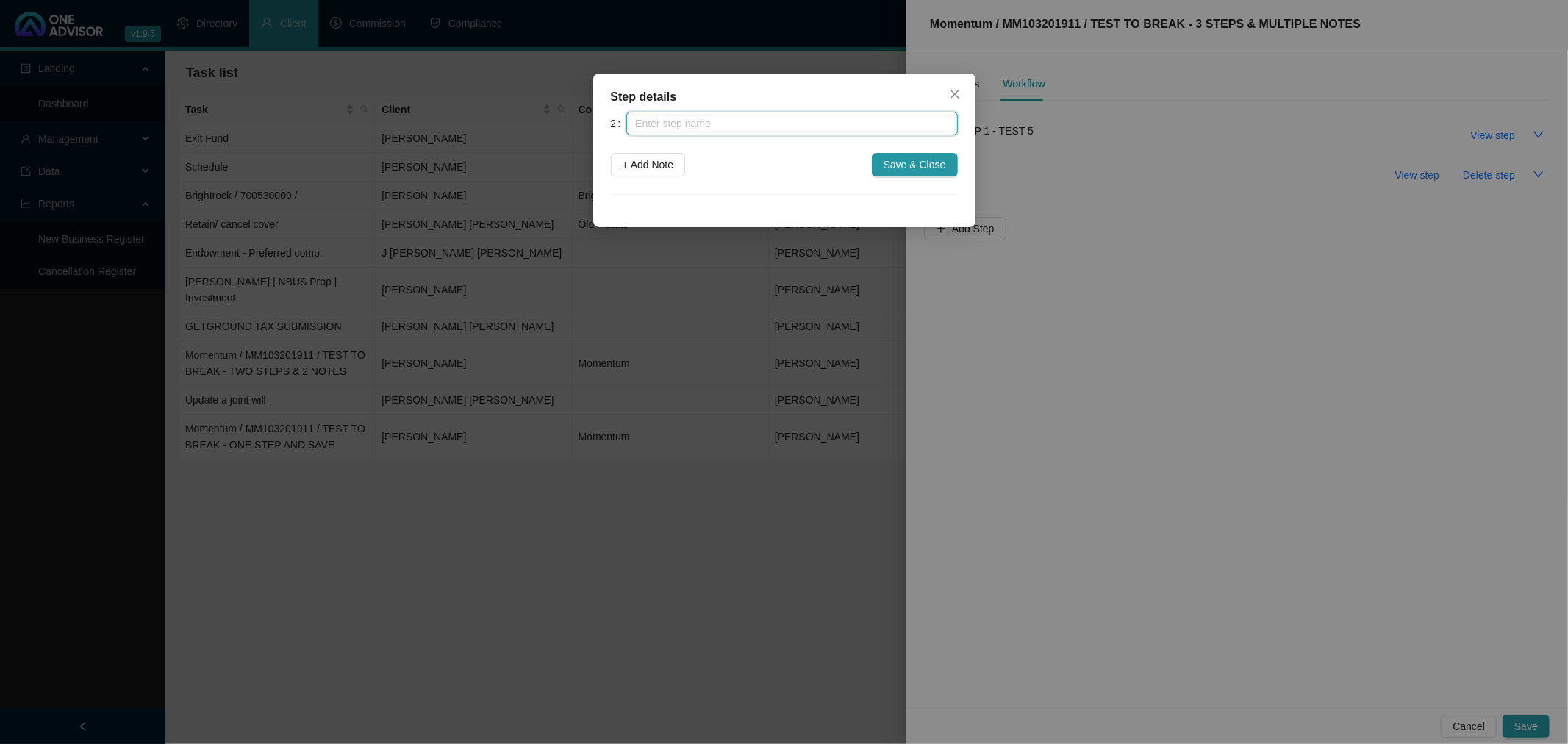
click at [692, 123] on input "text" at bounding box center [791, 123] width 330 height 23
type input "STEP 2 - TEST 5"
click at [659, 161] on span "+ Add Note" at bounding box center [648, 164] width 51 height 16
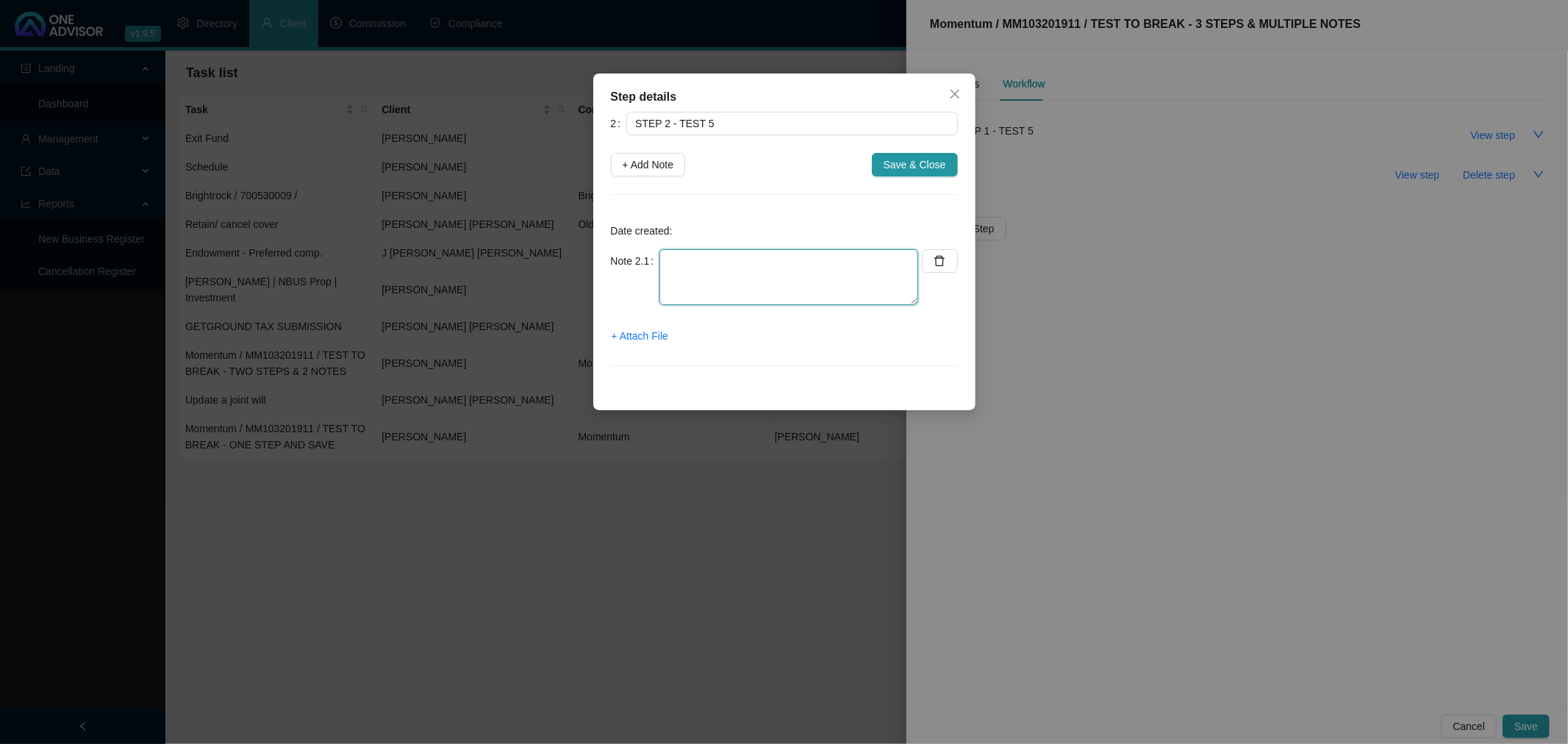
click at [693, 266] on textarea at bounding box center [788, 277] width 259 height 56
type textarea "NOTE 6"
click at [649, 159] on span "+ Add Note" at bounding box center [648, 164] width 51 height 16
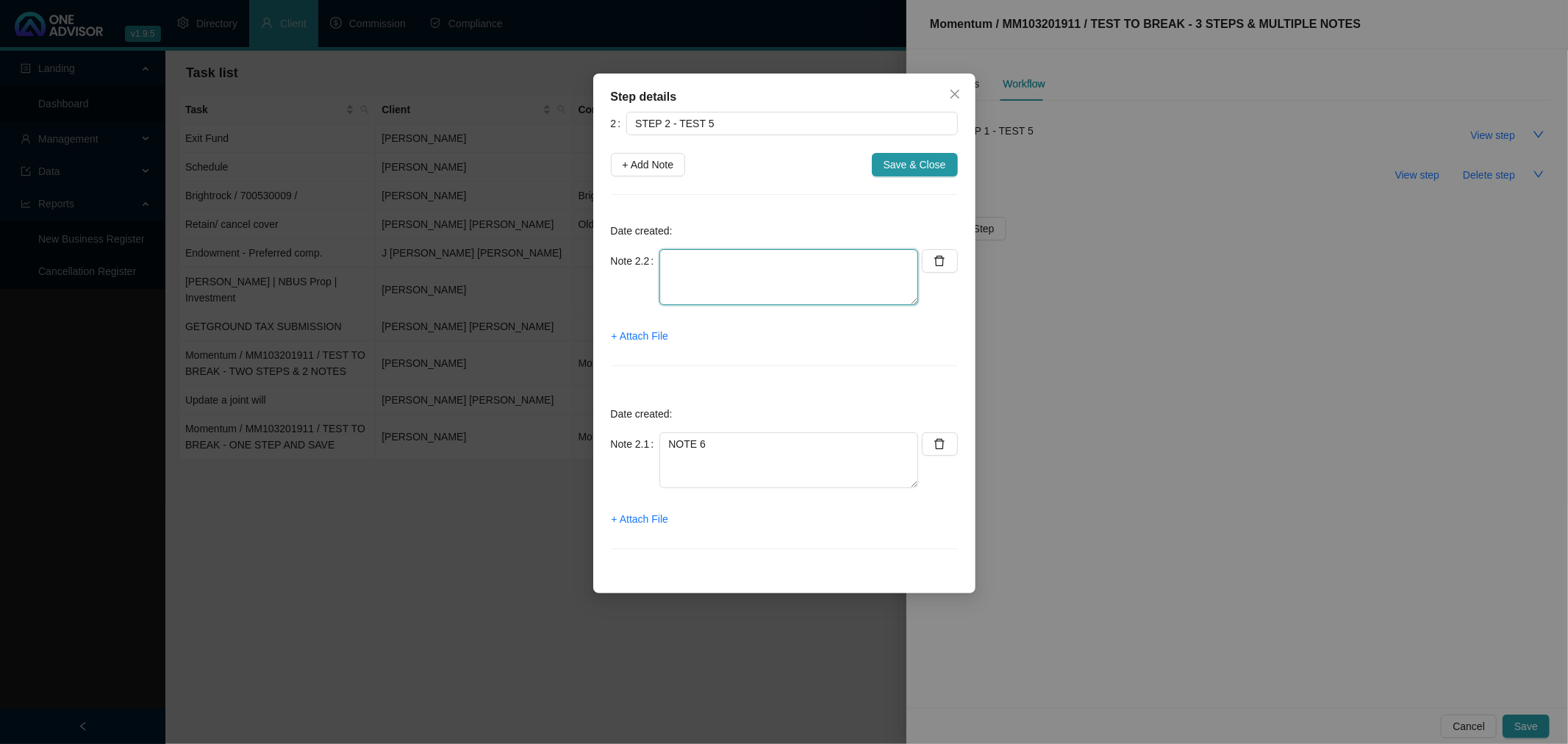
click at [683, 268] on textarea at bounding box center [788, 277] width 259 height 56
type textarea "NOTE 7"
click at [636, 164] on span "+ Add Note" at bounding box center [648, 164] width 51 height 16
type textarea "NOTE 7"
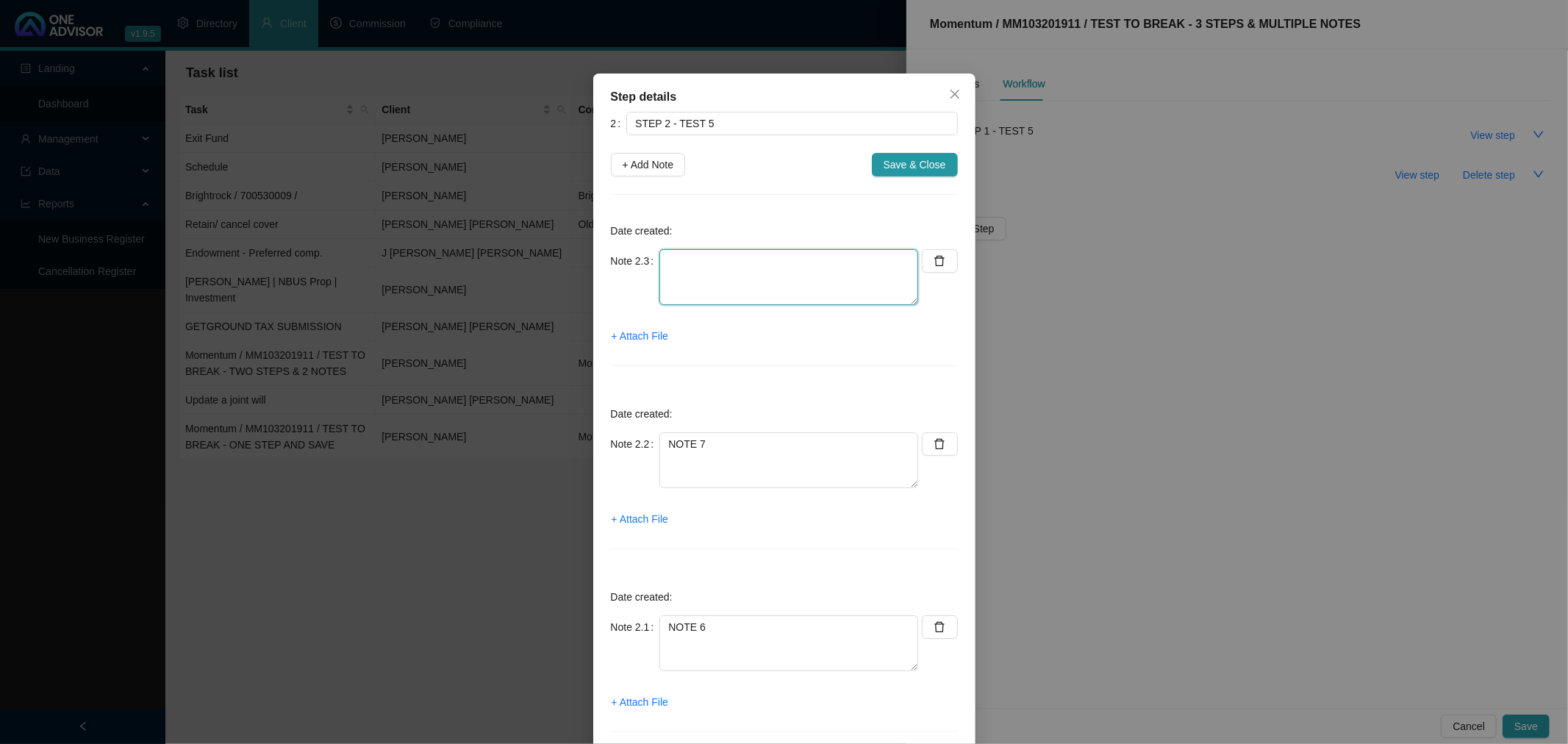
click at [703, 268] on textarea at bounding box center [788, 277] width 259 height 56
type textarea "NOTE 8"
click at [650, 162] on span "+ Add Note" at bounding box center [648, 164] width 51 height 16
type textarea "NOTE 8"
type textarea "NOTE 7"
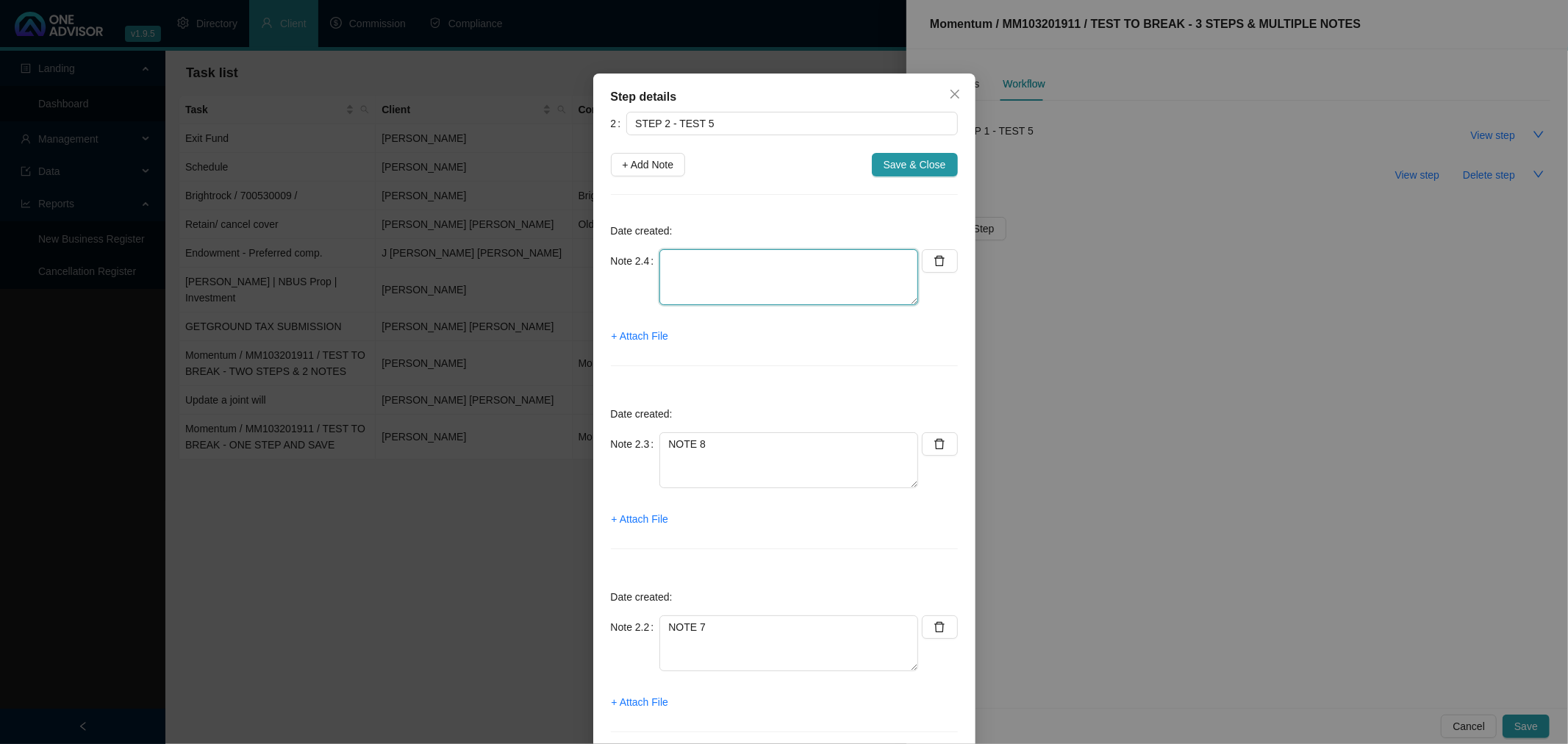
click at [679, 261] on textarea at bounding box center [788, 277] width 259 height 56
type textarea "NOTE 9"
click at [916, 162] on span "Save & Close" at bounding box center [915, 164] width 63 height 16
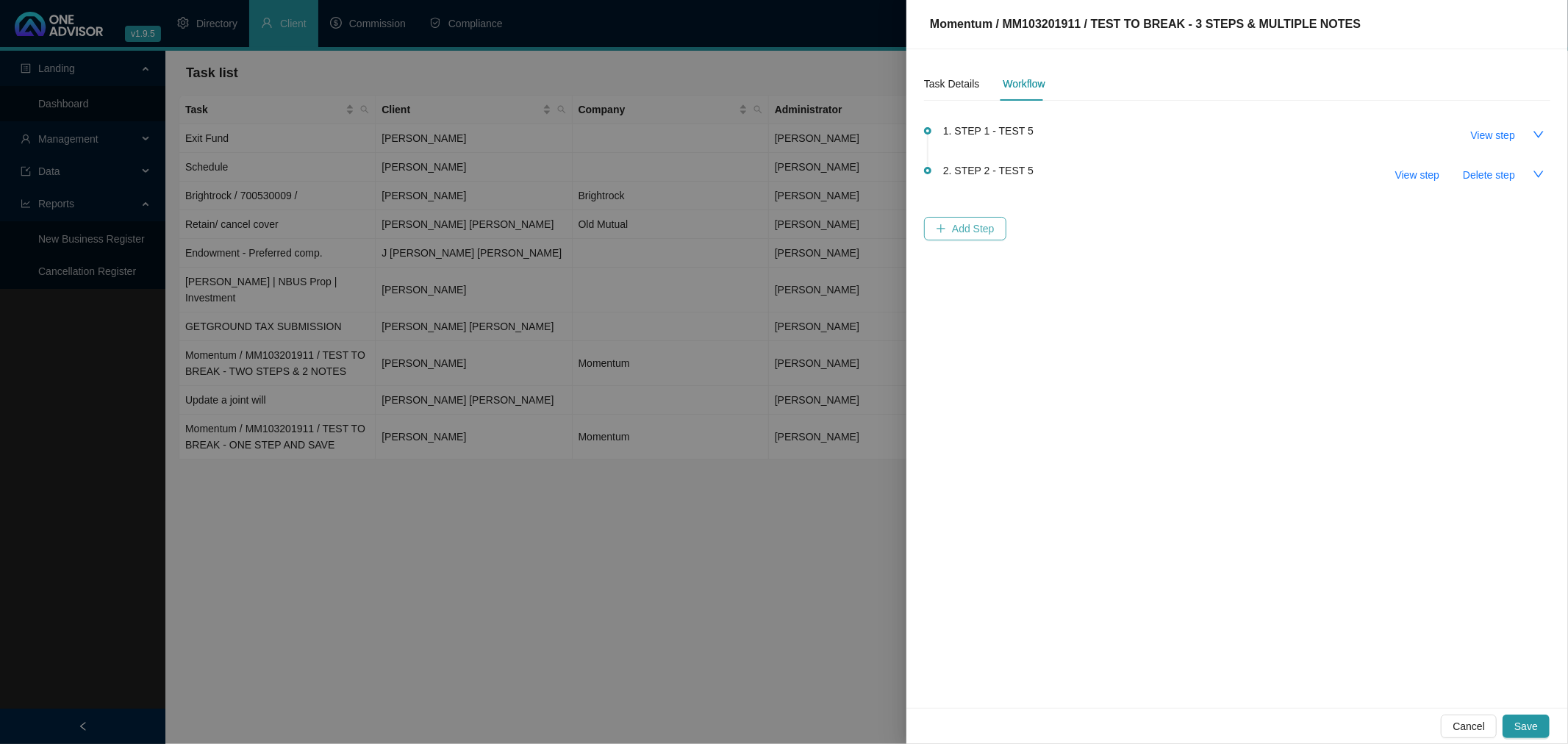
click at [965, 228] on span "Add Step" at bounding box center [973, 228] width 43 height 16
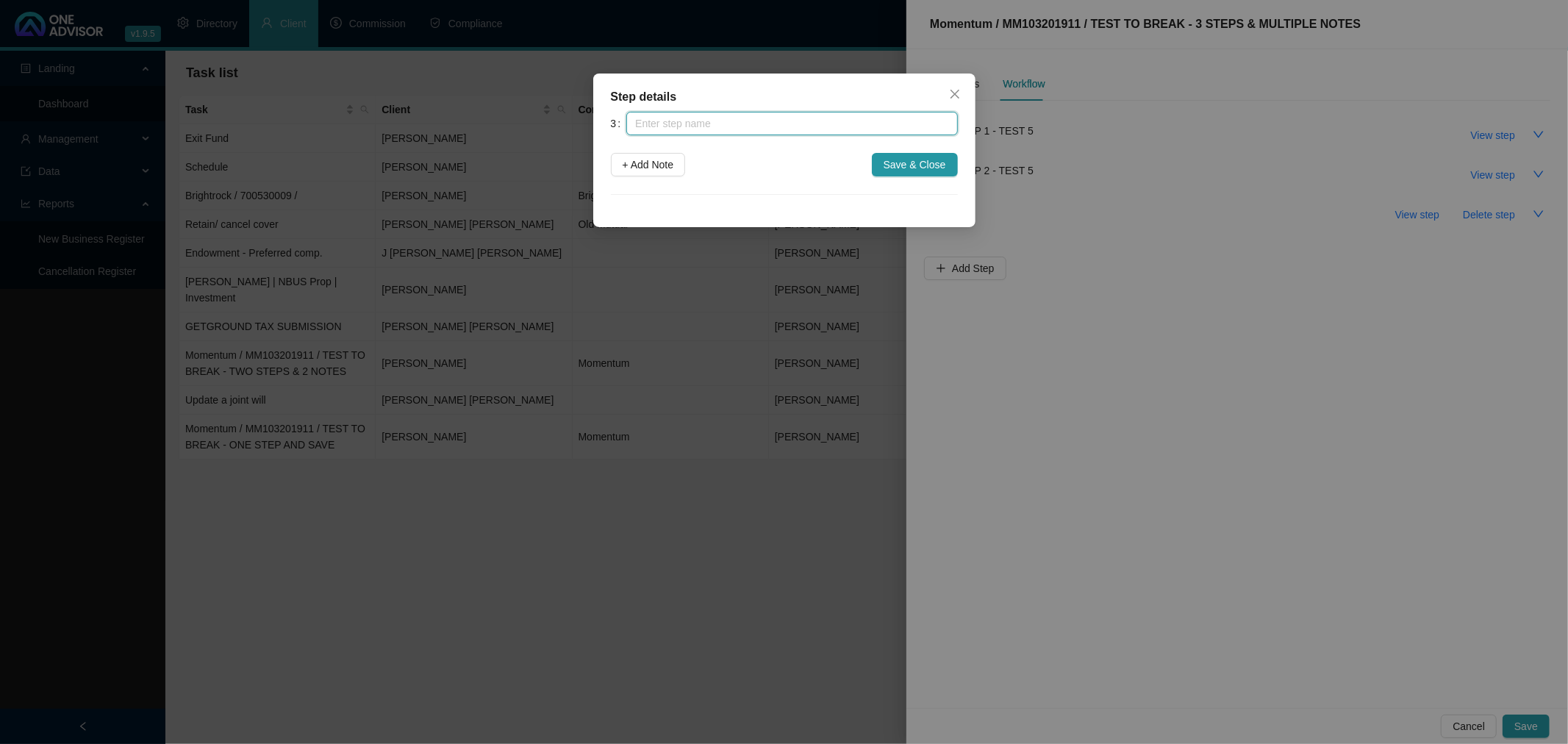
click at [665, 126] on input "text" at bounding box center [791, 123] width 330 height 23
type input "STEP 3"
click at [659, 162] on span "+ Add Note" at bounding box center [648, 164] width 51 height 16
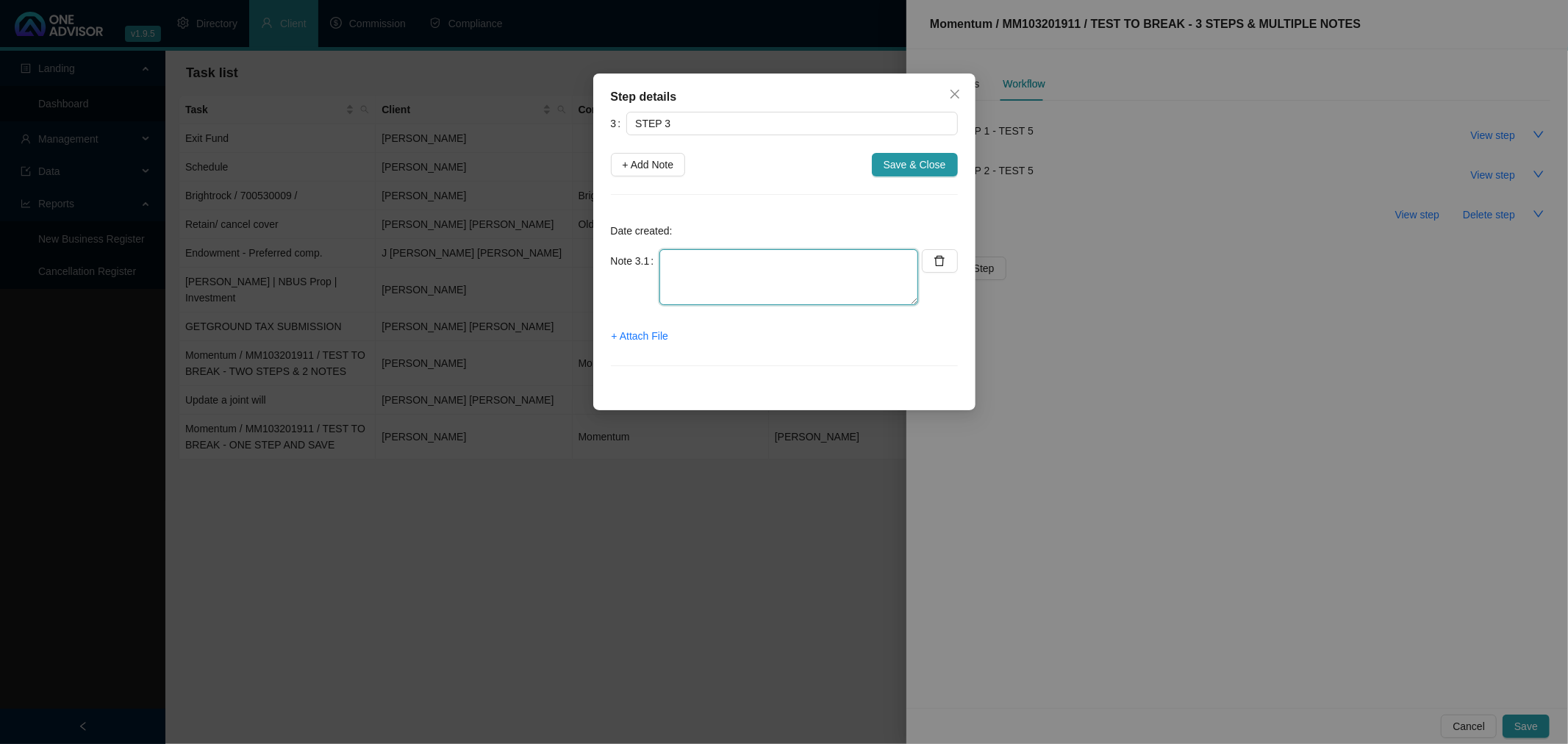
click at [673, 260] on textarea at bounding box center [788, 277] width 259 height 56
type textarea "NOTE 10"
click at [650, 155] on button "+ Add Note" at bounding box center [648, 164] width 75 height 23
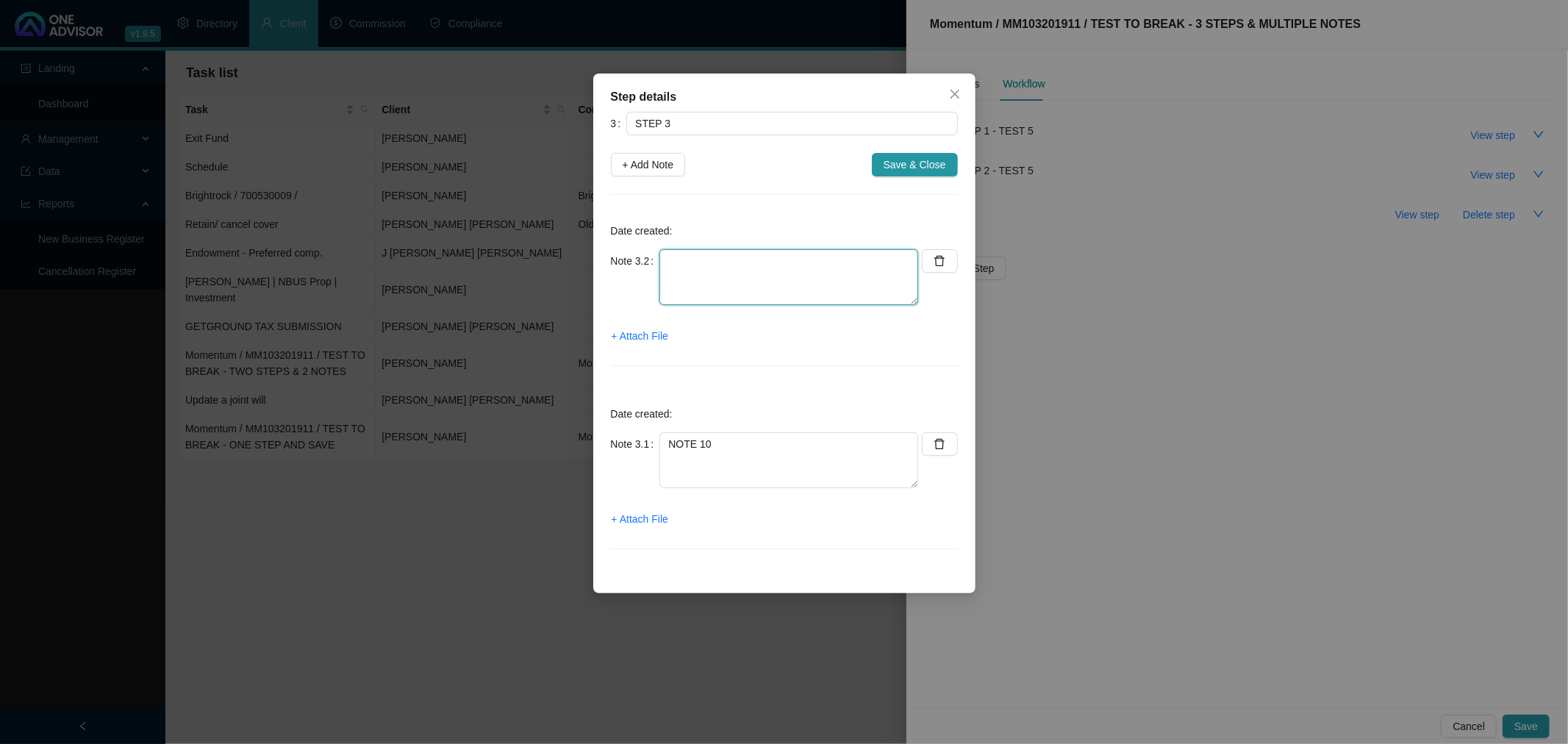
click at [687, 278] on textarea at bounding box center [788, 277] width 259 height 56
type textarea "NOTE 11"
click at [916, 162] on span "Save & Close" at bounding box center [915, 164] width 63 height 16
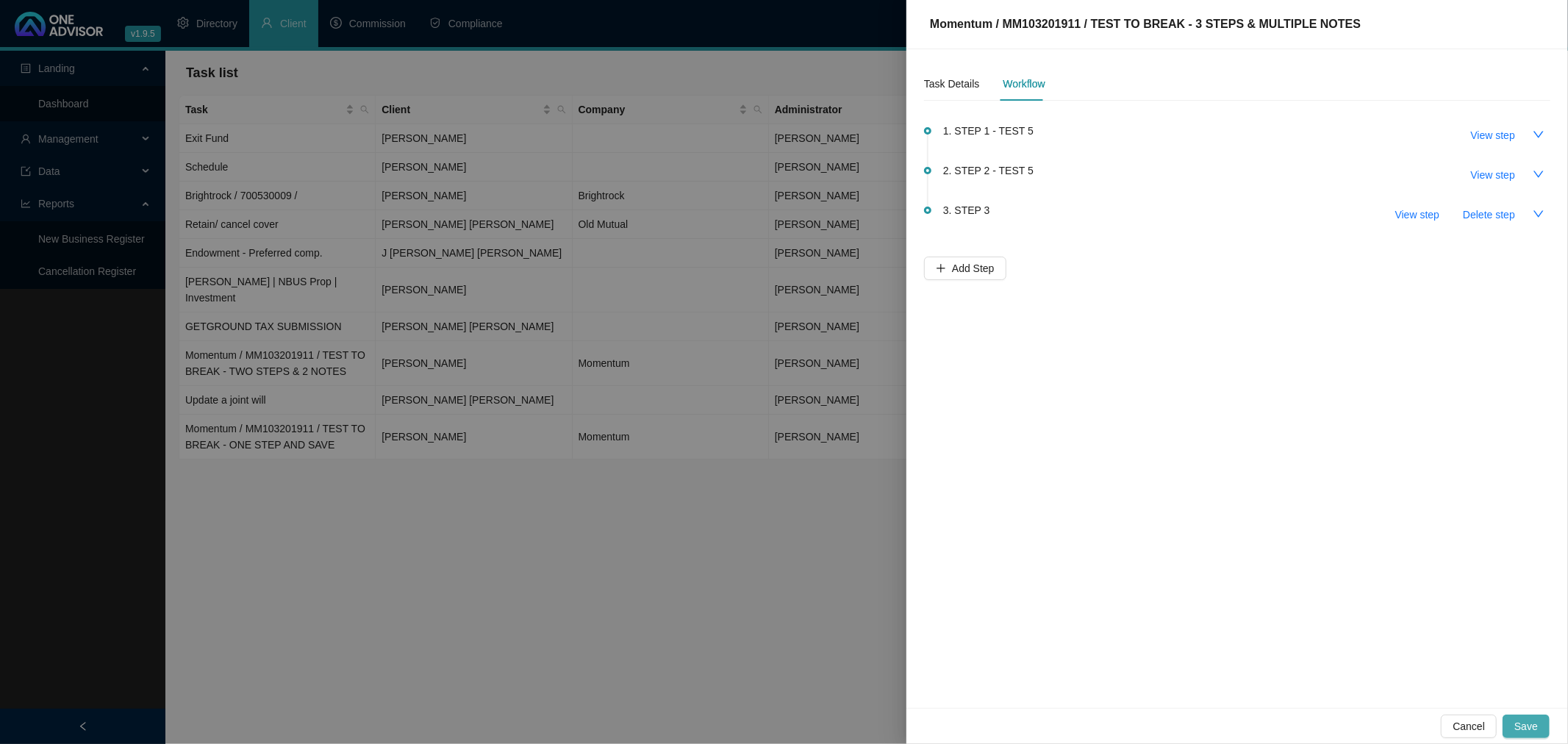
click at [1528, 722] on span "Save" at bounding box center [1525, 725] width 23 height 16
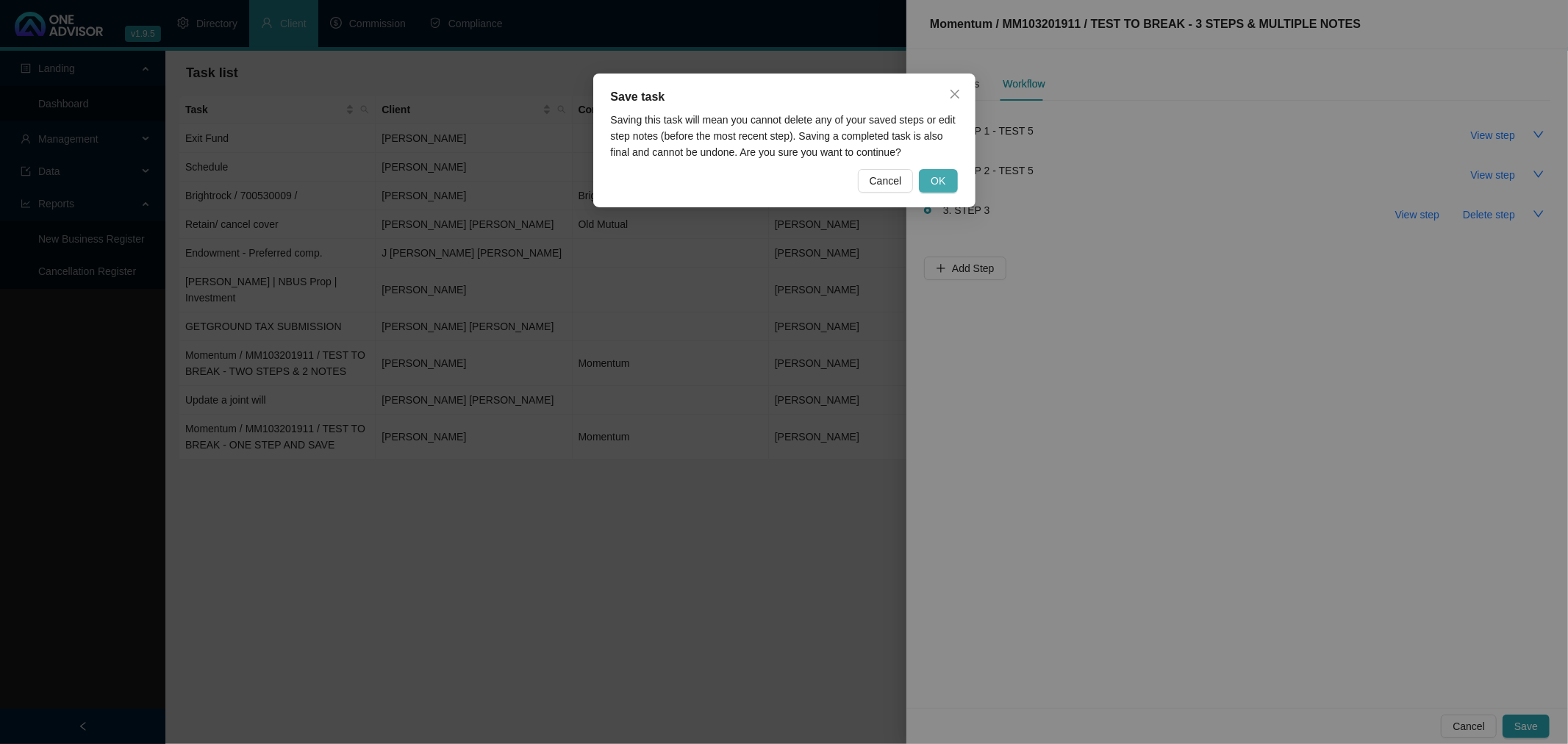
click at [945, 179] on button "OK" at bounding box center [937, 180] width 38 height 23
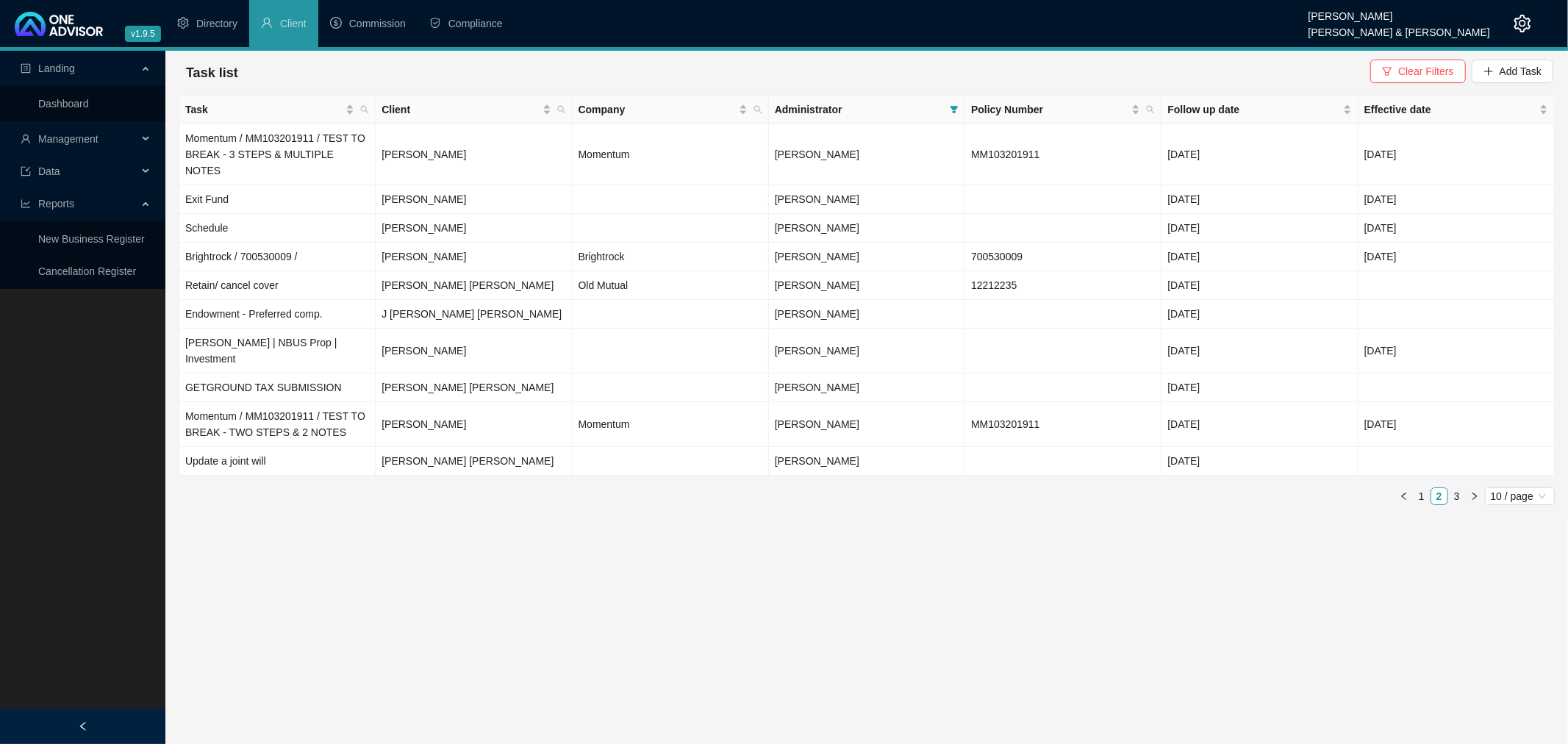
click at [1520, 18] on icon "setting" at bounding box center [1522, 23] width 17 height 18
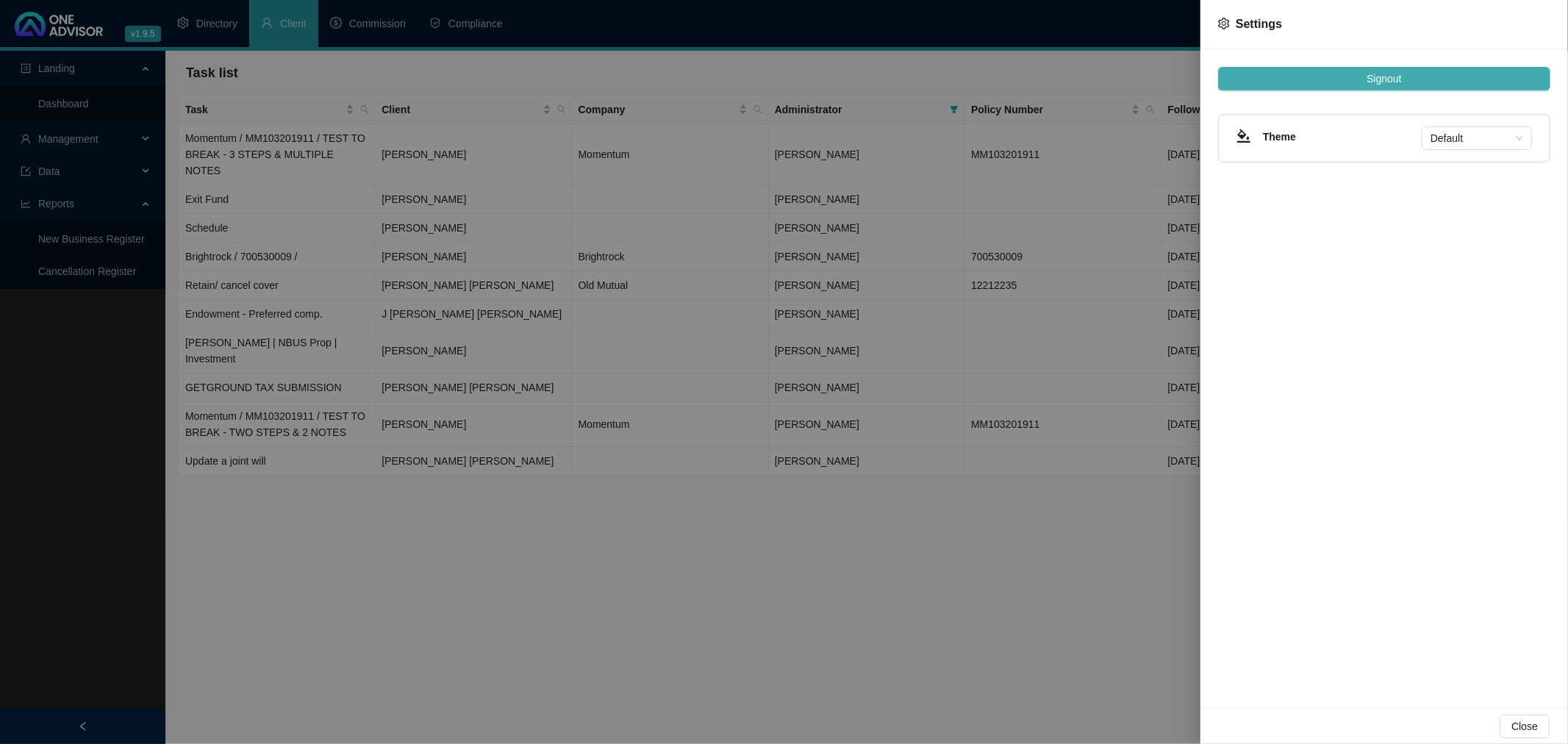
click at [1394, 77] on span "Signout" at bounding box center [1383, 78] width 35 height 16
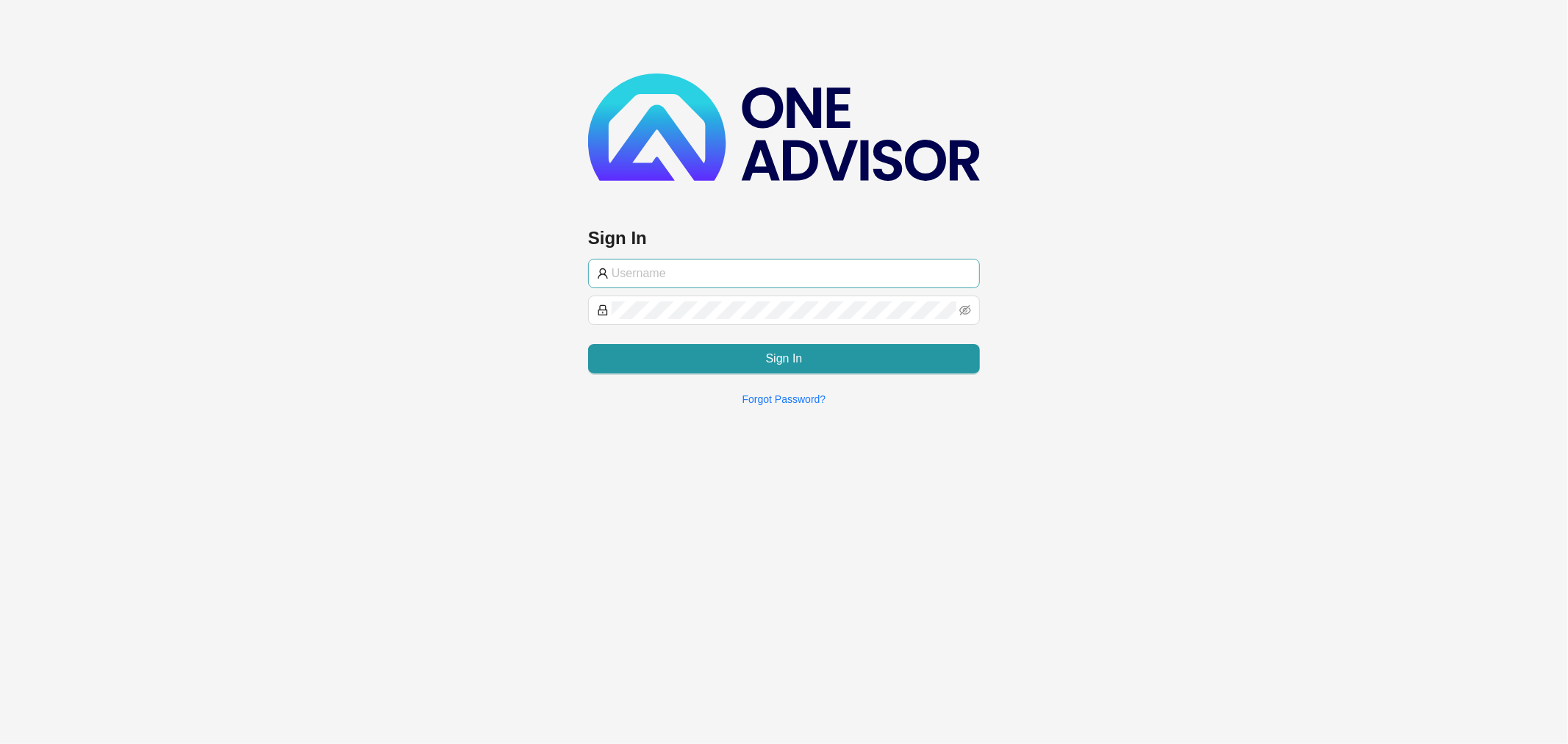
click at [688, 281] on body "Sign In Sign In Forgot Password?" at bounding box center [784, 372] width 1568 height 744
type input "support@hvmws"
click at [726, 364] on button "Sign In" at bounding box center [784, 359] width 392 height 30
